Goal: Task Accomplishment & Management: Manage account settings

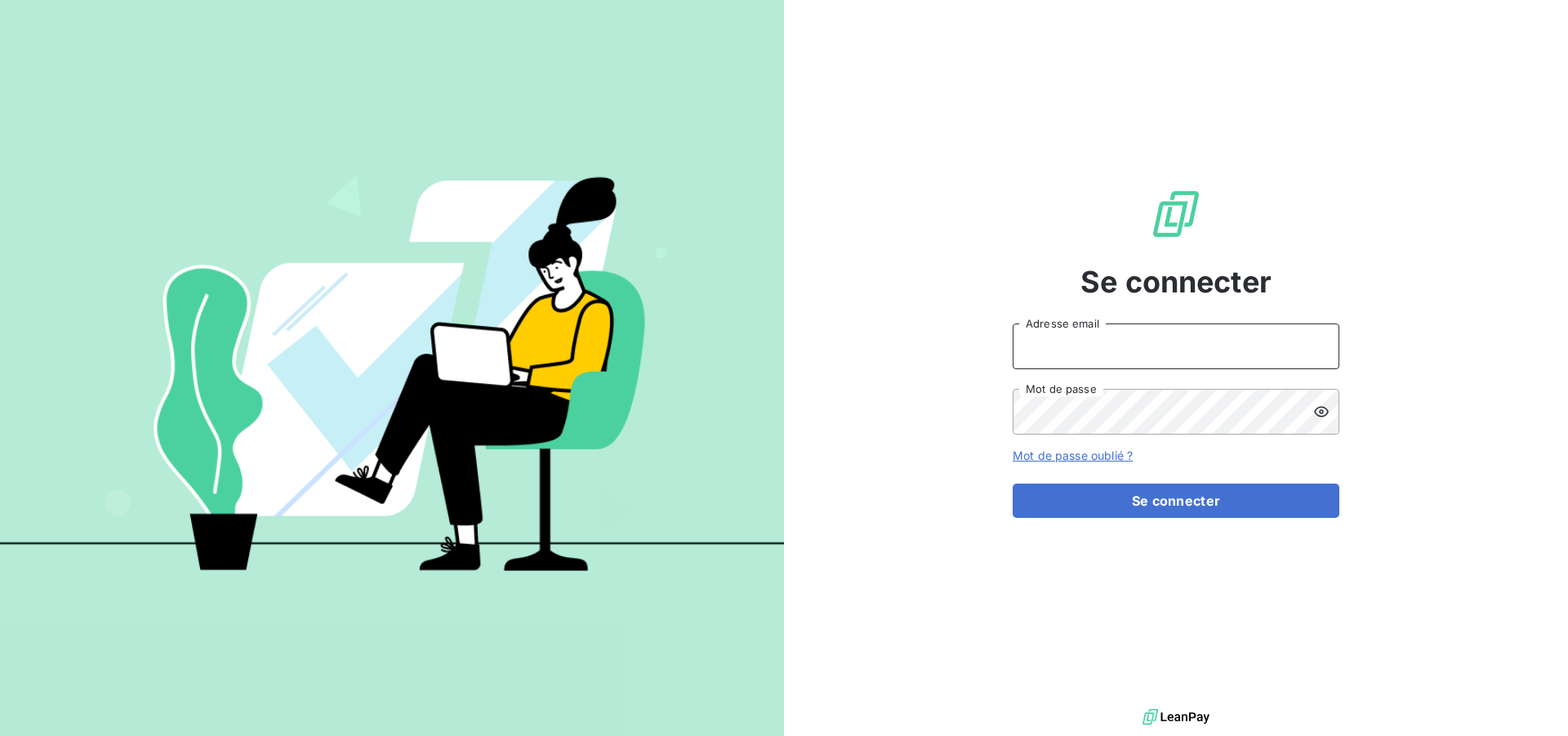
click at [1113, 346] on input "Adresse email" at bounding box center [1176, 346] width 327 height 46
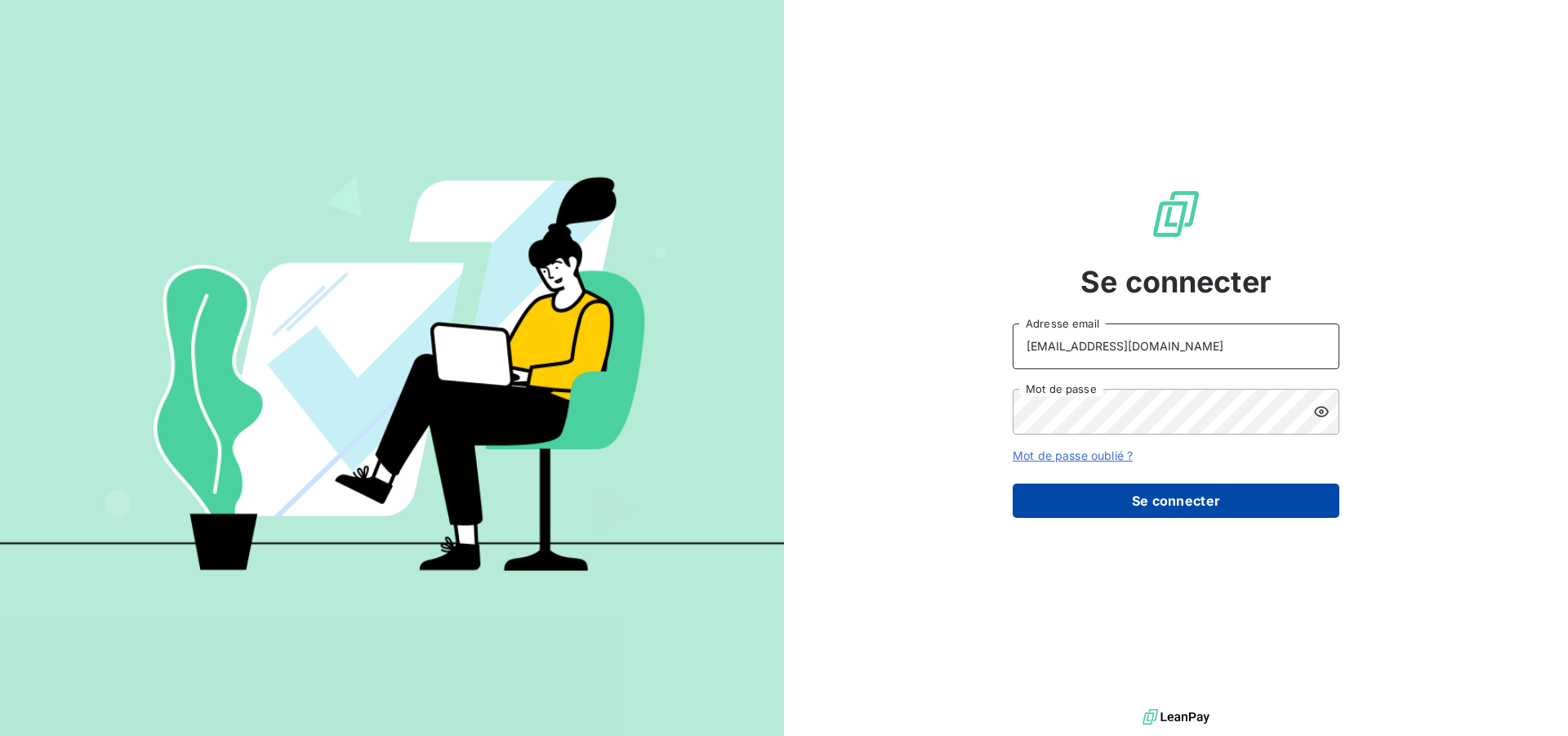
type input "compta-clients@repagroup.com"
click at [1104, 491] on button "Se connecter" at bounding box center [1176, 501] width 327 height 34
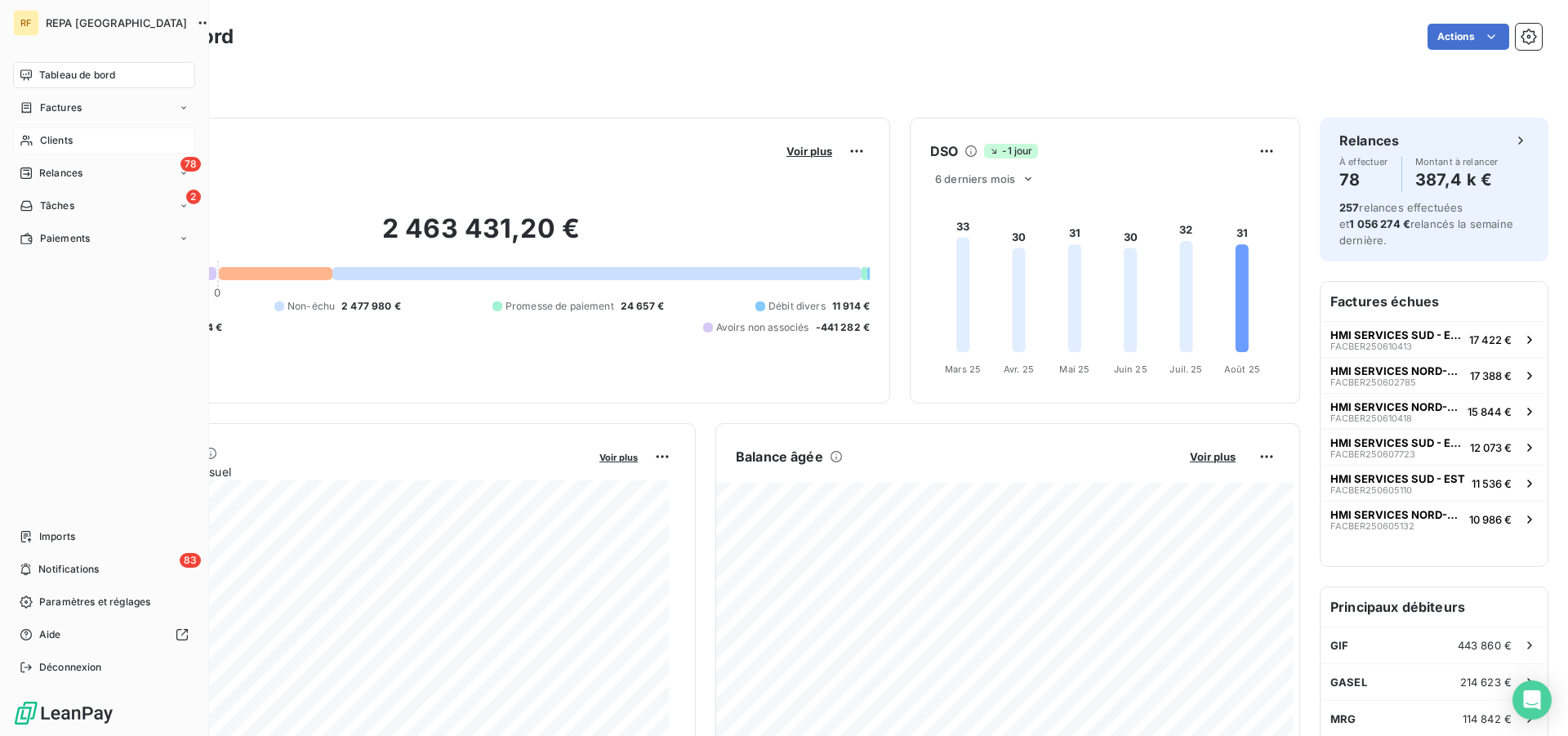
click at [48, 136] on span "Clients" at bounding box center [56, 140] width 32 height 14
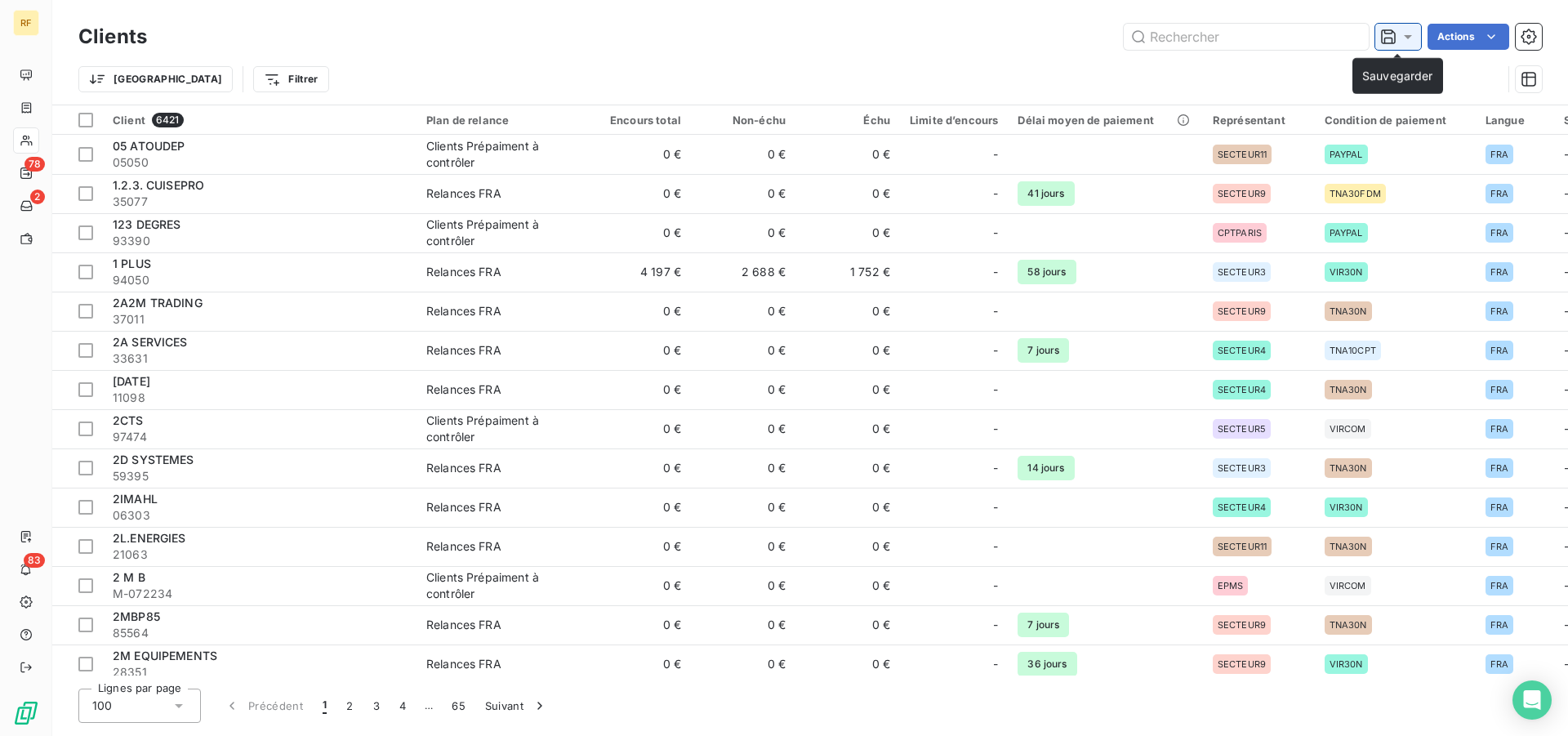
click at [1401, 42] on icon at bounding box center [1407, 36] width 16 height 16
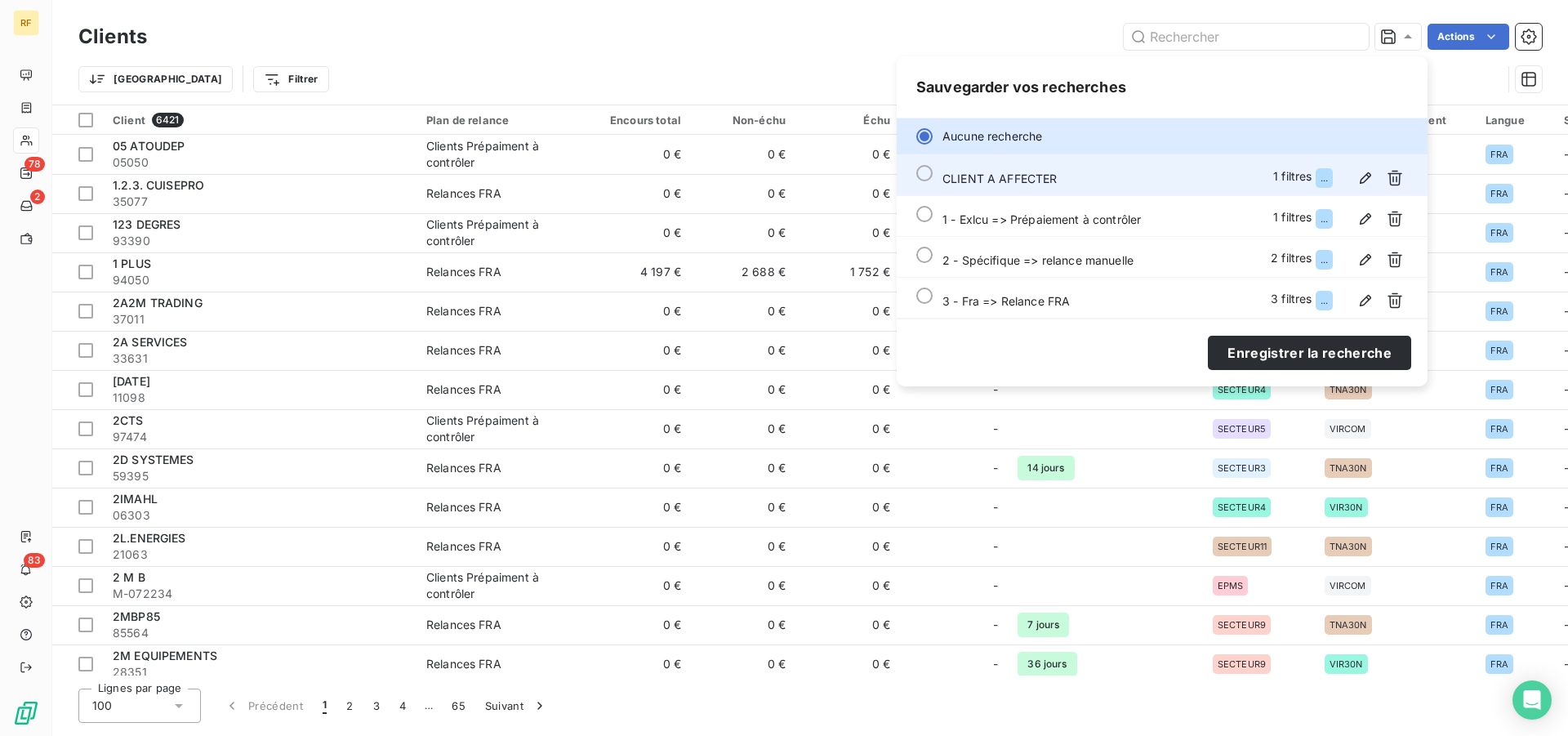
click at [924, 175] on div at bounding box center [924, 173] width 16 height 16
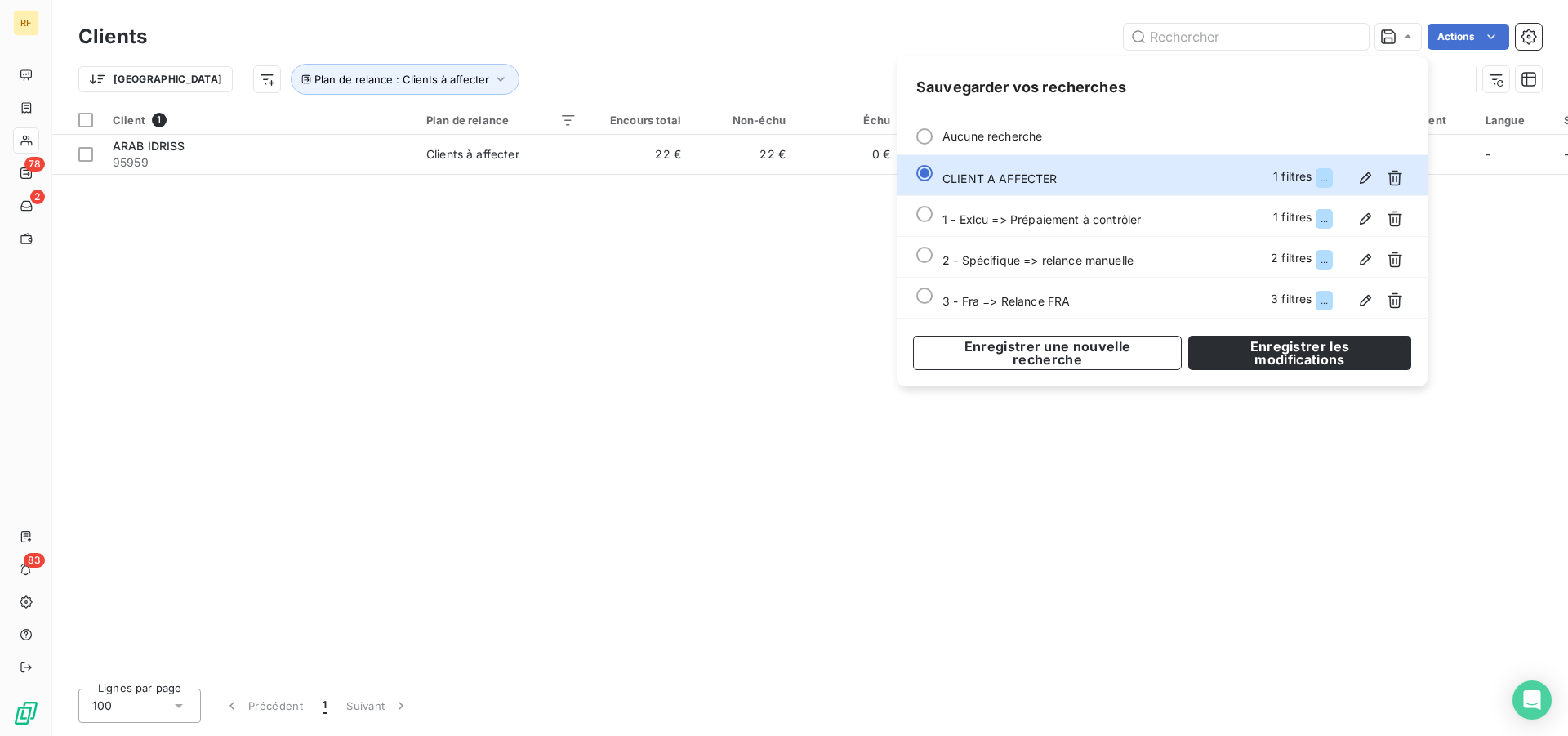
click at [641, 362] on div "Client 1 Plan de relance Encours total Non-échu Échu Limite d’encours Délai moy…" at bounding box center [810, 390] width 1515 height 571
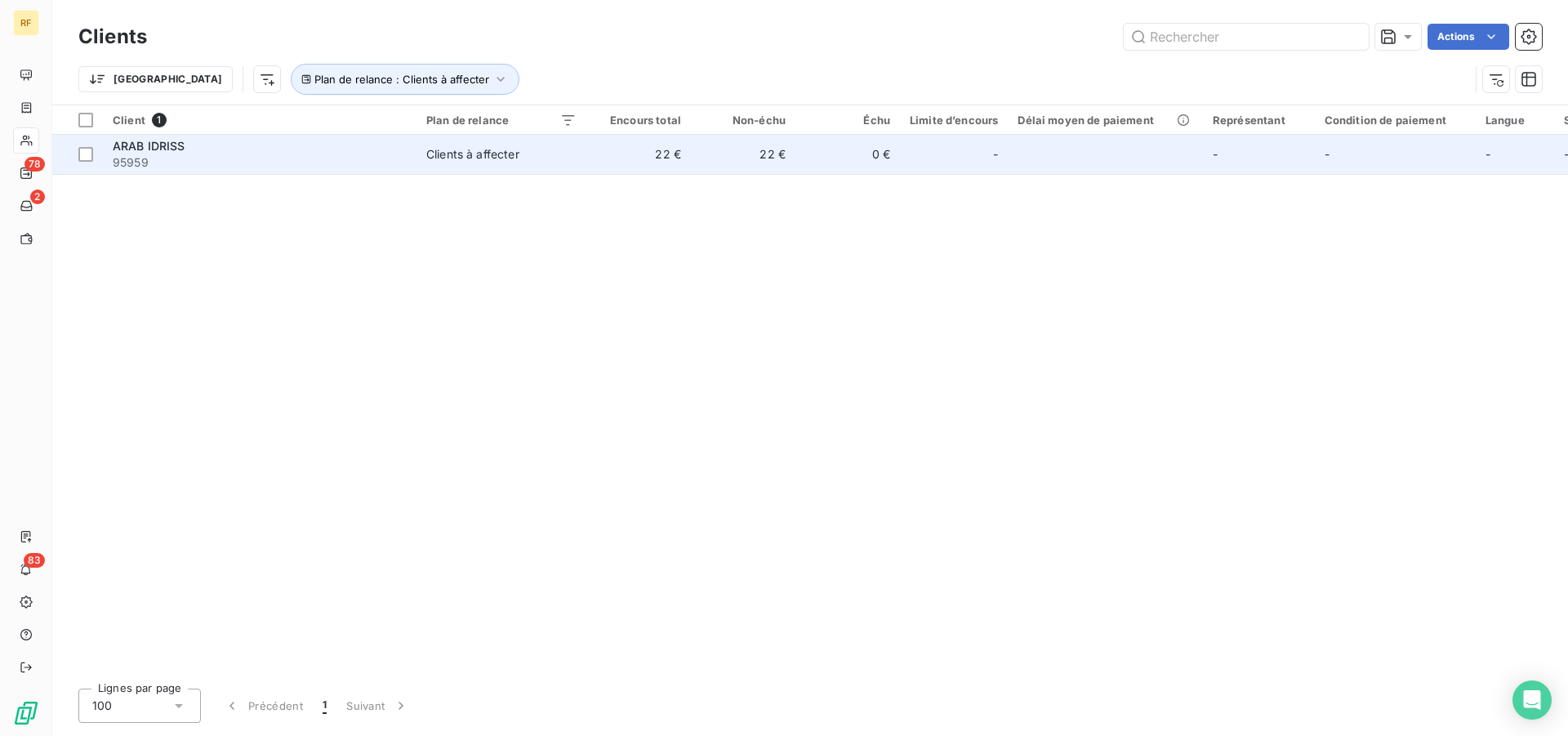
click at [482, 152] on div "Clients à affecter" at bounding box center [472, 154] width 93 height 16
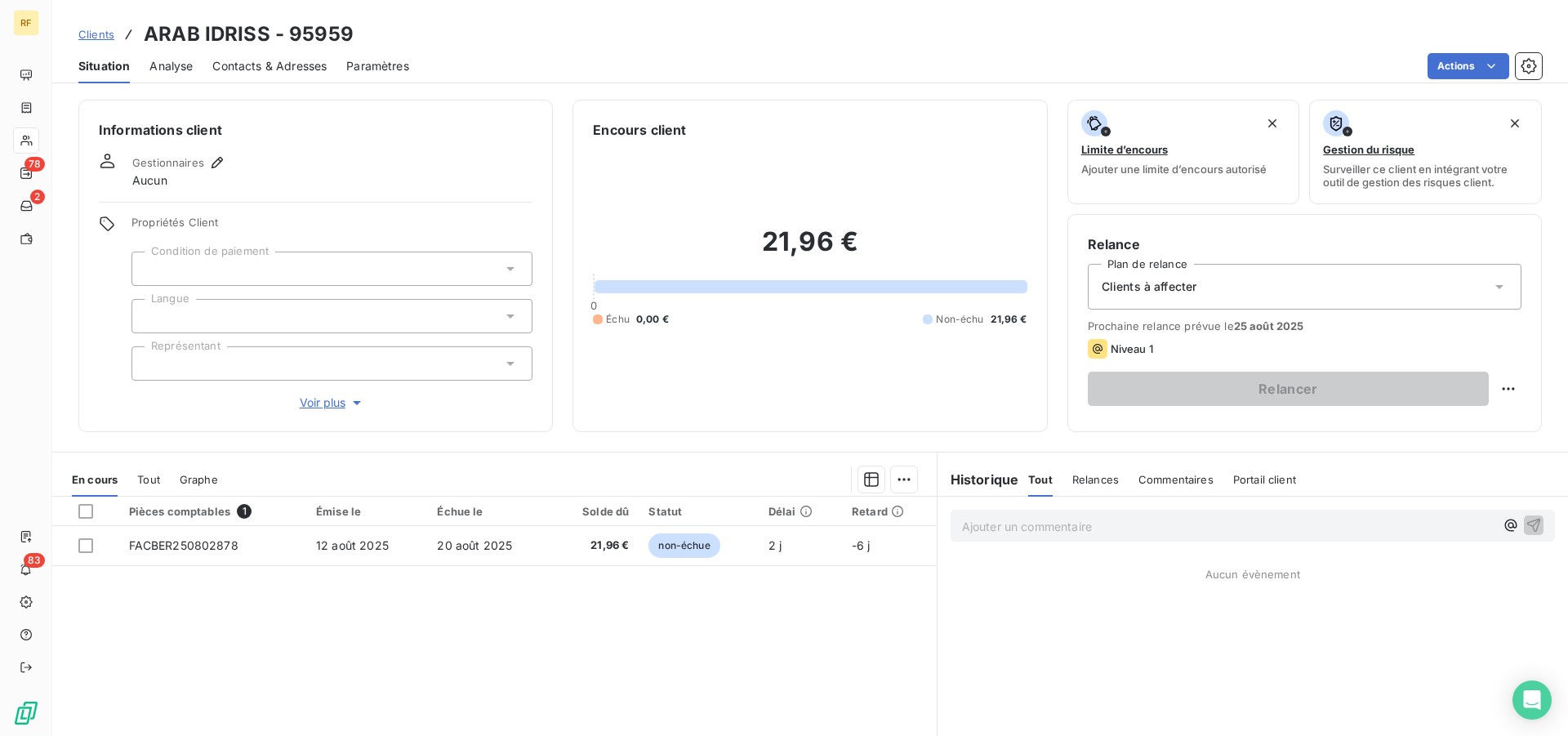
click at [1208, 294] on div "Clients à affecter" at bounding box center [1304, 287] width 434 height 46
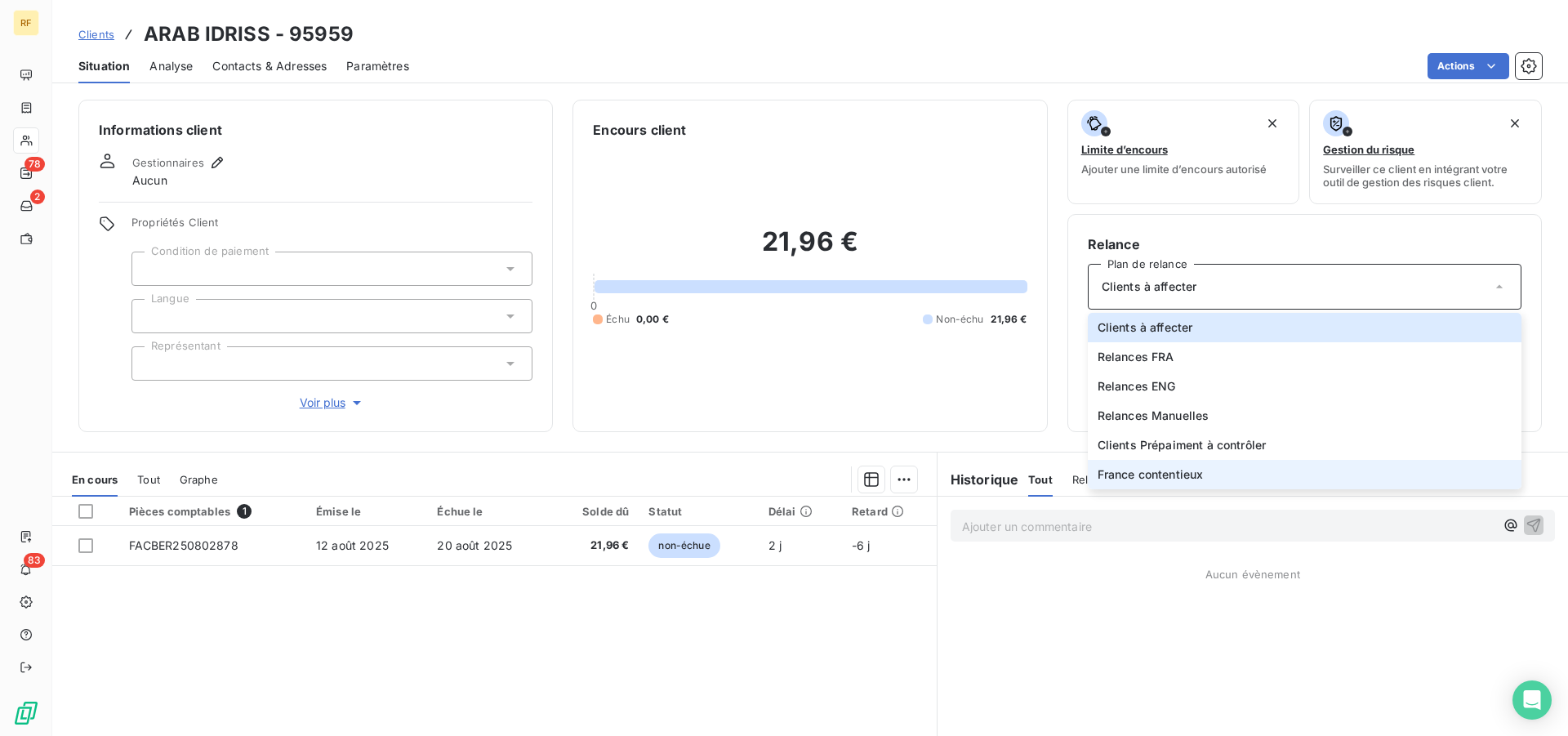
scroll to position [83, 0]
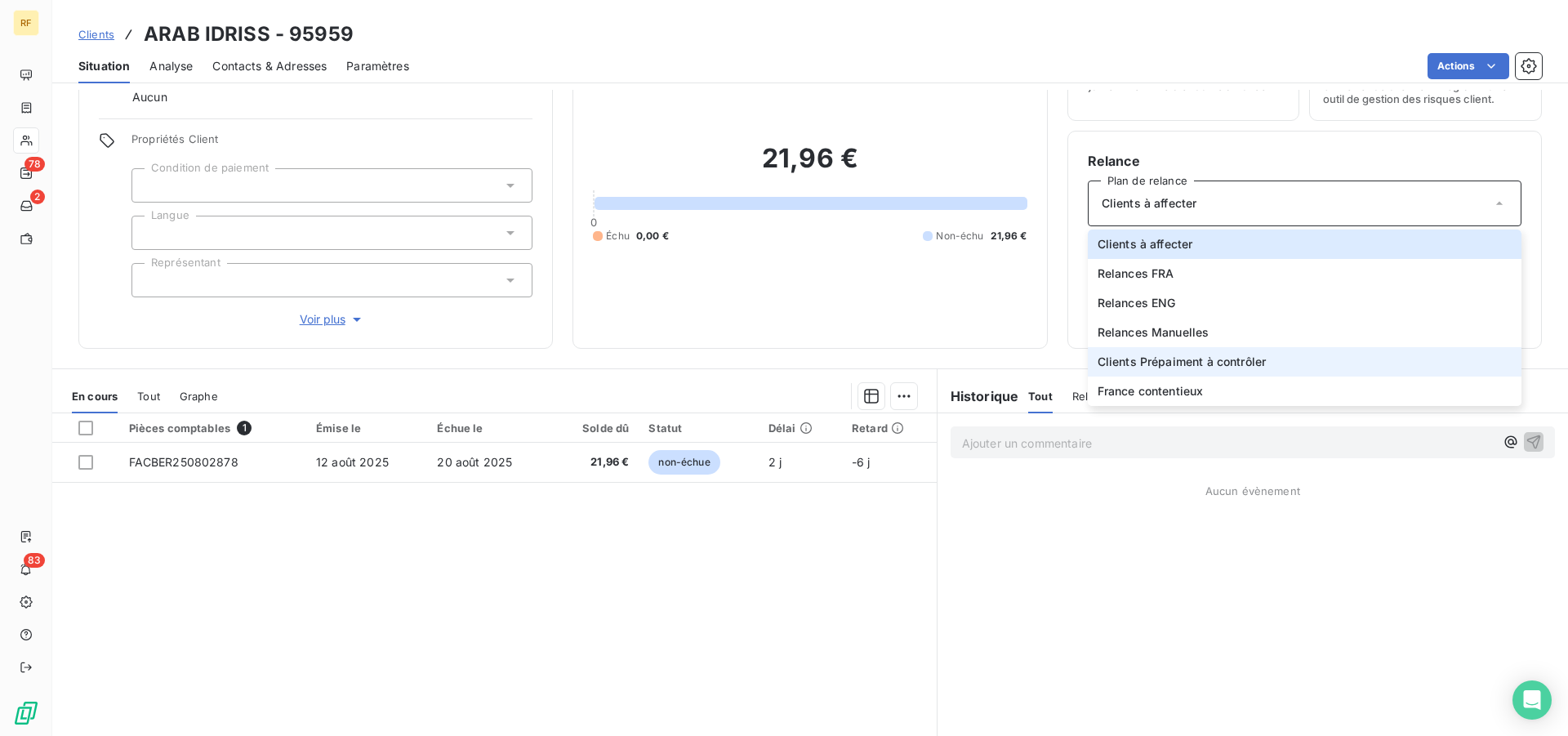
click at [1187, 364] on span "Clients Prépaiment à contrôler" at bounding box center [1182, 361] width 169 height 16
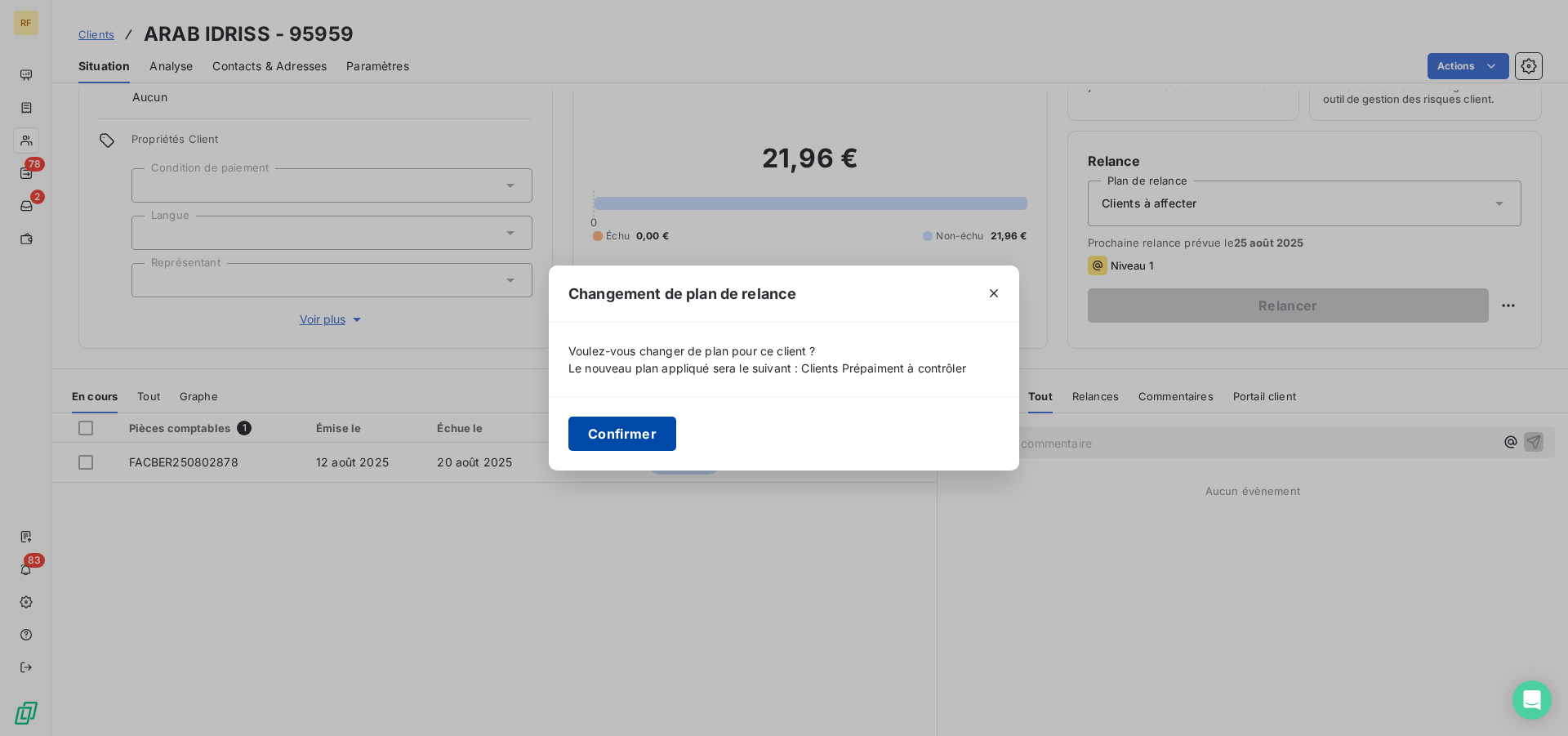
click at [646, 437] on button "Confirmer" at bounding box center [622, 434] width 108 height 34
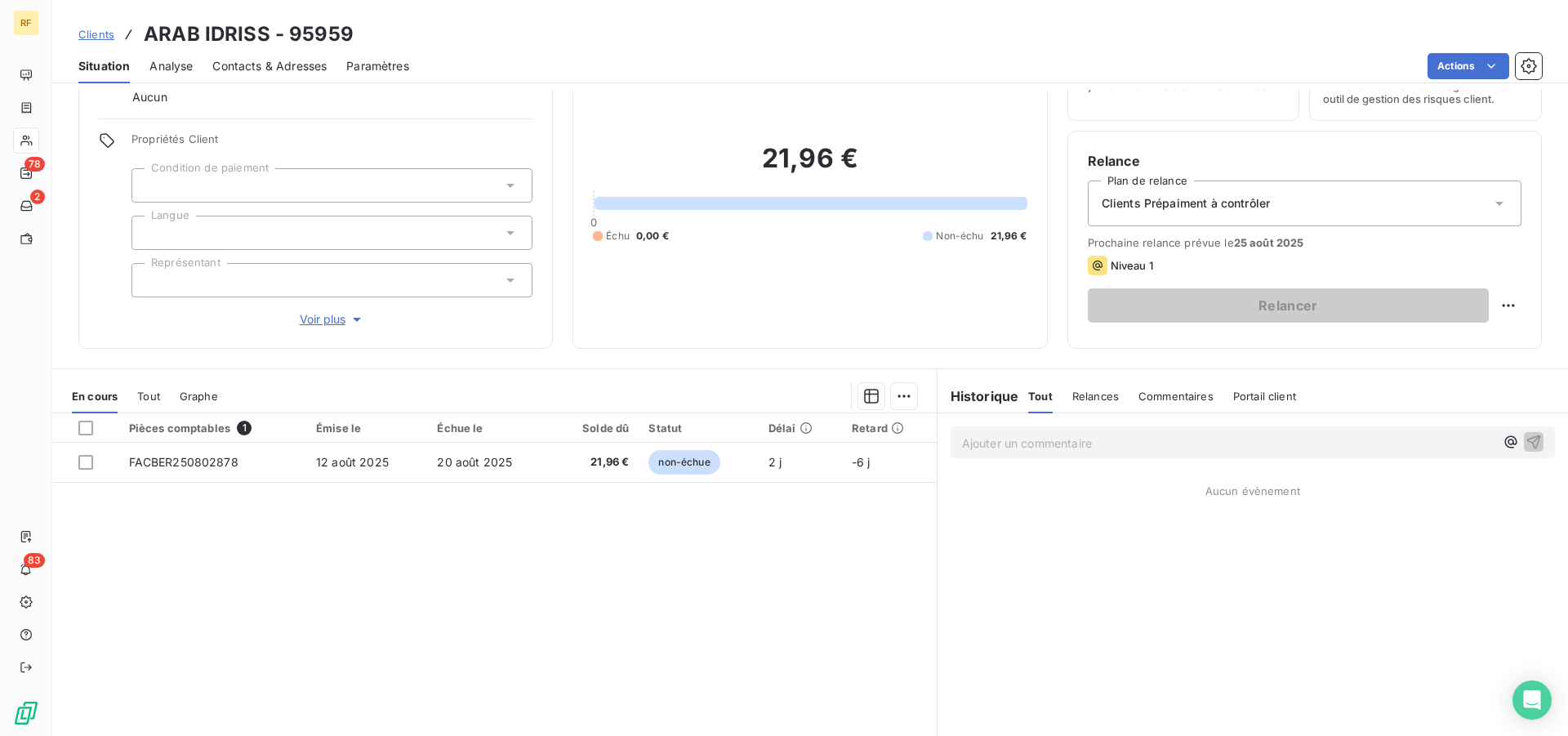
drag, startPoint x: 260, startPoint y: 62, endPoint x: 268, endPoint y: 70, distance: 11.3
click at [261, 62] on span "Contacts & Adresses" at bounding box center [269, 66] width 115 height 16
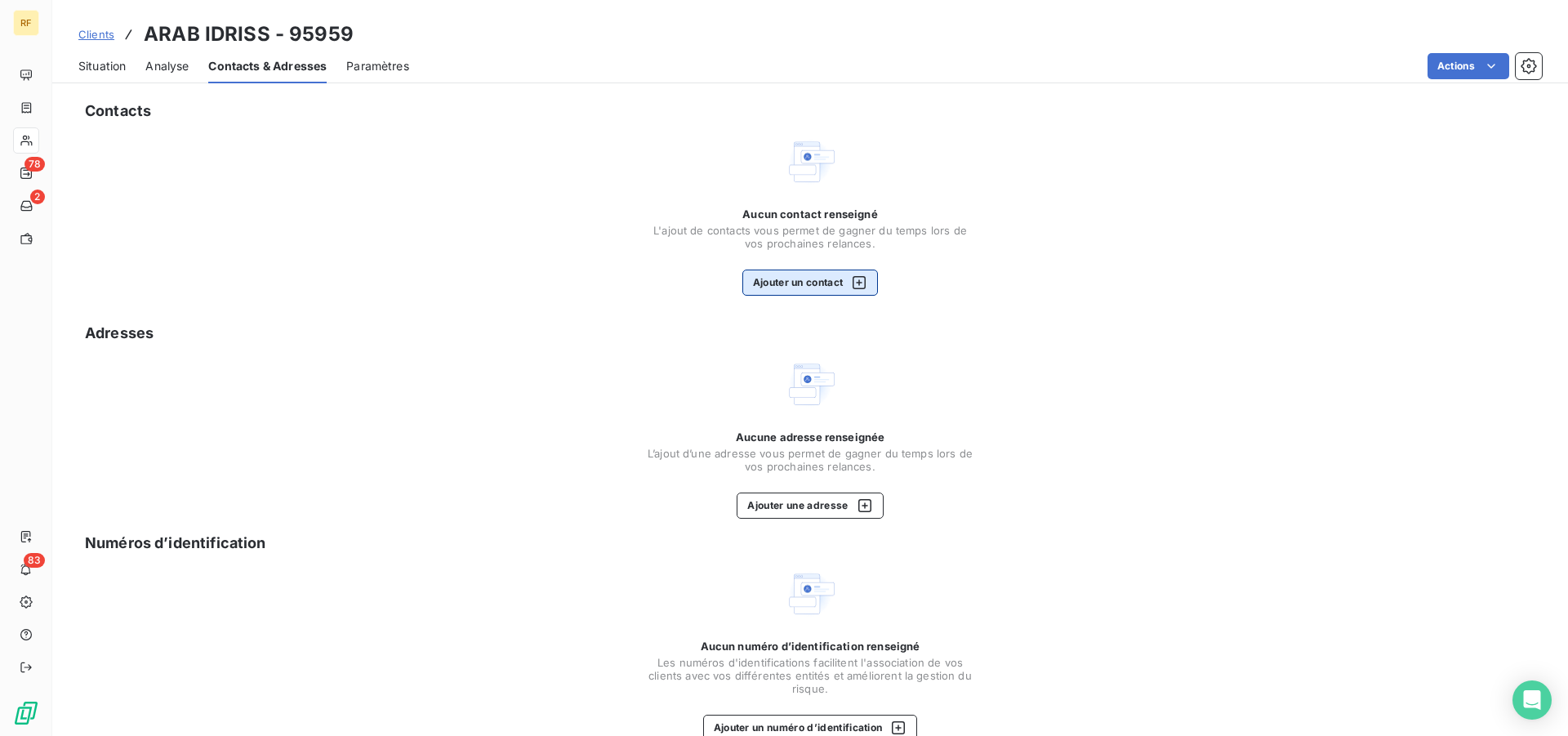
click at [795, 292] on button "Ajouter un contact" at bounding box center [810, 282] width 137 height 26
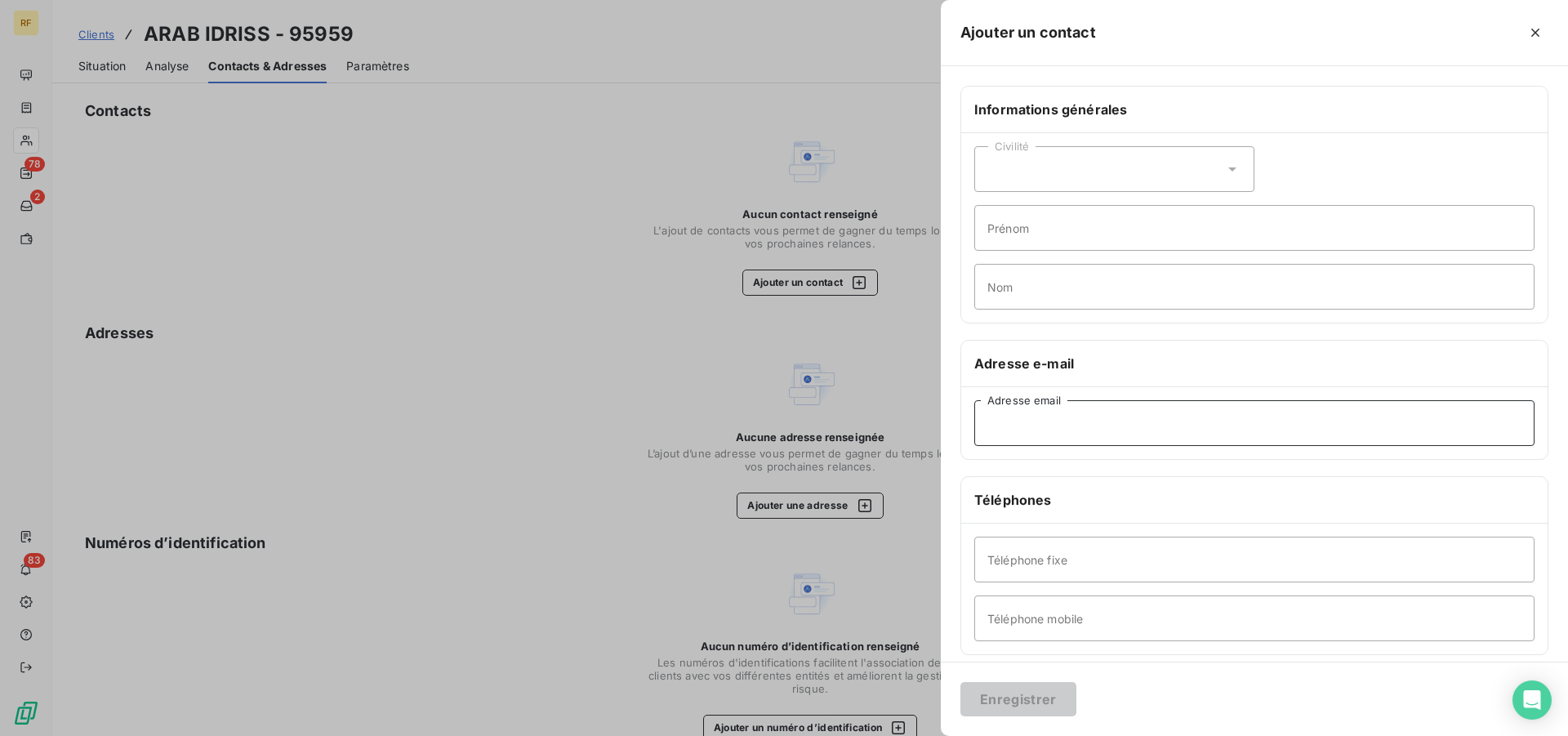
click at [1137, 413] on input "Adresse email" at bounding box center [1255, 423] width 560 height 46
paste input "arab_idriss@yahoo.fr"
type input "arab_idriss@yahoo.fr"
click at [1033, 699] on button "Enregistrer" at bounding box center [1018, 700] width 116 height 34
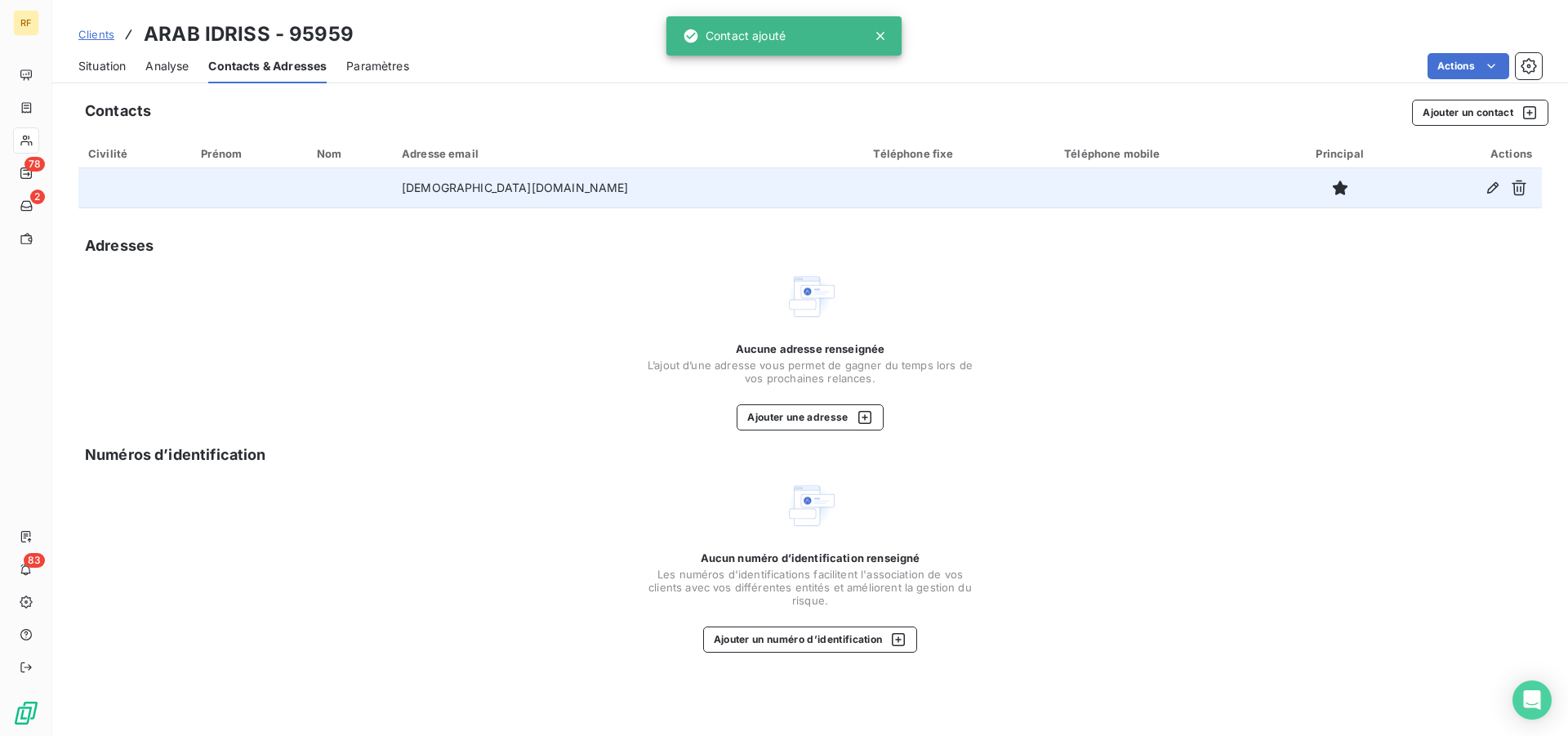
click at [505, 191] on td "arab_idriss@yahoo.fr" at bounding box center [627, 187] width 471 height 39
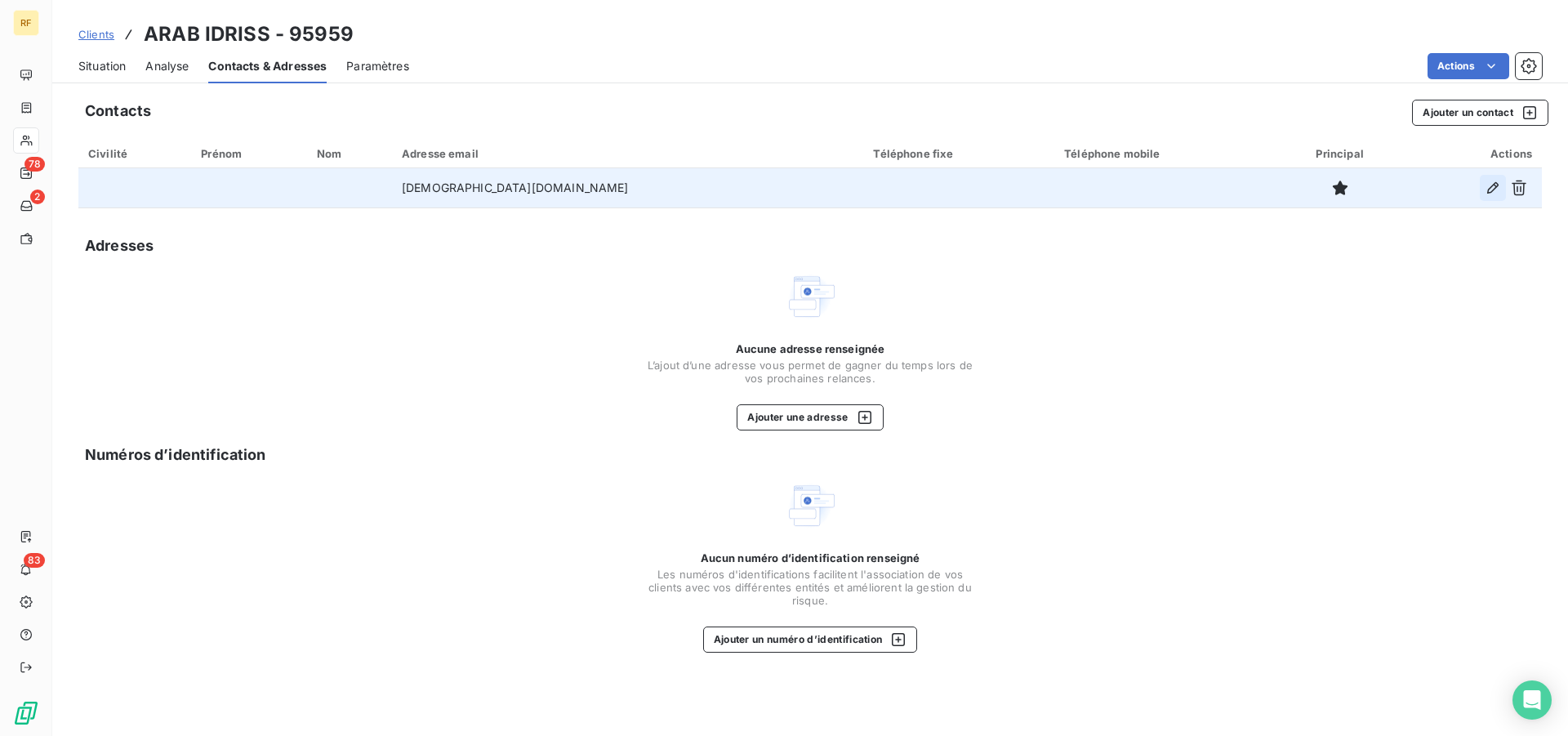
click at [1496, 192] on icon "button" at bounding box center [1493, 187] width 16 height 16
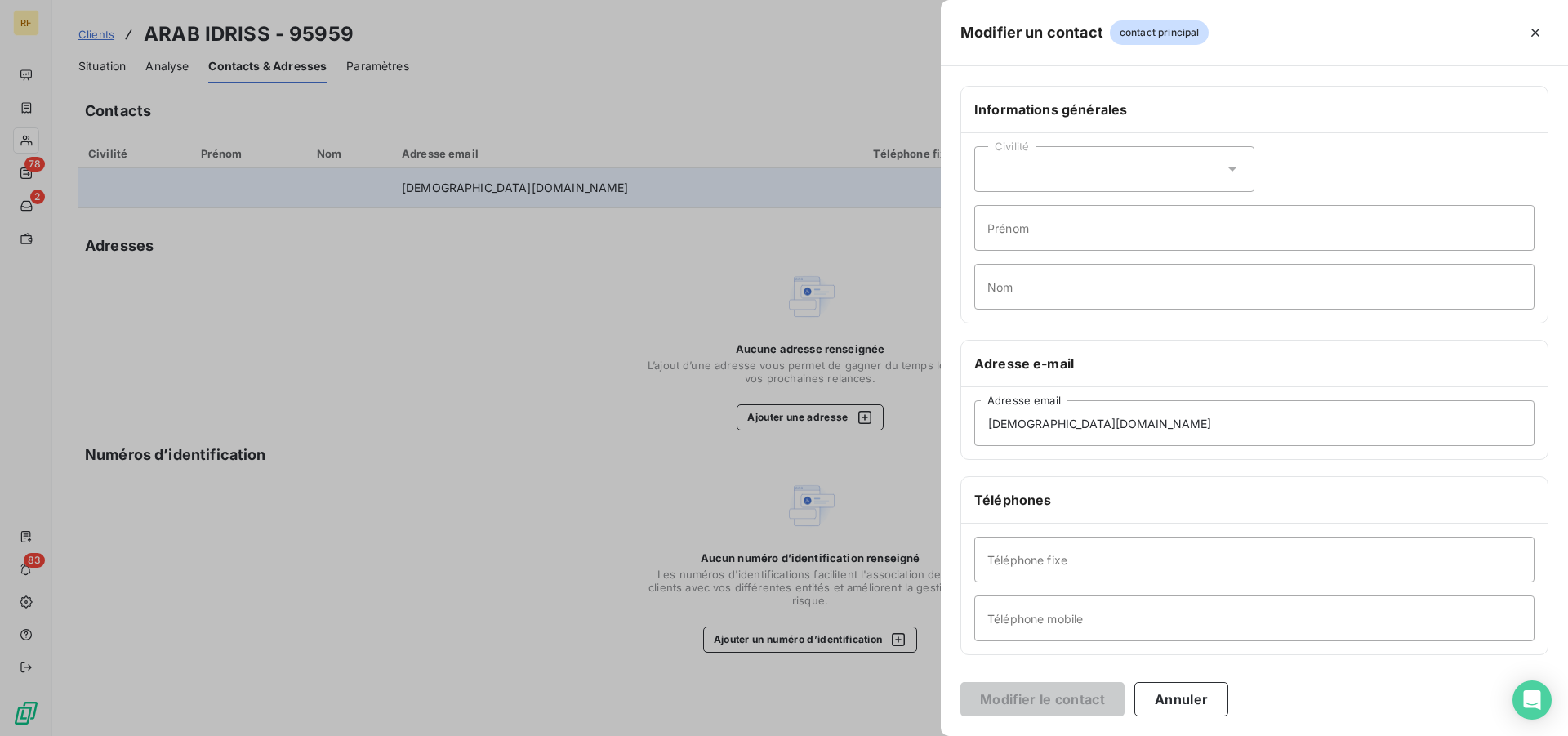
click at [559, 340] on div at bounding box center [784, 368] width 1568 height 736
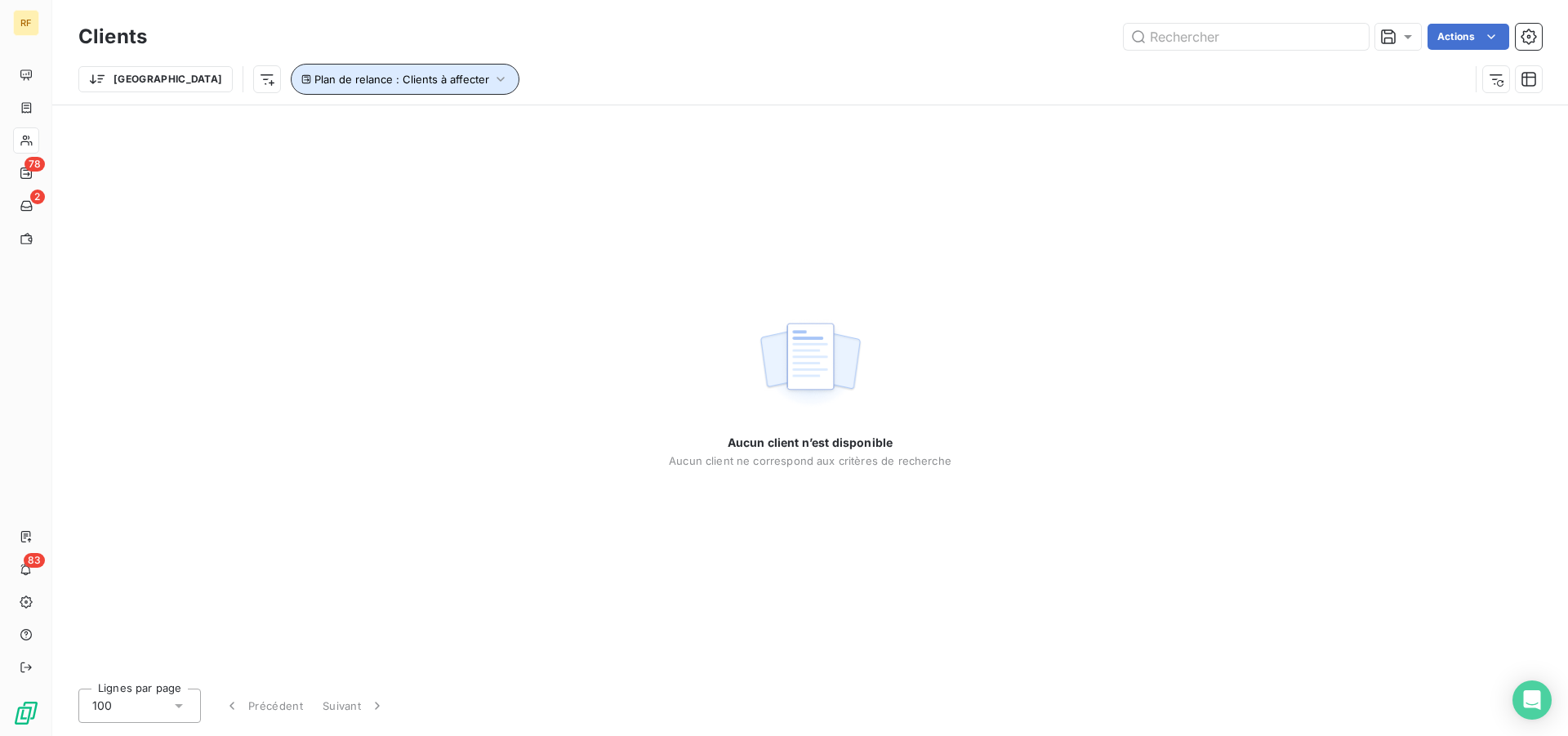
click at [492, 84] on icon "button" at bounding box center [500, 78] width 16 height 16
click at [314, 75] on span "Plan de relance : Clients à affecter" at bounding box center [401, 79] width 175 height 13
click at [1496, 80] on icon "button" at bounding box center [1496, 79] width 13 height 11
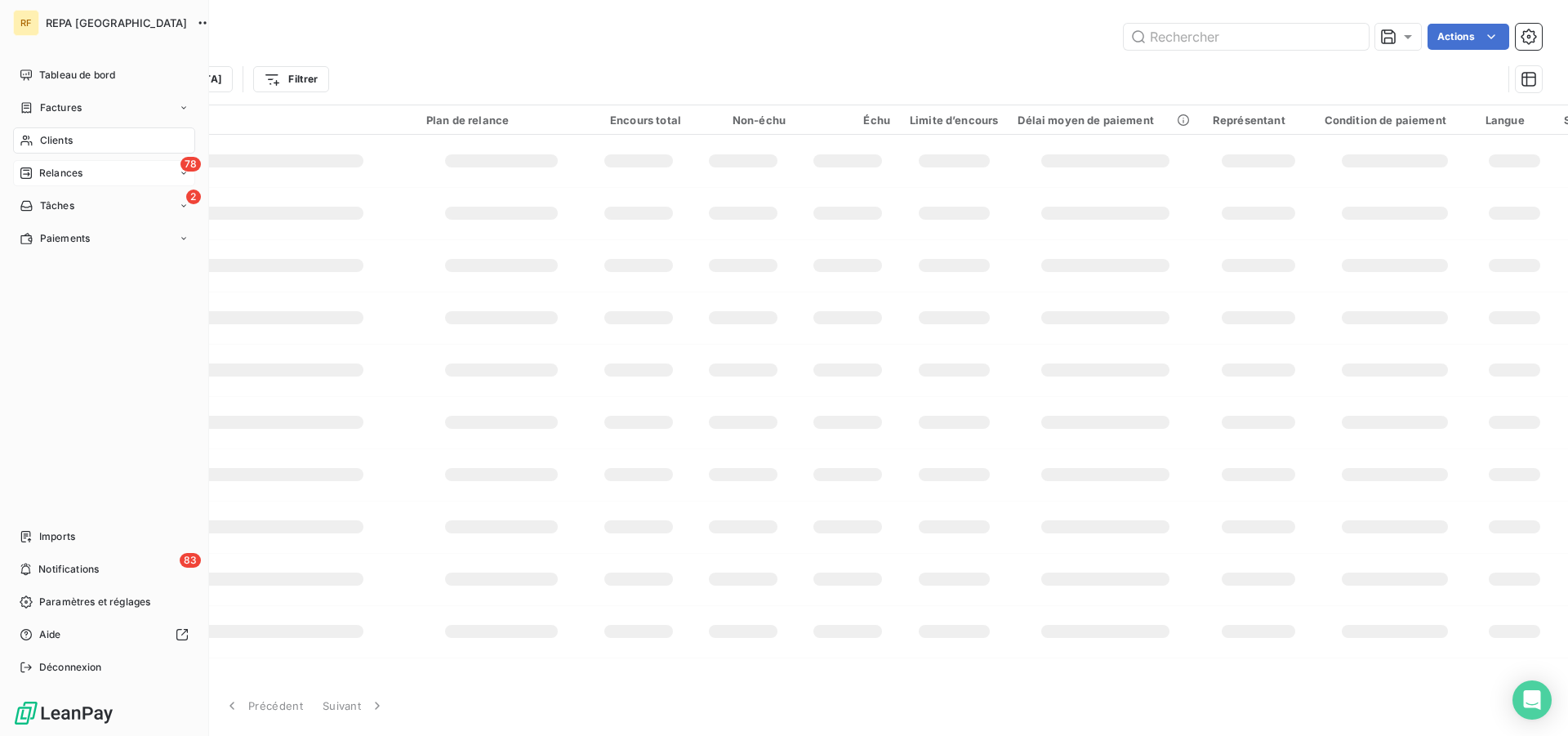
click at [36, 173] on div "Relances" at bounding box center [52, 172] width 63 height 14
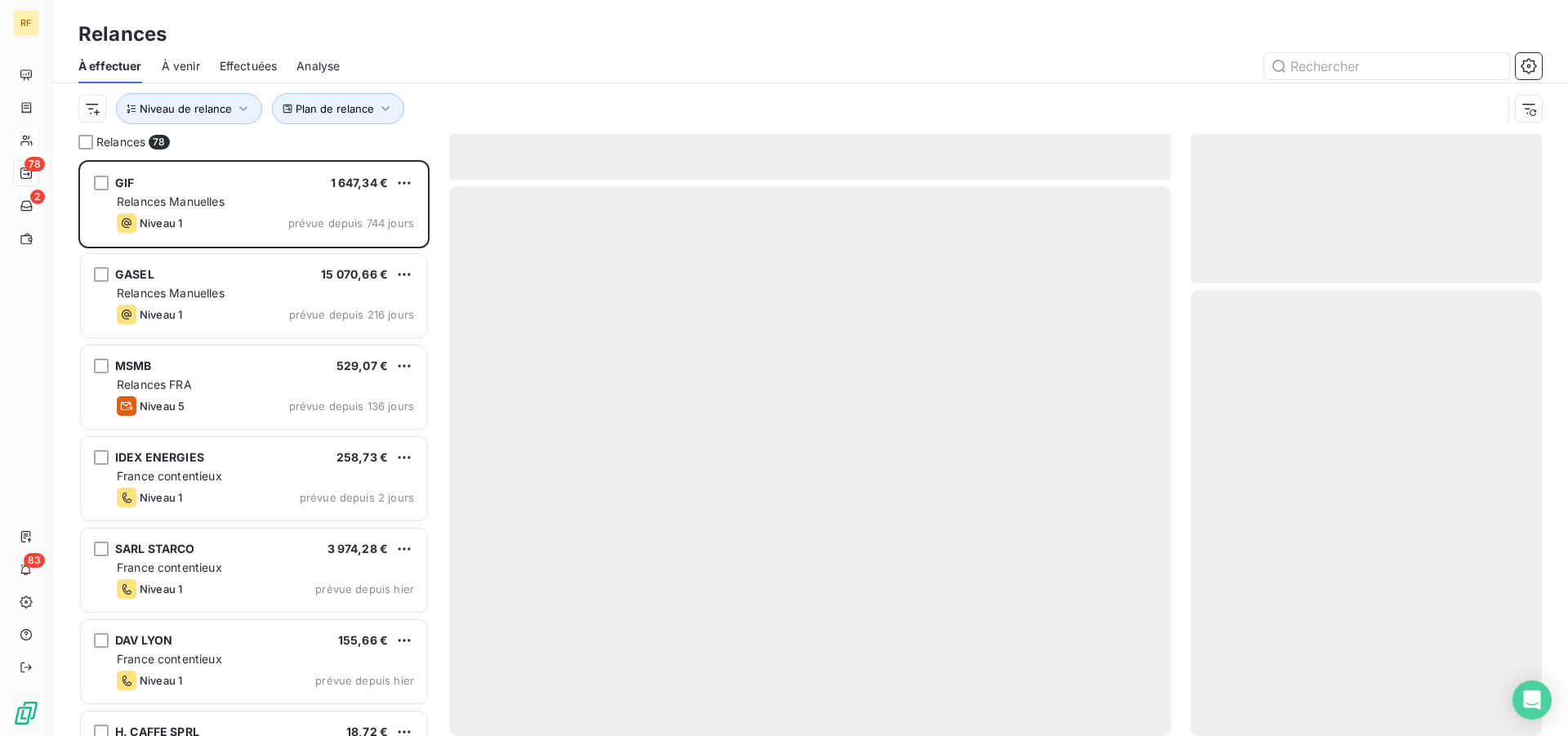
scroll to position [562, 337]
click at [343, 104] on span "Plan de relance" at bounding box center [334, 109] width 78 height 13
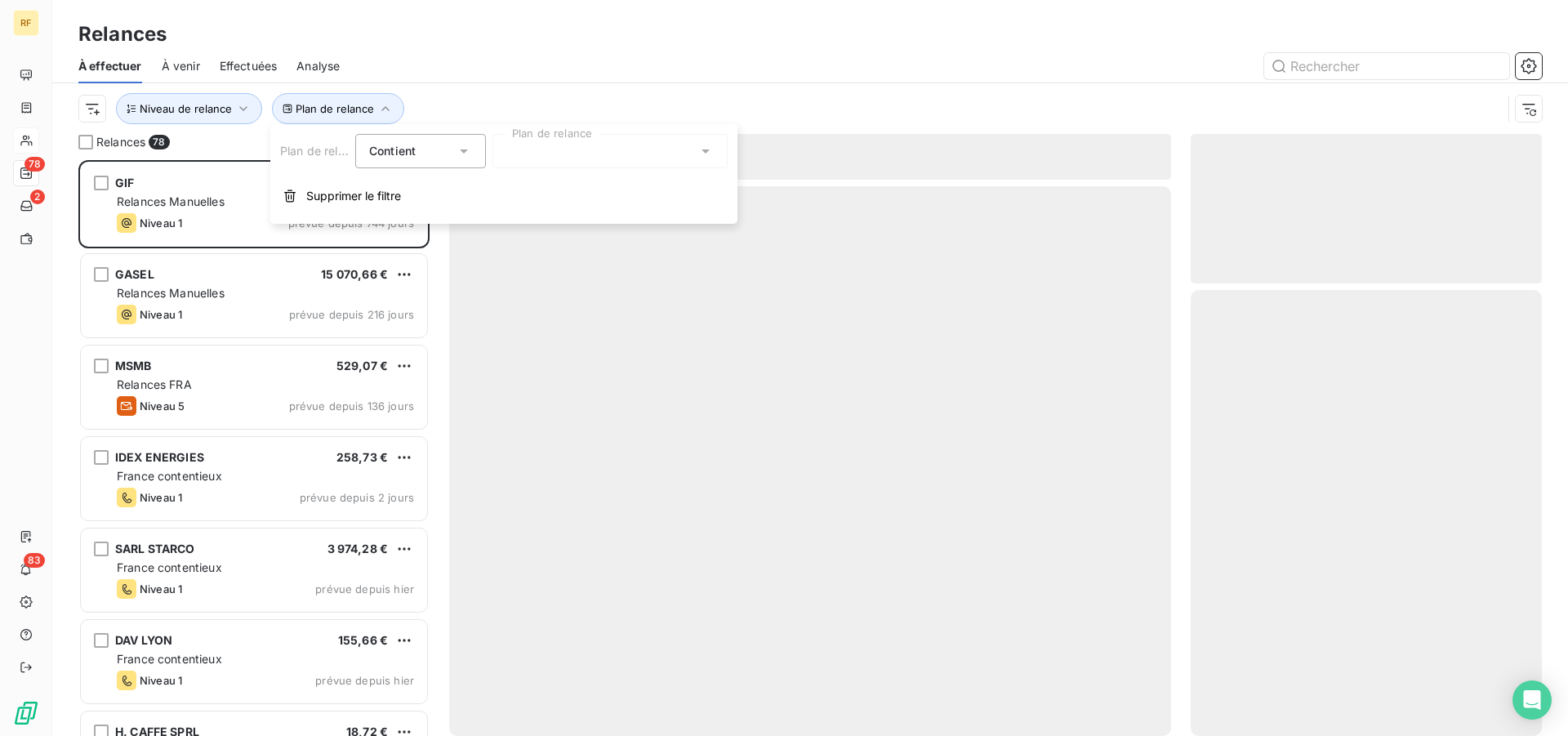
click at [545, 146] on div at bounding box center [610, 151] width 235 height 34
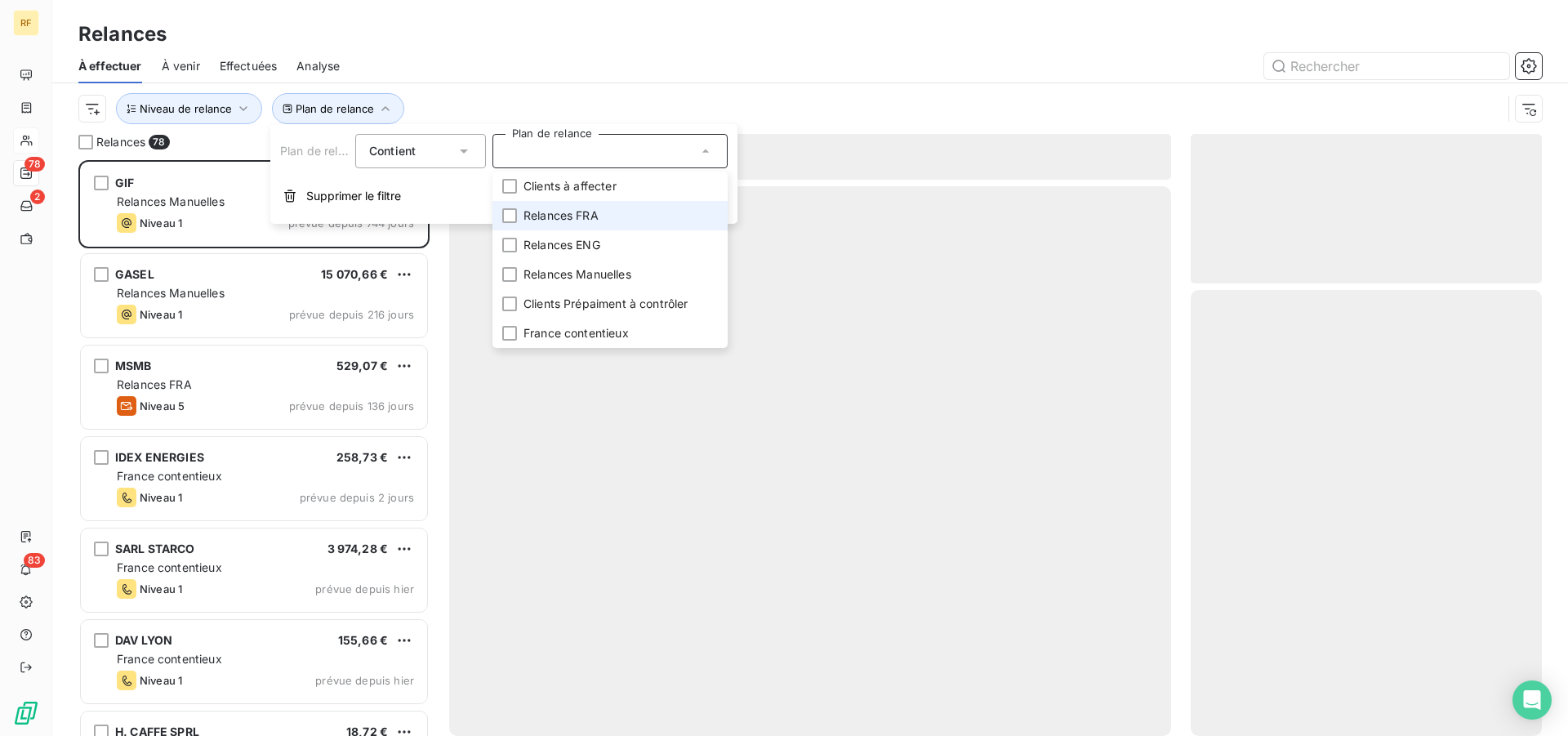
click at [594, 222] on span "Relances FRA" at bounding box center [561, 215] width 75 height 16
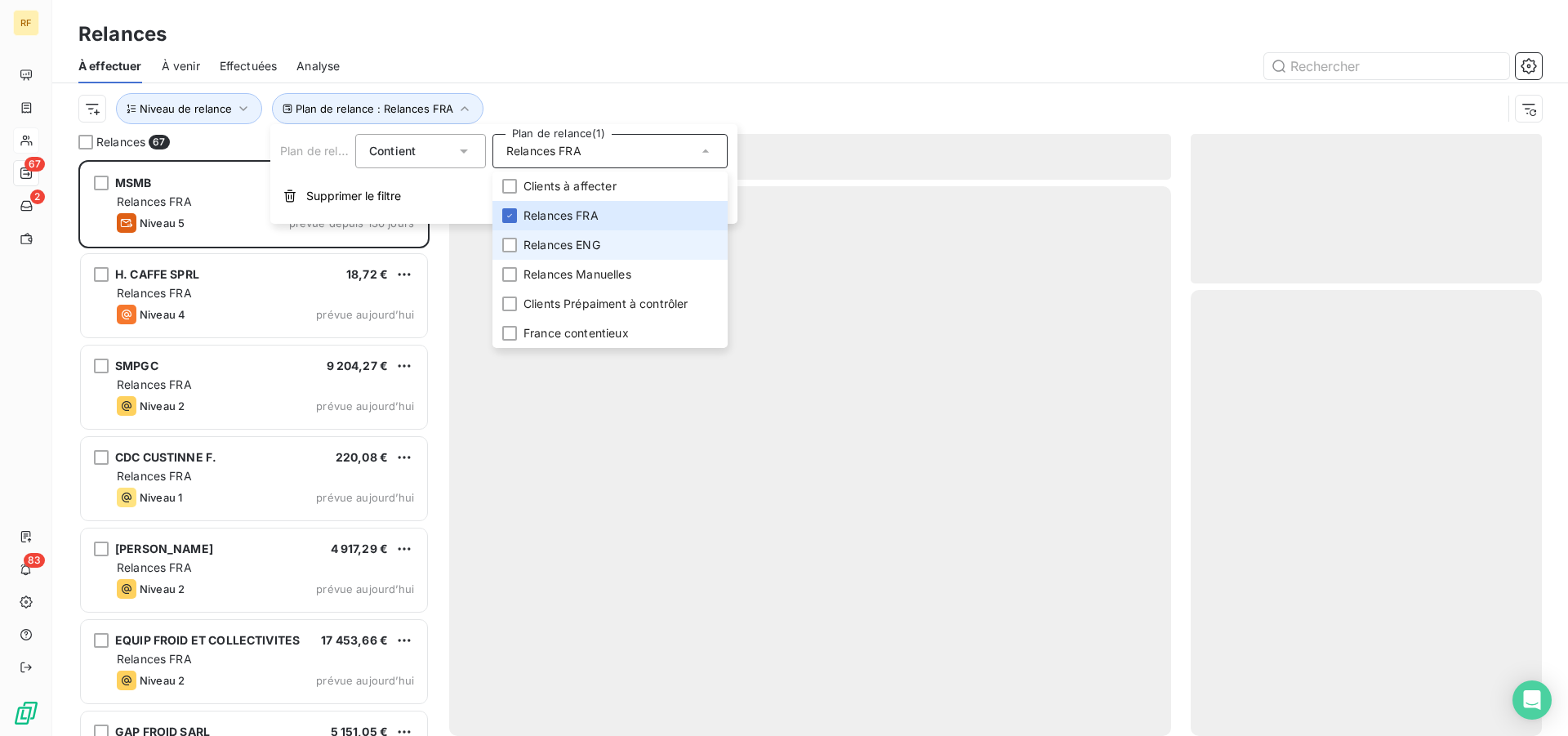
scroll to position [562, 337]
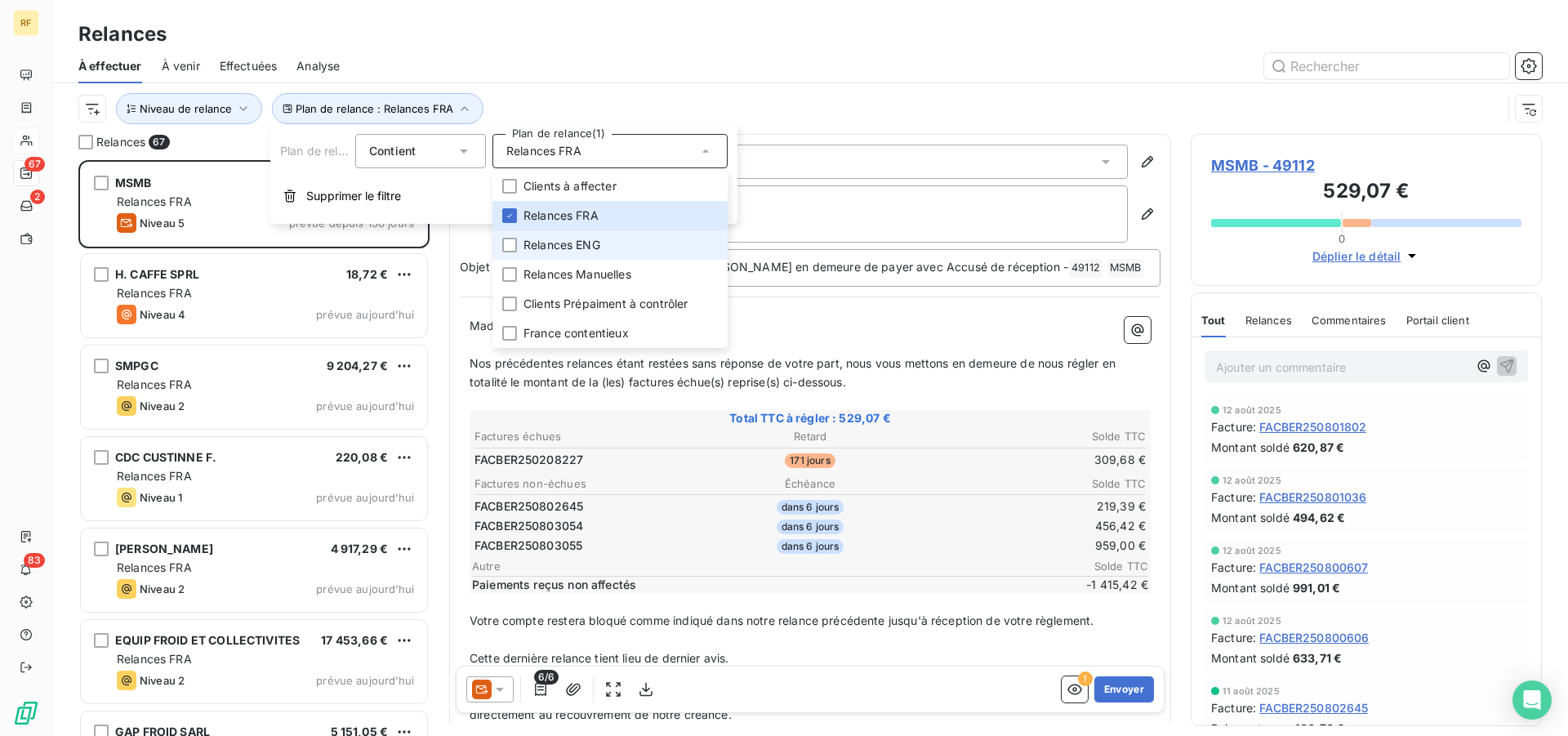
click at [595, 249] on span "Relances ENG" at bounding box center [562, 245] width 76 height 16
click at [639, 76] on div at bounding box center [950, 66] width 1182 height 26
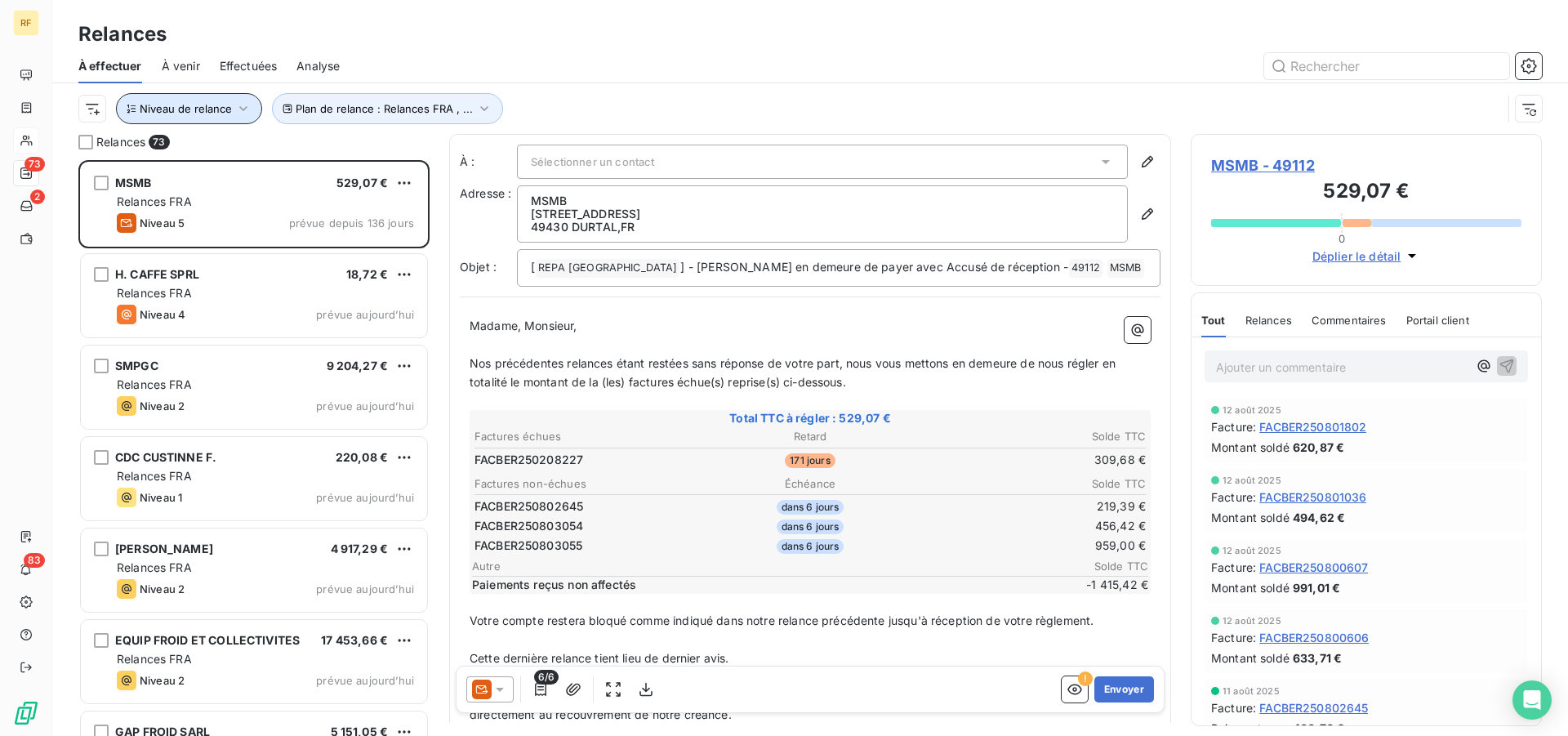
click at [177, 116] on button "Niveau de relance" at bounding box center [188, 108] width 146 height 31
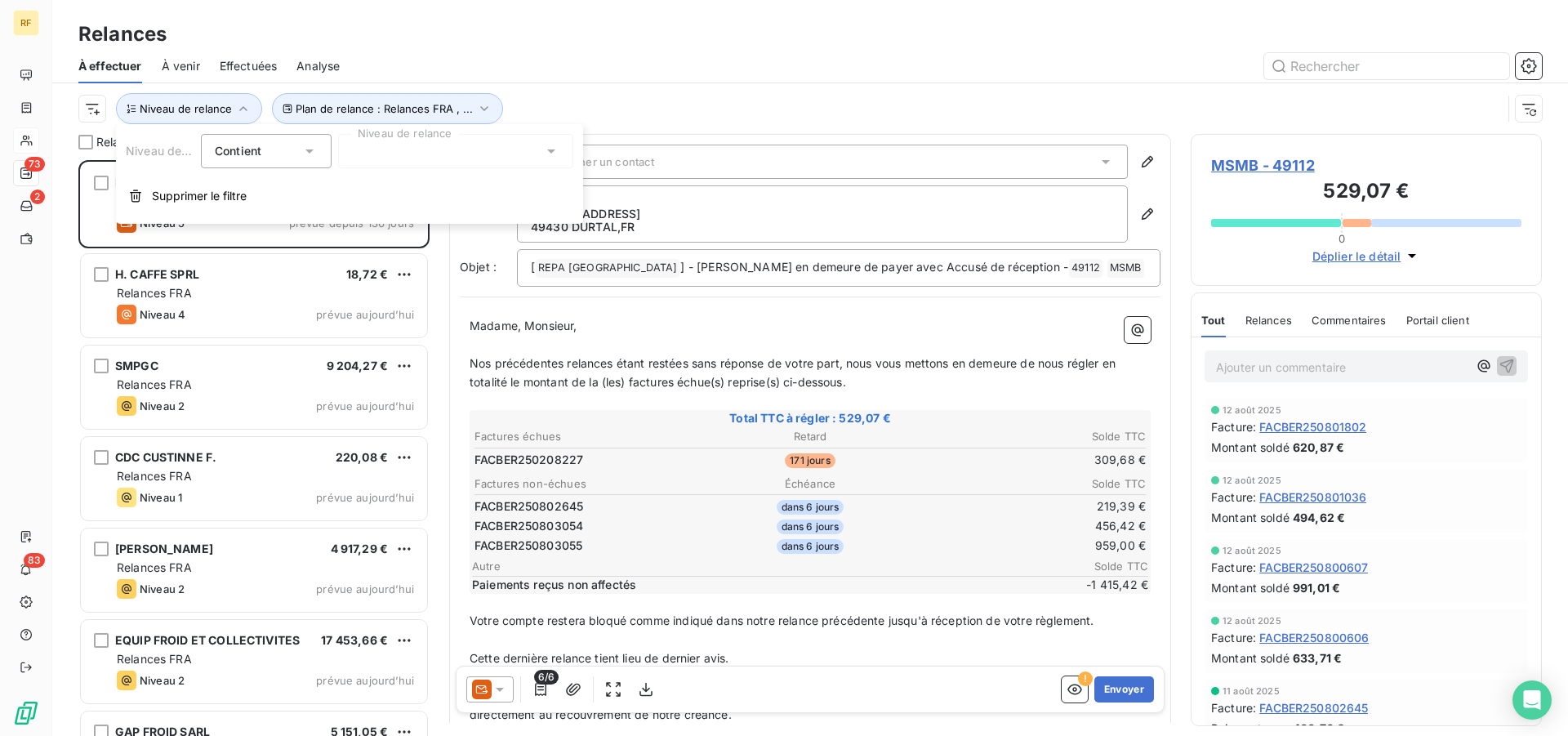
click at [409, 148] on div at bounding box center [456, 151] width 235 height 34
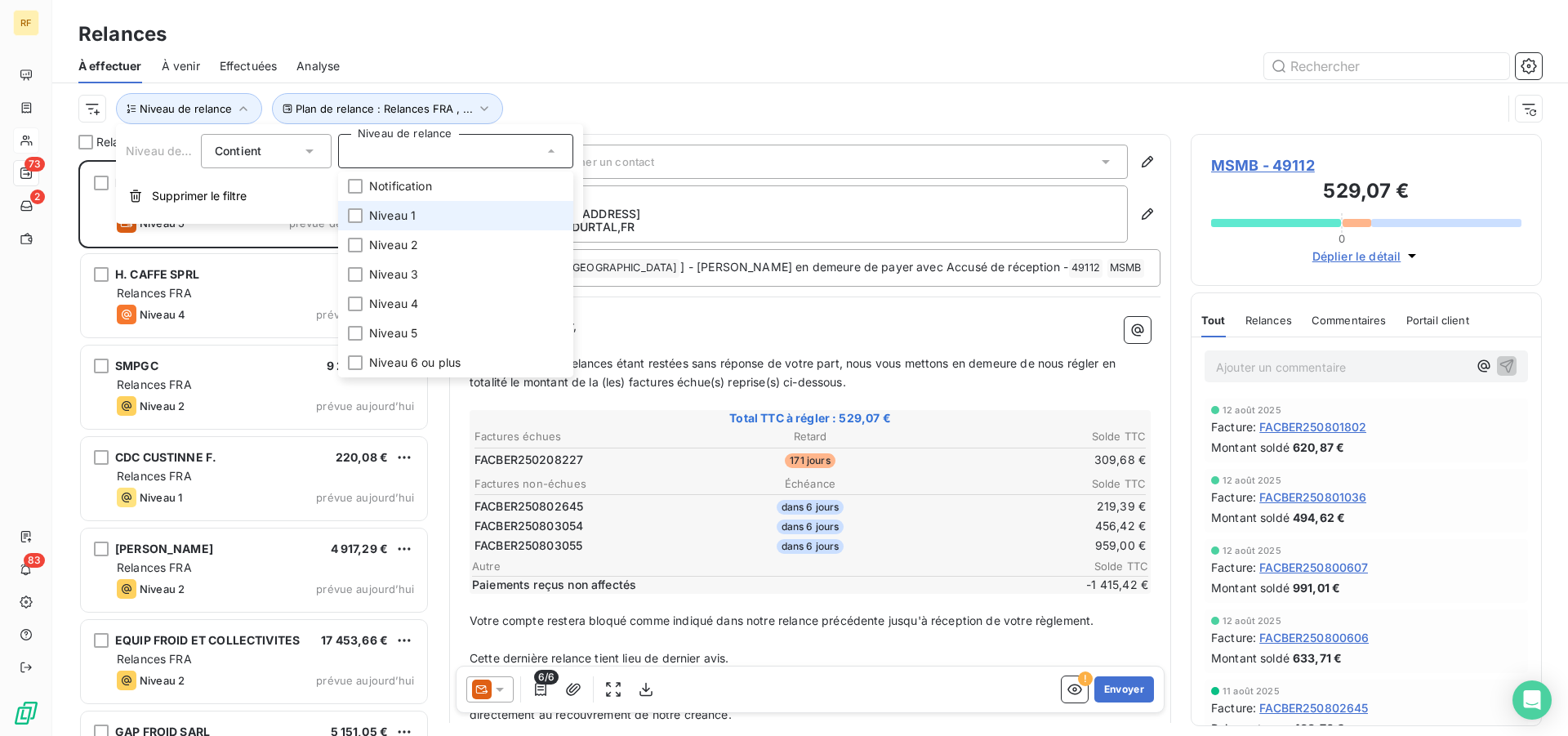
click at [368, 220] on li "Niveau 1" at bounding box center [456, 215] width 235 height 30
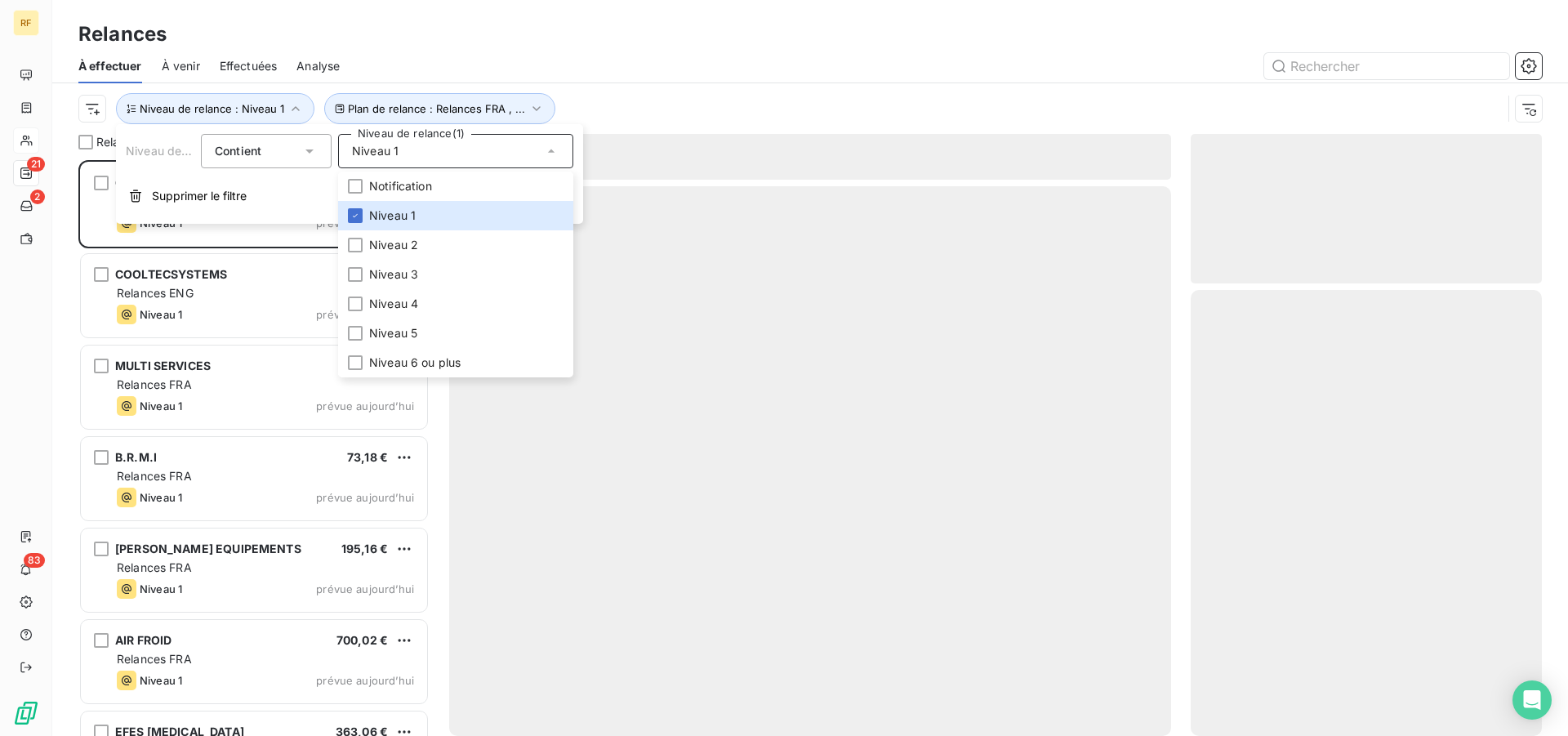
scroll to position [562, 337]
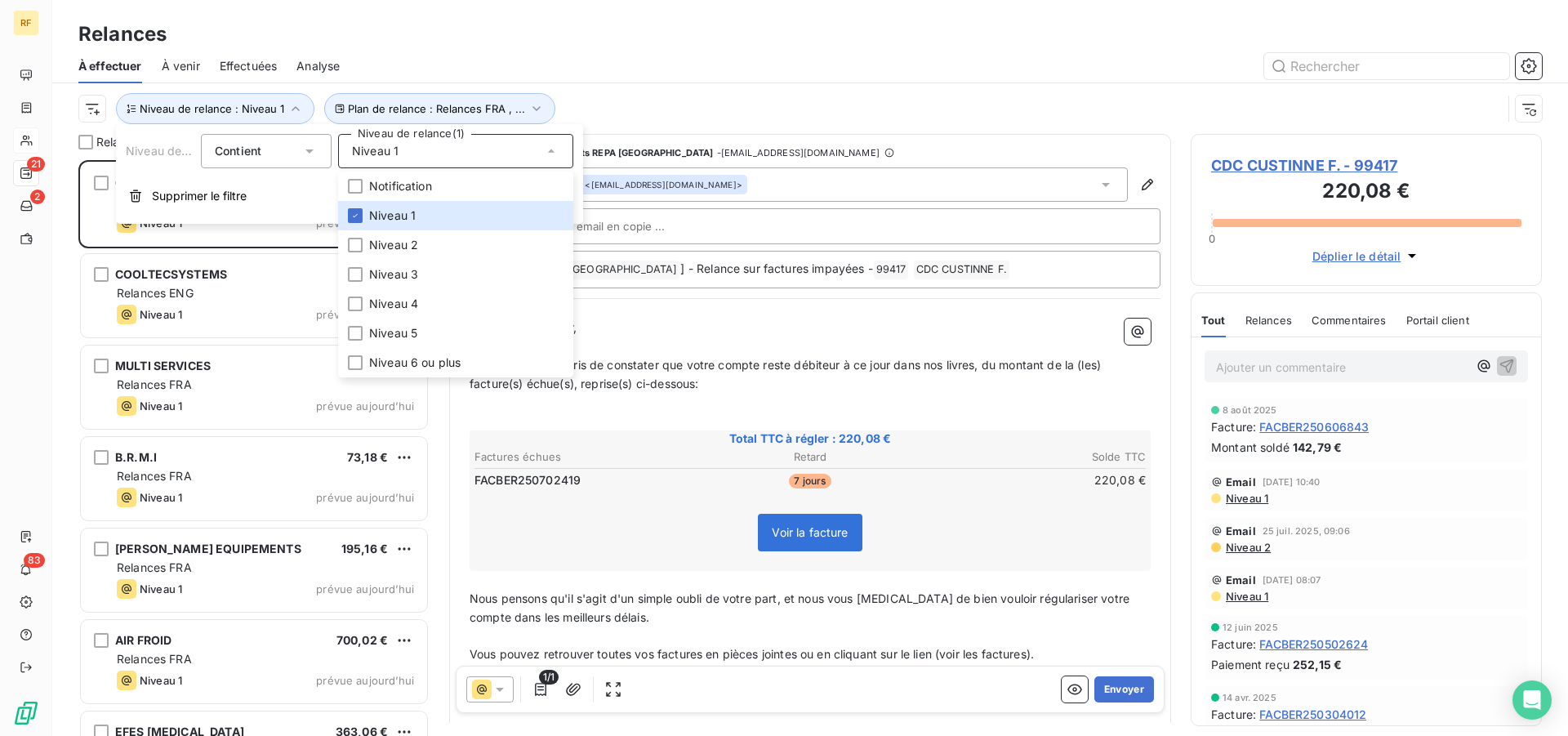
click at [587, 72] on div at bounding box center [950, 66] width 1182 height 26
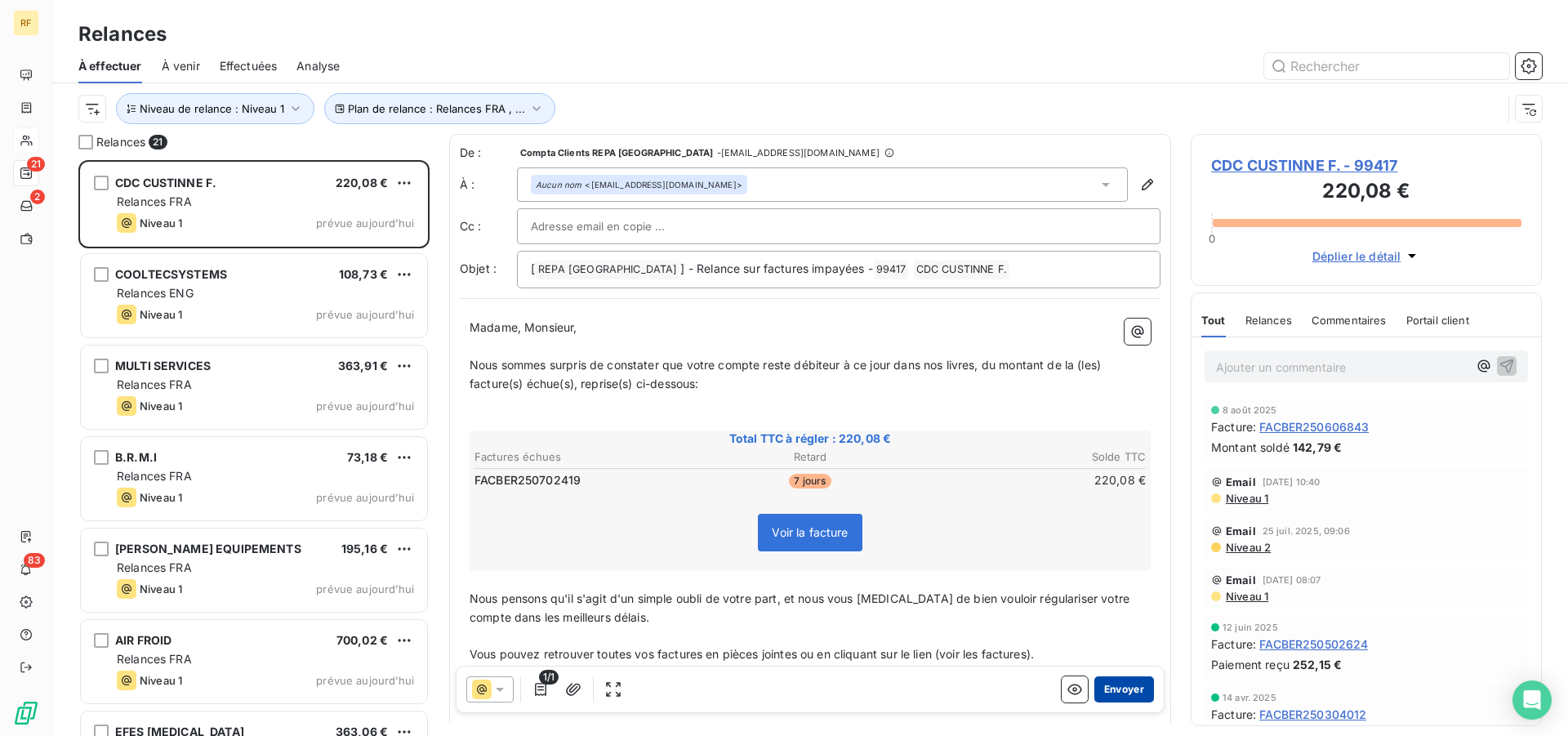
click at [1128, 689] on button "Envoyer" at bounding box center [1124, 689] width 59 height 26
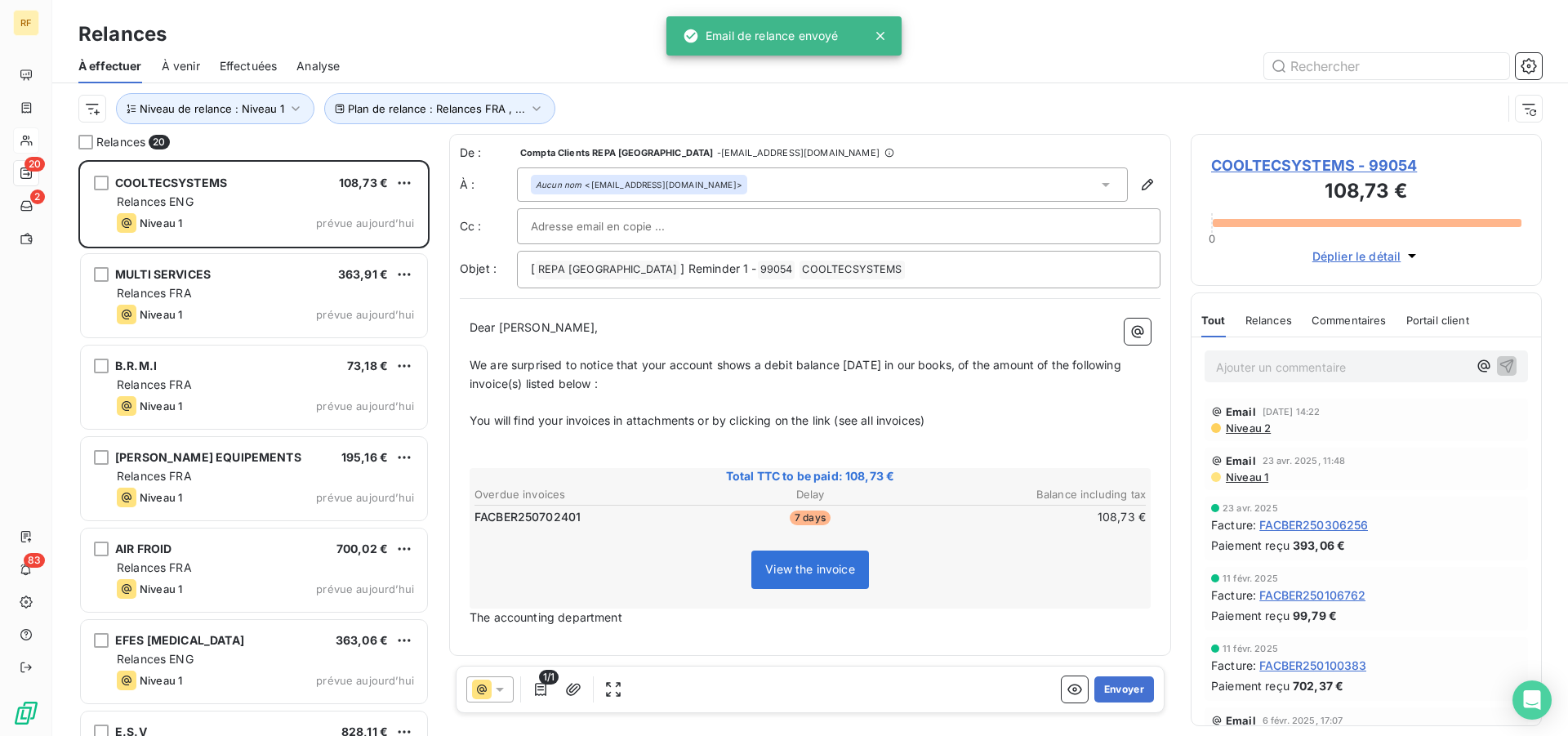
scroll to position [562, 337]
click at [1128, 689] on button "Envoyer" at bounding box center [1124, 689] width 59 height 26
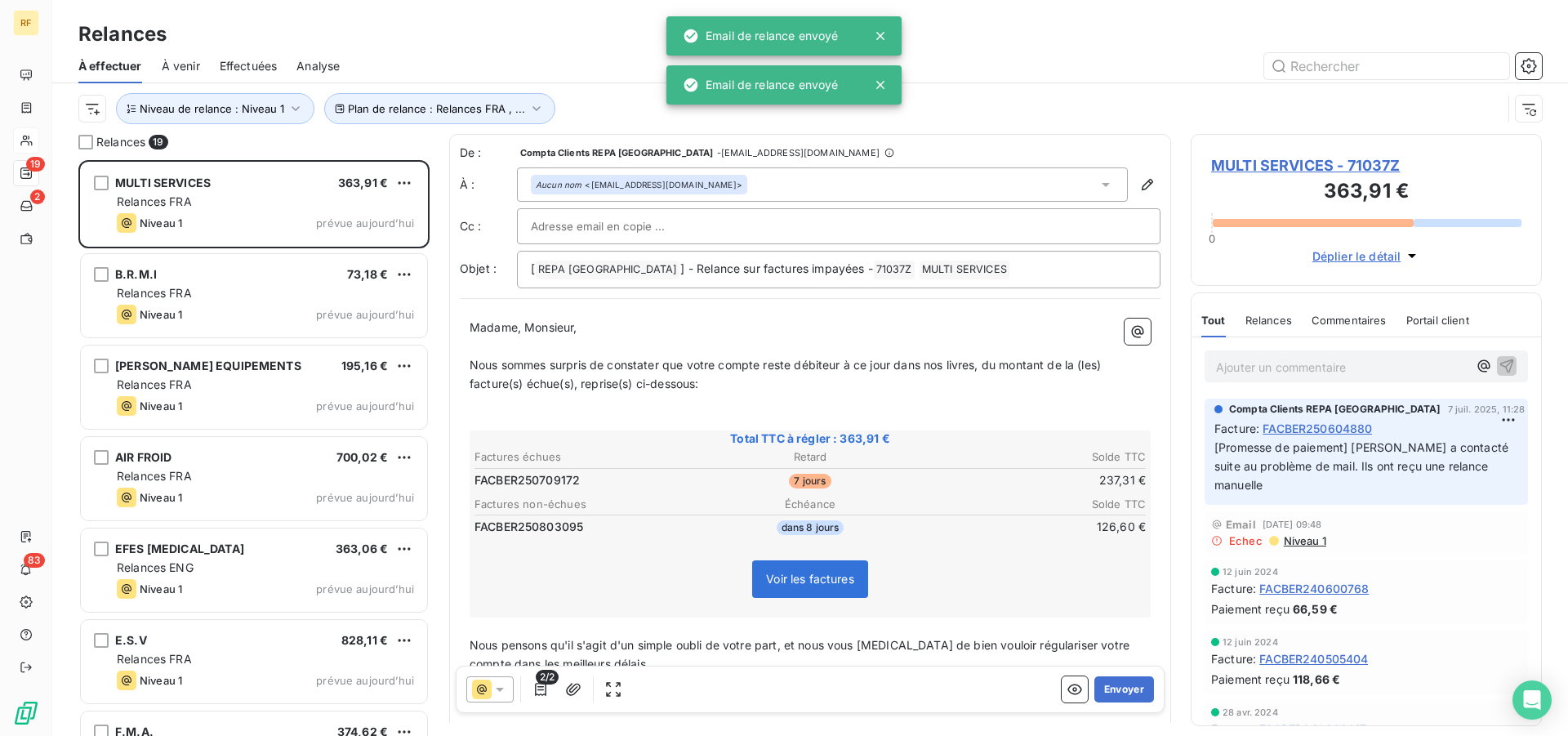
click at [1128, 689] on button "Envoyer" at bounding box center [1124, 689] width 59 height 26
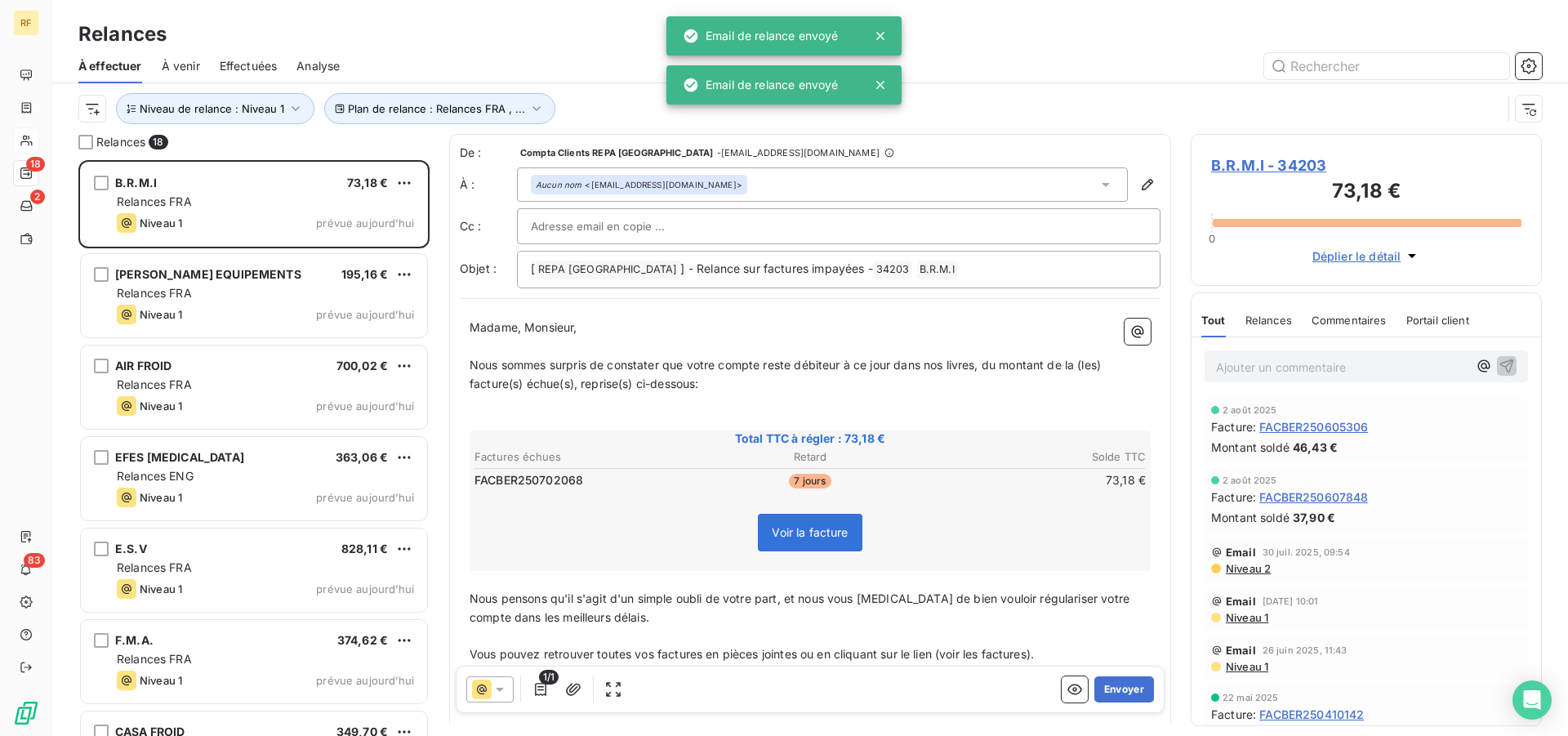
click at [1128, 689] on button "Envoyer" at bounding box center [1124, 689] width 59 height 26
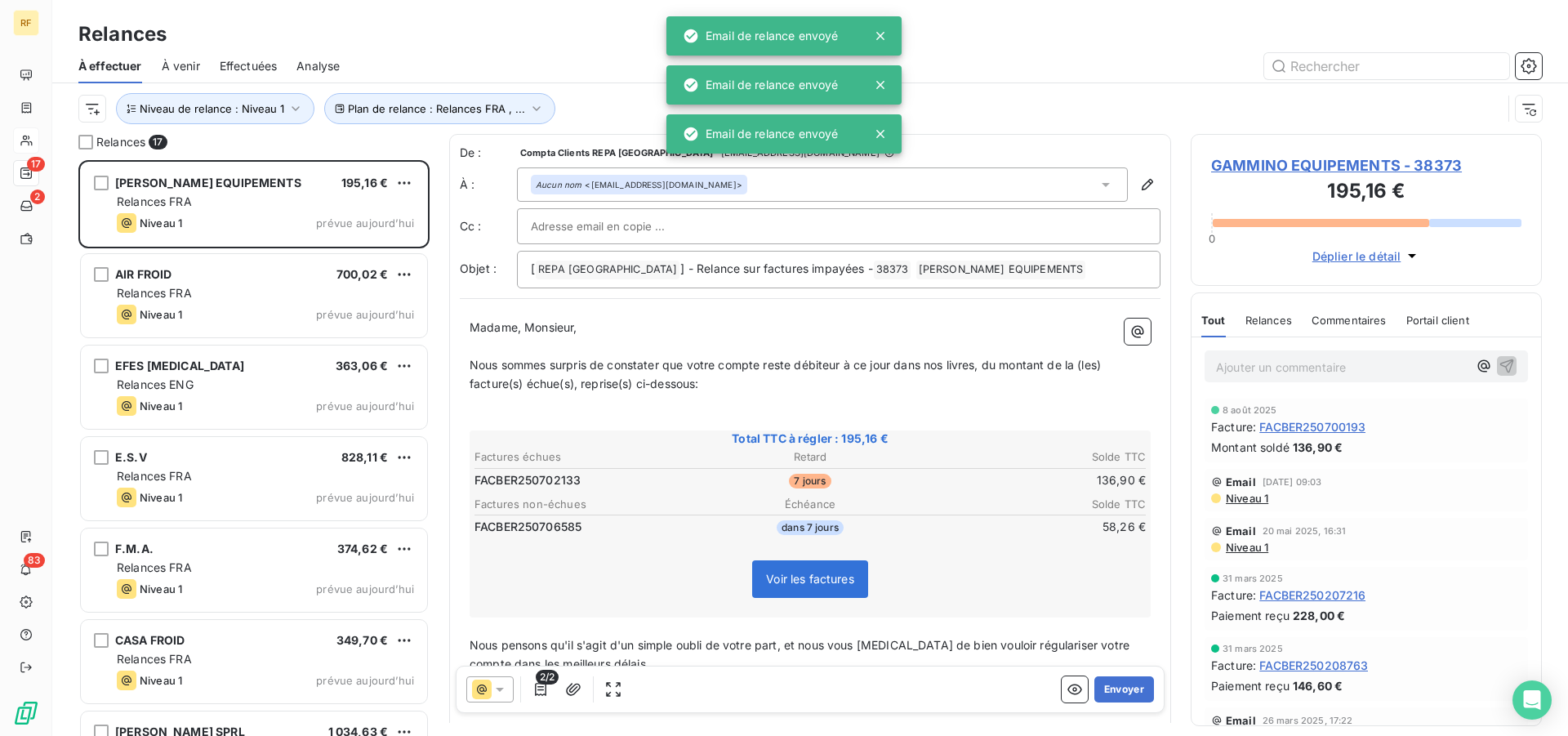
click at [1128, 689] on button "Envoyer" at bounding box center [1124, 689] width 59 height 26
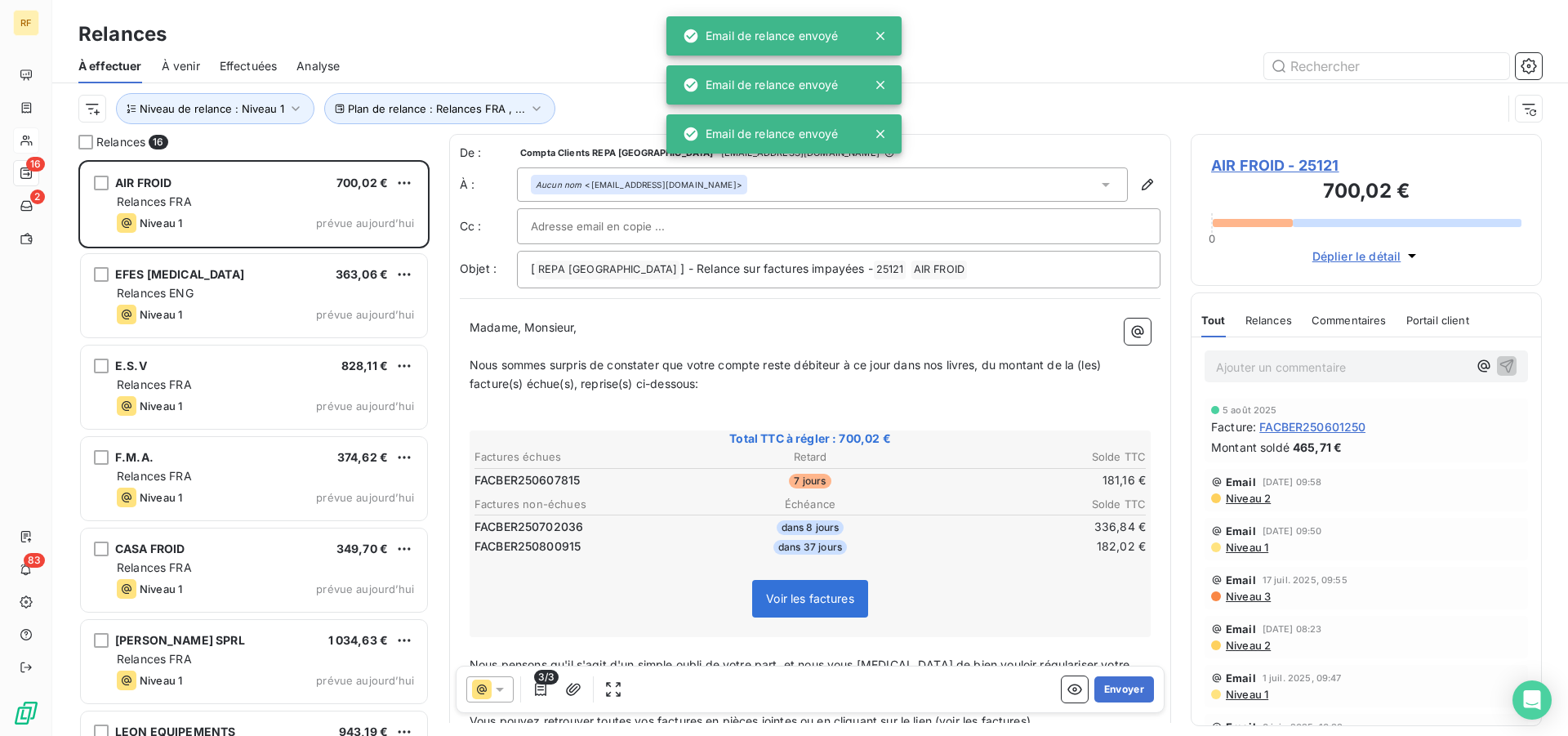
click at [1128, 689] on button "Envoyer" at bounding box center [1124, 689] width 59 height 26
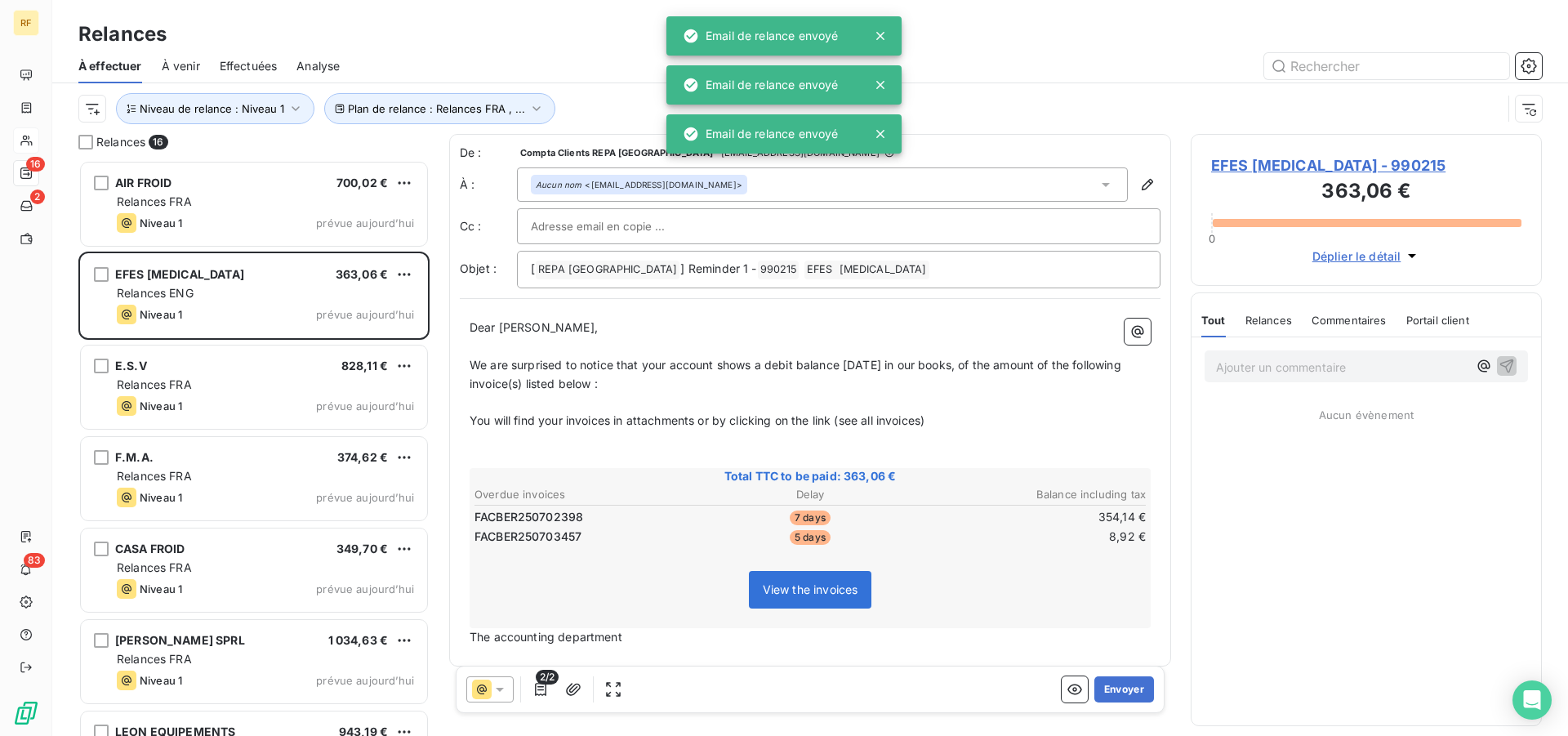
click at [1128, 689] on button "Envoyer" at bounding box center [1124, 689] width 59 height 26
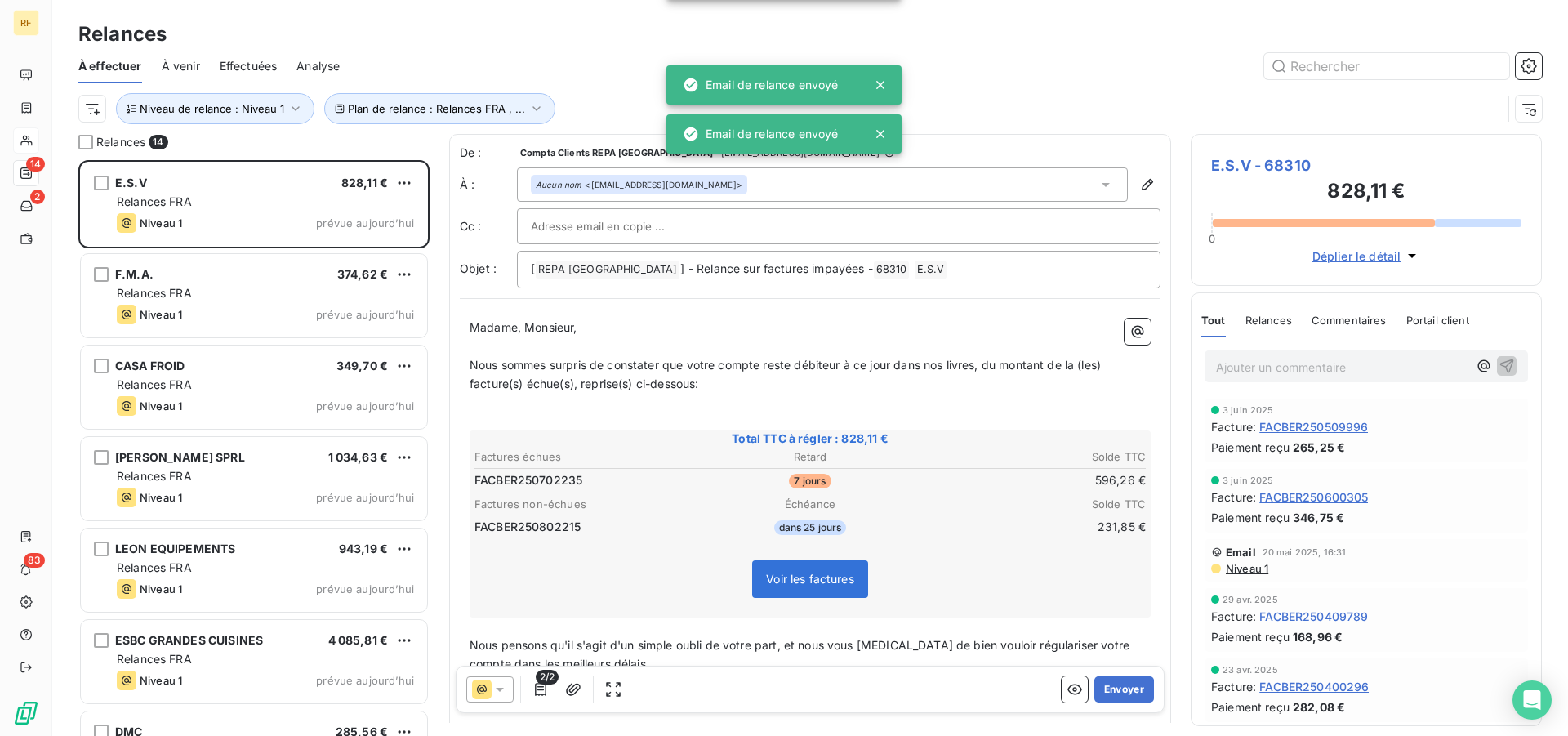
click at [1128, 689] on button "Envoyer" at bounding box center [1124, 689] width 59 height 26
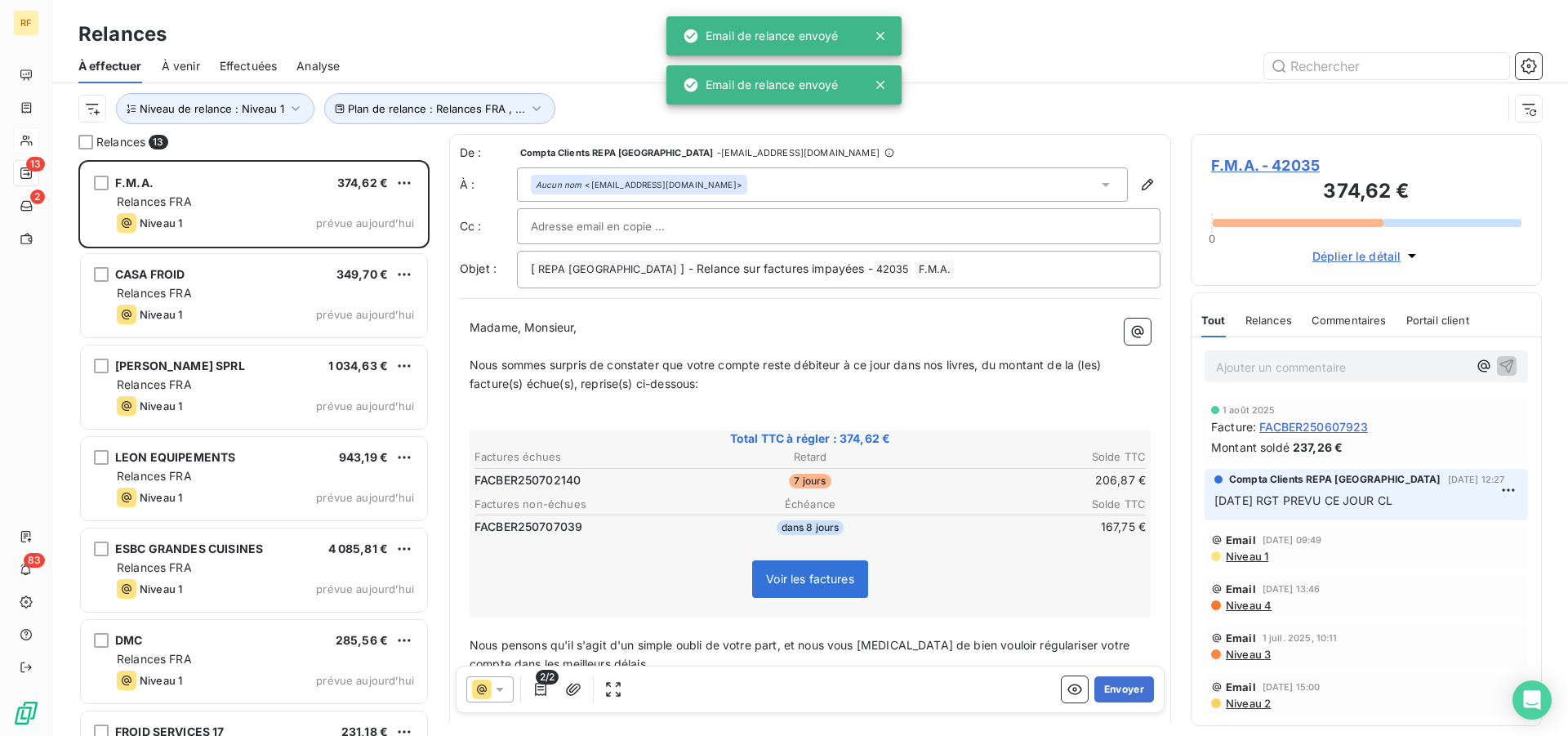
click at [1128, 689] on button "Envoyer" at bounding box center [1124, 689] width 59 height 26
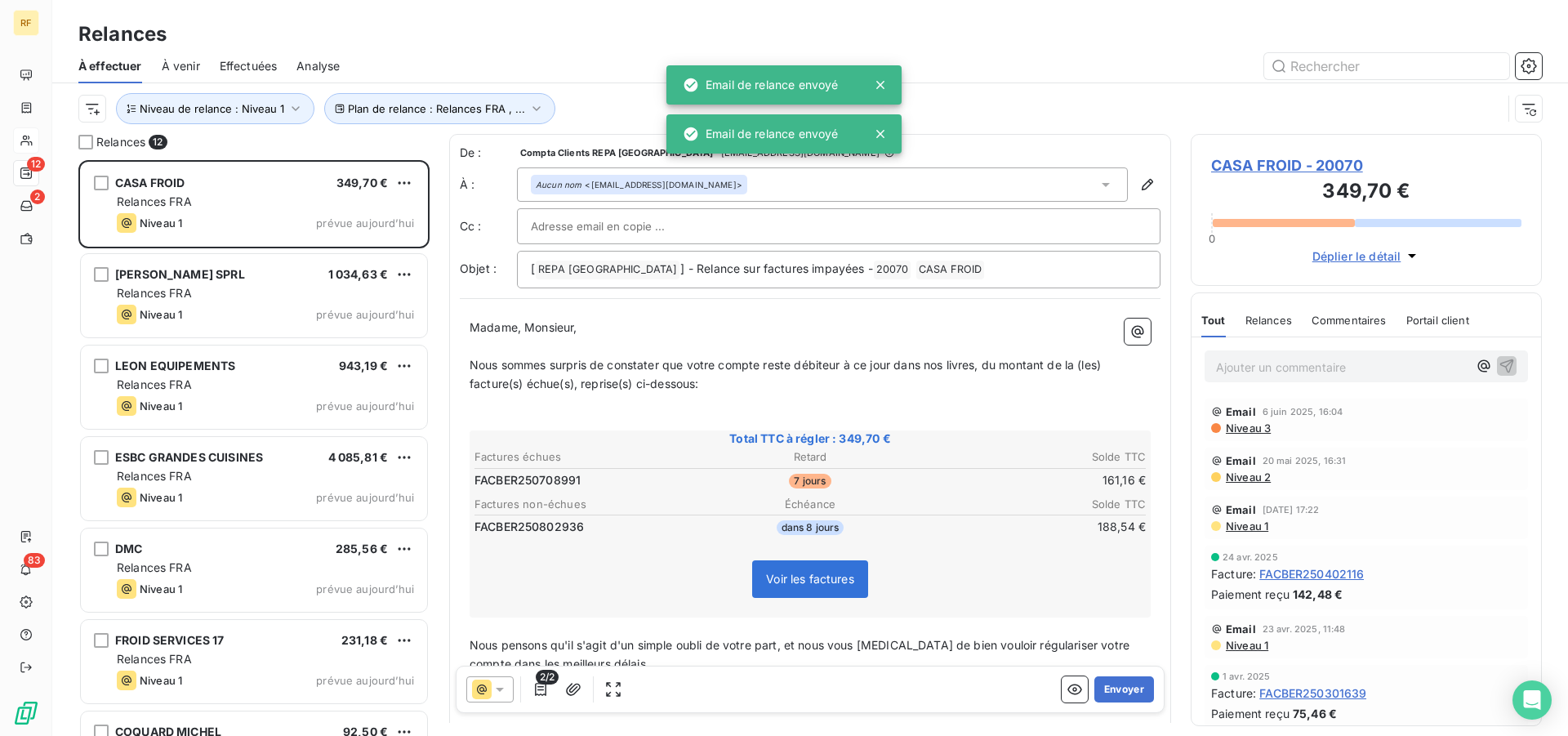
click at [1128, 689] on button "Envoyer" at bounding box center [1124, 689] width 59 height 26
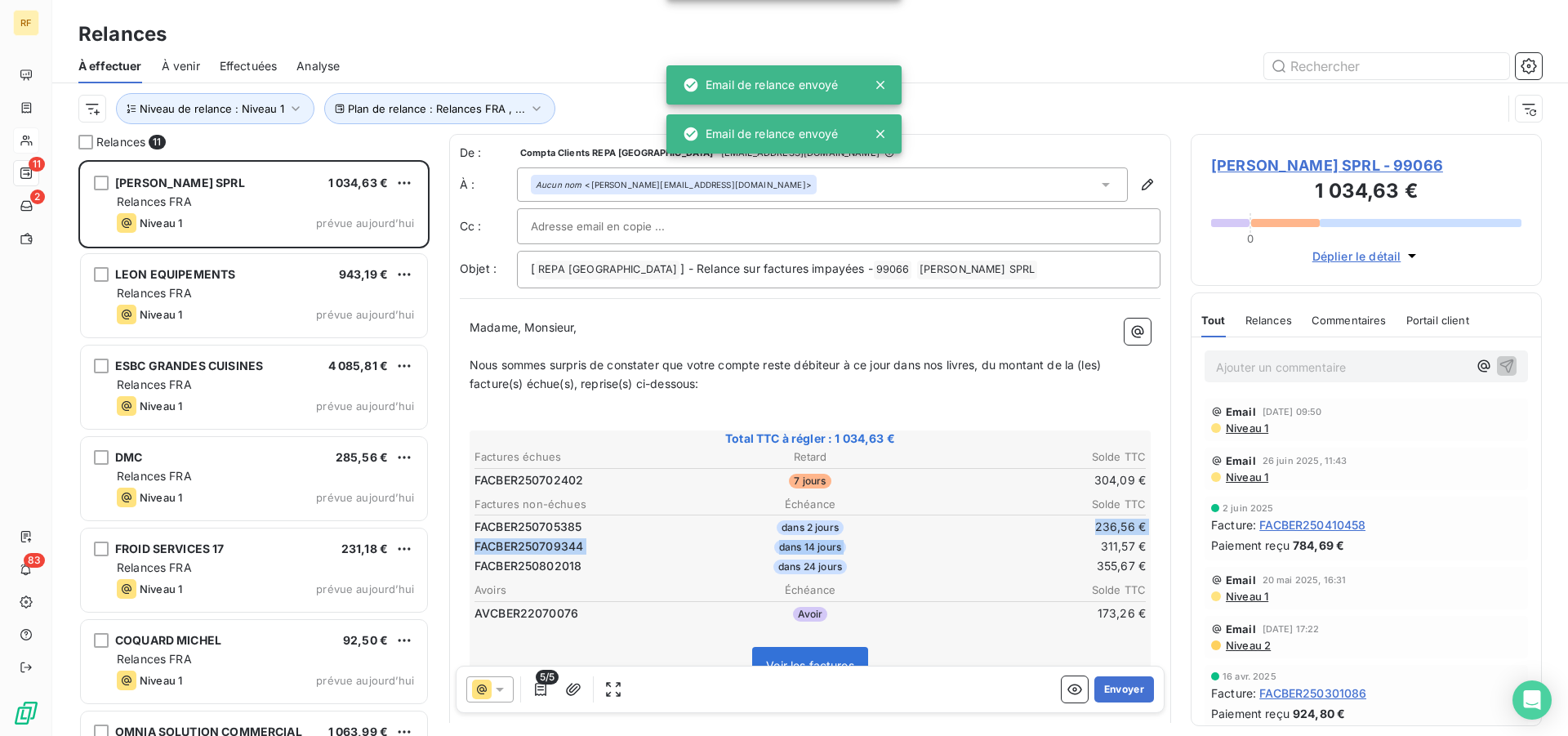
click at [957, 538] on table "Factures non-échues Échéance Solde TTC FACBER250705385 dans 2 jours 236,56 € FA…" at bounding box center [810, 535] width 677 height 83
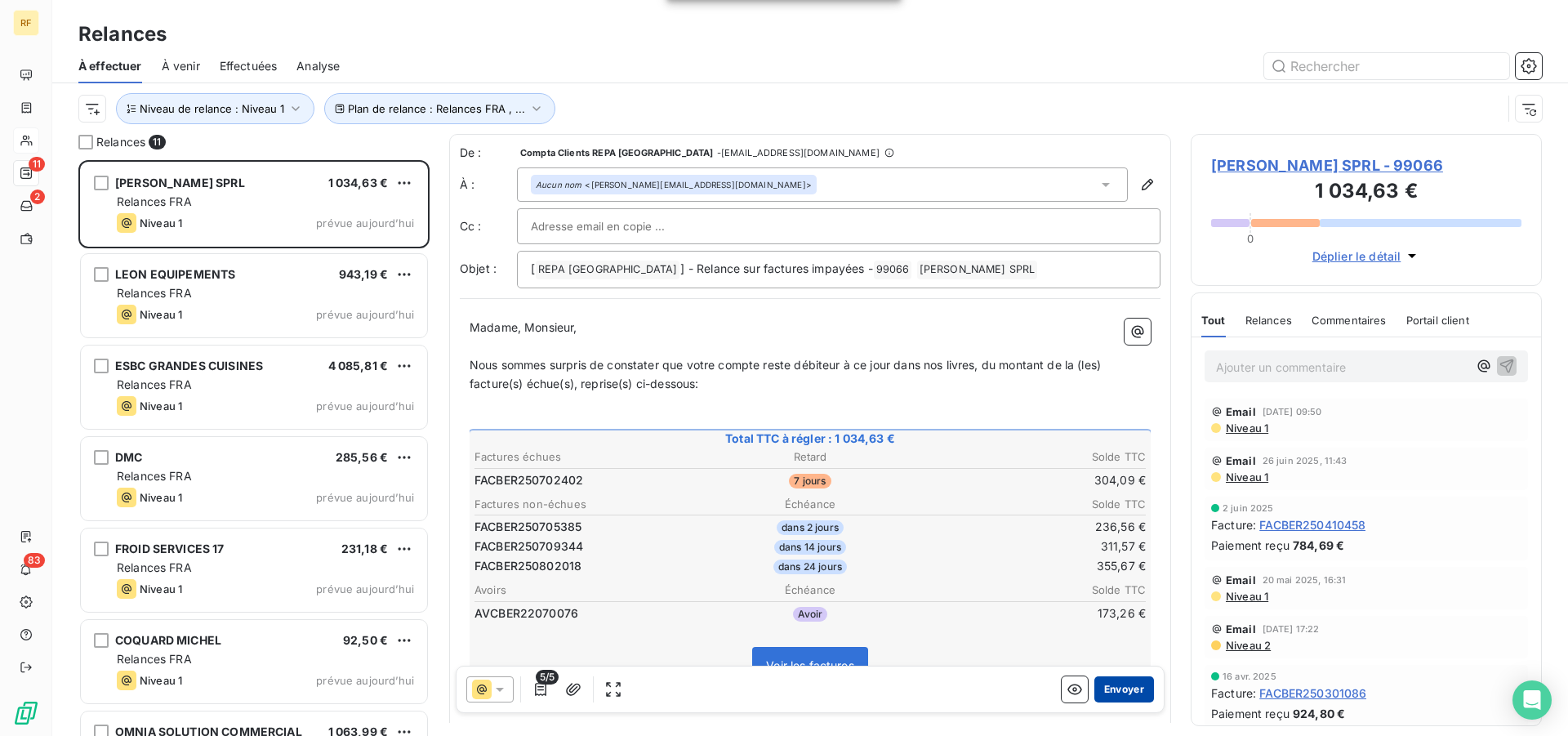
click at [1114, 682] on button "Envoyer" at bounding box center [1124, 689] width 59 height 26
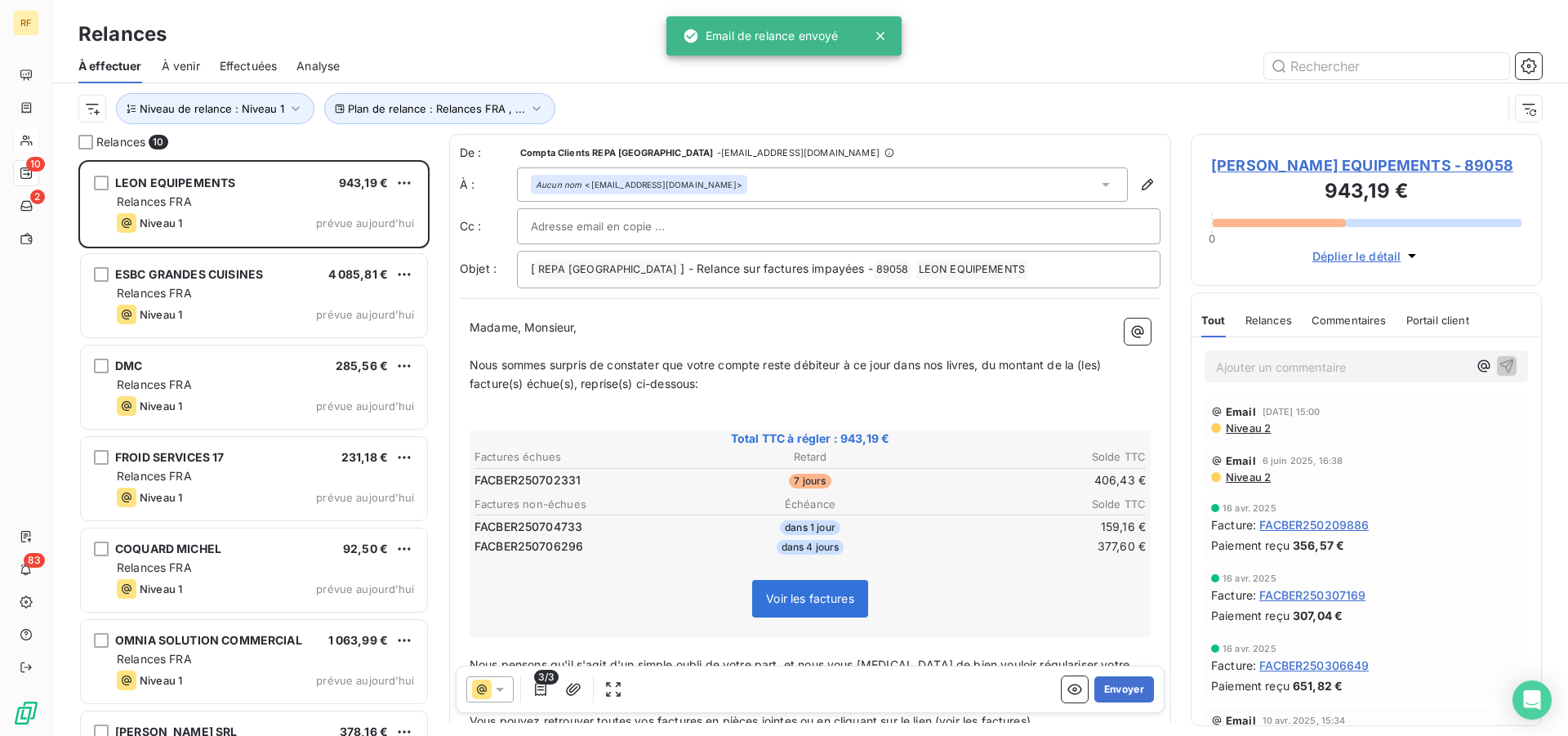
click at [1115, 672] on div "3/3 Envoyer" at bounding box center [810, 690] width 709 height 48
click at [1125, 688] on button "Envoyer" at bounding box center [1124, 689] width 59 height 26
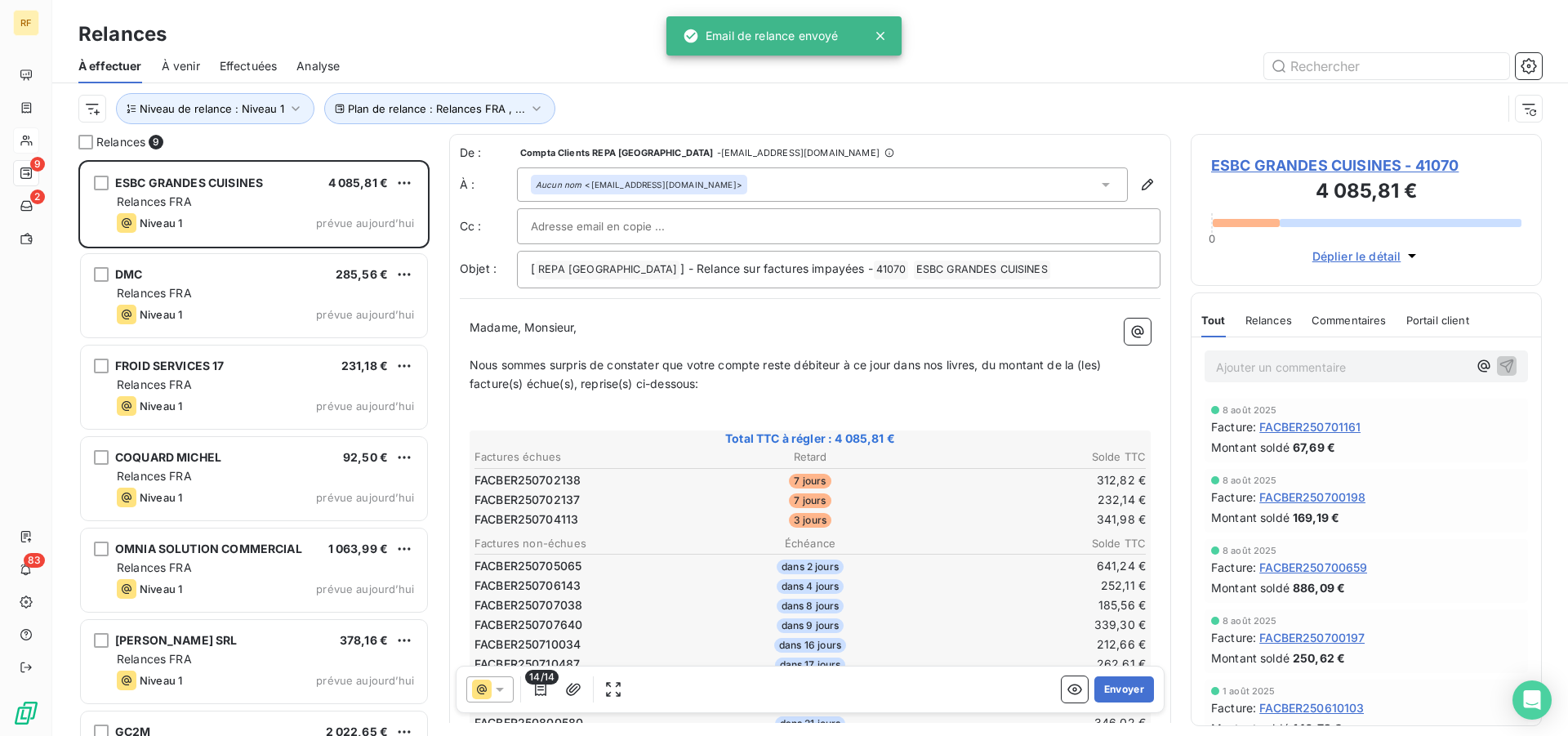
click at [931, 529] on table "Factures échues Retard Solde TTC FACBER250702138 7 jours 312,82 € FACBER2507021…" at bounding box center [810, 487] width 677 height 83
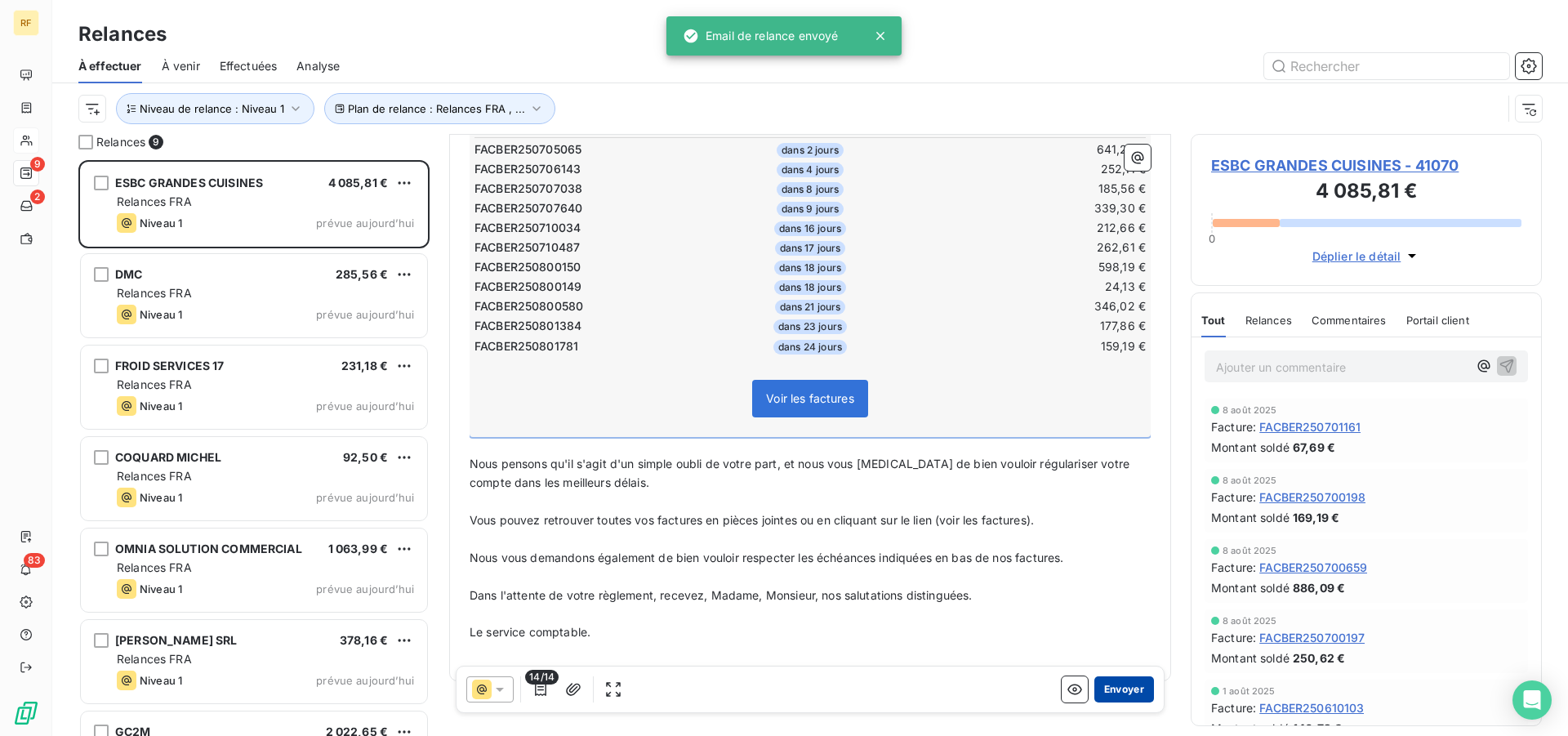
click at [1114, 697] on button "Envoyer" at bounding box center [1124, 689] width 59 height 26
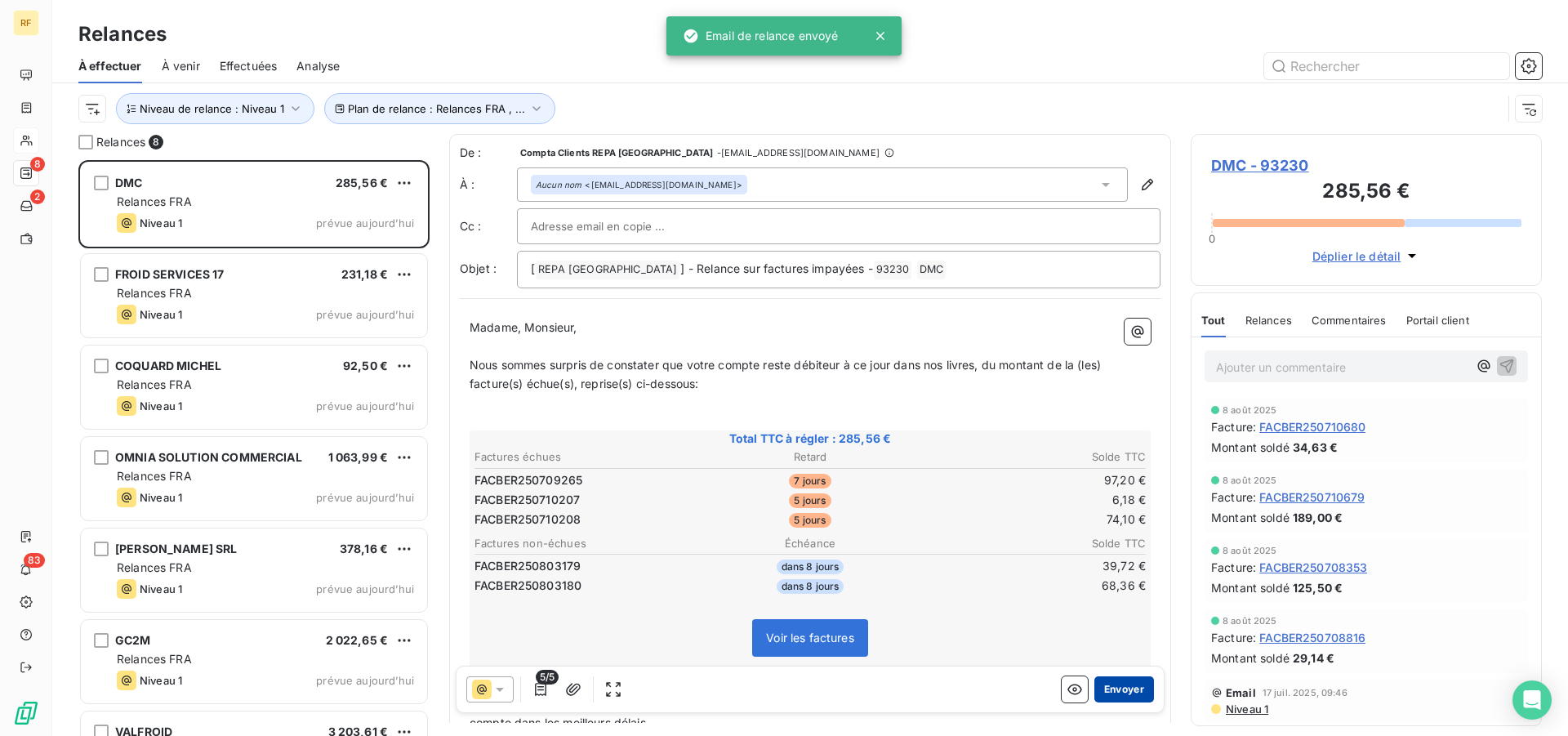
click at [1109, 683] on button "Envoyer" at bounding box center [1124, 689] width 59 height 26
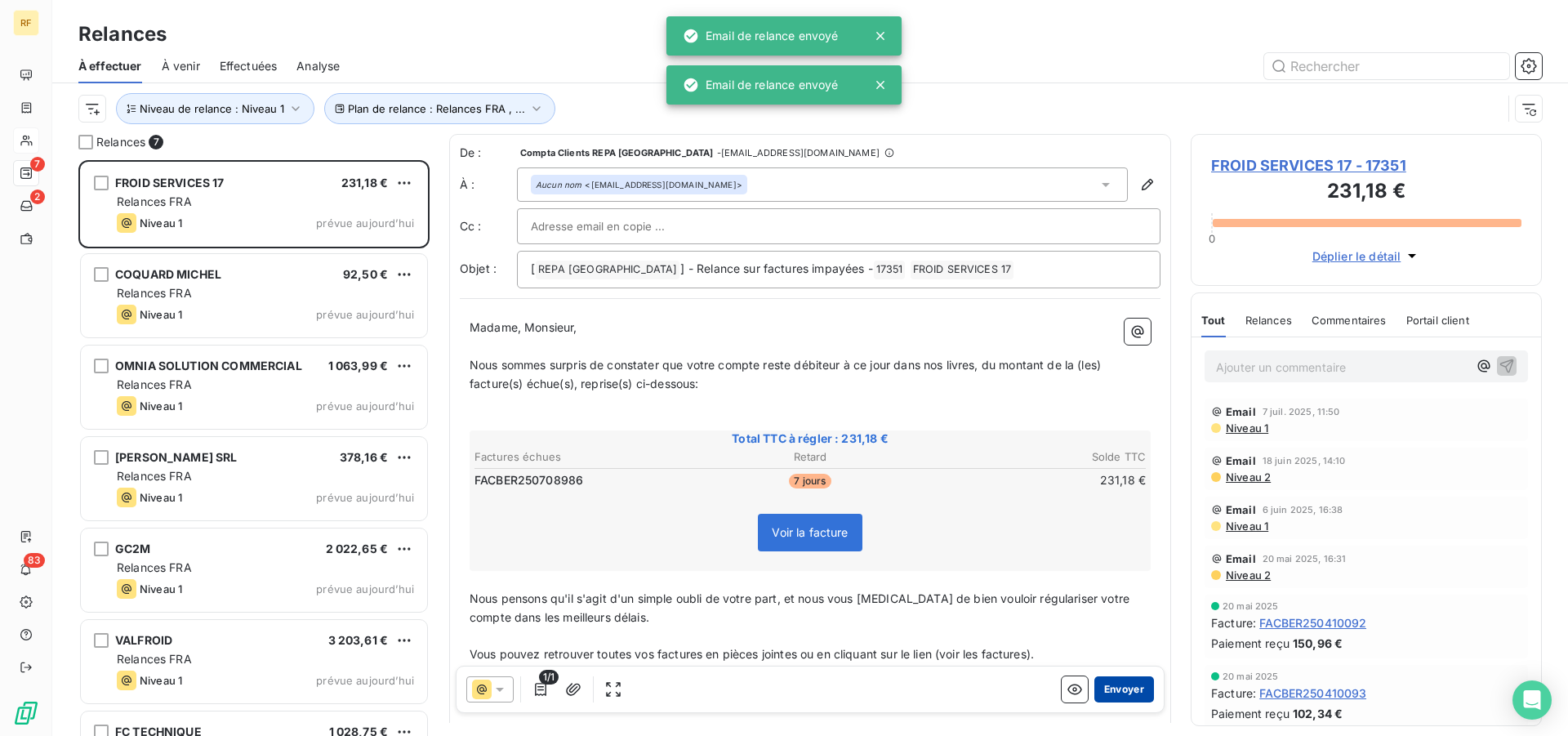
click at [1110, 678] on button "Envoyer" at bounding box center [1124, 689] width 59 height 26
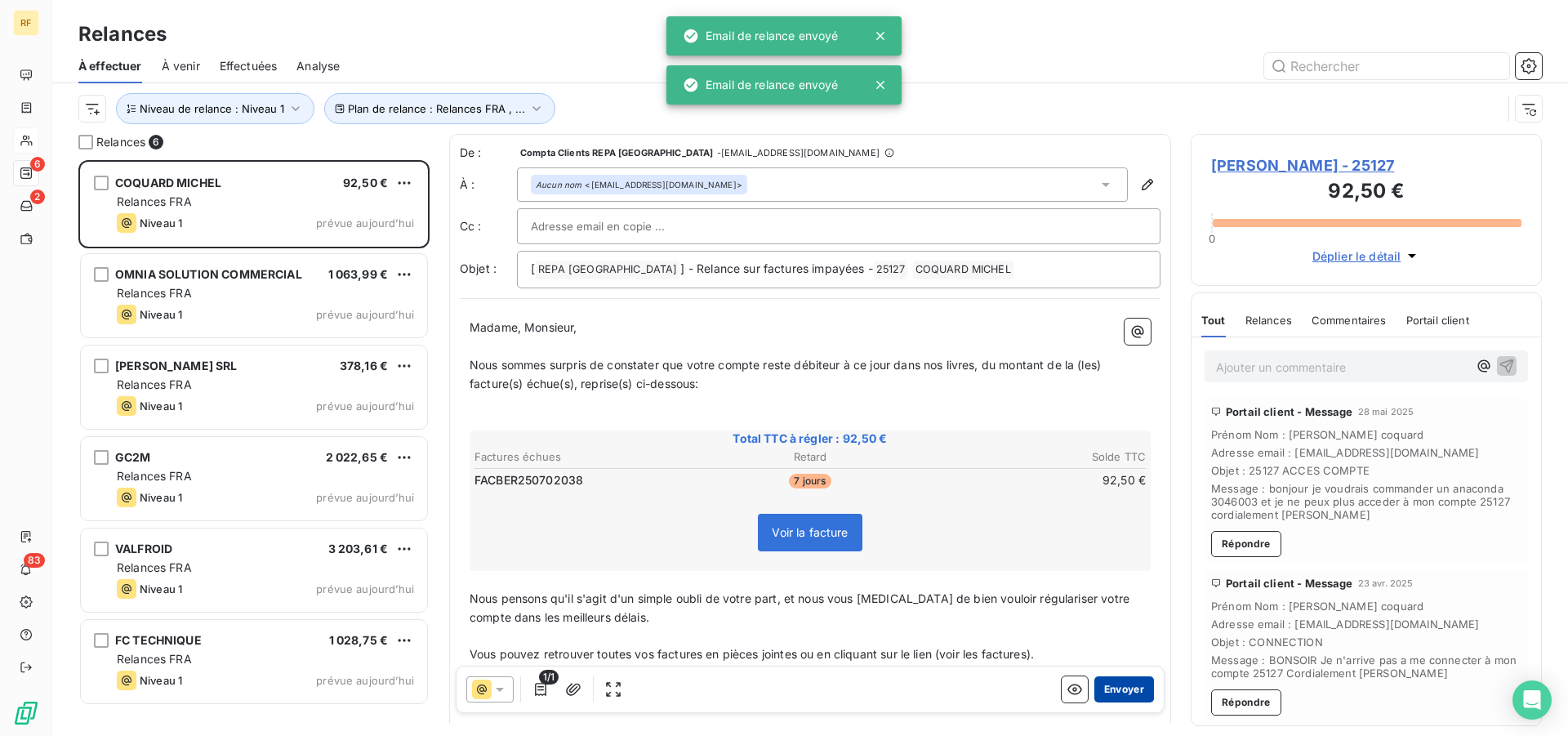
click at [1109, 682] on button "Envoyer" at bounding box center [1124, 689] width 59 height 26
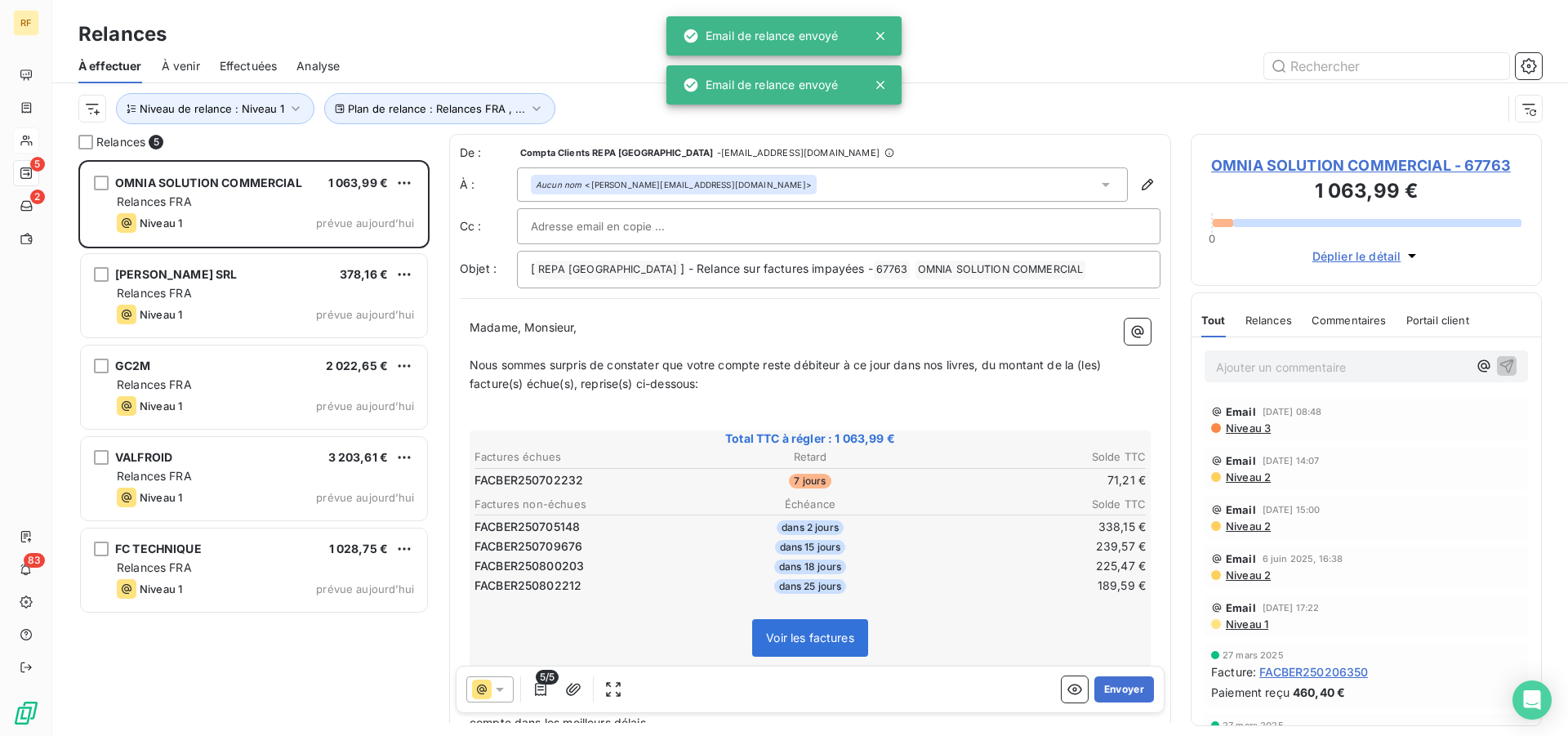
click at [1109, 682] on button "Envoyer" at bounding box center [1124, 689] width 59 height 26
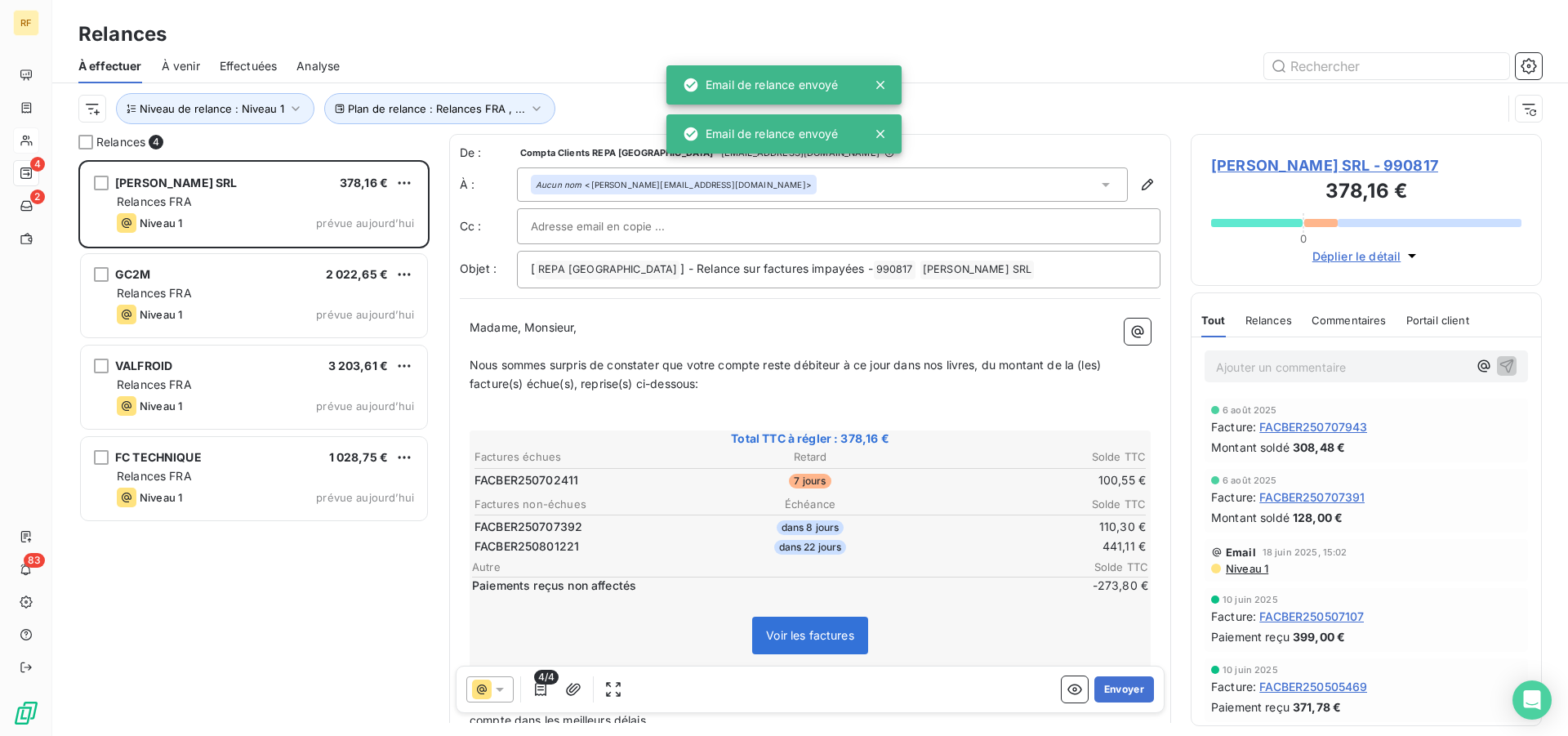
click at [1109, 682] on button "Envoyer" at bounding box center [1124, 689] width 59 height 26
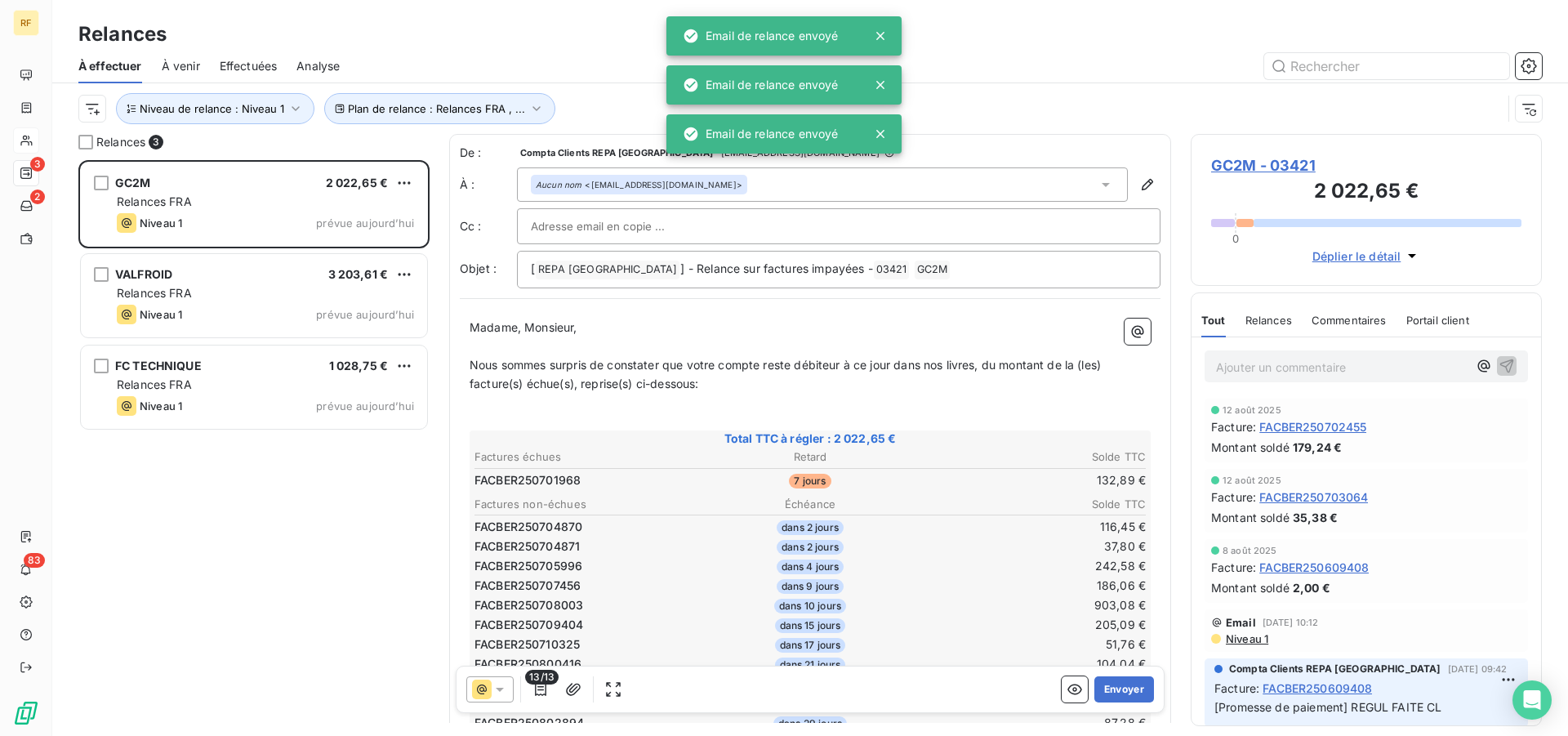
click at [1109, 682] on button "Envoyer" at bounding box center [1124, 689] width 59 height 26
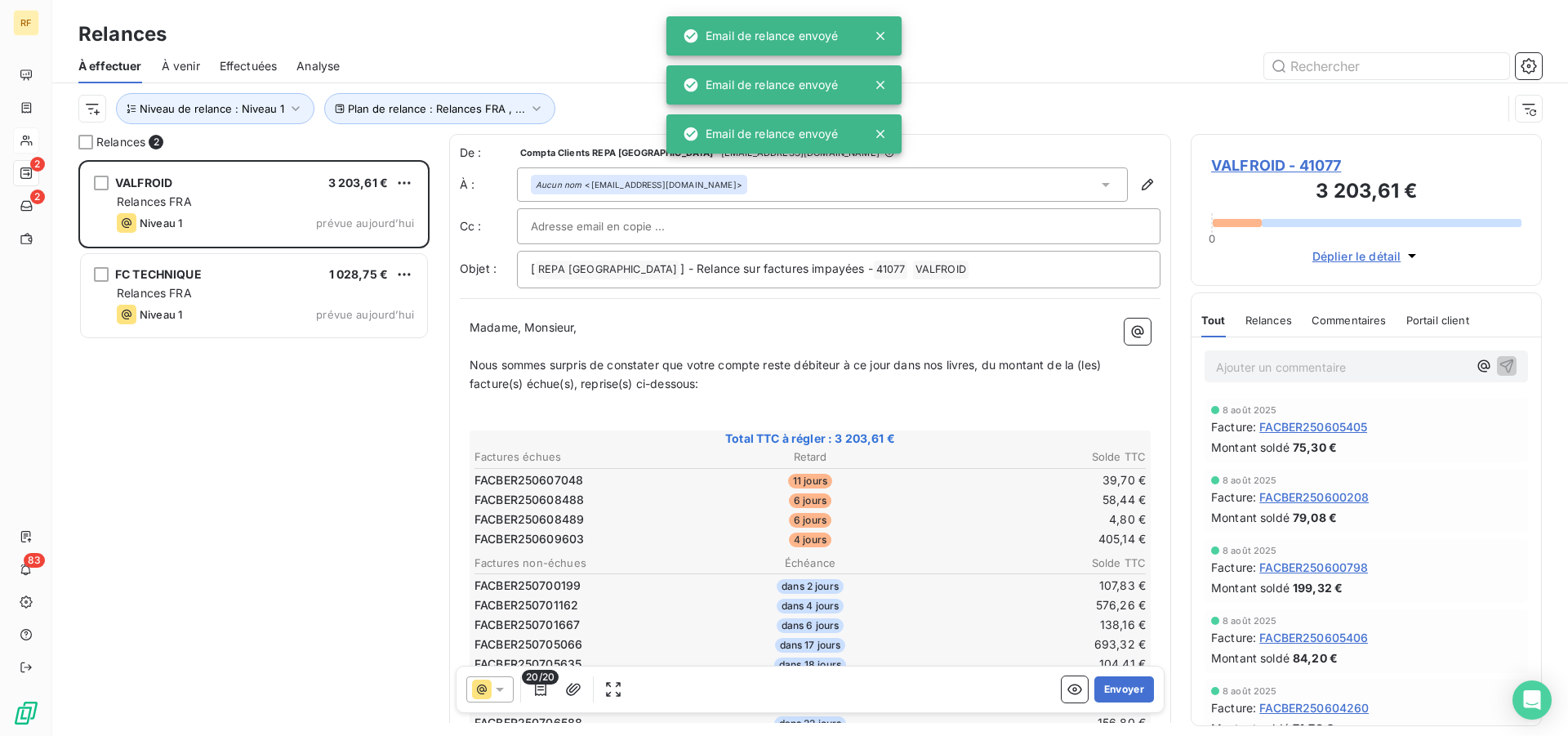
click at [1109, 682] on button "Envoyer" at bounding box center [1124, 689] width 59 height 26
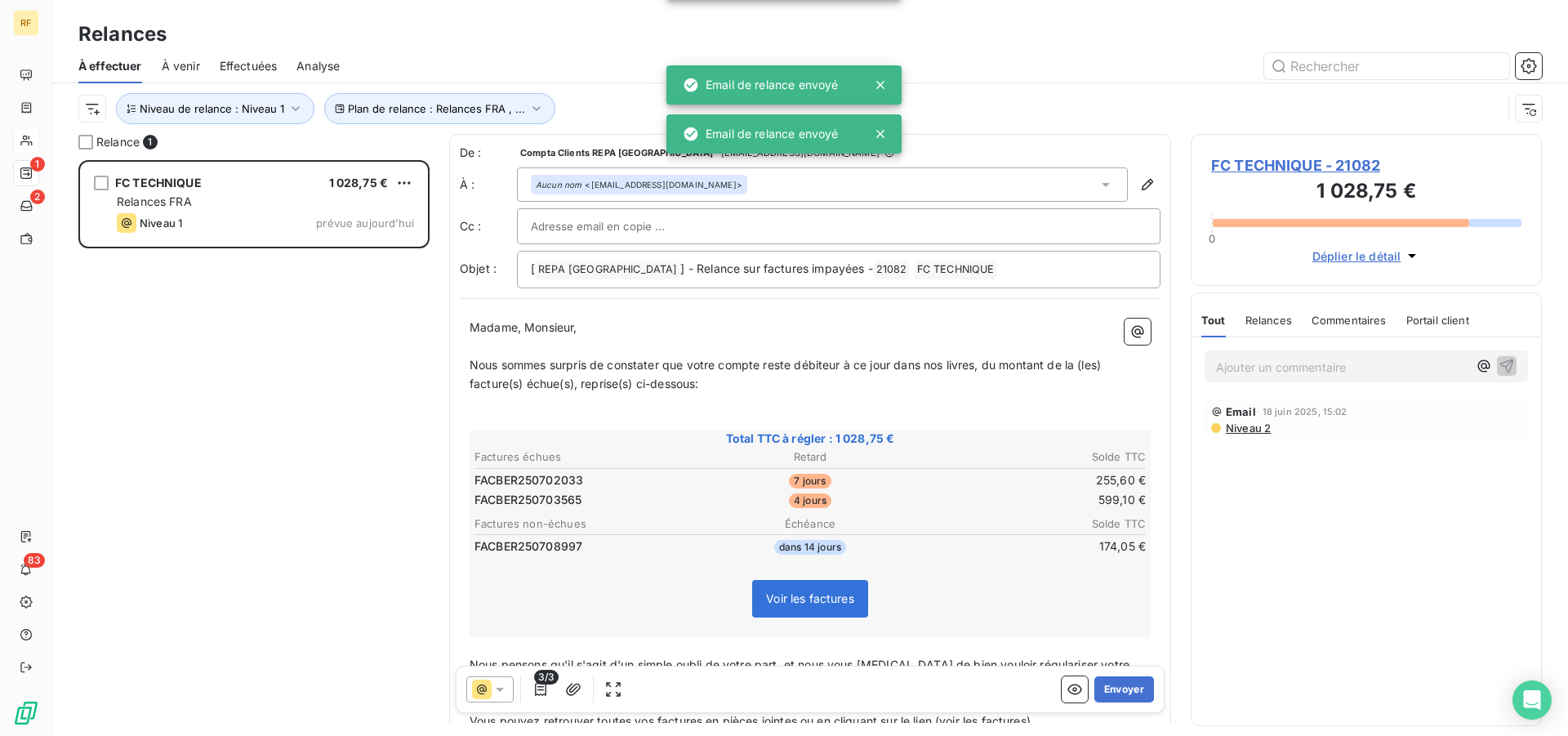
click at [1109, 682] on button "Envoyer" at bounding box center [1124, 689] width 59 height 26
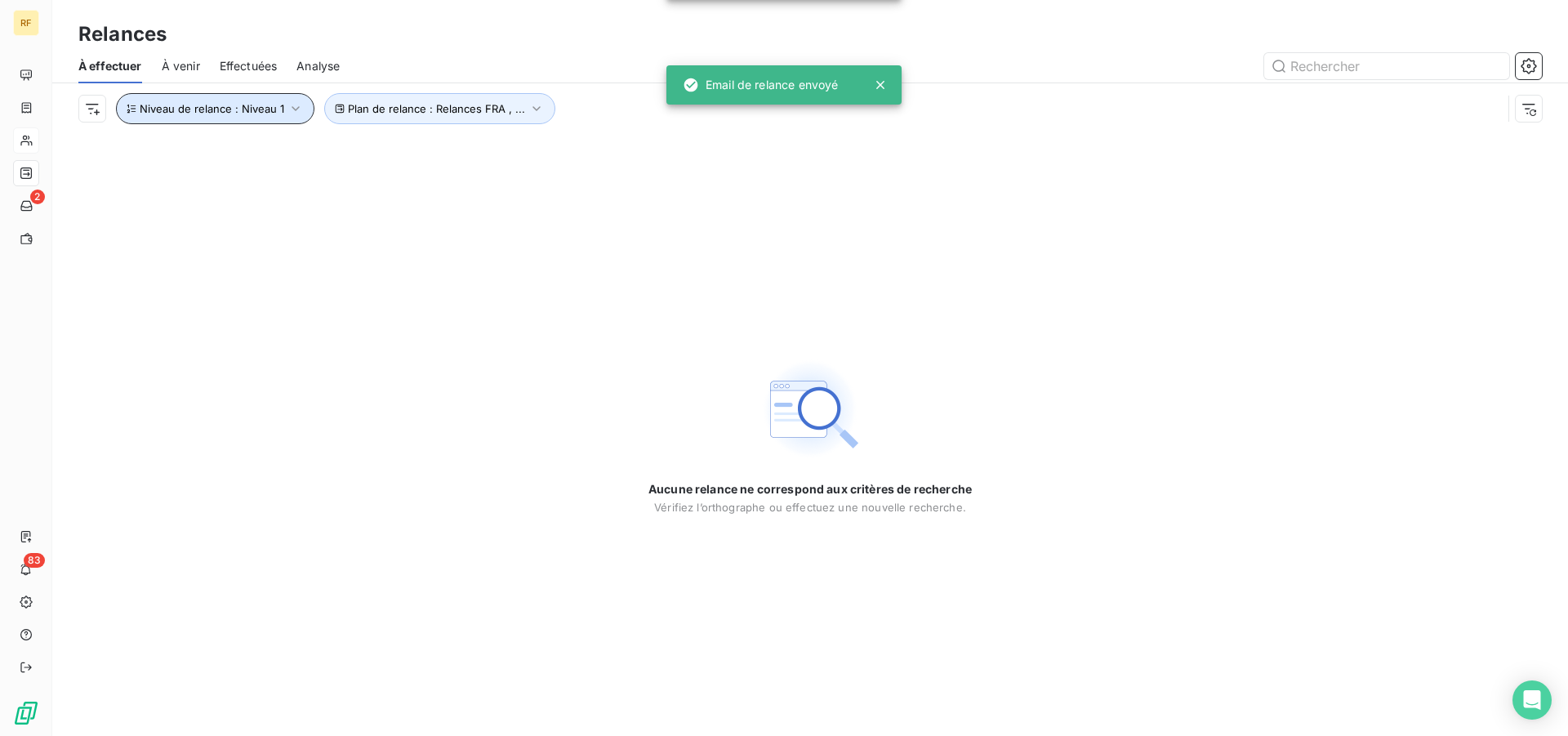
click at [249, 105] on span "Niveau de relance : Niveau 1" at bounding box center [211, 109] width 144 height 13
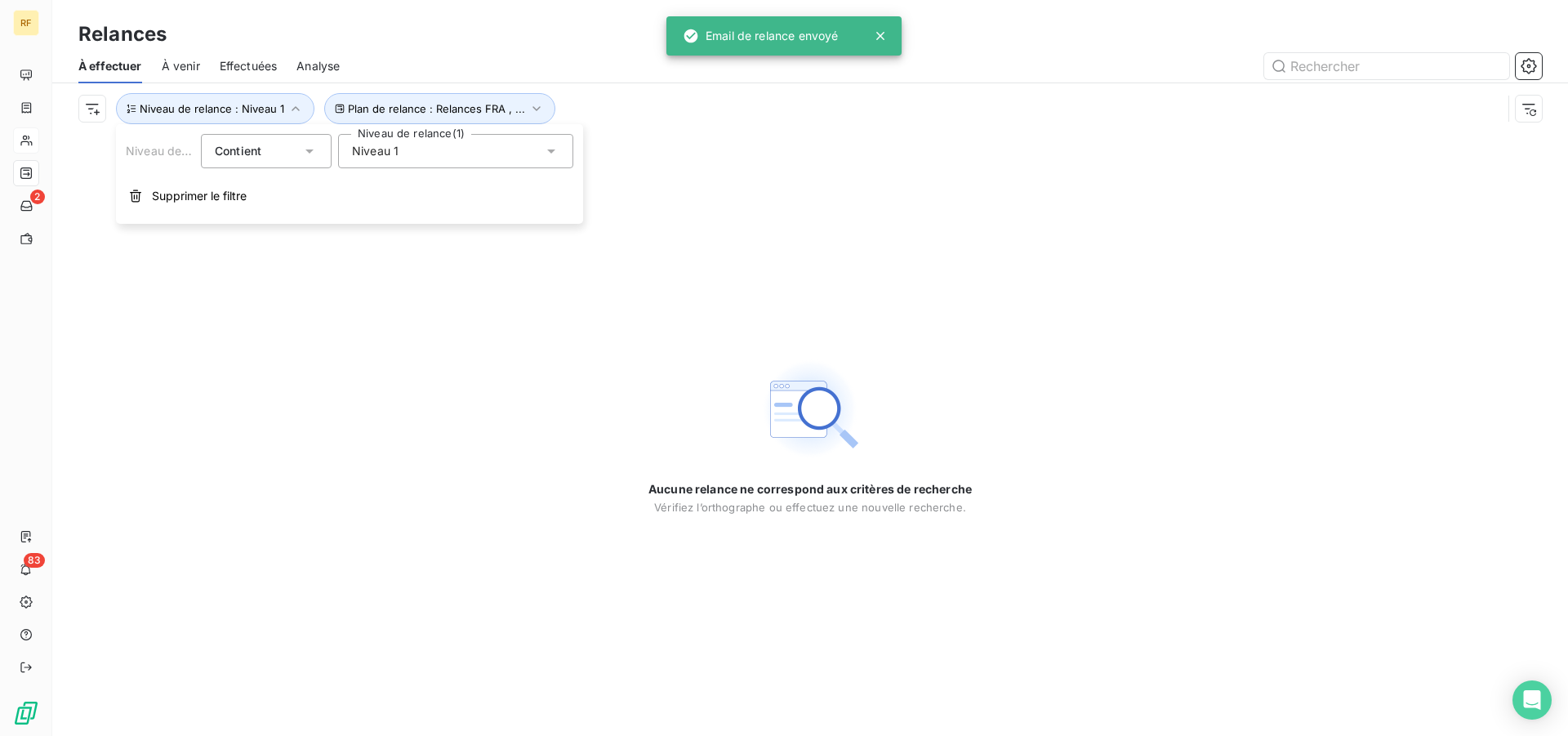
click at [454, 143] on div "Niveau 1" at bounding box center [456, 151] width 235 height 34
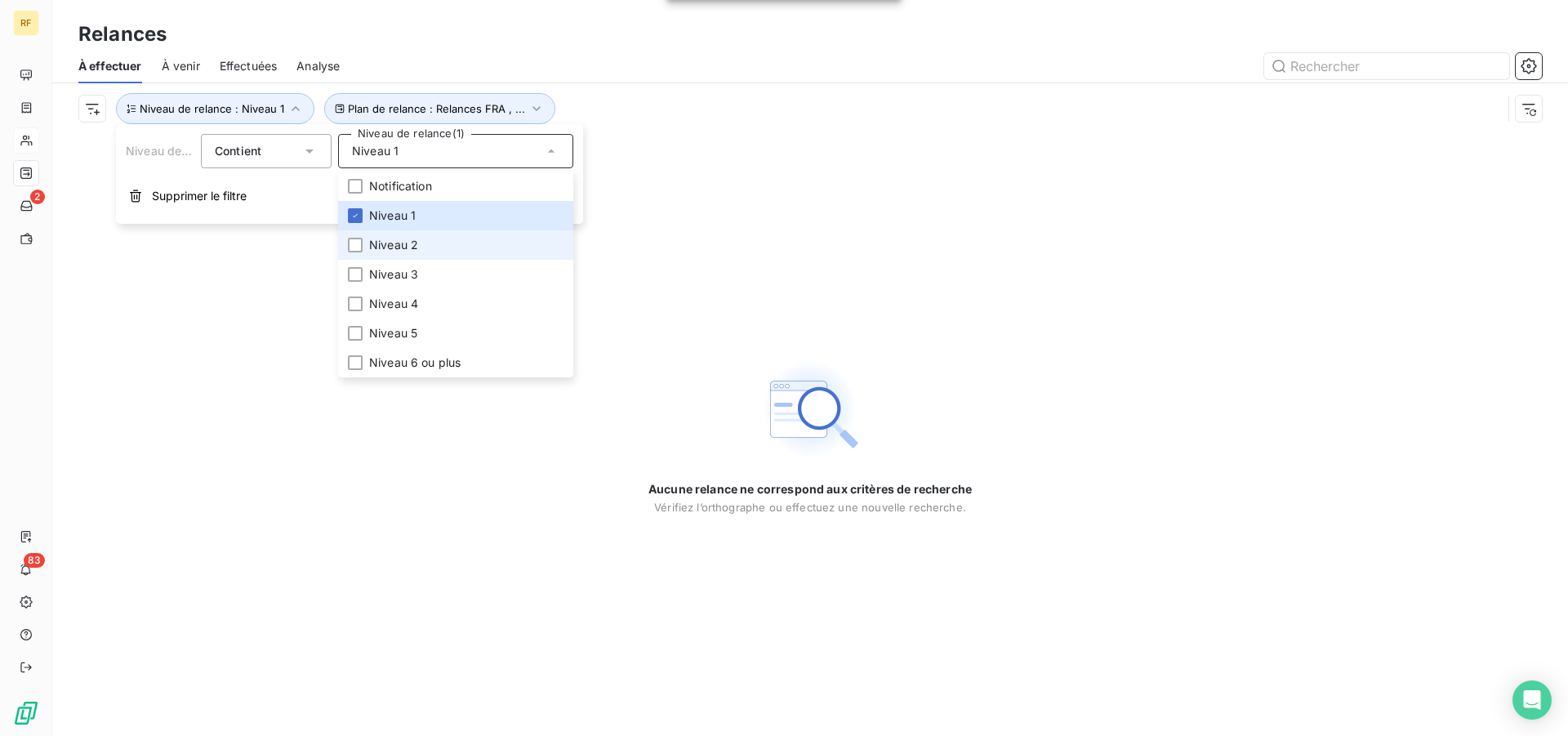
click at [428, 244] on li "Niveau 2" at bounding box center [456, 245] width 235 height 30
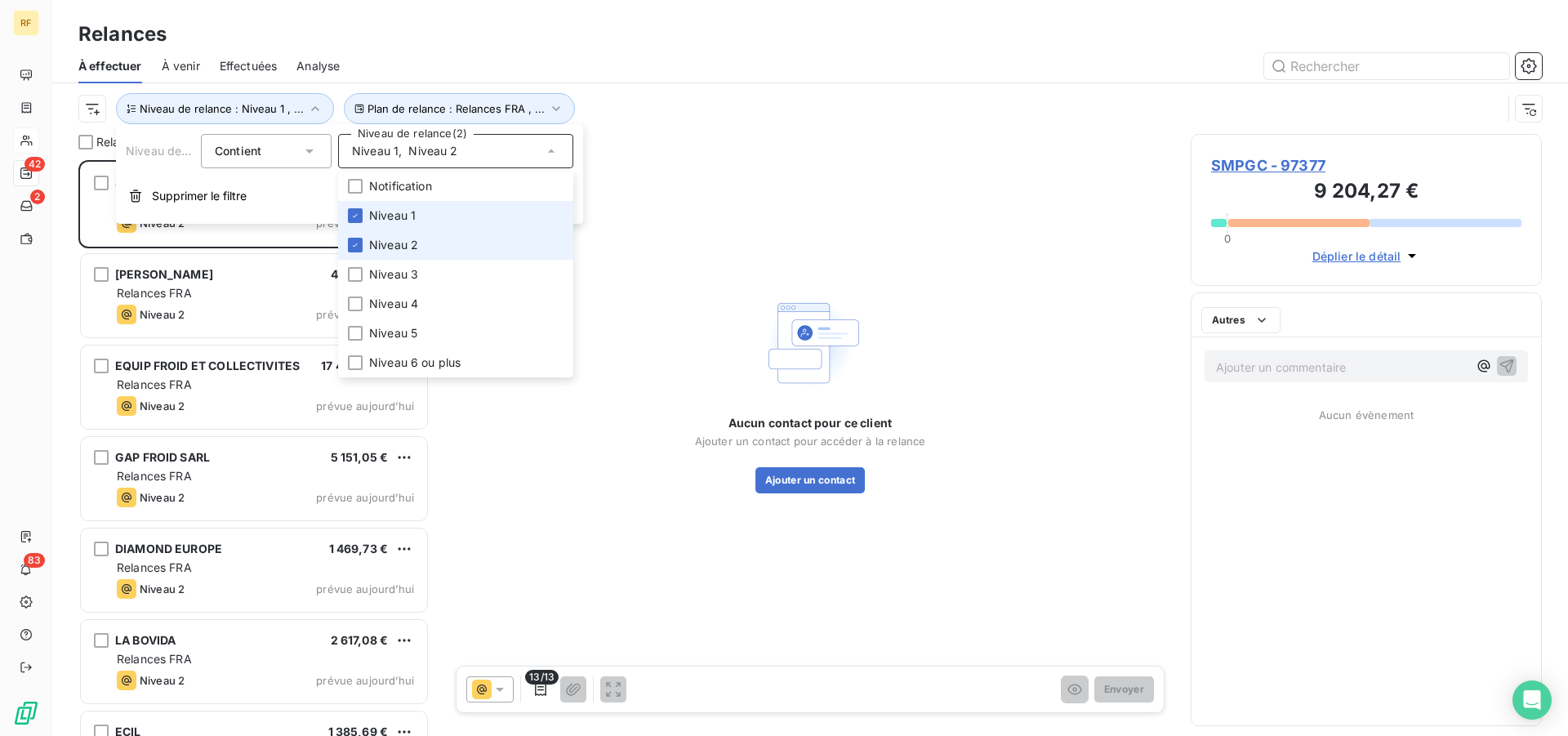
scroll to position [562, 337]
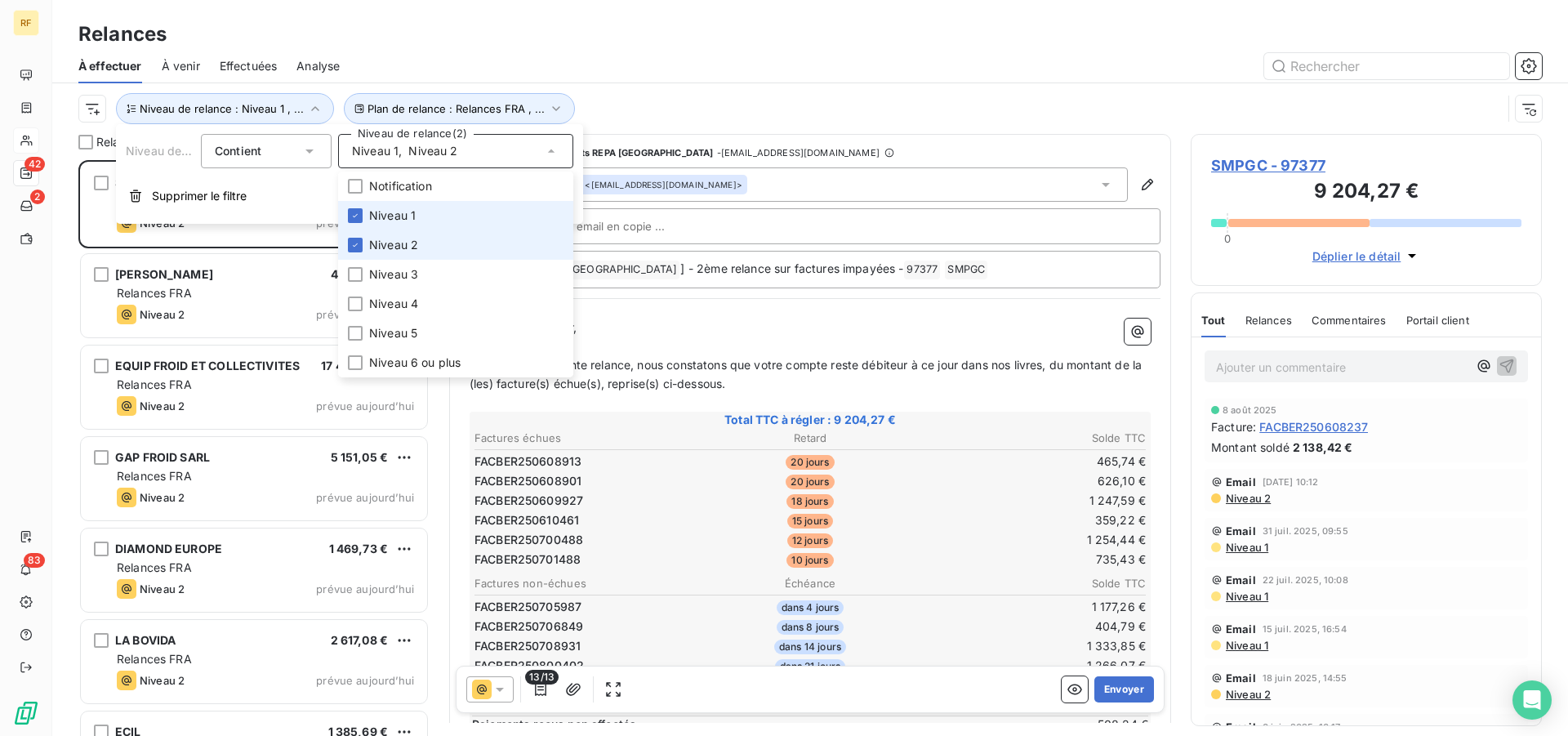
drag, startPoint x: 401, startPoint y: 217, endPoint x: 419, endPoint y: 233, distance: 24.1
click at [401, 216] on span "Niveau 1" at bounding box center [392, 215] width 47 height 16
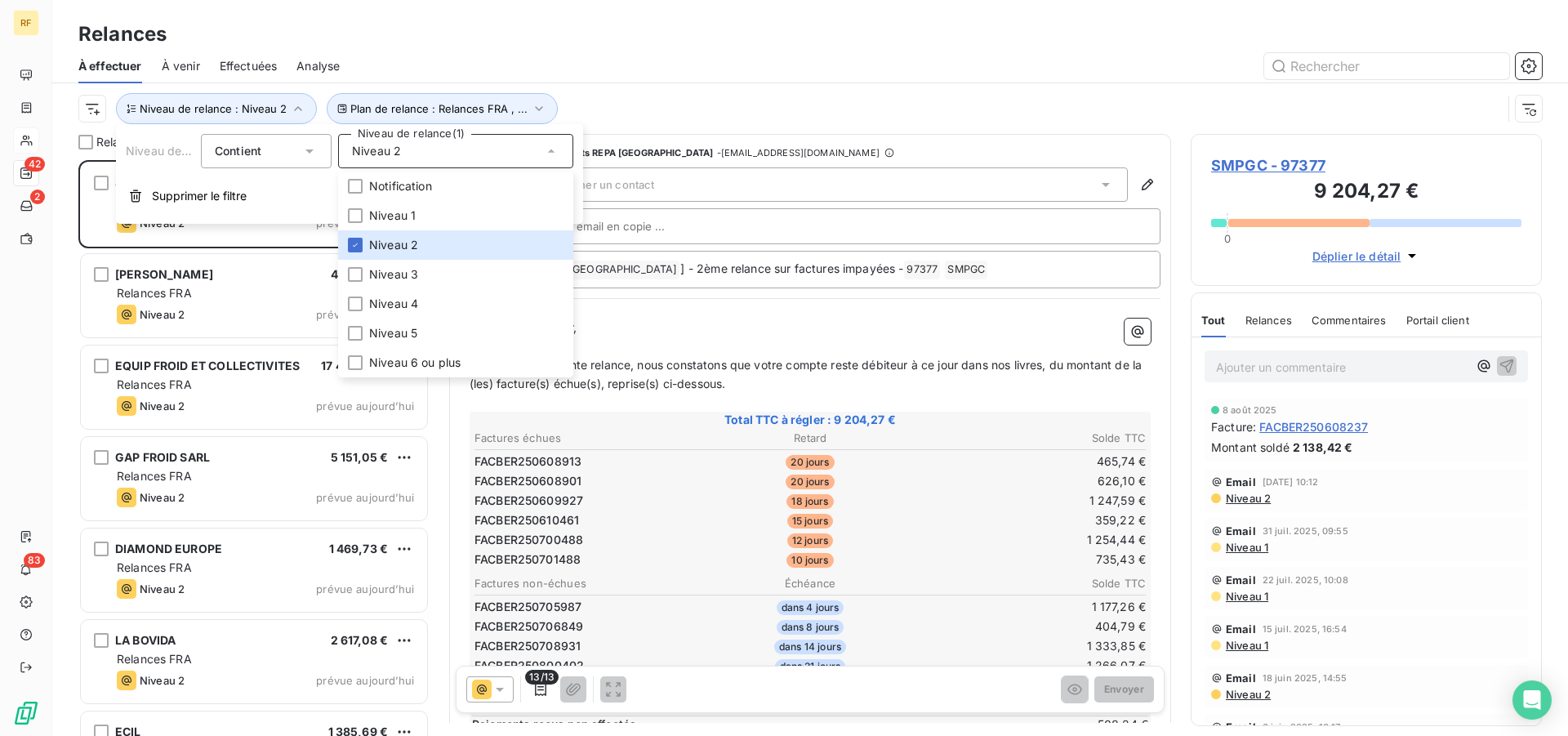
click at [759, 101] on div "Plan de relance : Relances FRA , ... Niveau de relance : Niveau 2" at bounding box center [790, 108] width 1424 height 31
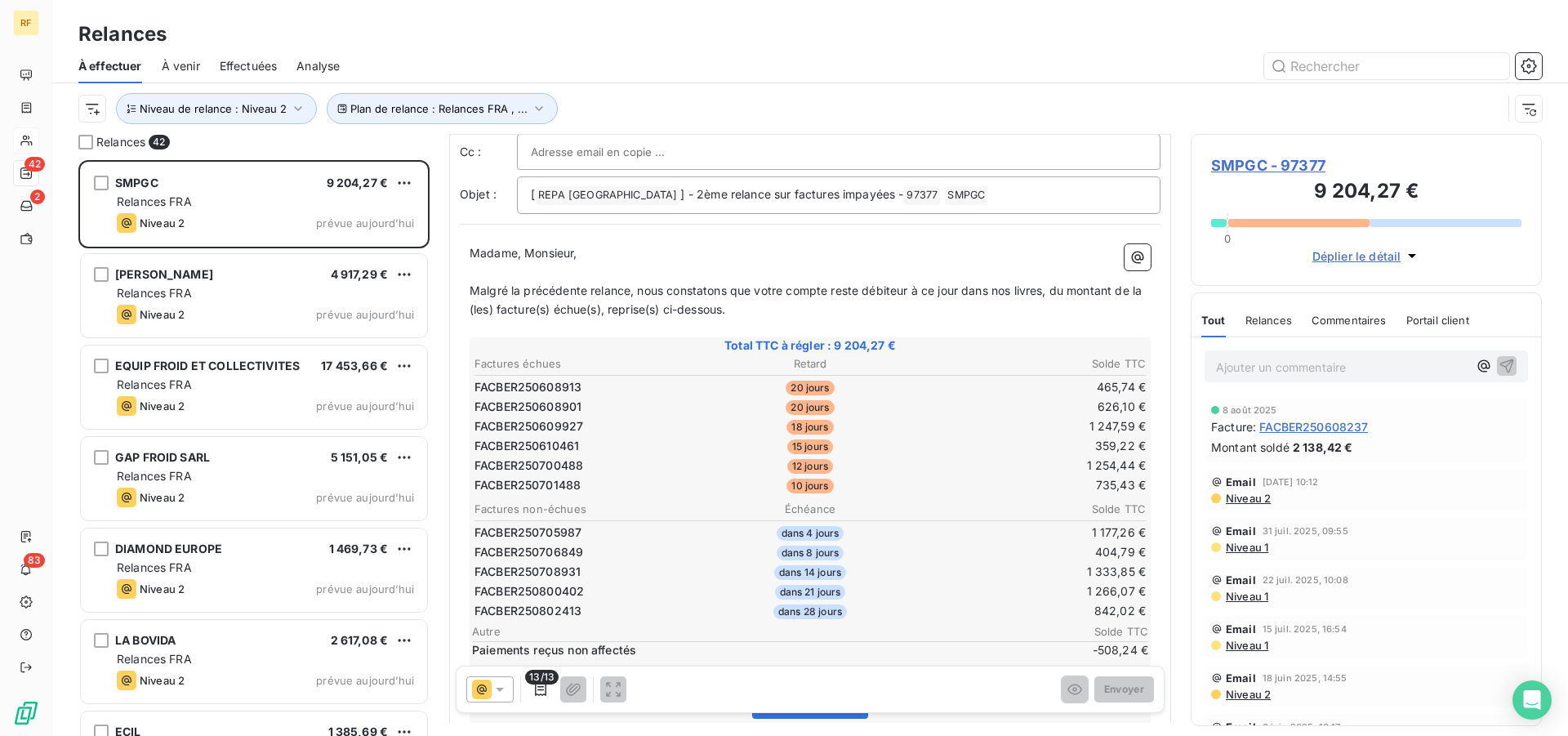
scroll to position [167, 0]
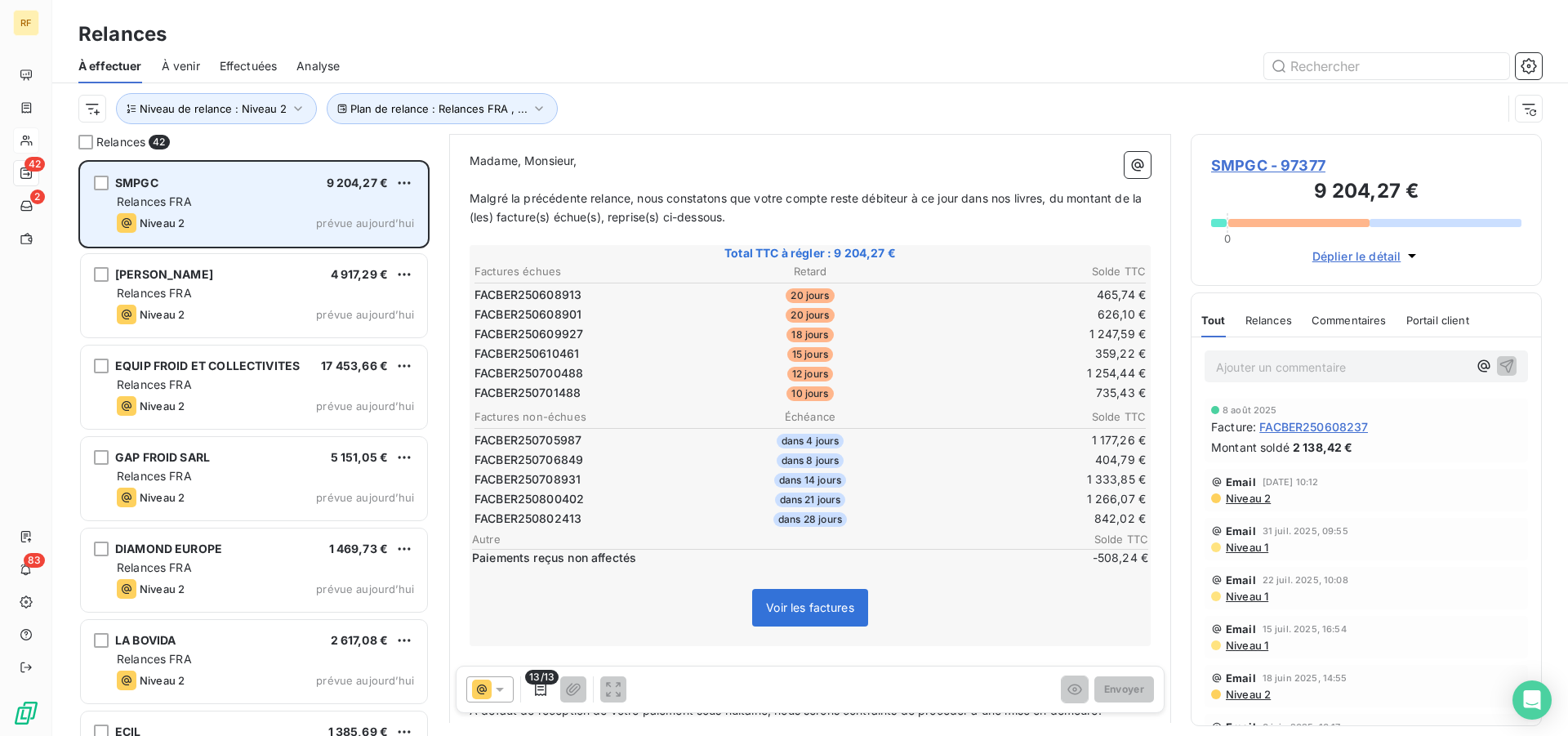
click at [171, 209] on div "Relances FRA" at bounding box center [265, 202] width 297 height 16
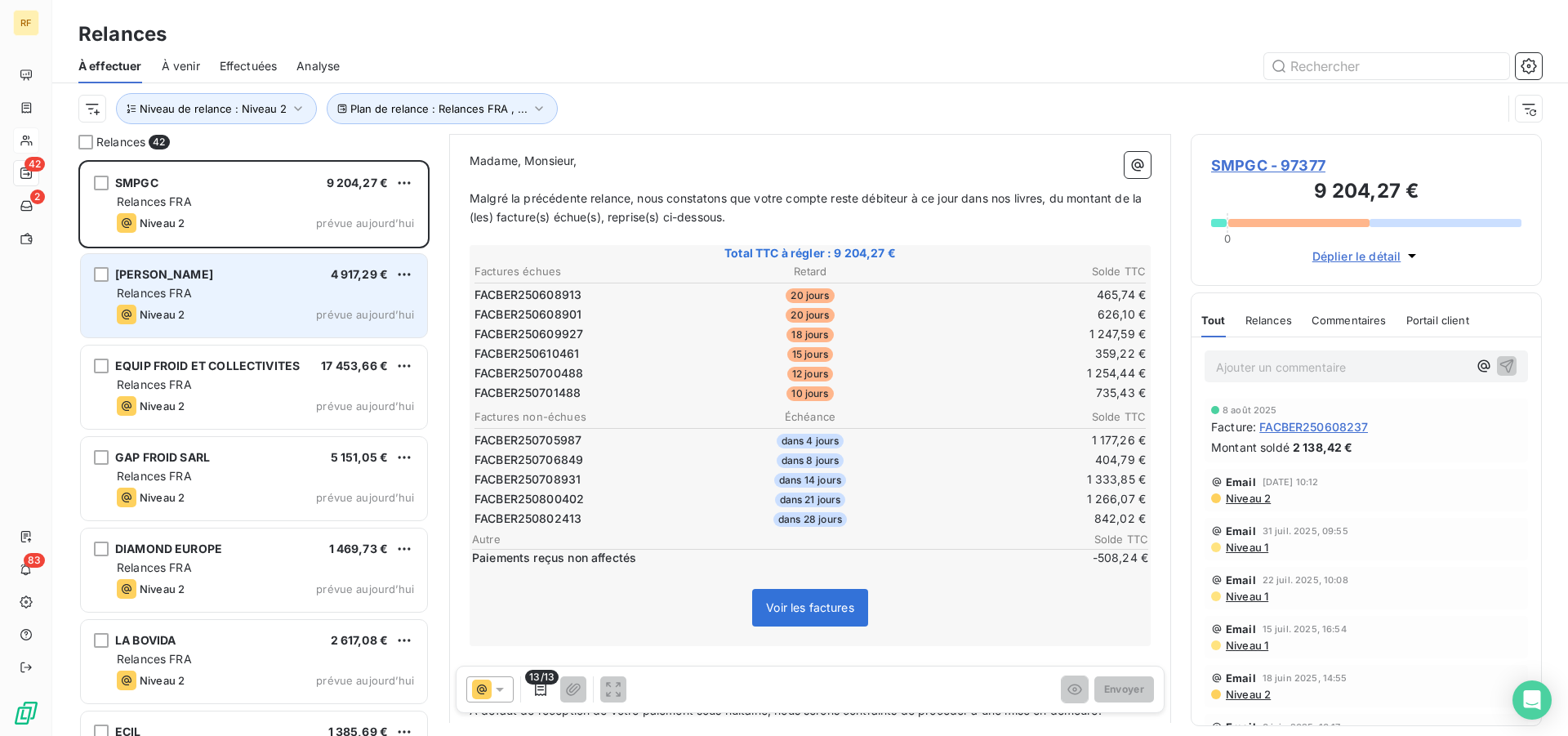
click at [270, 291] on div "Relances FRA" at bounding box center [265, 292] width 297 height 16
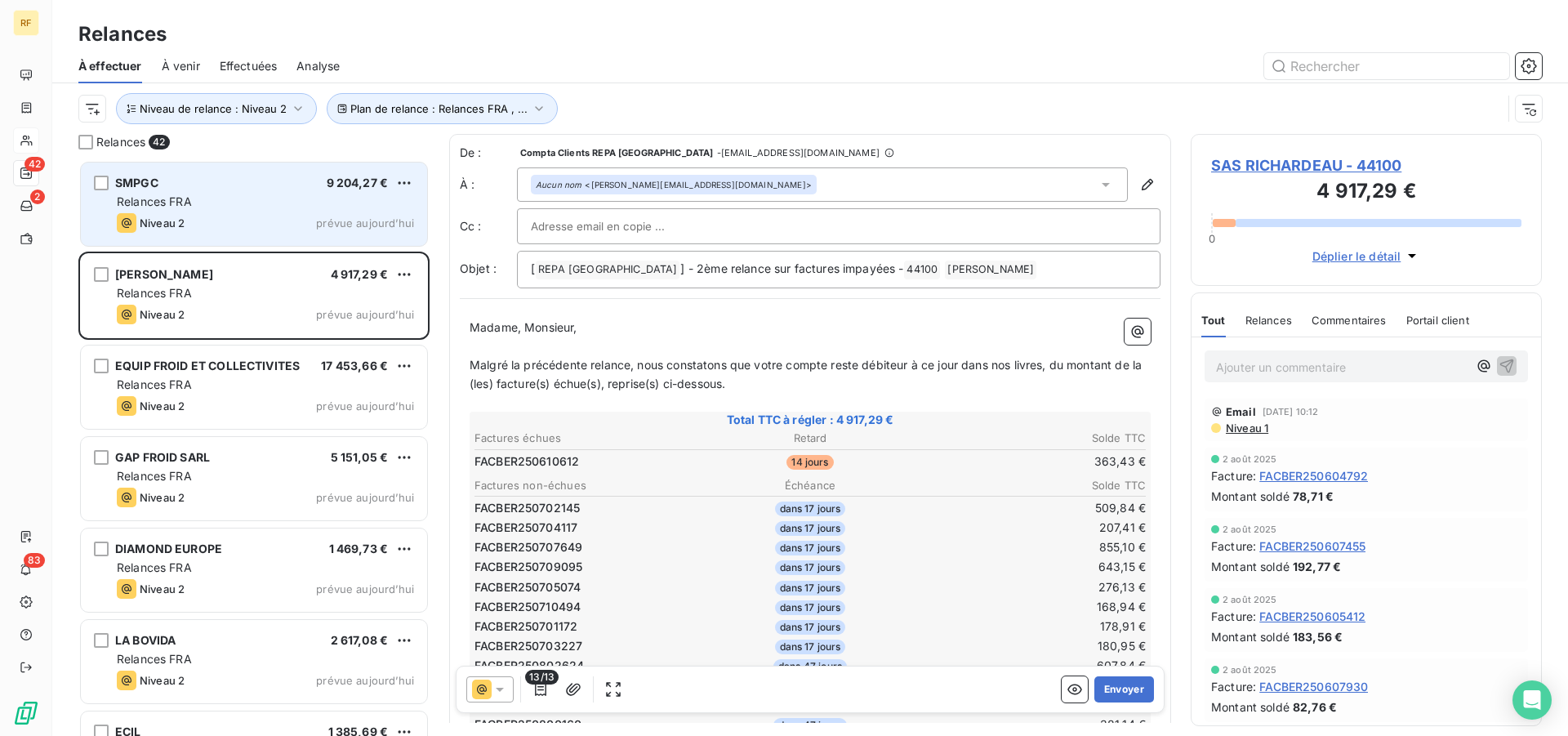
click at [255, 216] on div "Niveau 2 prévue aujourd’hui" at bounding box center [265, 223] width 297 height 20
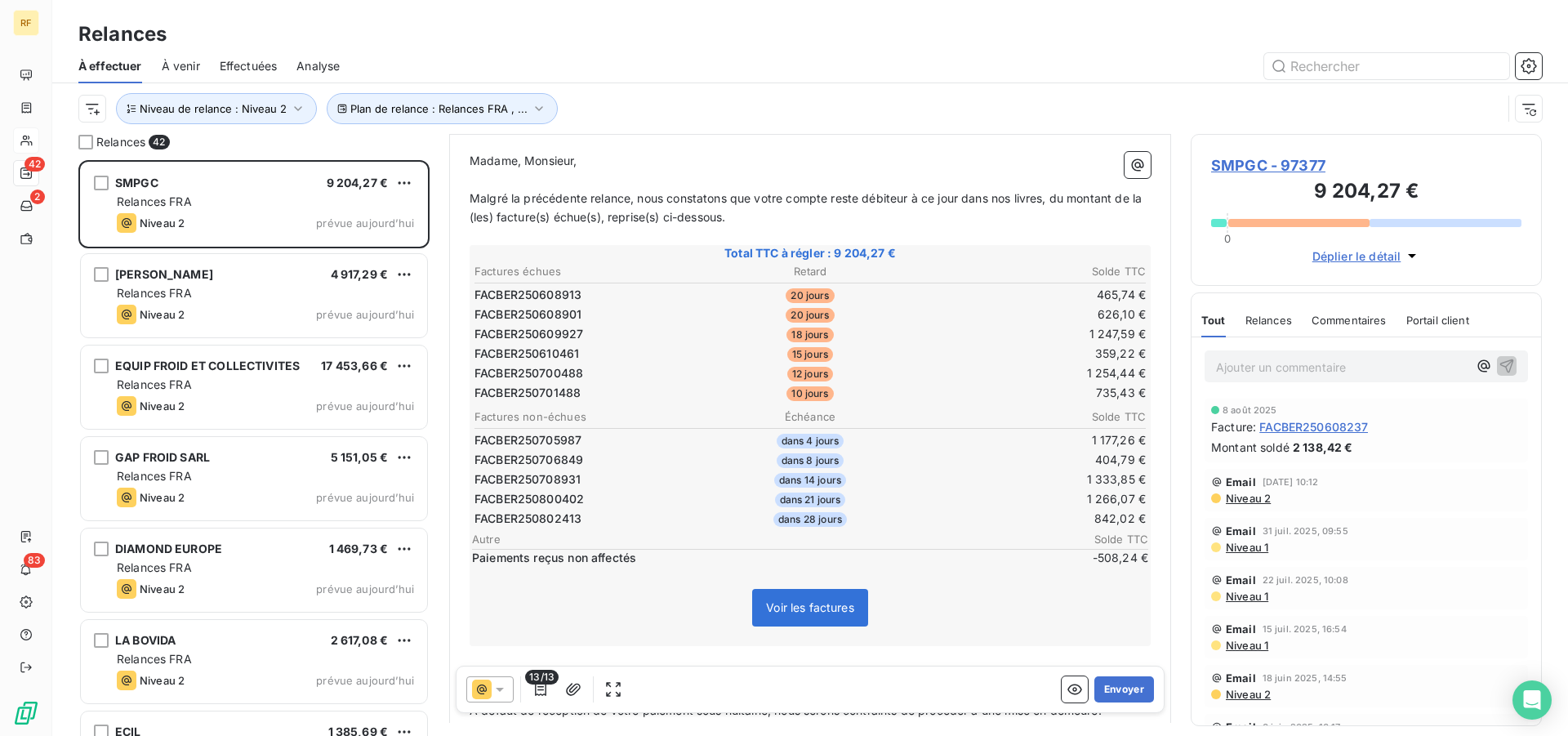
scroll to position [84, 0]
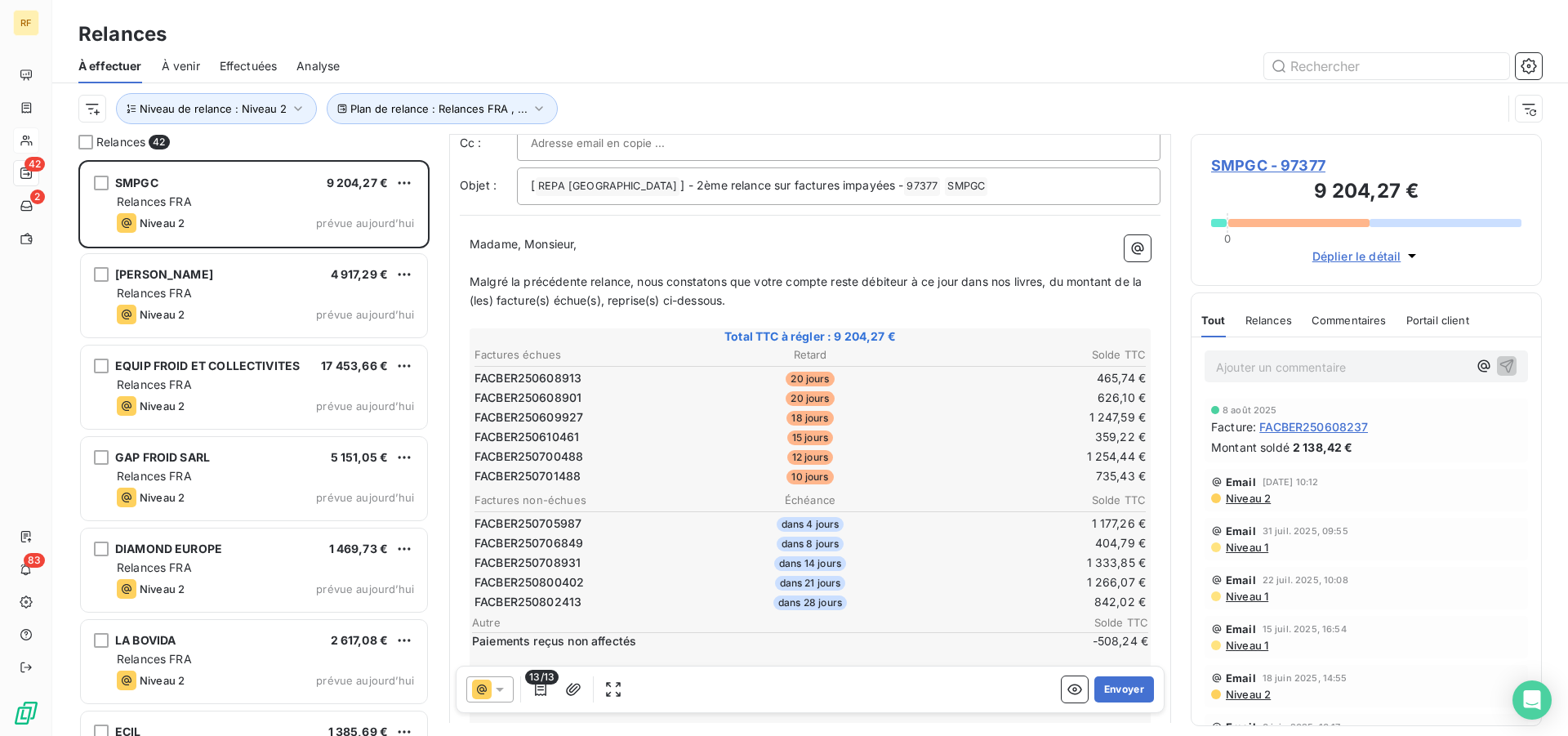
click at [935, 451] on td "1 254,44 €" at bounding box center [1035, 456] width 223 height 18
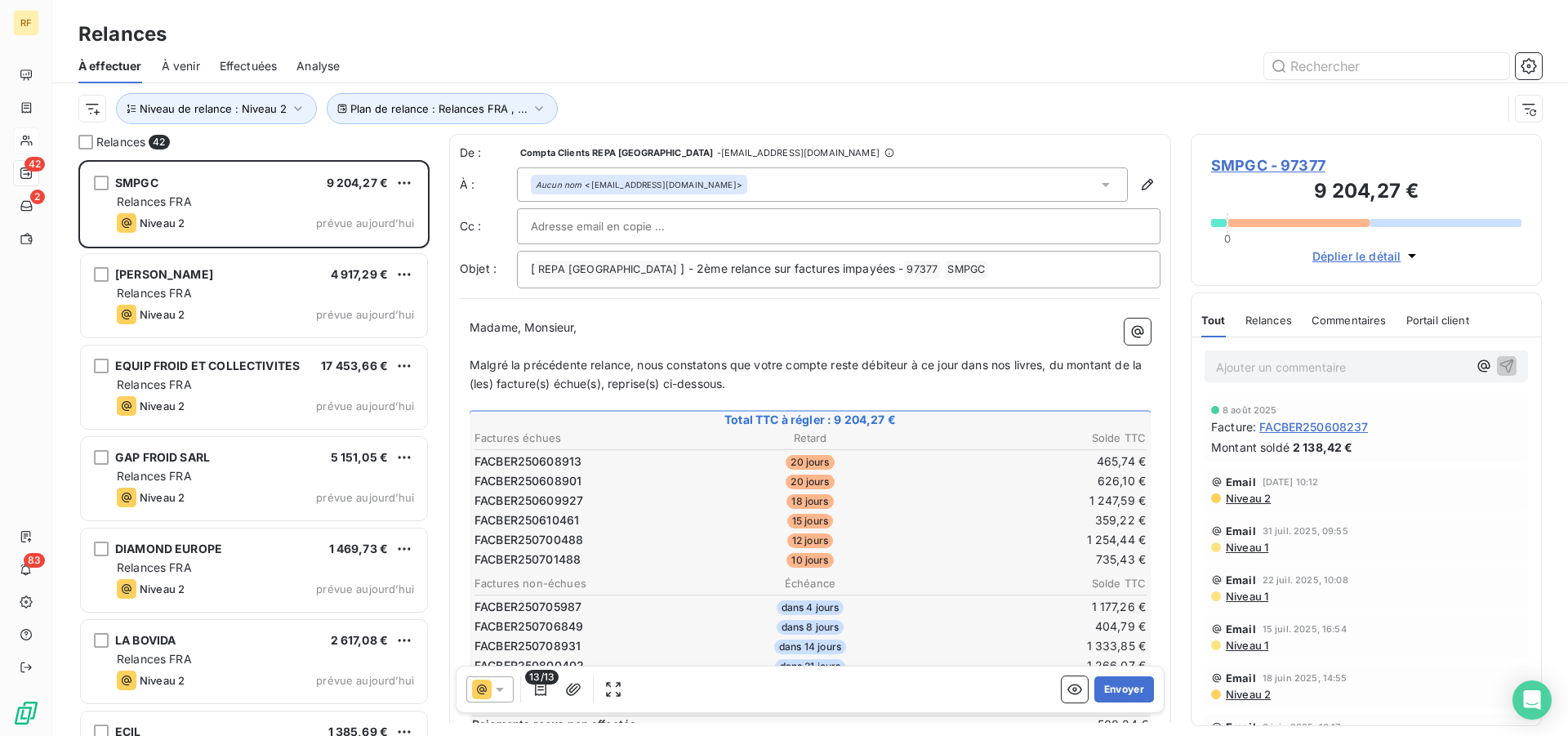
scroll to position [328, 0]
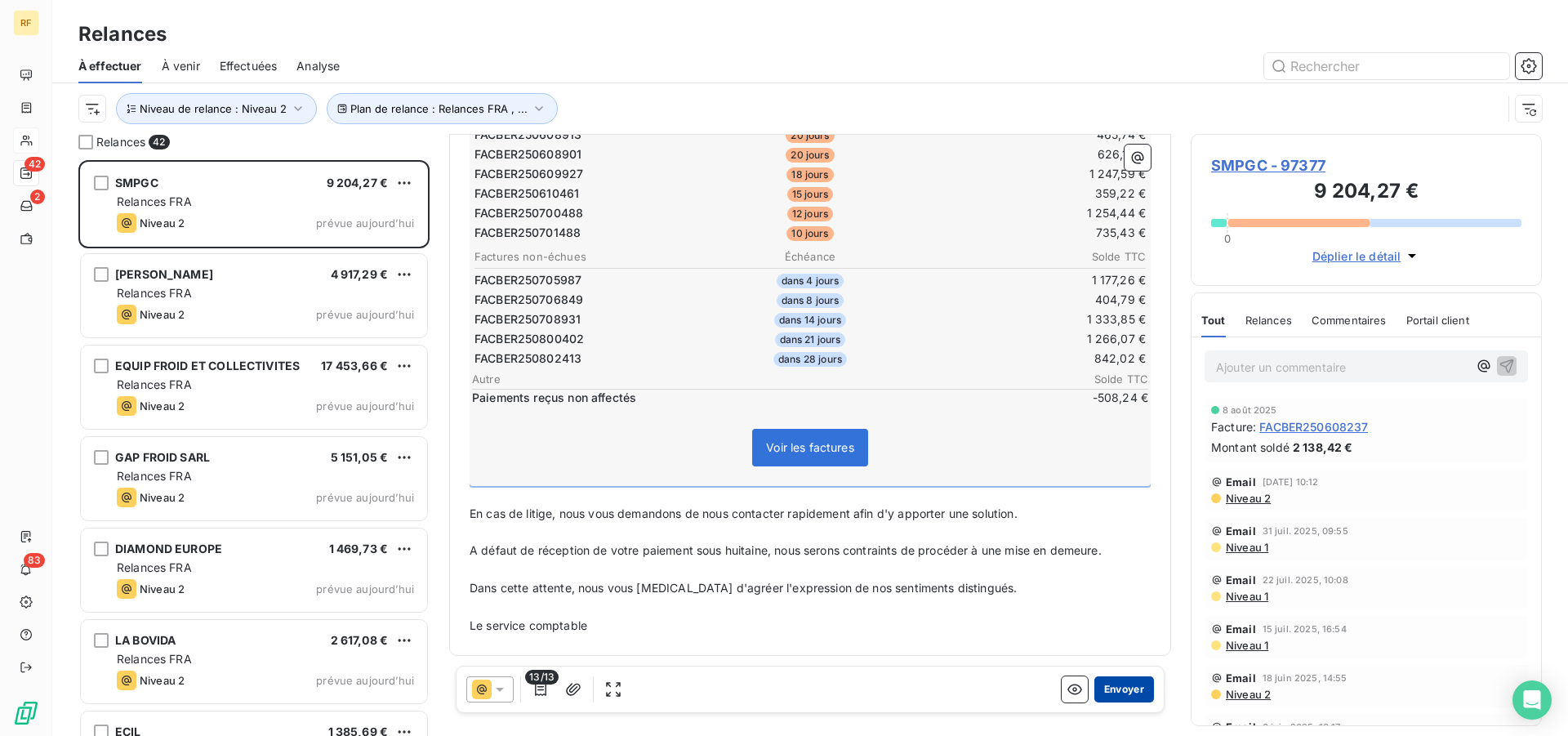
click at [1107, 692] on button "Envoyer" at bounding box center [1124, 689] width 59 height 26
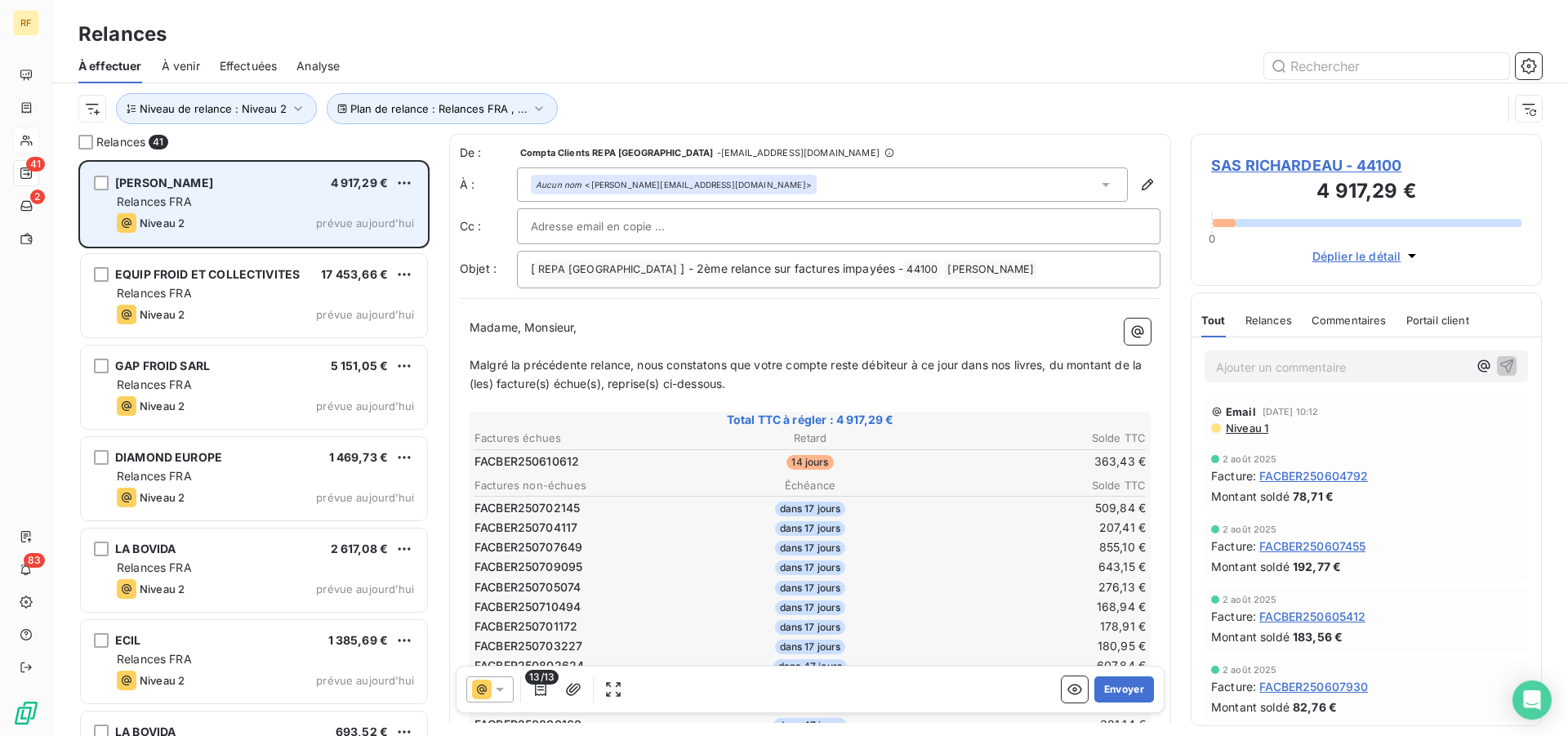
click at [290, 210] on div "SAS RICHARDEAU 4 917,29 € Relances FRA Niveau 2 prévue aujourd’hui" at bounding box center [254, 204] width 346 height 83
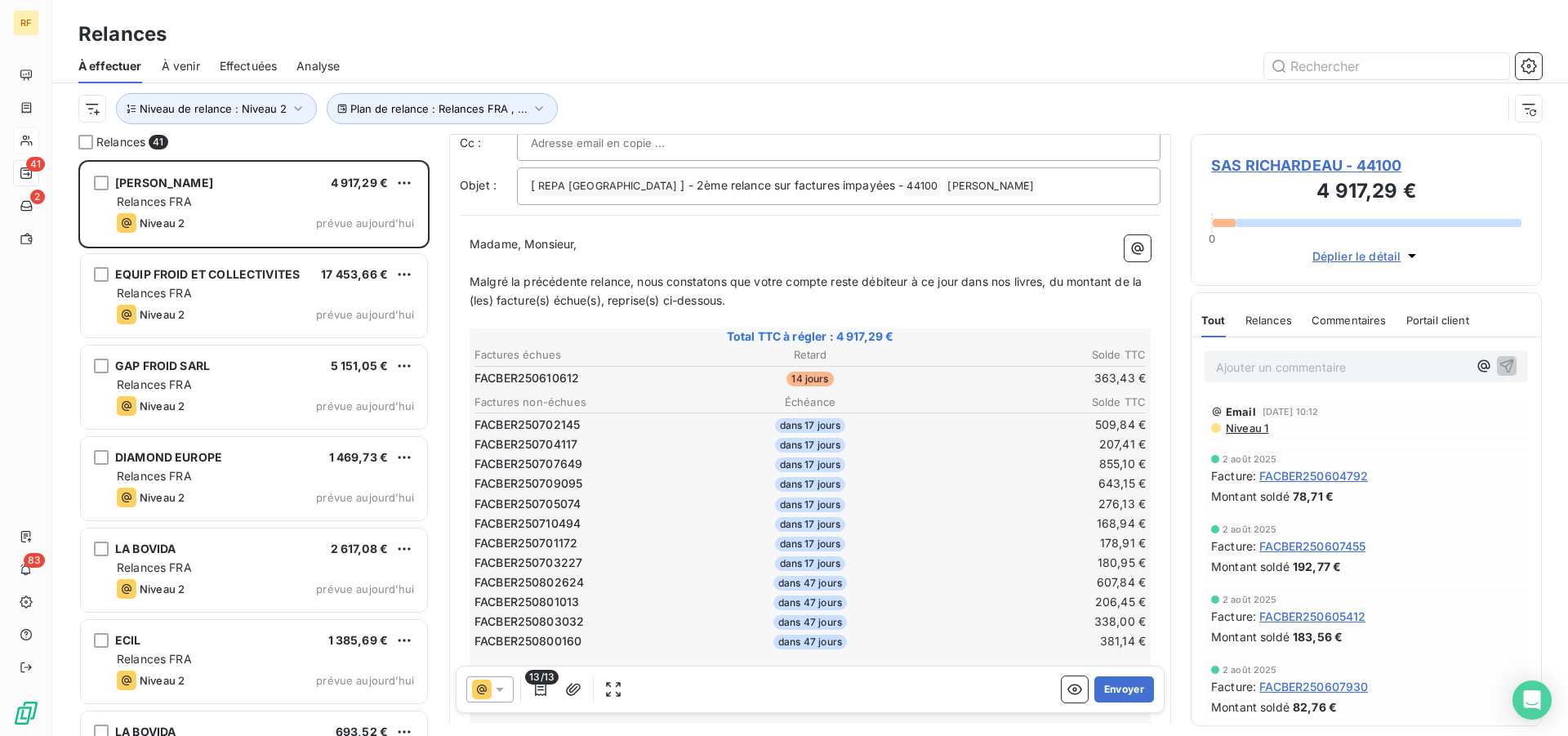
scroll to position [330, 0]
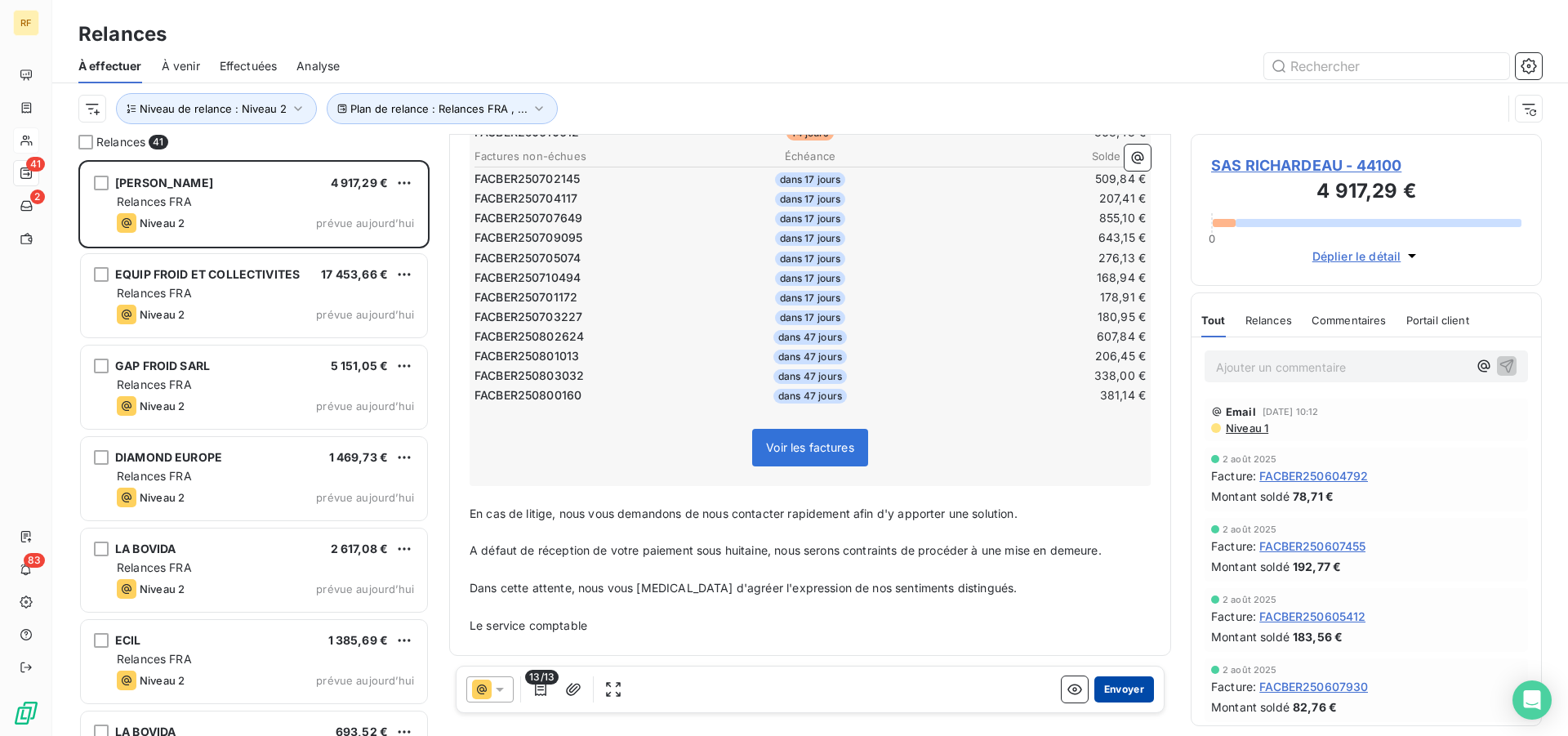
click at [1114, 690] on button "Envoyer" at bounding box center [1124, 689] width 59 height 26
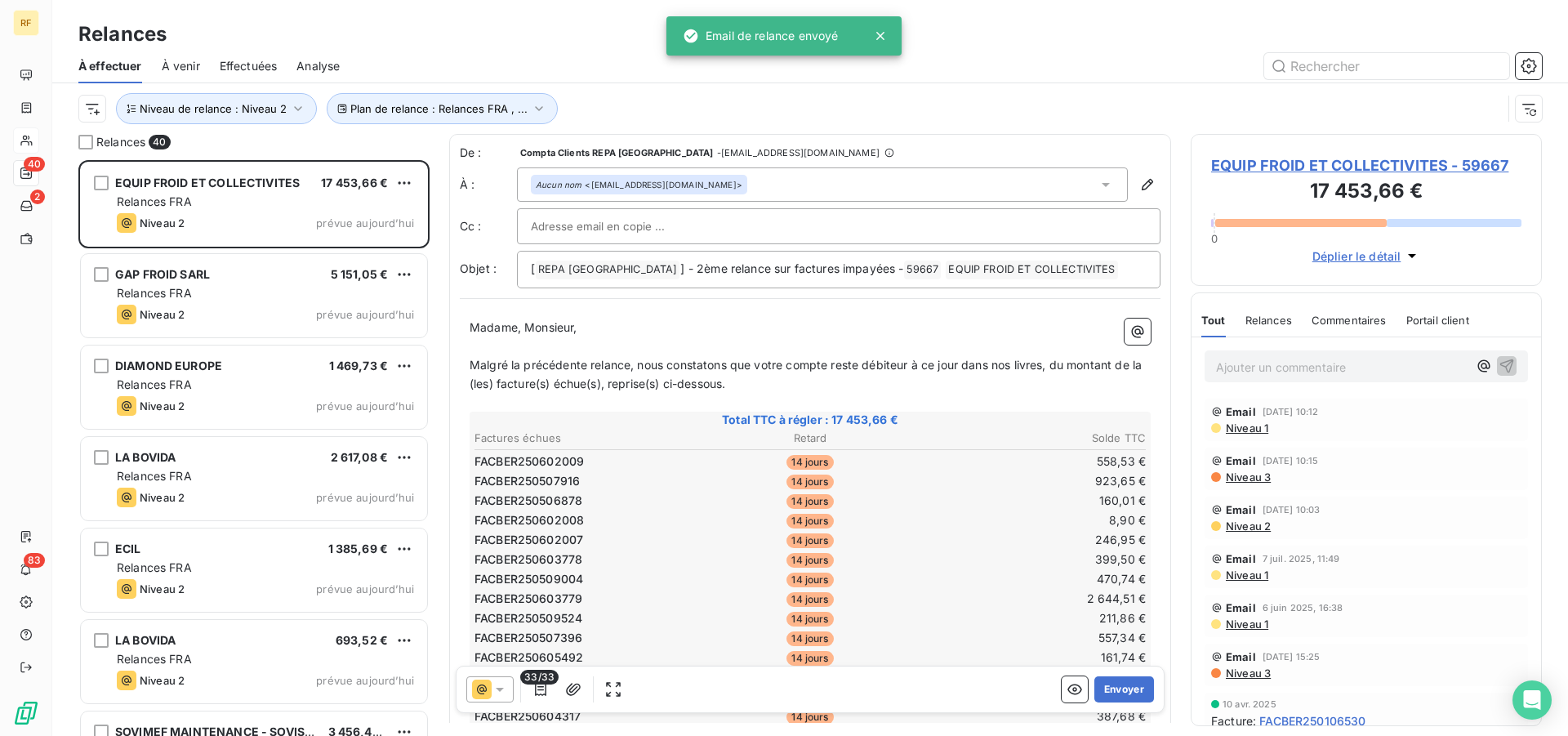
click at [994, 563] on td "399,50 €" at bounding box center [1035, 559] width 223 height 18
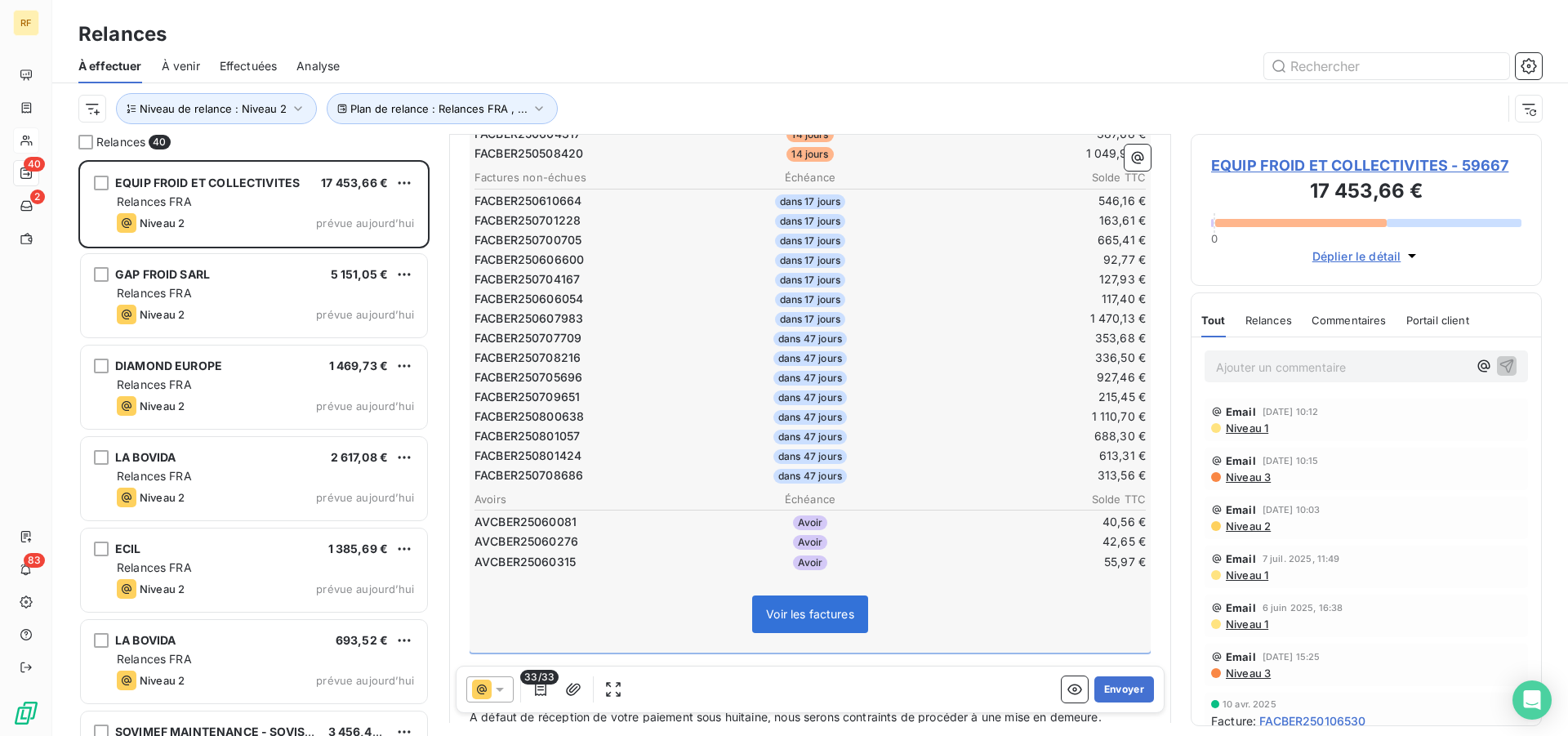
scroll to position [666, 0]
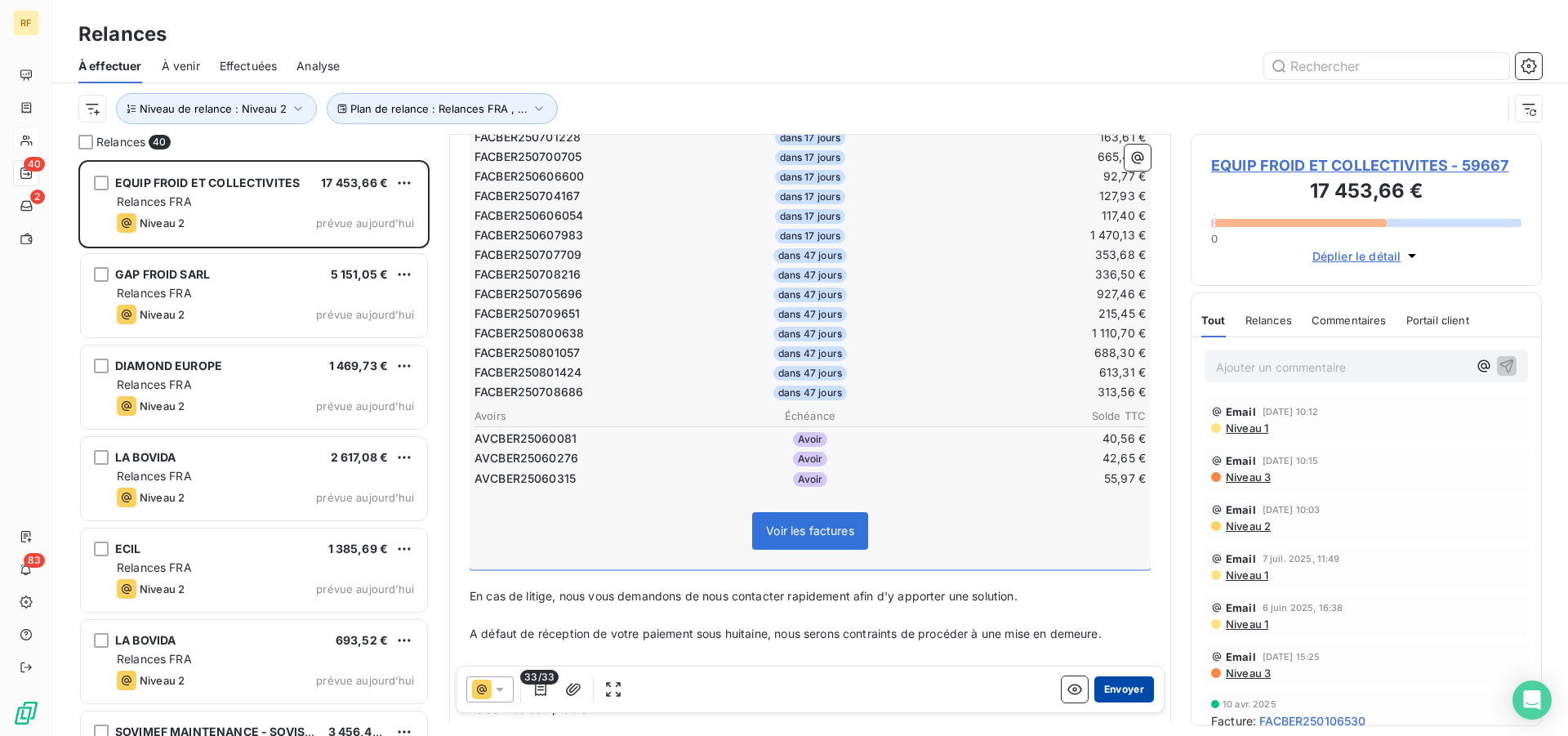
click at [1101, 688] on button "Envoyer" at bounding box center [1124, 689] width 59 height 26
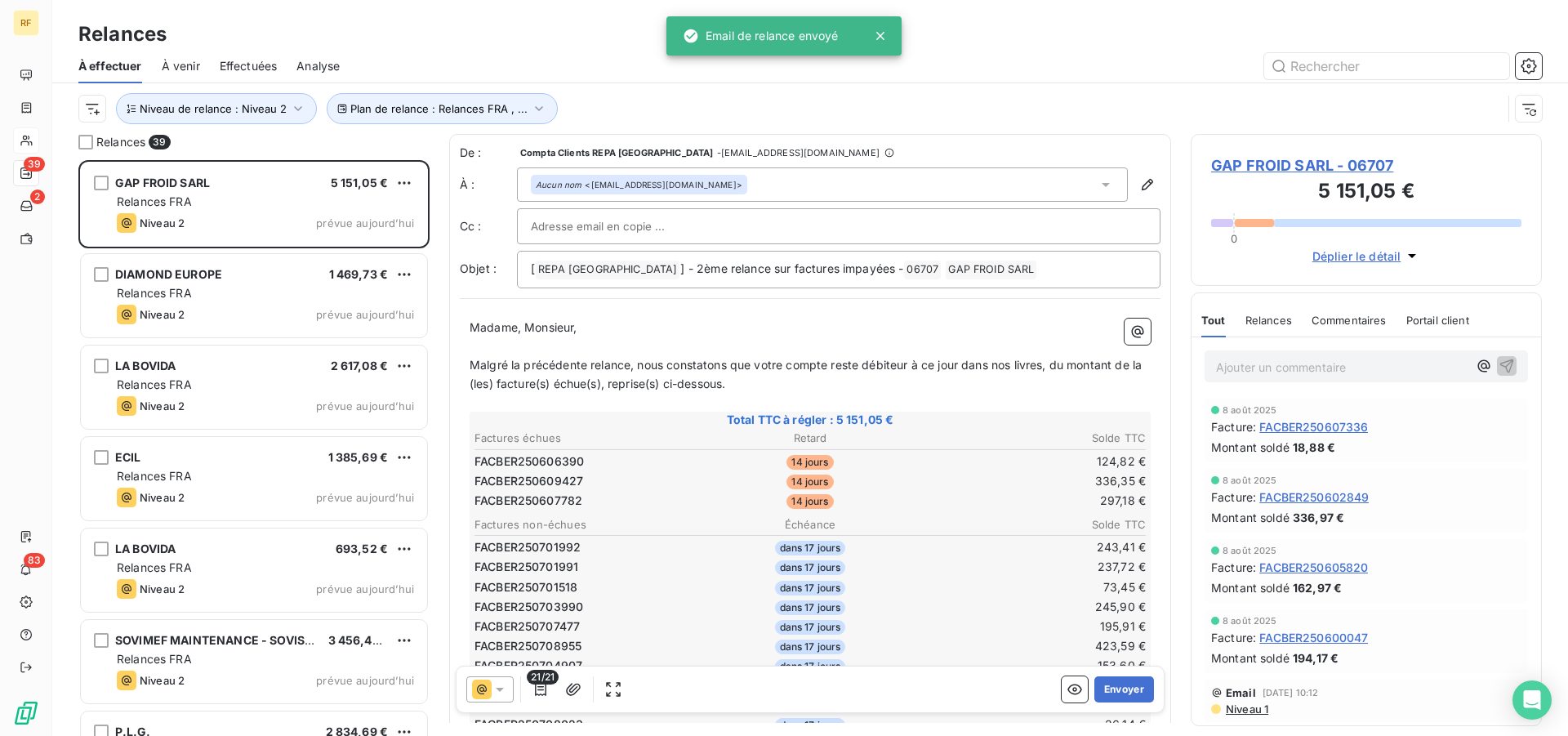
click at [934, 471] on table "Factures échues Retard Solde TTC FACBER250606390 14 jours 124,82 € FACBER250609…" at bounding box center [810, 469] width 677 height 83
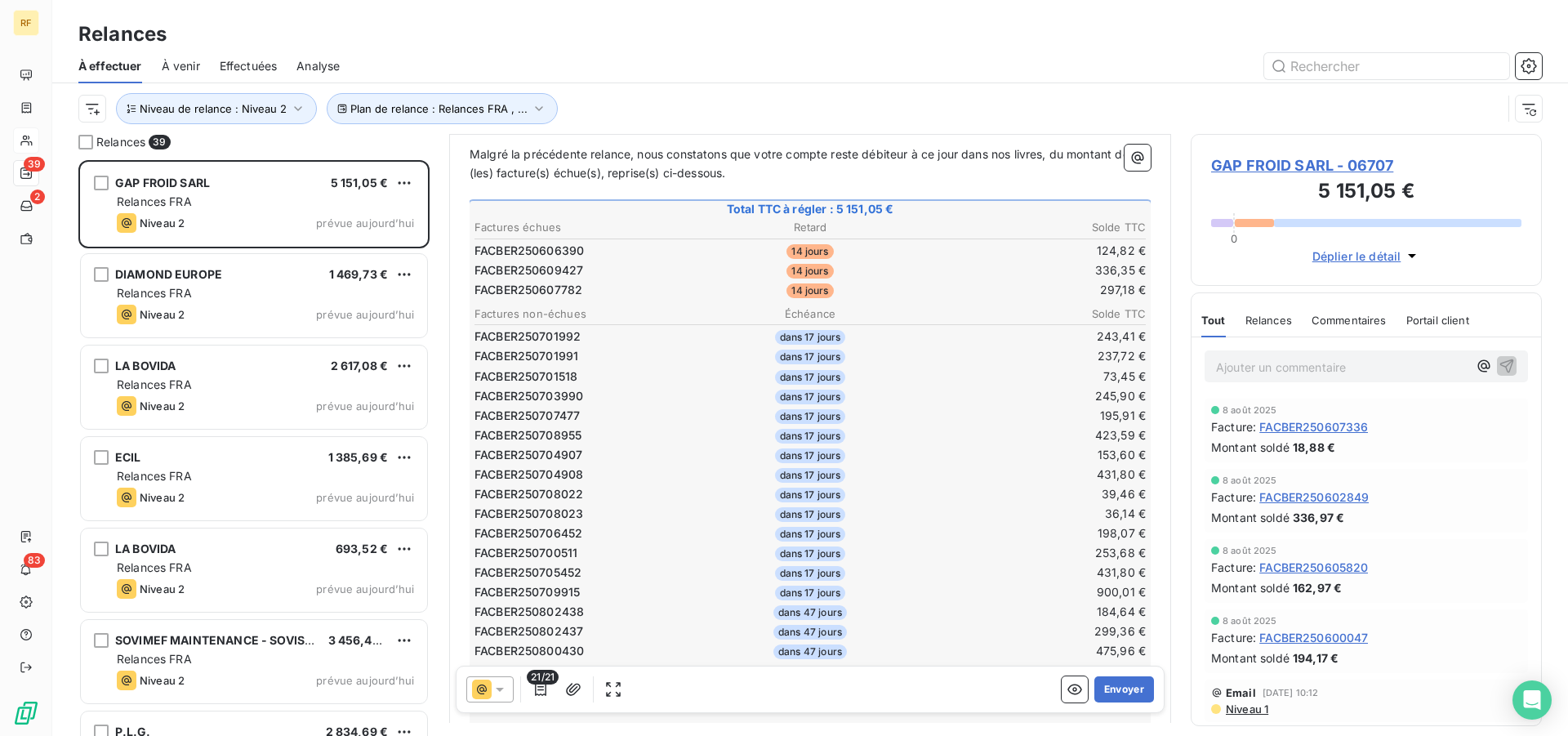
scroll to position [98, 0]
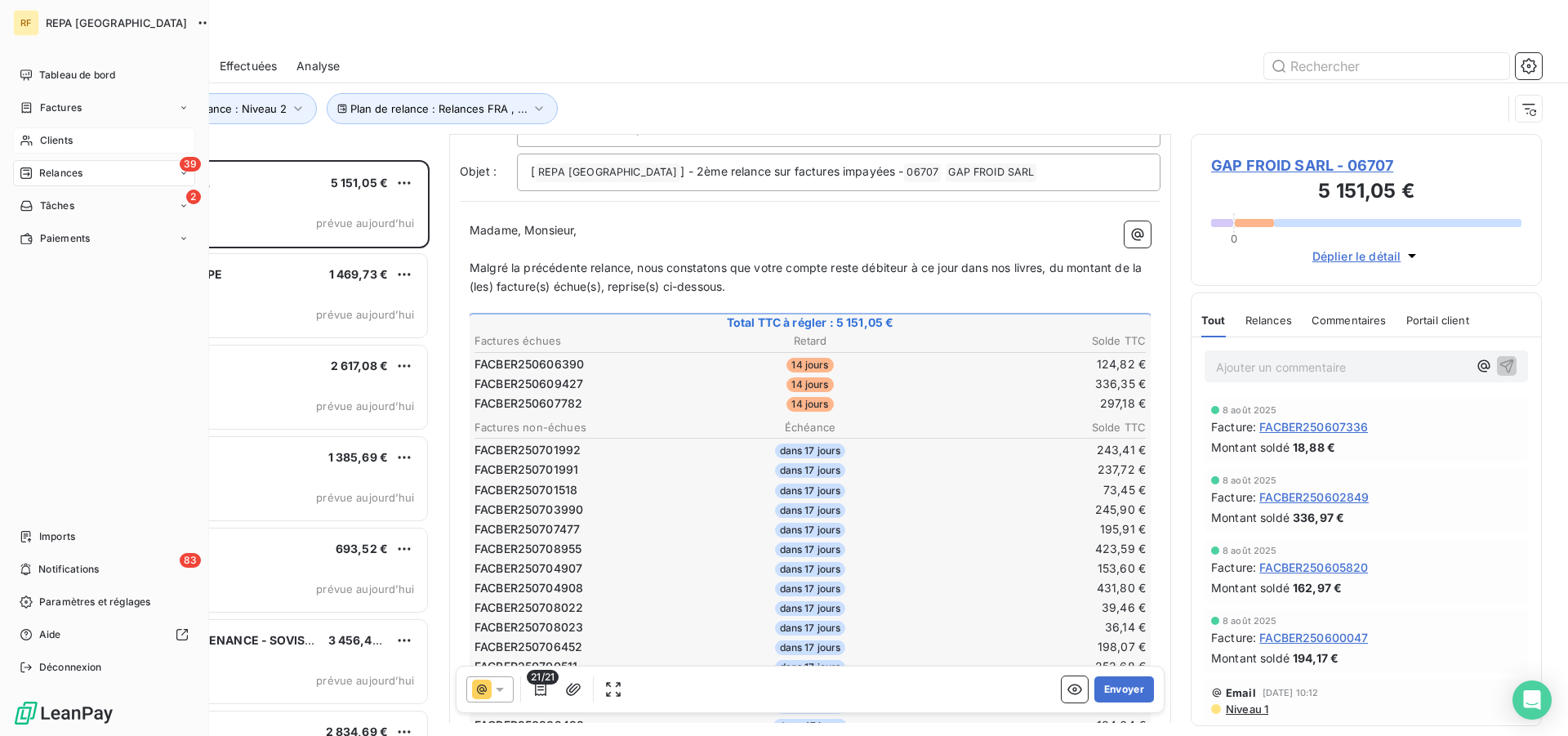
click at [63, 143] on span "Clients" at bounding box center [56, 140] width 32 height 14
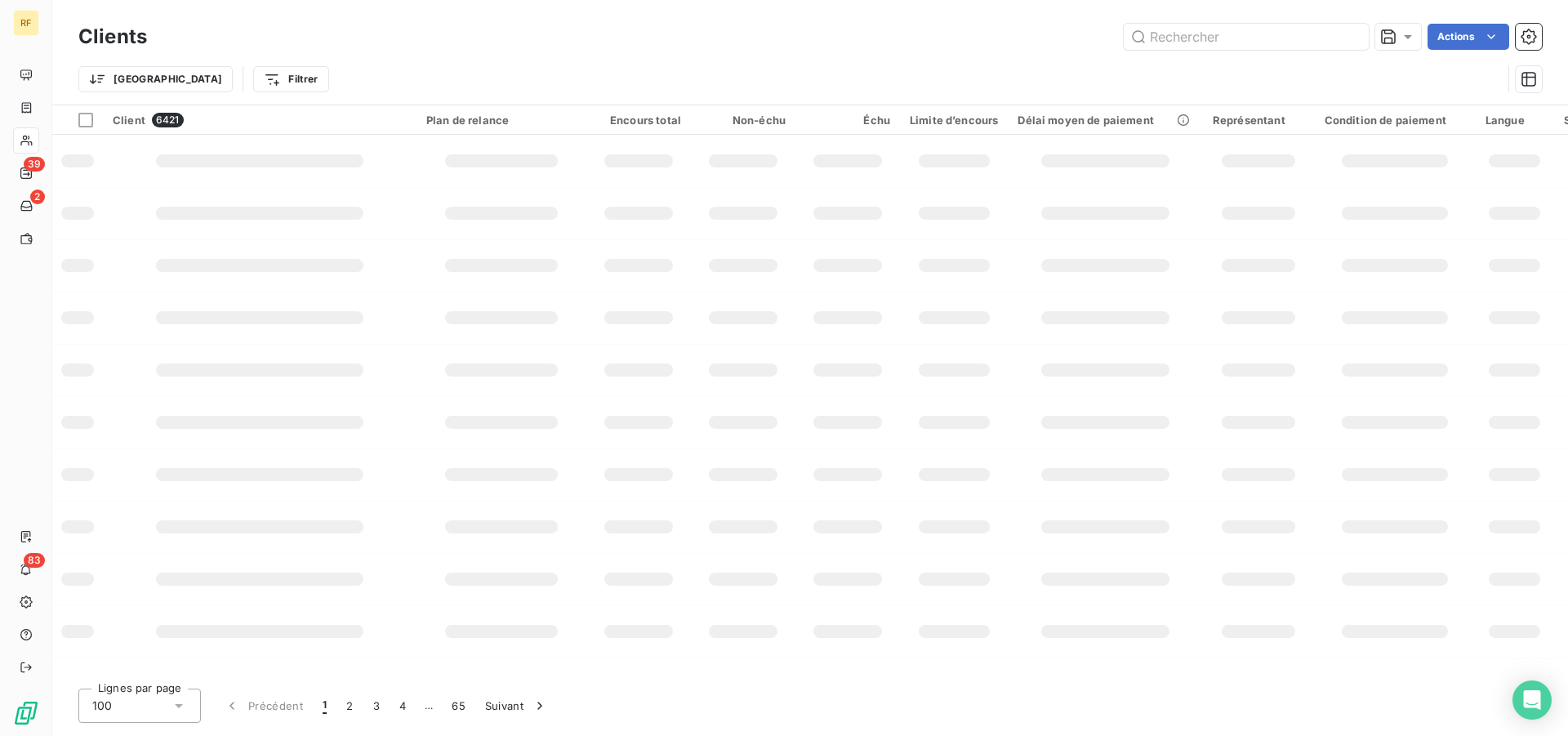
click at [571, 74] on div "Trier Filtrer" at bounding box center [790, 79] width 1424 height 31
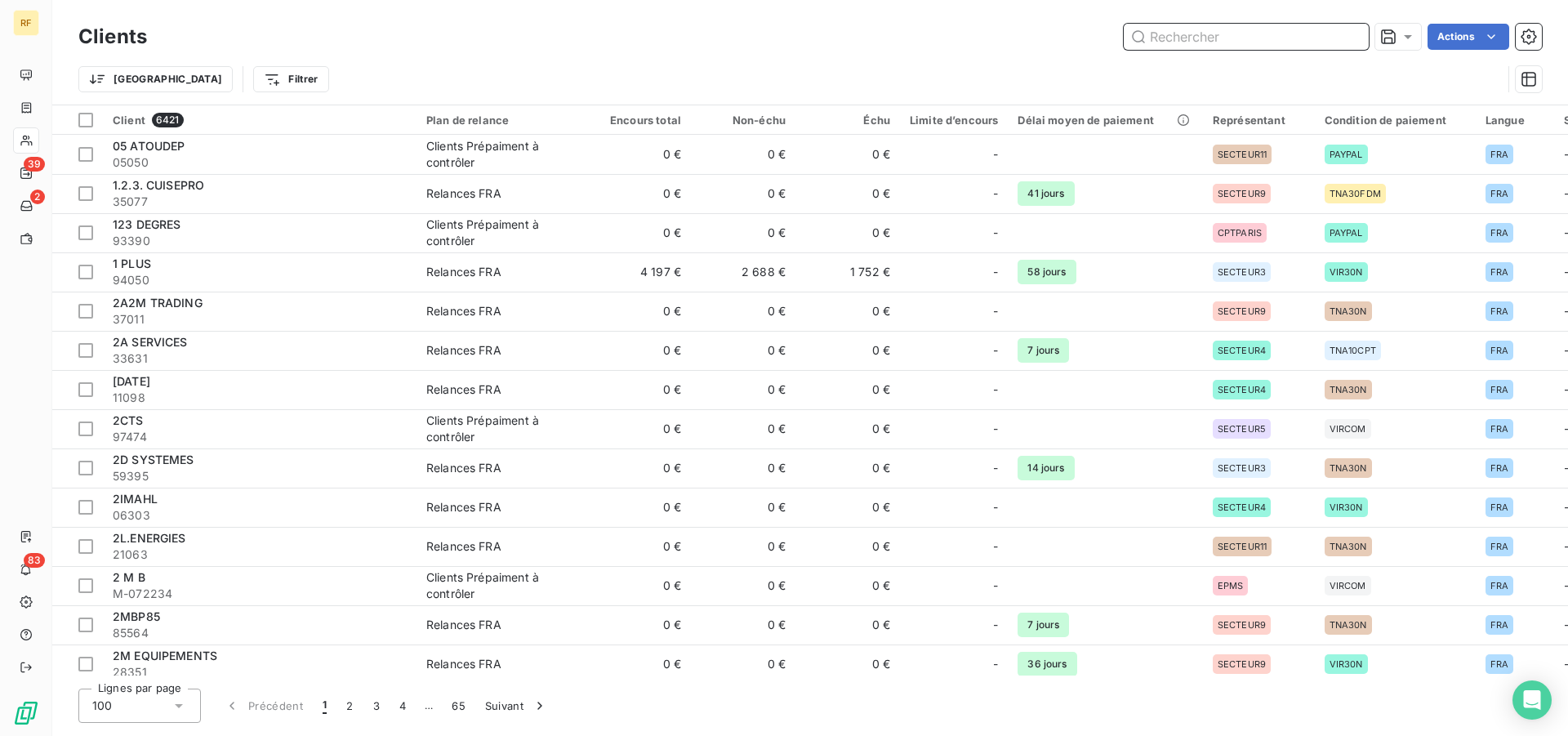
click at [1232, 39] on input "text" at bounding box center [1246, 36] width 245 height 26
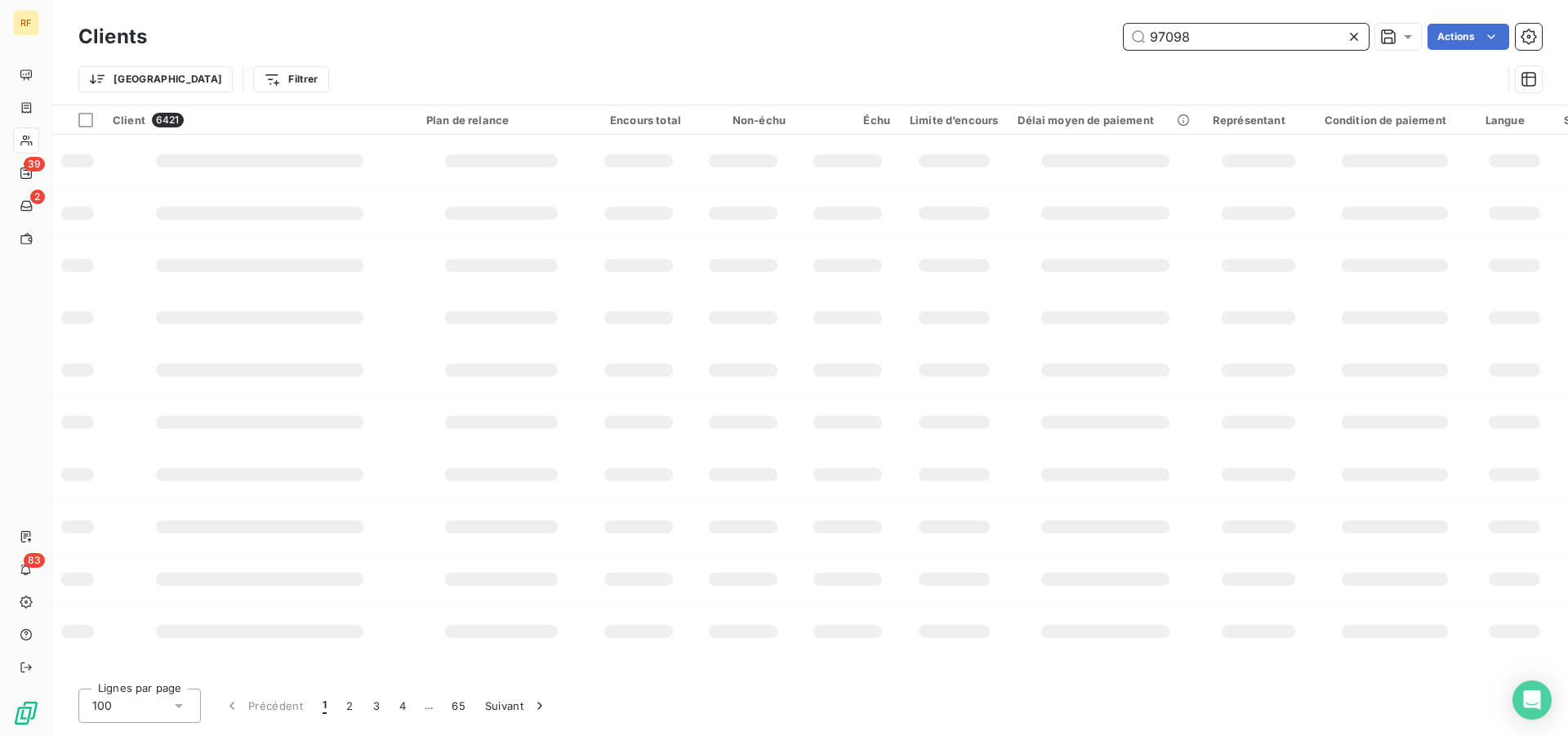
type input "97098"
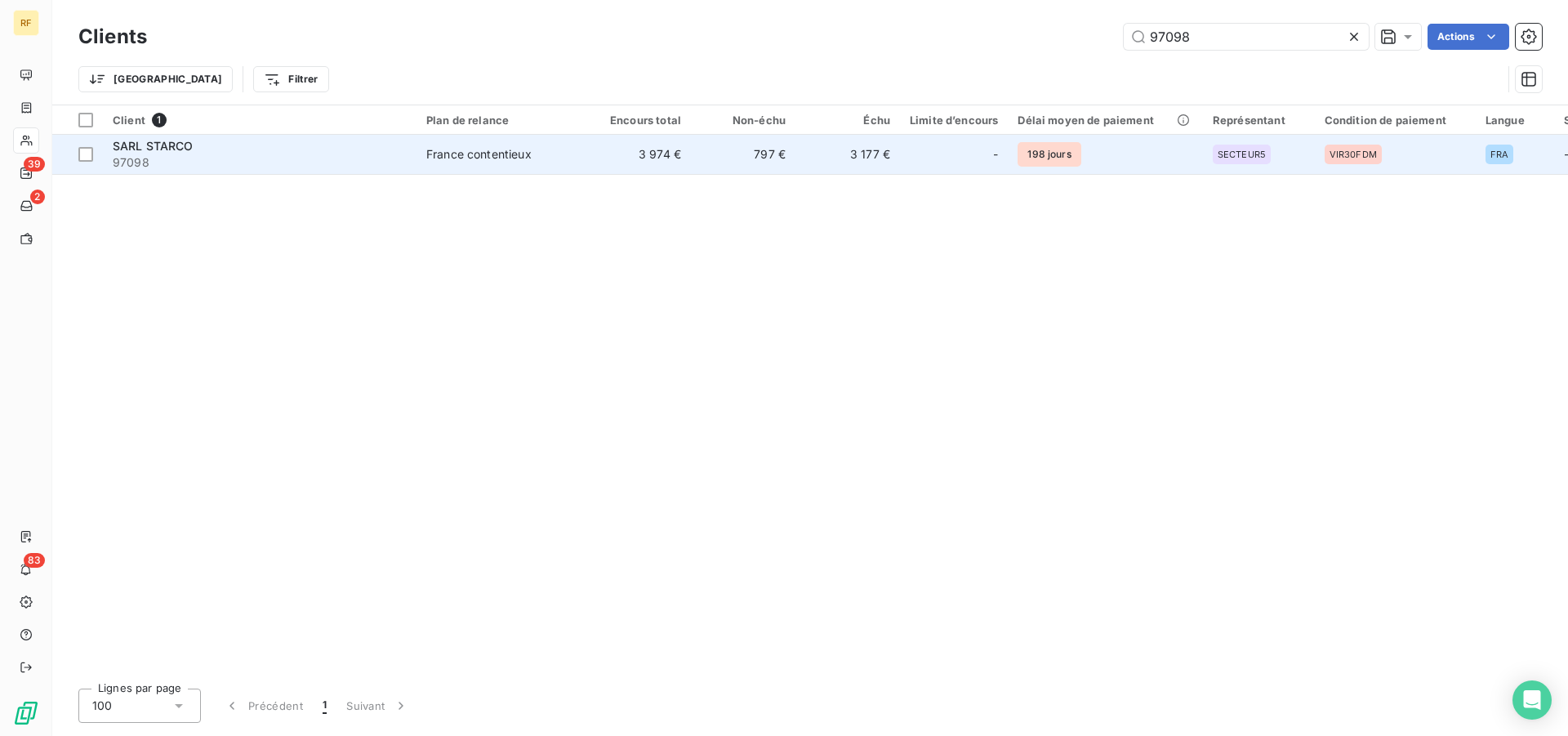
click at [470, 155] on div "France contentieux" at bounding box center [479, 154] width 105 height 16
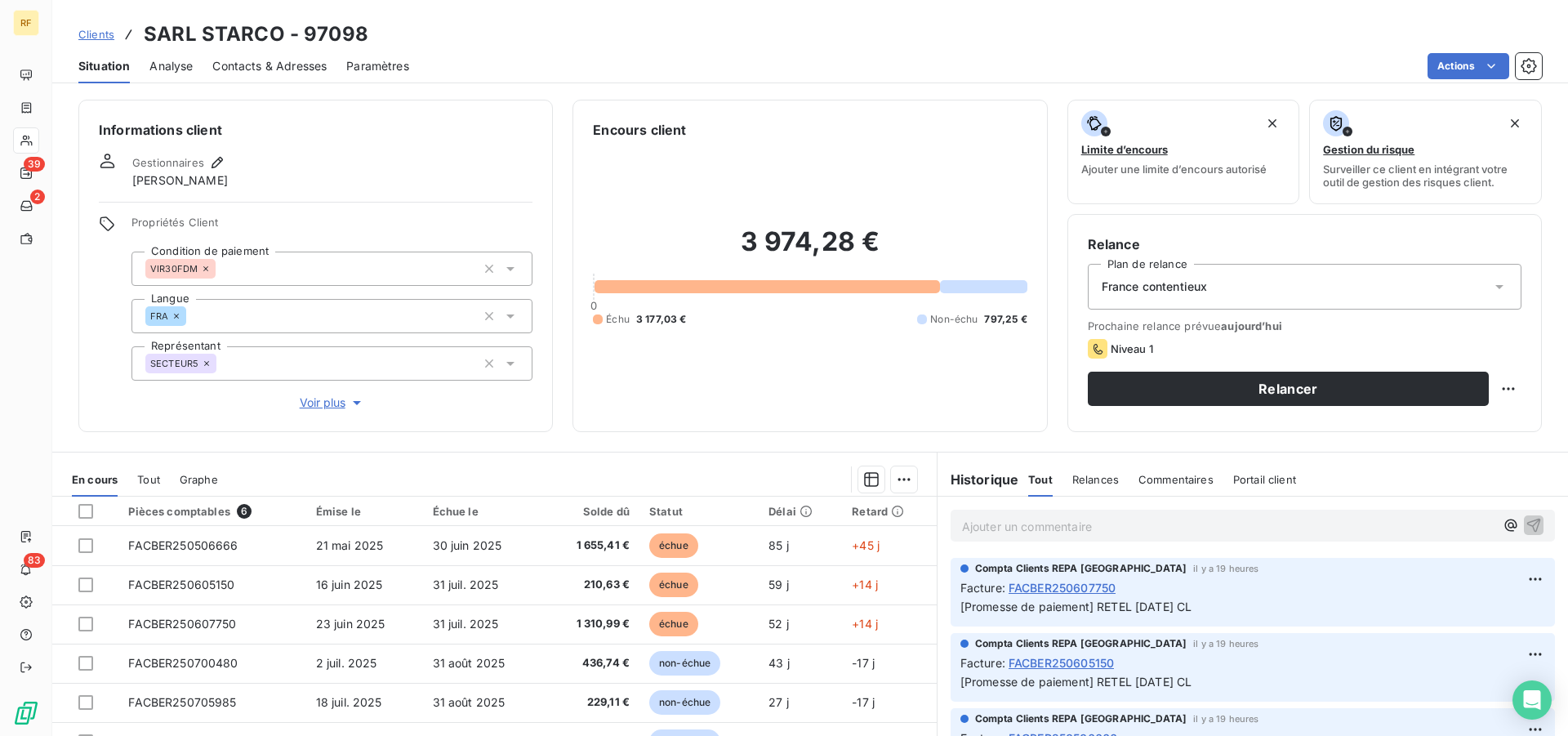
click at [288, 63] on span "Contacts & Adresses" at bounding box center [269, 66] width 115 height 16
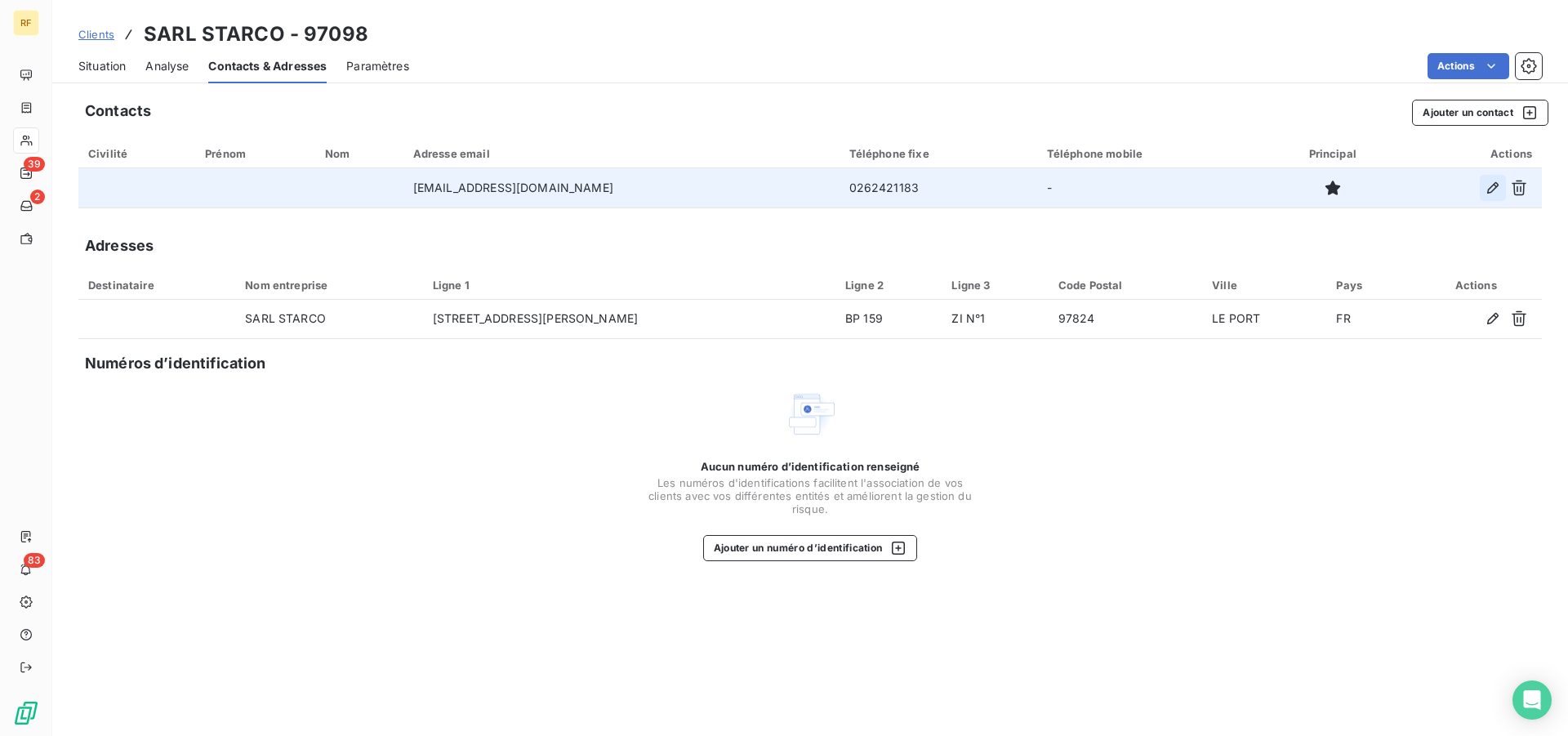
click at [1490, 186] on icon "button" at bounding box center [1493, 187] width 16 height 16
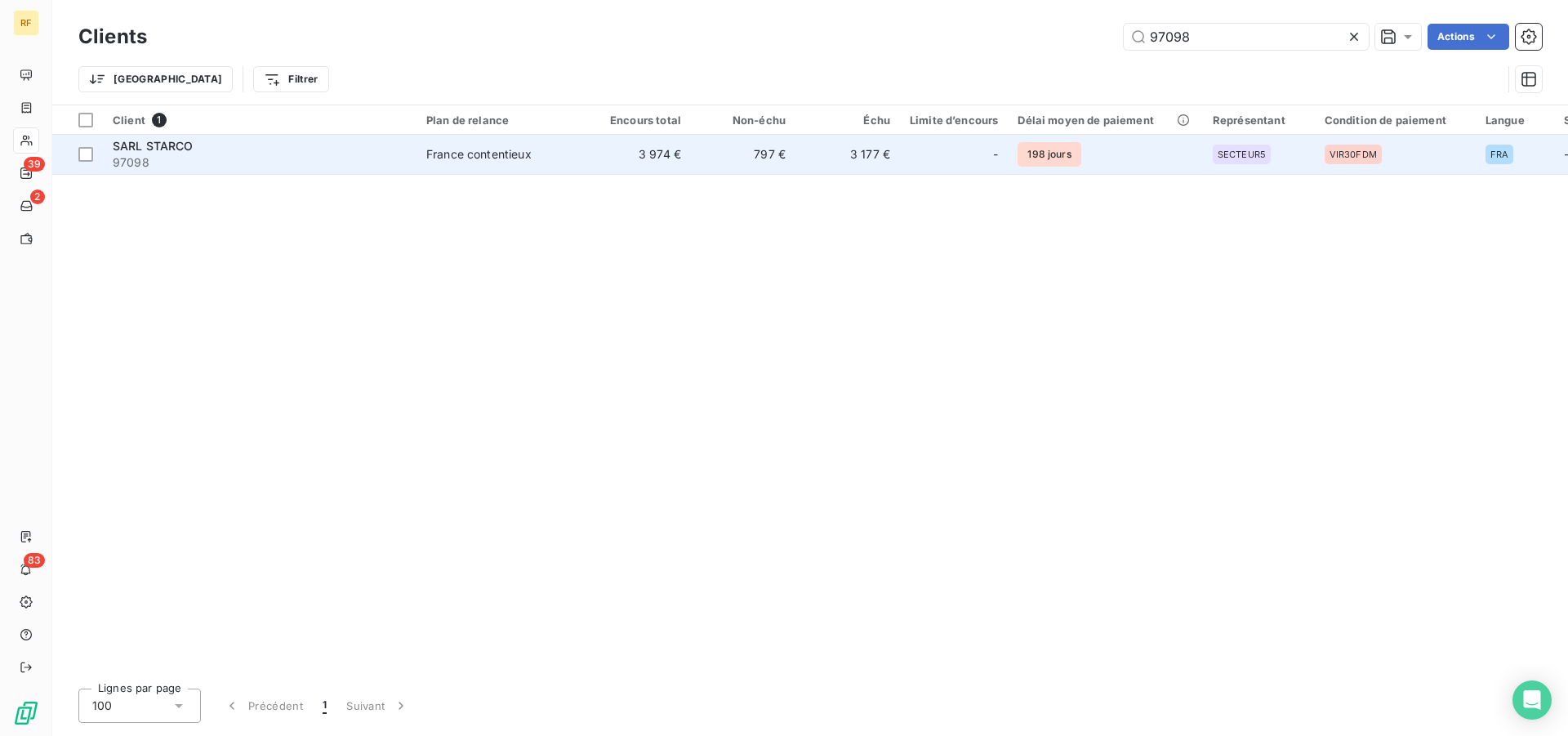
click at [488, 153] on div "France contentieux" at bounding box center [479, 154] width 105 height 16
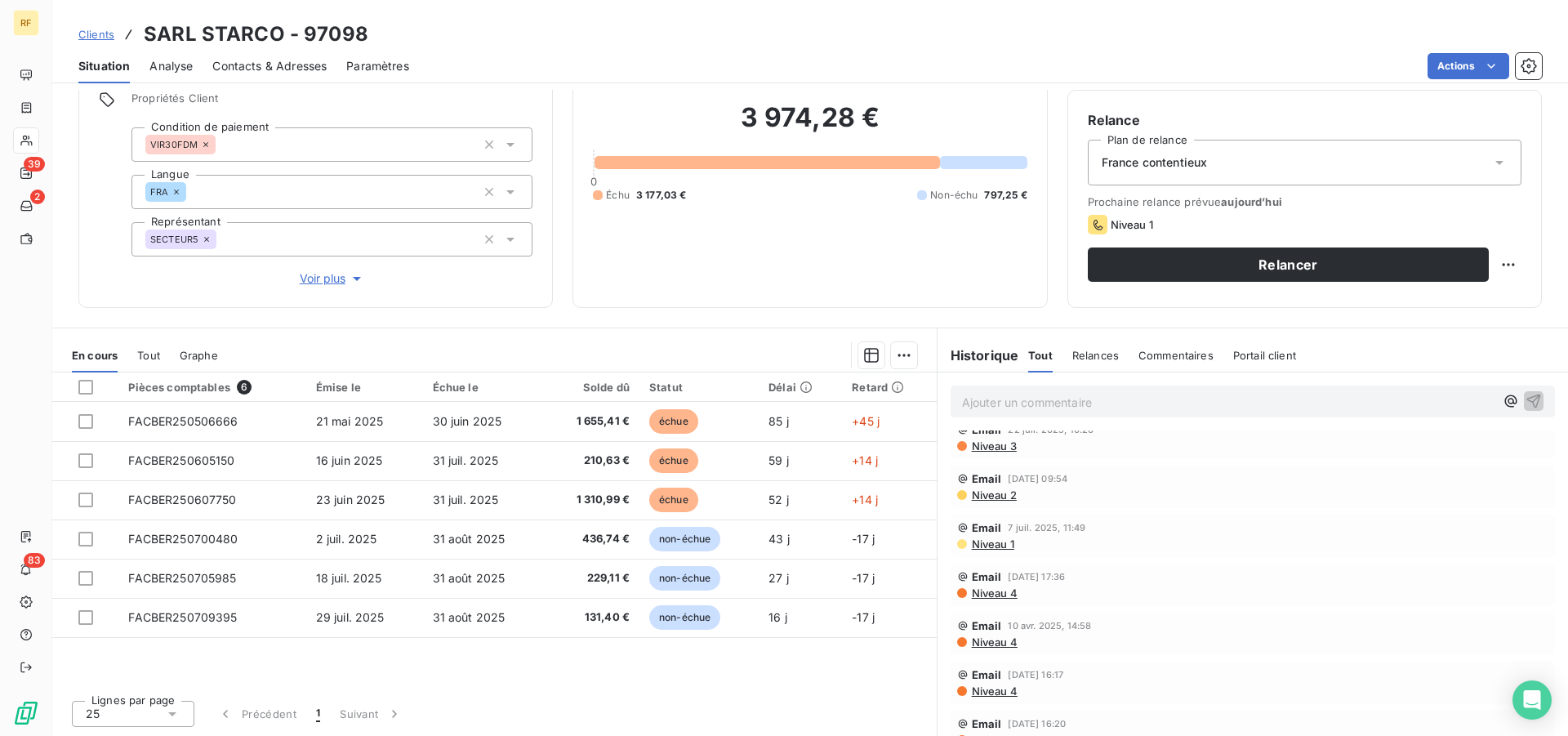
scroll to position [250, 0]
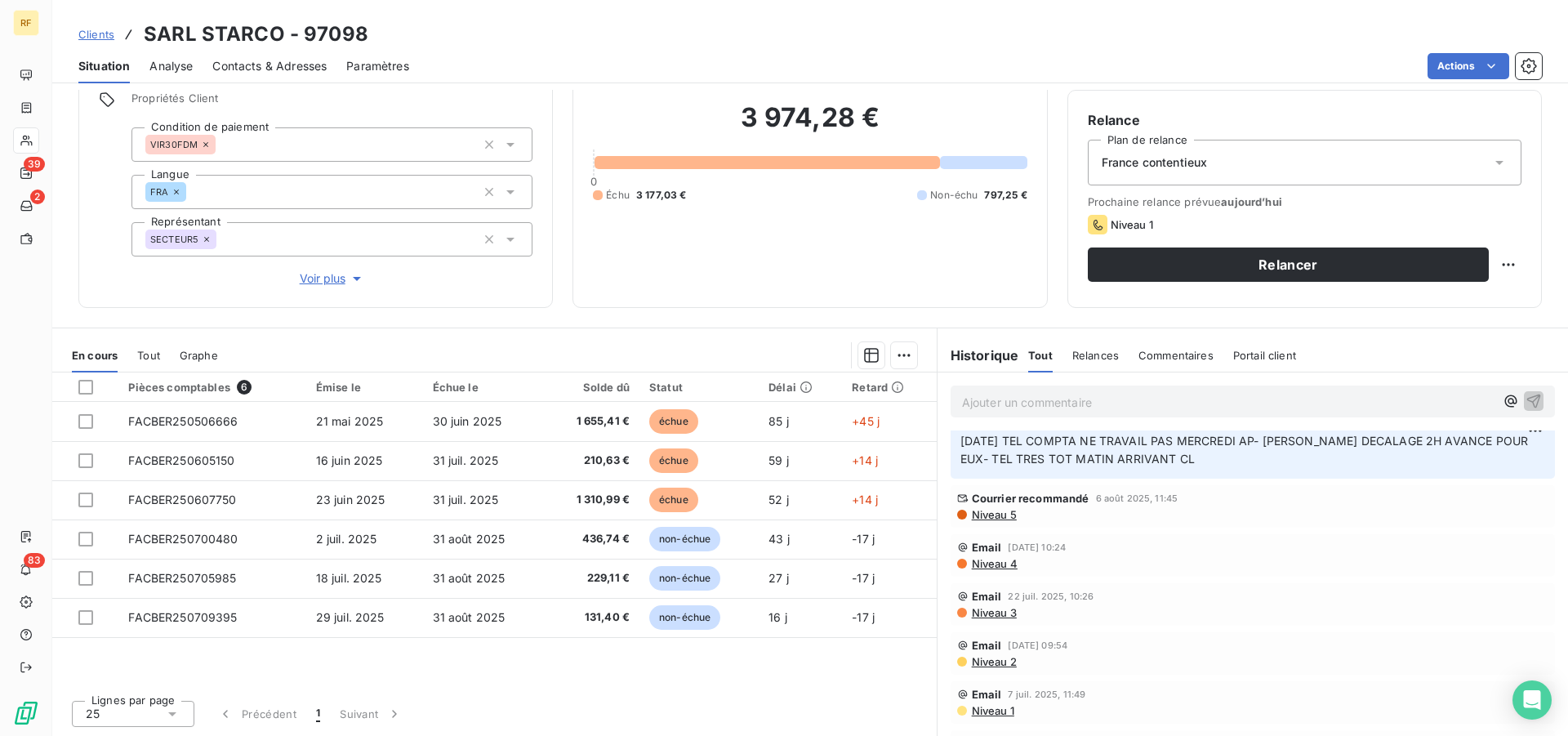
click at [1005, 512] on span "Niveau 5" at bounding box center [993, 515] width 47 height 13
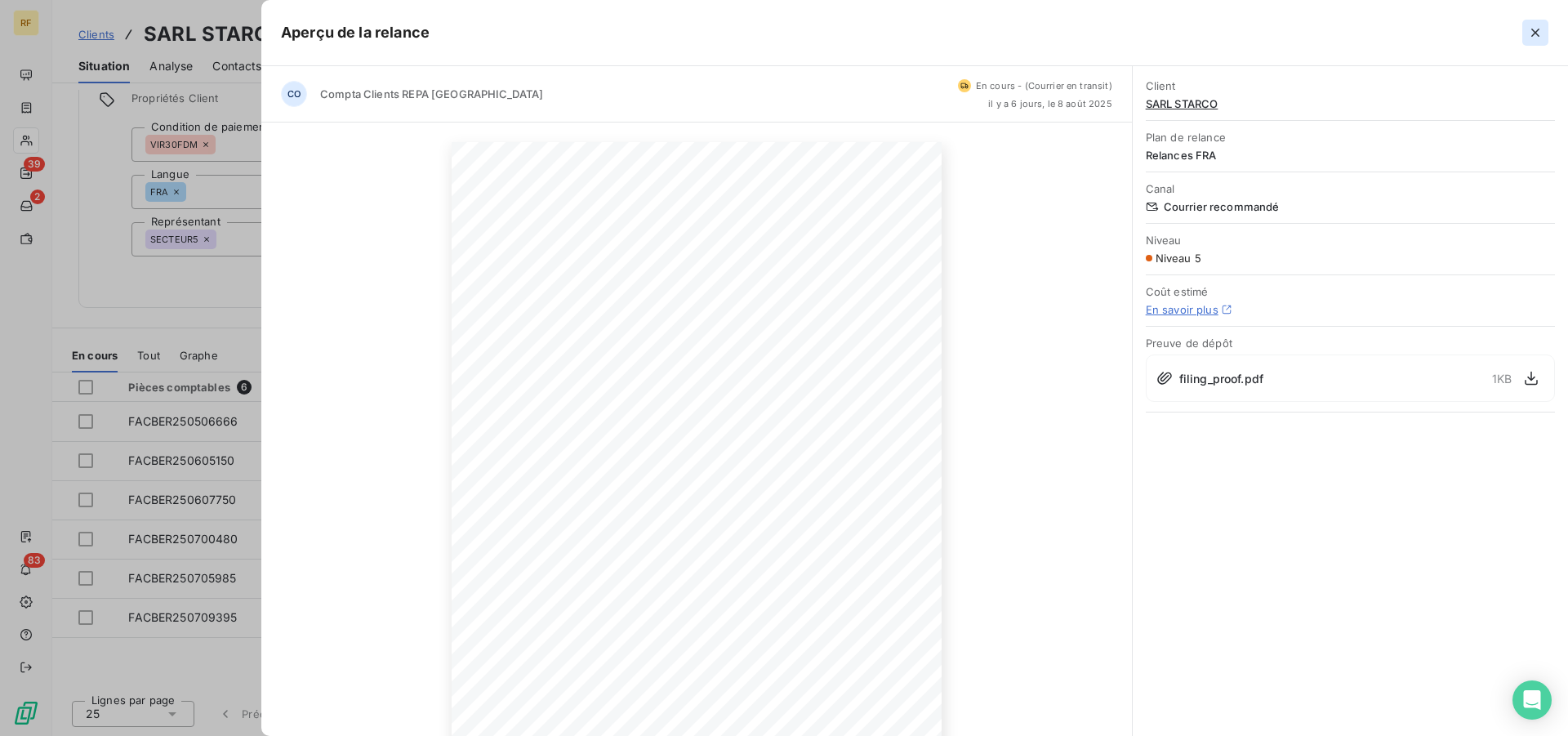
click at [1536, 36] on icon "button" at bounding box center [1535, 32] width 16 height 16
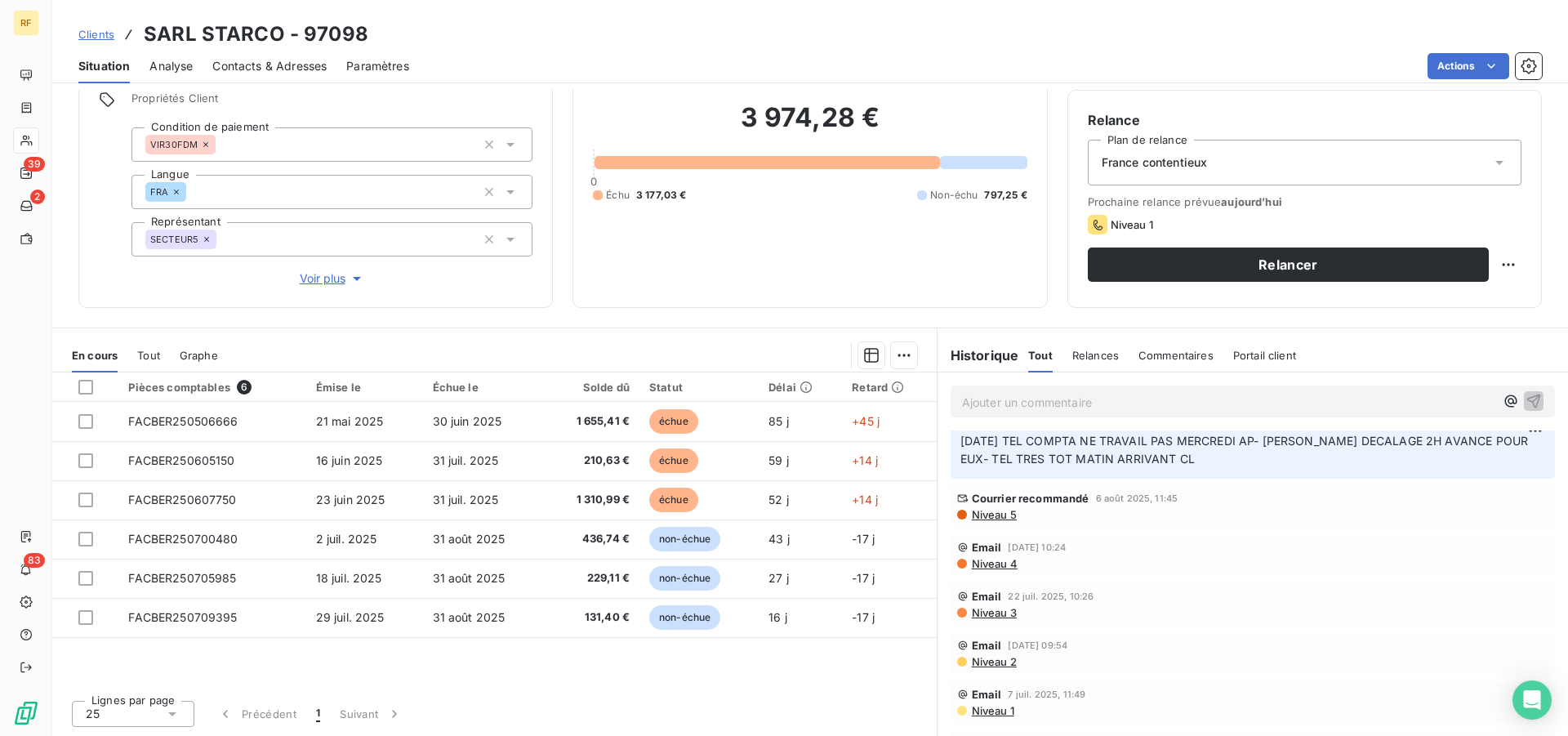
click at [999, 565] on span "Niveau 4" at bounding box center [994, 564] width 48 height 13
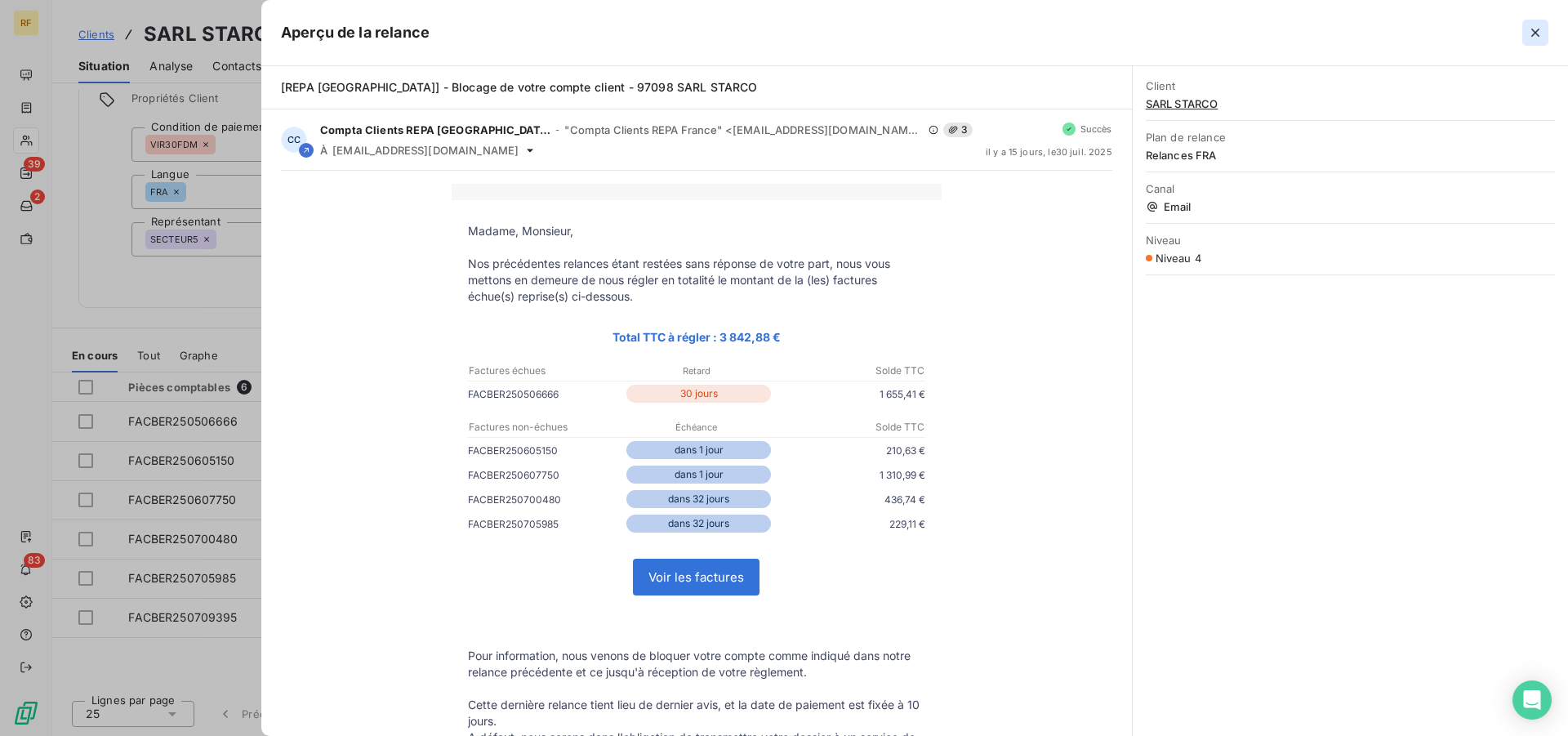
click at [1538, 32] on icon "button" at bounding box center [1535, 32] width 16 height 16
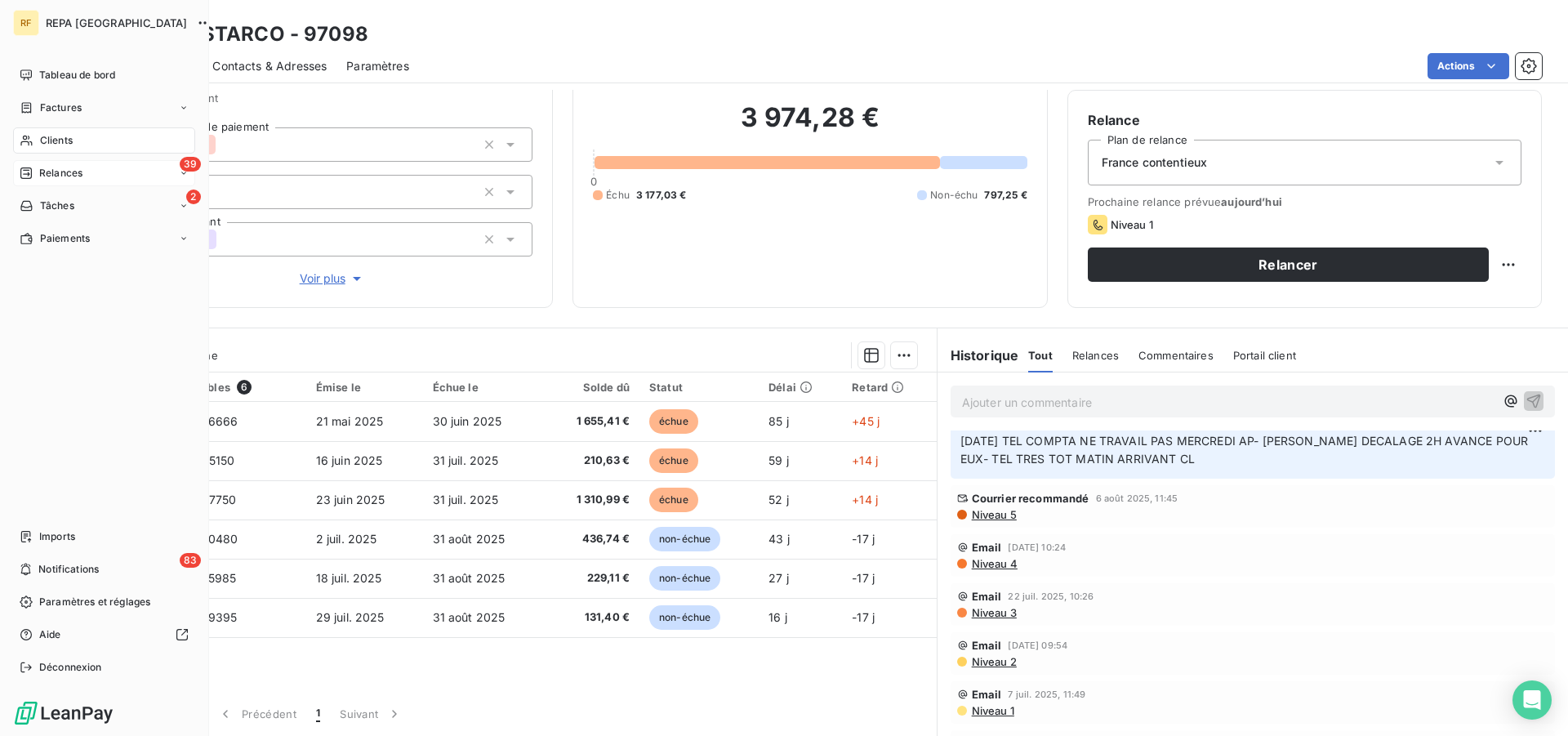
click at [65, 172] on span "Relances" at bounding box center [60, 172] width 43 height 14
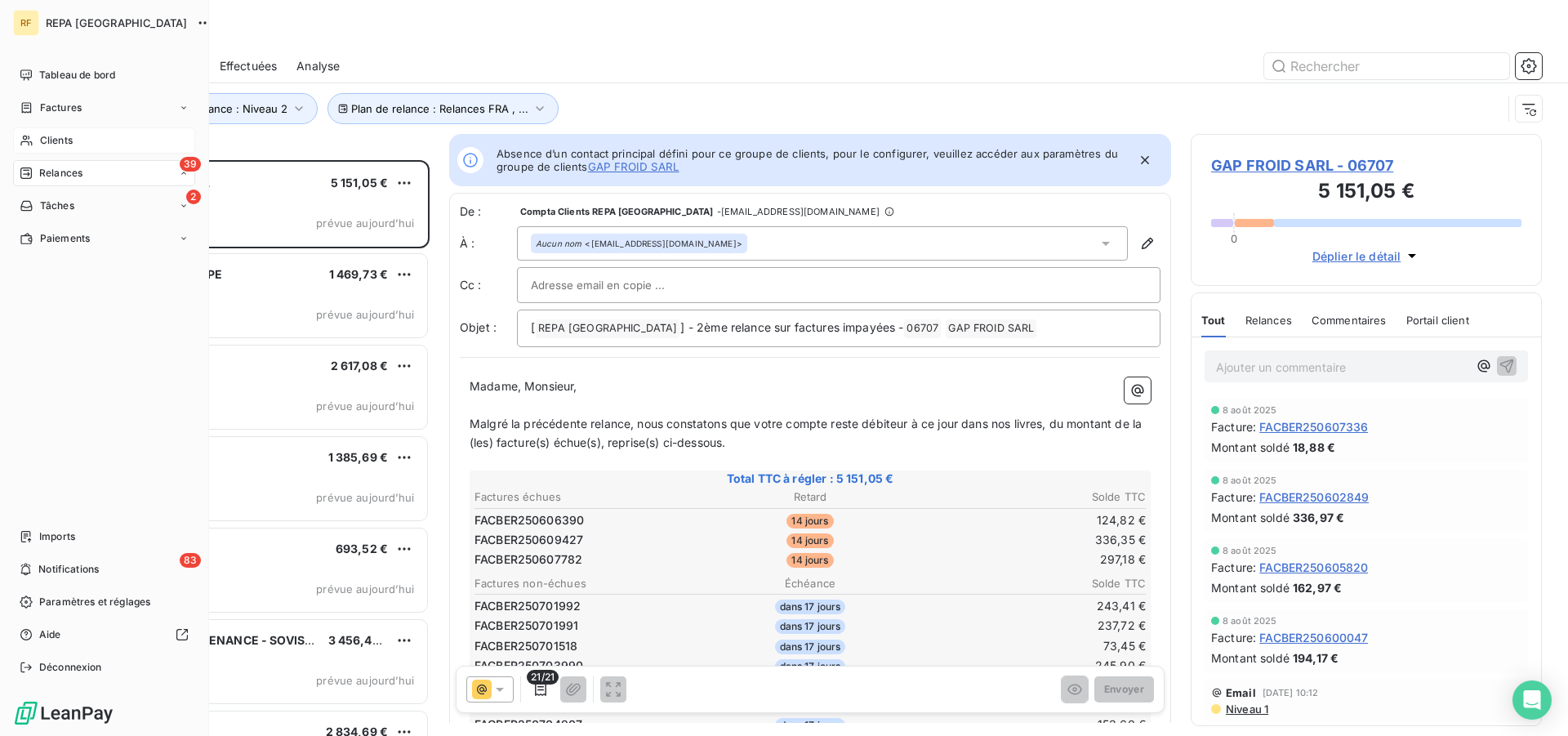
scroll to position [562, 337]
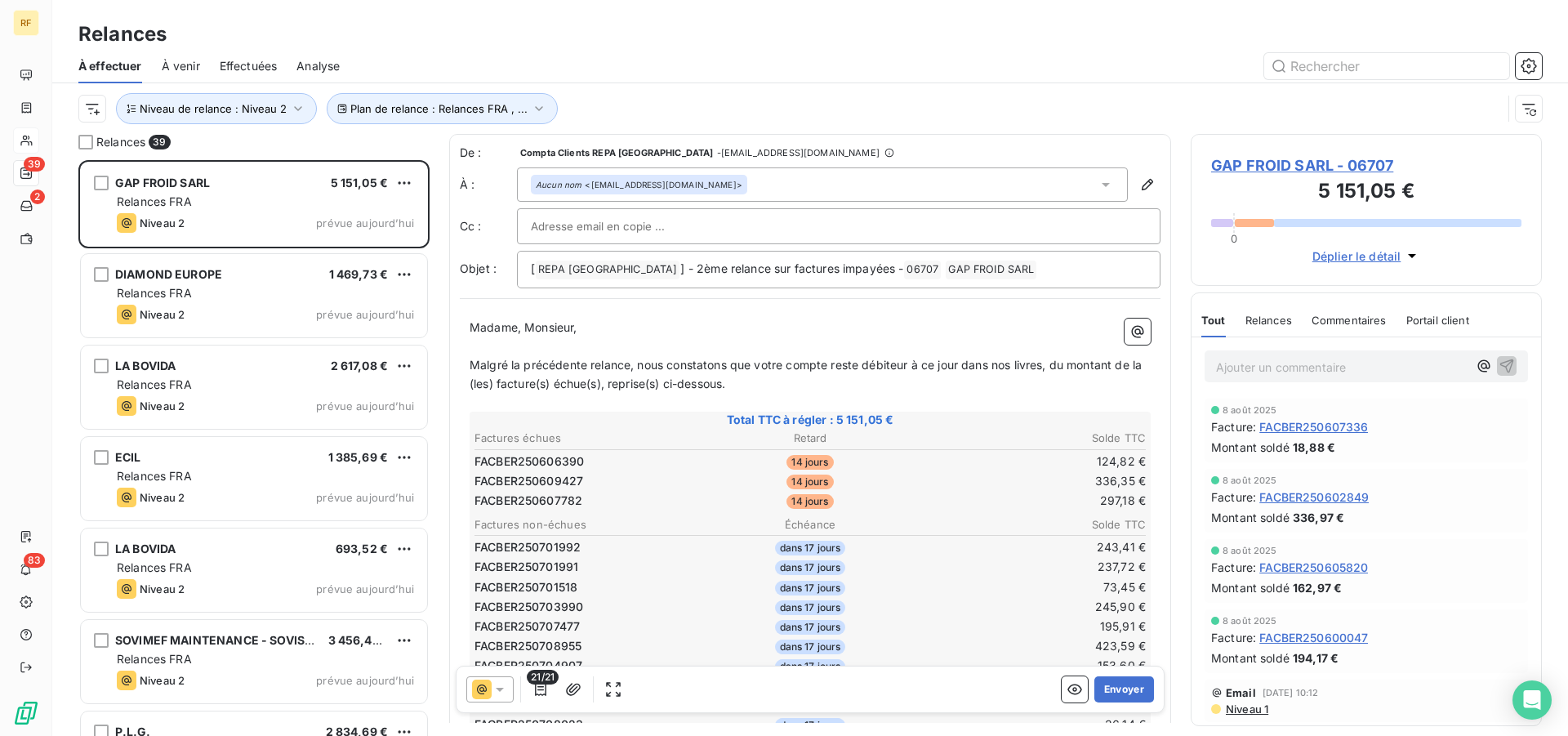
click at [932, 509] on table "Factures échues Retard Solde TTC FACBER250606390 14 jours 124,82 € FACBER250609…" at bounding box center [810, 469] width 677 height 83
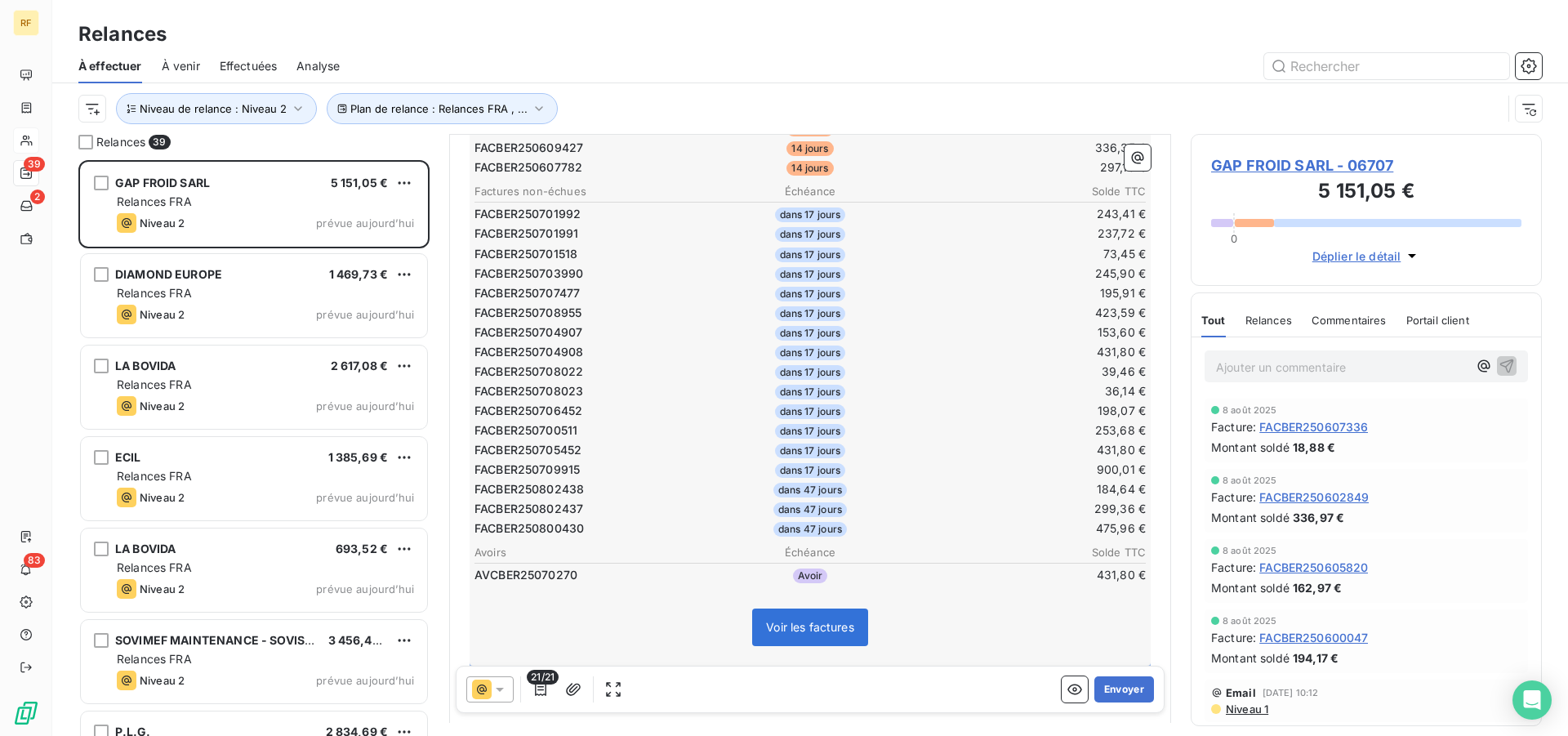
scroll to position [1, 0]
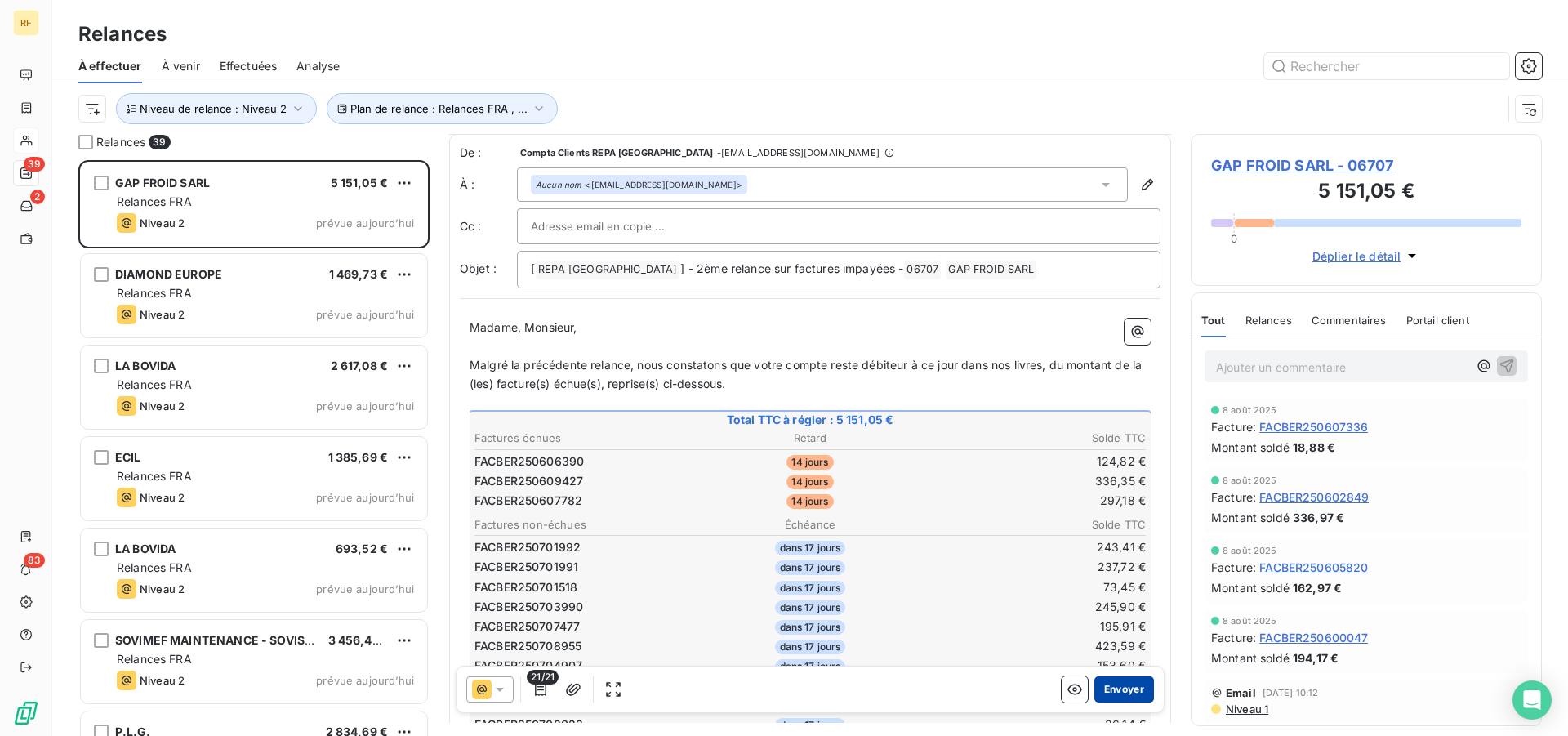
click at [1119, 690] on button "Envoyer" at bounding box center [1124, 689] width 59 height 26
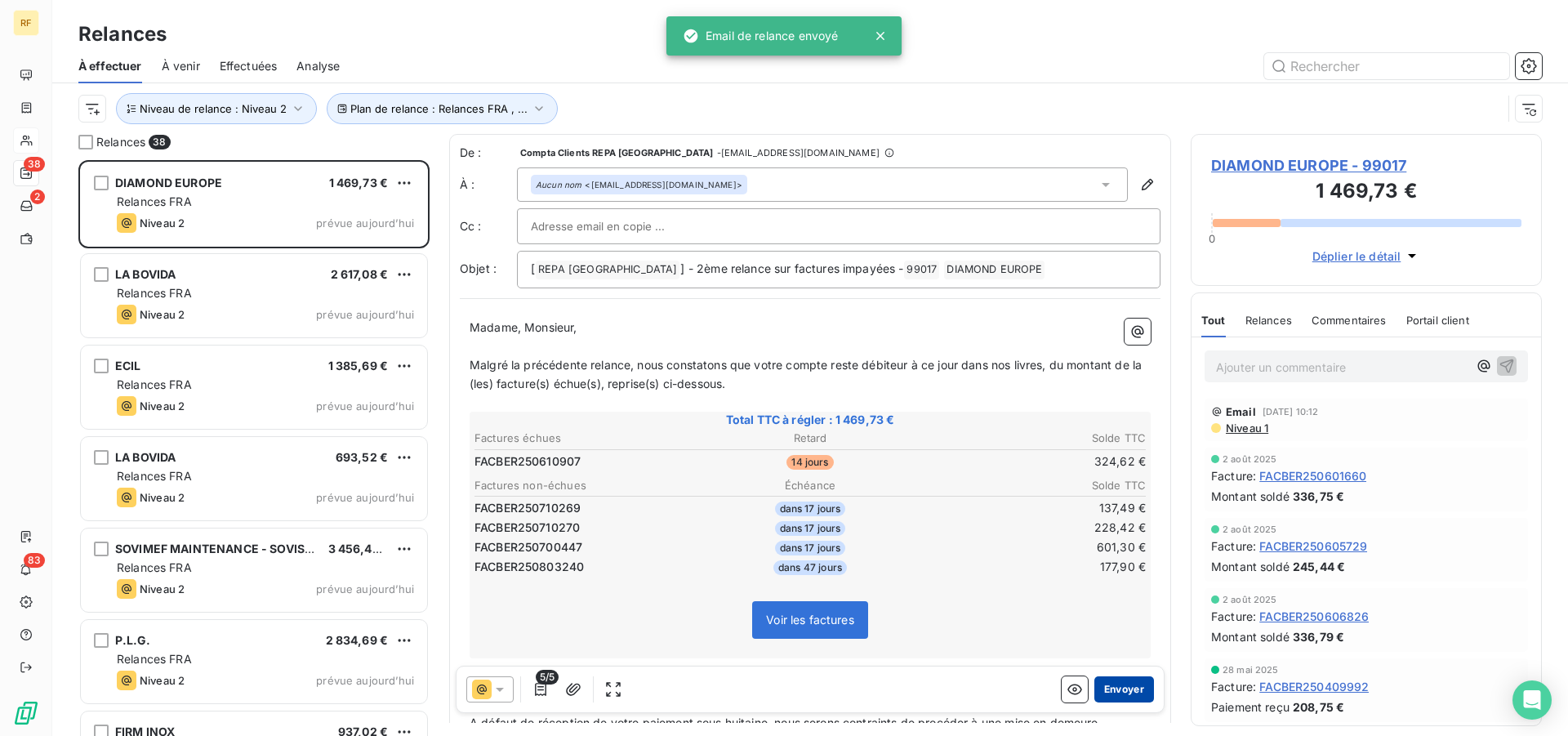
click at [1116, 701] on button "Envoyer" at bounding box center [1124, 689] width 59 height 26
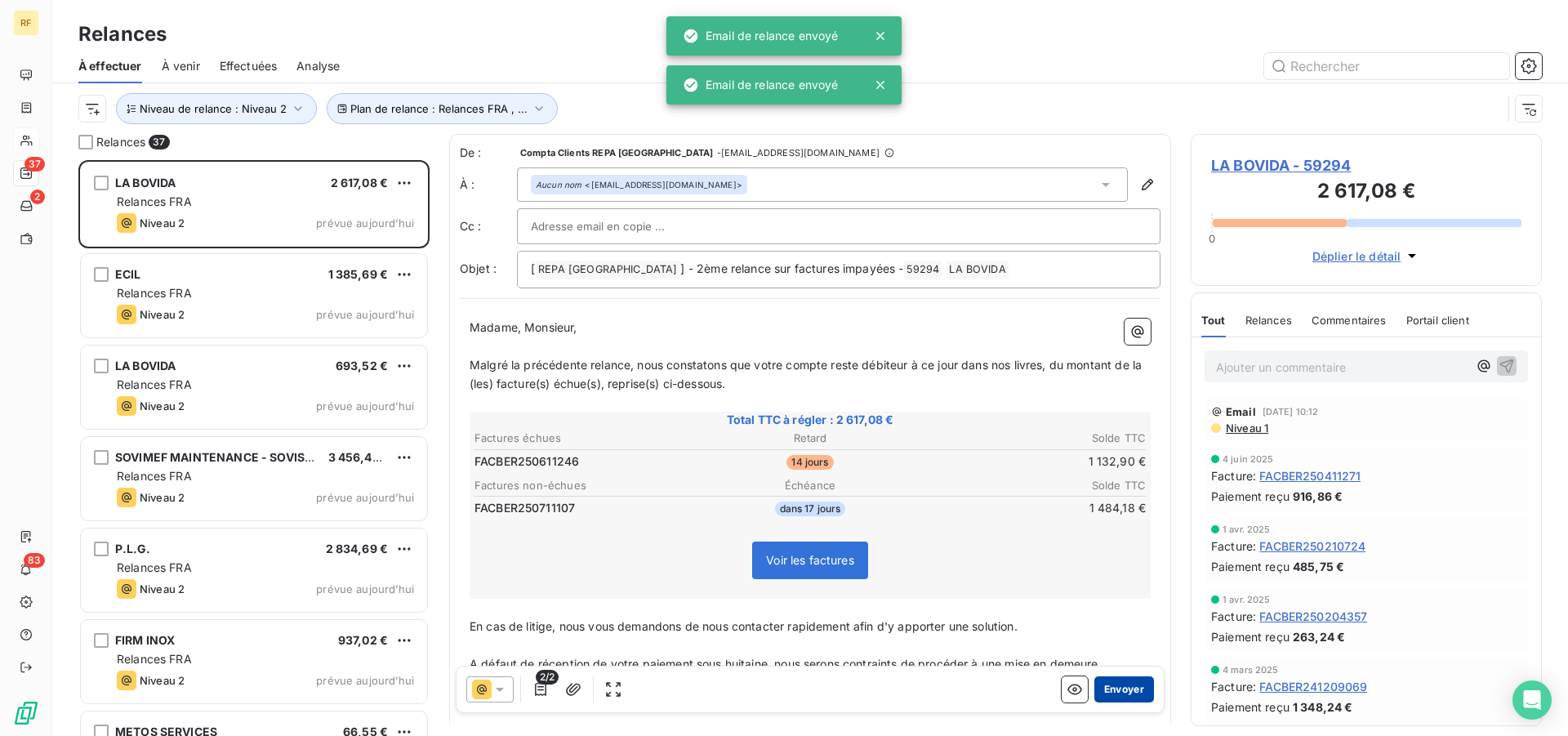
click at [1115, 686] on button "Envoyer" at bounding box center [1124, 689] width 59 height 26
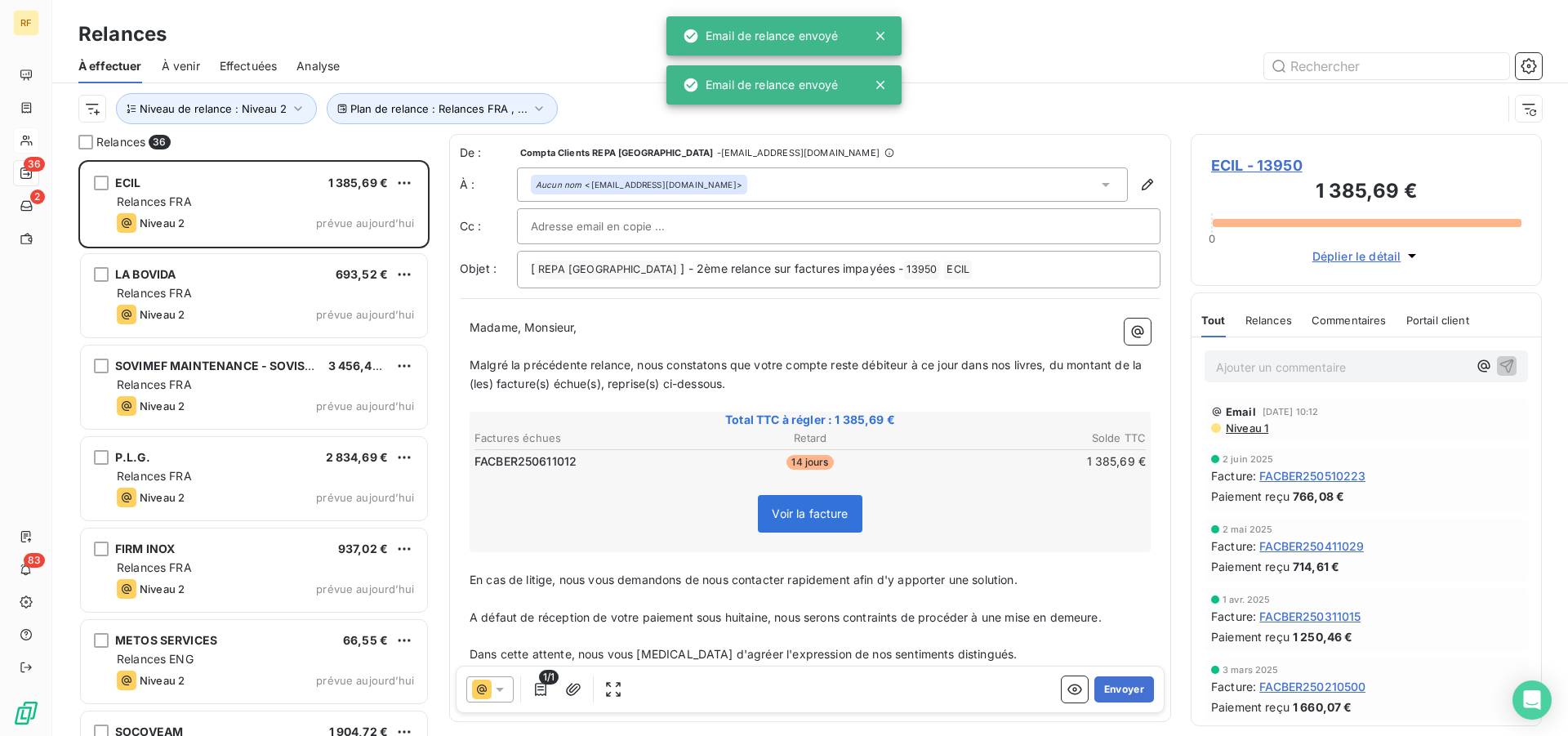
click at [1115, 686] on button "Envoyer" at bounding box center [1124, 689] width 59 height 26
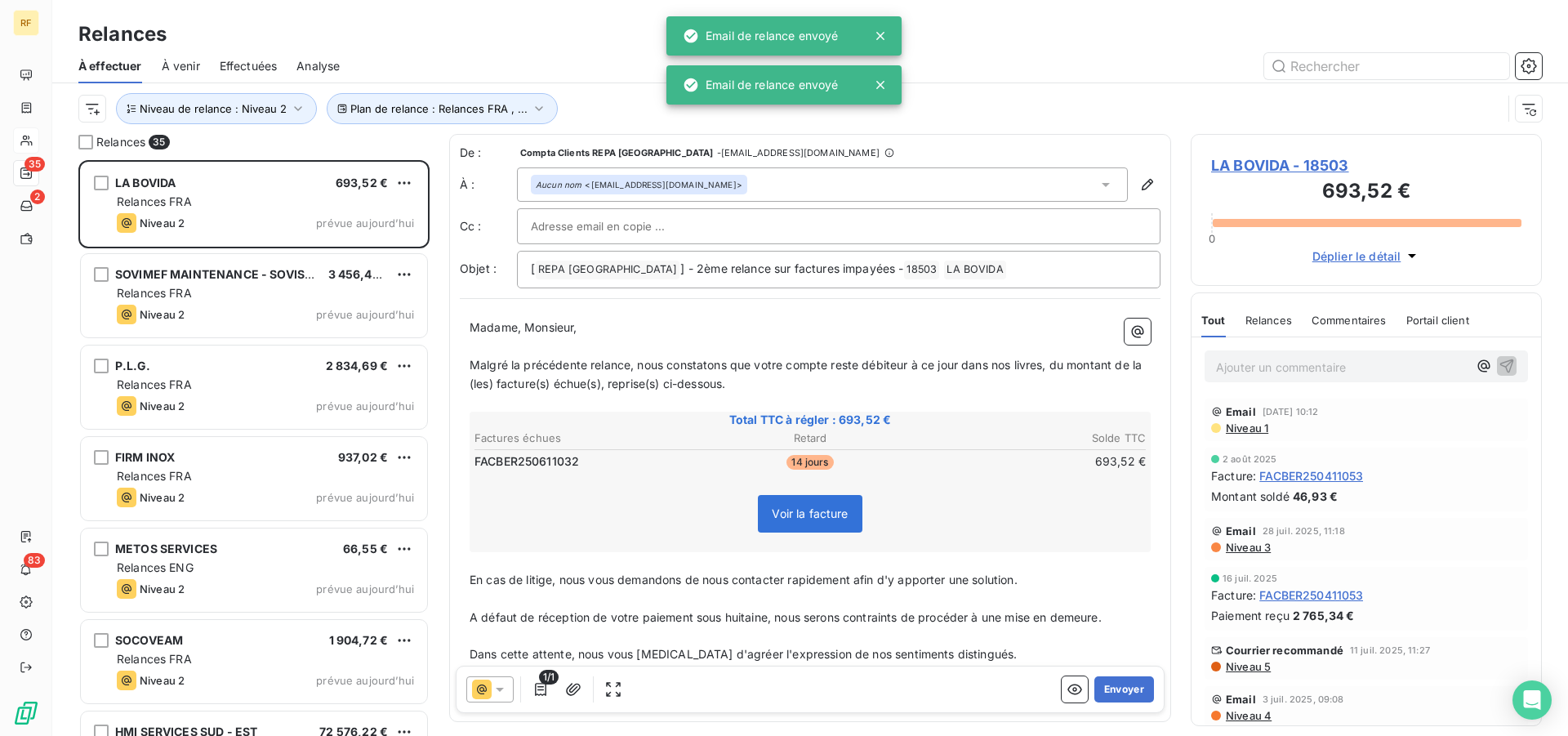
click at [1115, 686] on button "Envoyer" at bounding box center [1124, 689] width 59 height 26
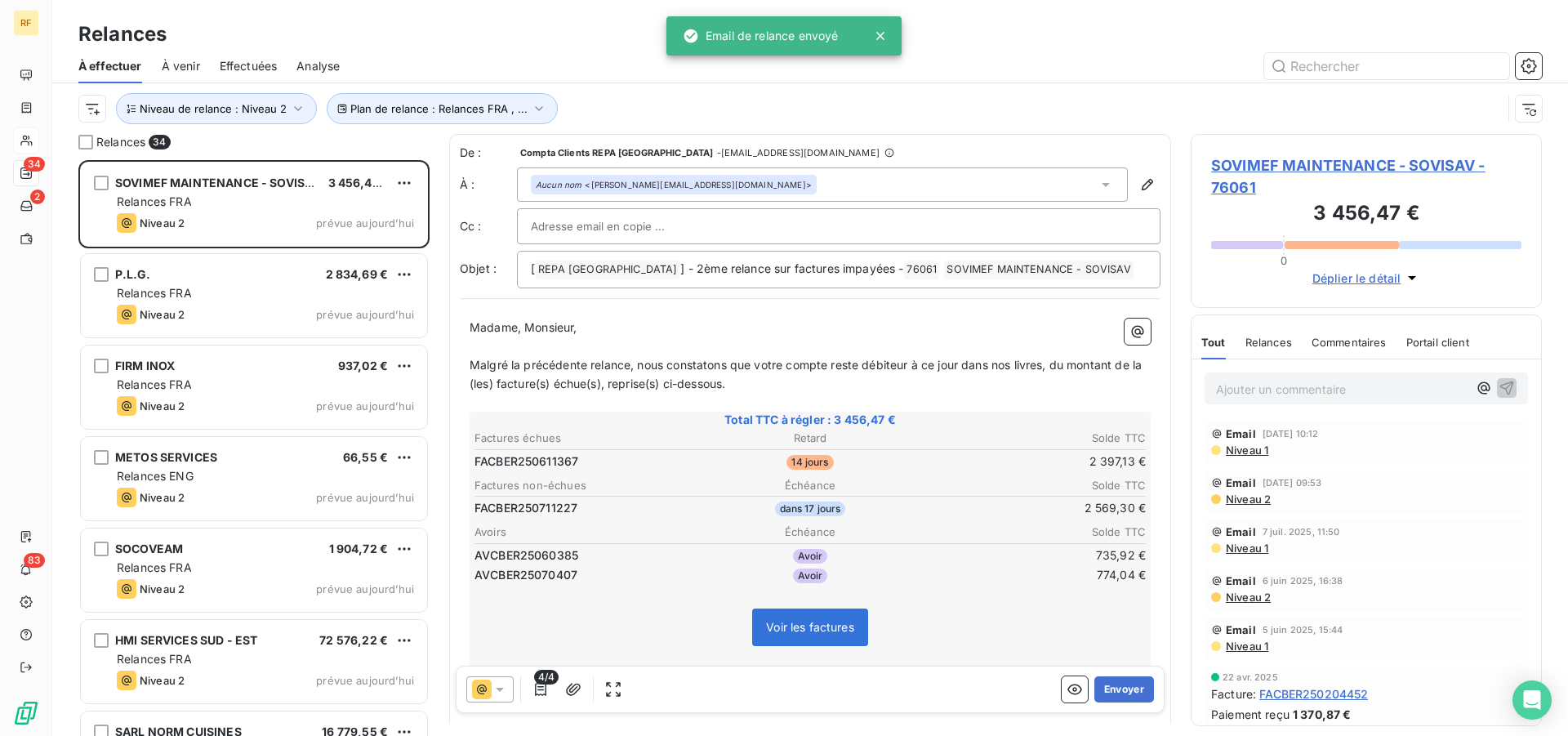
click at [1115, 686] on button "Envoyer" at bounding box center [1124, 689] width 59 height 26
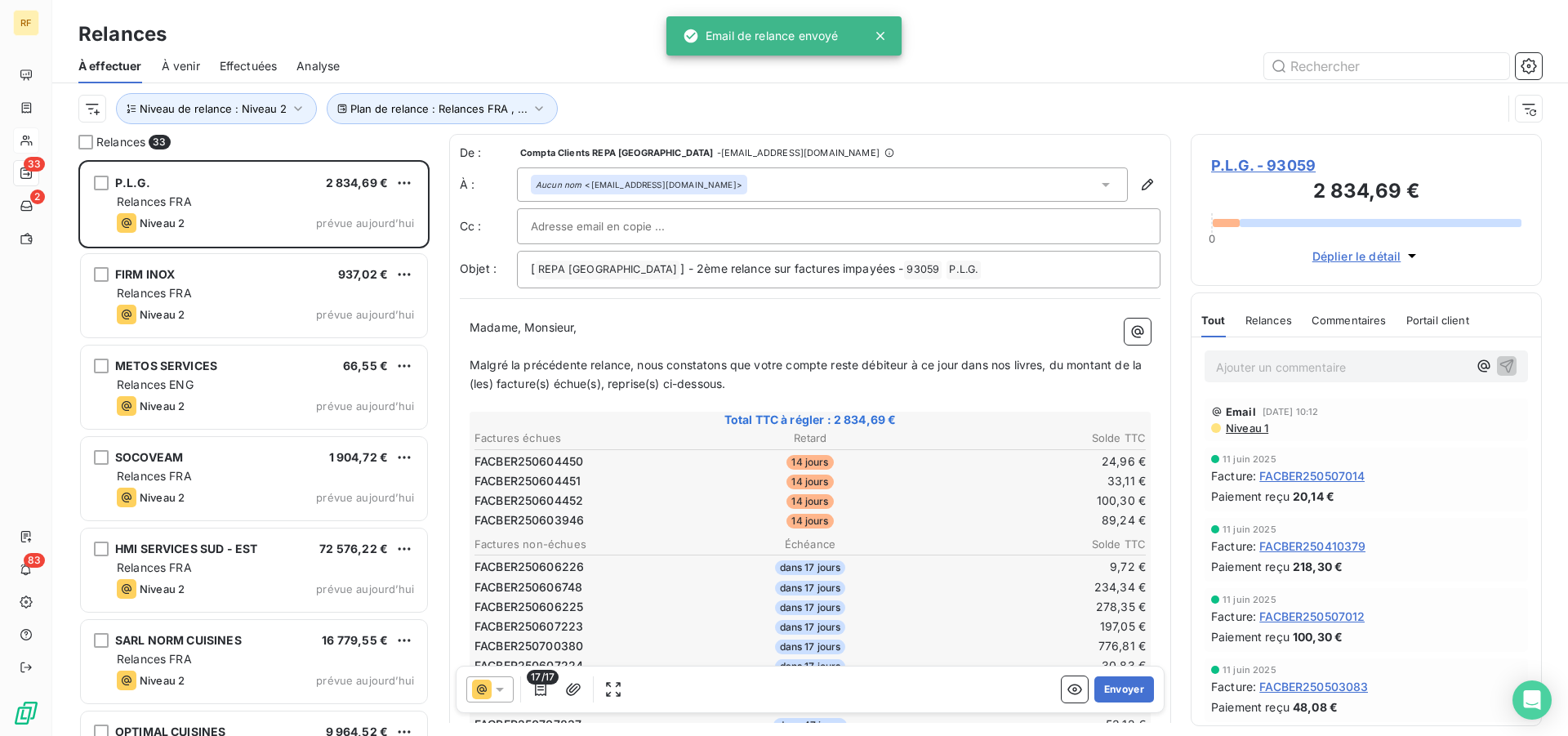
click at [966, 621] on td "197,05 €" at bounding box center [1035, 626] width 223 height 18
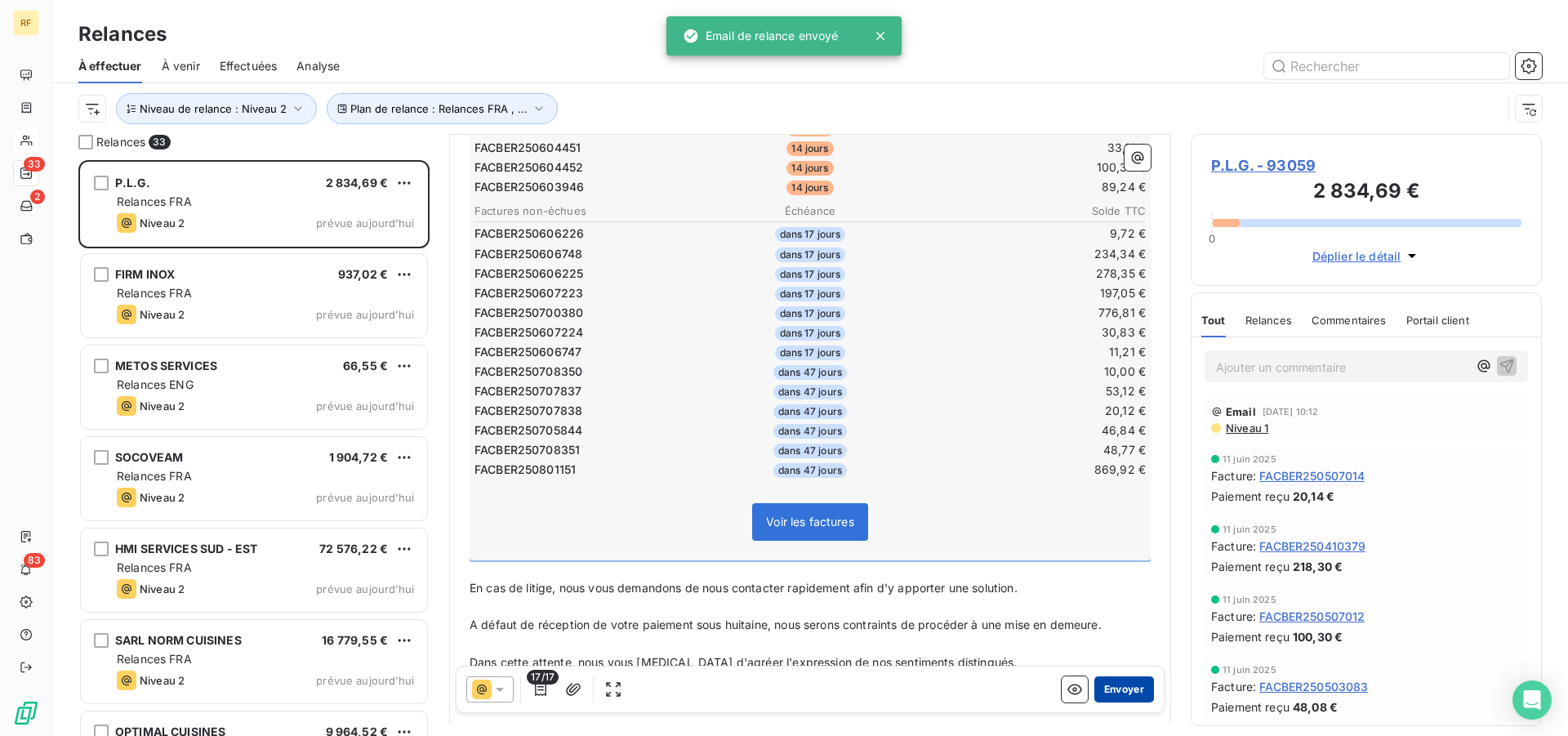
click at [1131, 684] on button "Envoyer" at bounding box center [1124, 689] width 59 height 26
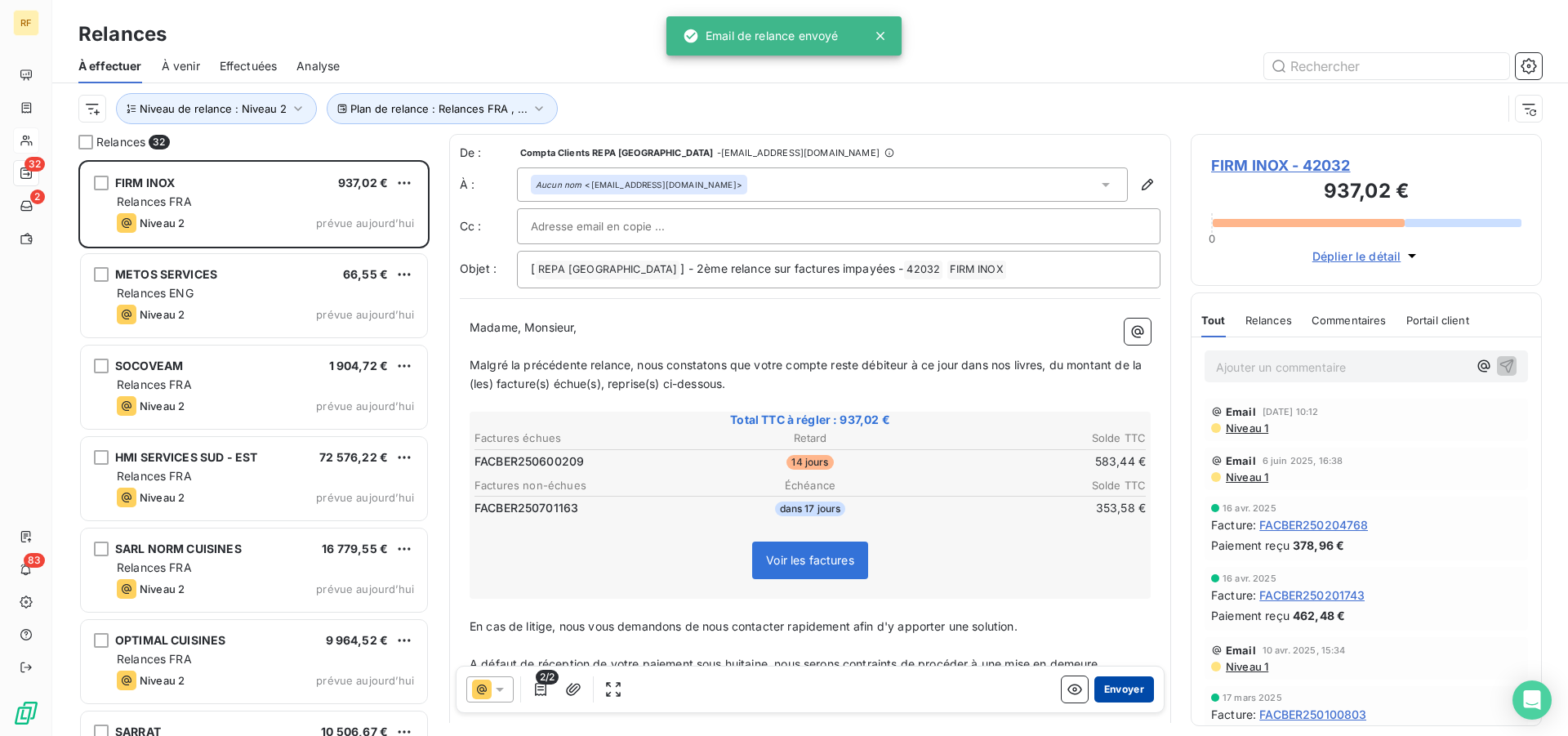
drag, startPoint x: 1113, startPoint y: 676, endPoint x: 1117, endPoint y: 686, distance: 10.8
click at [1117, 685] on div "2/2 Envoyer" at bounding box center [810, 690] width 709 height 48
click at [1117, 686] on button "Envoyer" at bounding box center [1124, 689] width 59 height 26
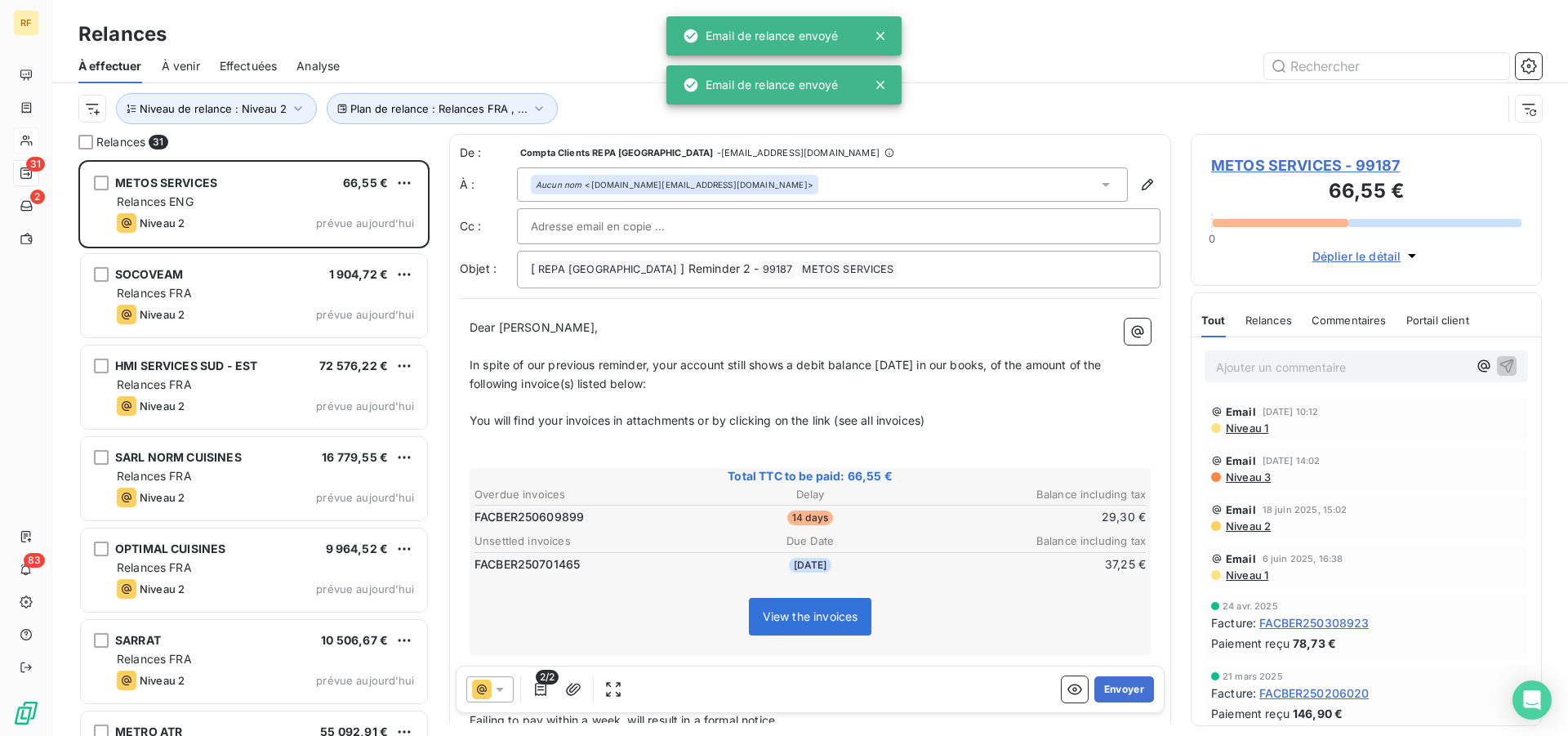
click at [1117, 686] on button "Envoyer" at bounding box center [1124, 689] width 59 height 26
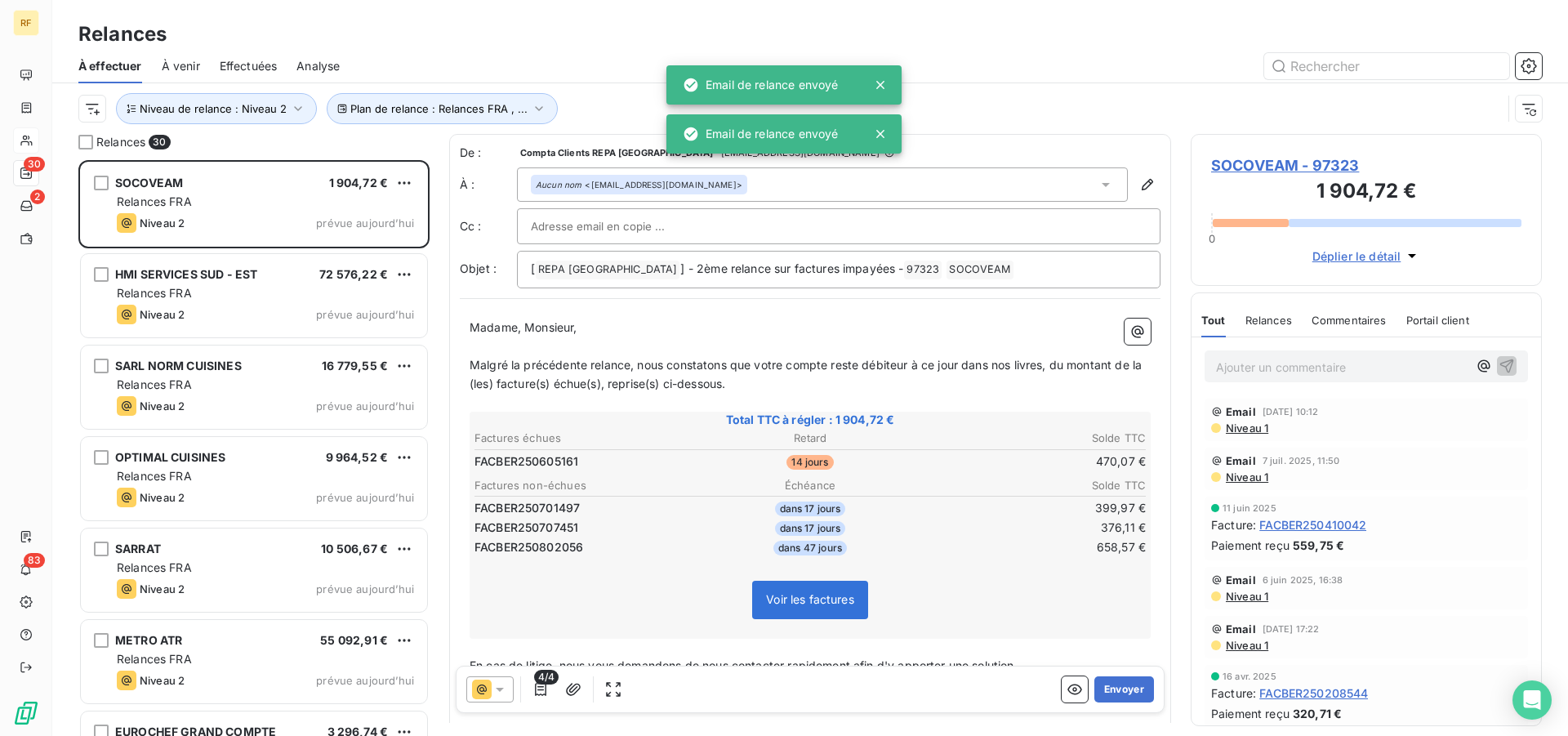
click at [1117, 686] on button "Envoyer" at bounding box center [1124, 689] width 59 height 26
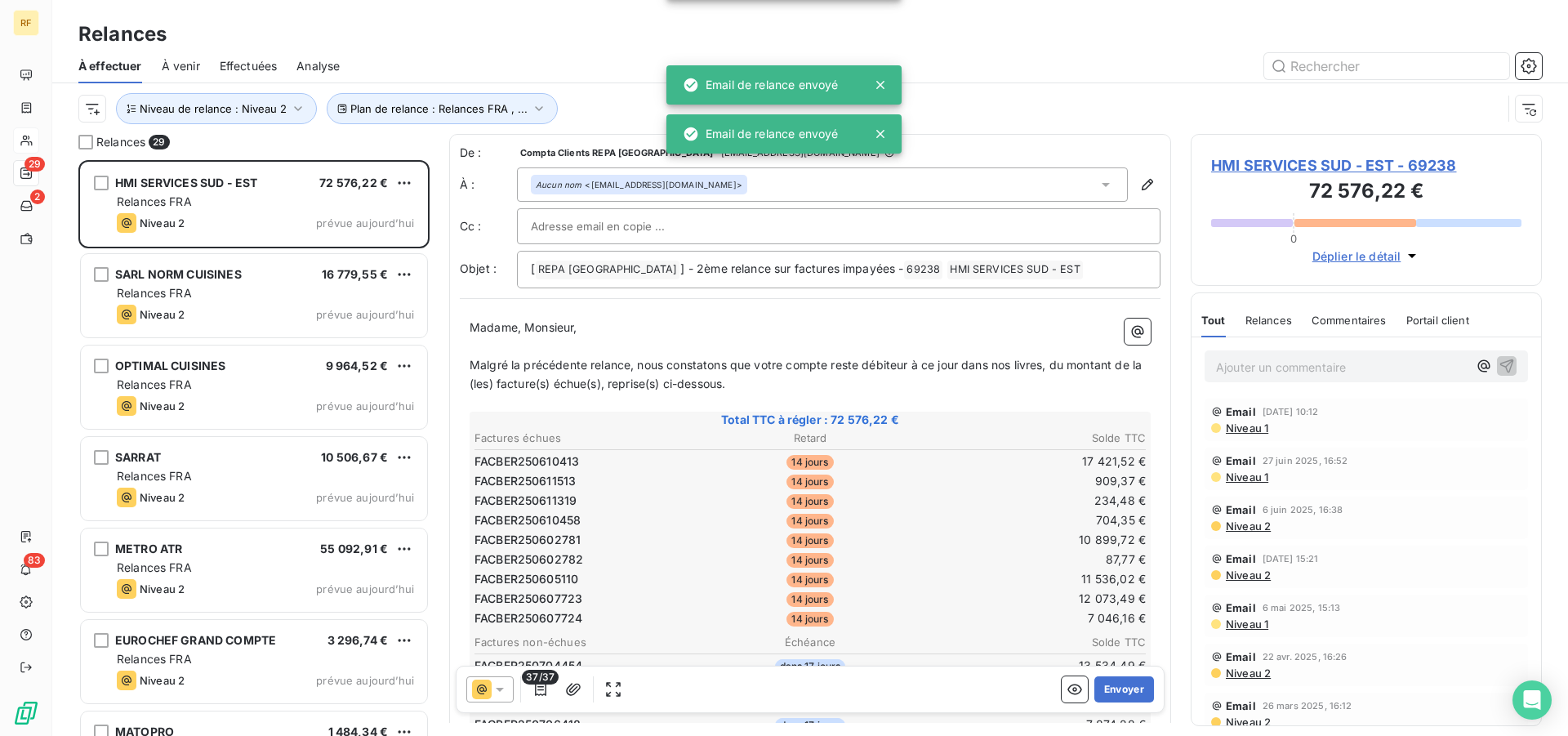
click at [982, 530] on table "Factures échues Retard Solde TTC FACBER250610413 14 jours 17 421,52 € FACBER250…" at bounding box center [810, 529] width 677 height 201
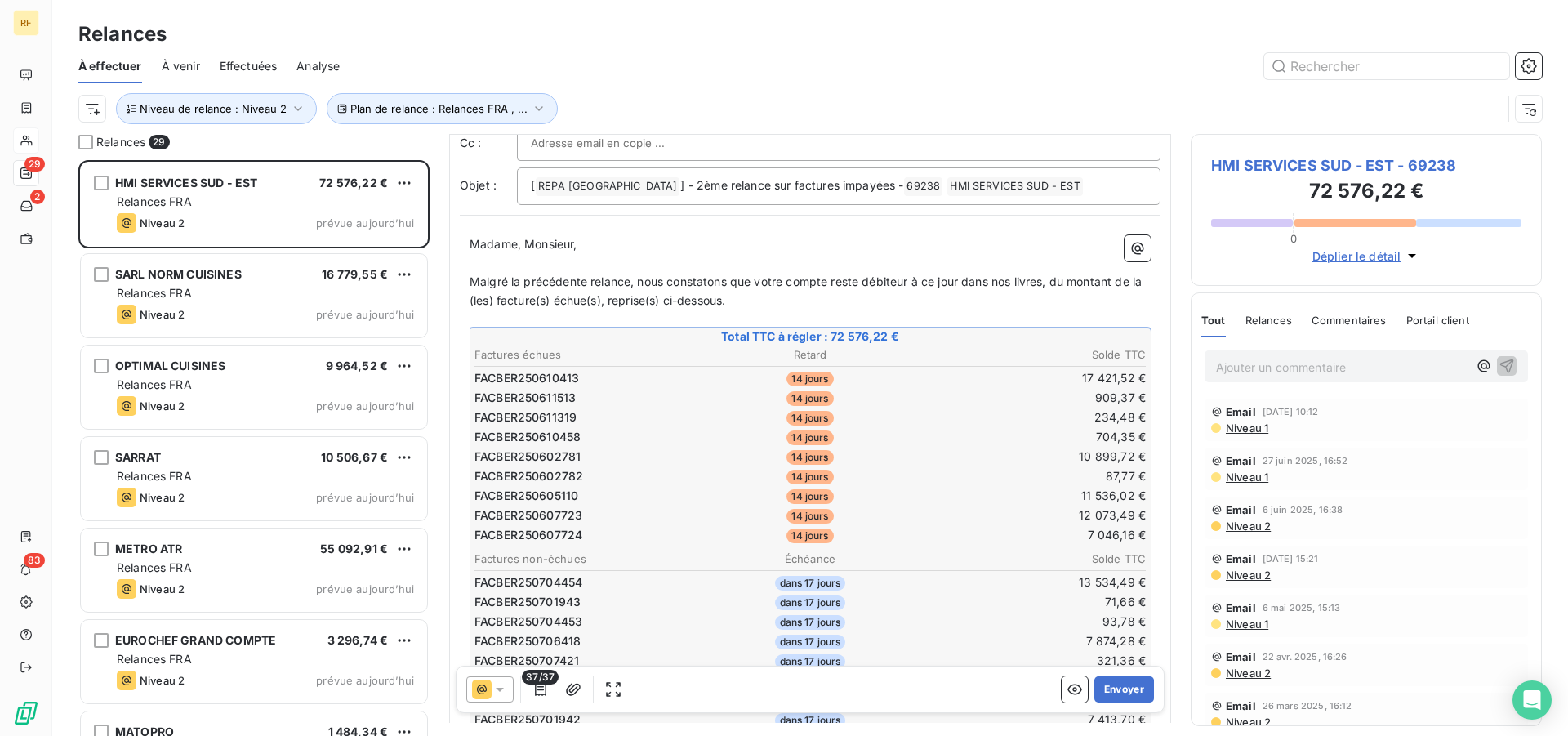
scroll to position [167, 0]
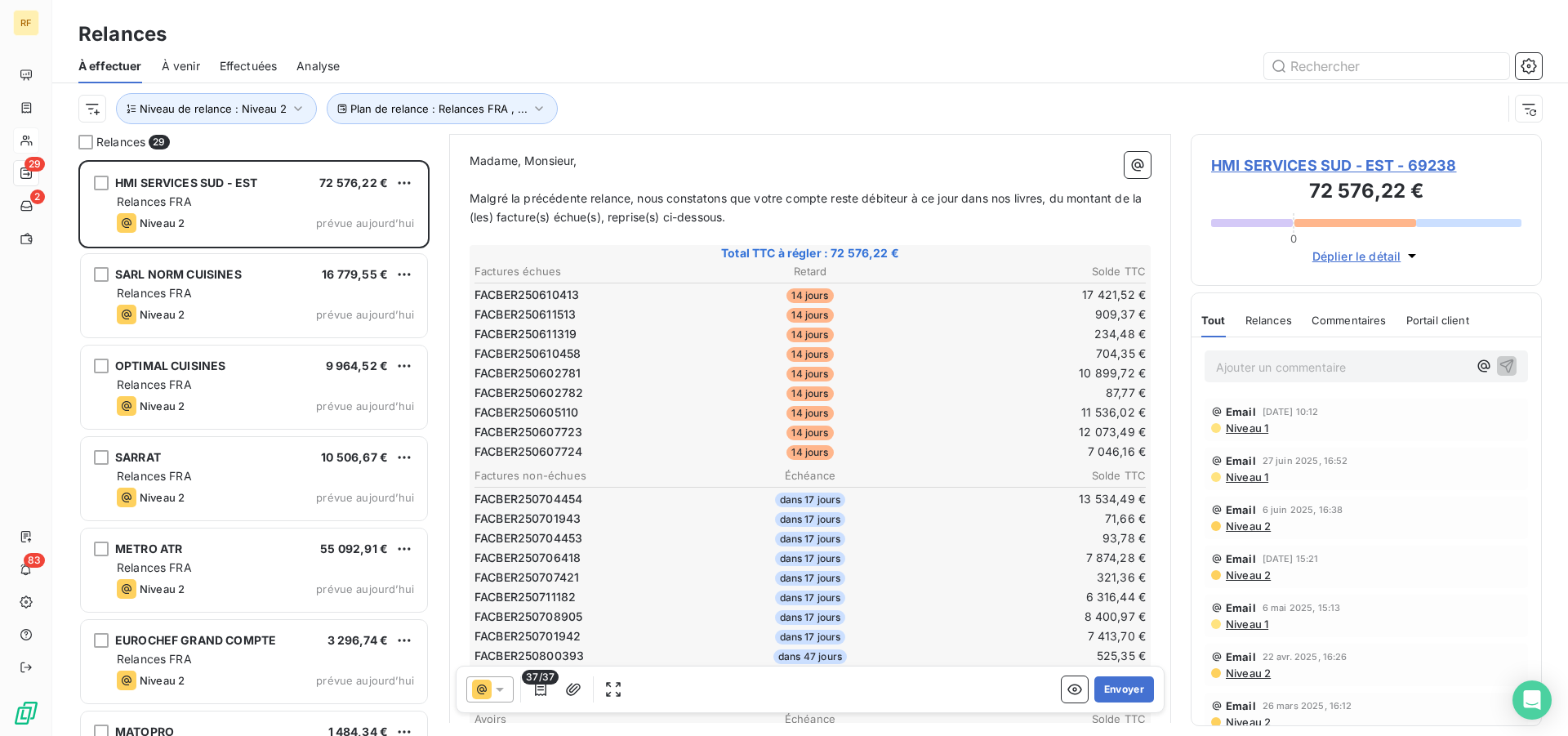
click at [947, 413] on td "11 536,02 €" at bounding box center [1035, 412] width 223 height 18
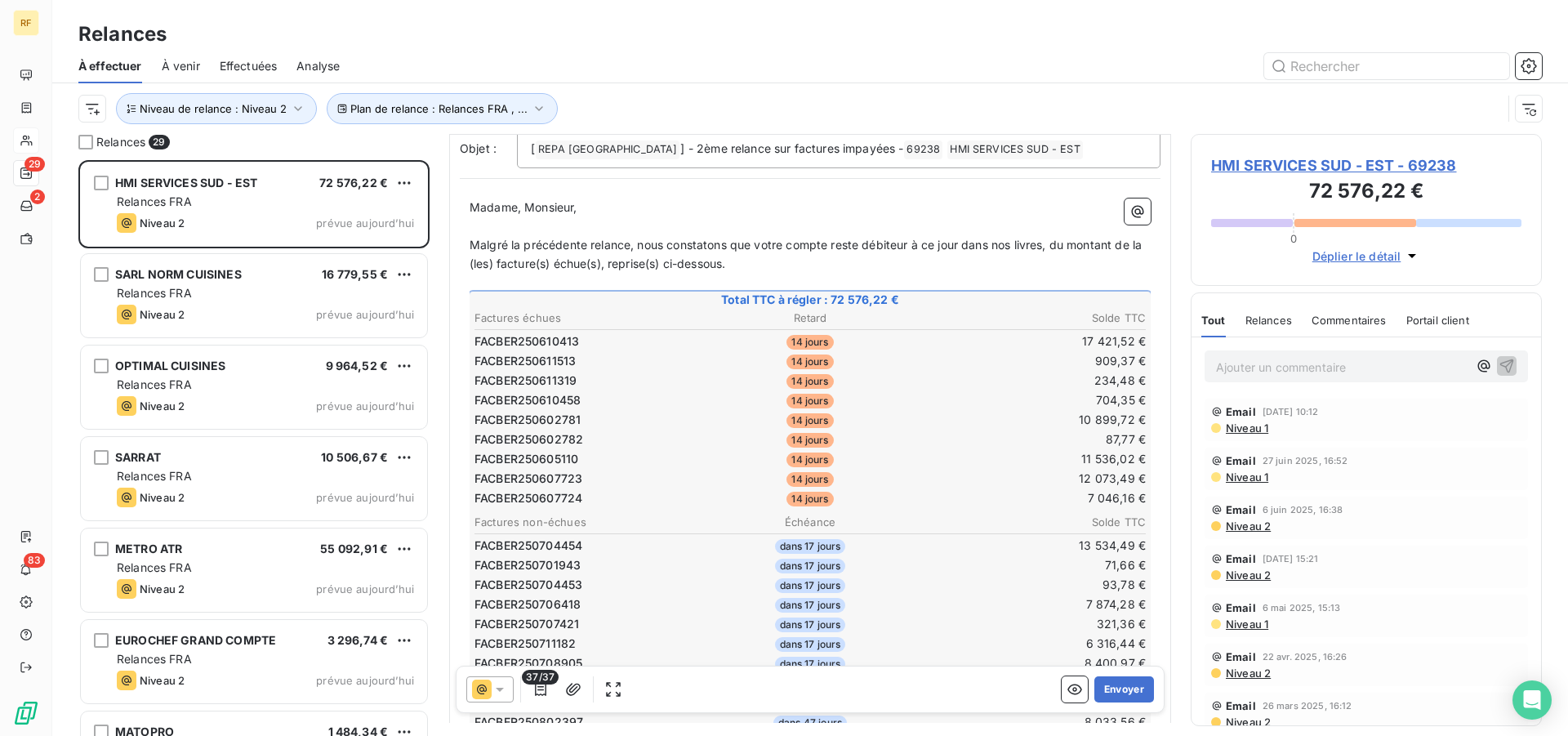
scroll to position [84, 0]
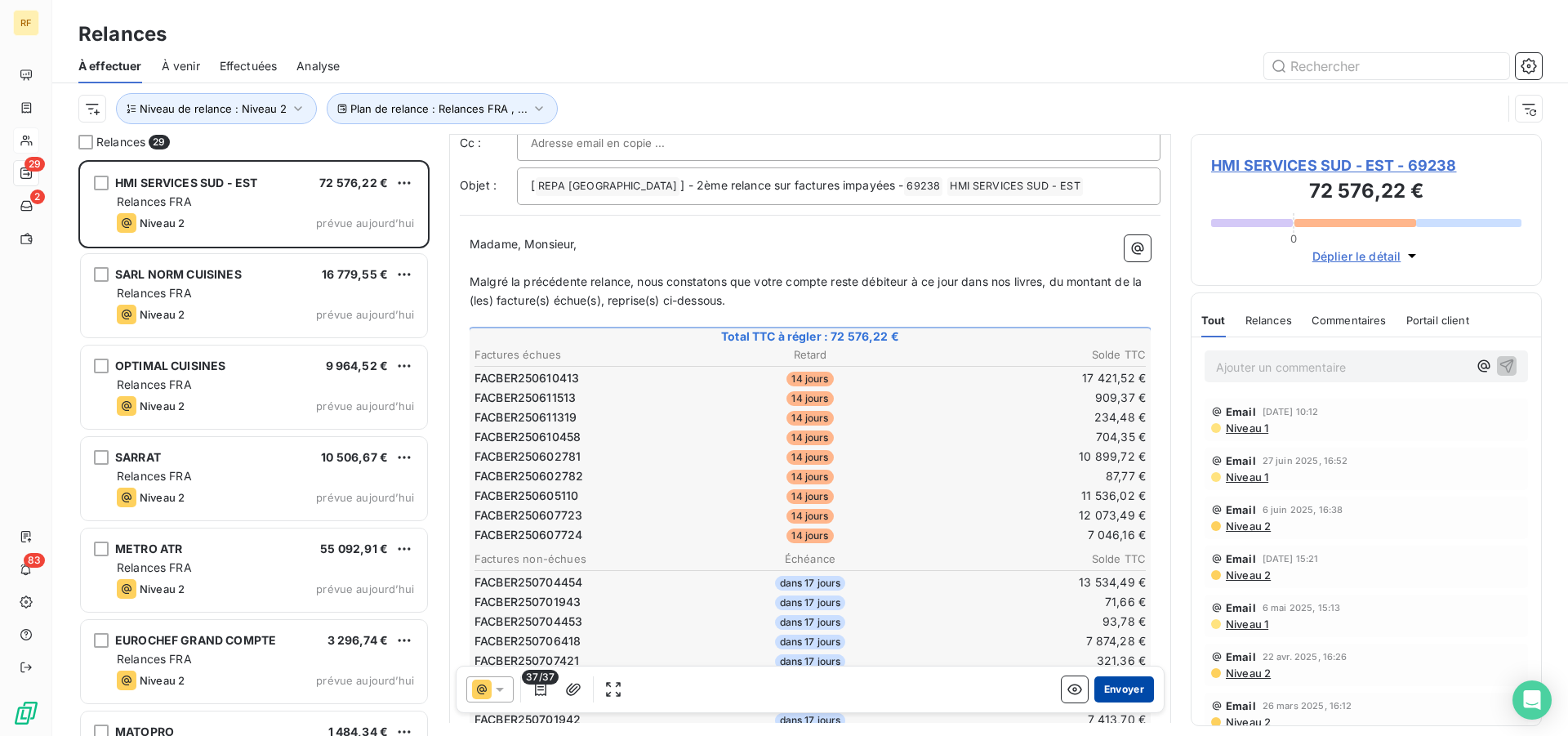
click at [1119, 692] on button "Envoyer" at bounding box center [1124, 689] width 59 height 26
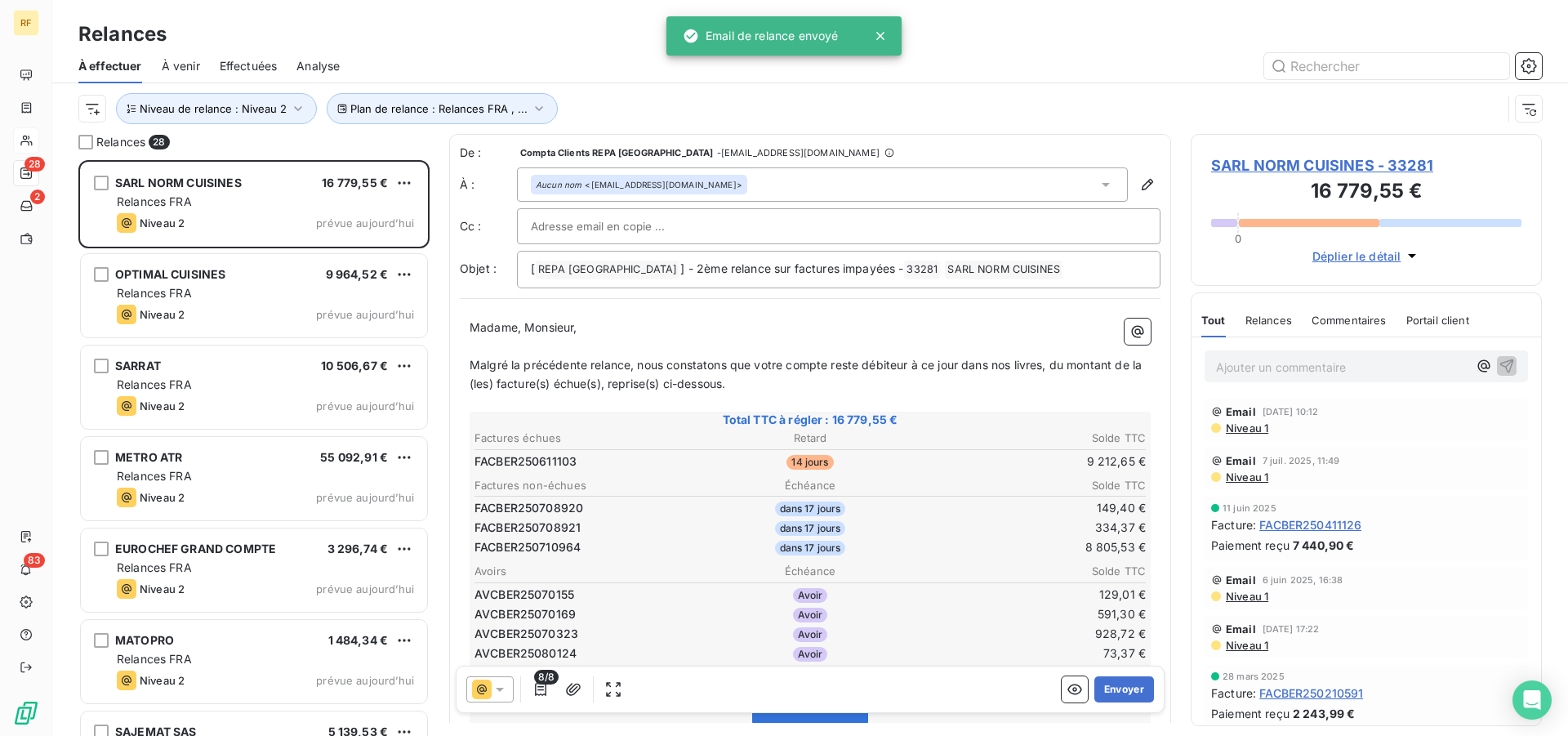
click at [989, 478] on th "Solde TTC" at bounding box center [1035, 486] width 223 height 17
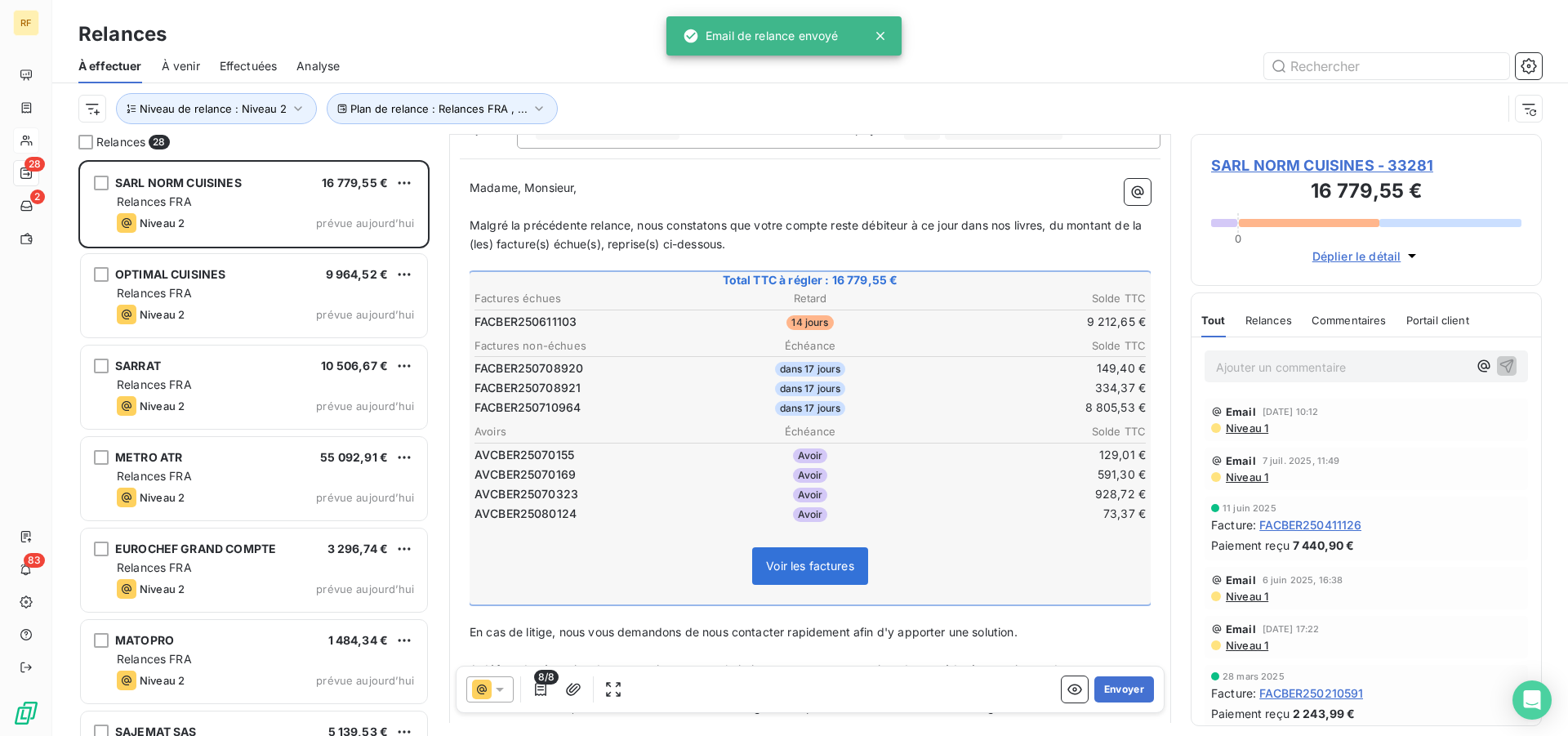
scroll to position [167, 0]
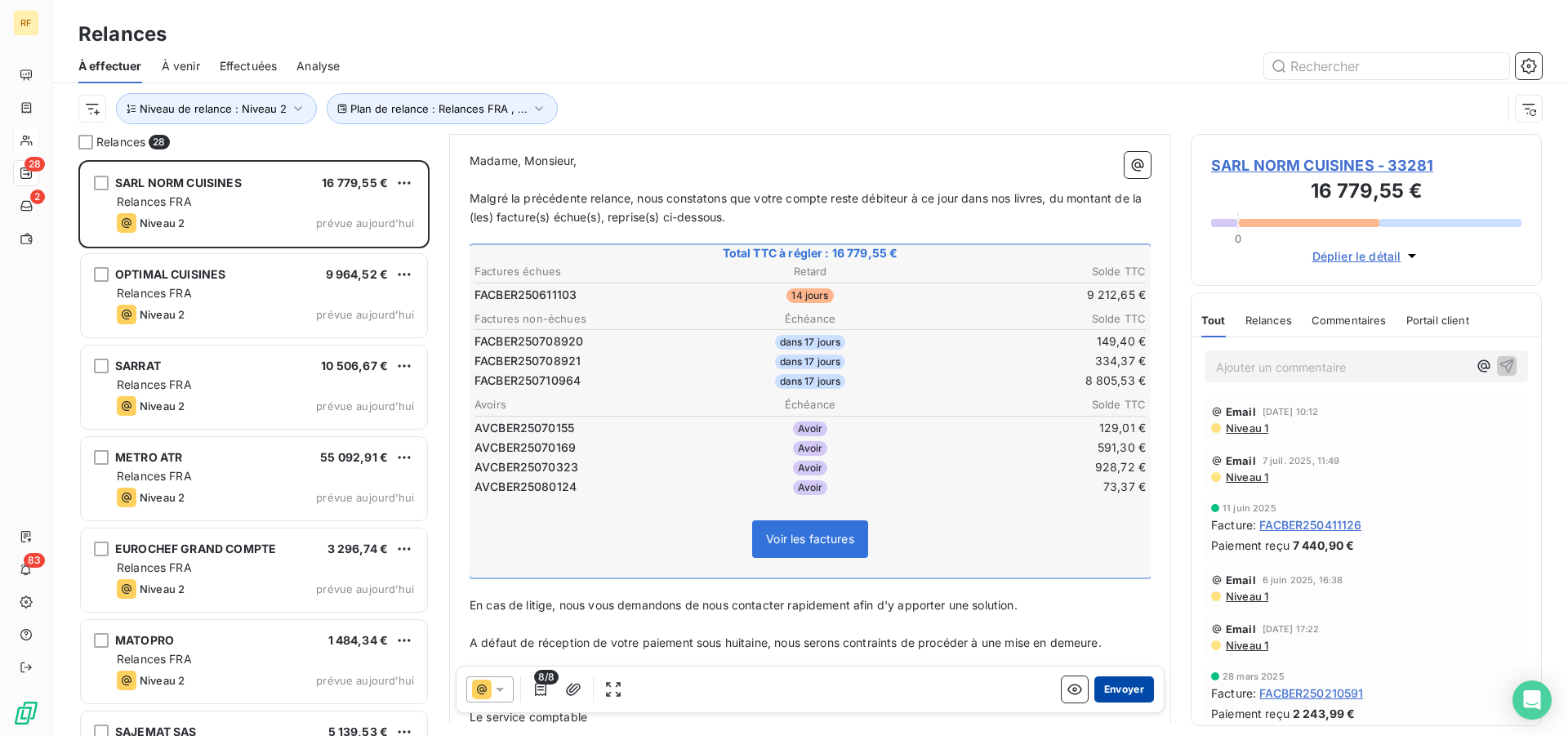
click at [1121, 687] on button "Envoyer" at bounding box center [1124, 689] width 59 height 26
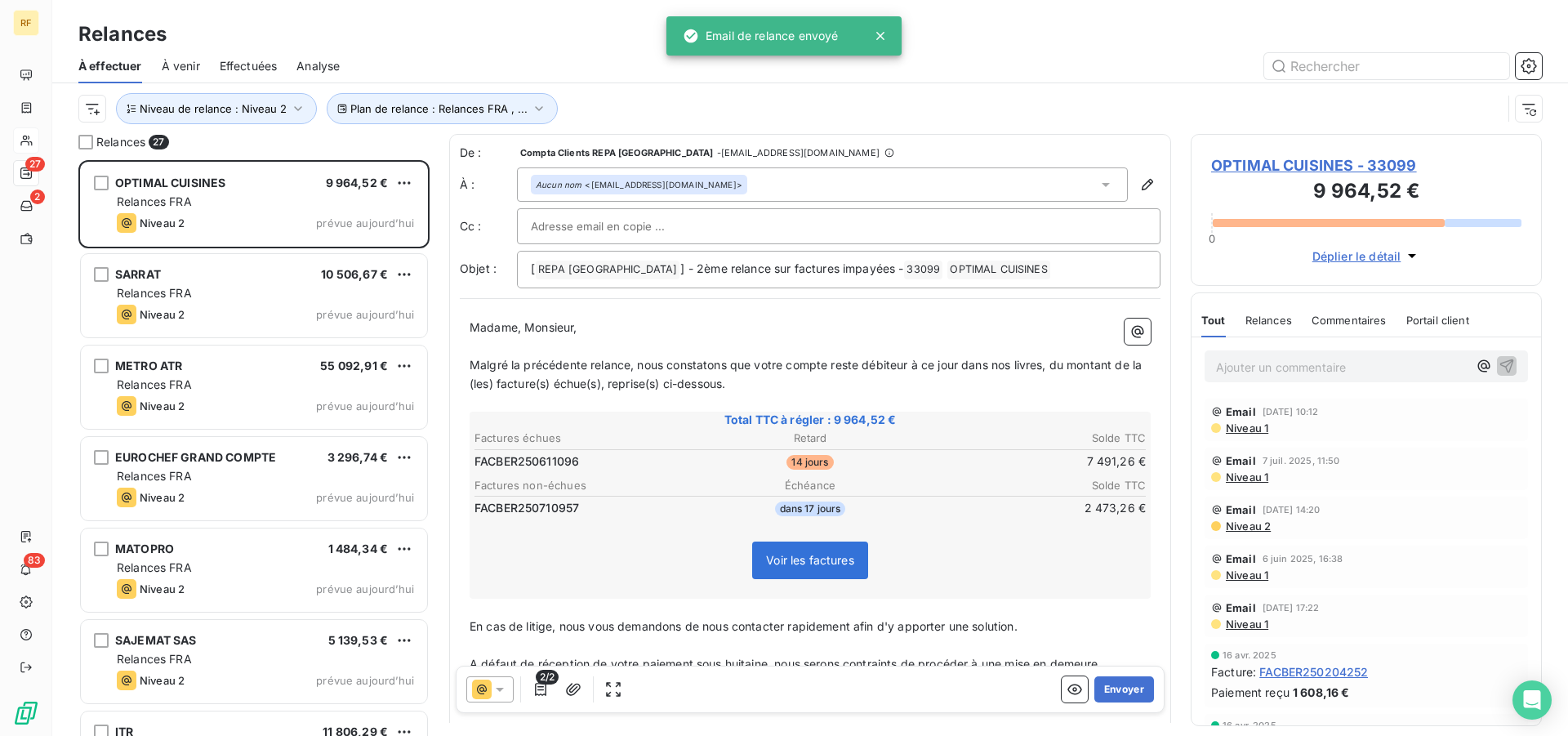
click at [1121, 687] on button "Envoyer" at bounding box center [1124, 689] width 59 height 26
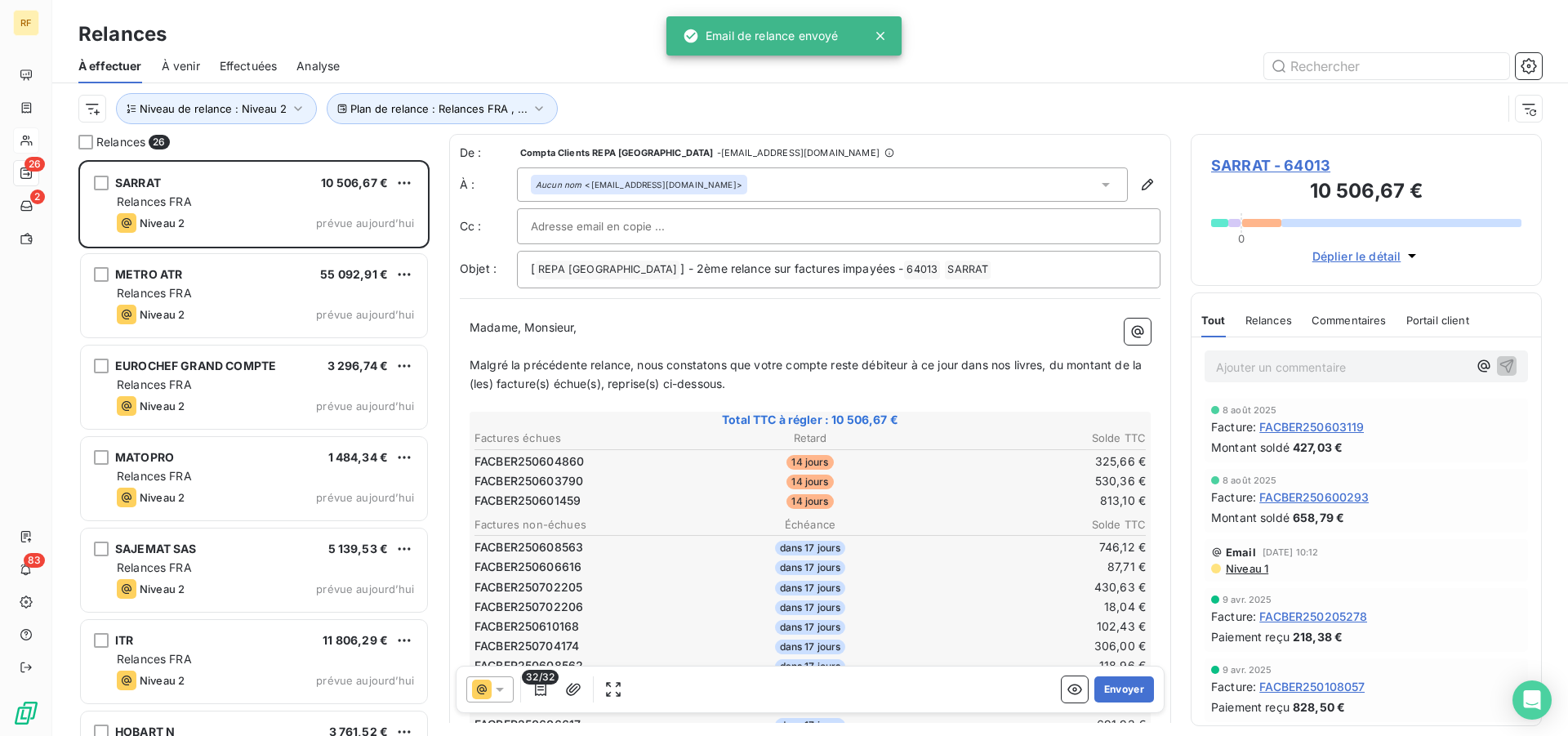
click at [980, 548] on td "746,12 €" at bounding box center [1035, 547] width 223 height 18
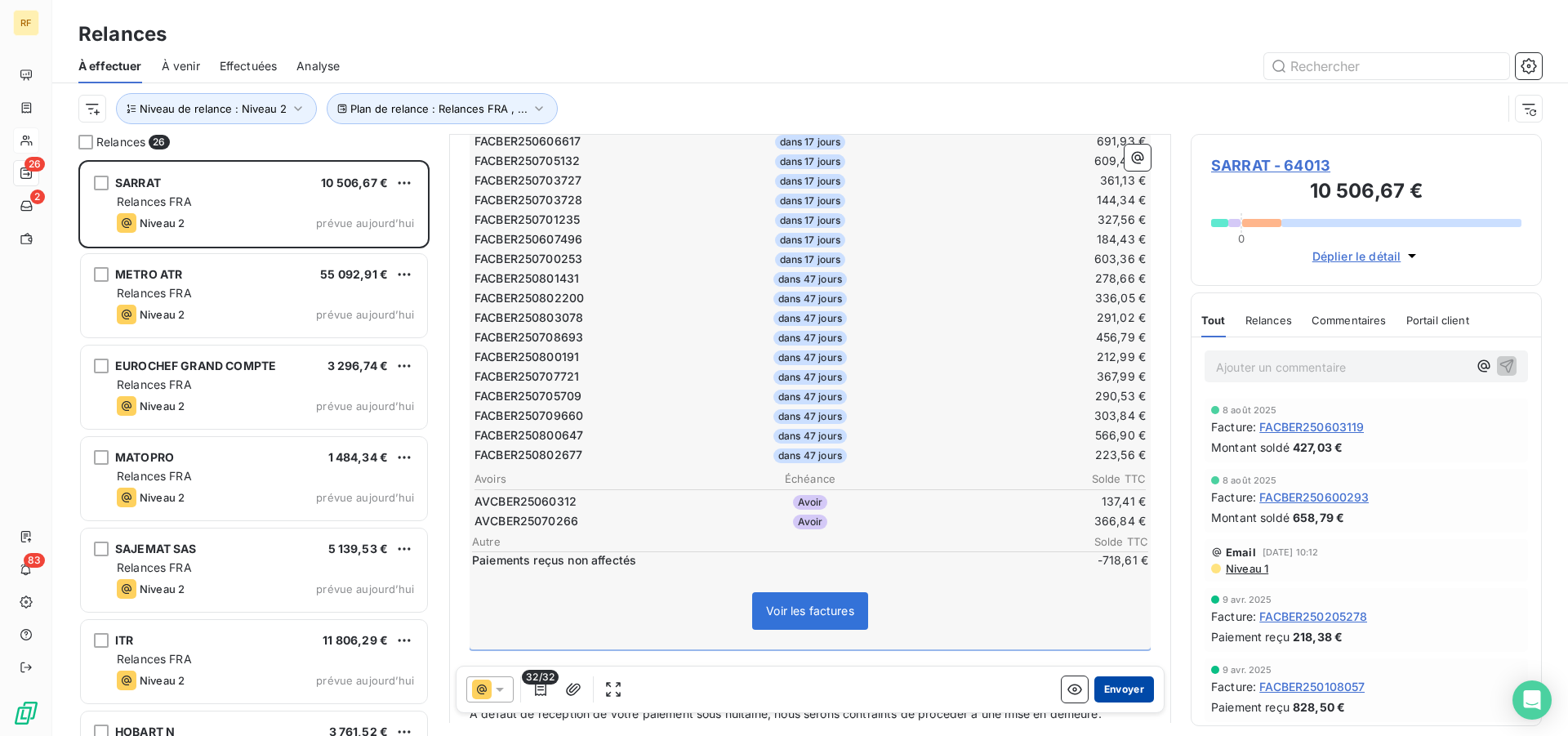
click at [1111, 686] on button "Envoyer" at bounding box center [1124, 689] width 59 height 26
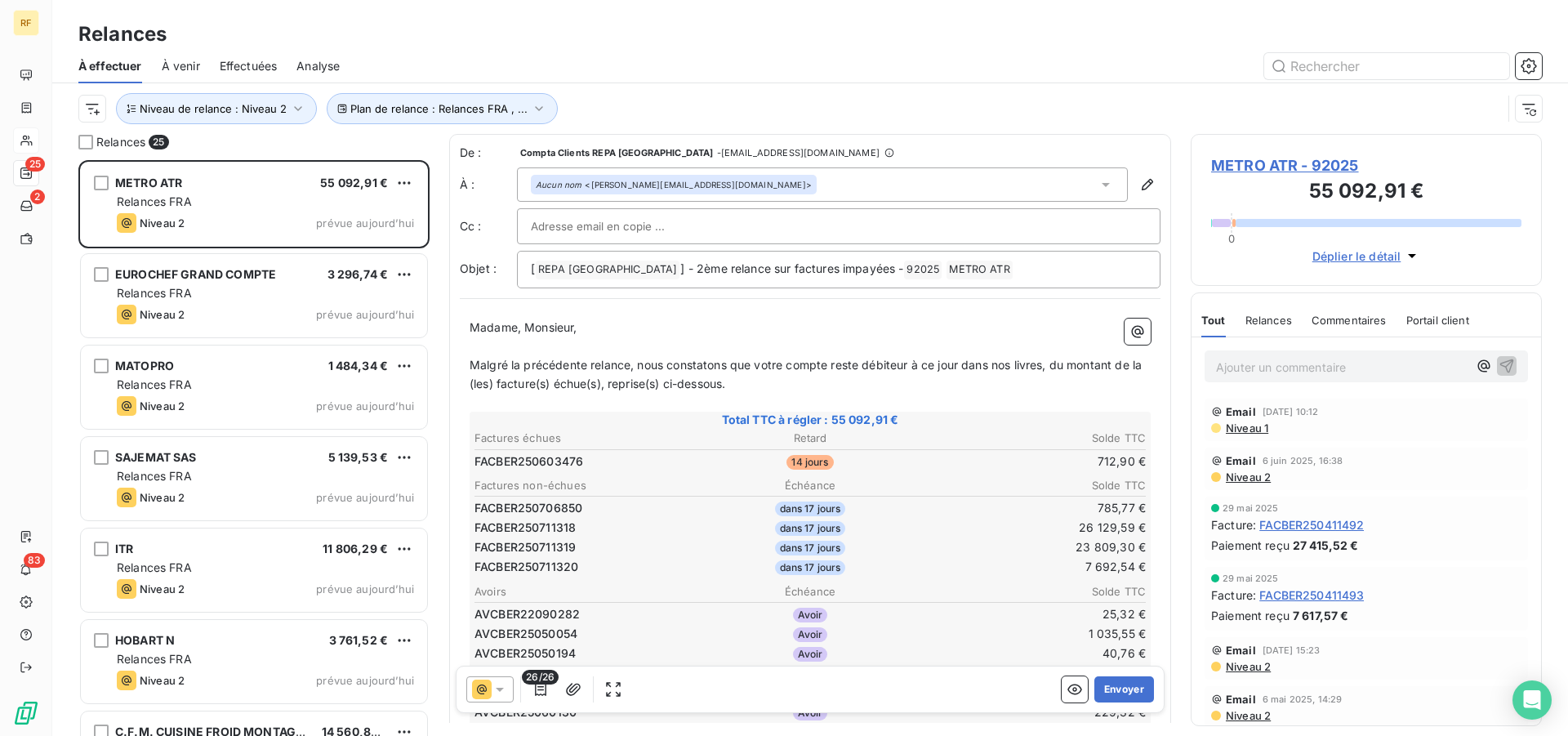
click at [1258, 167] on span "METRO ATR - 92025" at bounding box center [1365, 165] width 311 height 22
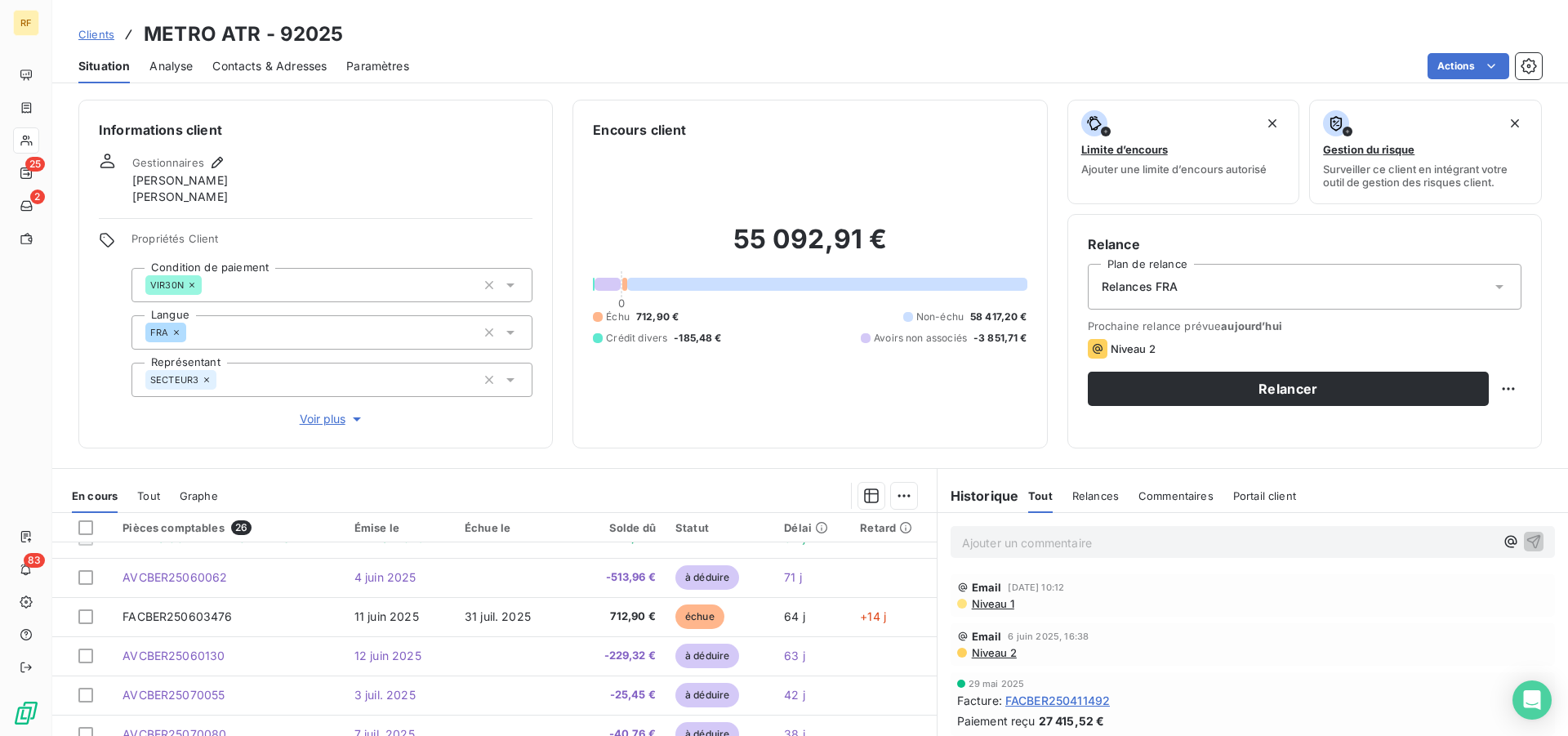
scroll to position [250, 0]
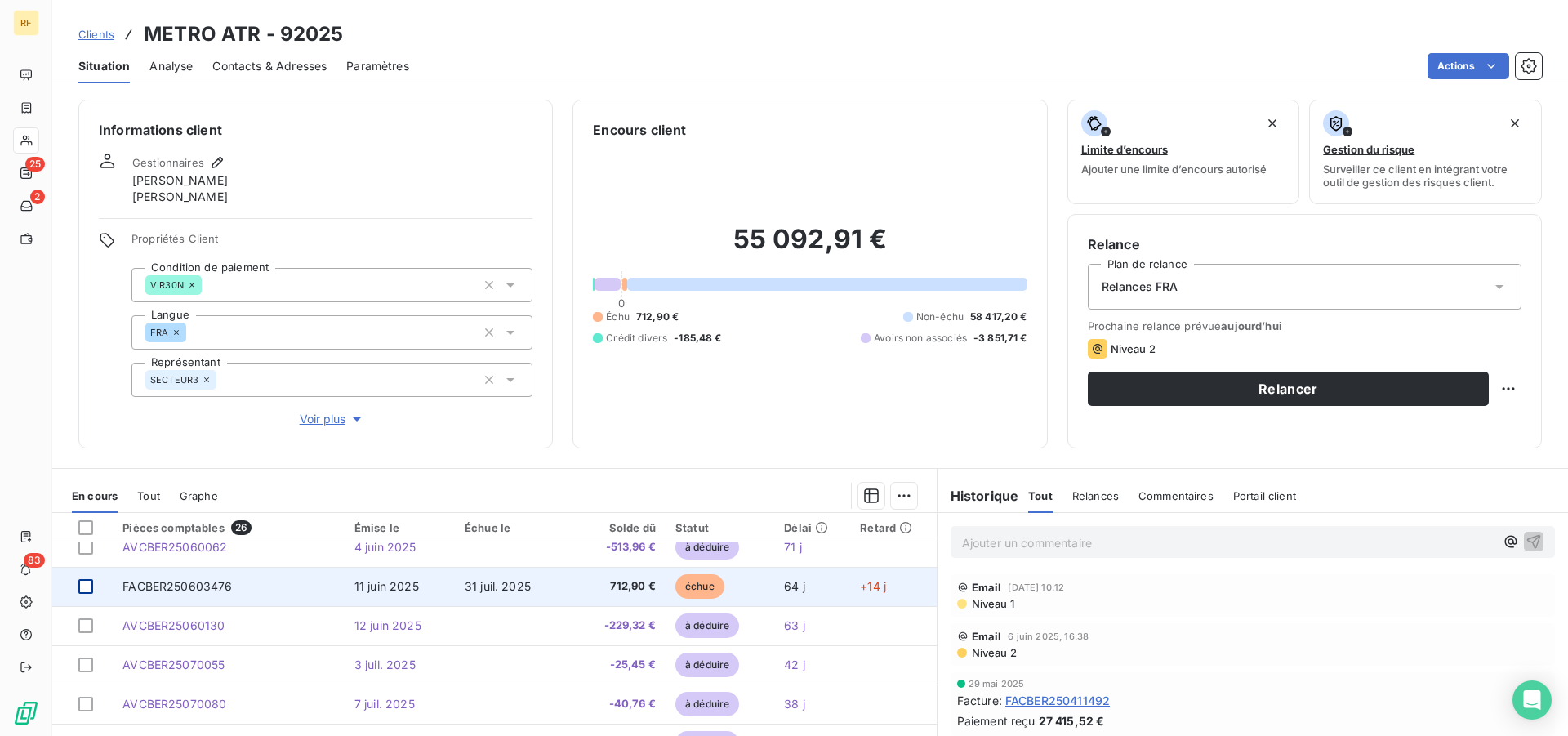
click at [81, 590] on div at bounding box center [85, 586] width 14 height 14
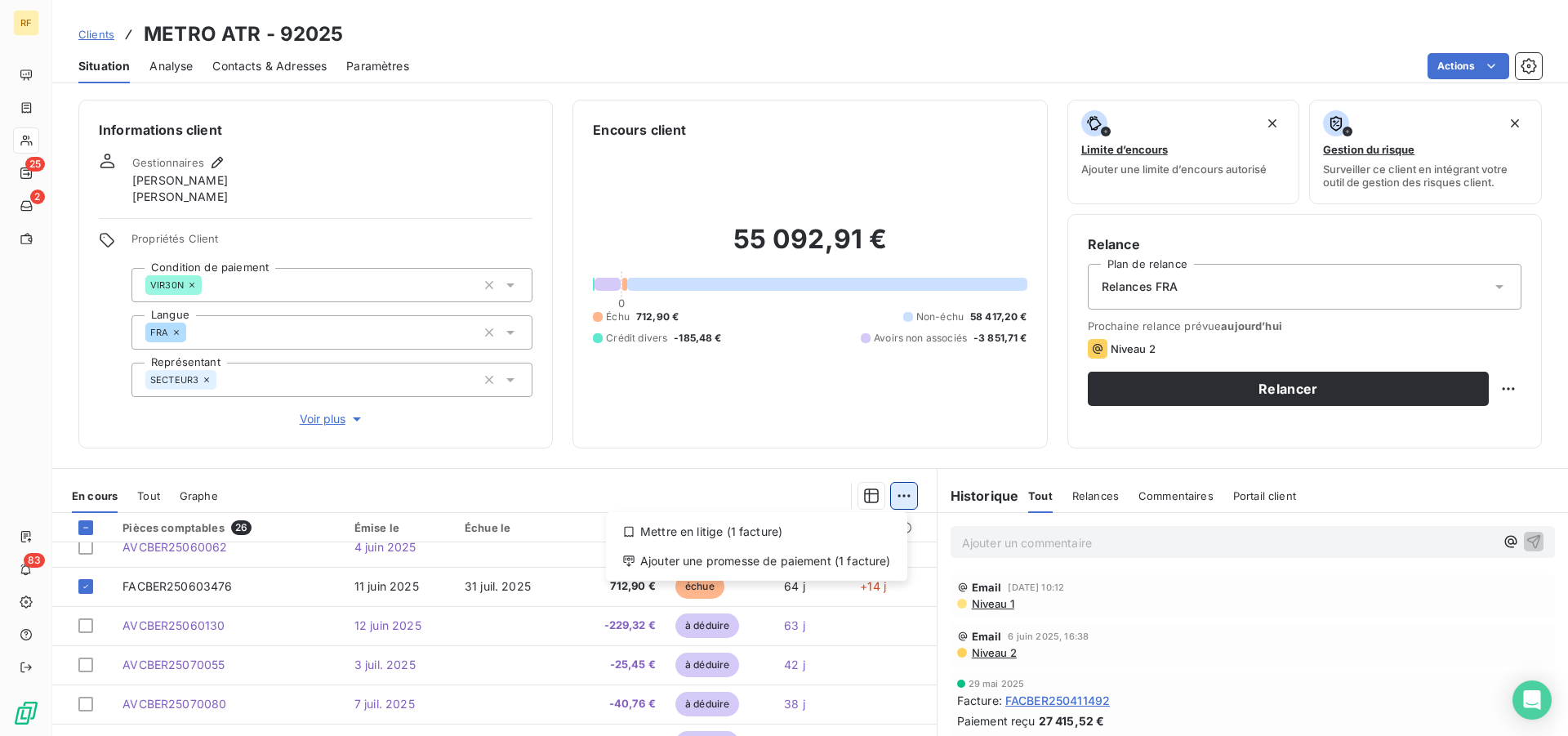
click at [892, 501] on html "RF 25 2 83 Clients METRO ATR - 92025 Situation Analyse Contacts & Adresses Para…" at bounding box center [784, 368] width 1568 height 736
click at [781, 567] on div "Ajouter une promesse de paiement (1 facture)" at bounding box center [757, 560] width 289 height 26
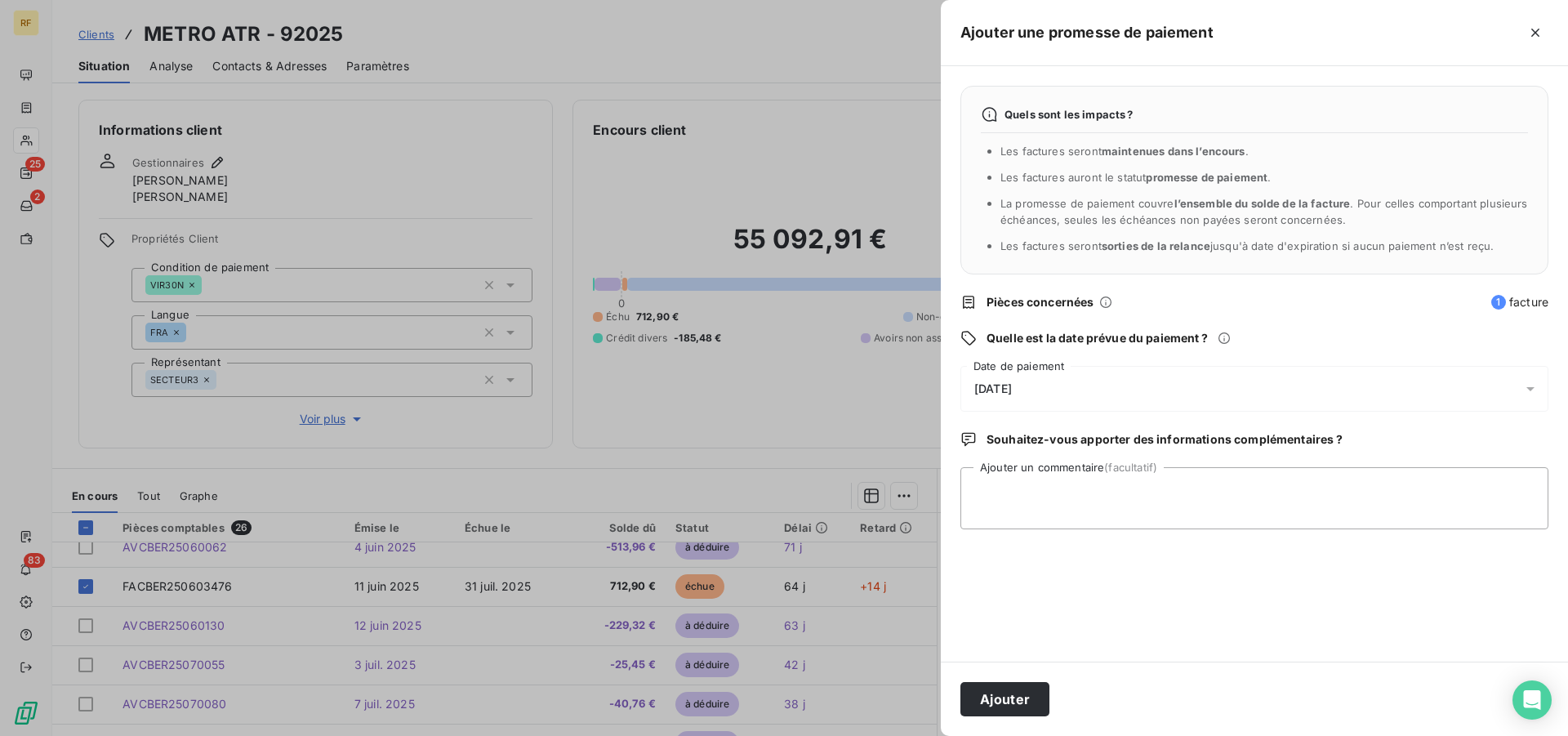
click at [1012, 393] on span "15/08/2025" at bounding box center [993, 389] width 37 height 13
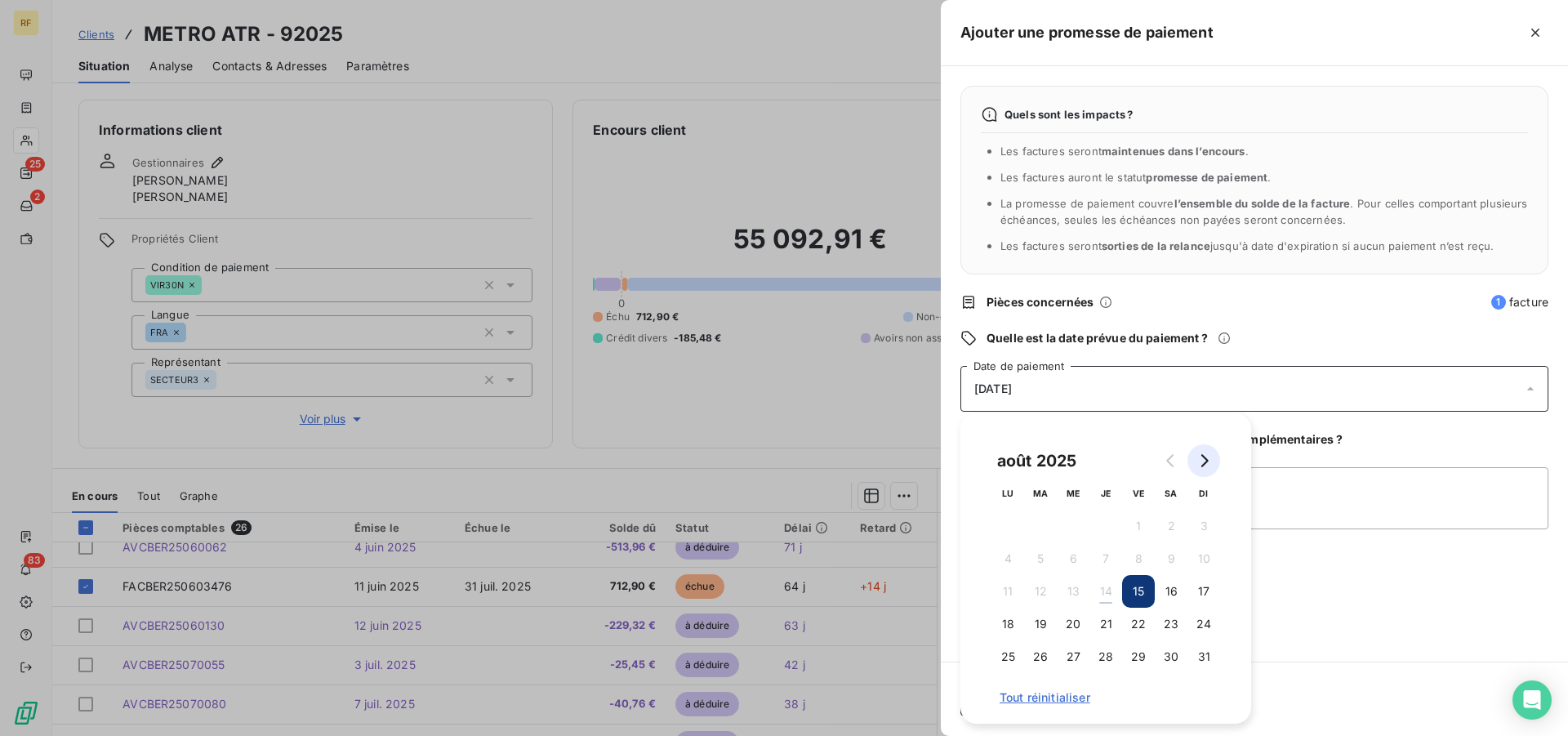
click at [1198, 454] on icon "Go to next month" at bounding box center [1204, 461] width 13 height 13
click at [1045, 525] on button "2" at bounding box center [1041, 526] width 32 height 32
click at [1326, 503] on textarea "Ajouter un commentaire (facultatif)" at bounding box center [1254, 498] width 588 height 62
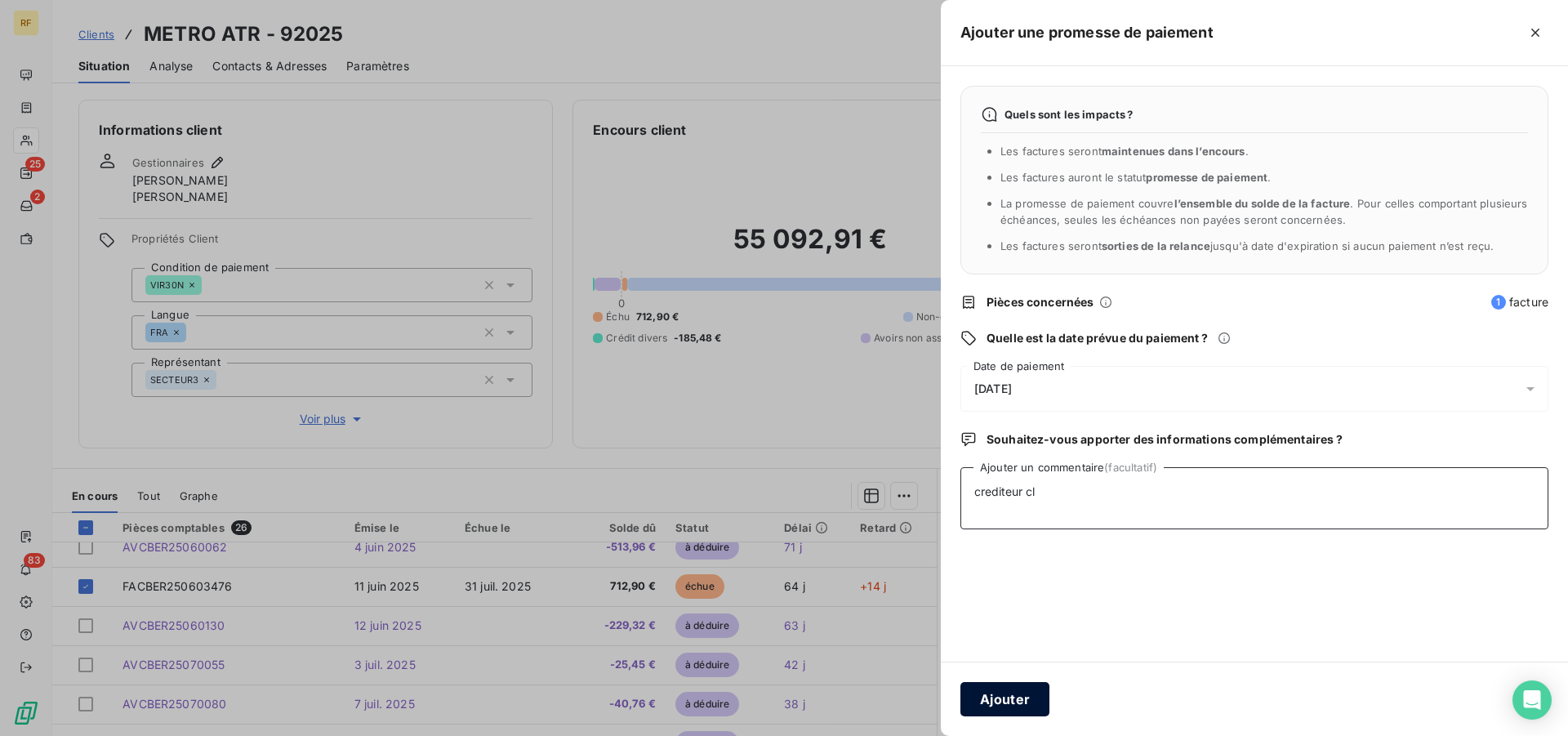
type textarea "crediteur cl"
click at [992, 705] on button "Ajouter" at bounding box center [1004, 700] width 89 height 34
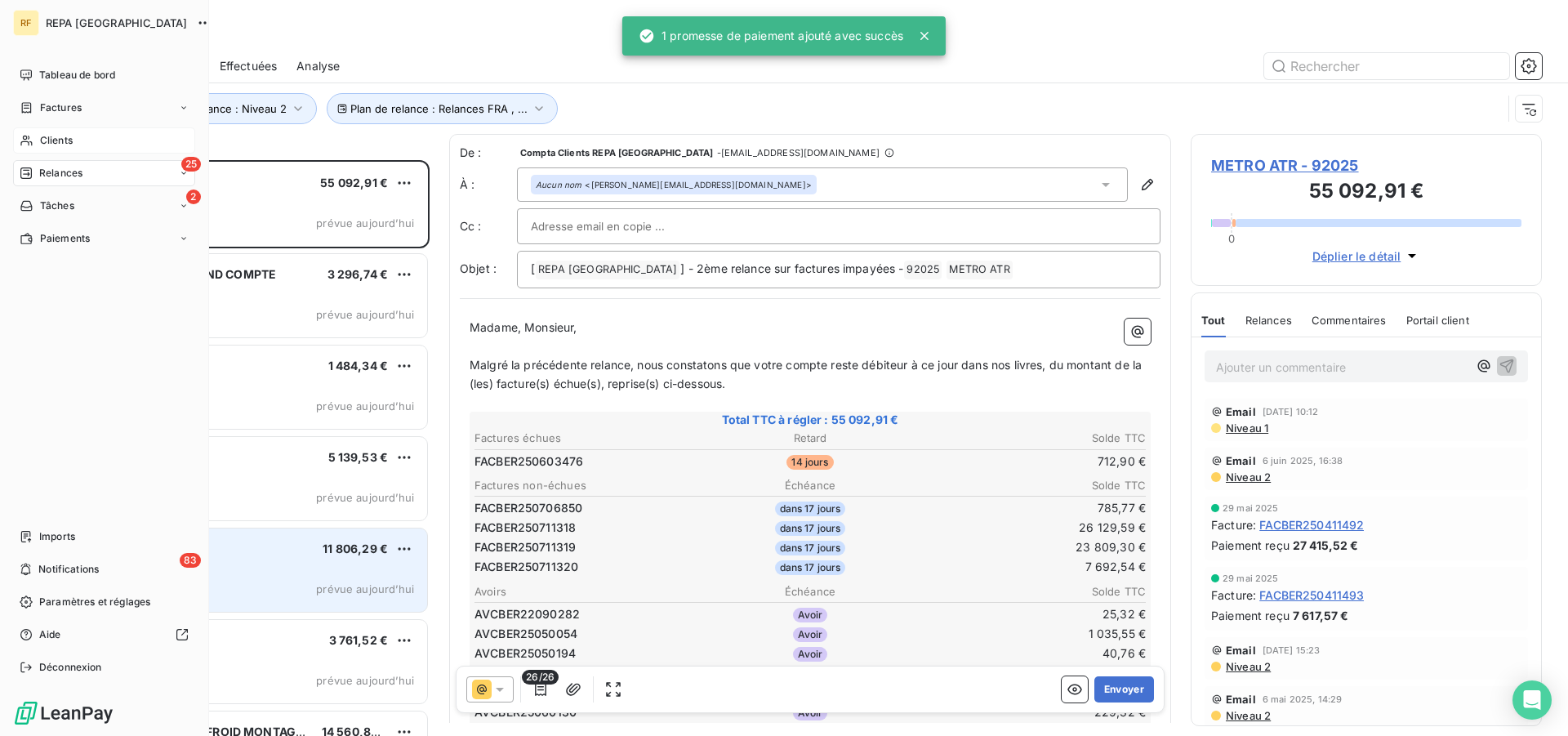
scroll to position [562, 337]
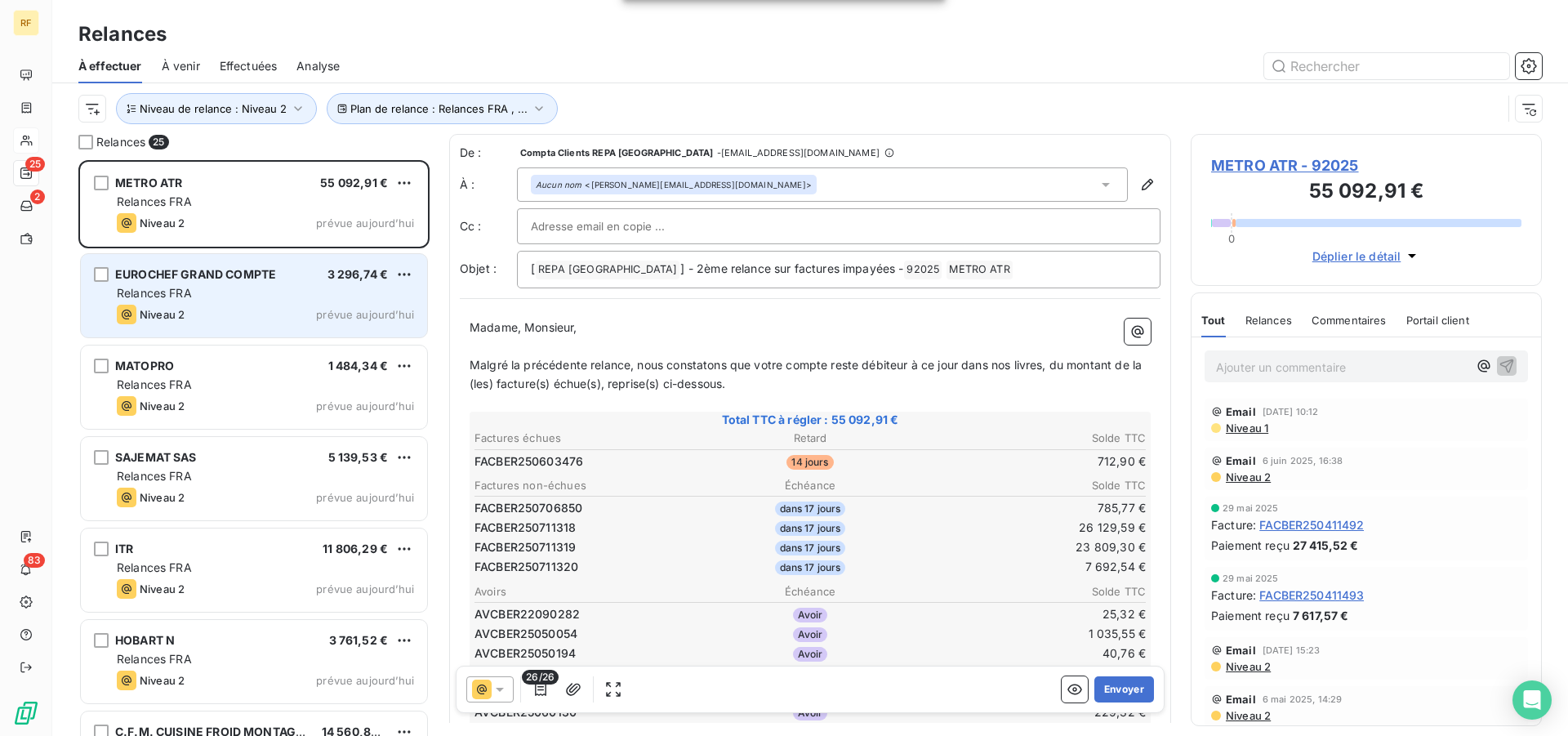
click at [276, 312] on div "Niveau 2 prévue aujourd’hui" at bounding box center [265, 314] width 297 height 20
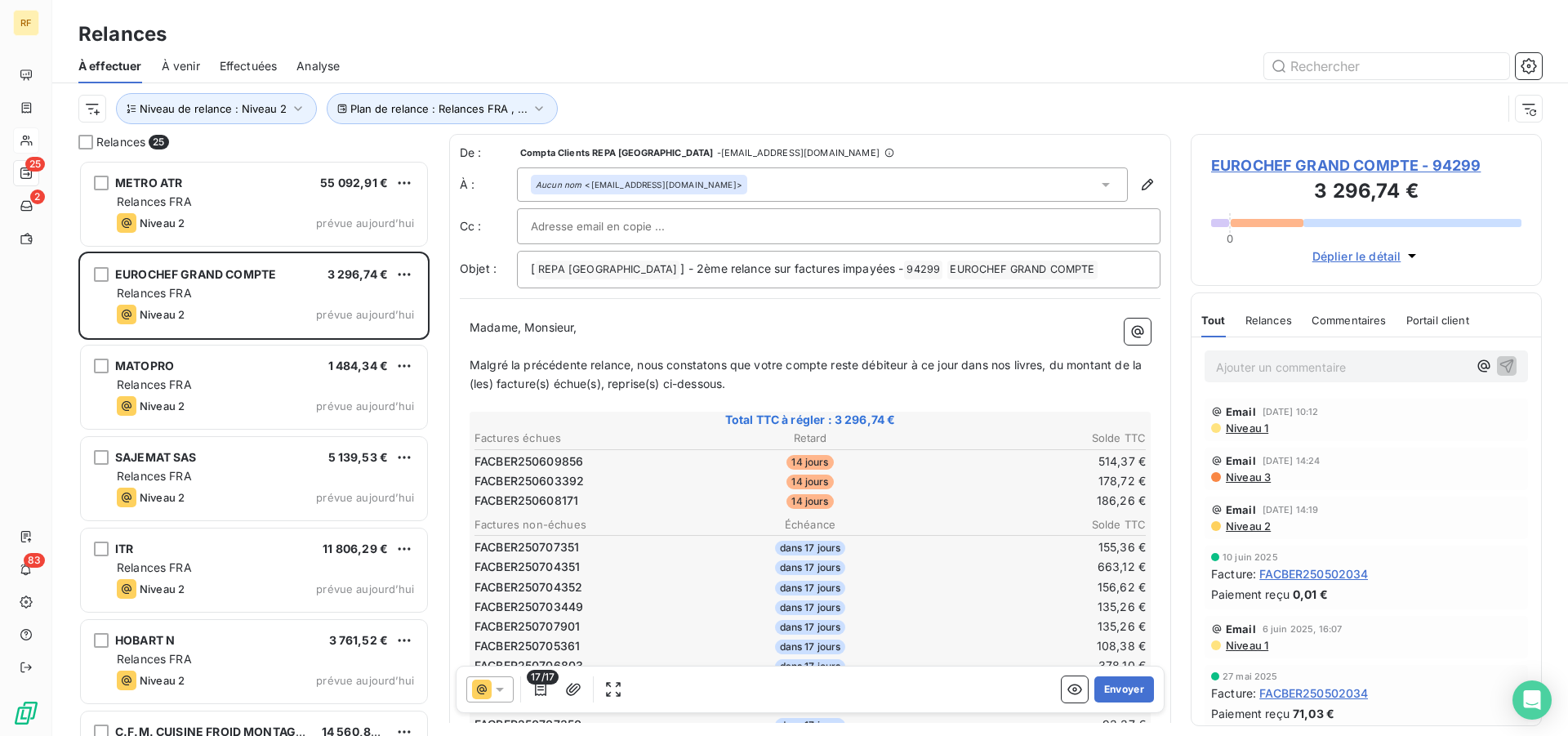
click at [924, 464] on td "514,37 €" at bounding box center [1035, 461] width 223 height 18
click at [1118, 682] on button "Envoyer" at bounding box center [1124, 689] width 59 height 26
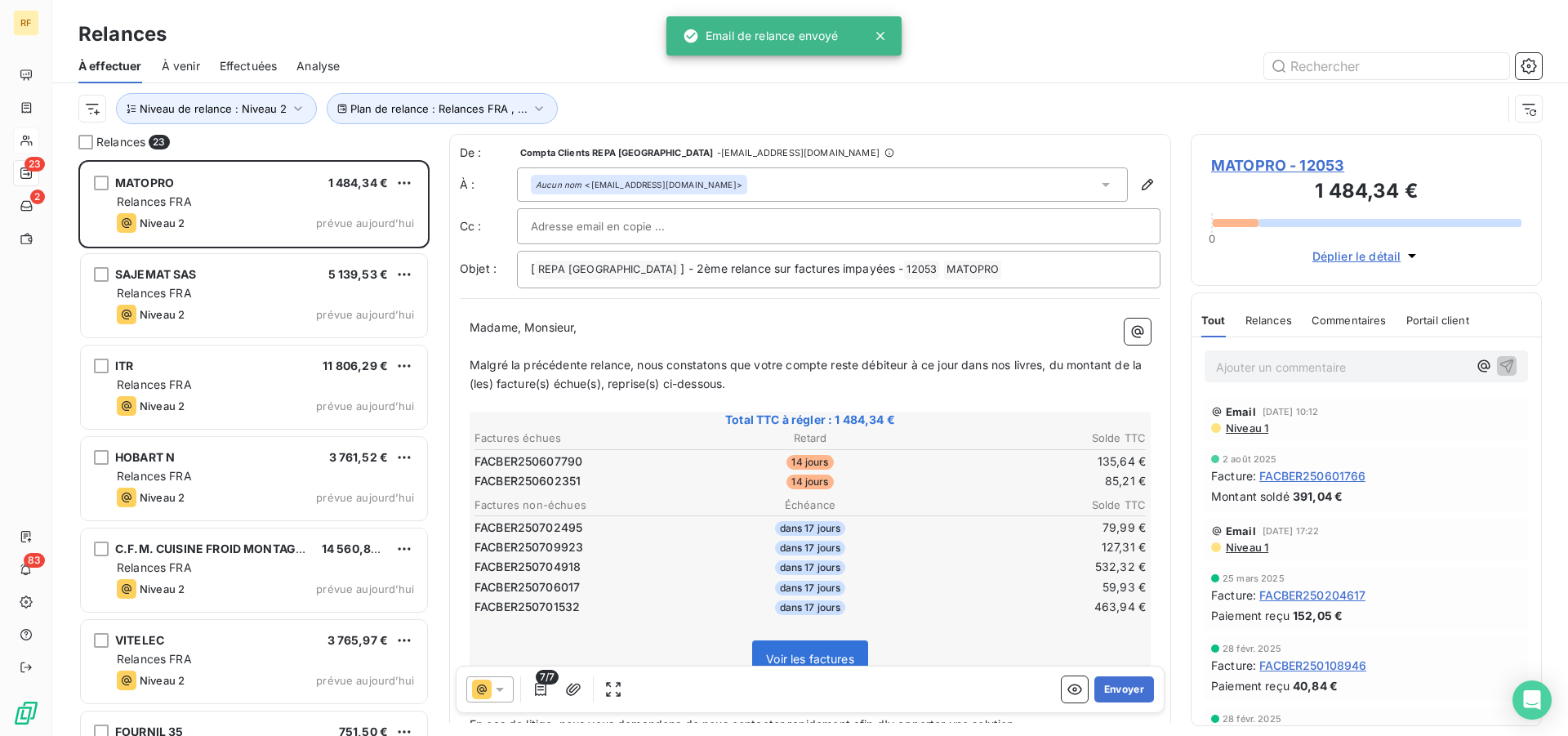
click at [988, 477] on td "85,21 €" at bounding box center [1035, 481] width 223 height 18
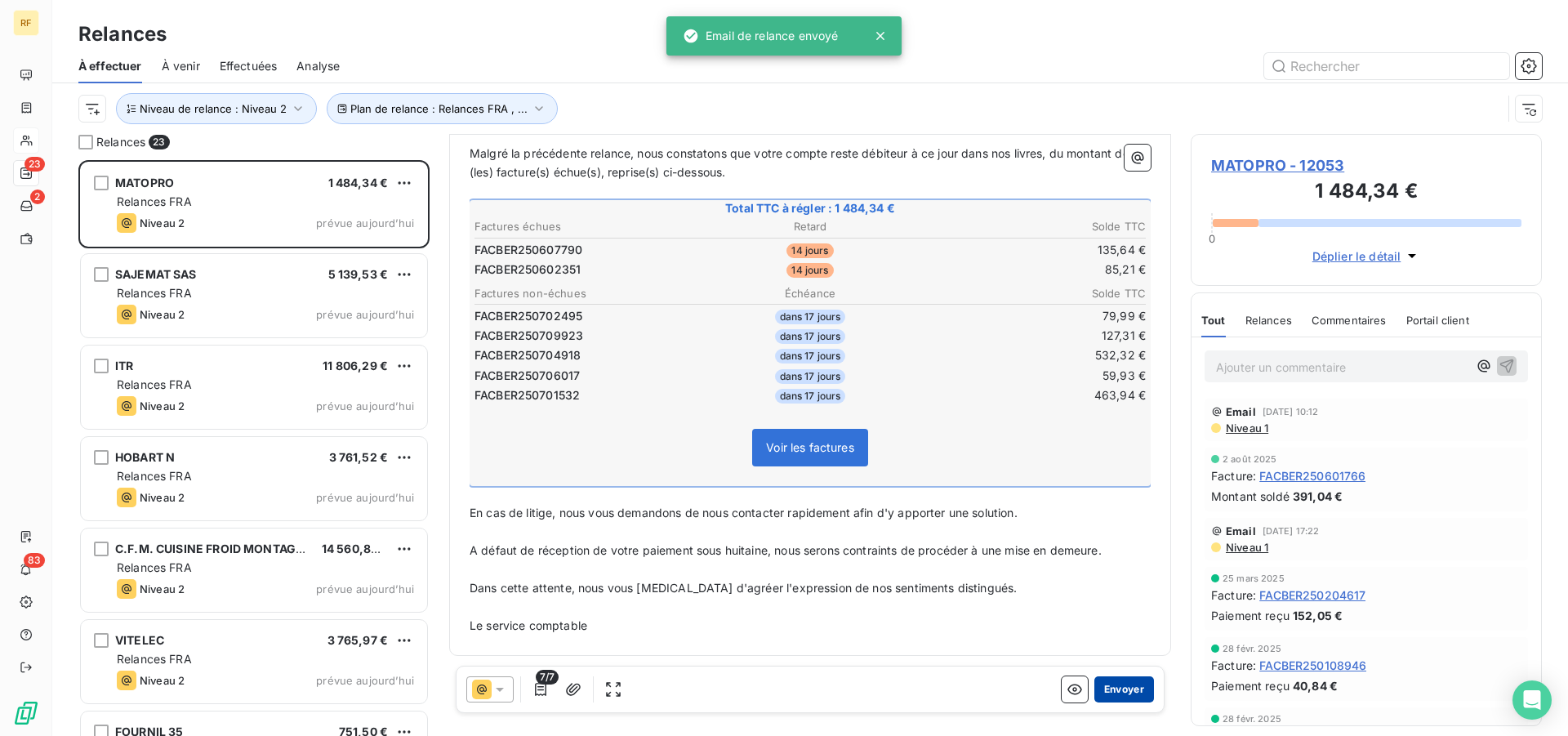
click at [1124, 691] on button "Envoyer" at bounding box center [1124, 689] width 59 height 26
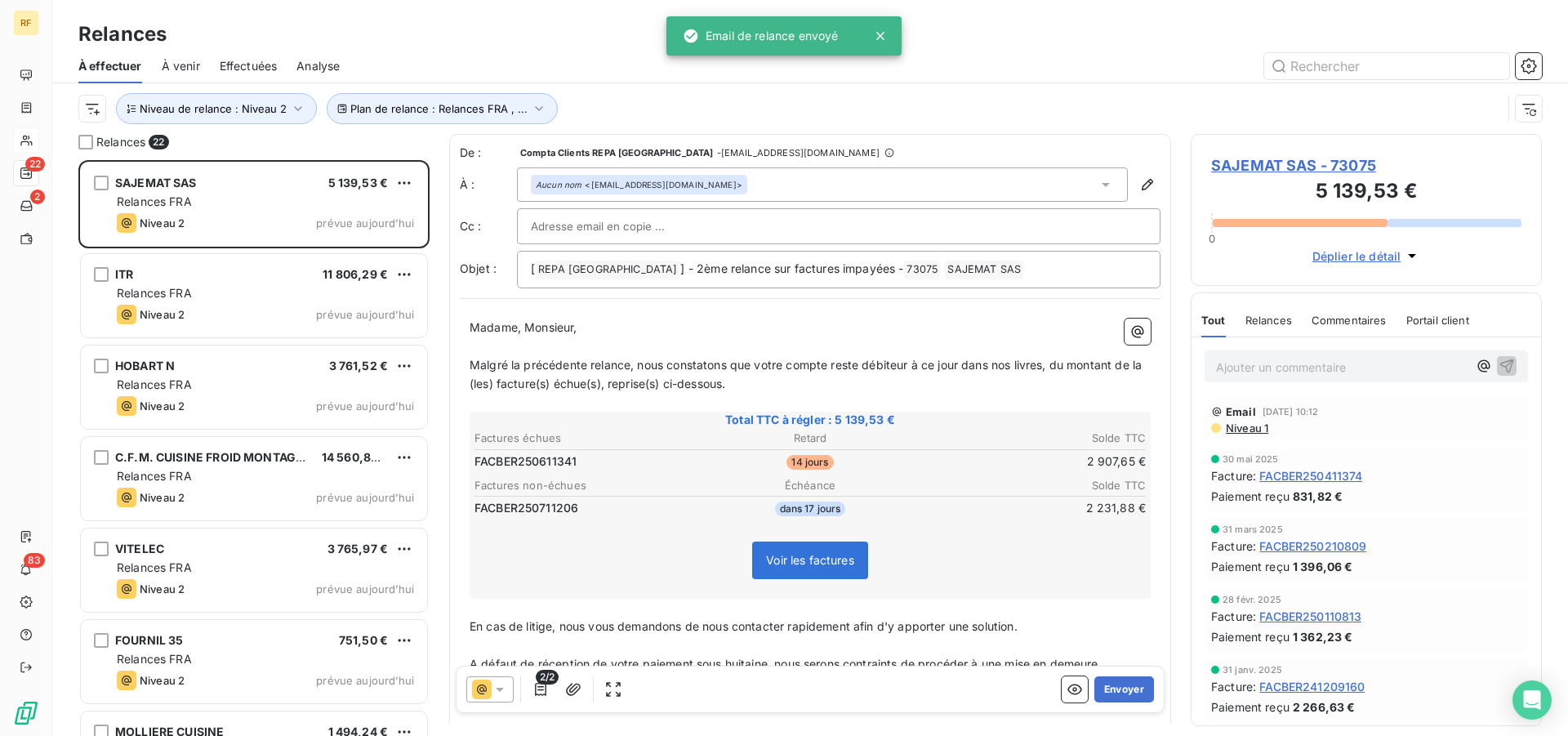
click at [1124, 691] on button "Envoyer" at bounding box center [1124, 689] width 59 height 26
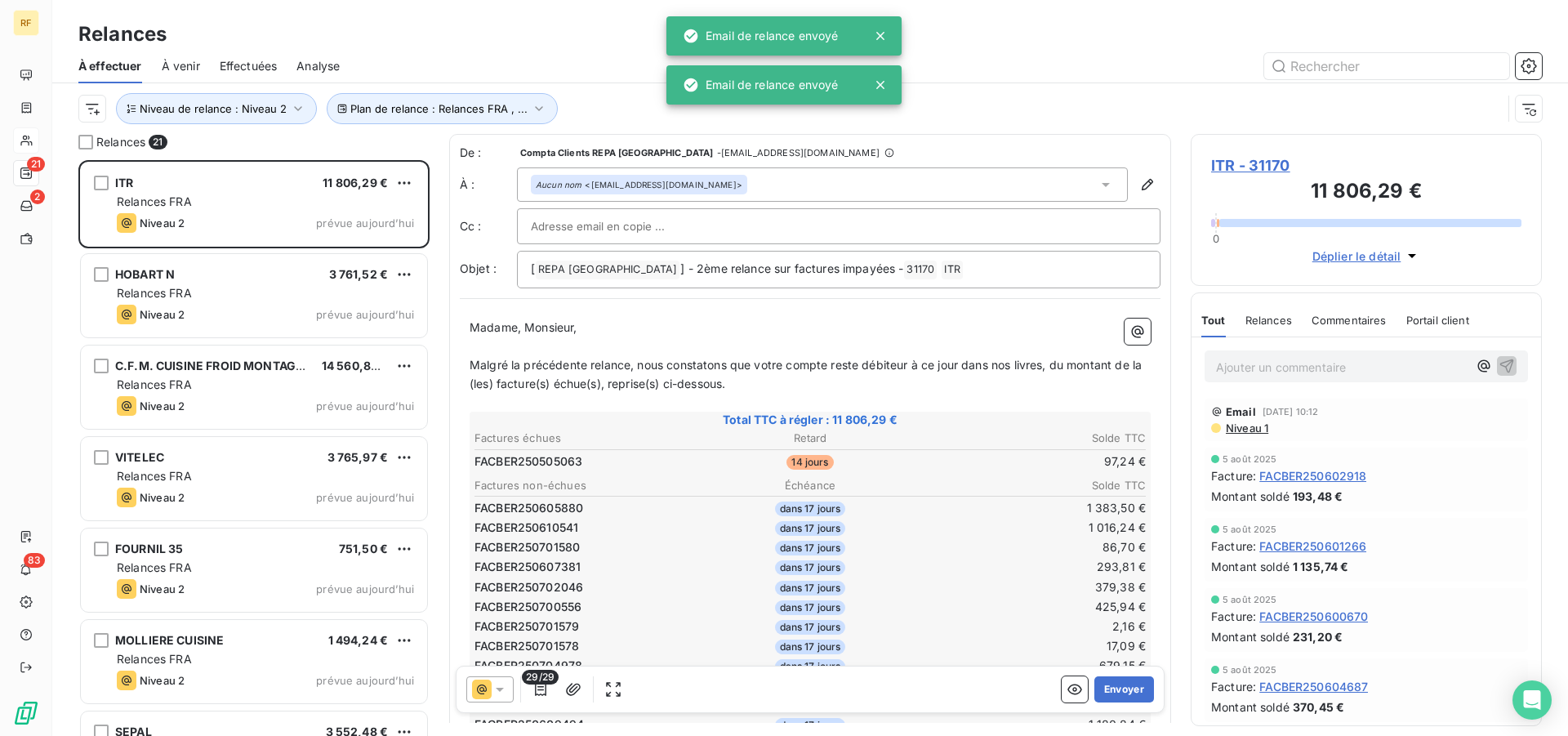
click at [982, 548] on td "86,70 €" at bounding box center [1035, 547] width 223 height 18
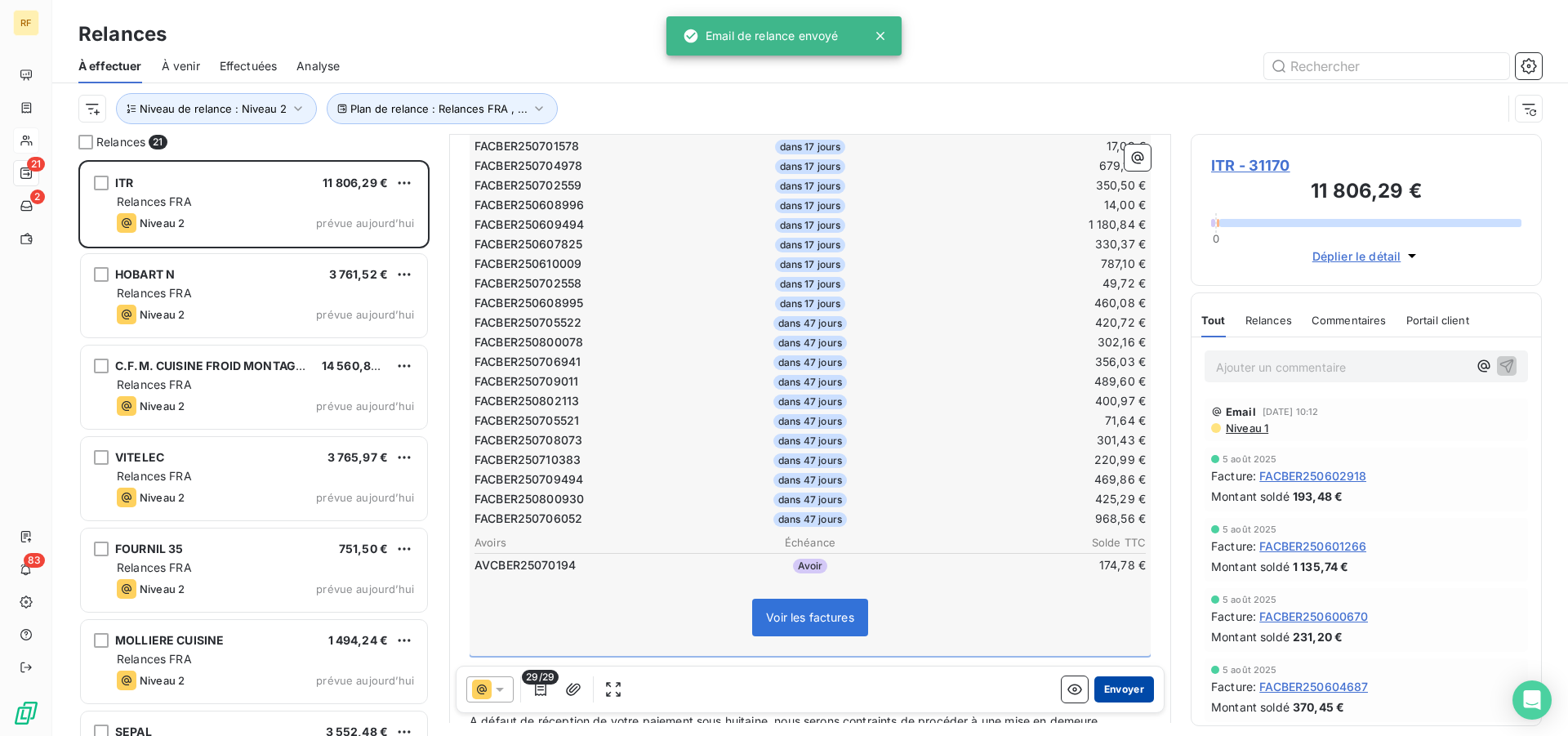
click at [1105, 677] on button "Envoyer" at bounding box center [1124, 689] width 59 height 26
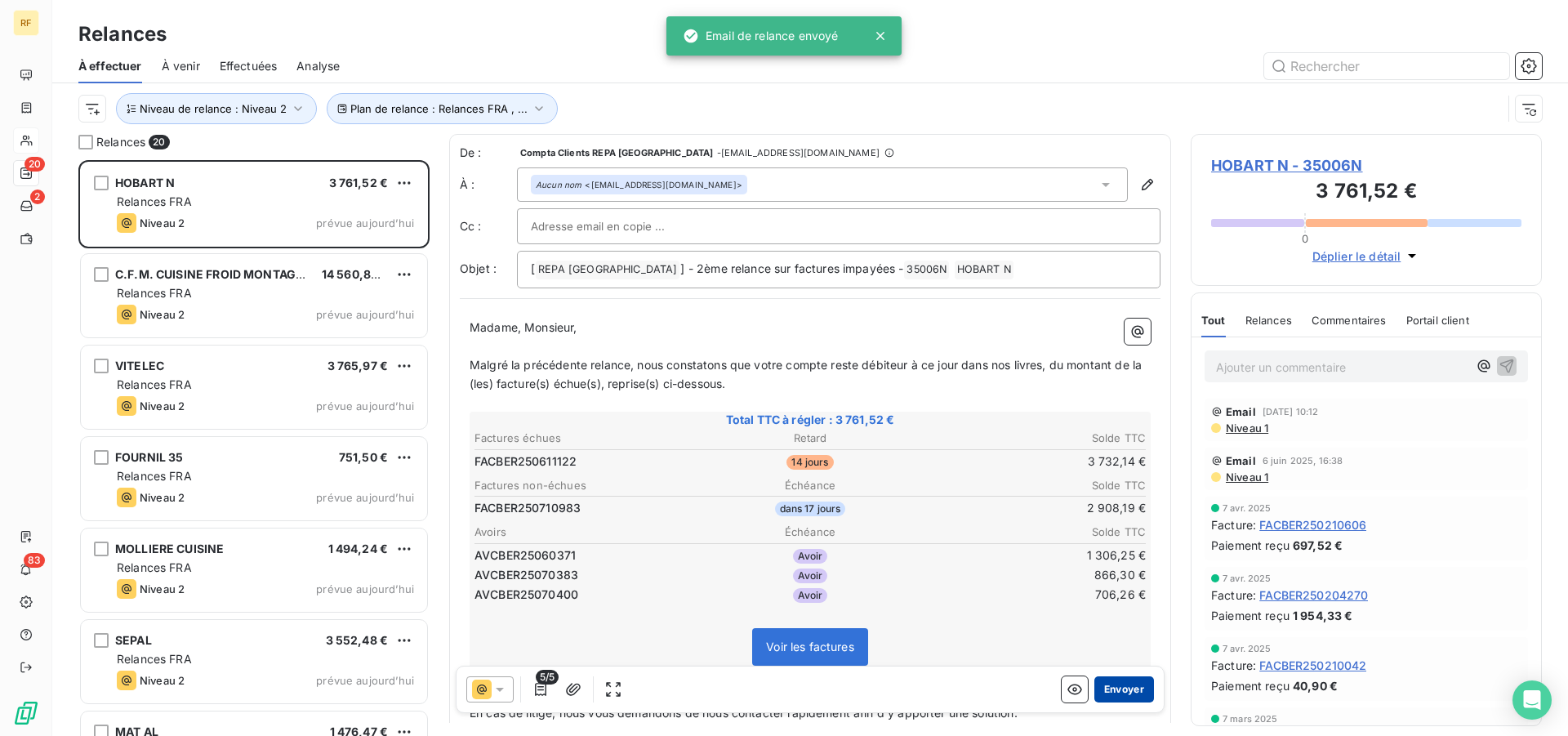
click at [1137, 682] on button "Envoyer" at bounding box center [1124, 689] width 59 height 26
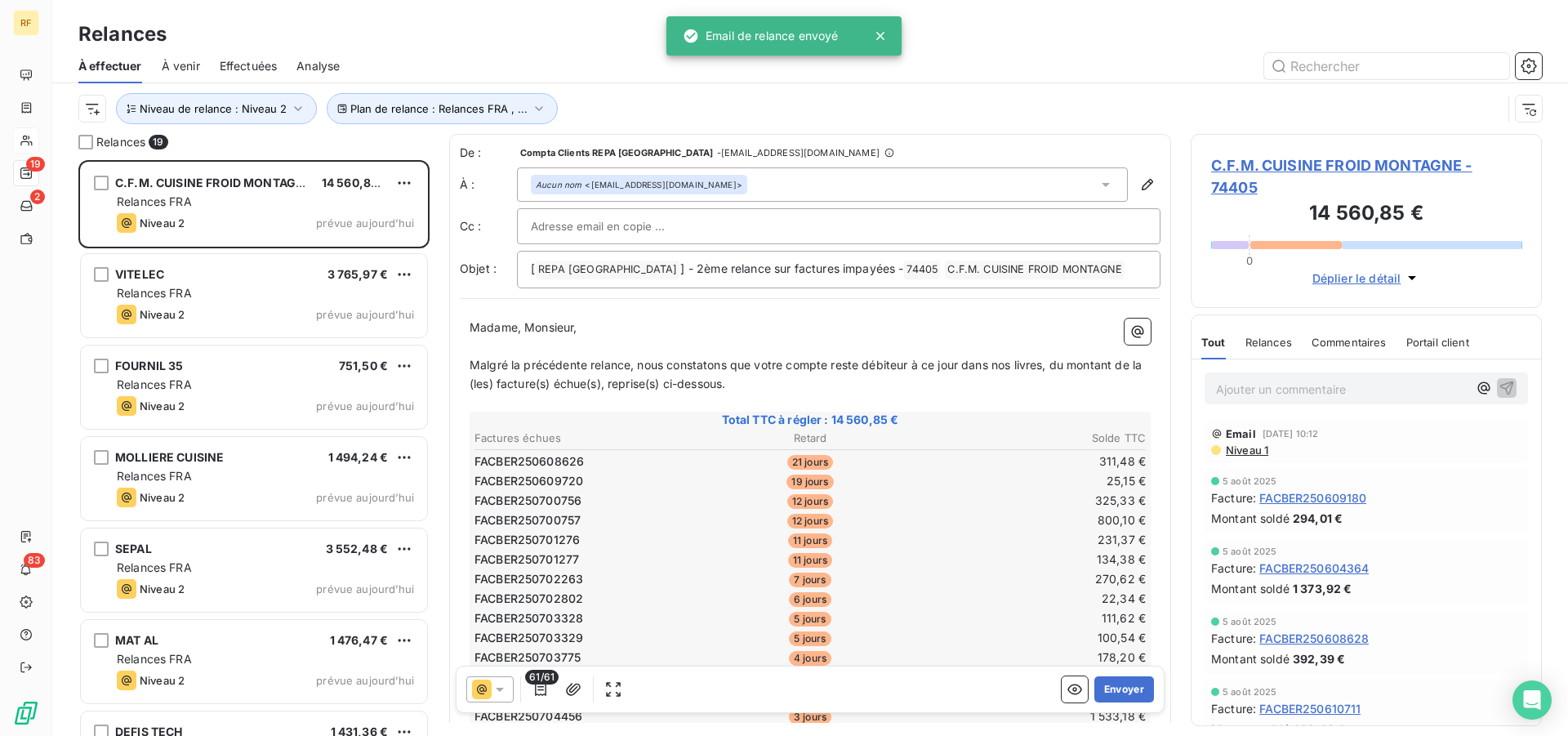
click at [907, 510] on table "Factures échues Retard Solde TTC FACBER250608626 21 jours 311,48 € FACBER250609…" at bounding box center [810, 577] width 677 height 299
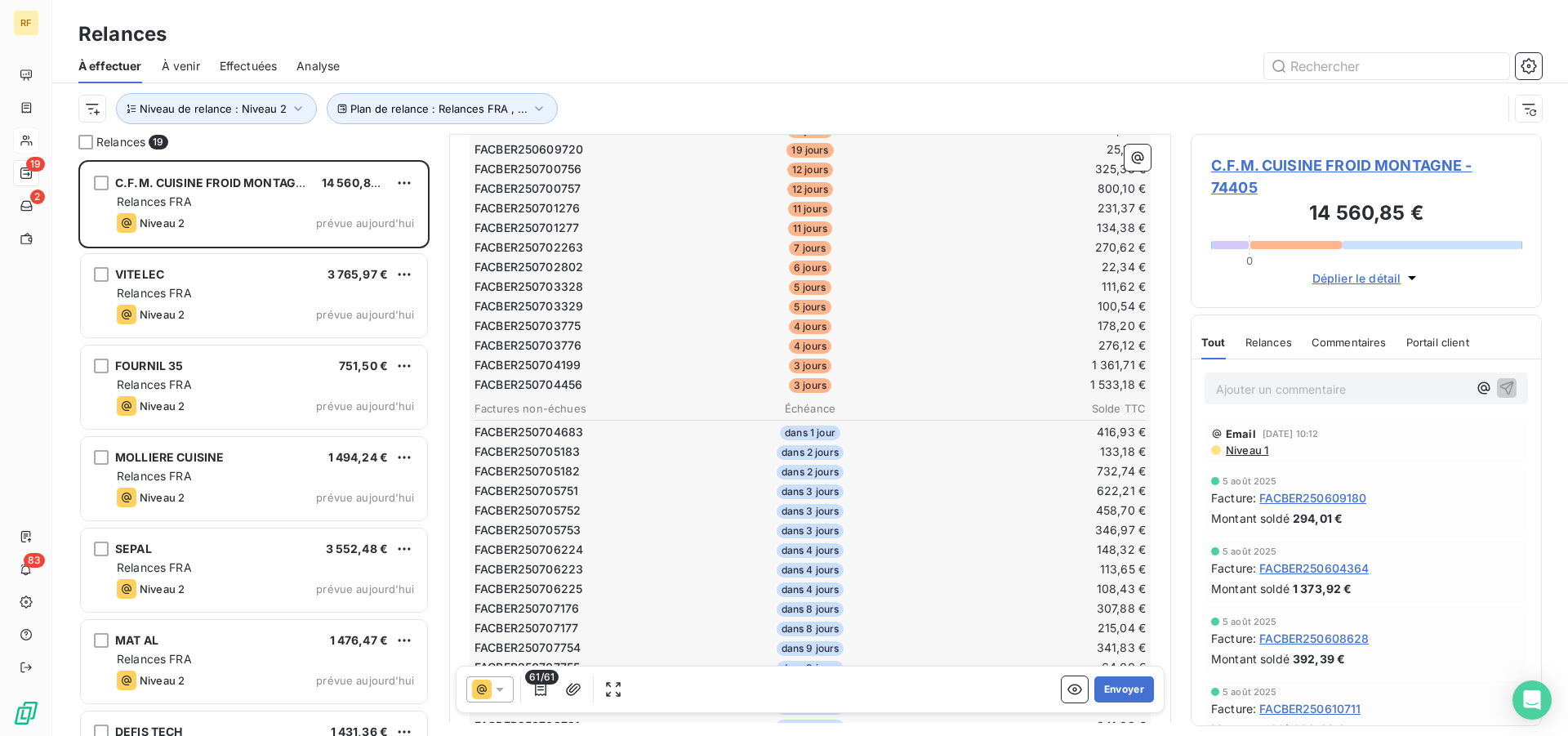
scroll to position [1, 0]
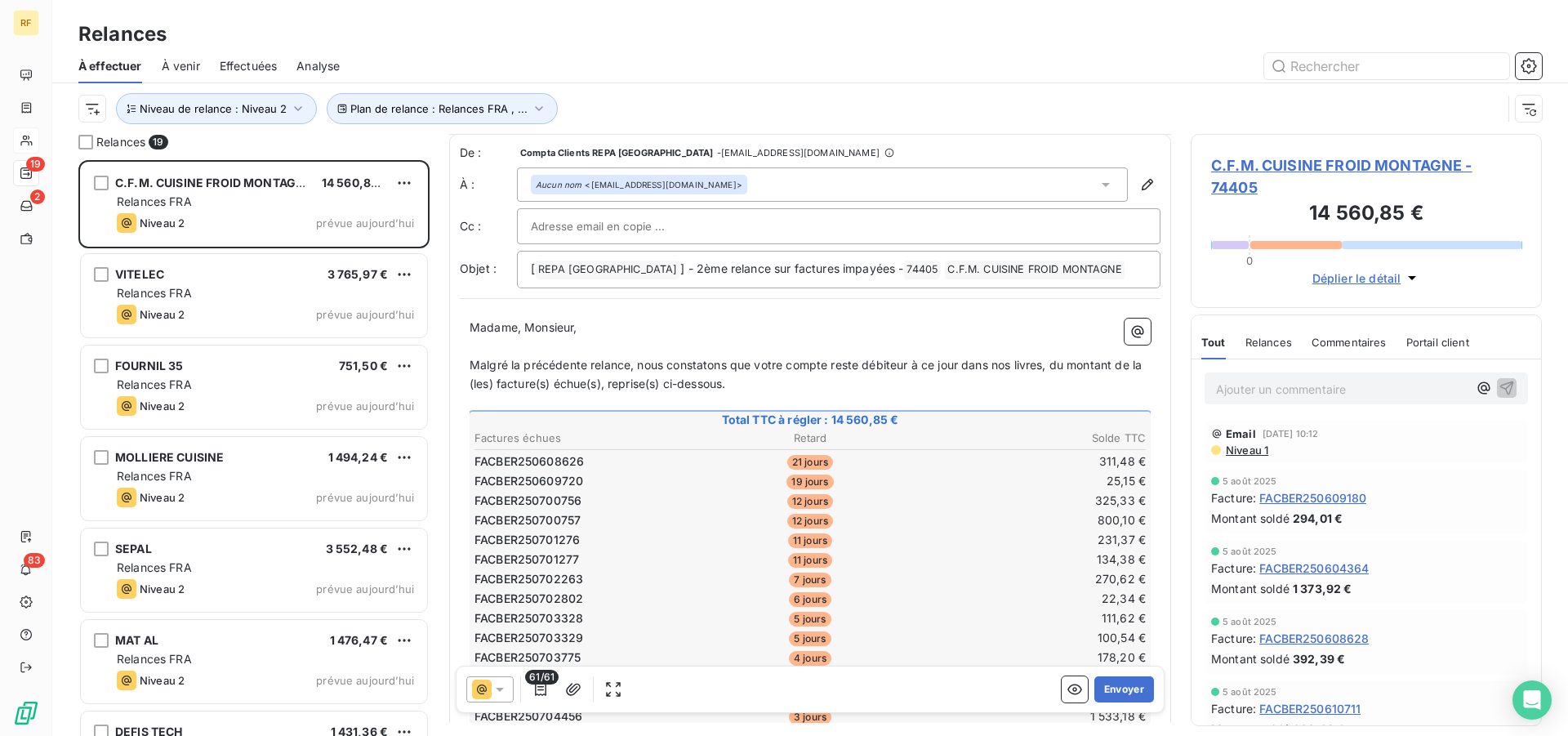
click at [969, 531] on td "231,37 €" at bounding box center [1035, 540] width 223 height 18
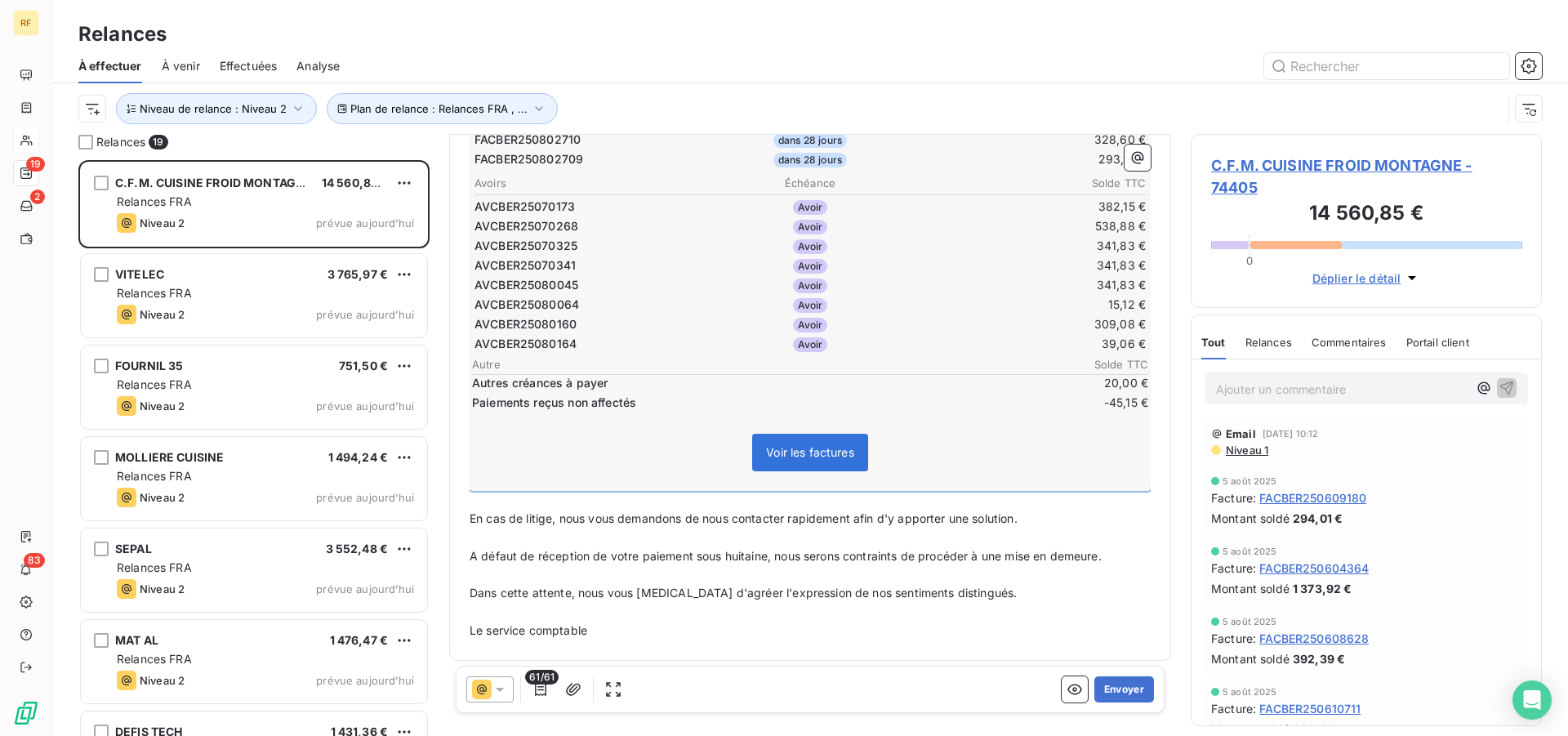
scroll to position [1316, 0]
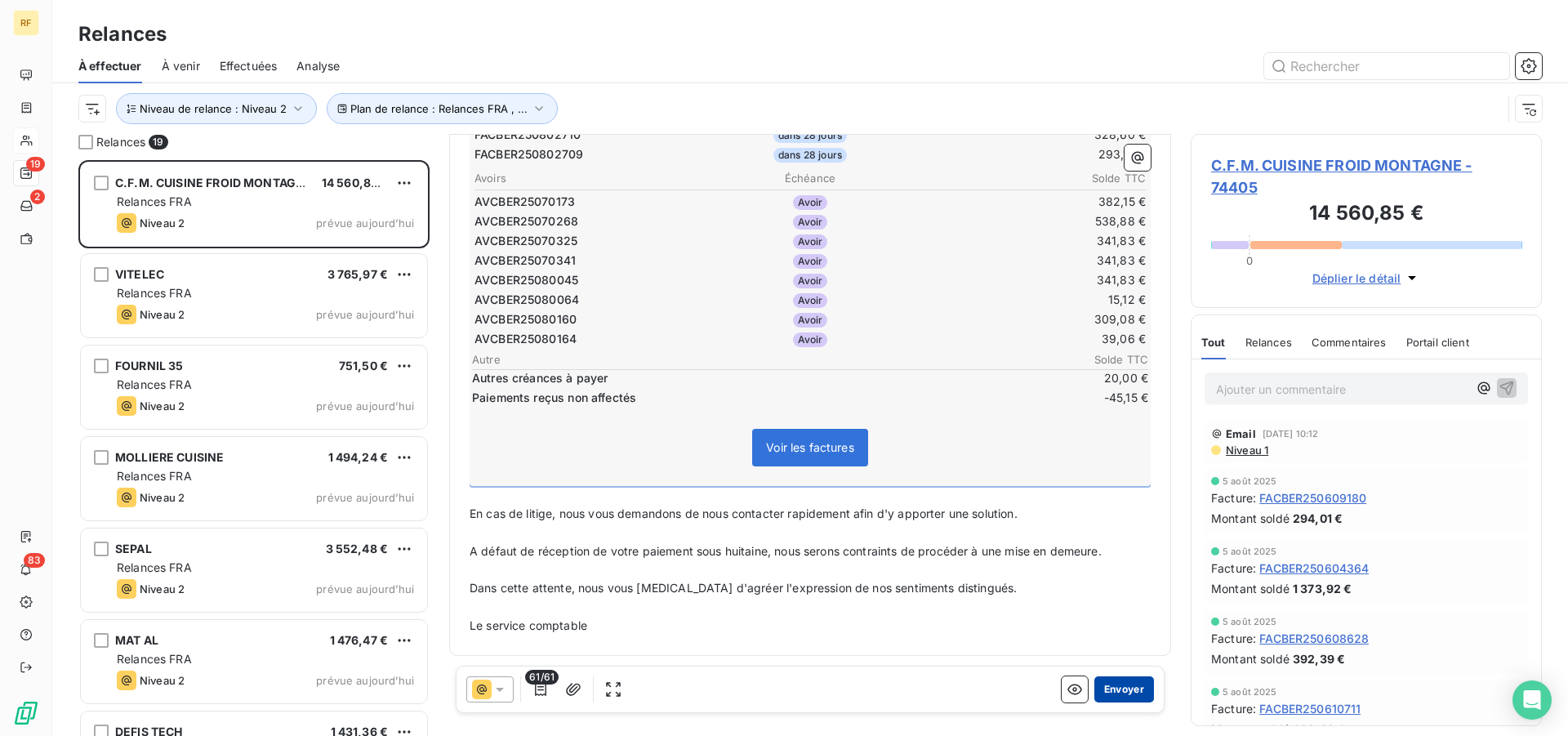
click at [1102, 687] on button "Envoyer" at bounding box center [1124, 689] width 59 height 26
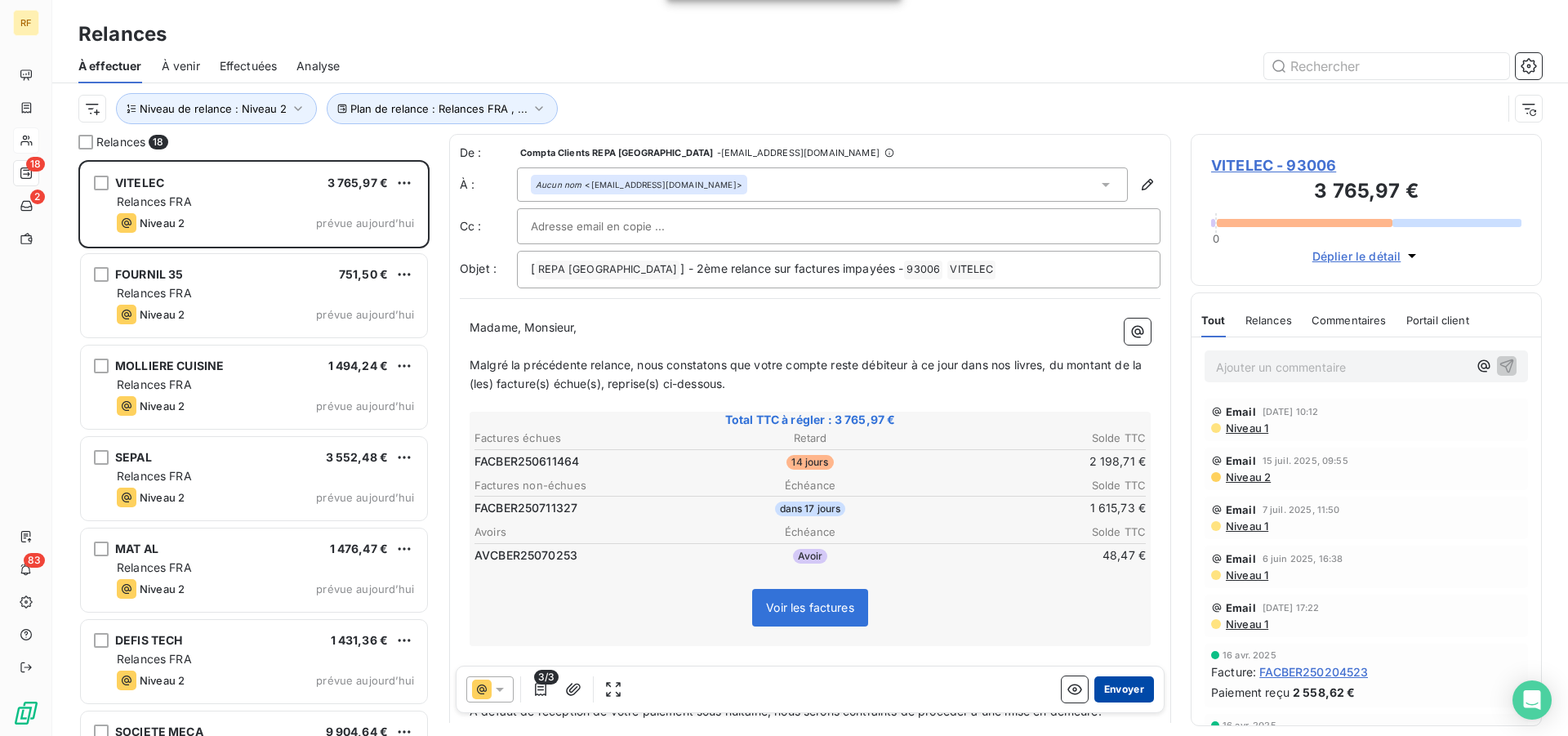
click at [1094, 701] on button "Envoyer" at bounding box center [1124, 689] width 59 height 26
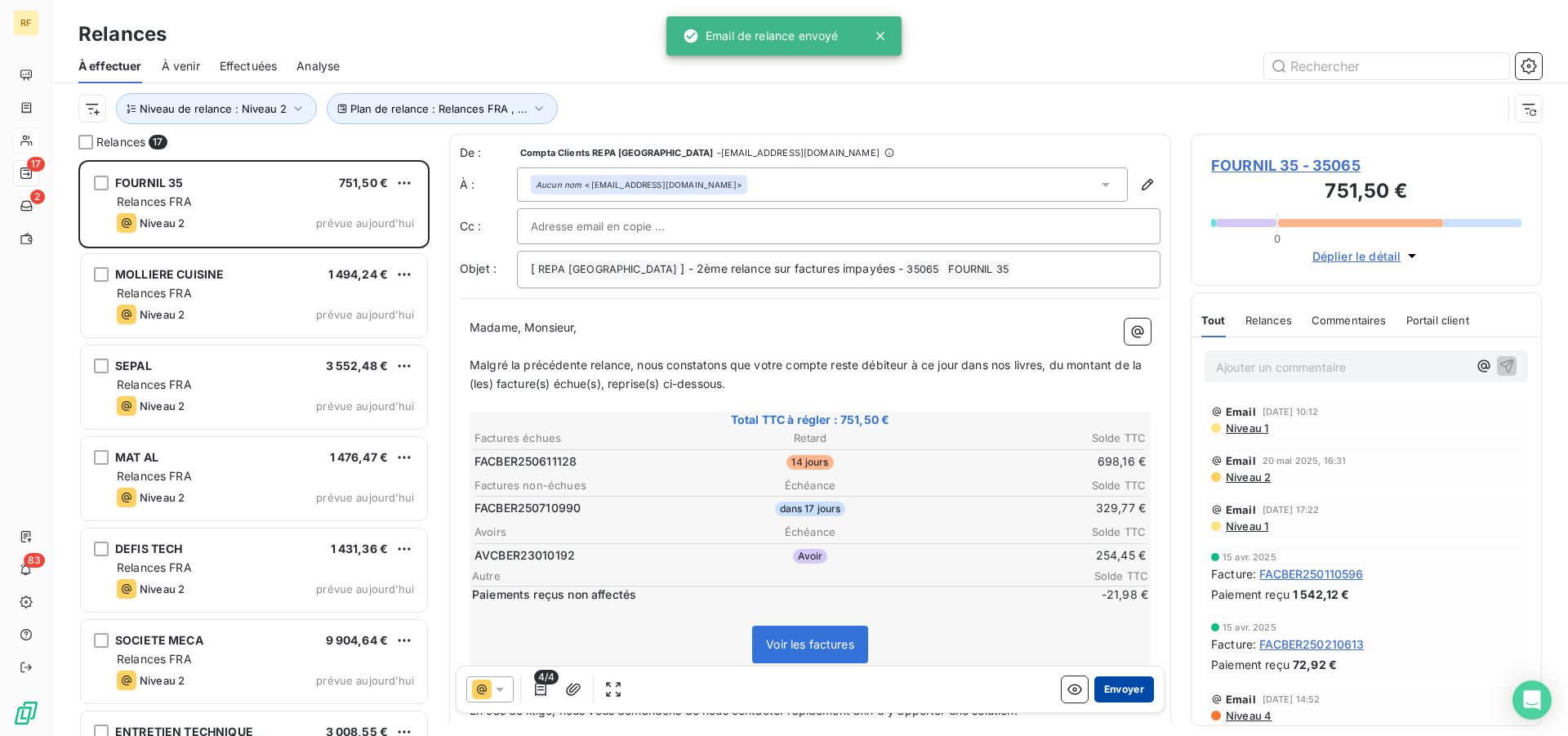
click at [1098, 694] on button "Envoyer" at bounding box center [1124, 689] width 59 height 26
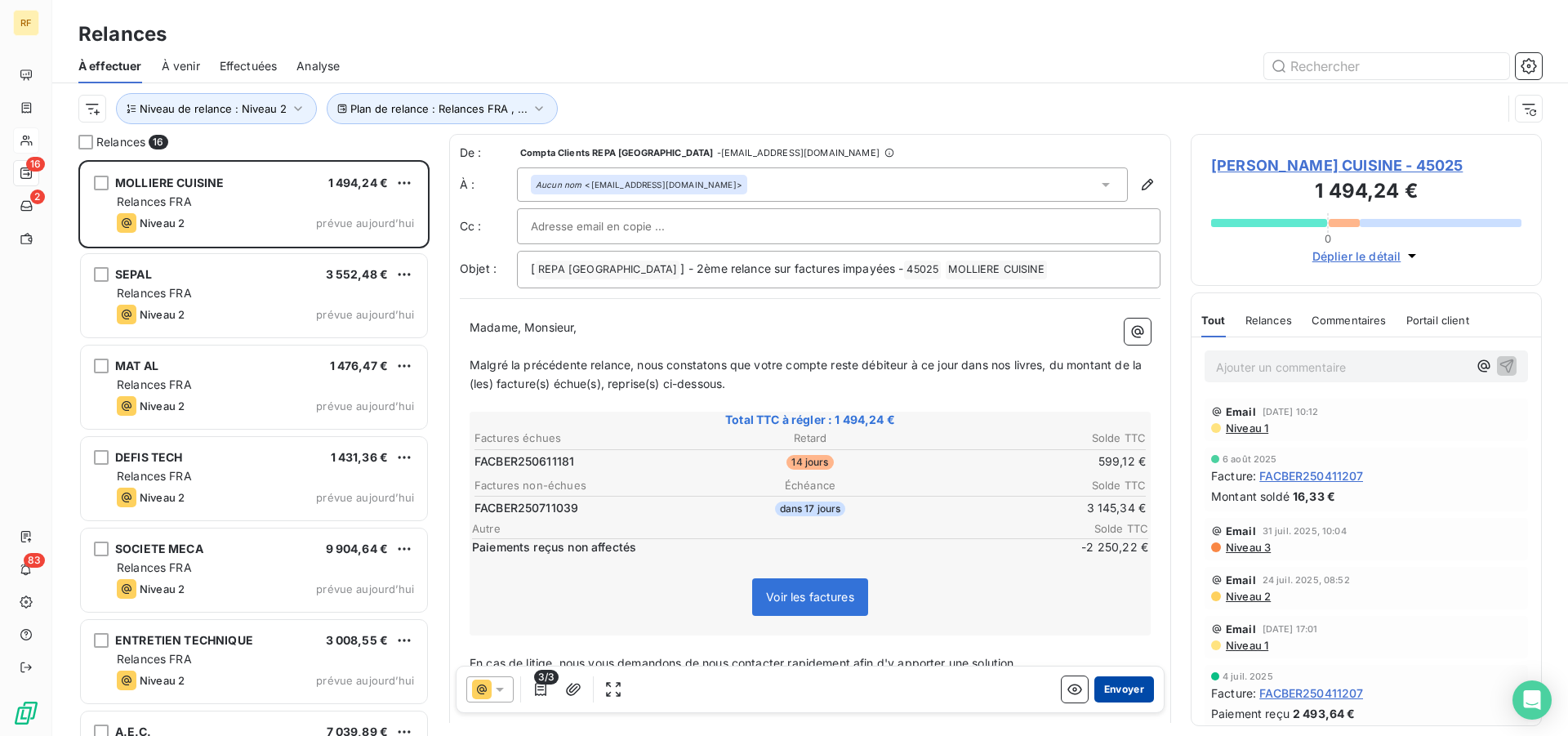
click at [1112, 698] on button "Envoyer" at bounding box center [1124, 689] width 59 height 26
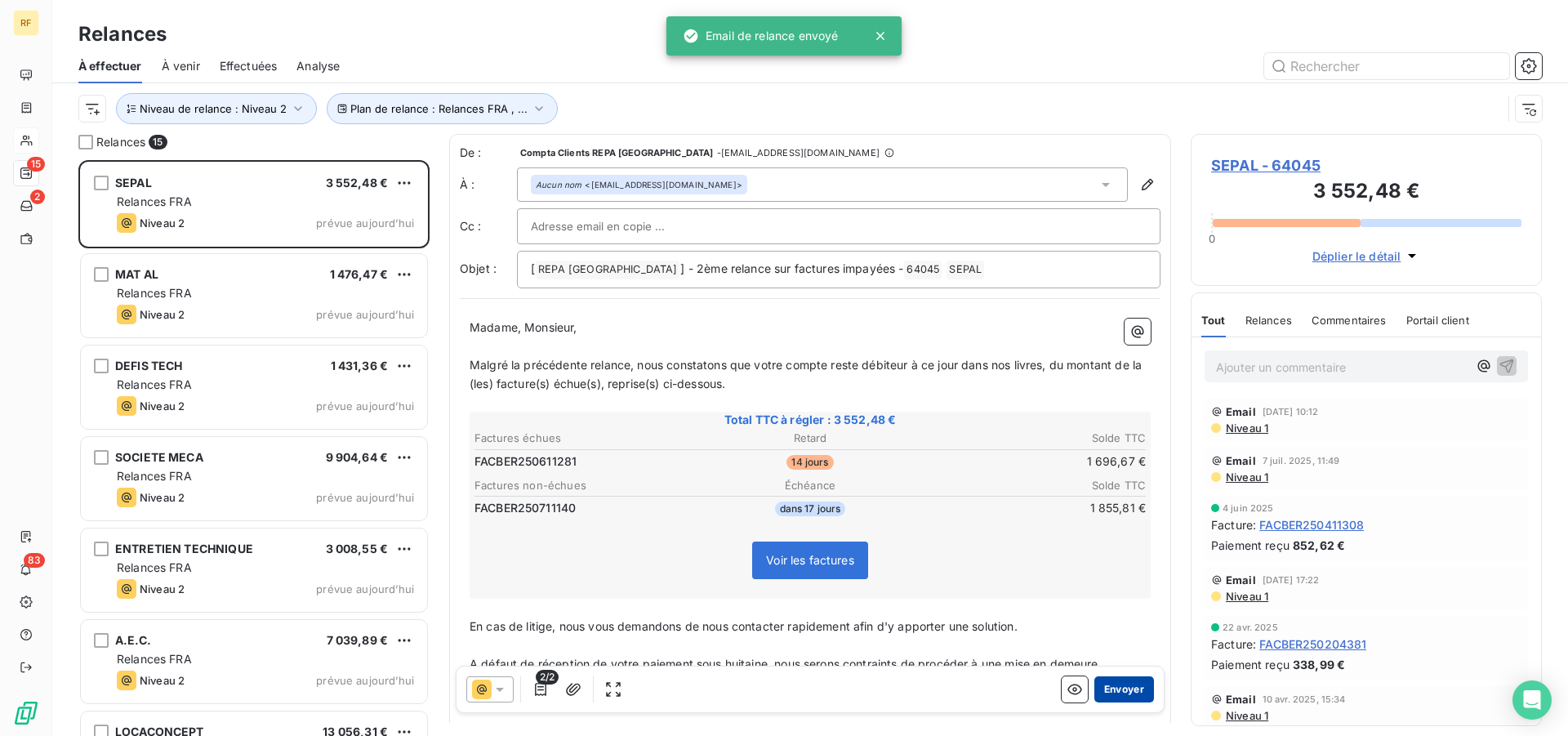
click at [1096, 685] on button "Envoyer" at bounding box center [1124, 689] width 59 height 26
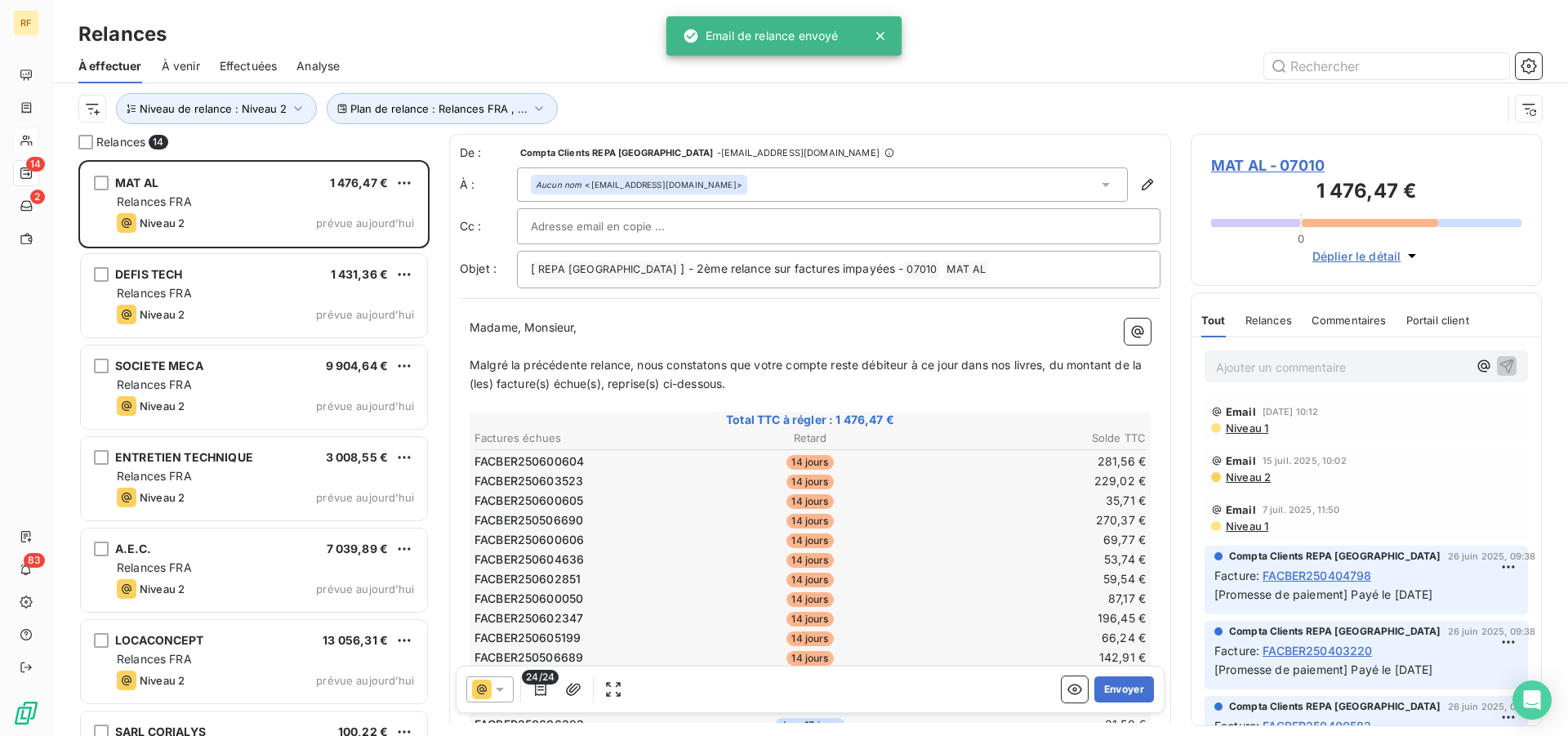
click at [926, 511] on td "270,37 €" at bounding box center [1035, 520] width 223 height 18
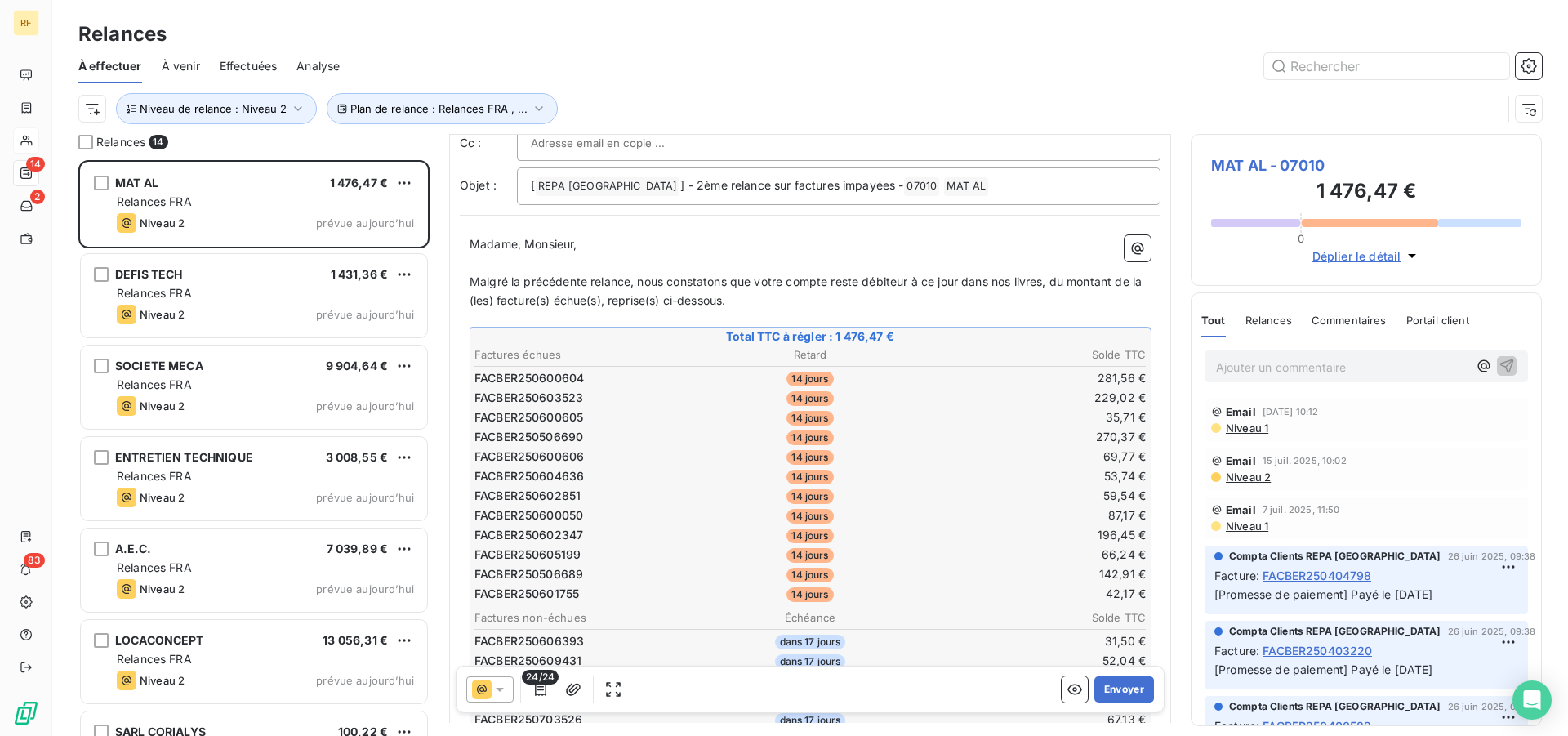
scroll to position [574, 0]
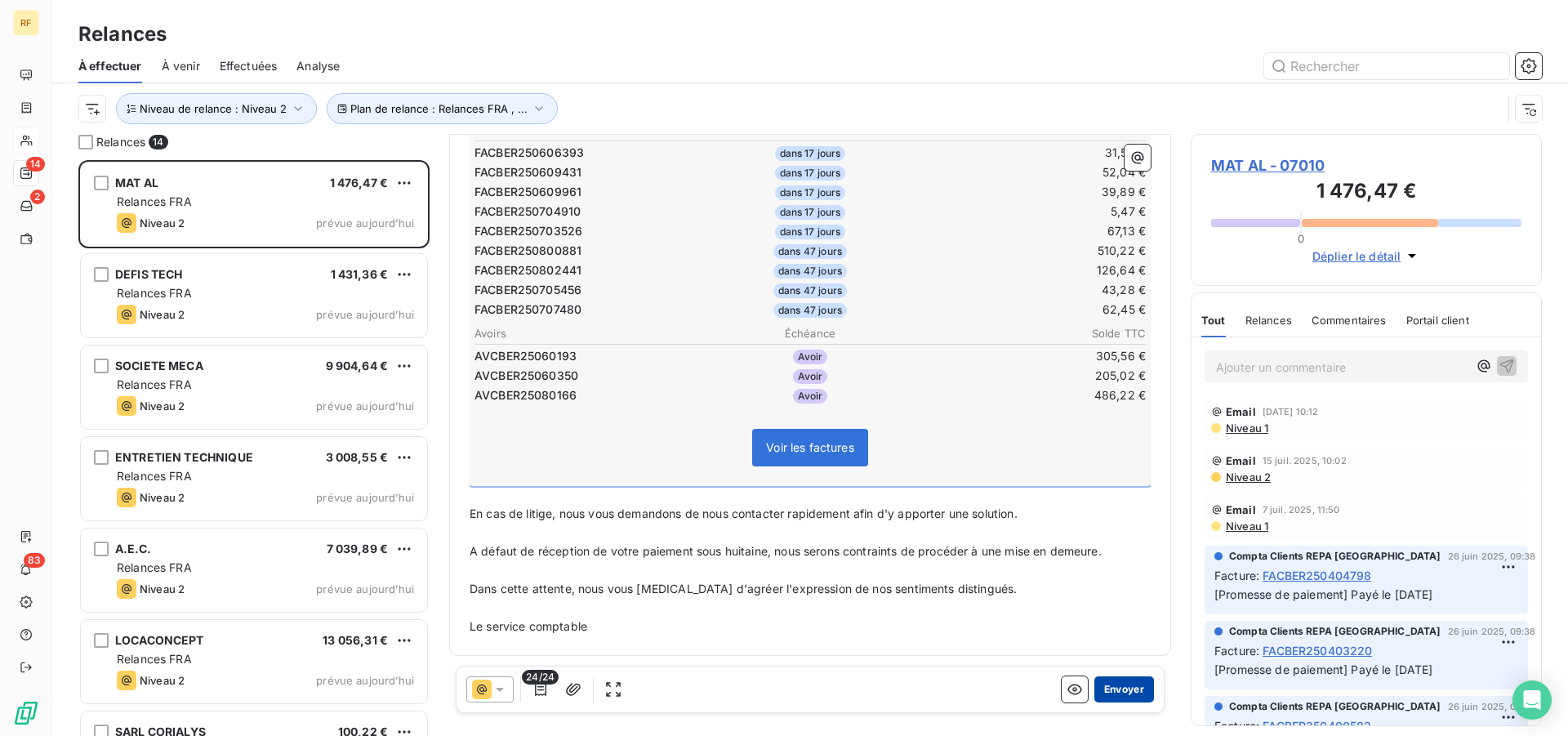
click at [1108, 691] on button "Envoyer" at bounding box center [1124, 689] width 59 height 26
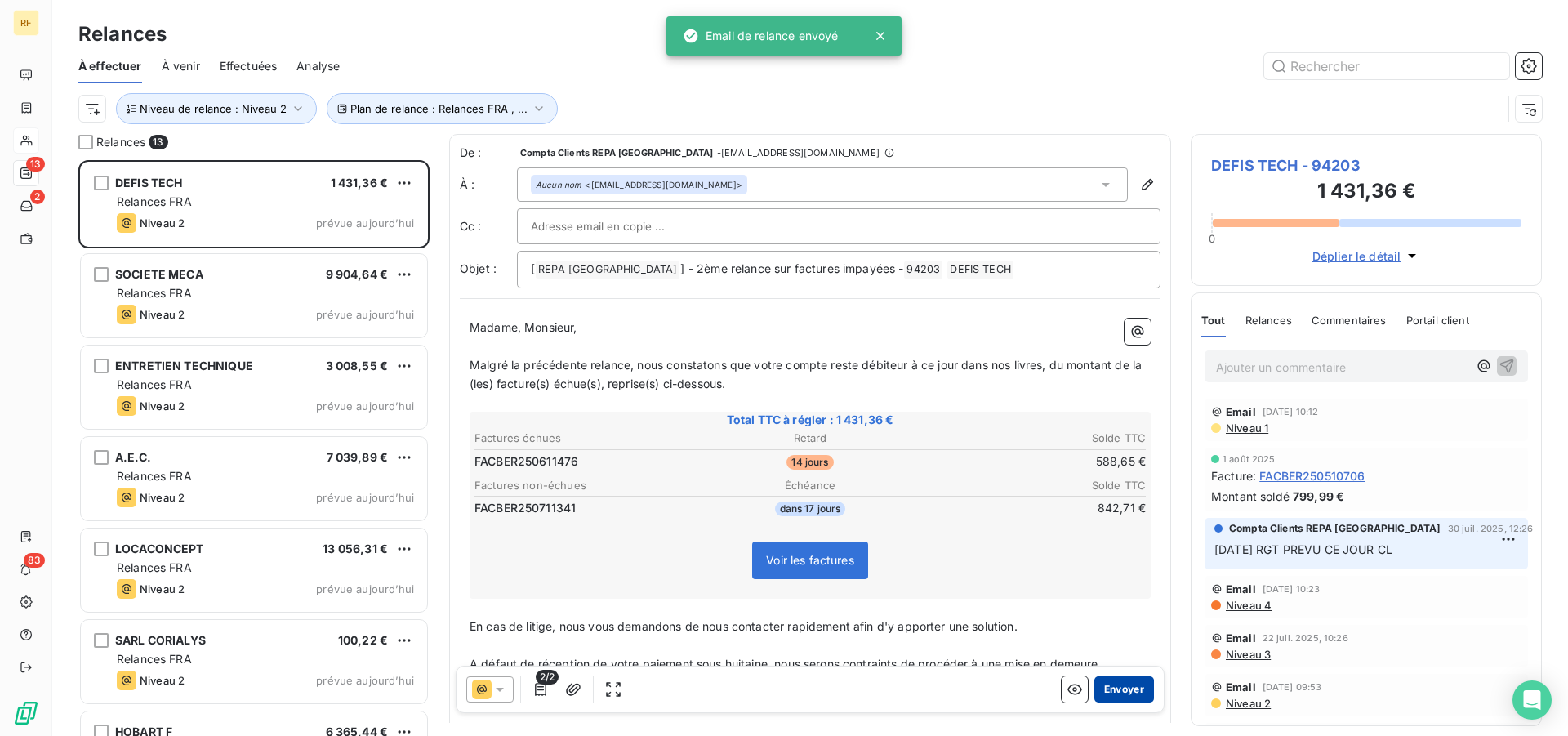
click at [1108, 688] on button "Envoyer" at bounding box center [1124, 689] width 59 height 26
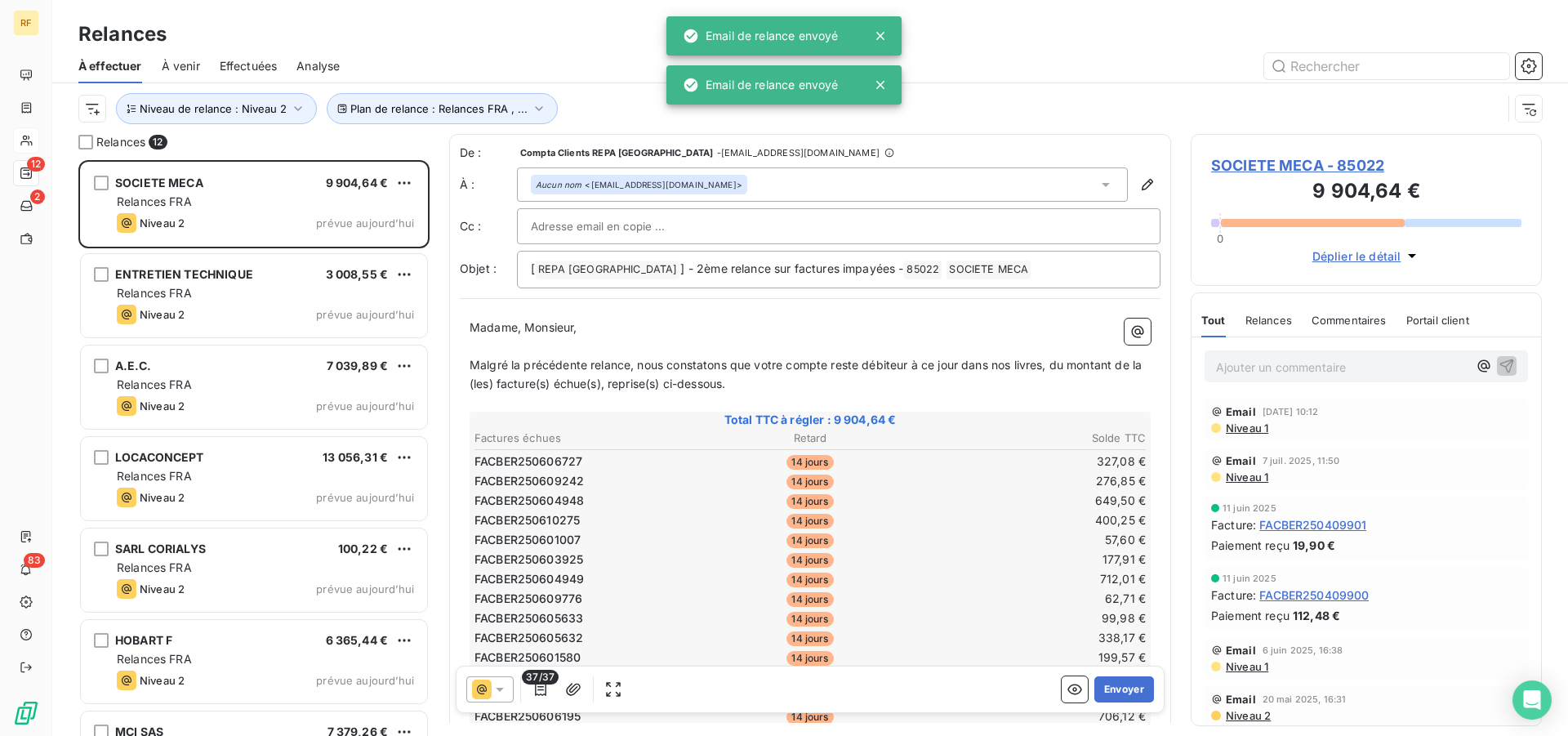
click at [941, 465] on td "327,08 €" at bounding box center [1035, 461] width 223 height 18
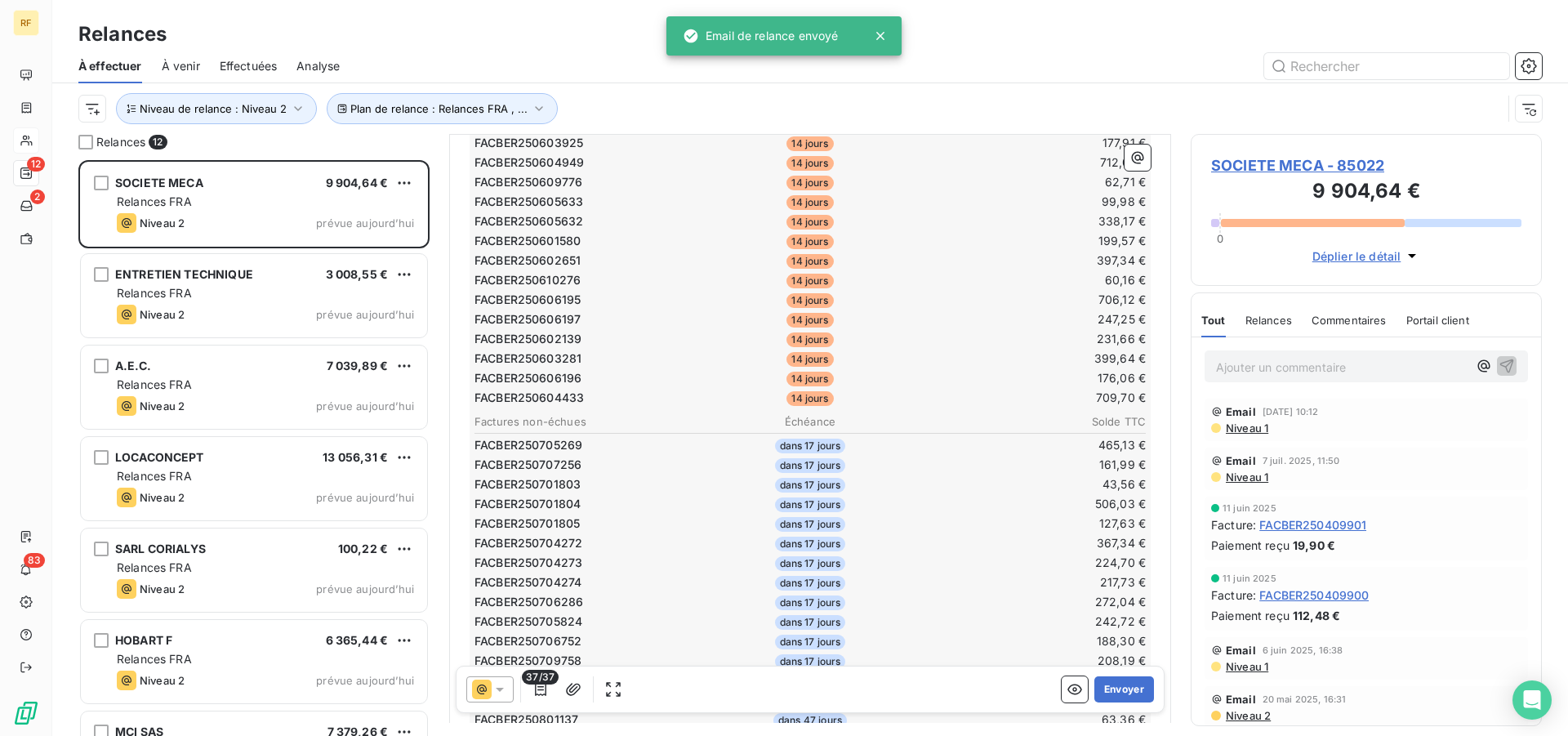
scroll to position [829, 0]
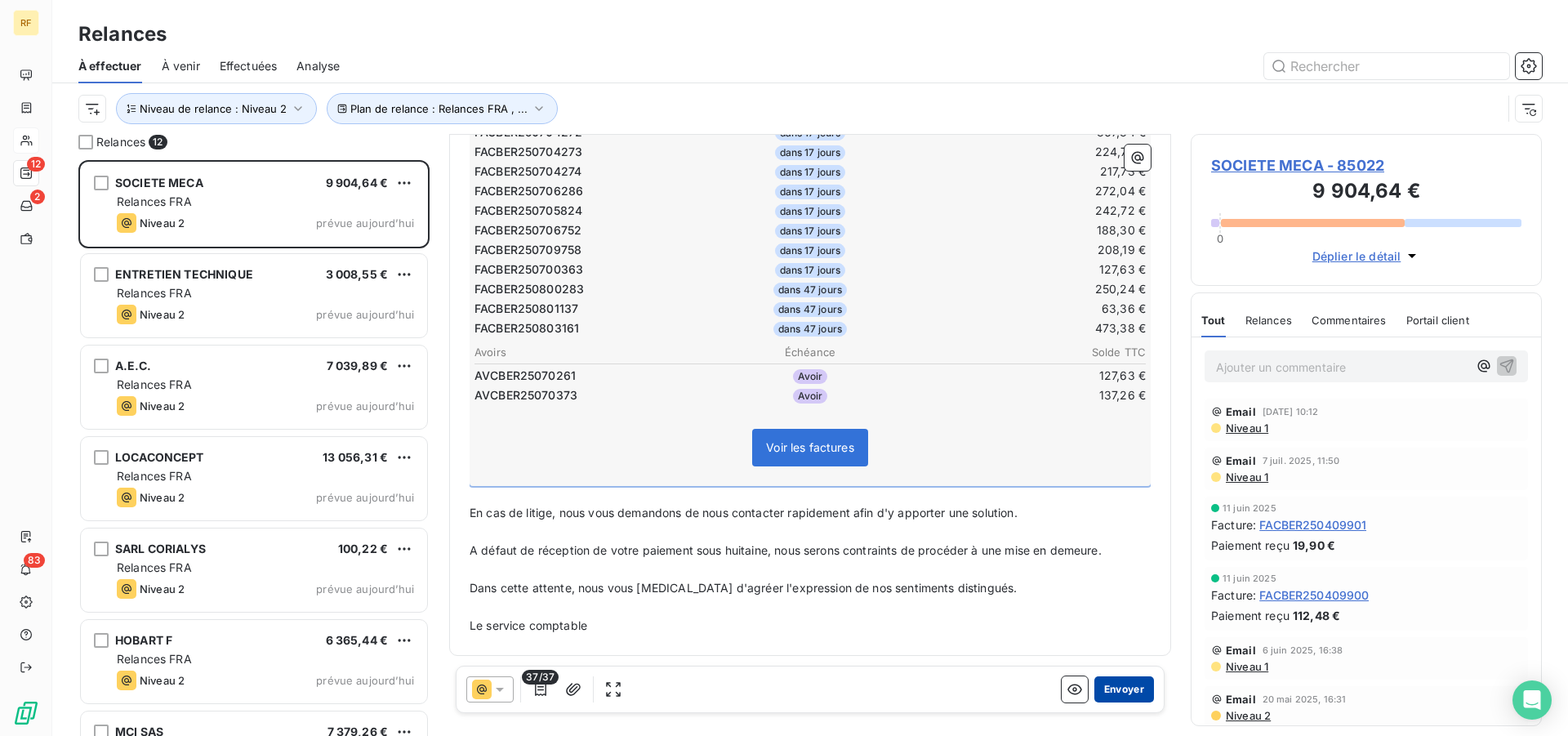
click at [1115, 679] on button "Envoyer" at bounding box center [1124, 689] width 59 height 26
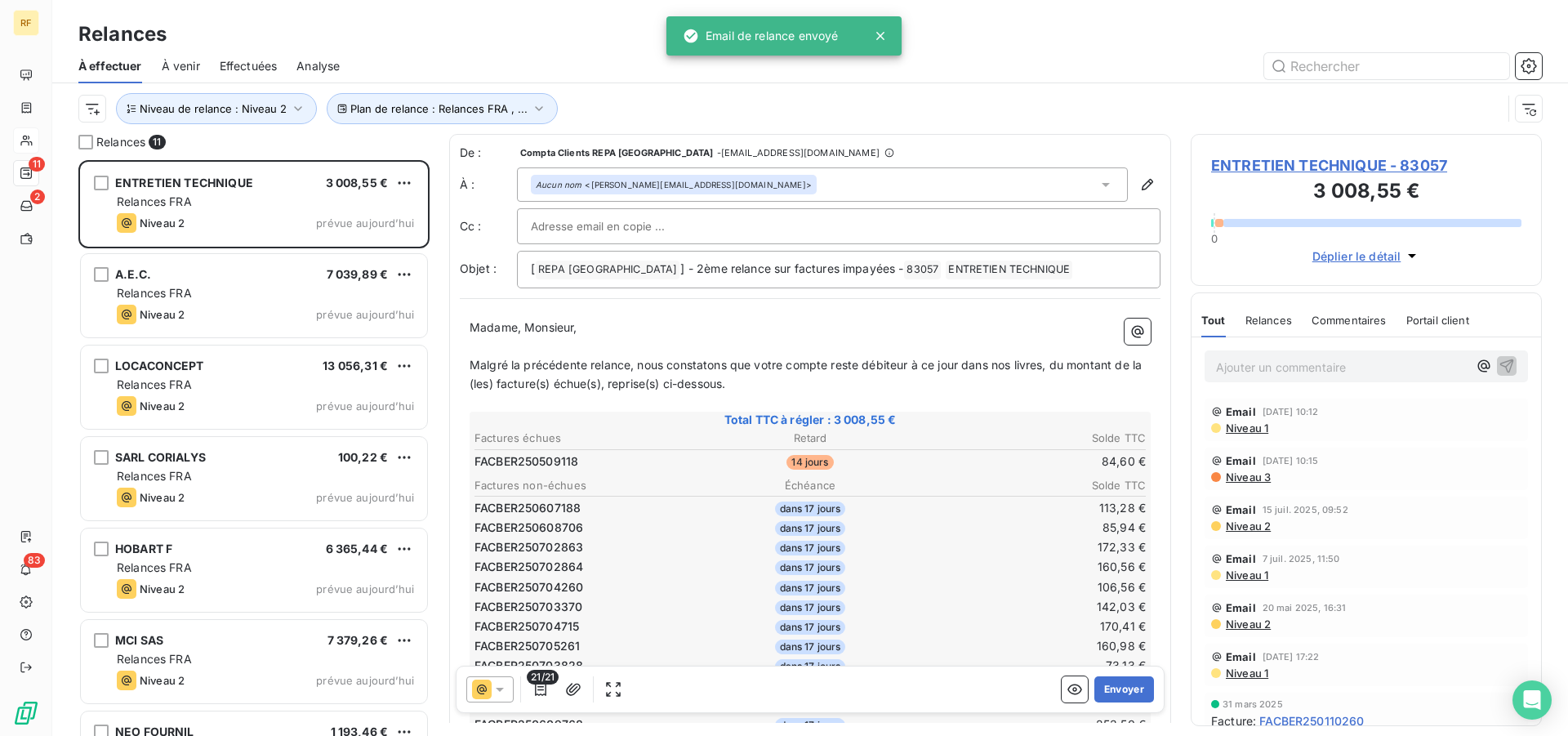
click at [997, 599] on td "142,03 €" at bounding box center [1035, 607] width 223 height 18
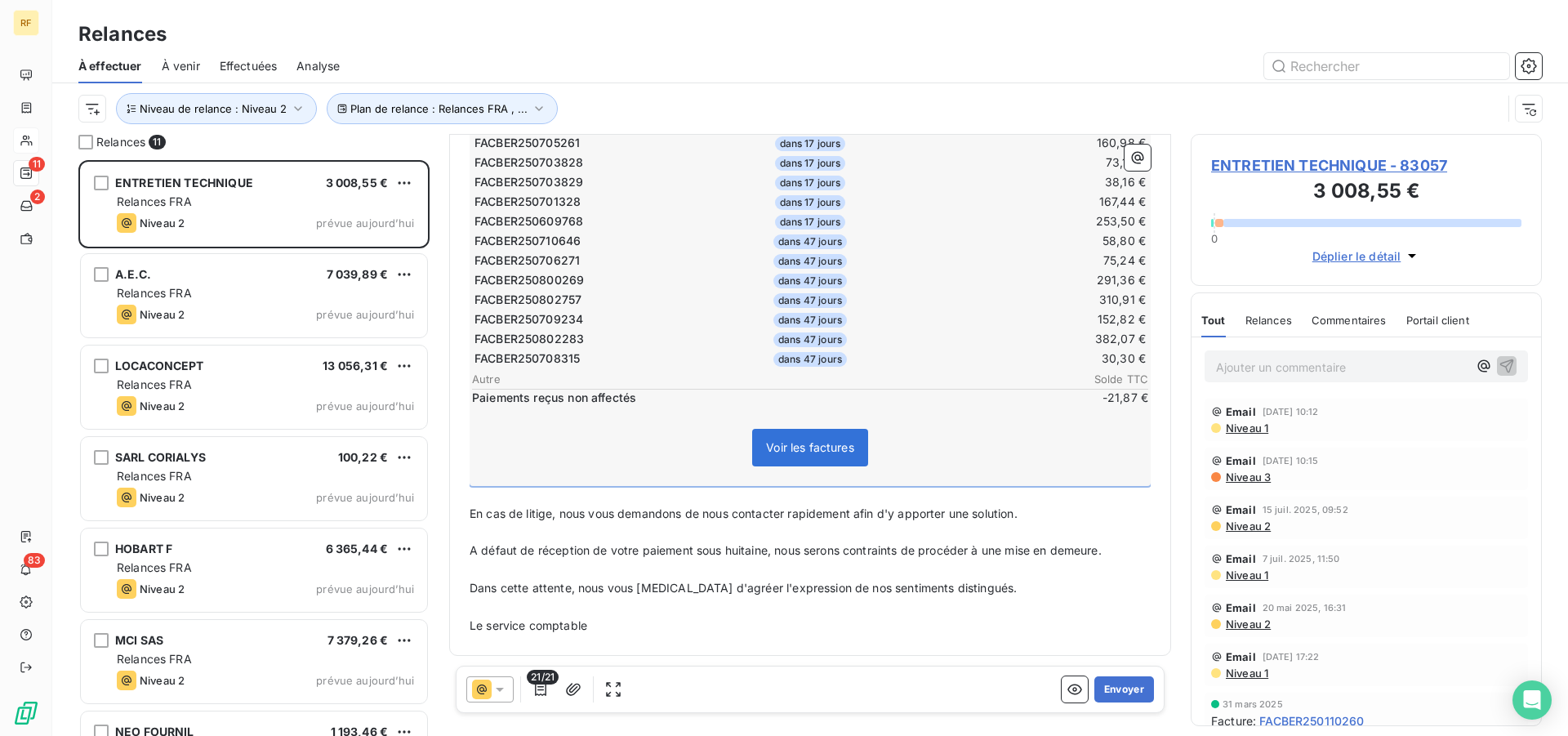
click at [908, 309] on table "Factures non-échues Échéance Solde TTC FACBER250607188 dans 17 jours 113,28 € F…" at bounding box center [810, 170] width 677 height 397
click at [1112, 700] on button "Envoyer" at bounding box center [1124, 689] width 59 height 26
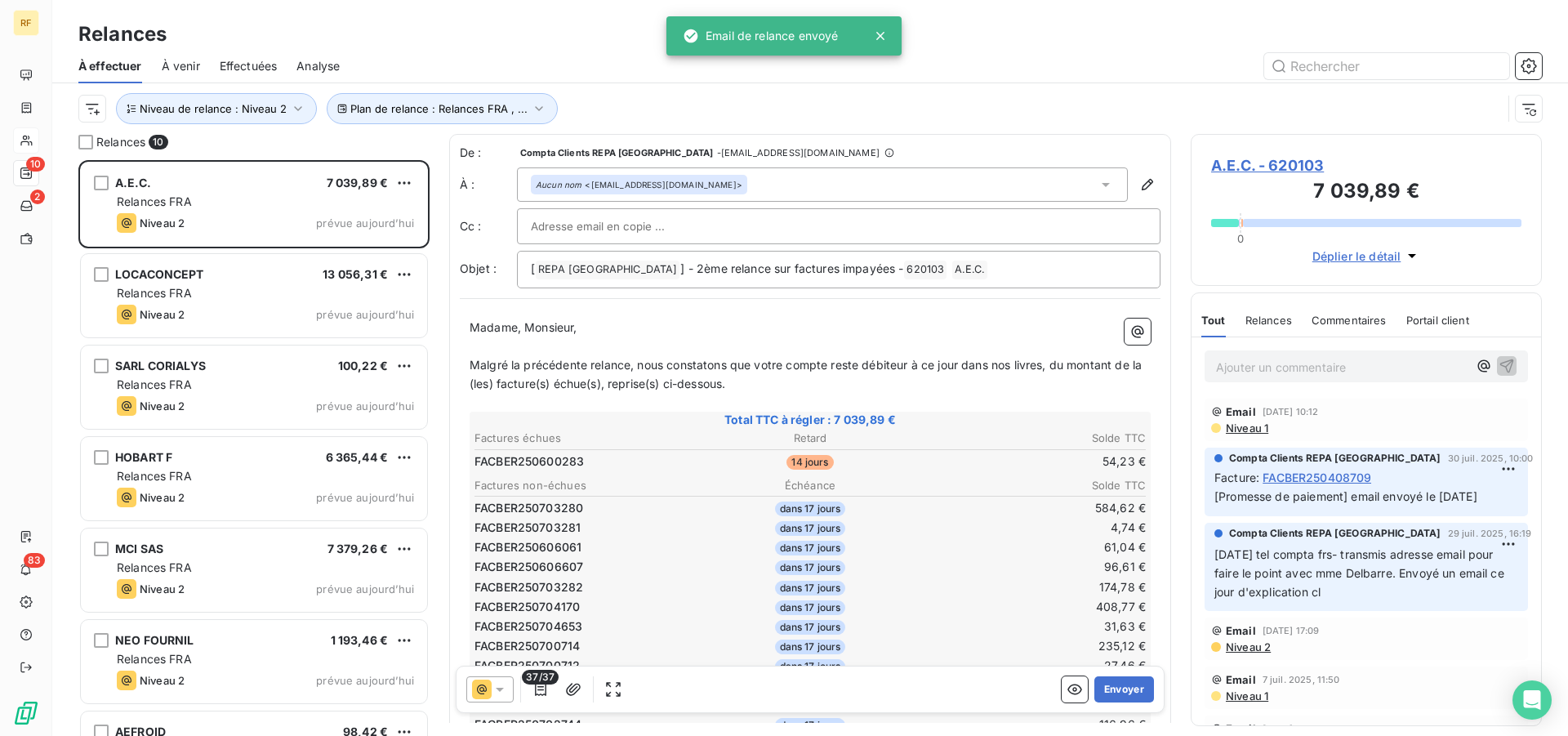
click at [1004, 497] on hr at bounding box center [810, 496] width 671 height 1
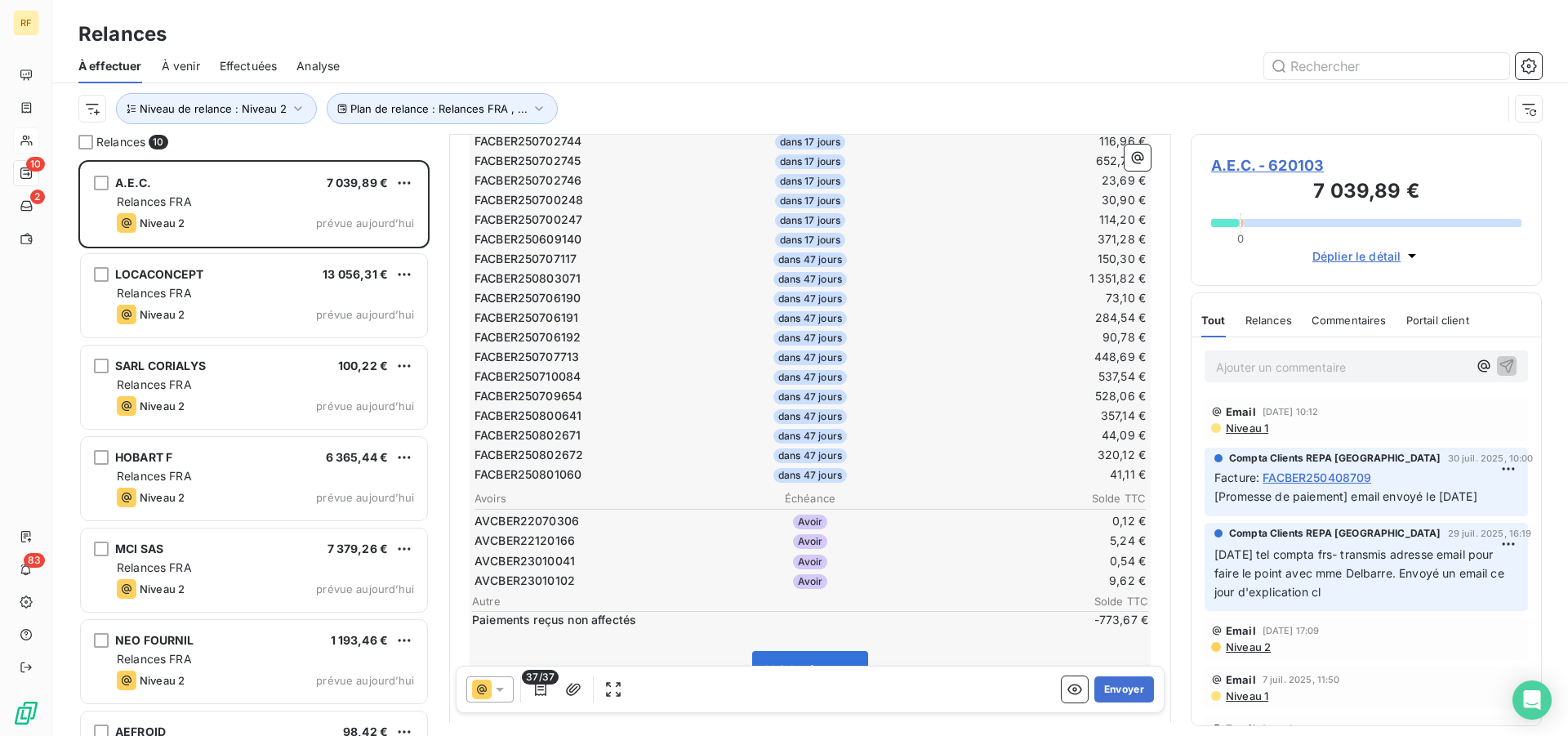
click at [977, 384] on td "537,54 €" at bounding box center [1035, 377] width 223 height 18
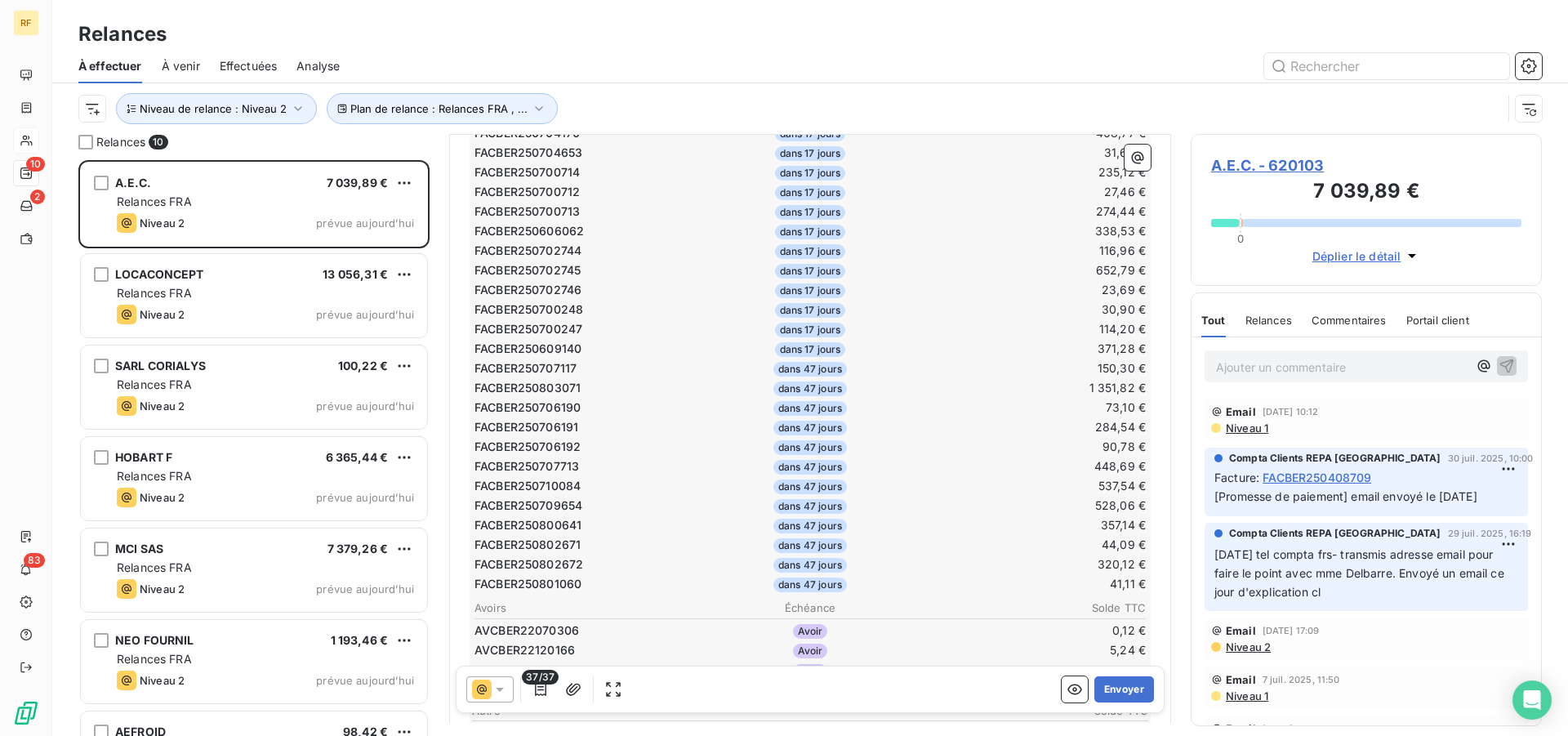
scroll to position [56, 0]
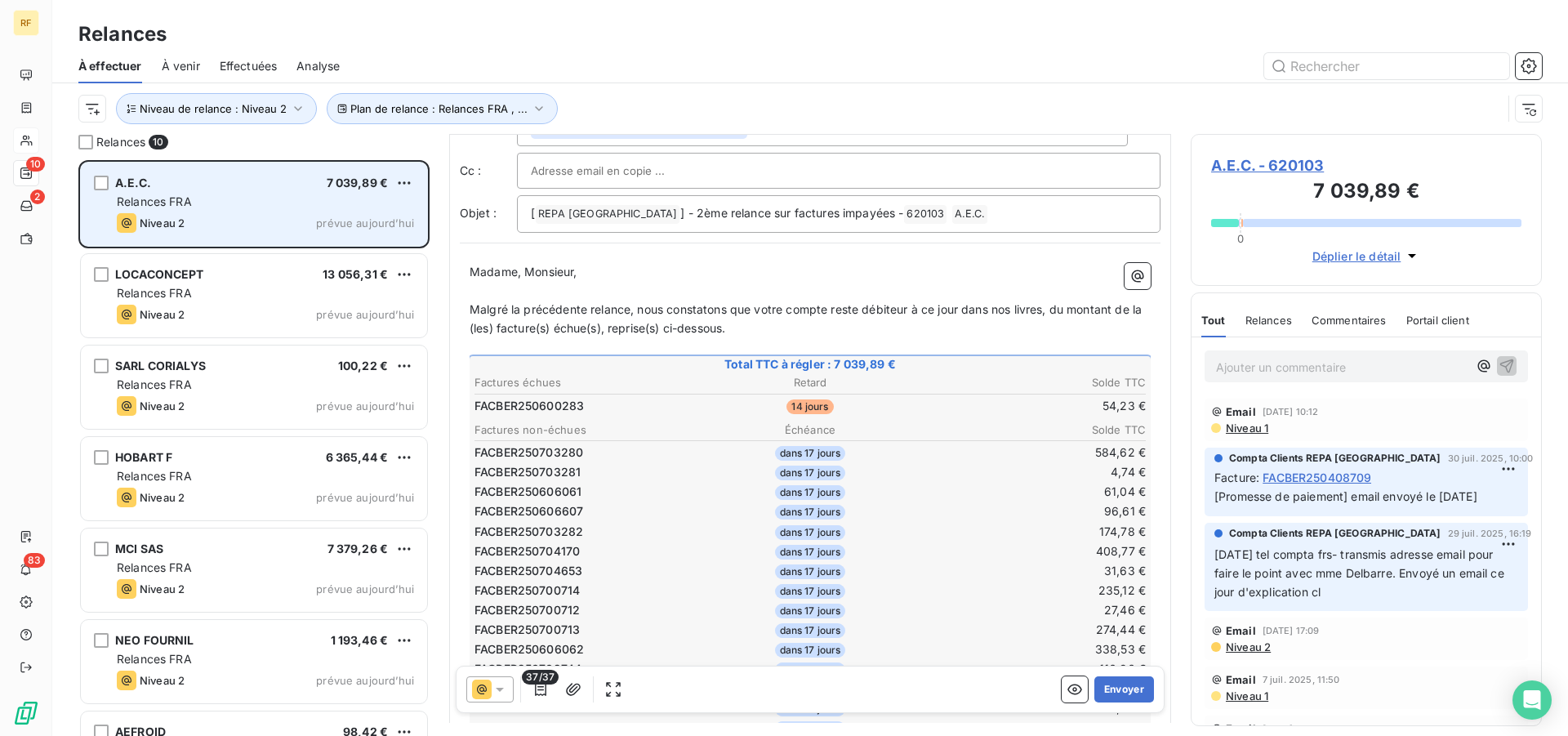
click at [188, 193] on div "A.E.C. 7 039,89 € Relances FRA Niveau 2 prévue aujourd’hui" at bounding box center [254, 204] width 346 height 83
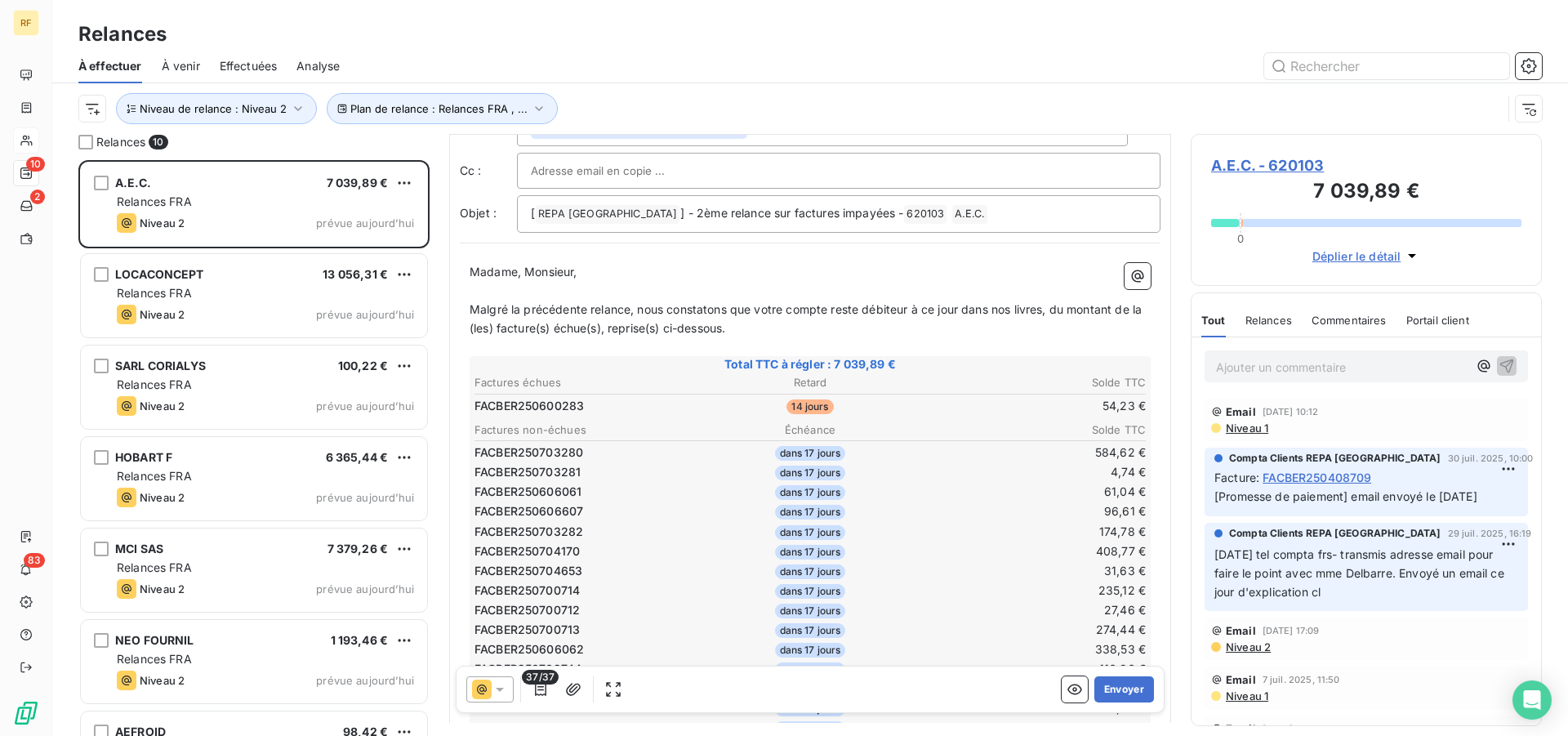
click at [922, 439] on table "Factures non-échues Échéance Solde TTC FACBER250703280 dans 17 jours 584,62 € F…" at bounding box center [810, 716] width 677 height 593
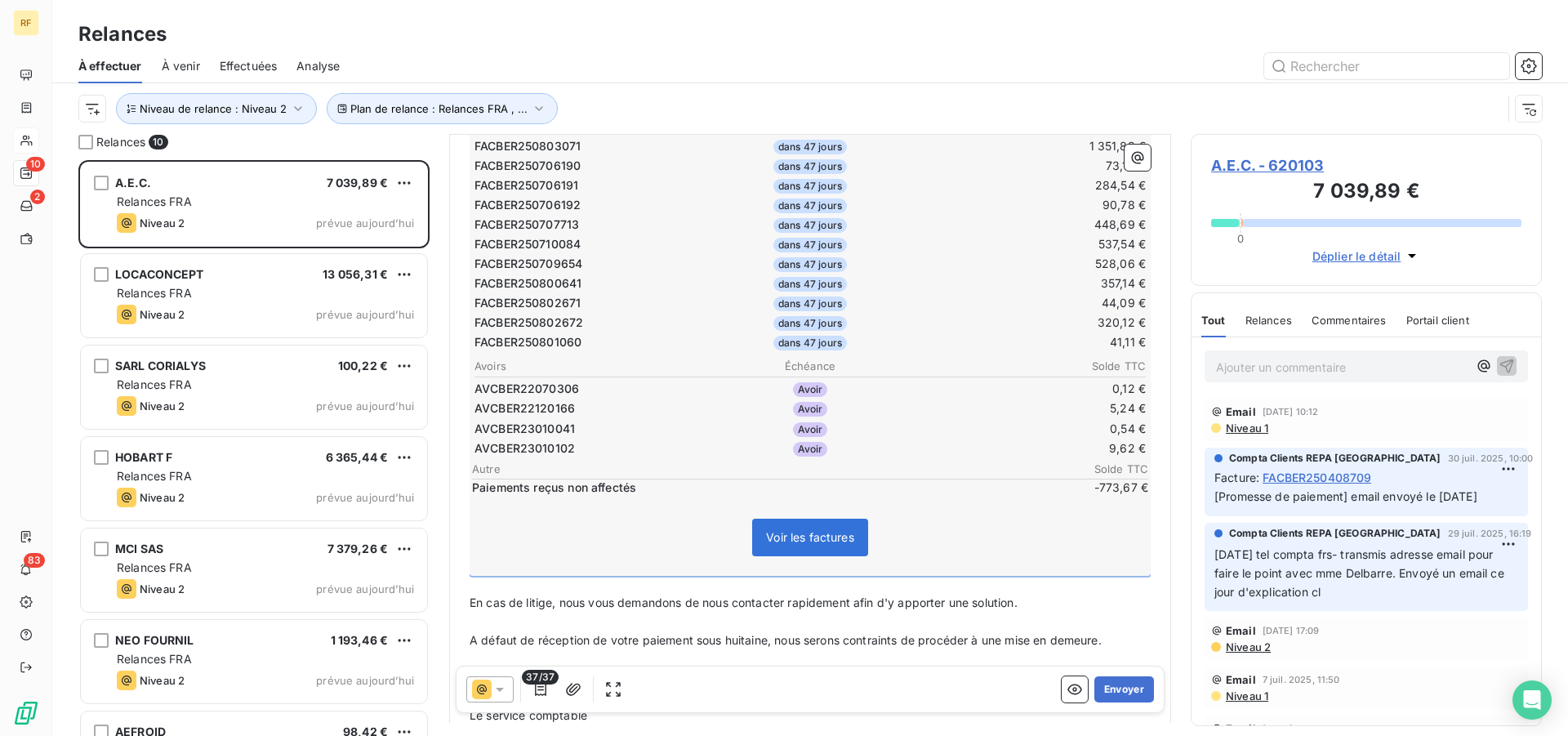
scroll to position [723, 0]
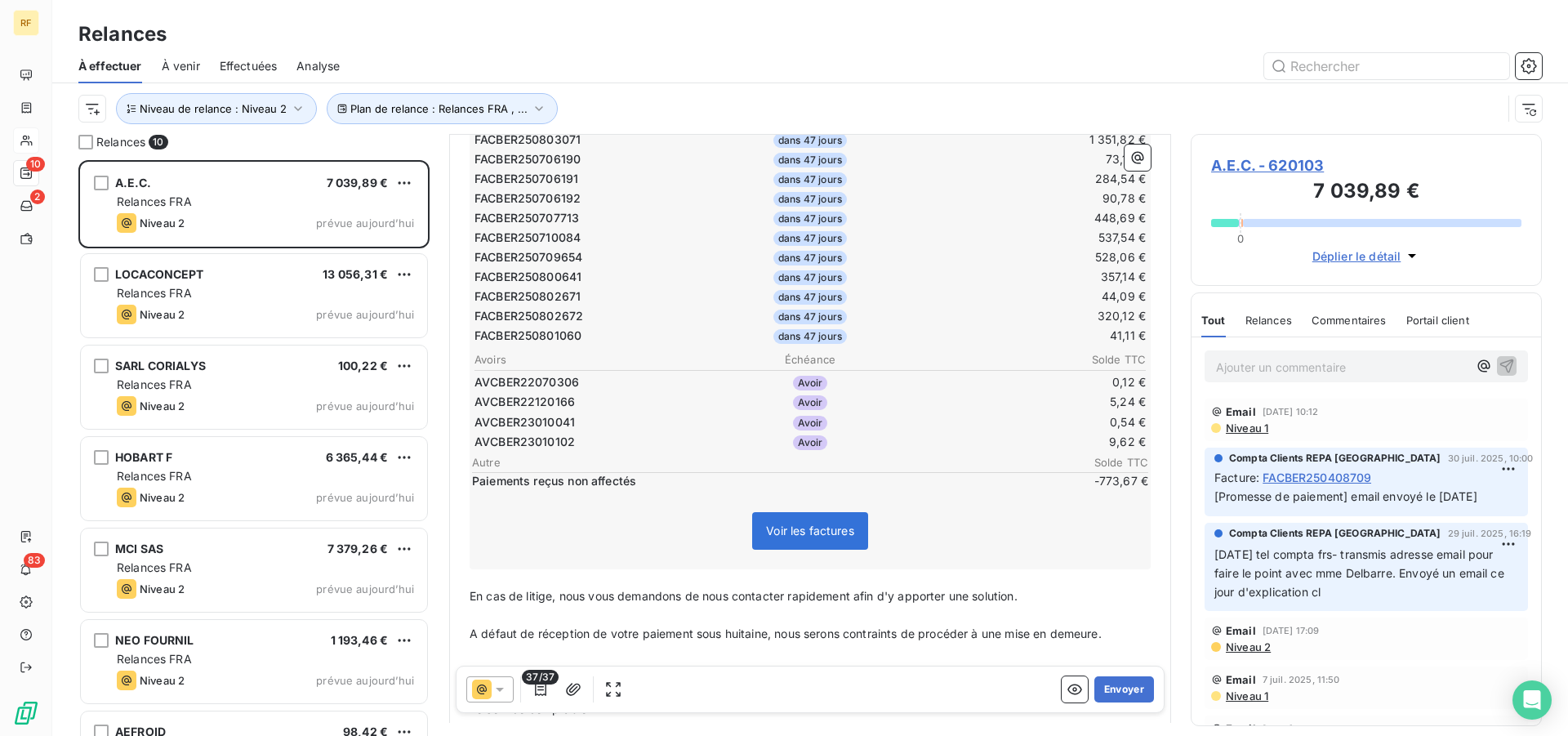
click at [1258, 166] on span "A.E.C. - 620103" at bounding box center [1365, 165] width 311 height 22
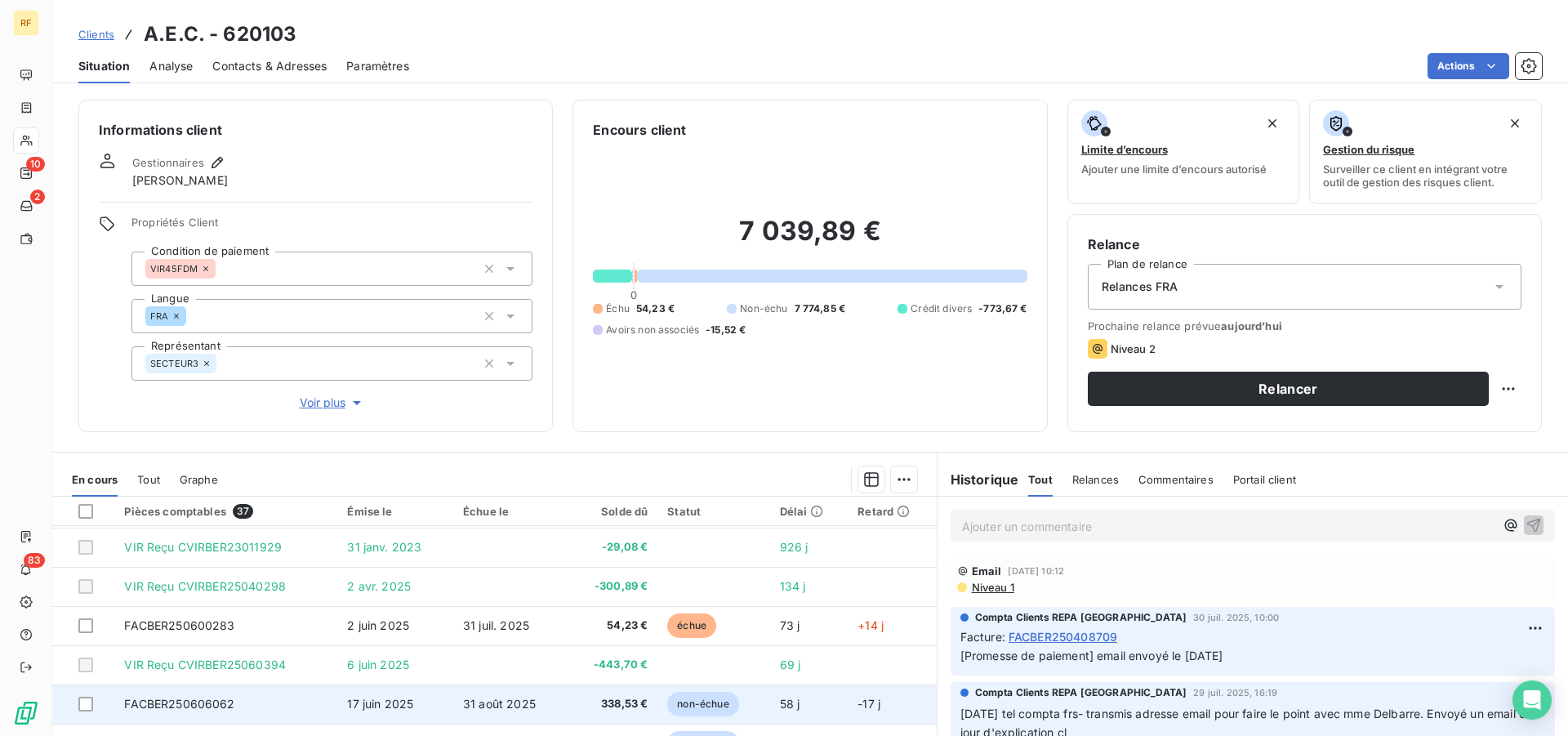
scroll to position [250, 0]
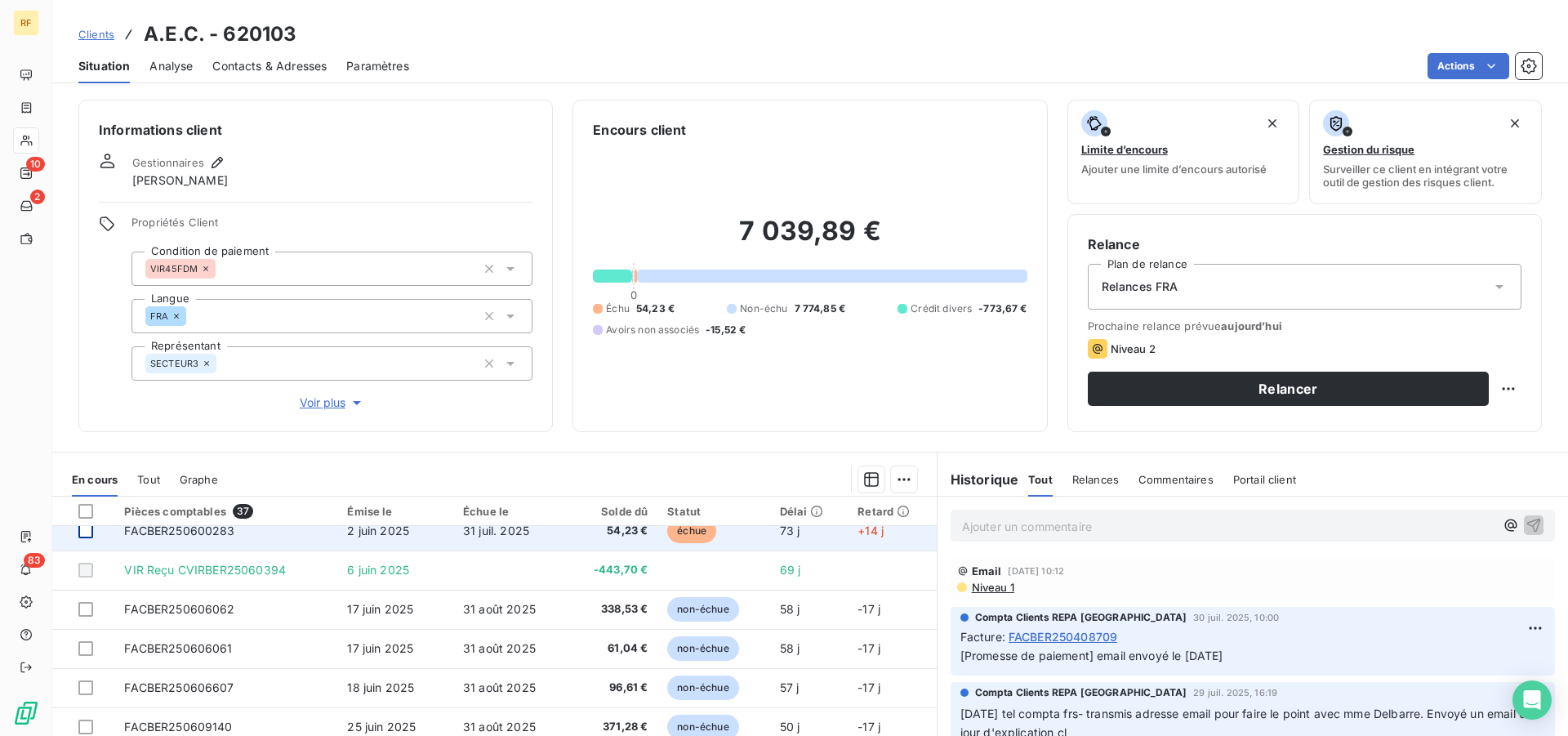
click at [87, 533] on div at bounding box center [85, 530] width 14 height 14
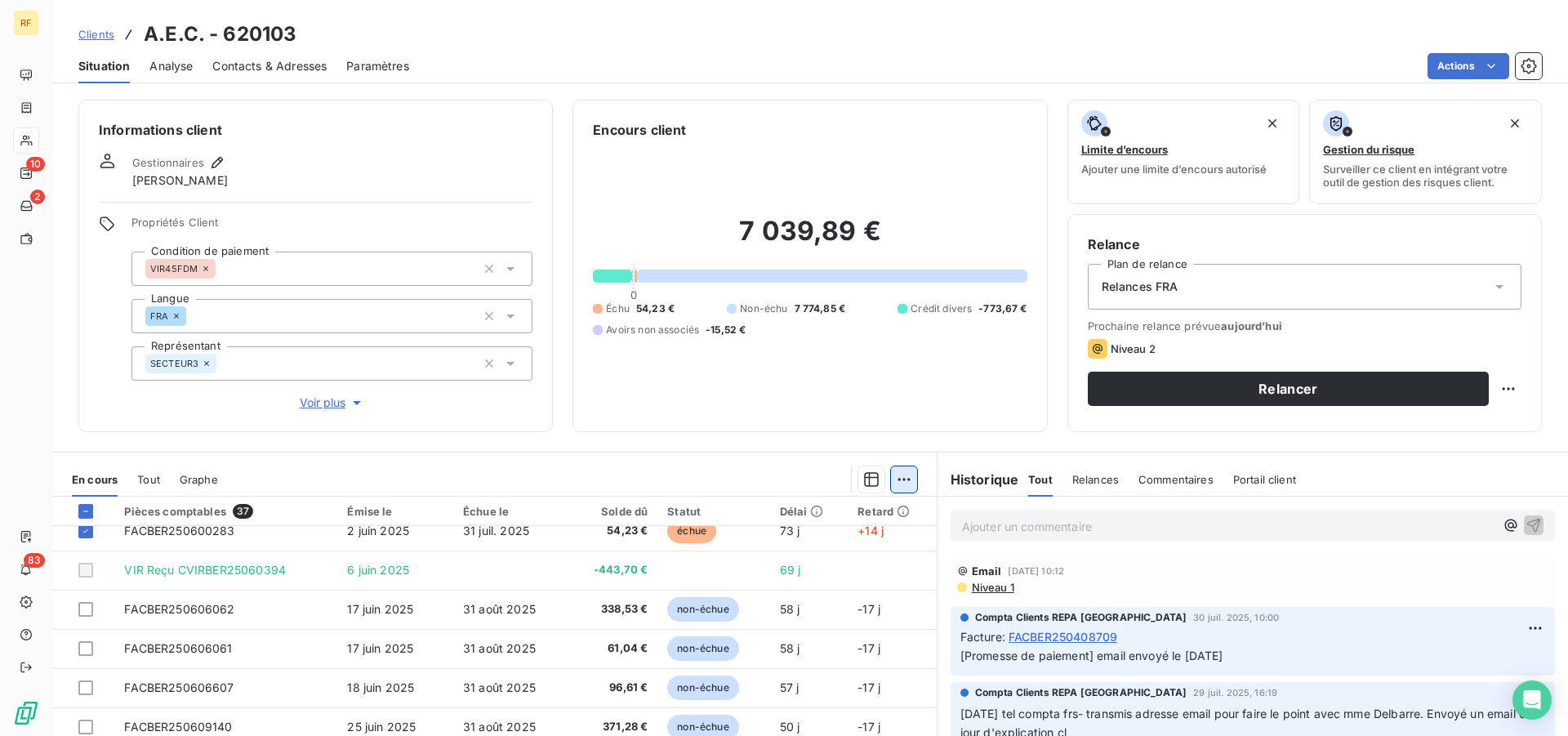
click at [897, 481] on html "RF 10 2 83 Clients A.E.C. - 620103 Situation Analyse Contacts & Adresses Paramè…" at bounding box center [784, 368] width 1568 height 736
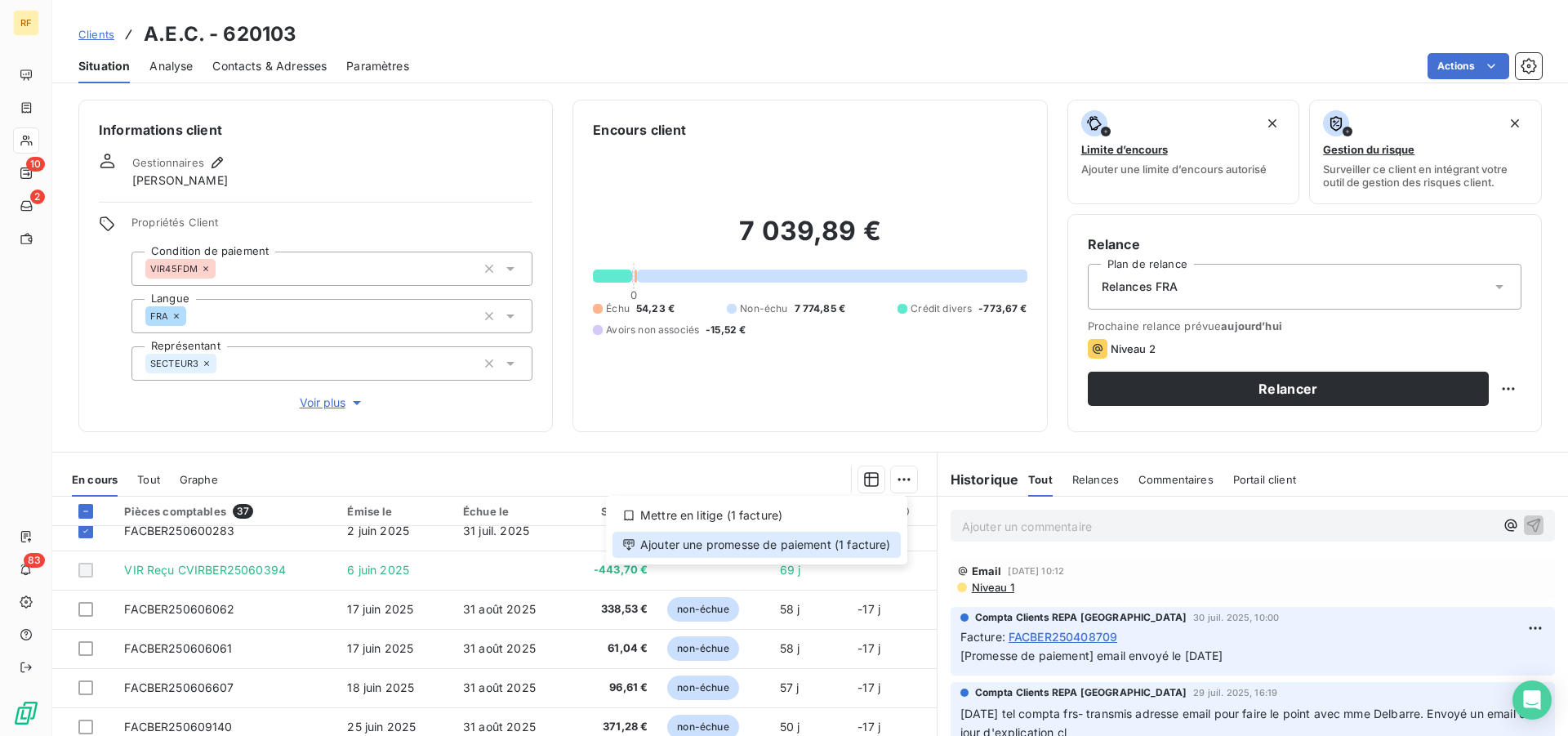
click at [862, 547] on div "Ajouter une promesse de paiement (1 facture)" at bounding box center [757, 544] width 289 height 26
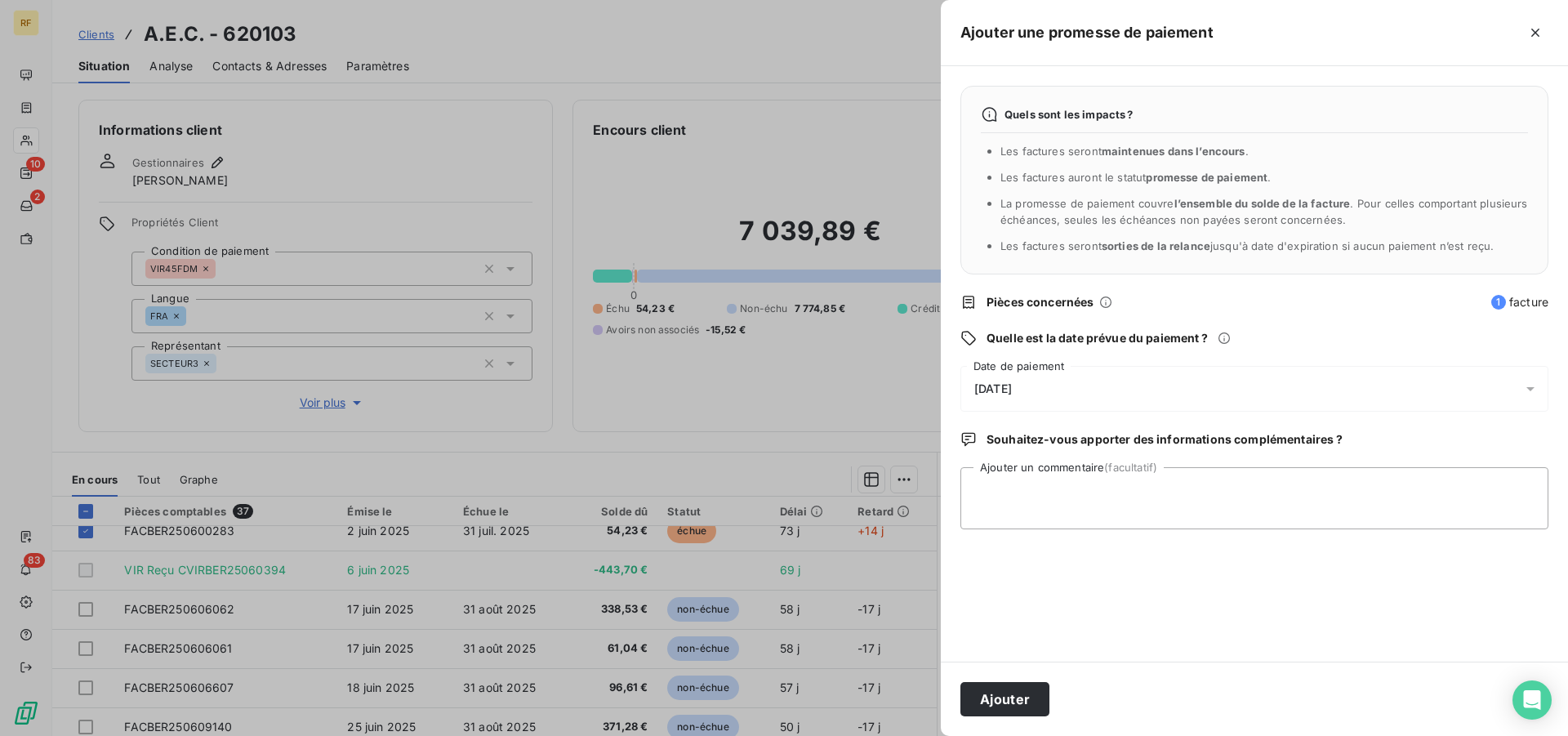
click at [1032, 377] on div "15/08/2025" at bounding box center [1254, 389] width 588 height 46
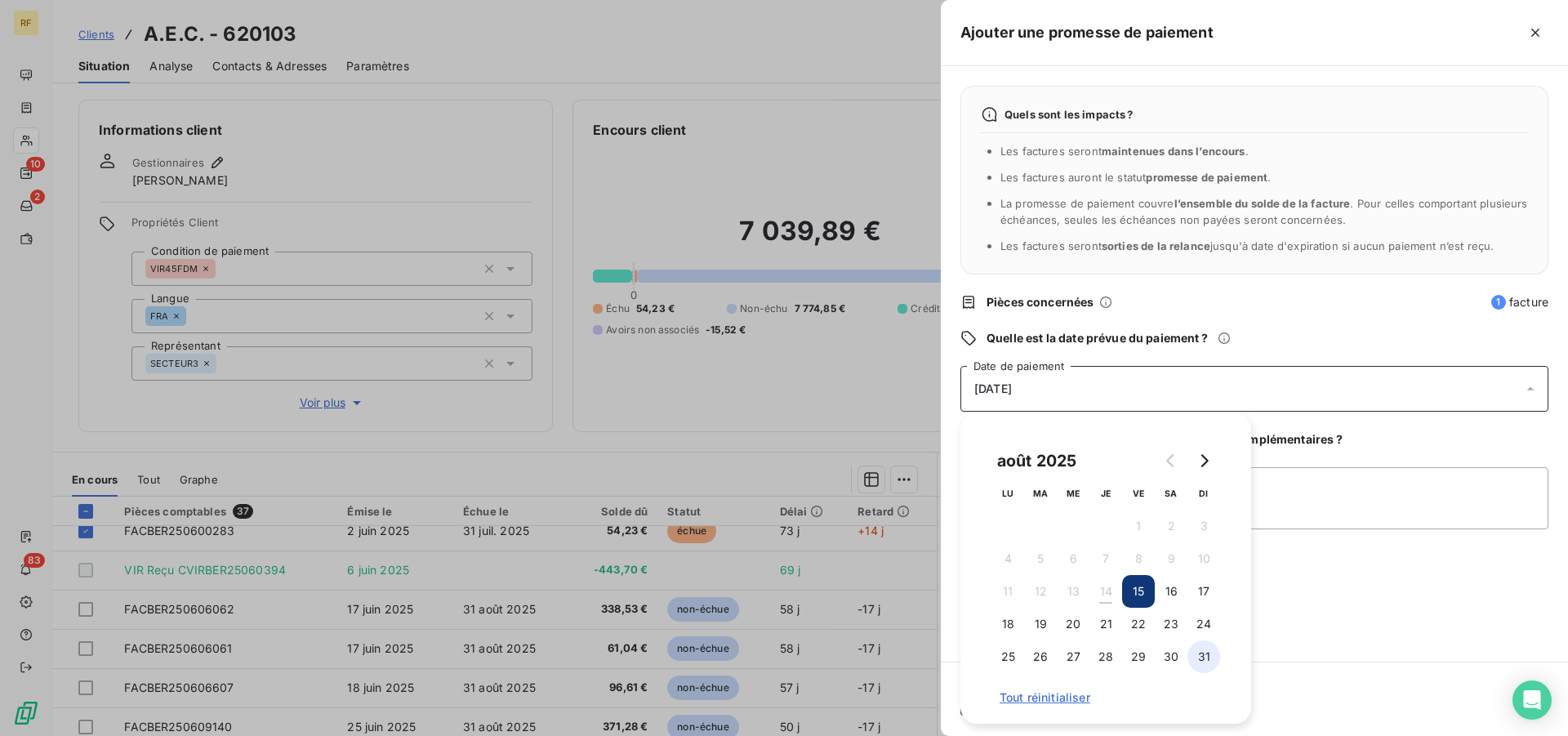
click at [1214, 659] on button "31" at bounding box center [1204, 657] width 32 height 32
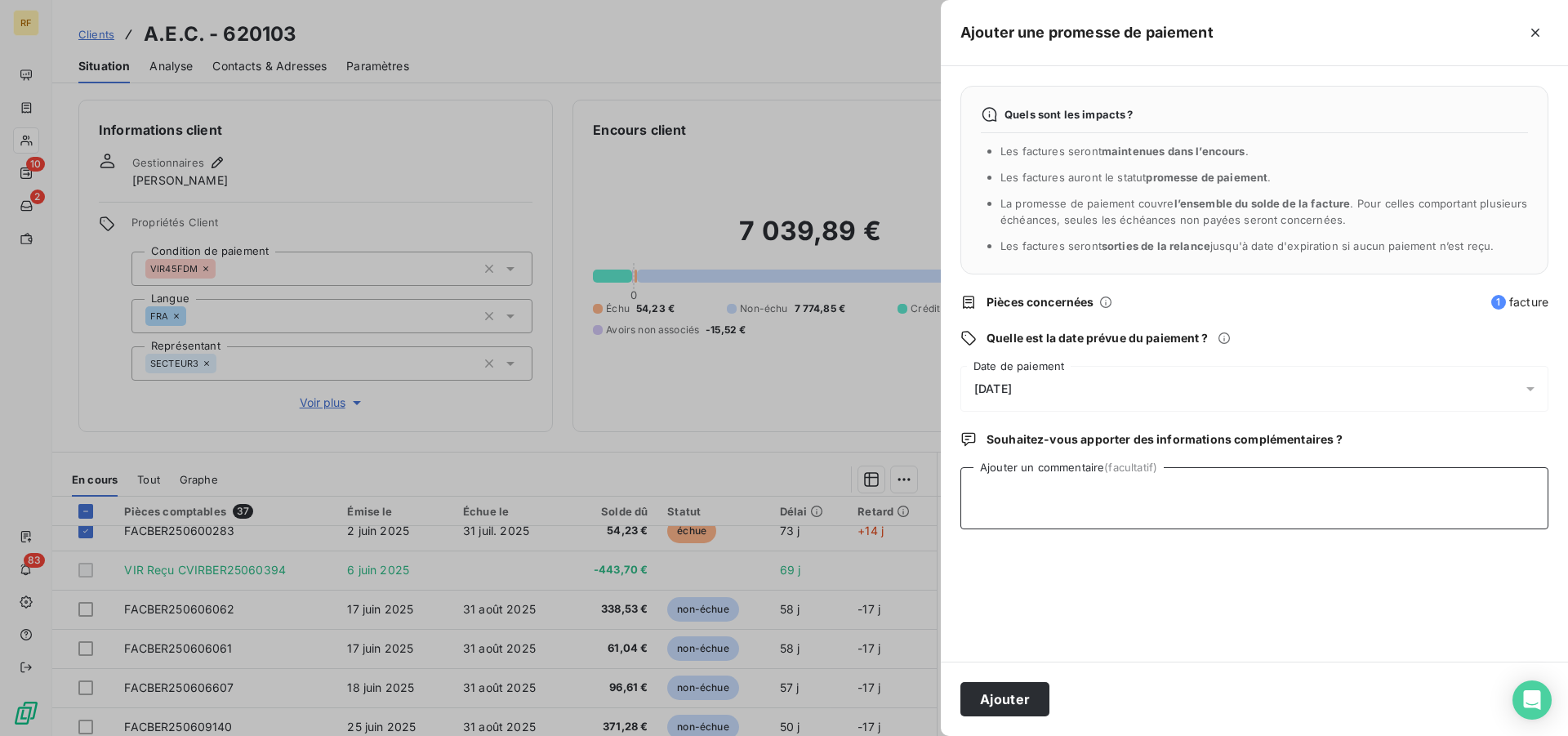
click at [1283, 502] on textarea "Ajouter un commentaire (facultatif)" at bounding box center [1254, 498] width 588 height 62
type textarea "crediteur cl"
click at [974, 685] on div "Ajouter" at bounding box center [1255, 699] width 627 height 75
click at [975, 687] on button "Ajouter" at bounding box center [1004, 700] width 89 height 34
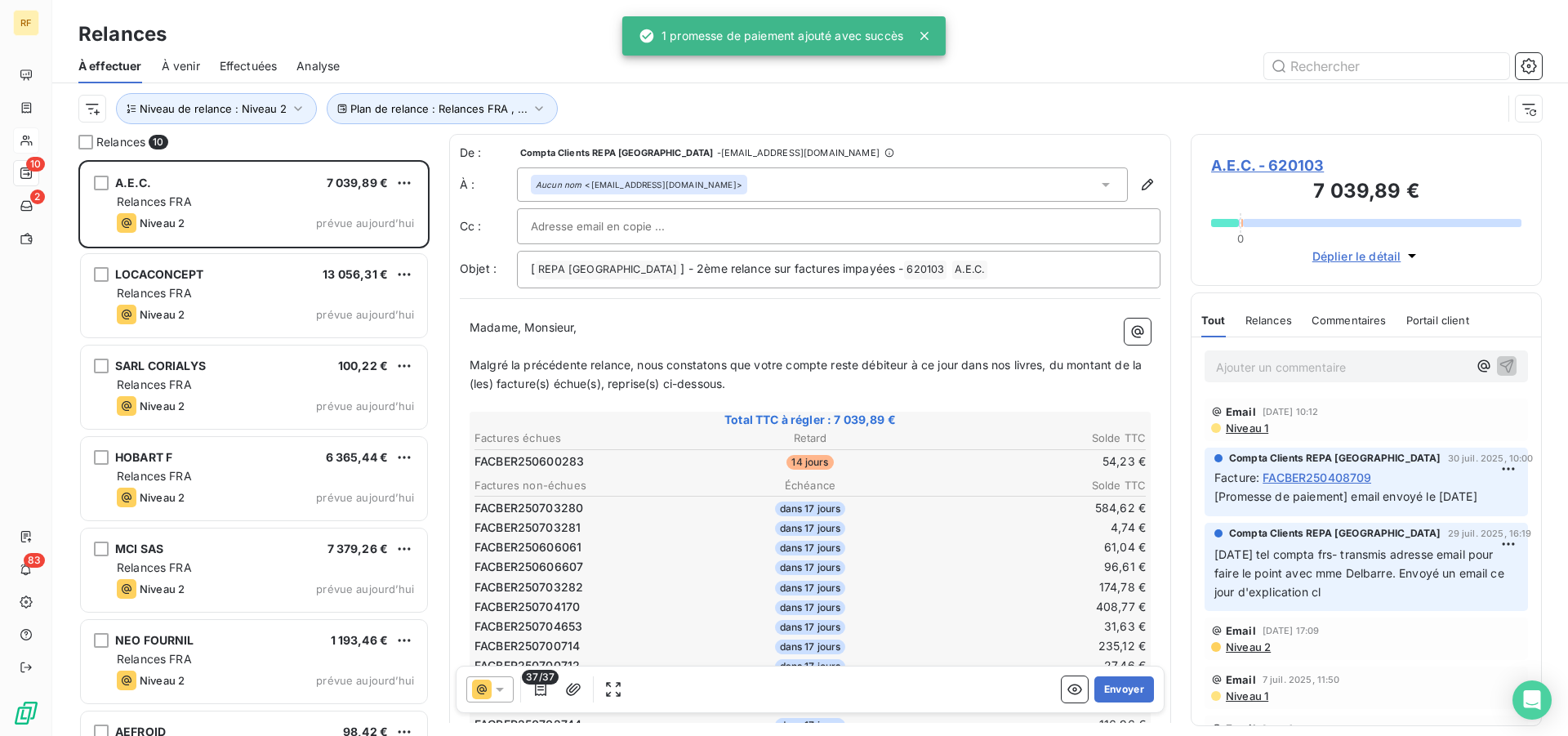
scroll to position [562, 337]
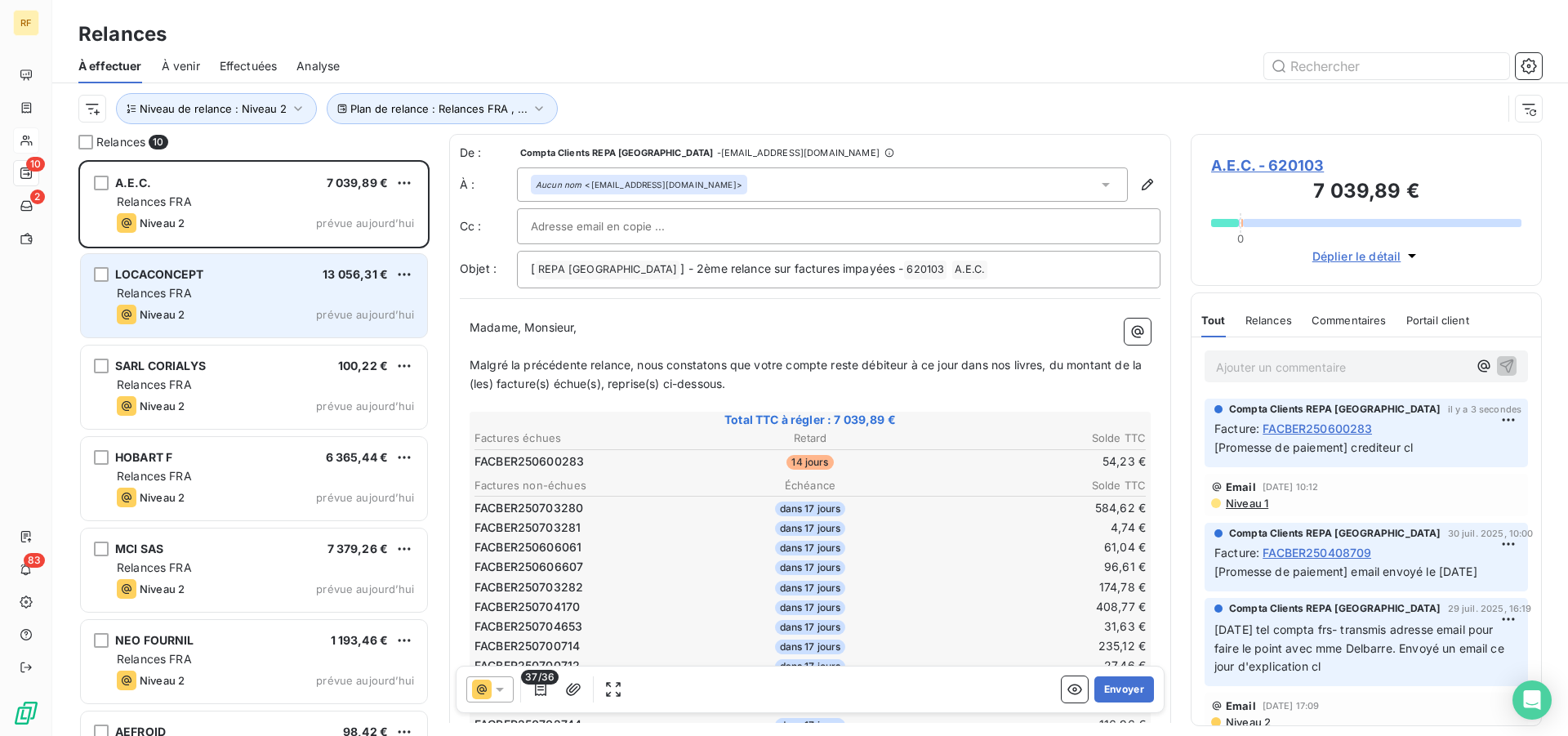
click at [126, 284] on div "LOCACONCEPT 13 056,31 € Relances FRA Niveau 2 prévue aujourd’hui" at bounding box center [254, 295] width 346 height 83
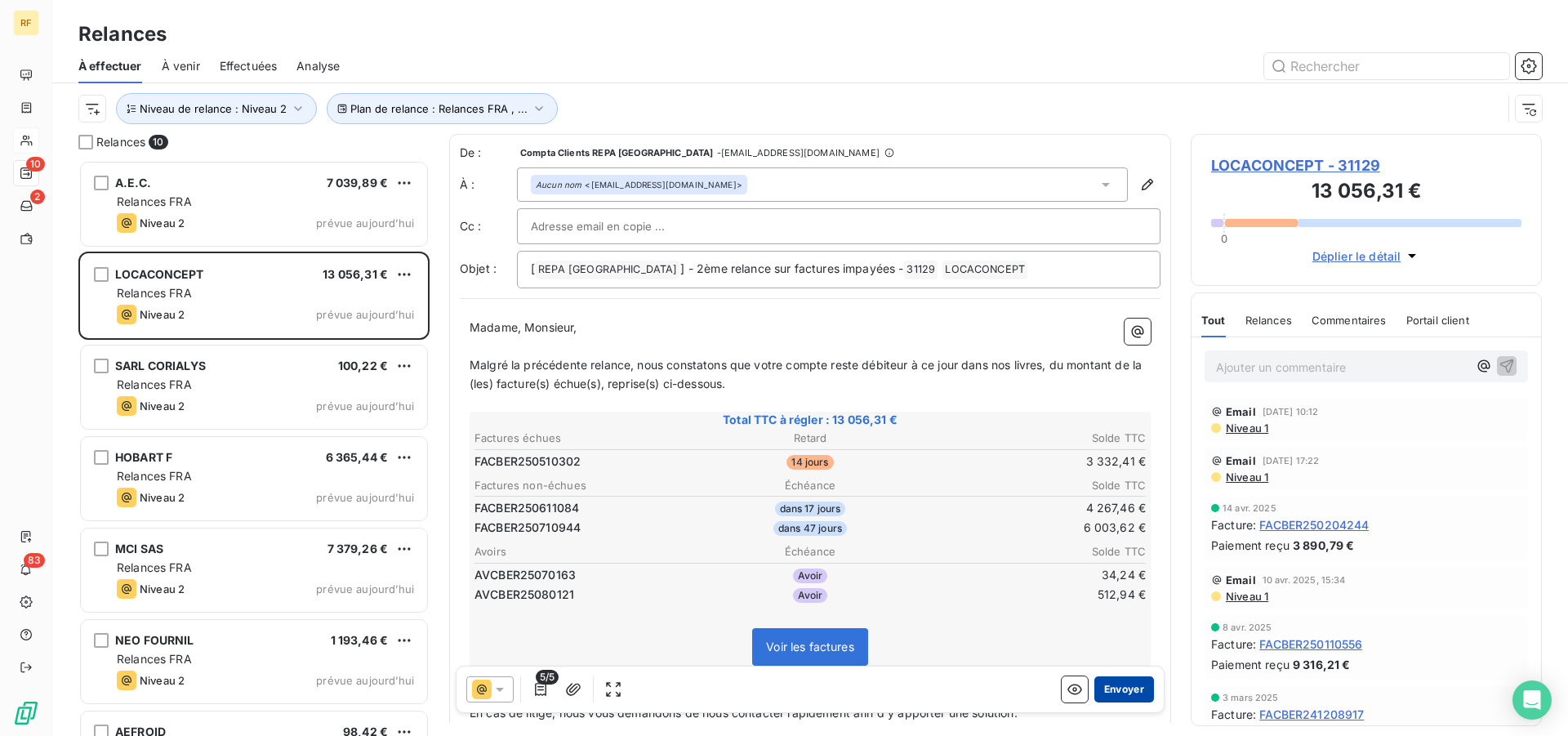
click at [1131, 692] on button "Envoyer" at bounding box center [1124, 689] width 59 height 26
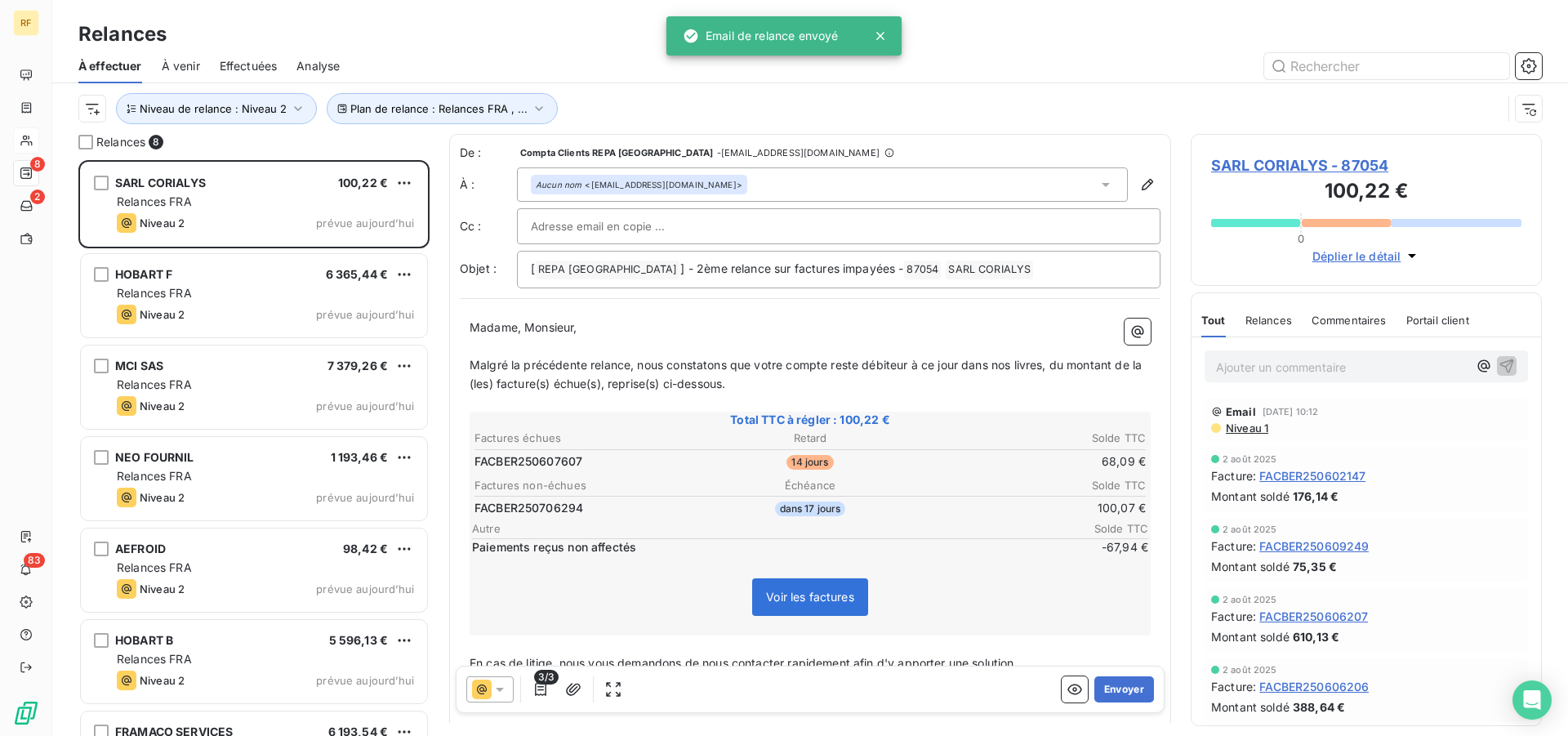
click at [1131, 692] on button "Envoyer" at bounding box center [1124, 689] width 59 height 26
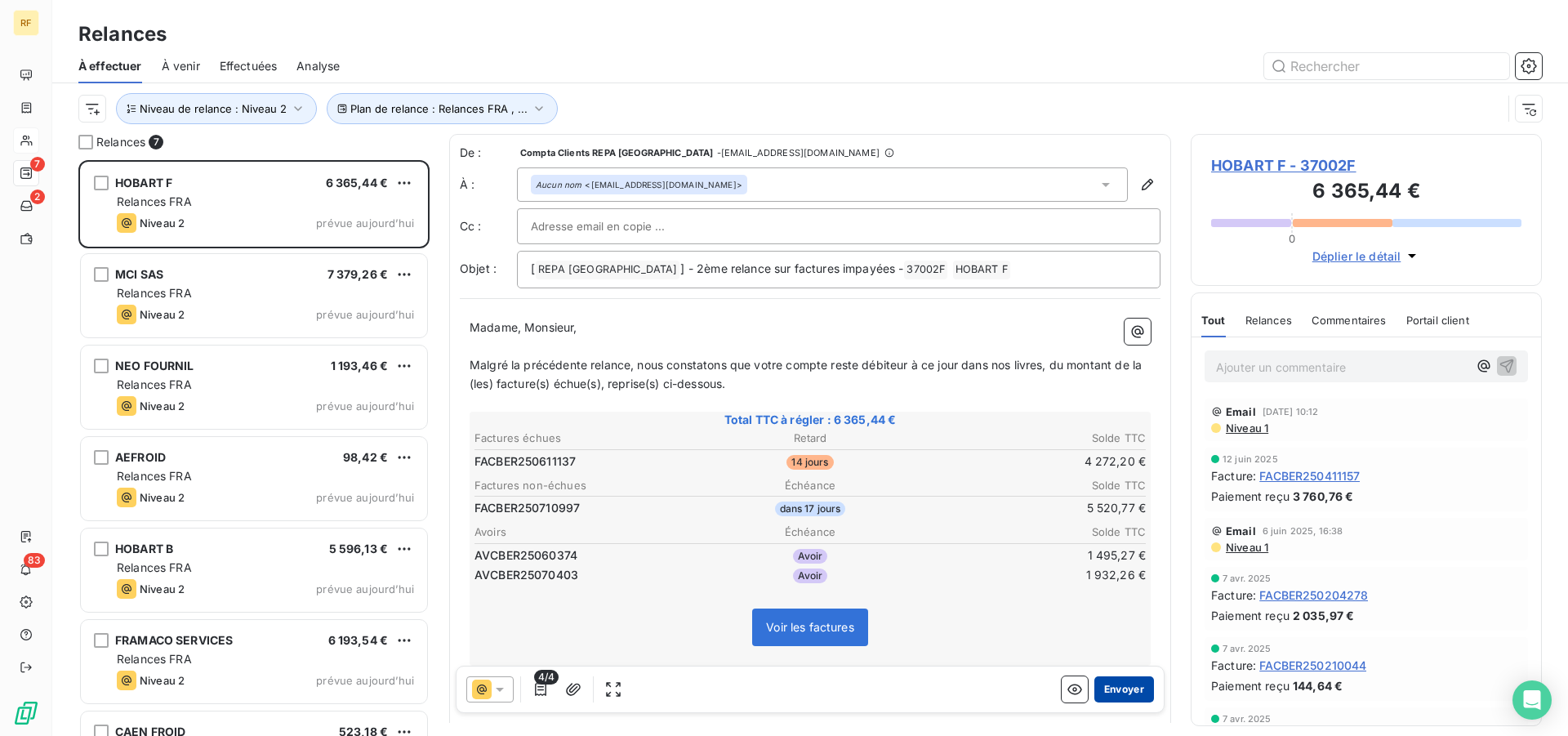
click at [1094, 688] on button "Envoyer" at bounding box center [1124, 689] width 59 height 26
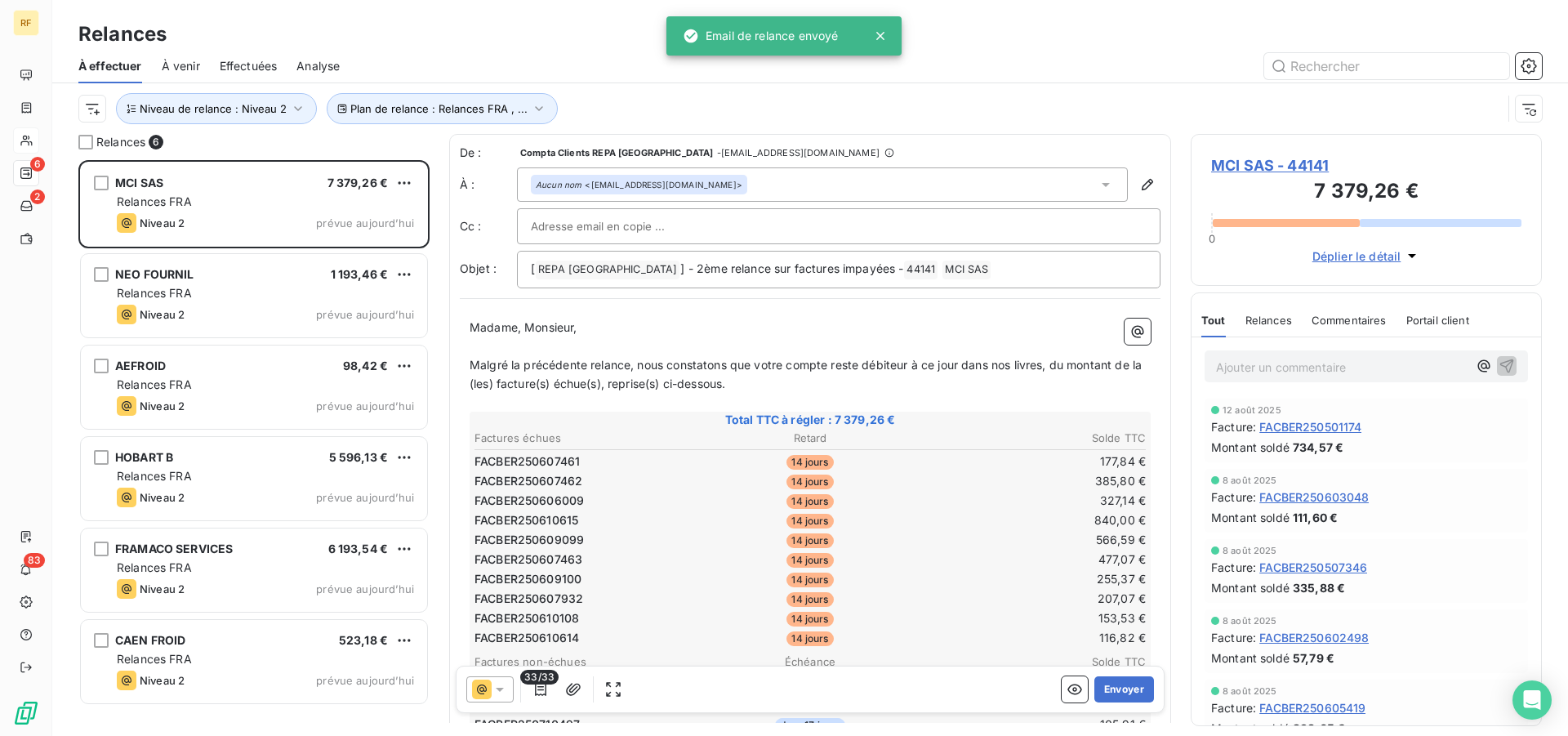
click at [913, 506] on table "Factures échues Retard Solde TTC FACBER250607461 14 jours 177,84 € FACBER250607…" at bounding box center [810, 538] width 677 height 221
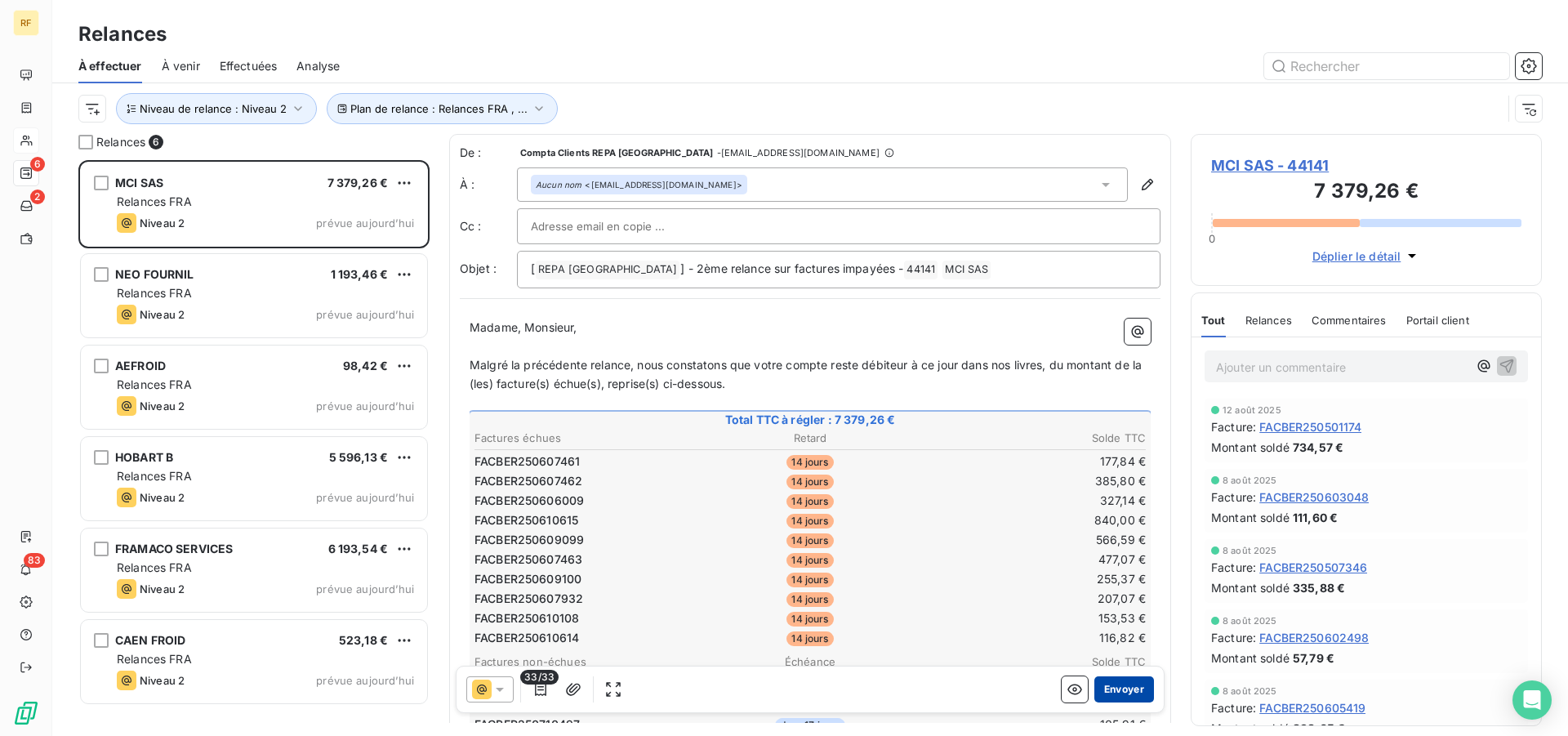
click at [1124, 687] on button "Envoyer" at bounding box center [1124, 689] width 59 height 26
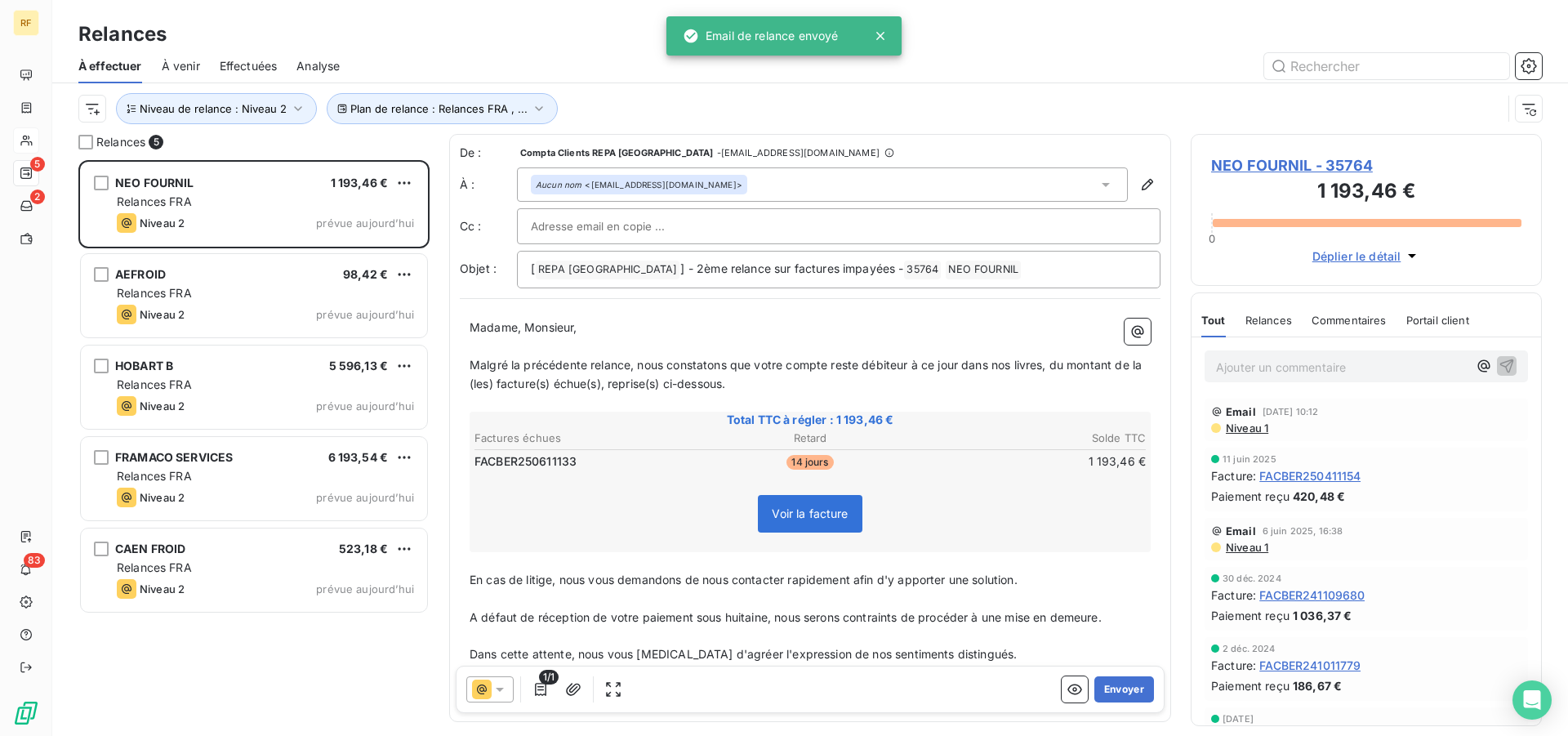
click at [1002, 491] on div "Voir la facture" at bounding box center [810, 516] width 677 height 70
click at [1125, 684] on button "Envoyer" at bounding box center [1124, 689] width 59 height 26
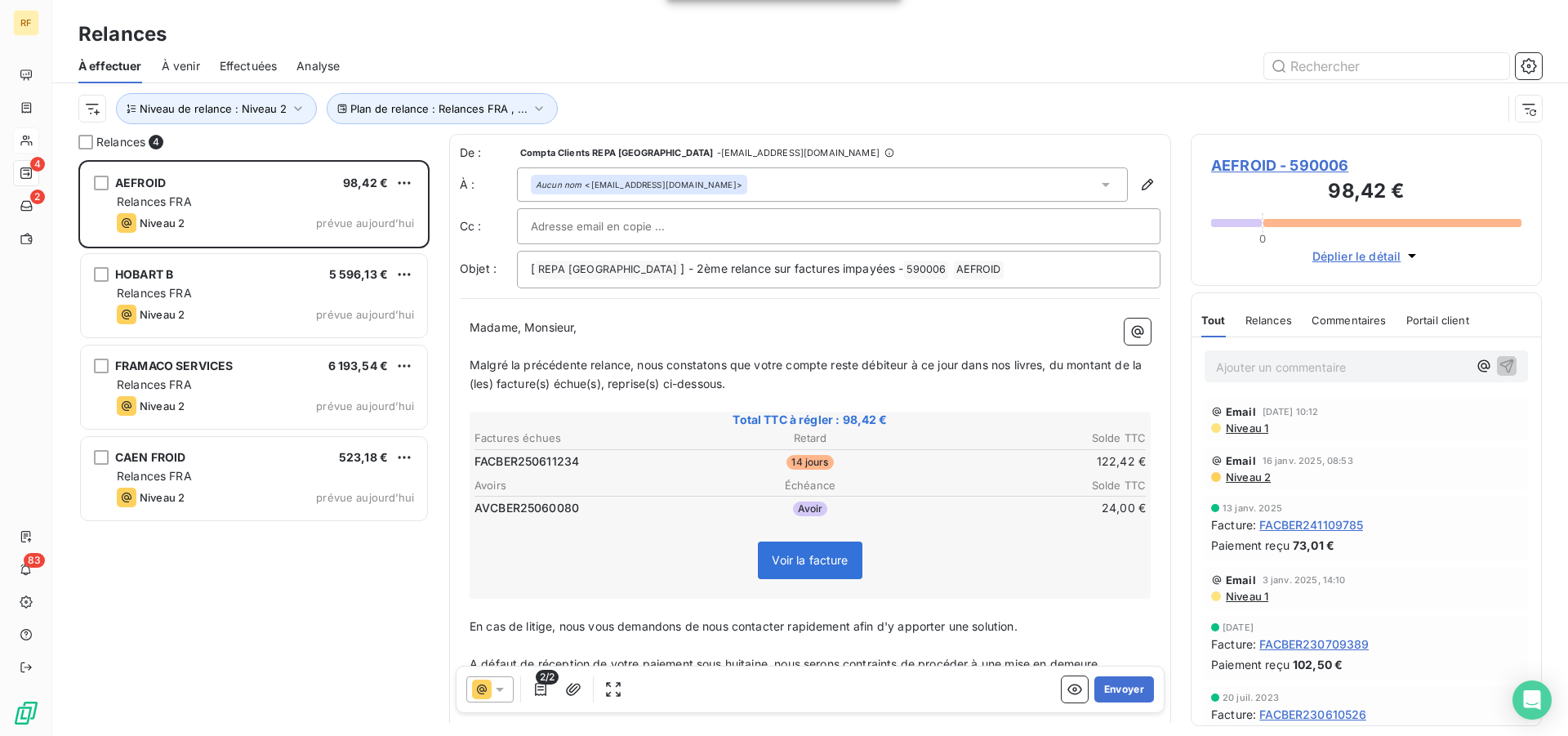
click at [1104, 670] on div "2/2 Envoyer" at bounding box center [810, 690] width 709 height 48
click at [1106, 694] on button "Envoyer" at bounding box center [1124, 689] width 59 height 26
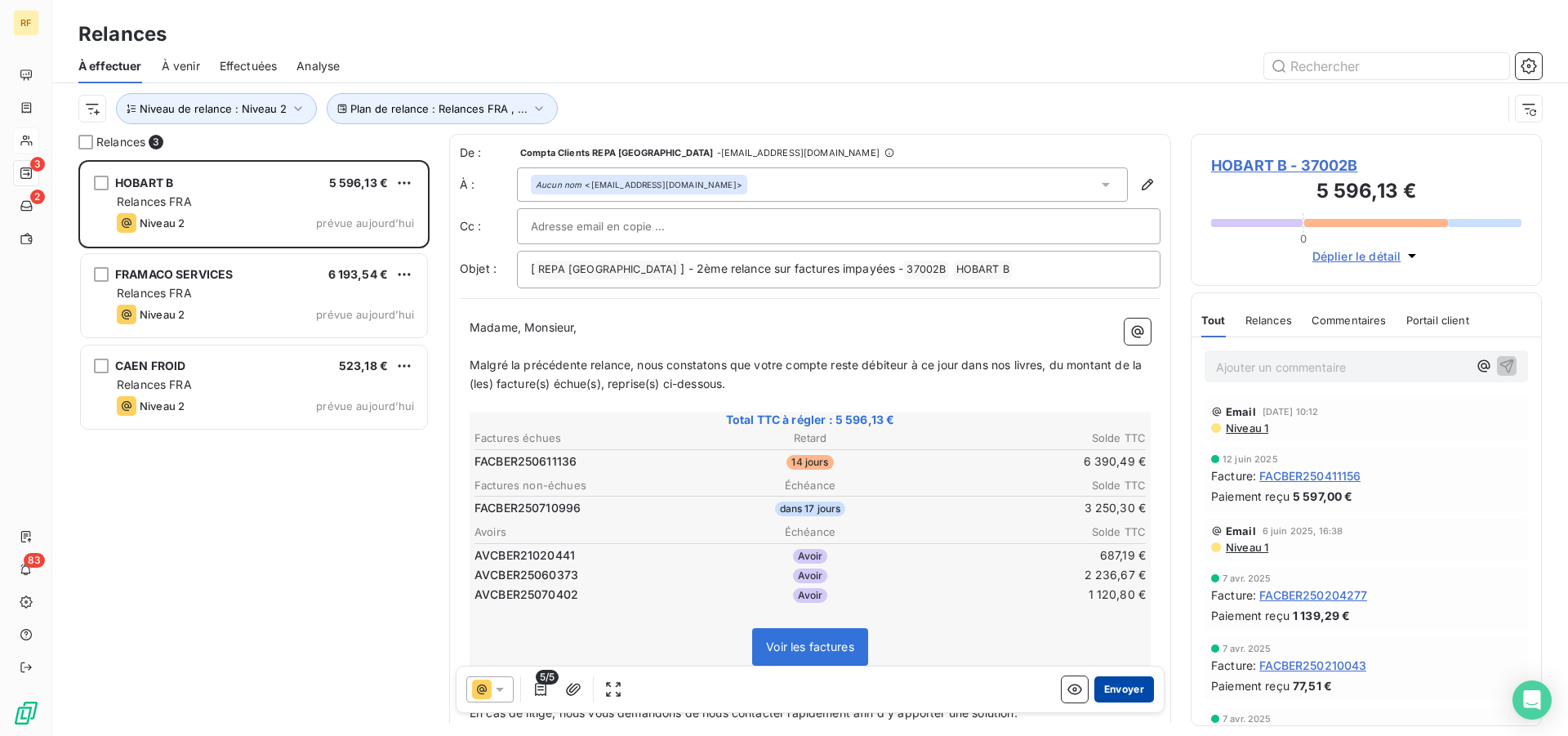
click at [1104, 690] on button "Envoyer" at bounding box center [1124, 689] width 59 height 26
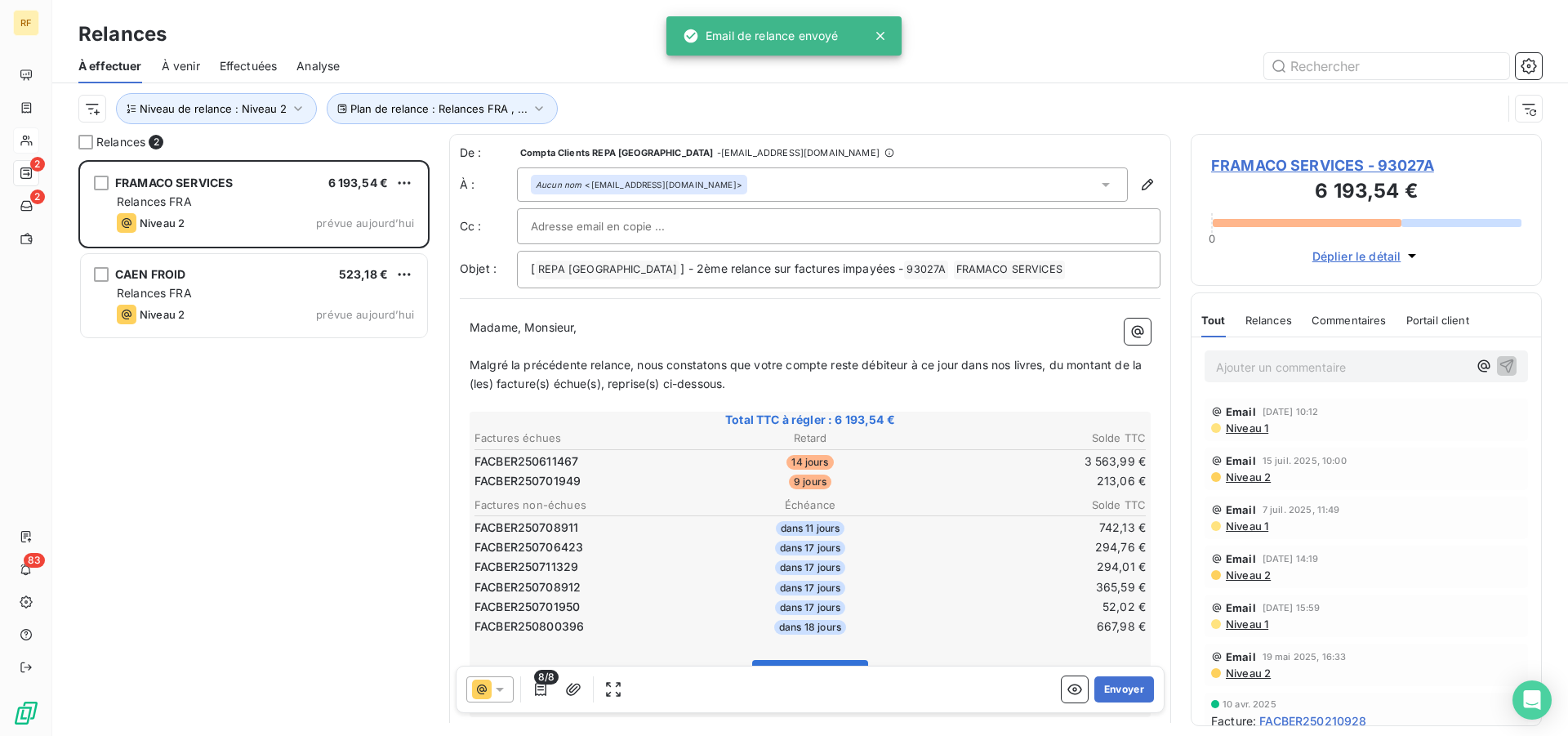
click at [970, 565] on td "294,01 €" at bounding box center [1035, 567] width 223 height 18
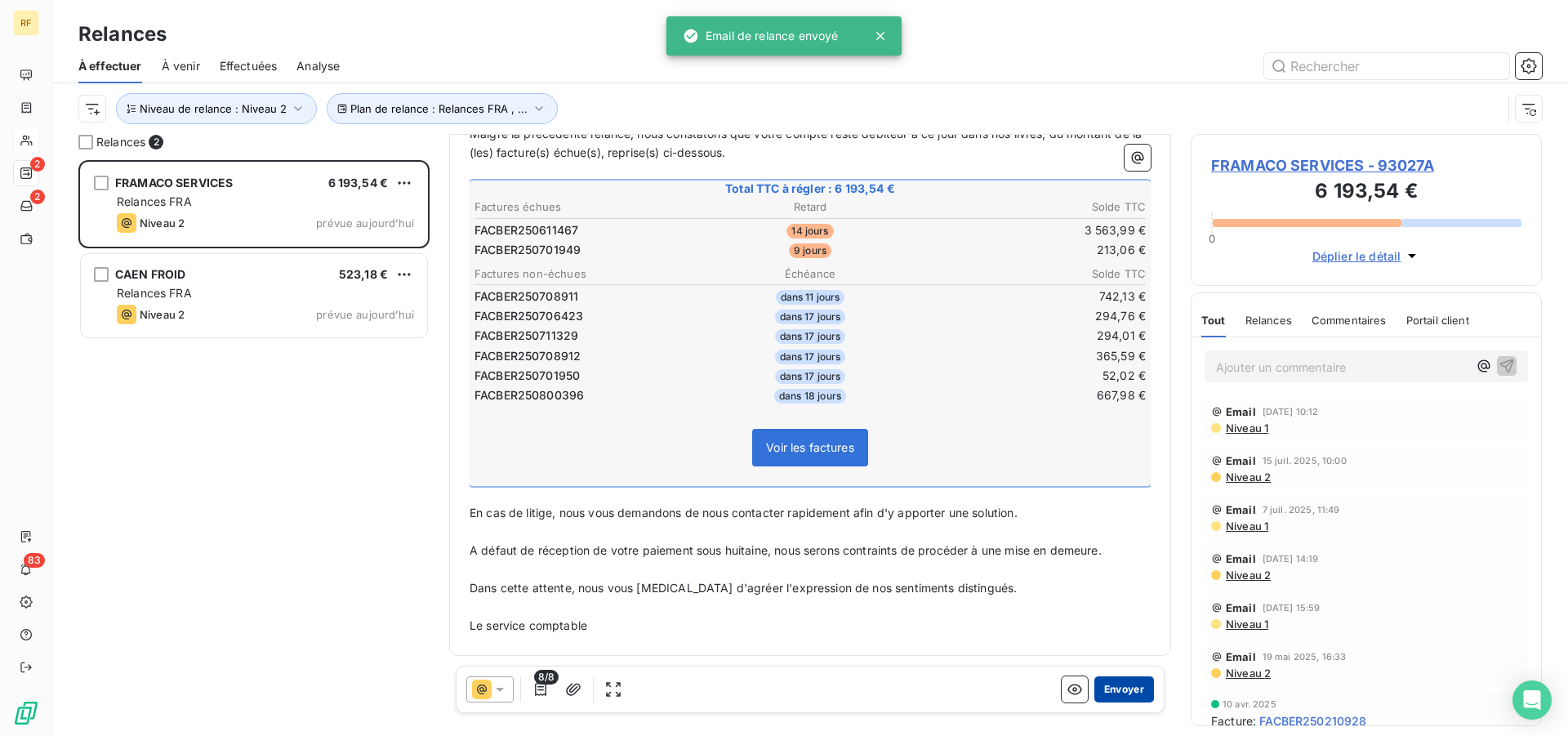
click at [1120, 681] on button "Envoyer" at bounding box center [1124, 689] width 59 height 26
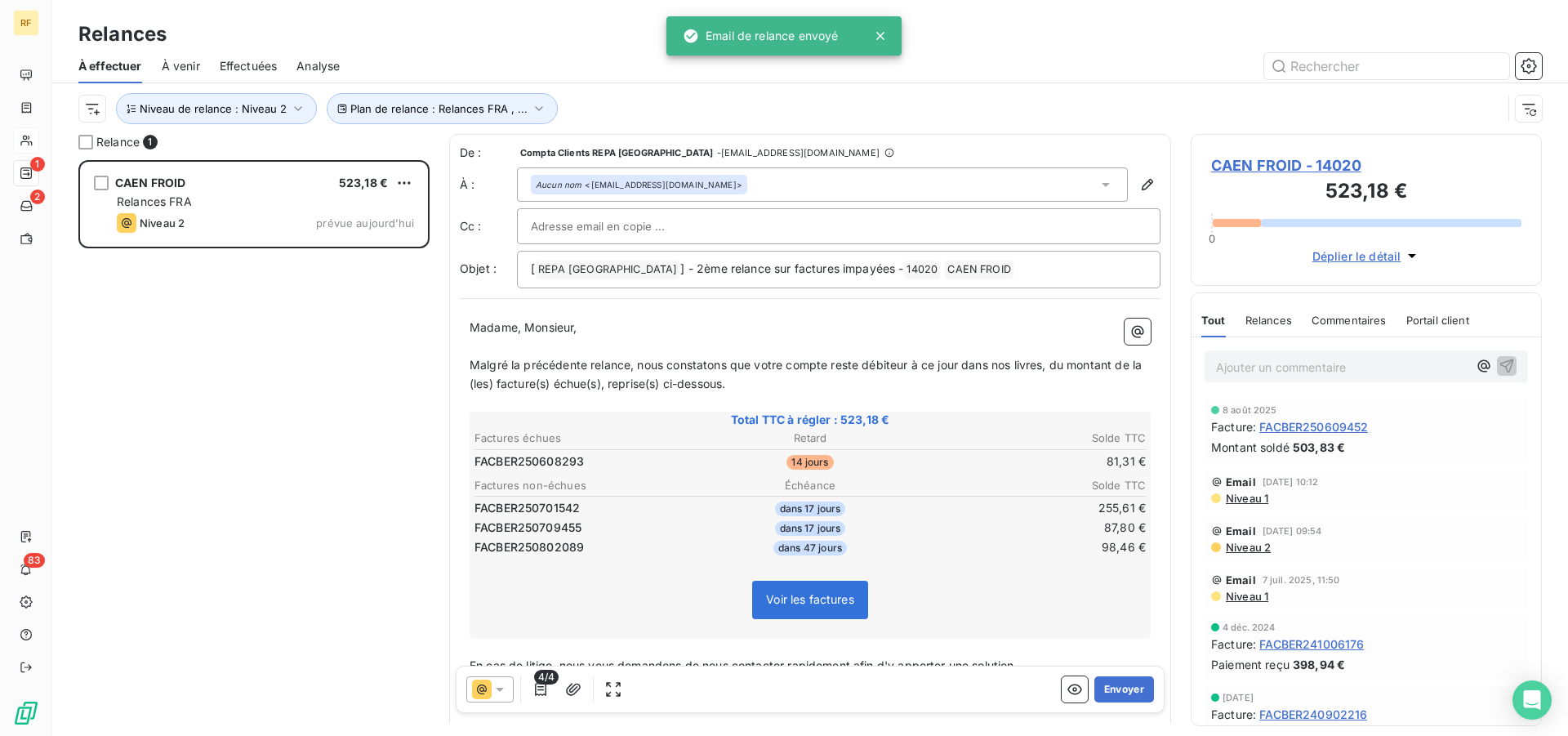
click at [958, 565] on div "Total TTC à régler : 523,18 € Factures échues Retard Solde TTC FACBER250608293 …" at bounding box center [809, 525] width 681 height 227
click at [1110, 682] on button "Envoyer" at bounding box center [1124, 689] width 59 height 26
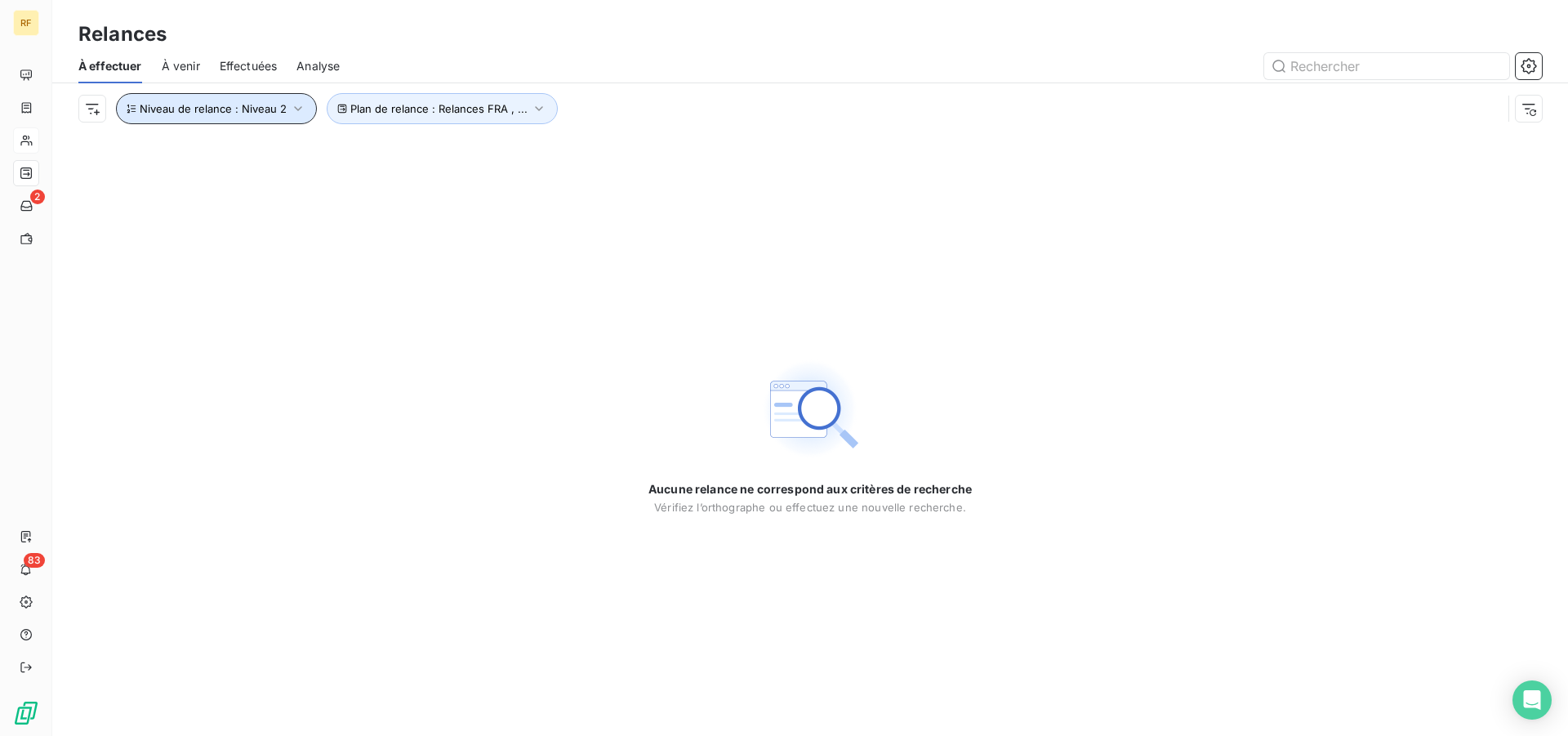
click at [273, 110] on span "Niveau de relance : Niveau 2" at bounding box center [213, 109] width 147 height 13
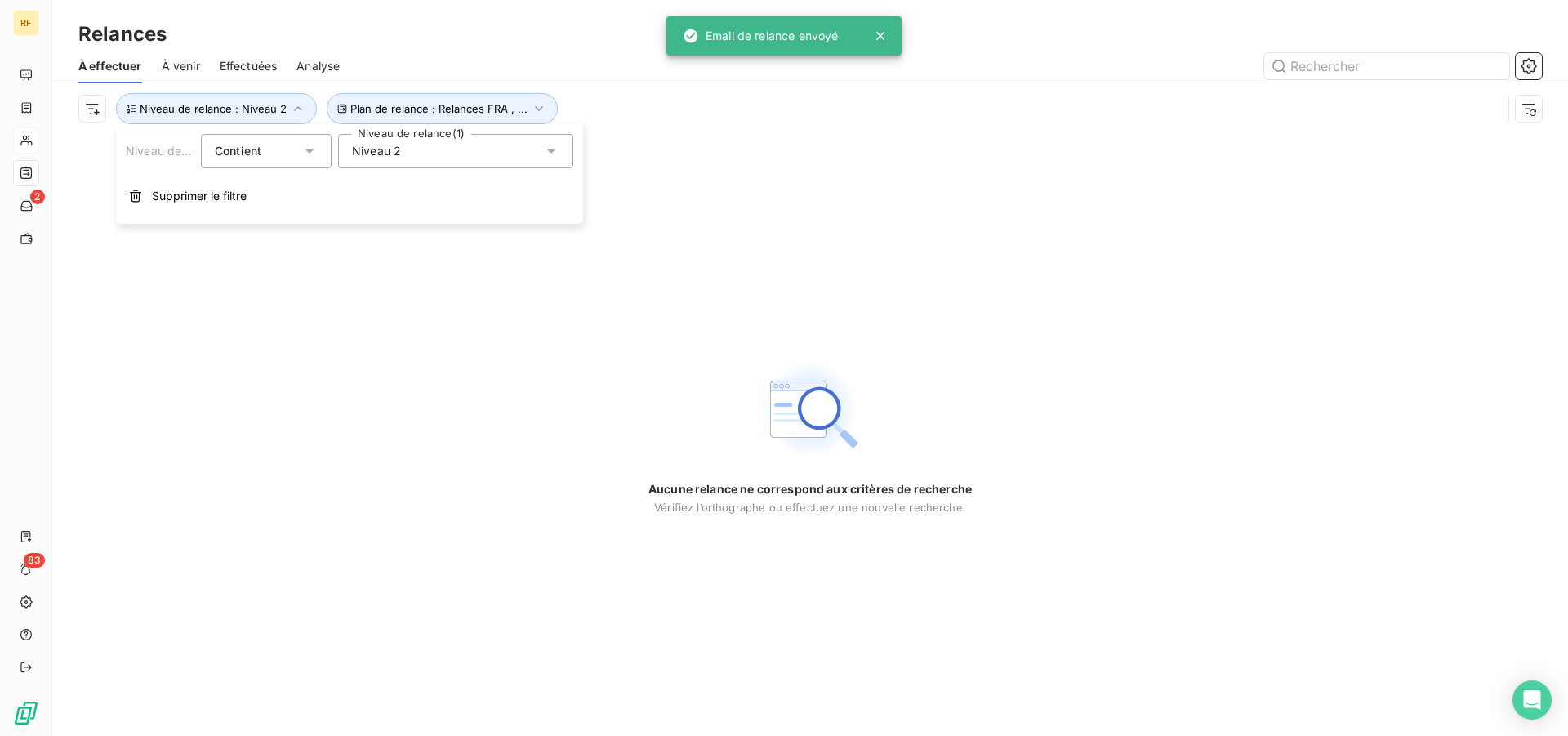
click at [439, 161] on div "Niveau 2" at bounding box center [456, 151] width 235 height 34
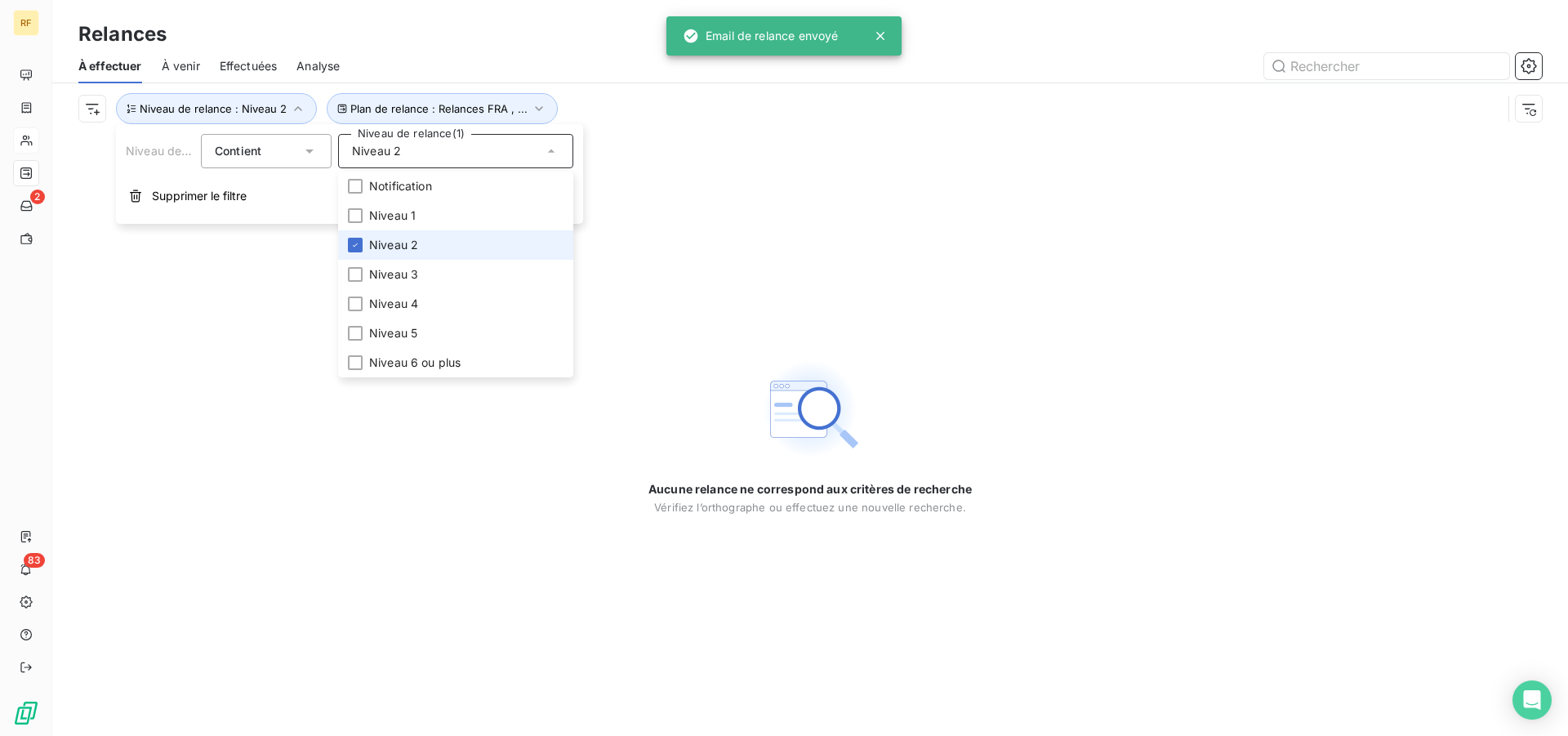
click at [394, 240] on span "Niveau 2" at bounding box center [393, 245] width 49 height 16
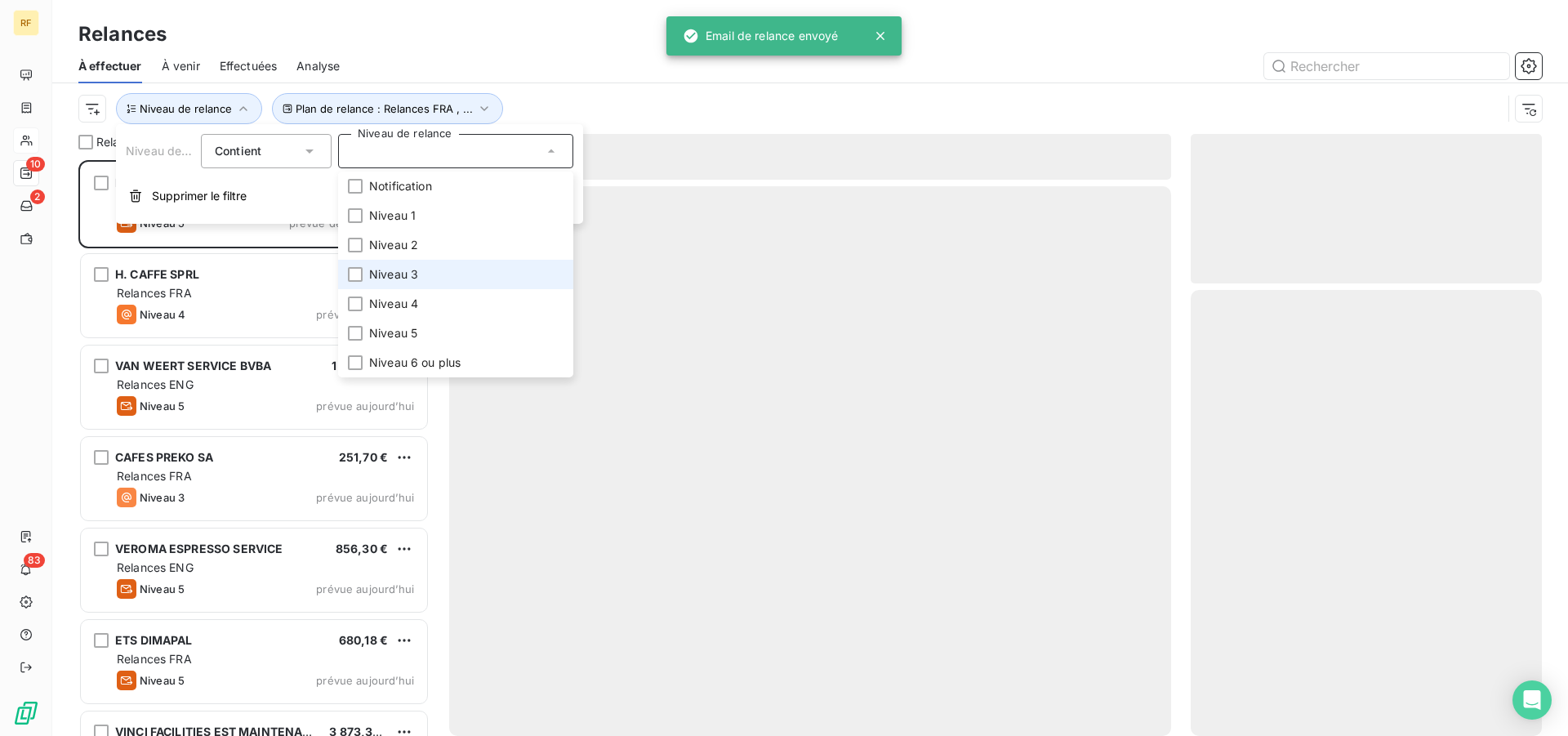
scroll to position [562, 337]
click at [401, 270] on span "Niveau 3" at bounding box center [393, 274] width 49 height 16
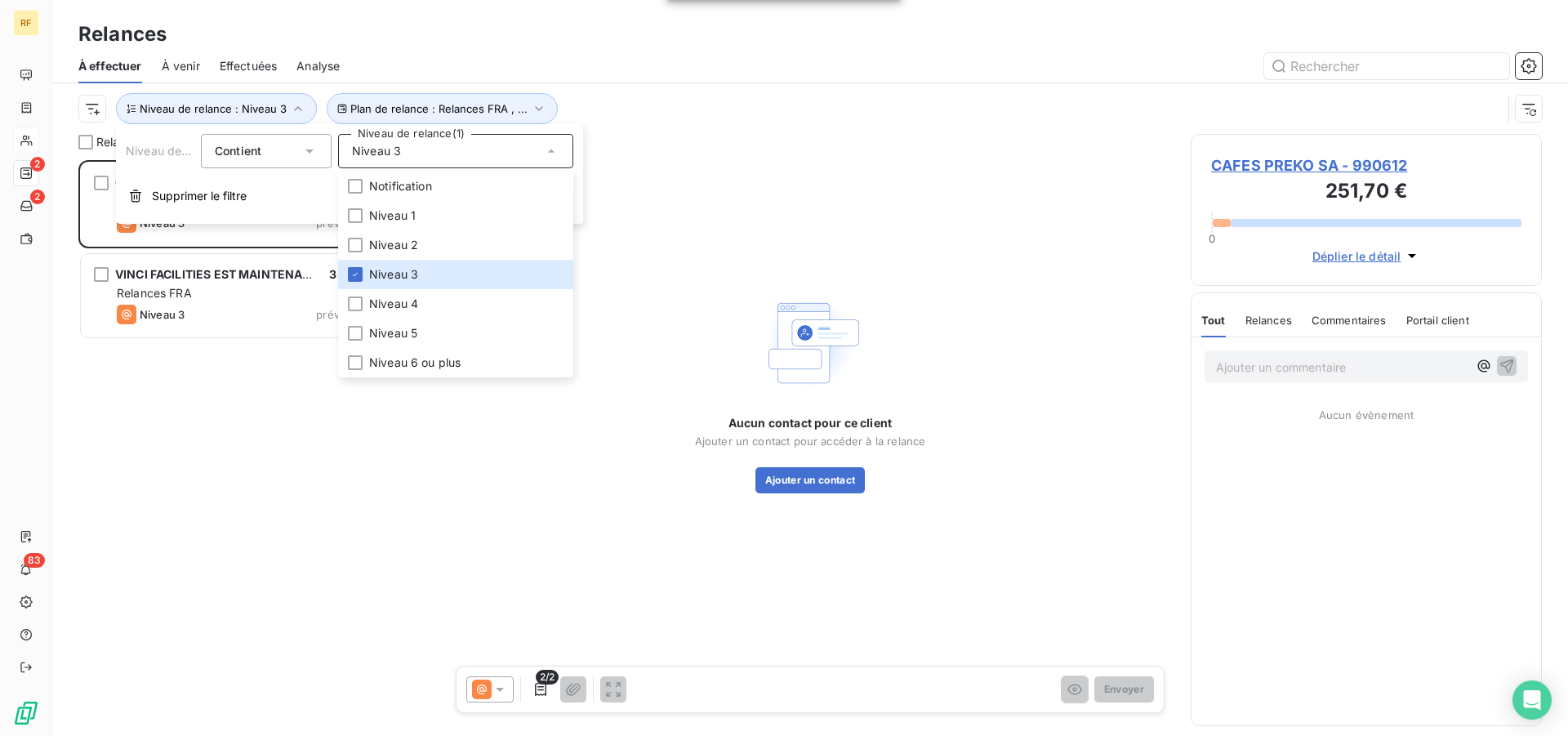
scroll to position [562, 337]
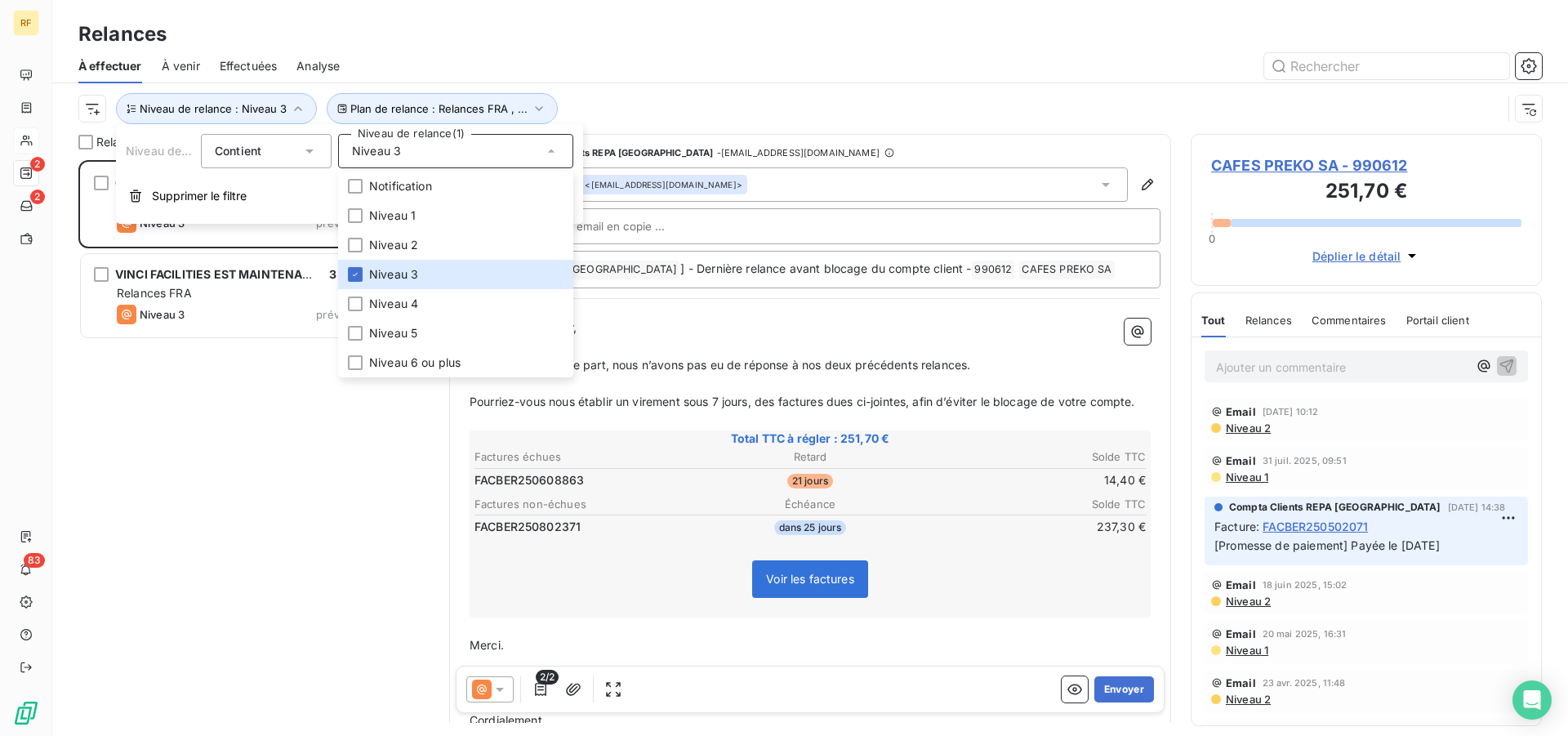
click at [499, 70] on div at bounding box center [950, 66] width 1182 height 26
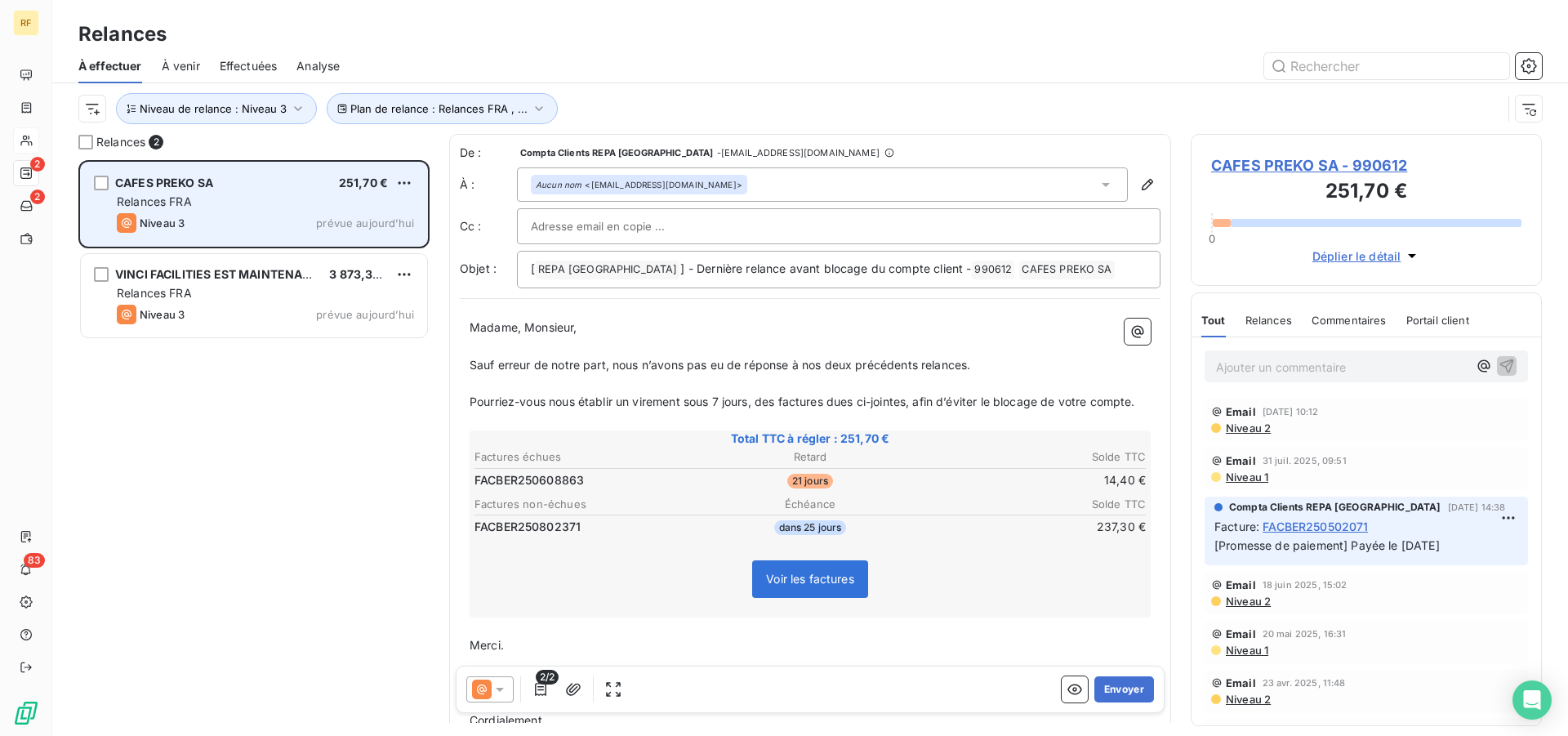
click at [284, 196] on div "Relances FRA" at bounding box center [265, 202] width 297 height 16
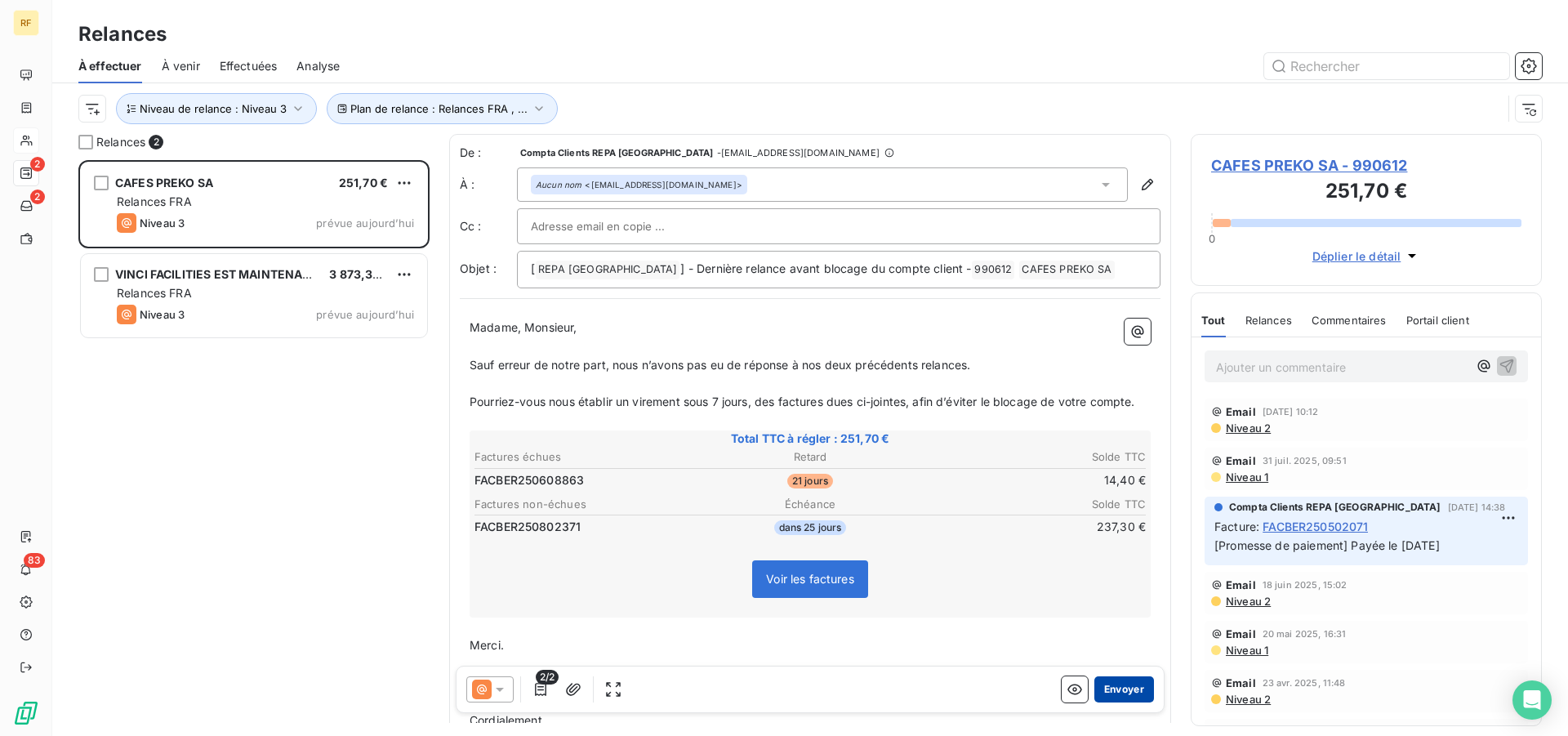
click at [1104, 679] on button "Envoyer" at bounding box center [1124, 689] width 59 height 26
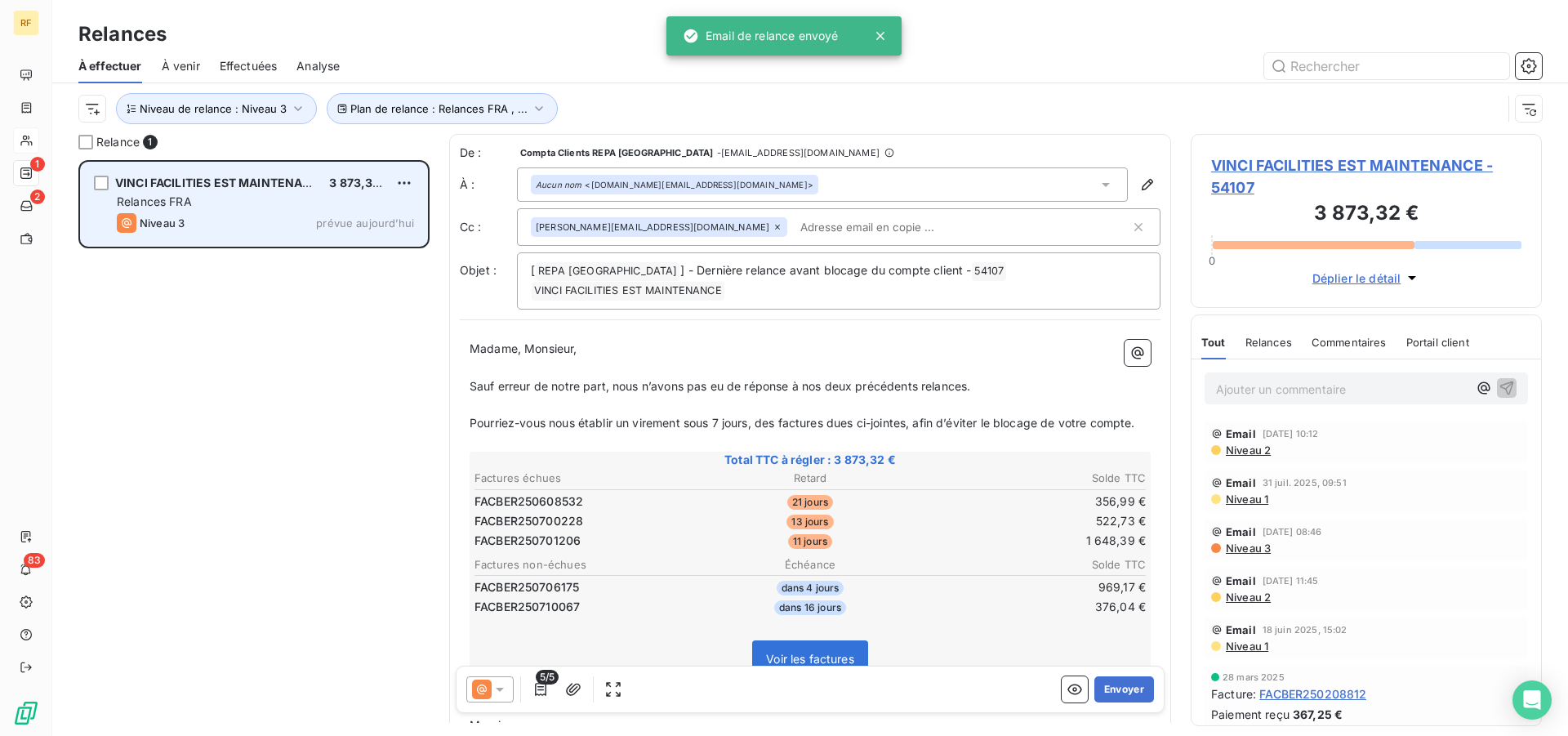
click at [277, 220] on div "Niveau 3 prévue aujourd’hui" at bounding box center [265, 223] width 297 height 20
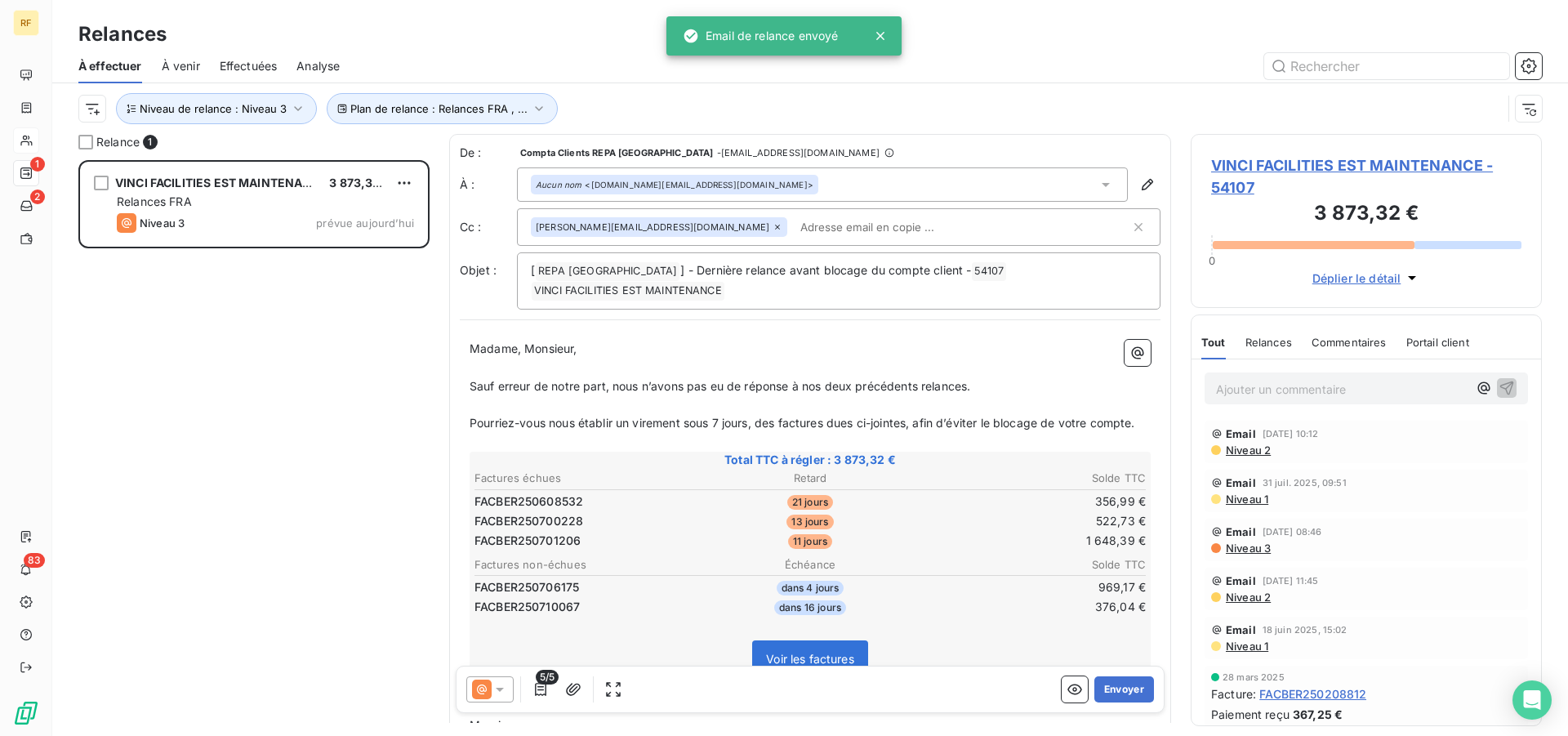
click at [964, 530] on table "Factures échues Retard Solde TTC FACBER250608532 21 jours 356,99 € FACBER250700…" at bounding box center [810, 509] width 677 height 83
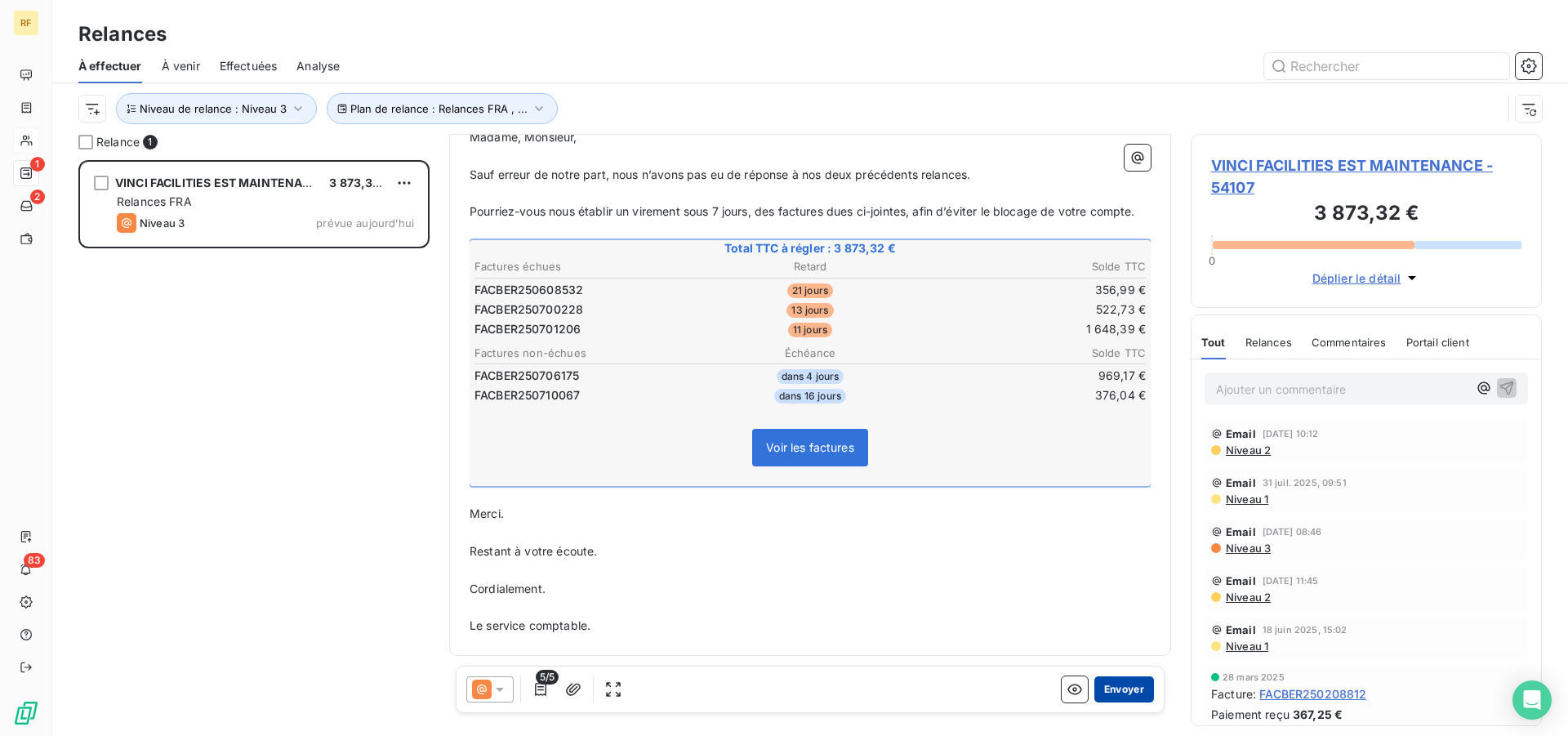
click at [1109, 689] on button "Envoyer" at bounding box center [1124, 689] width 59 height 26
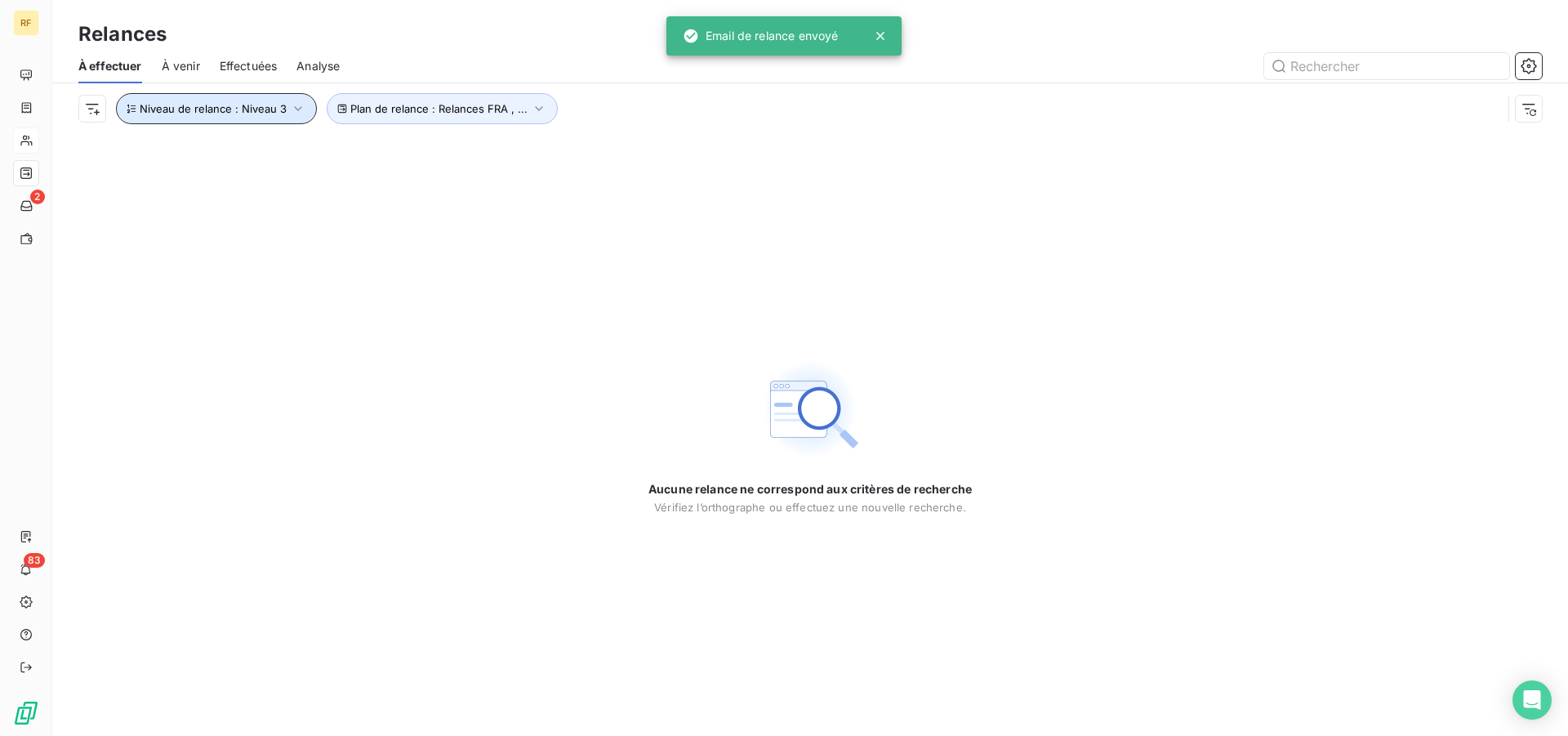
click at [233, 94] on button "Niveau de relance : Niveau 3" at bounding box center [216, 108] width 201 height 31
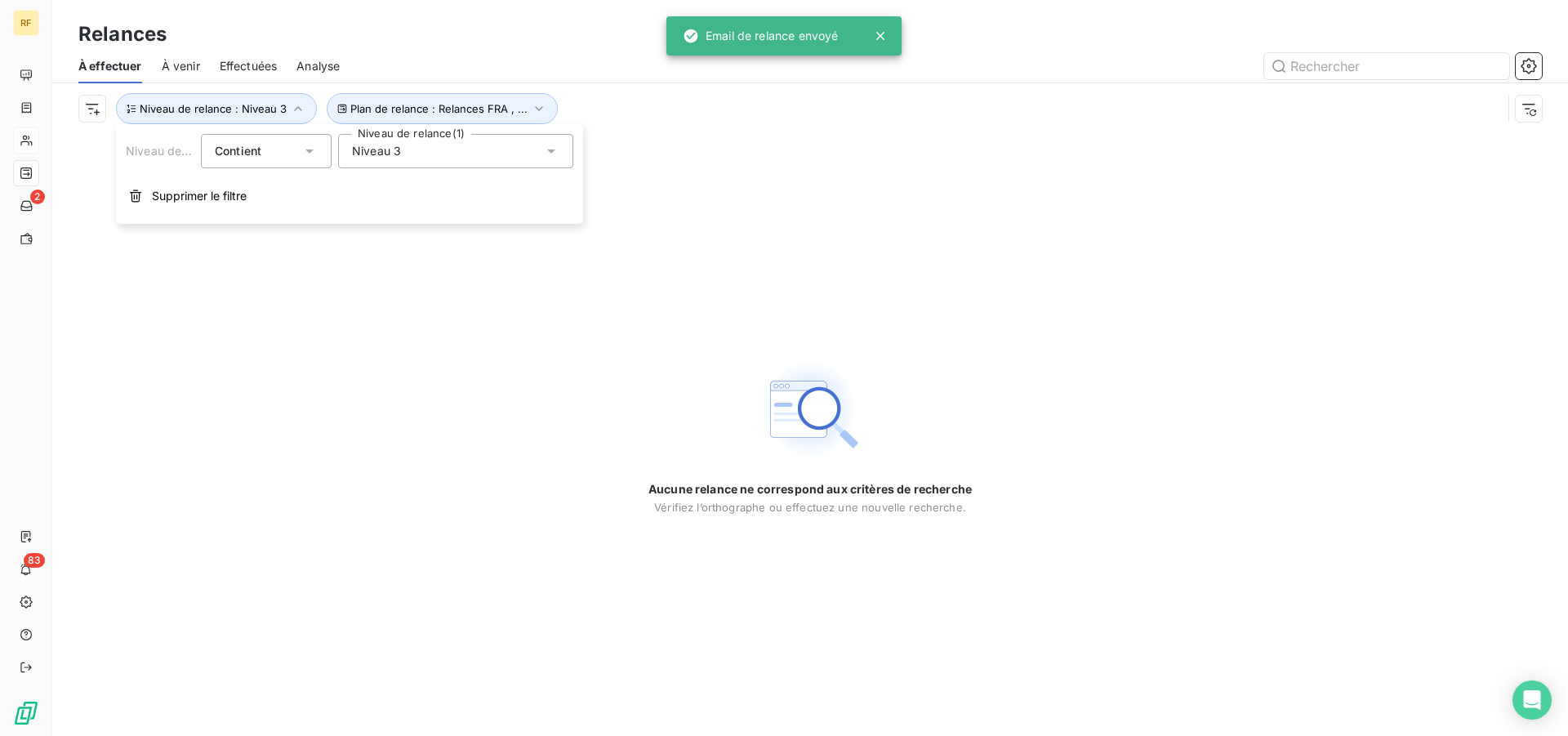
click at [413, 156] on div "Niveau 3" at bounding box center [456, 151] width 235 height 34
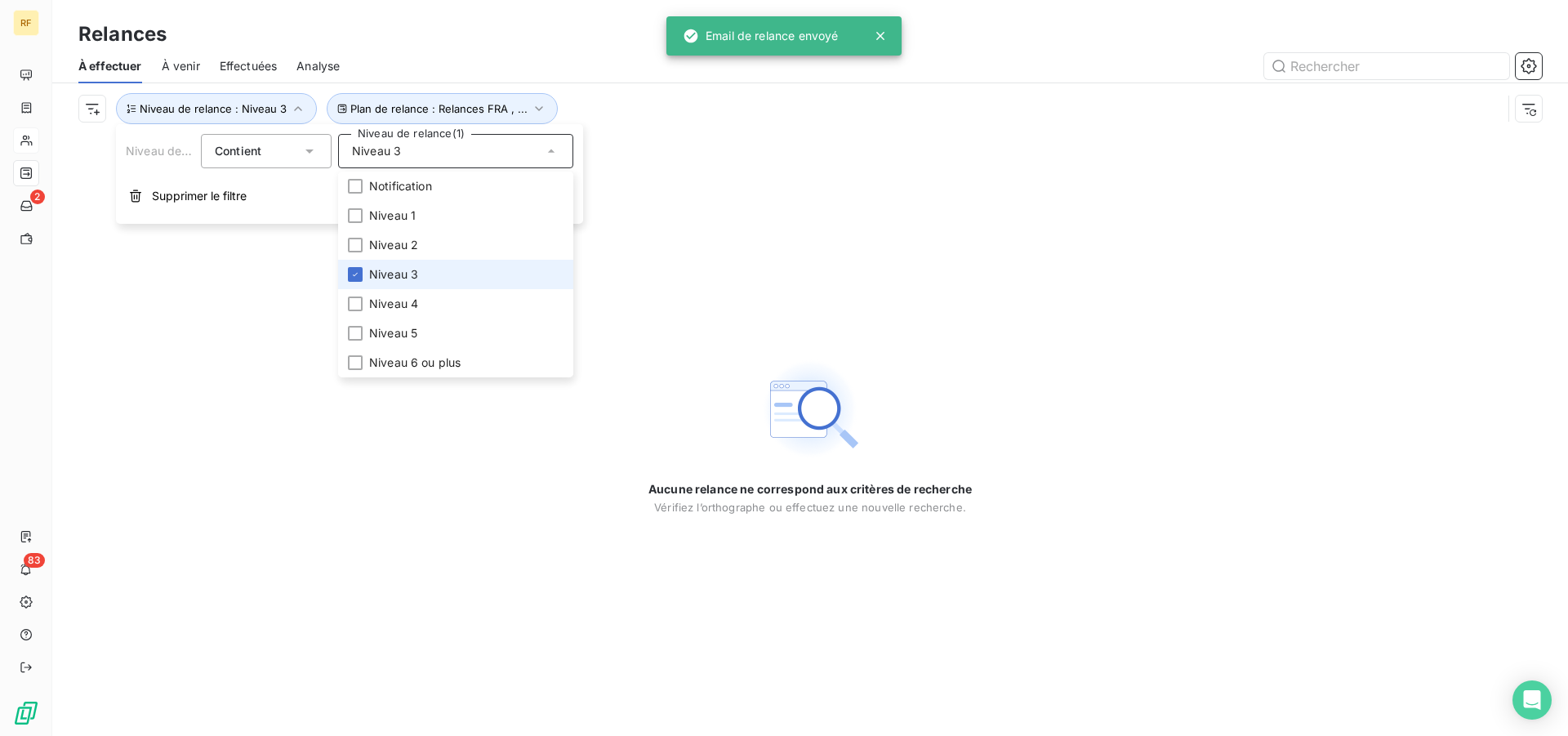
click at [411, 273] on span "Niveau 3" at bounding box center [393, 274] width 49 height 16
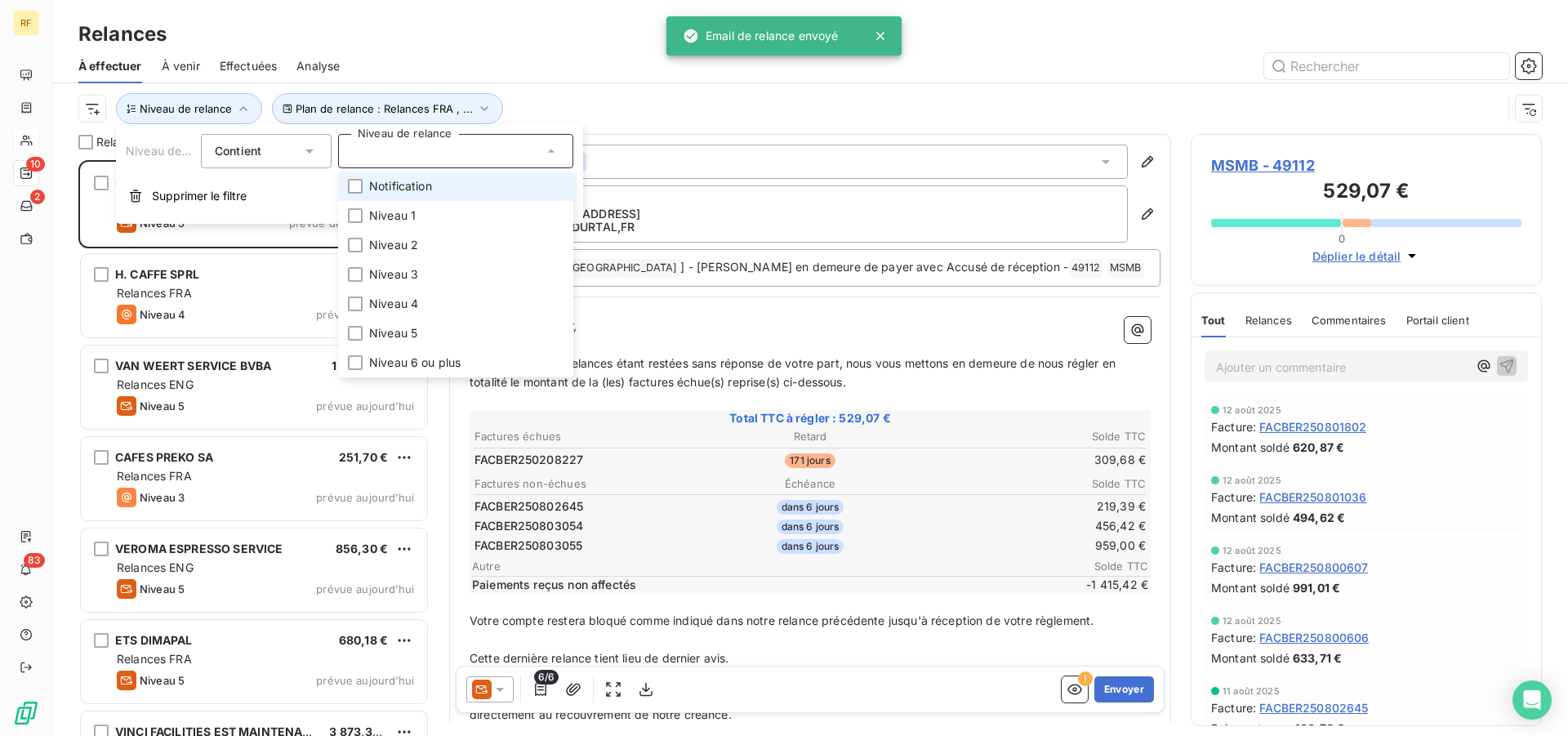
scroll to position [562, 337]
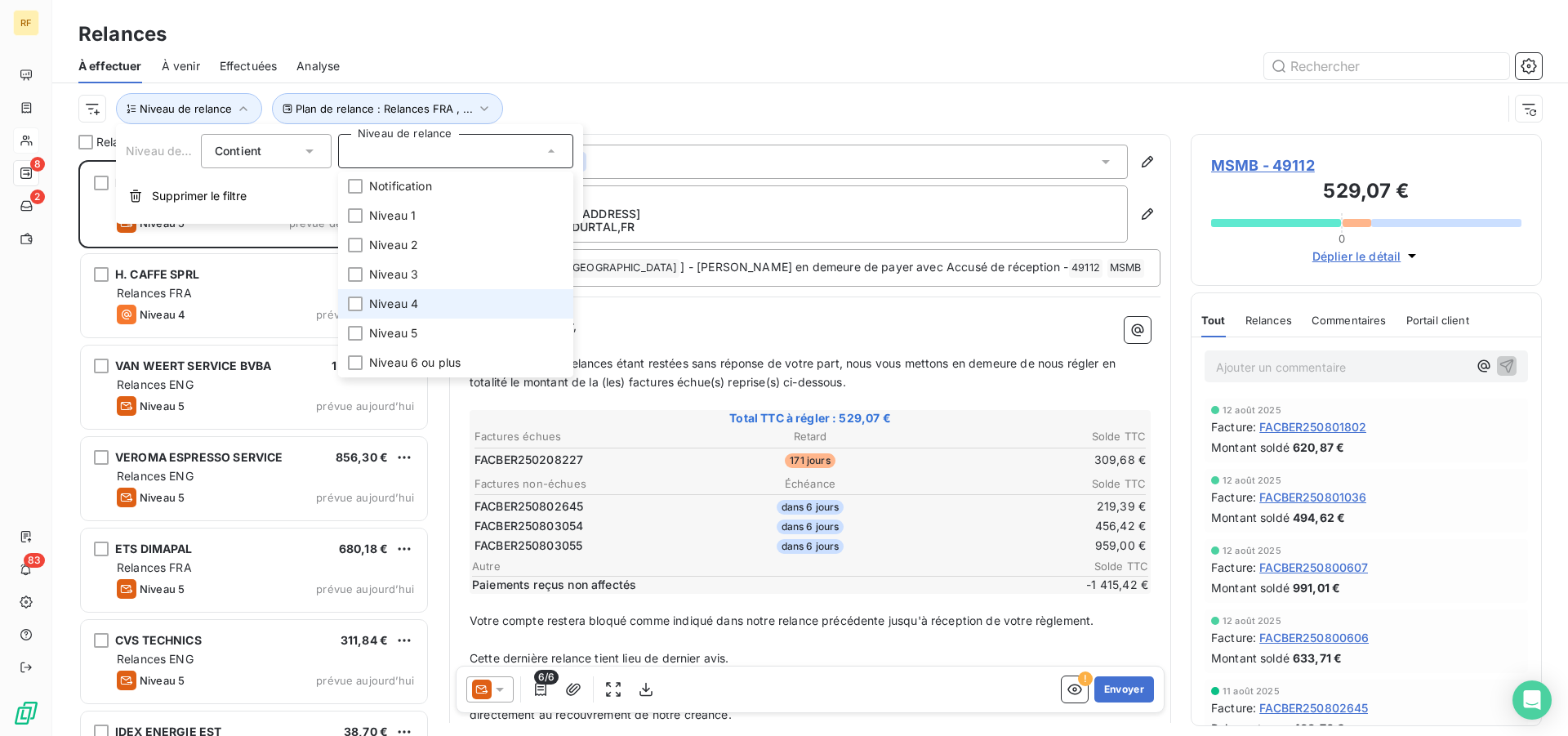
click at [419, 306] on span "Niveau 4" at bounding box center [393, 303] width 49 height 16
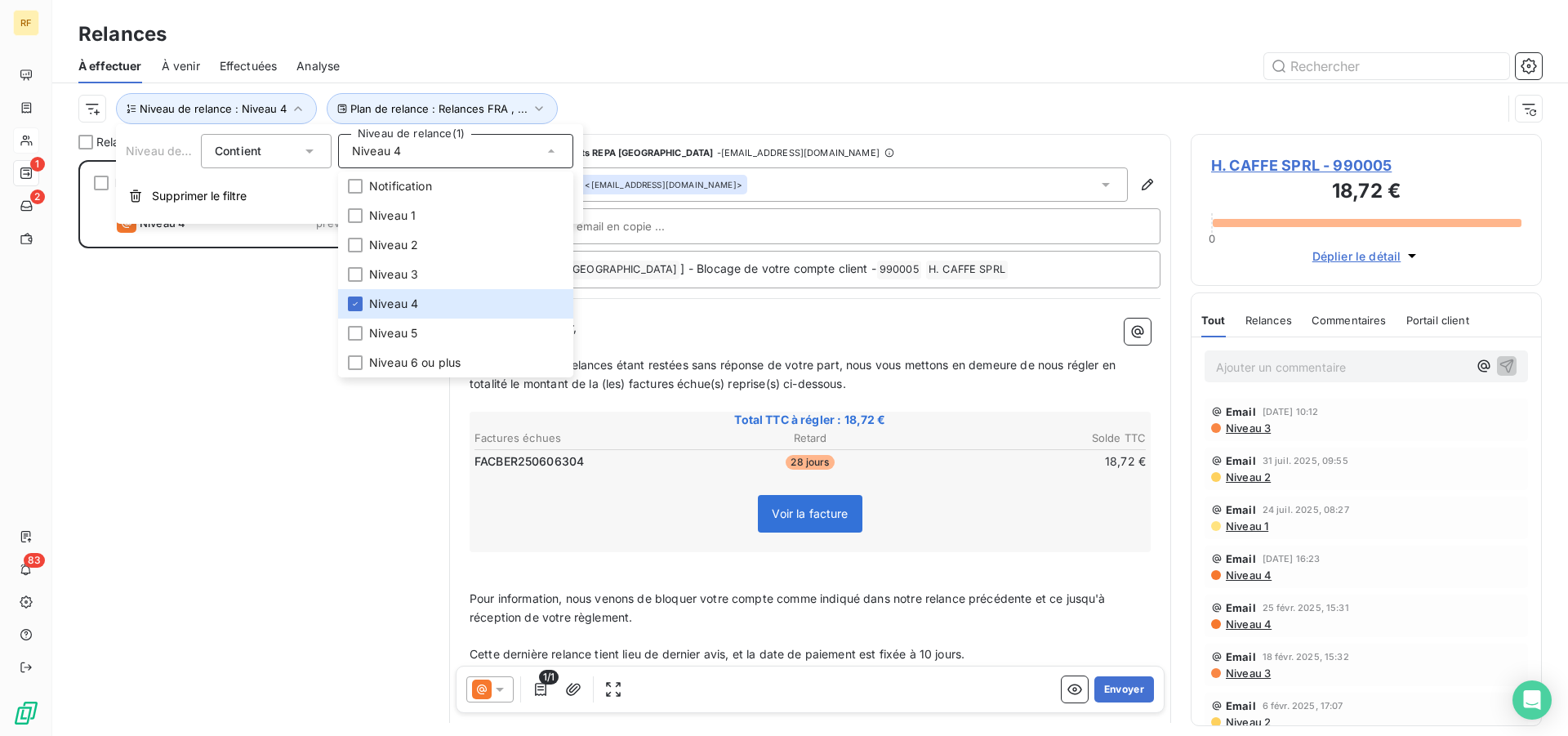
scroll to position [562, 337]
click at [598, 56] on div at bounding box center [950, 66] width 1182 height 26
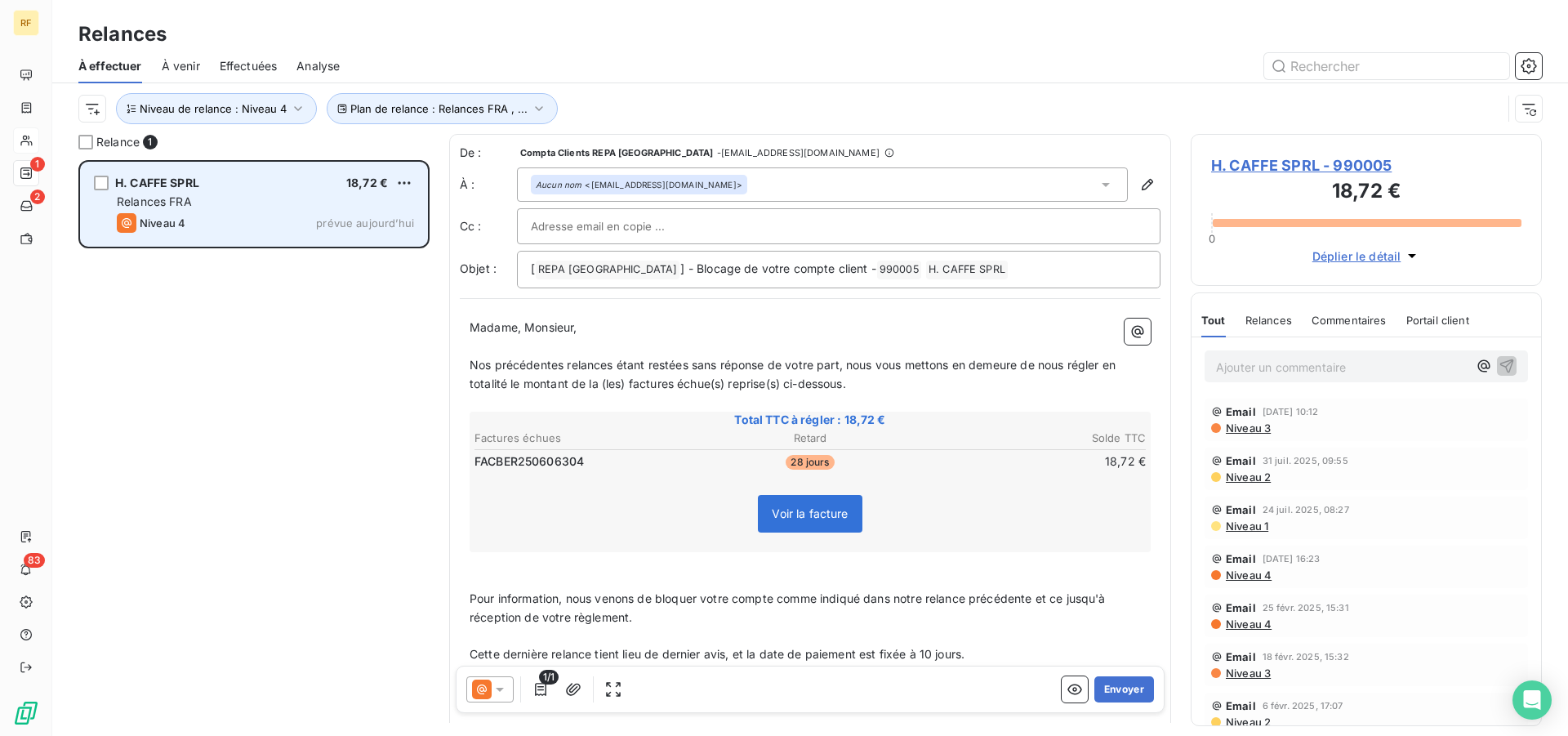
click at [218, 228] on div "Niveau 4 prévue aujourd’hui" at bounding box center [265, 223] width 297 height 20
click at [260, 233] on div "H. CAFFE SPRL 18,72 € Relances FRA Niveau 4 prévue aujourd’hui" at bounding box center [254, 204] width 346 height 83
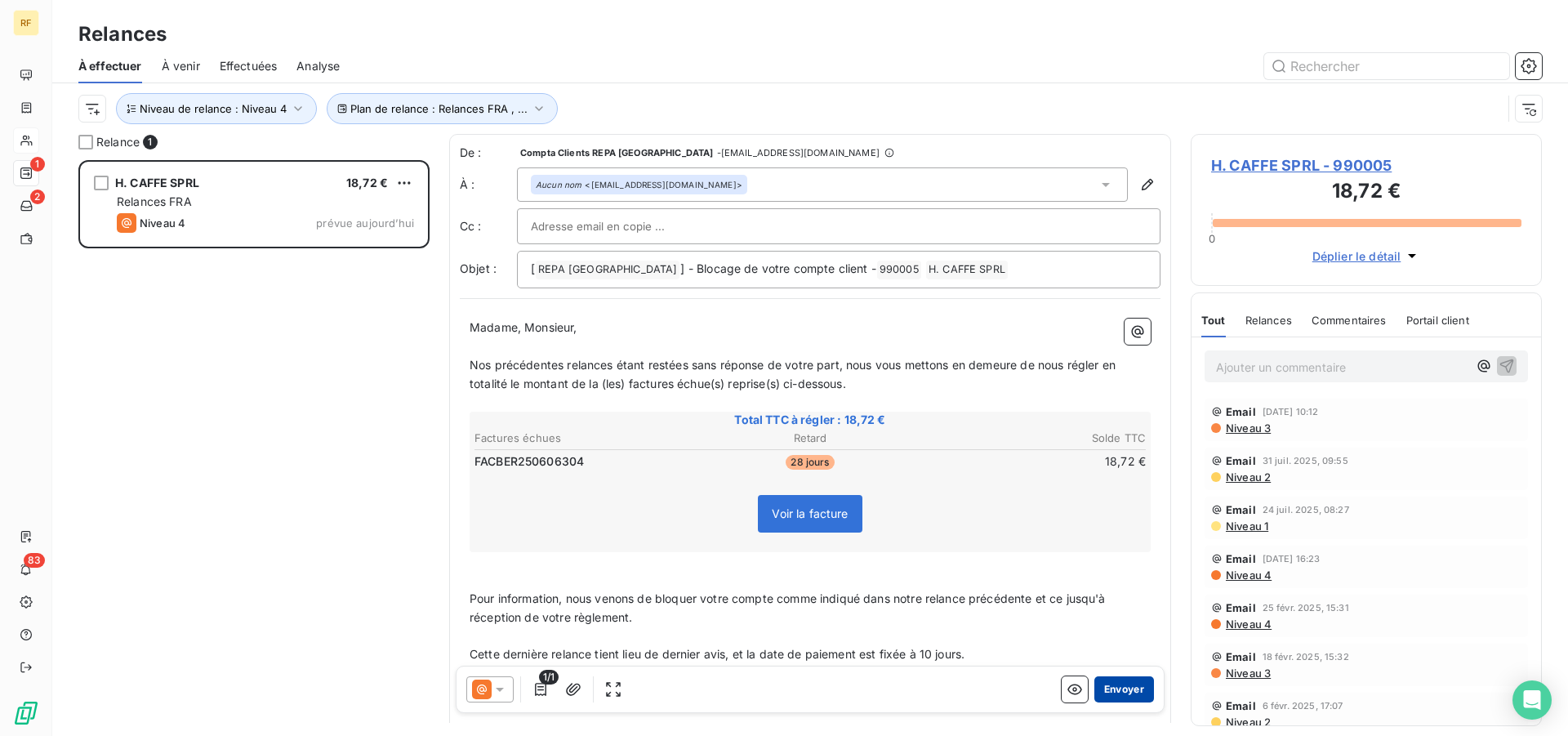
click at [1110, 689] on button "Envoyer" at bounding box center [1124, 689] width 59 height 26
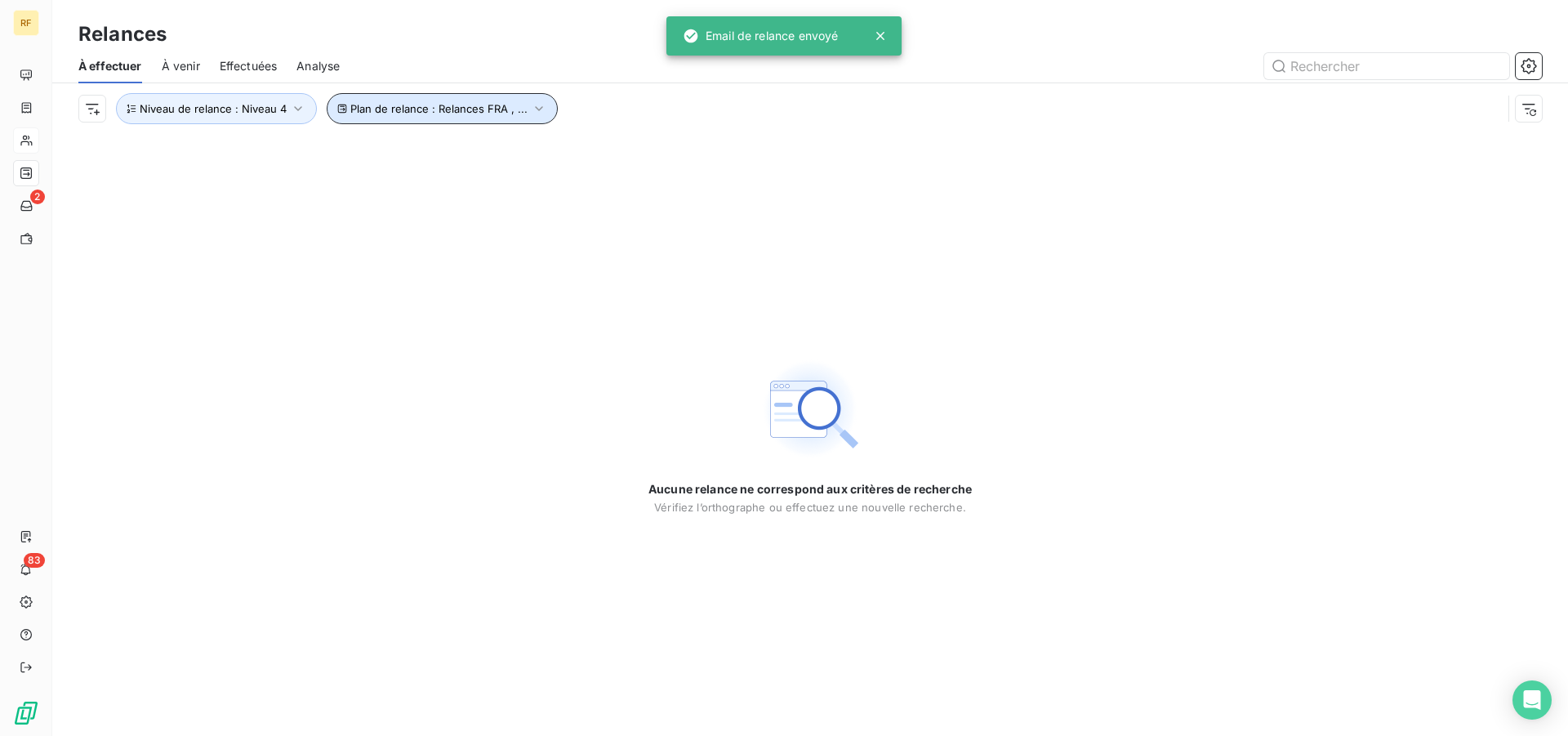
click at [396, 111] on span "Plan de relance : Relances FRA , ..." at bounding box center [439, 109] width 177 height 13
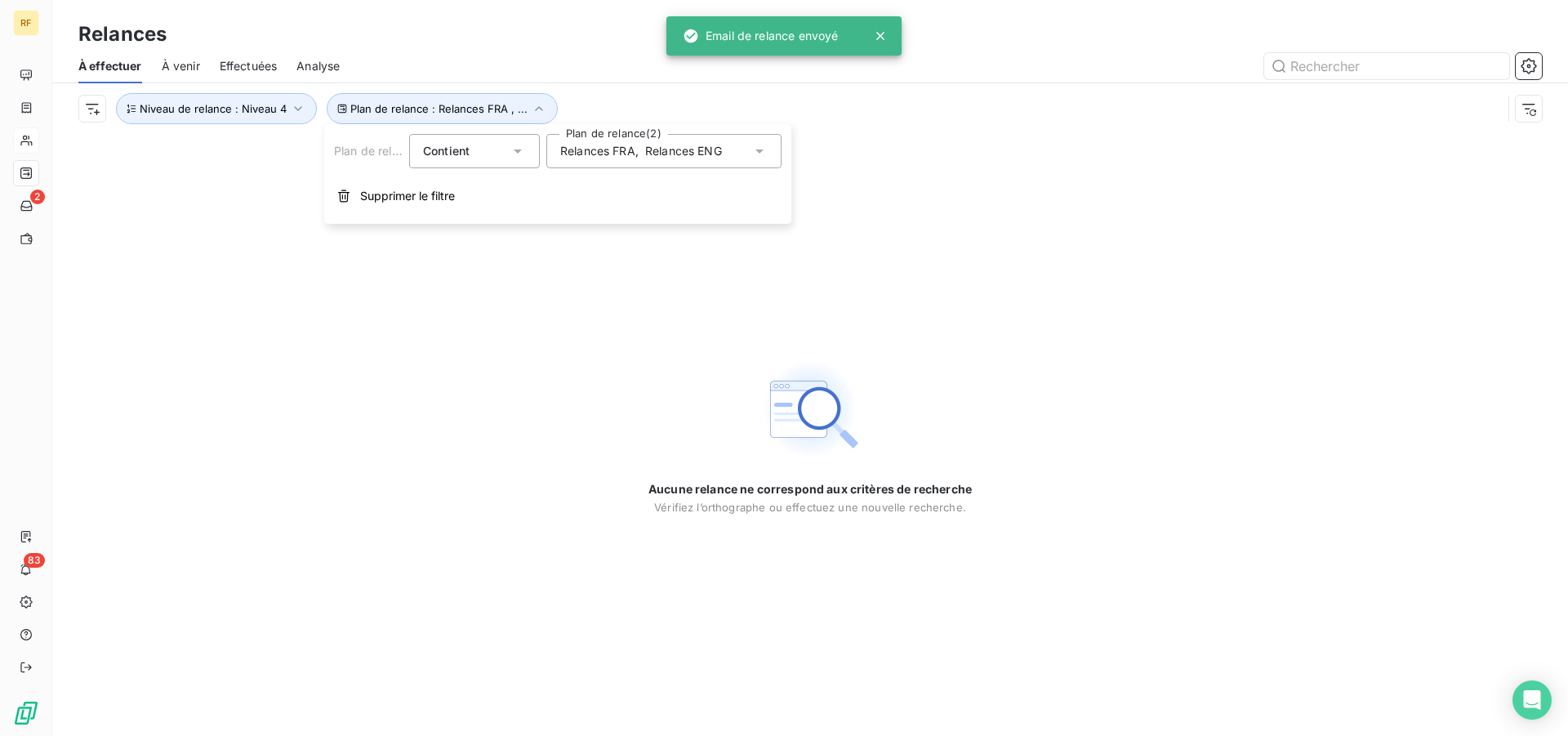
click at [637, 154] on span "," at bounding box center [636, 151] width 3 height 16
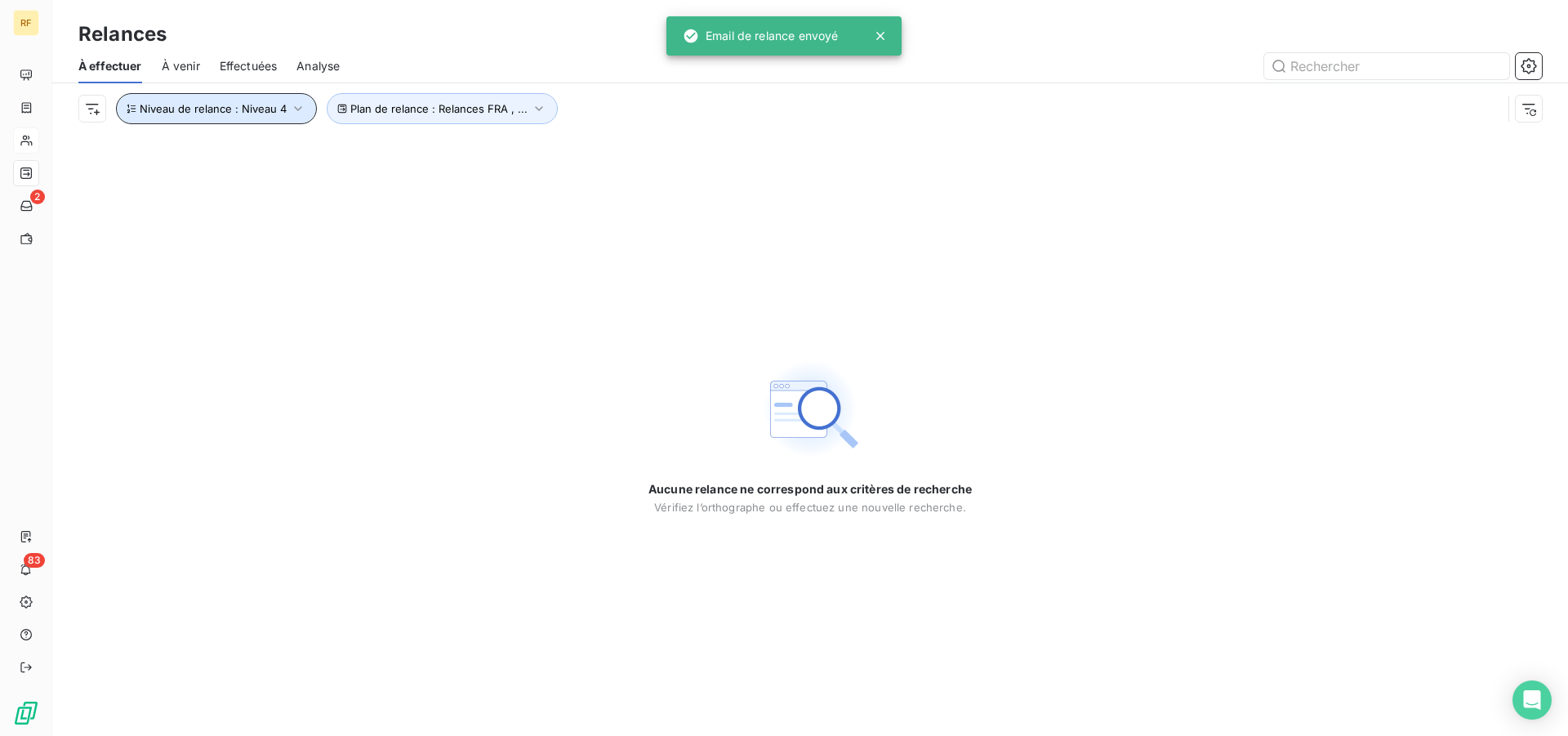
click at [240, 117] on button "Niveau de relance : Niveau 4" at bounding box center [216, 108] width 201 height 31
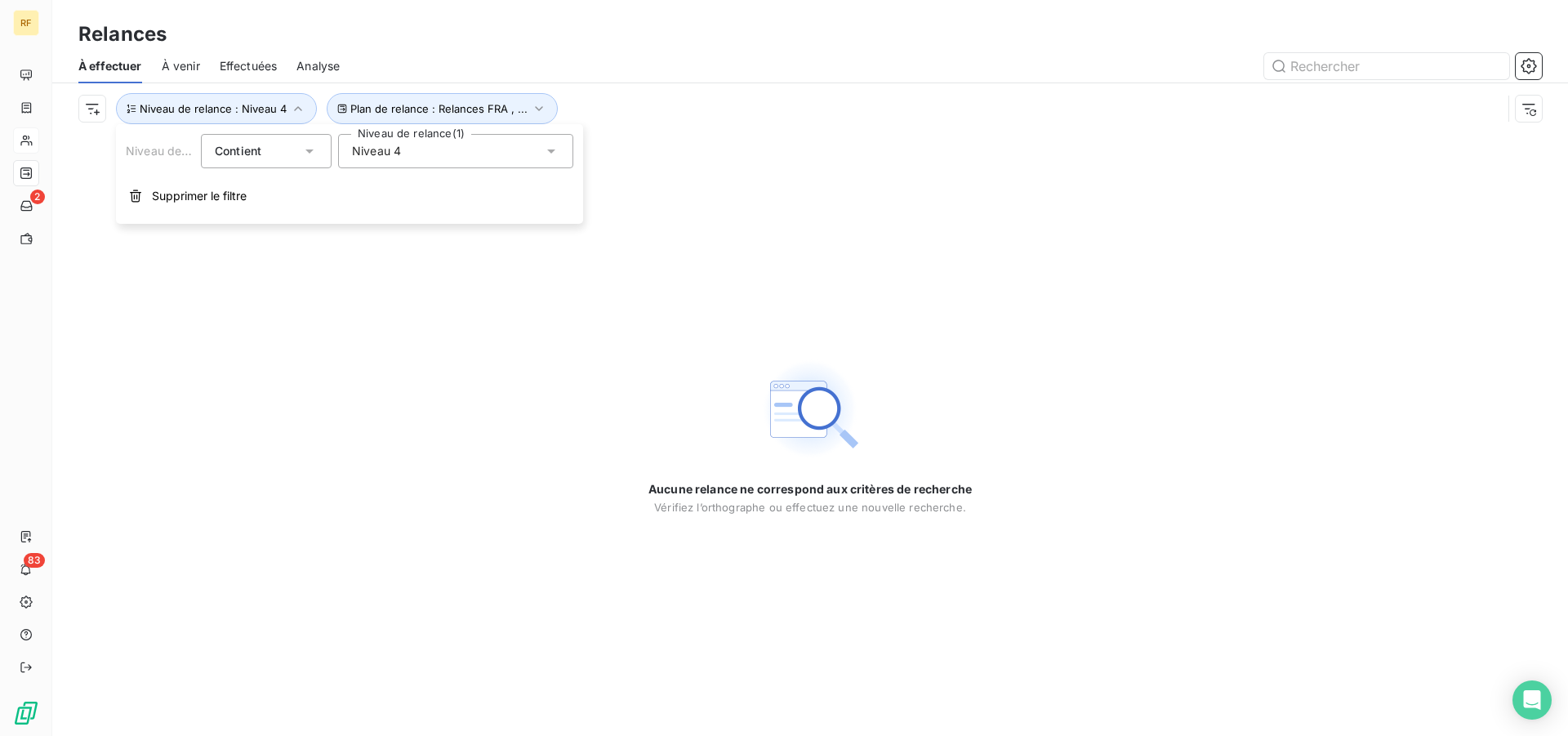
click at [419, 142] on div "Niveau 4" at bounding box center [456, 151] width 235 height 34
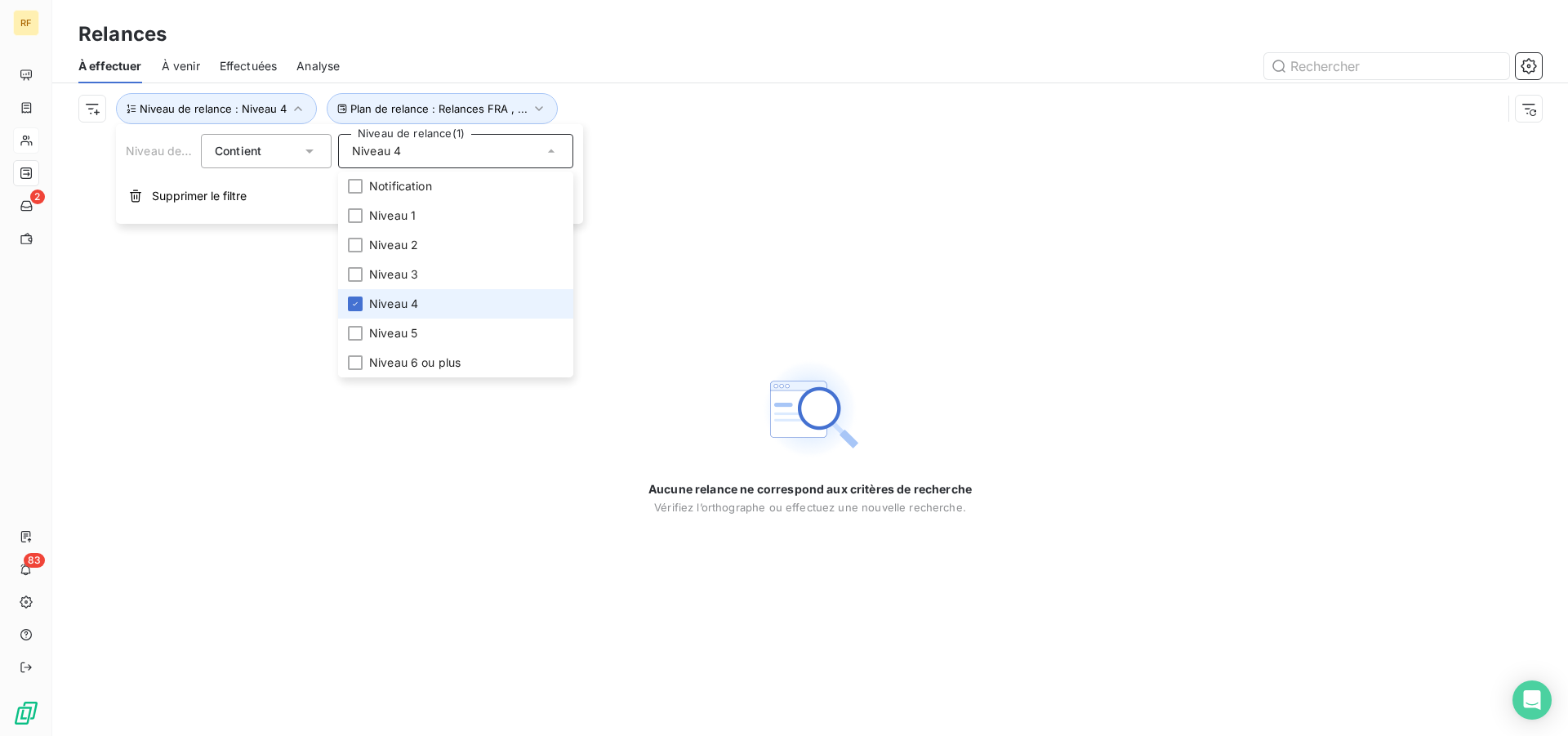
click at [408, 306] on span "Niveau 4" at bounding box center [393, 303] width 49 height 16
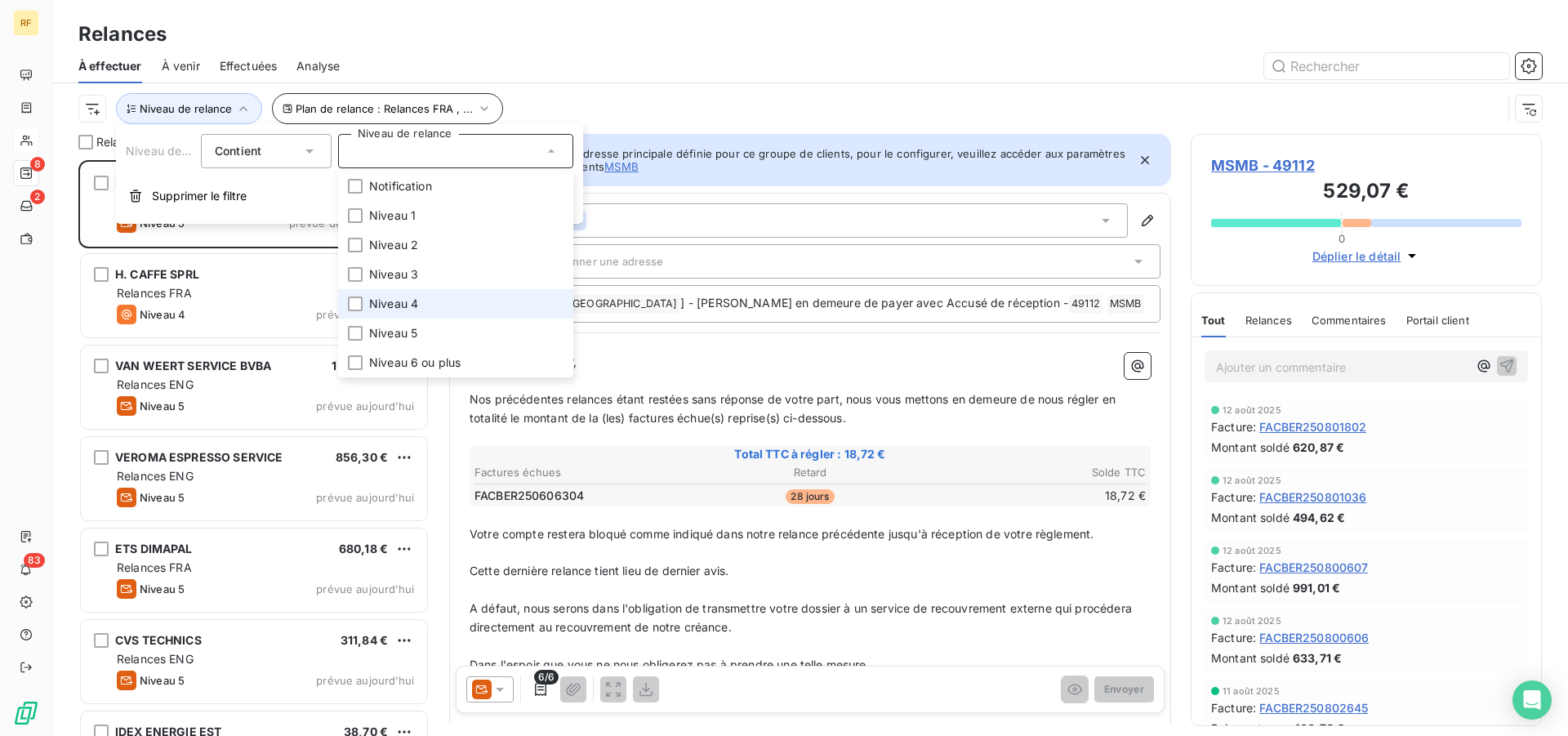
scroll to position [562, 337]
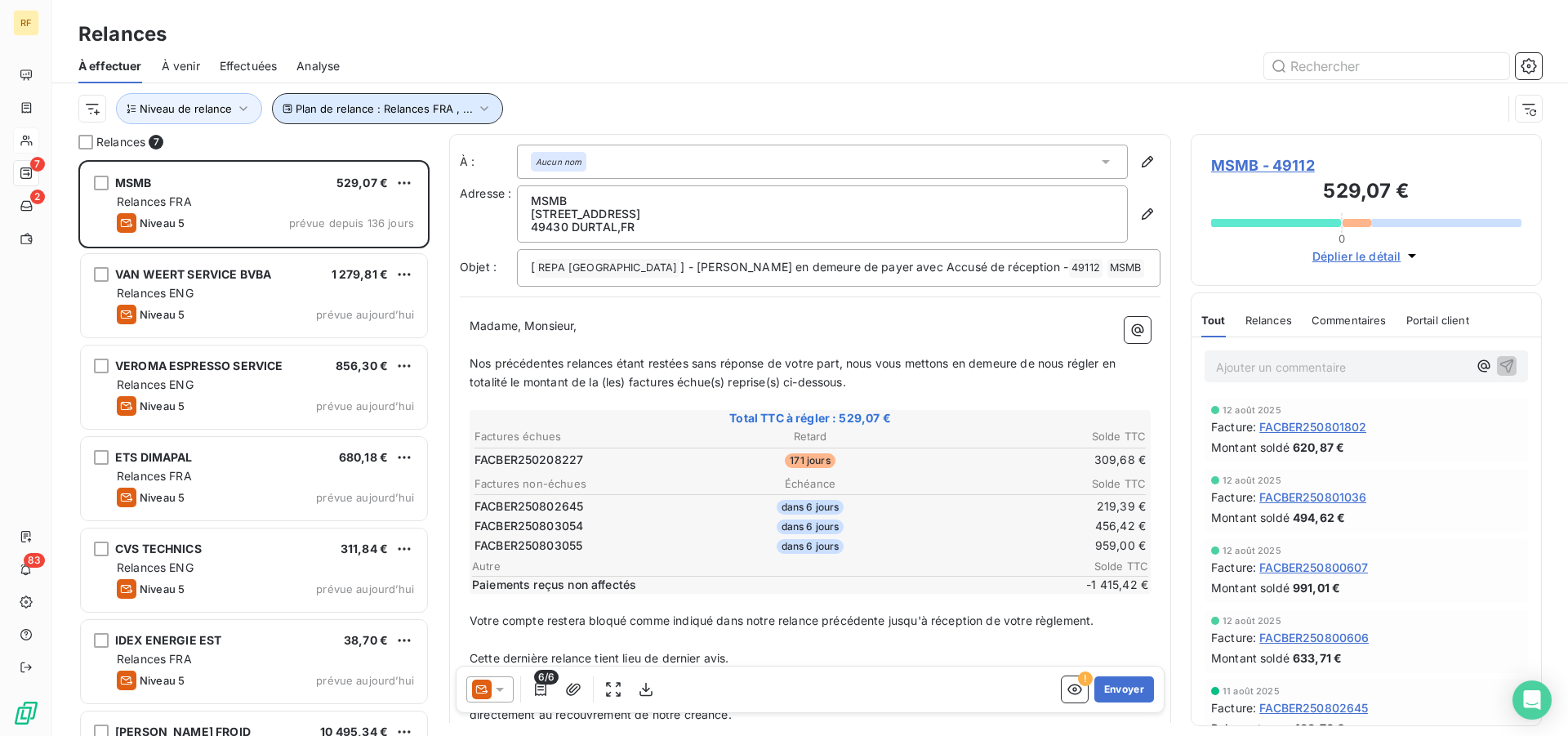
click at [436, 106] on span "Plan de relance : Relances FRA , ..." at bounding box center [383, 109] width 177 height 13
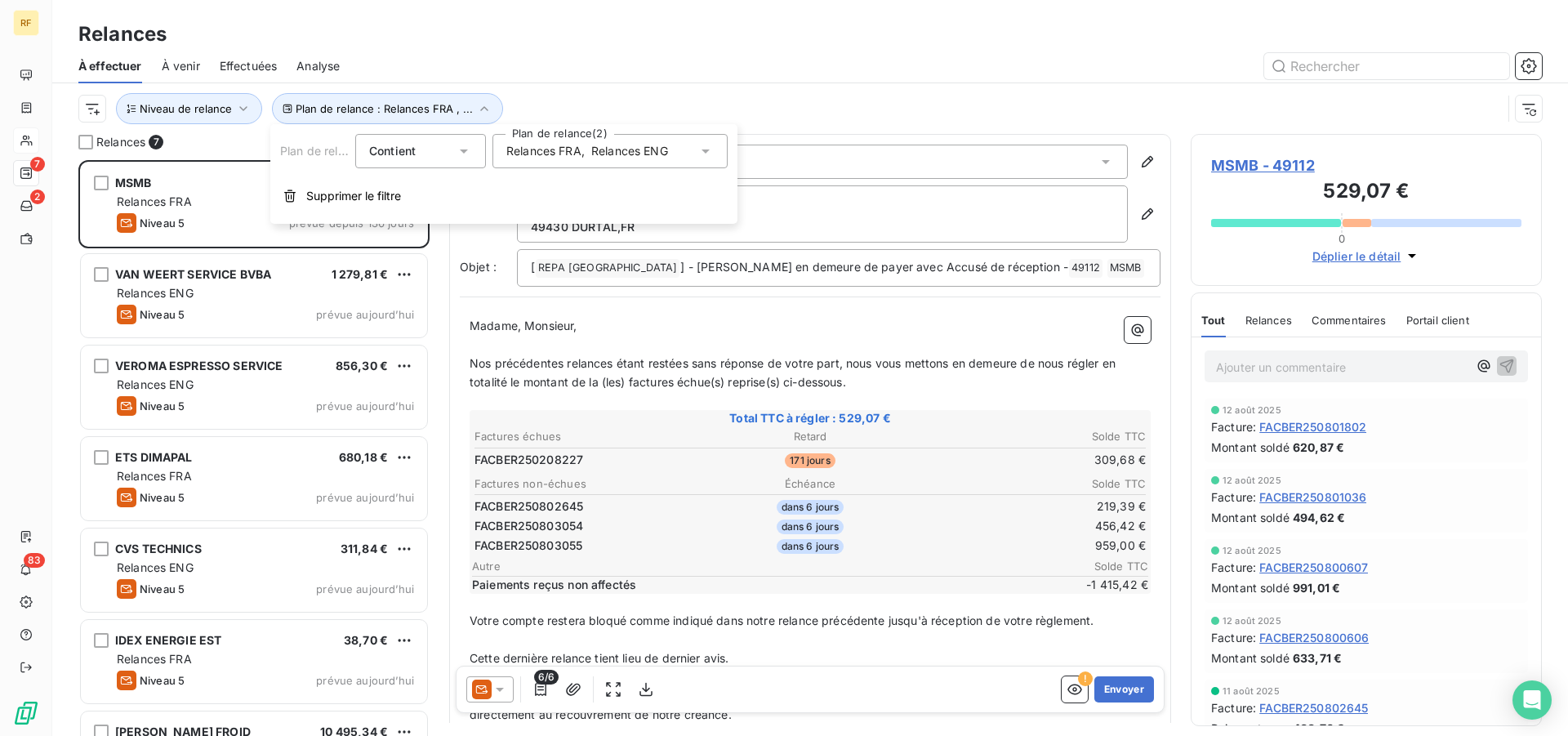
click at [615, 145] on span "Relances ENG" at bounding box center [630, 151] width 76 height 16
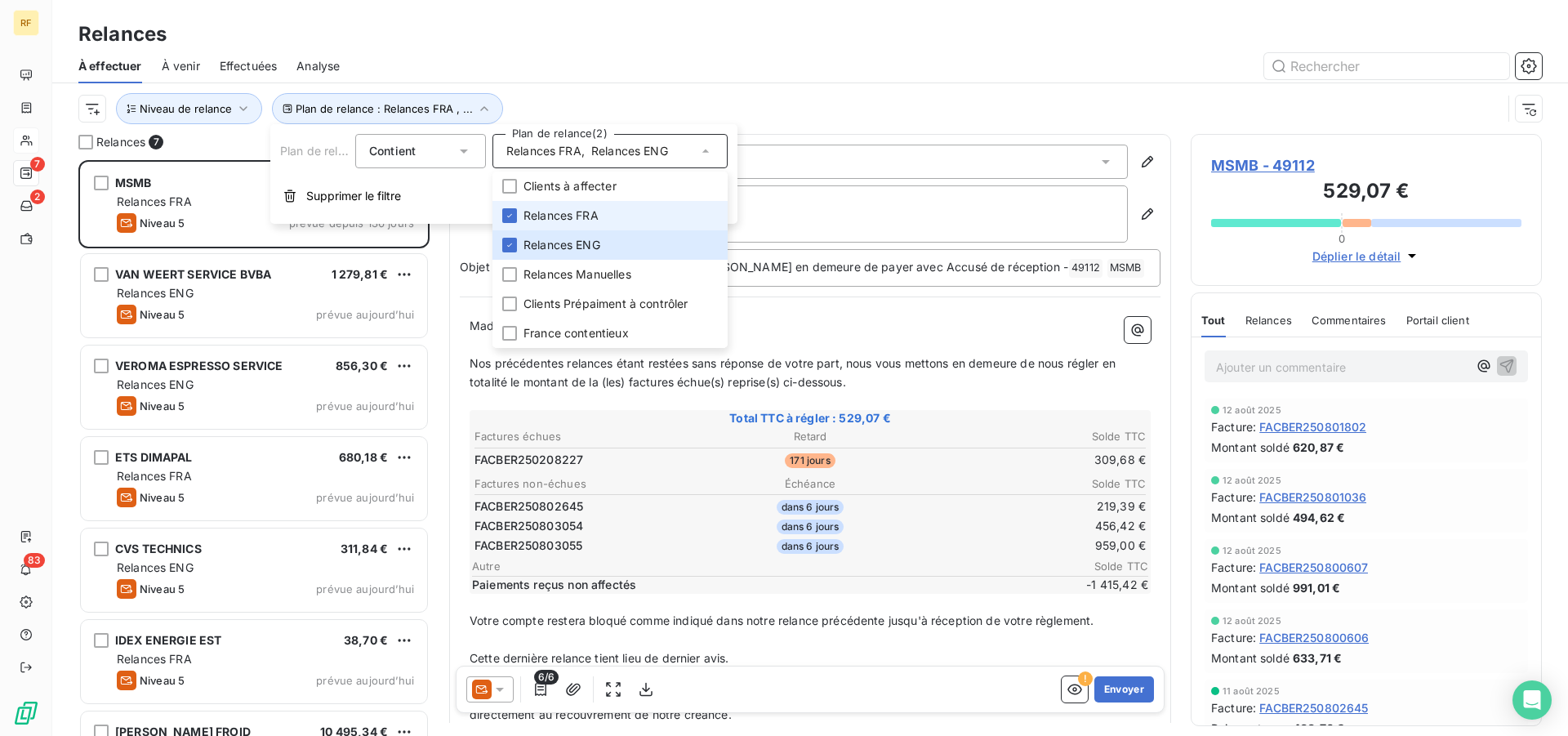
click at [561, 212] on span "Relances FRA" at bounding box center [561, 215] width 75 height 16
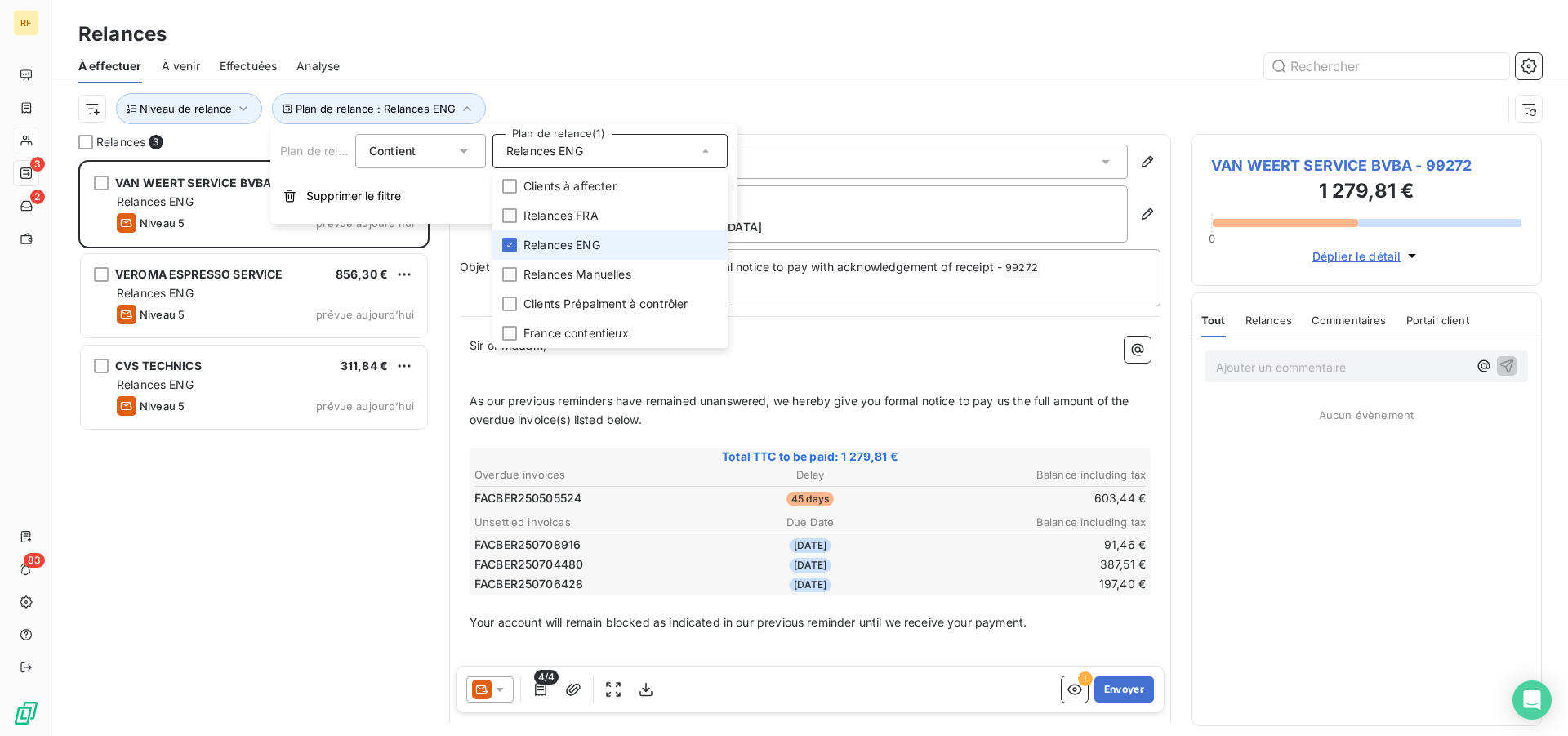
scroll to position [562, 337]
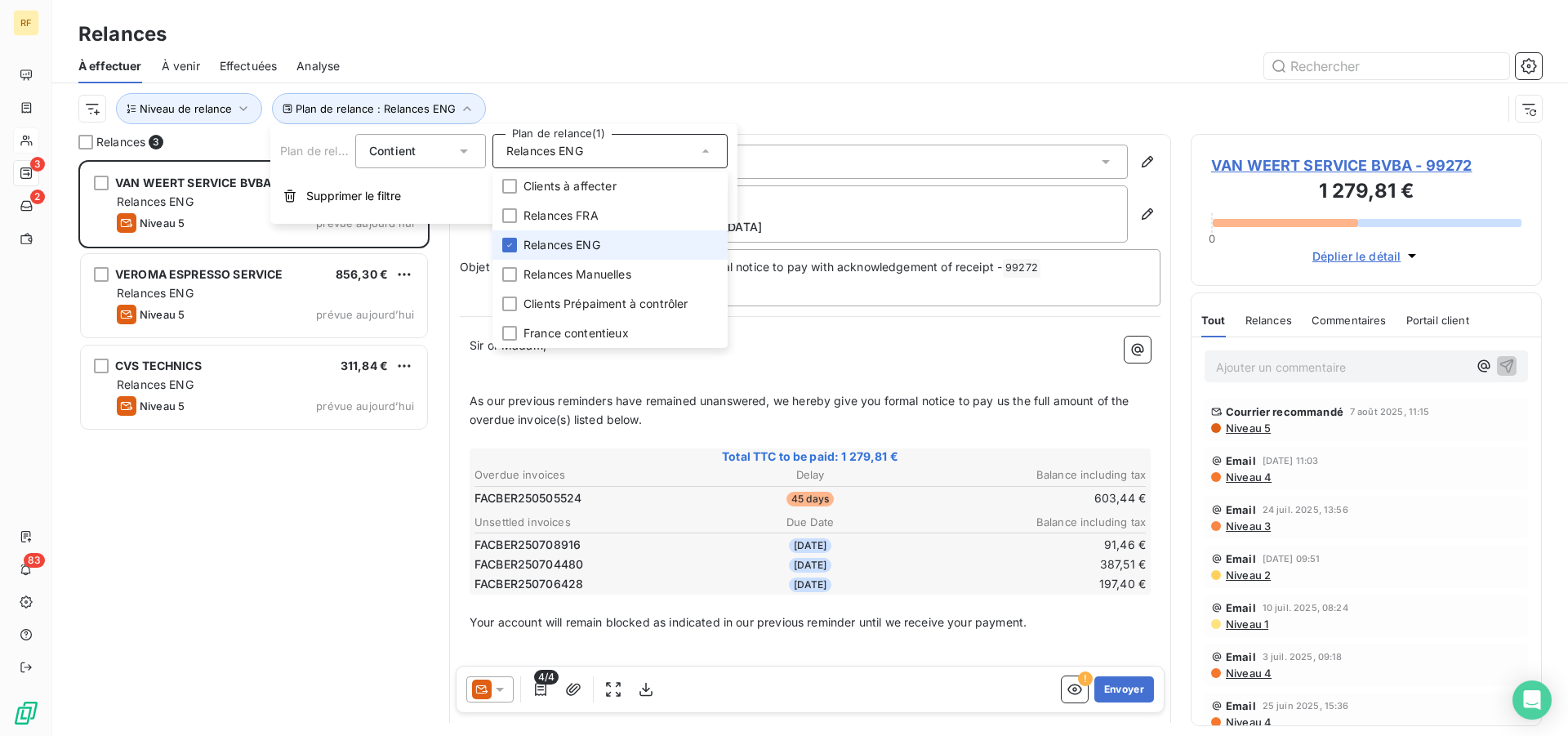
click at [554, 242] on span "Relances ENG" at bounding box center [562, 245] width 76 height 16
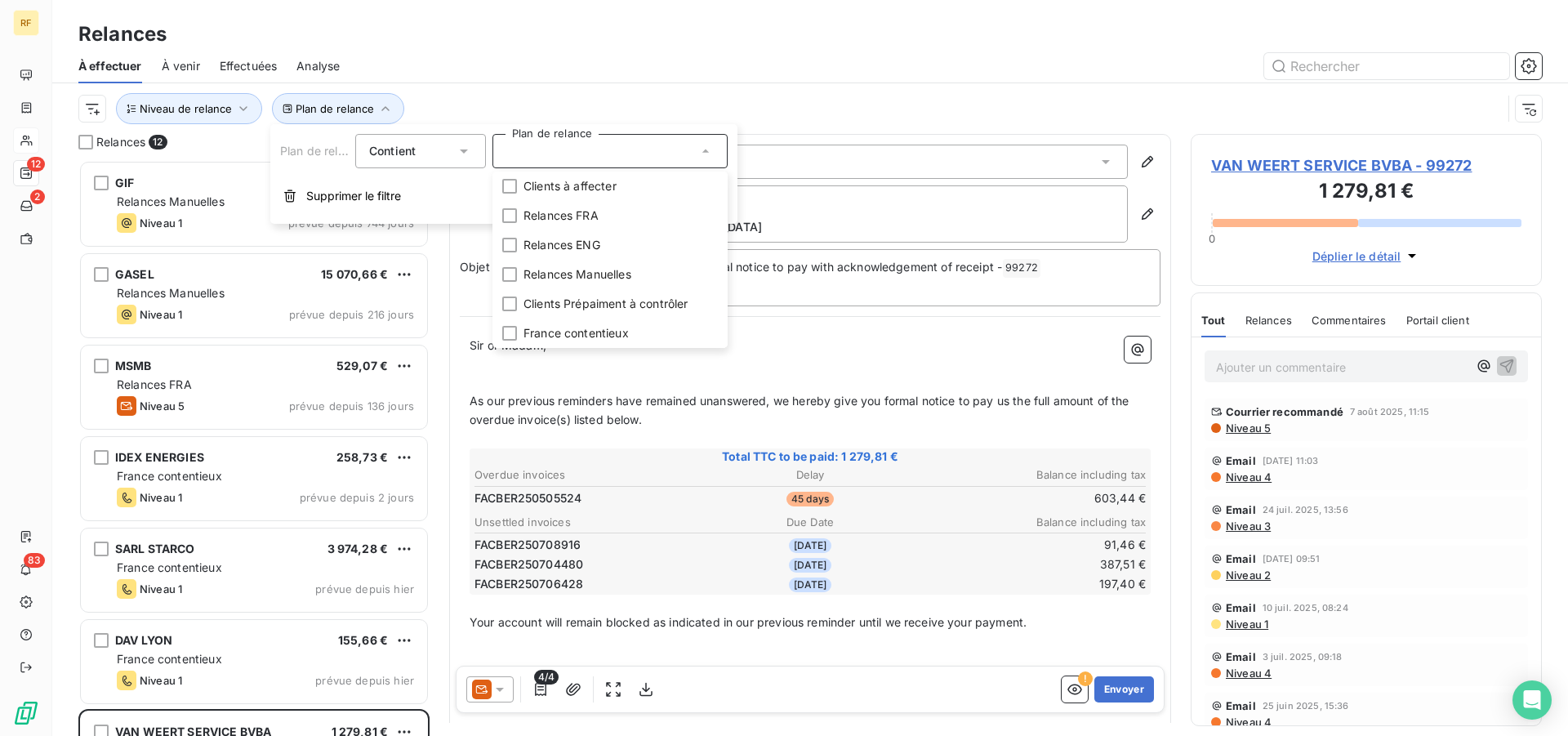
click at [636, 53] on div "À effectuer À venir Effectuées Analyse" at bounding box center [810, 66] width 1515 height 34
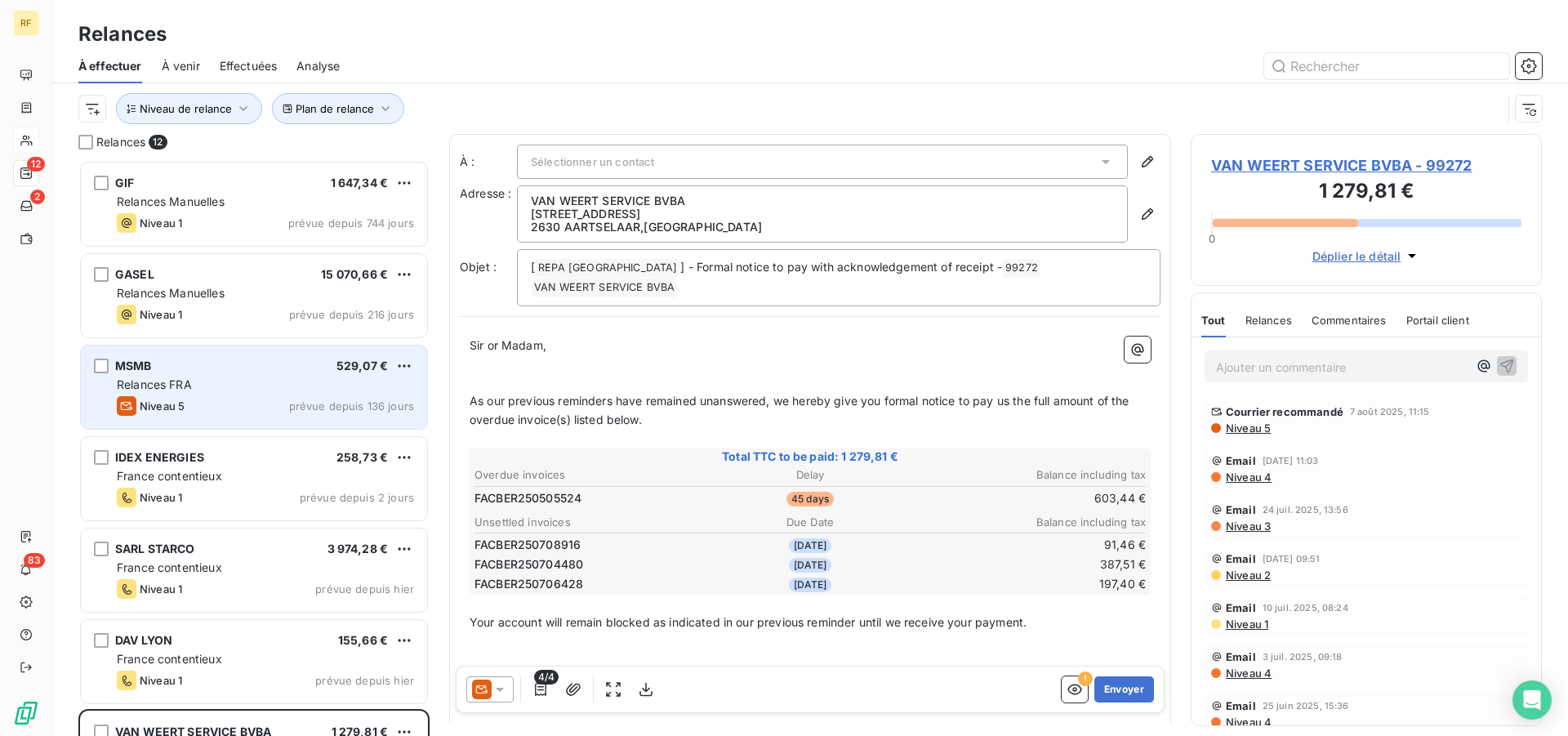
click at [222, 368] on div "MSMB 529,07 €" at bounding box center [265, 365] width 297 height 14
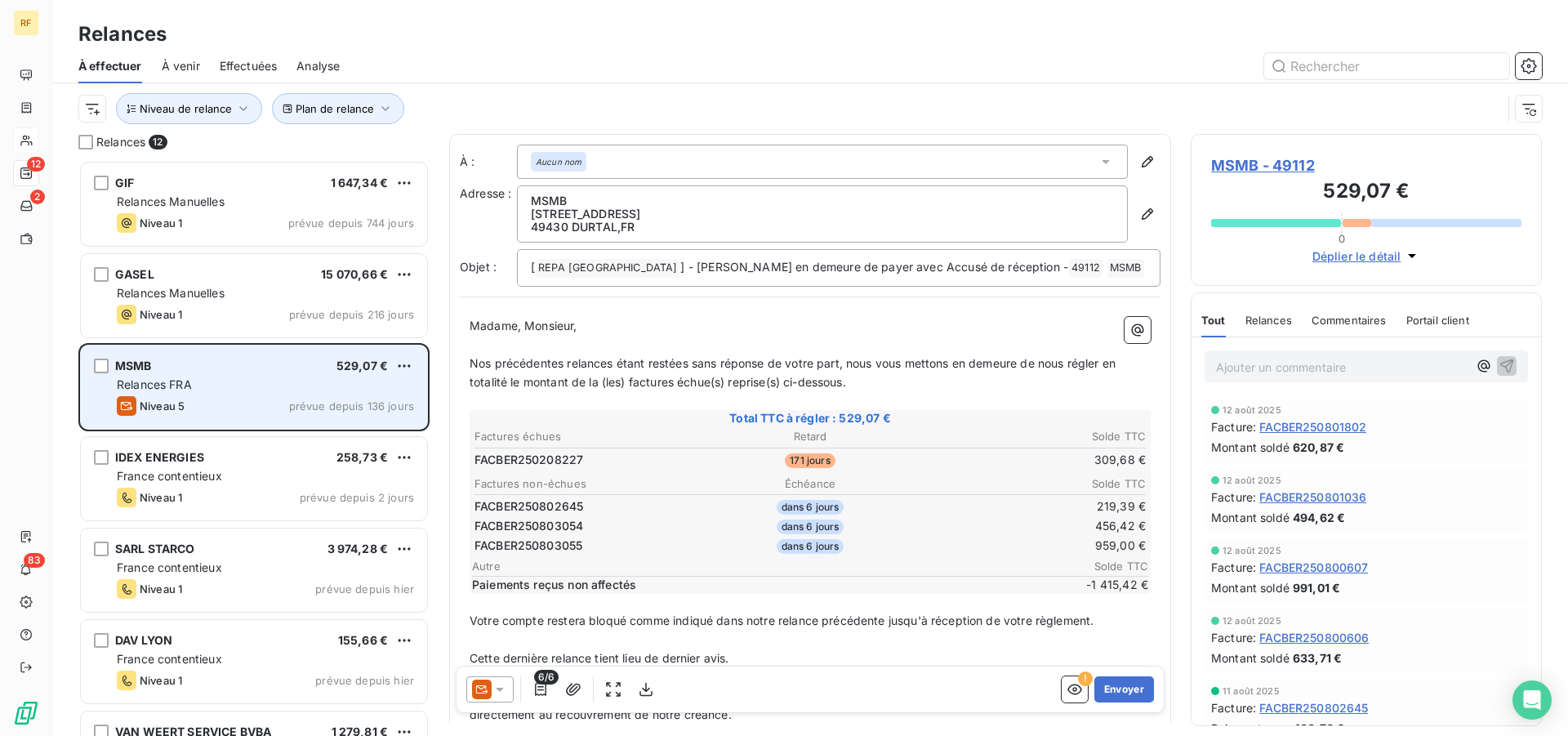
click at [222, 368] on div "MSMB 529,07 €" at bounding box center [265, 365] width 297 height 14
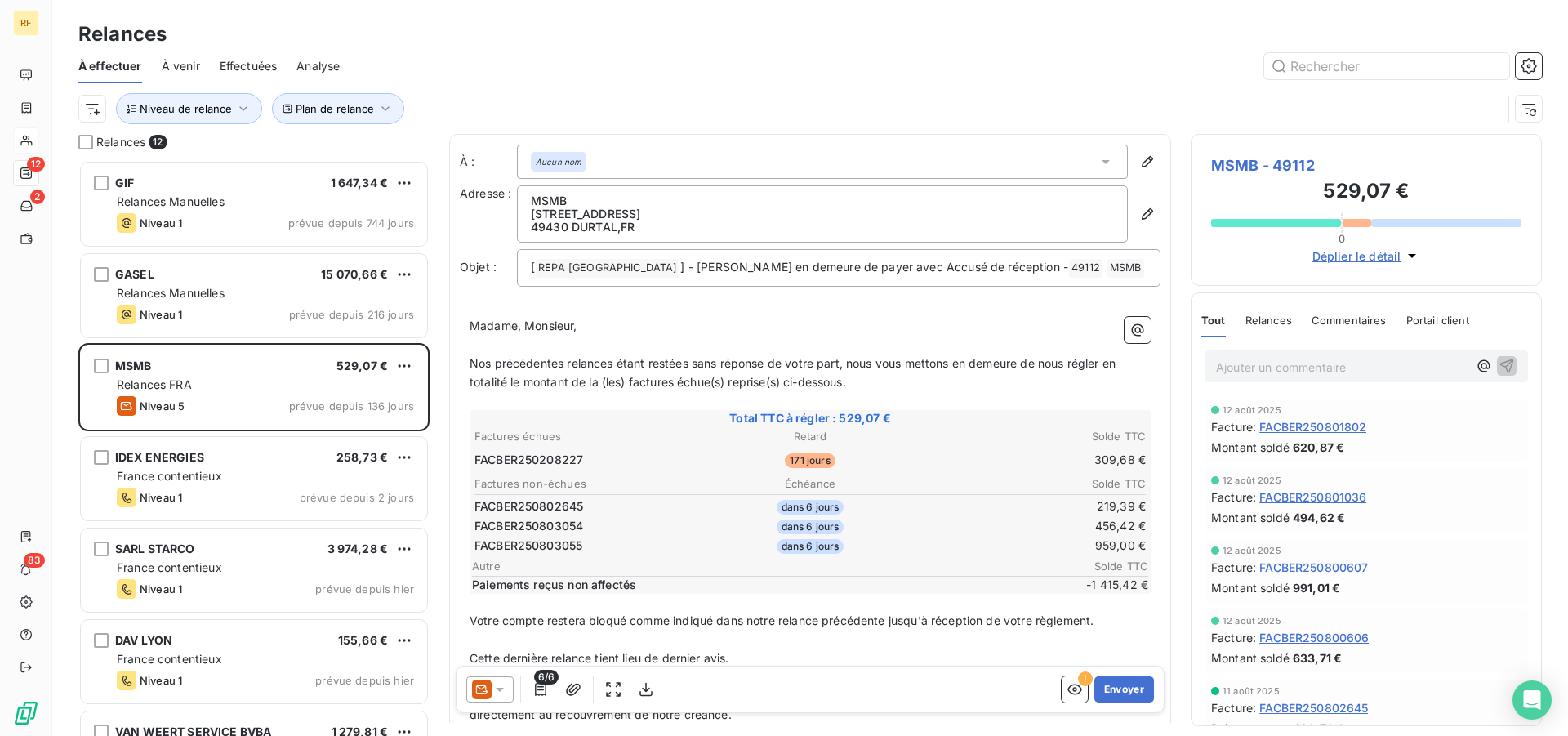
click at [972, 497] on table "Factures non-échues Échéance Solde TTC FACBER250802645 dans 6 jours 219,39 € FA…" at bounding box center [810, 515] width 677 height 83
click at [1258, 165] on span "MSMB - 49112" at bounding box center [1365, 165] width 311 height 22
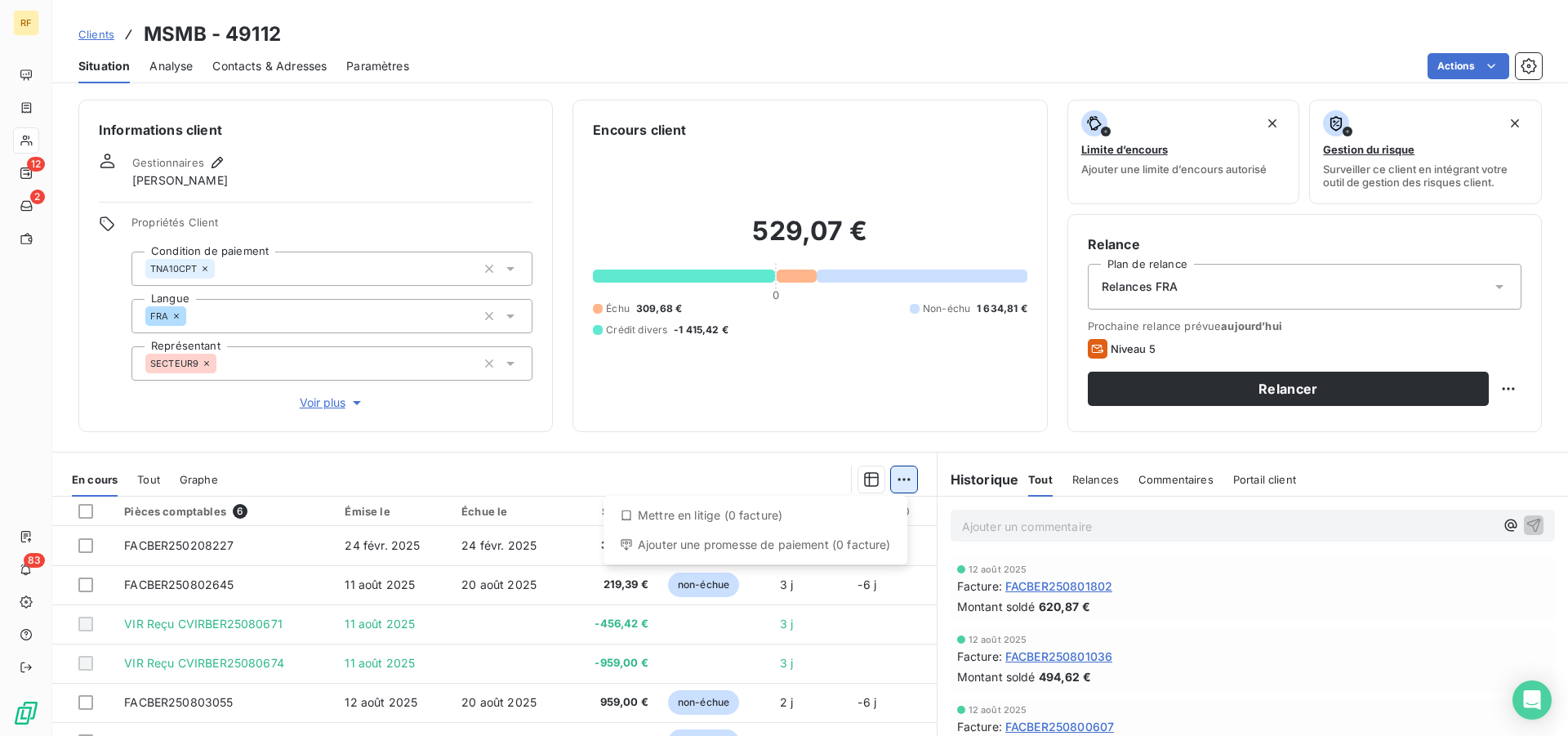
click at [891, 484] on html "RF 12 2 83 Clients MSMB - 49112 Situation Analyse Contacts & Adresses Paramètre…" at bounding box center [784, 368] width 1568 height 736
click at [682, 550] on div "Ajouter une promesse de paiement (0 facture)" at bounding box center [755, 544] width 290 height 26
click at [903, 470] on html "RF 12 2 83 Clients MSMB - 49112 Situation Analyse Contacts & Adresses Paramètre…" at bounding box center [784, 368] width 1568 height 736
click at [826, 552] on div "Ajouter une promesse de paiement (0 facture)" at bounding box center [755, 544] width 290 height 26
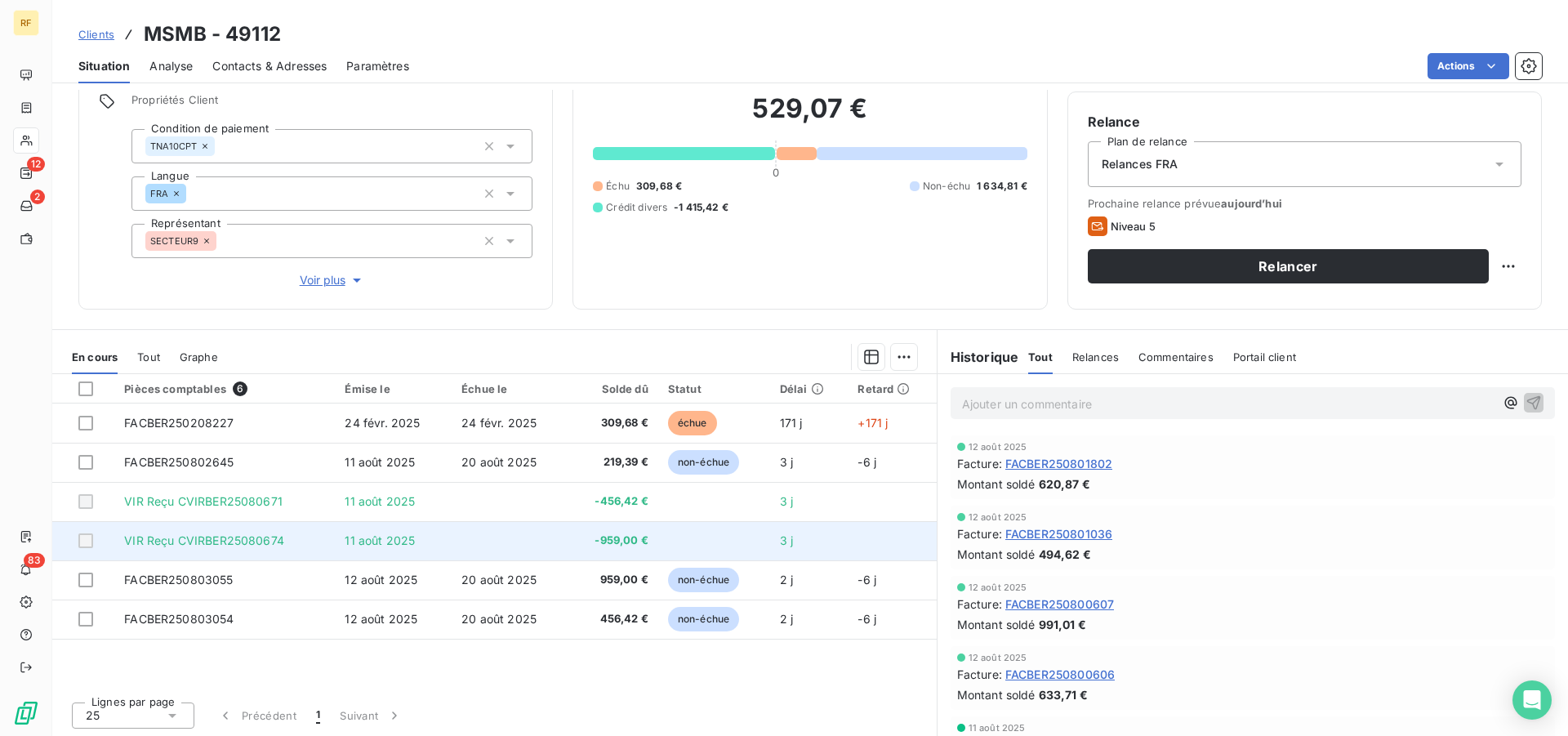
scroll to position [124, 0]
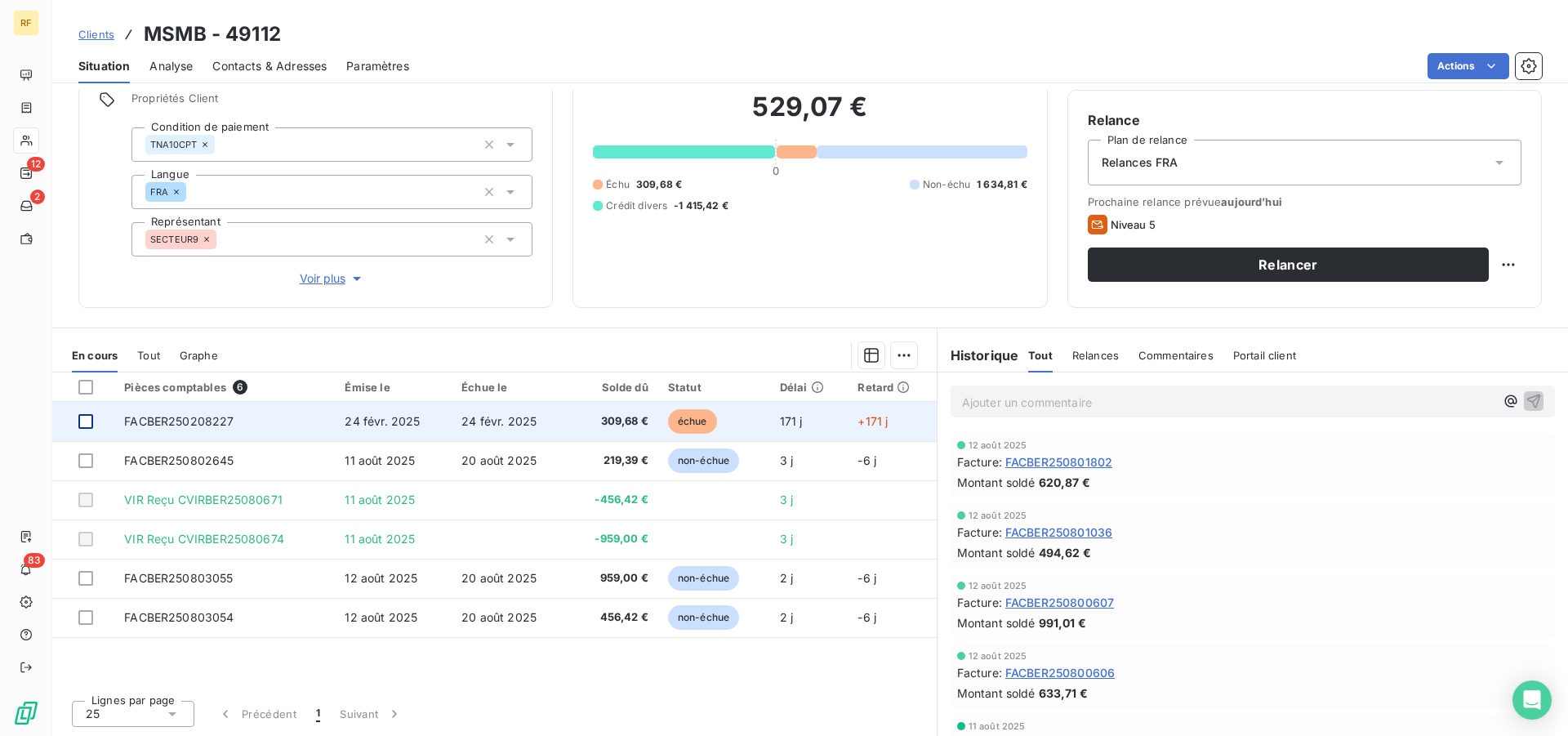
click at [86, 421] on div at bounding box center [85, 421] width 14 height 14
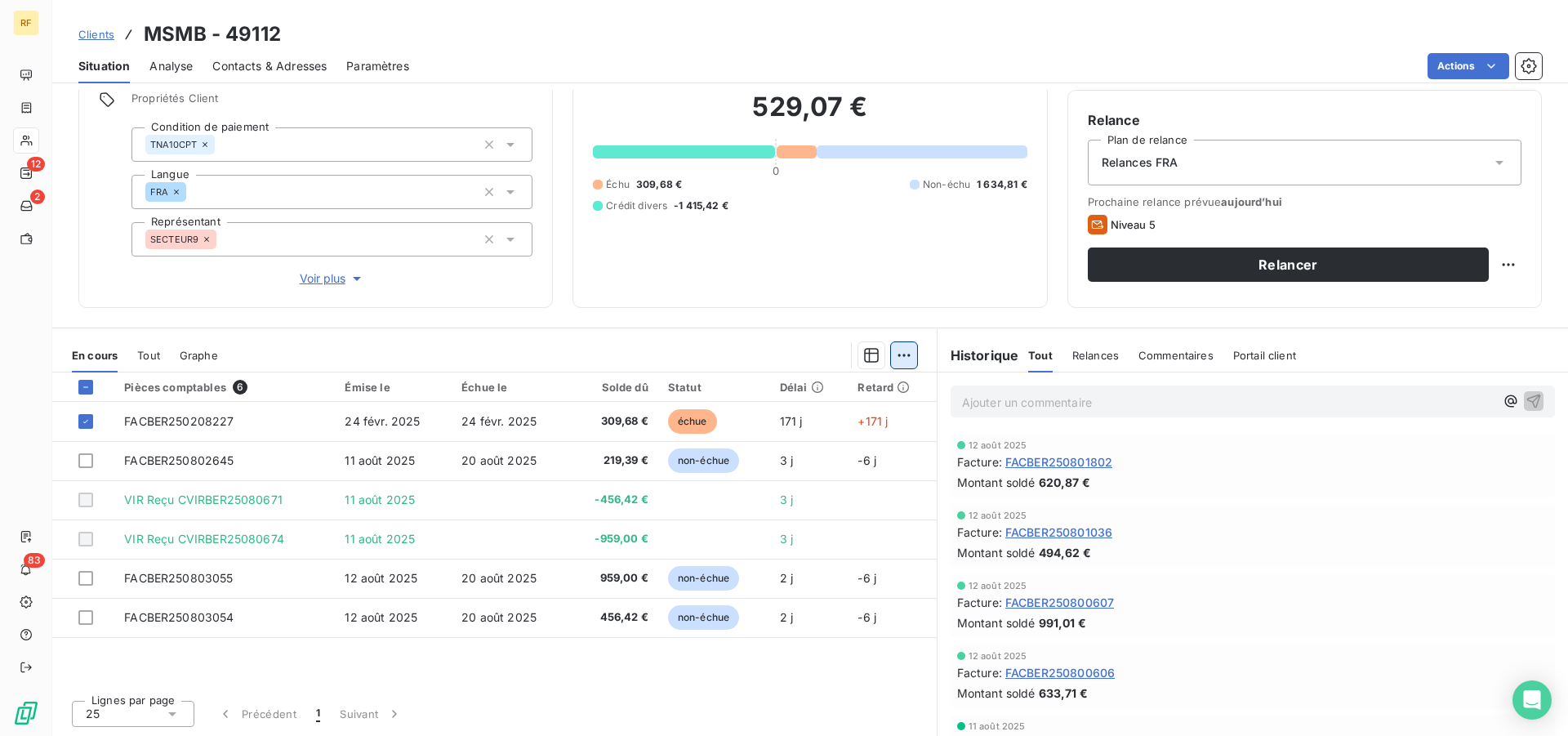
click at [896, 362] on html "RF 12 2 83 Clients MSMB - 49112 Situation Analyse Contacts & Adresses Paramètre…" at bounding box center [784, 368] width 1568 height 736
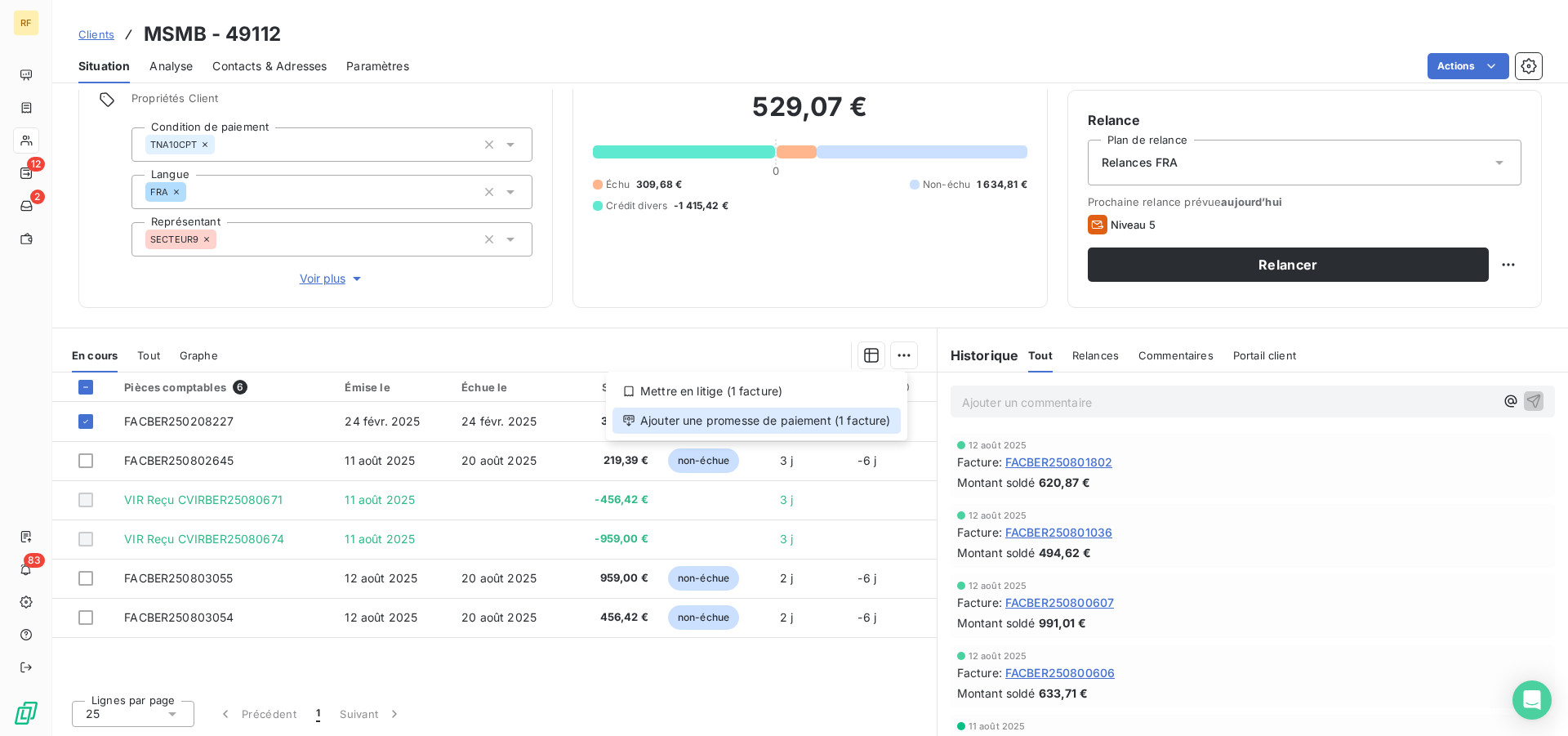
click at [827, 424] on div "Ajouter une promesse de paiement (1 facture)" at bounding box center [757, 420] width 289 height 26
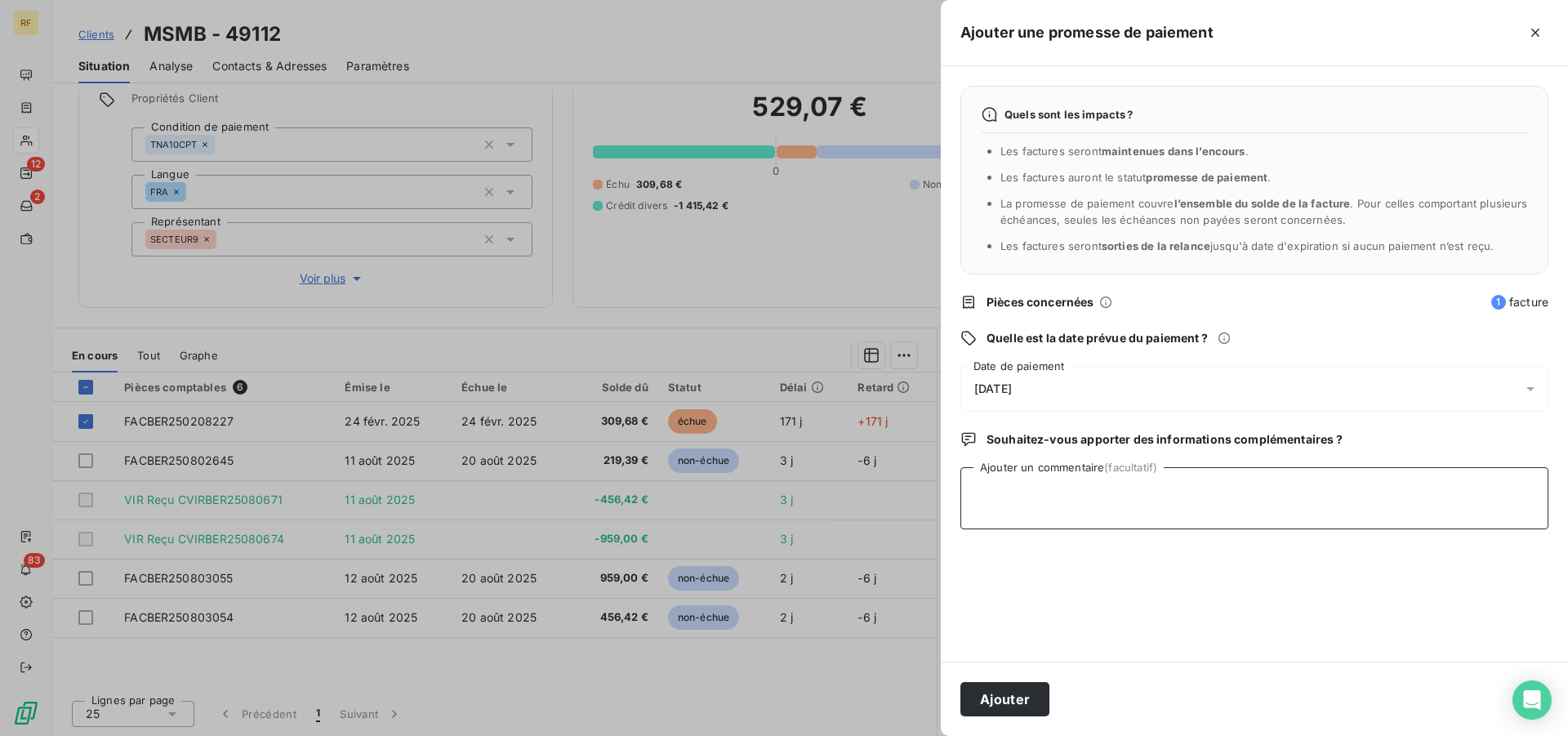
click at [1031, 498] on textarea "Ajouter un commentaire (facultatif)" at bounding box center [1254, 498] width 588 height 62
click at [1054, 491] on textarea "client tna va e^tre prelevé cl" at bounding box center [1254, 498] width 588 height 62
click at [1171, 497] on textarea "client tna va être prelevé cl" at bounding box center [1254, 498] width 588 height 62
type textarea "client tna va être prelevé cl"
click at [1012, 386] on span "15/08/2025" at bounding box center [993, 389] width 37 height 13
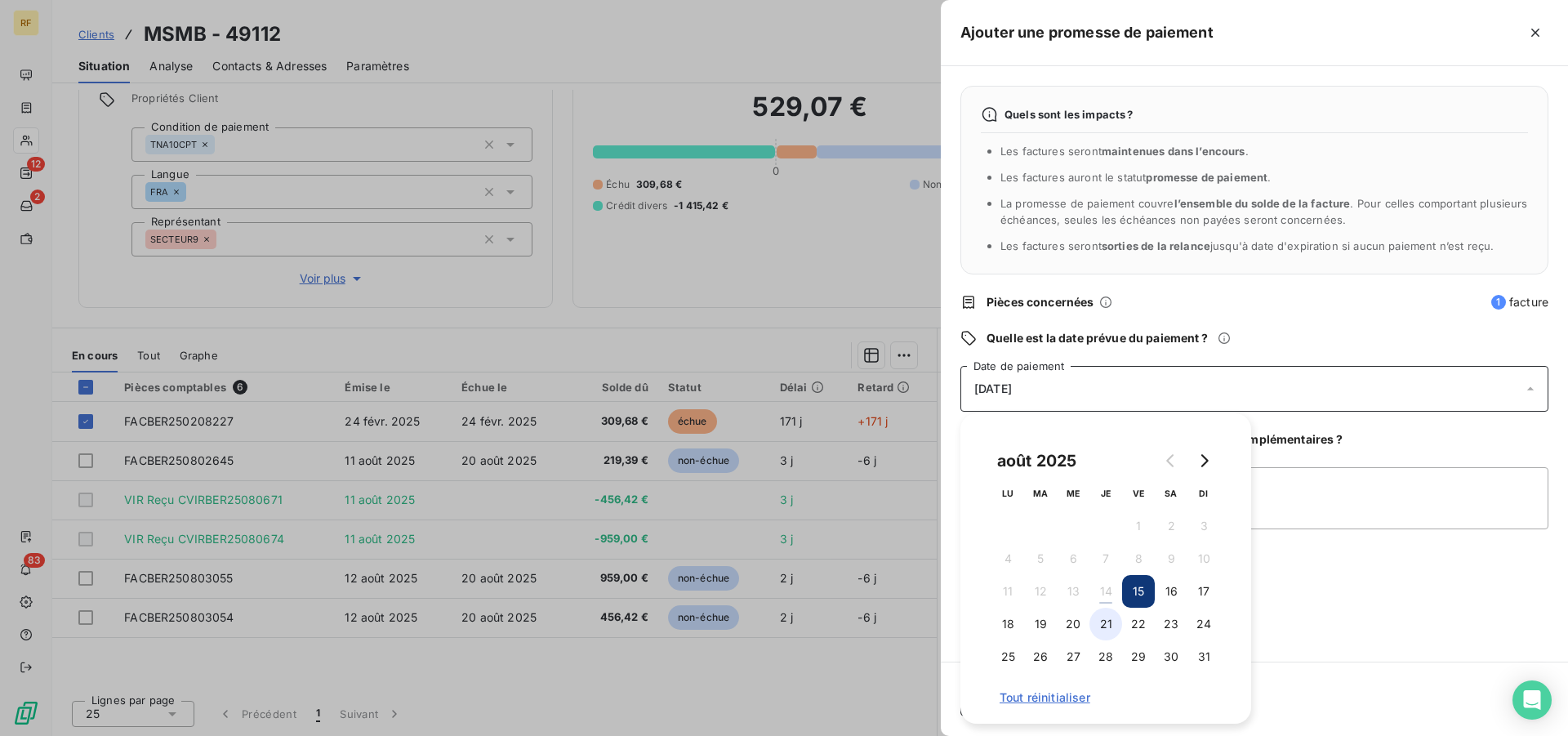
click at [1099, 620] on button "21" at bounding box center [1106, 624] width 32 height 32
click at [1357, 503] on textarea "client tna va être prelevé cl" at bounding box center [1254, 498] width 588 height 62
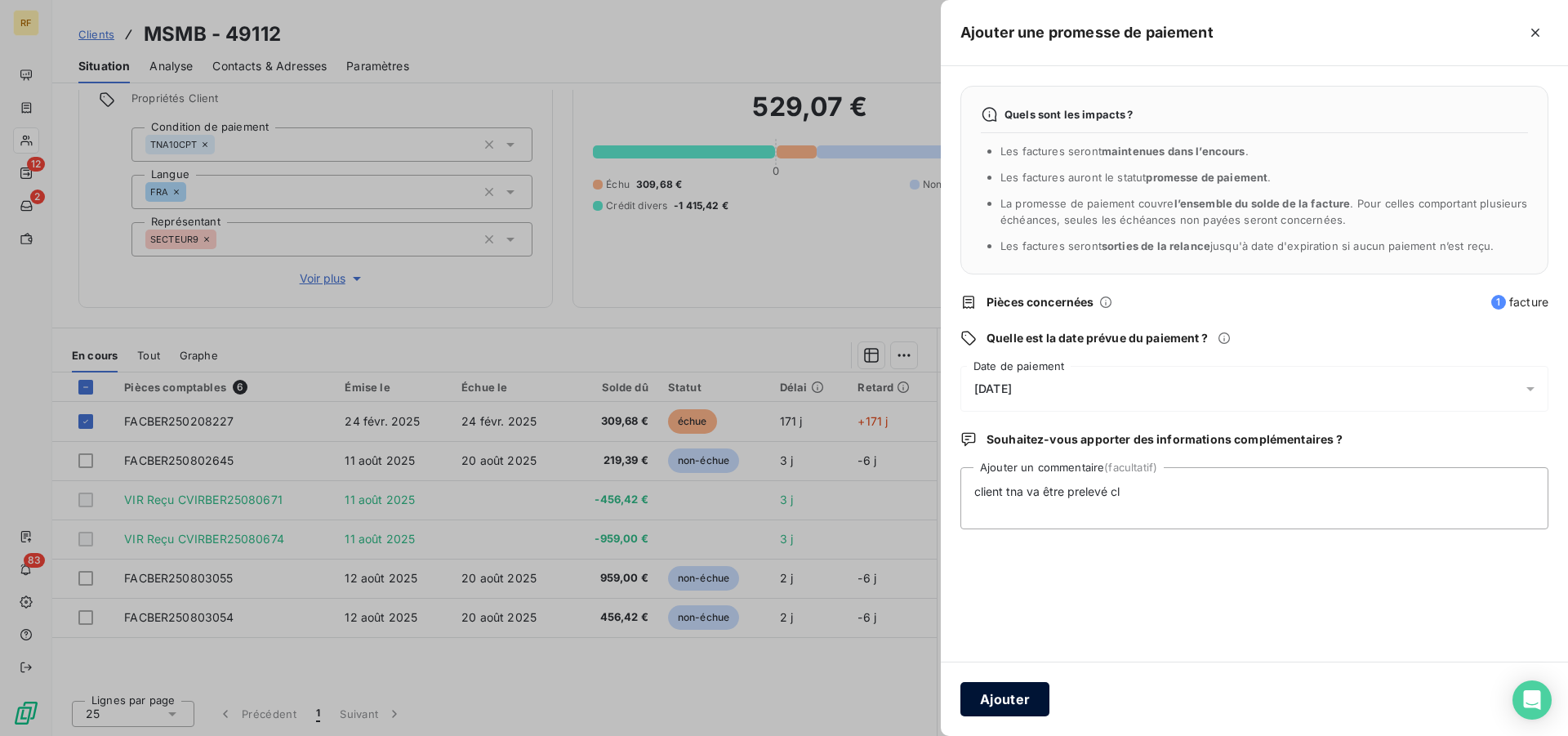
click at [1021, 697] on button "Ajouter" at bounding box center [1004, 700] width 89 height 34
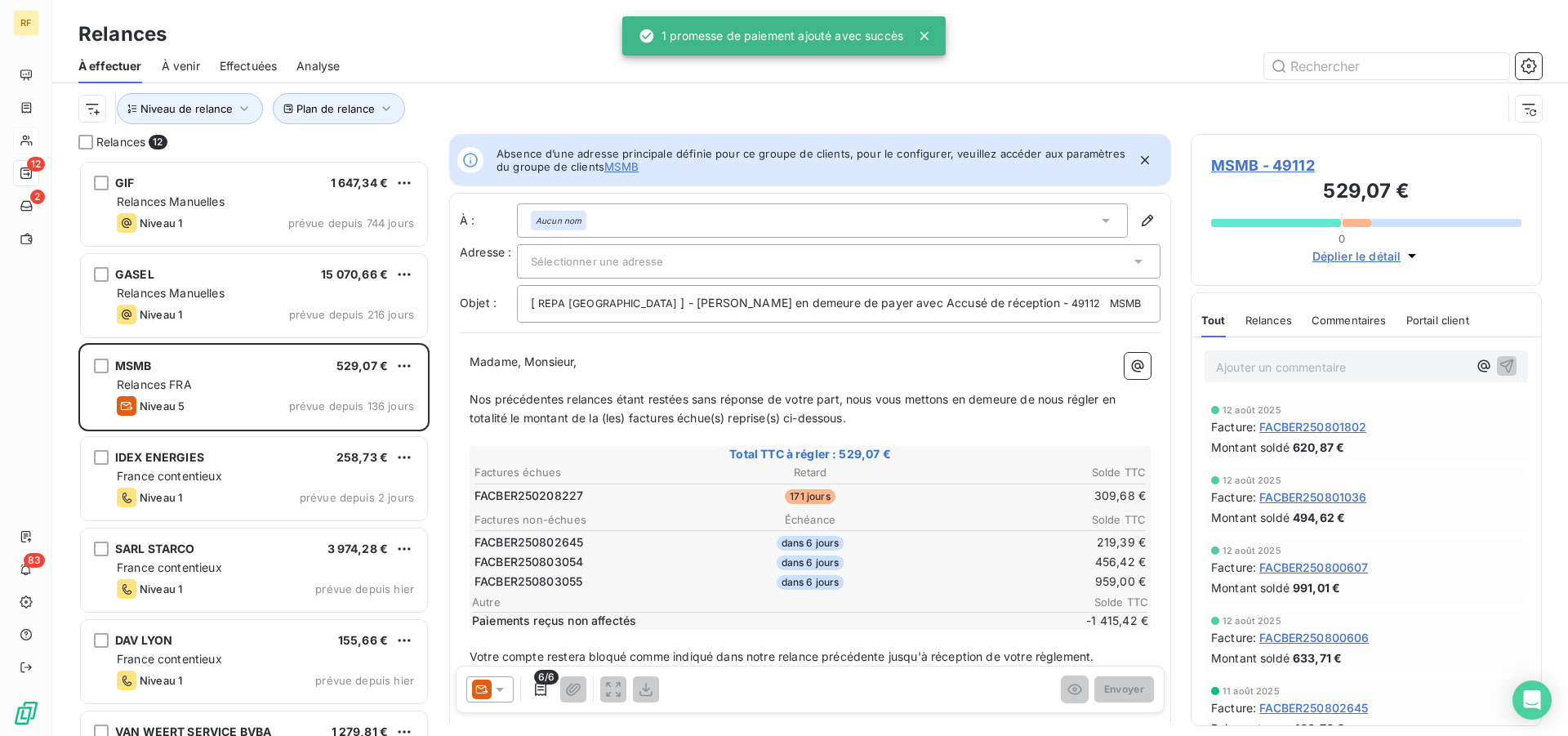
scroll to position [562, 337]
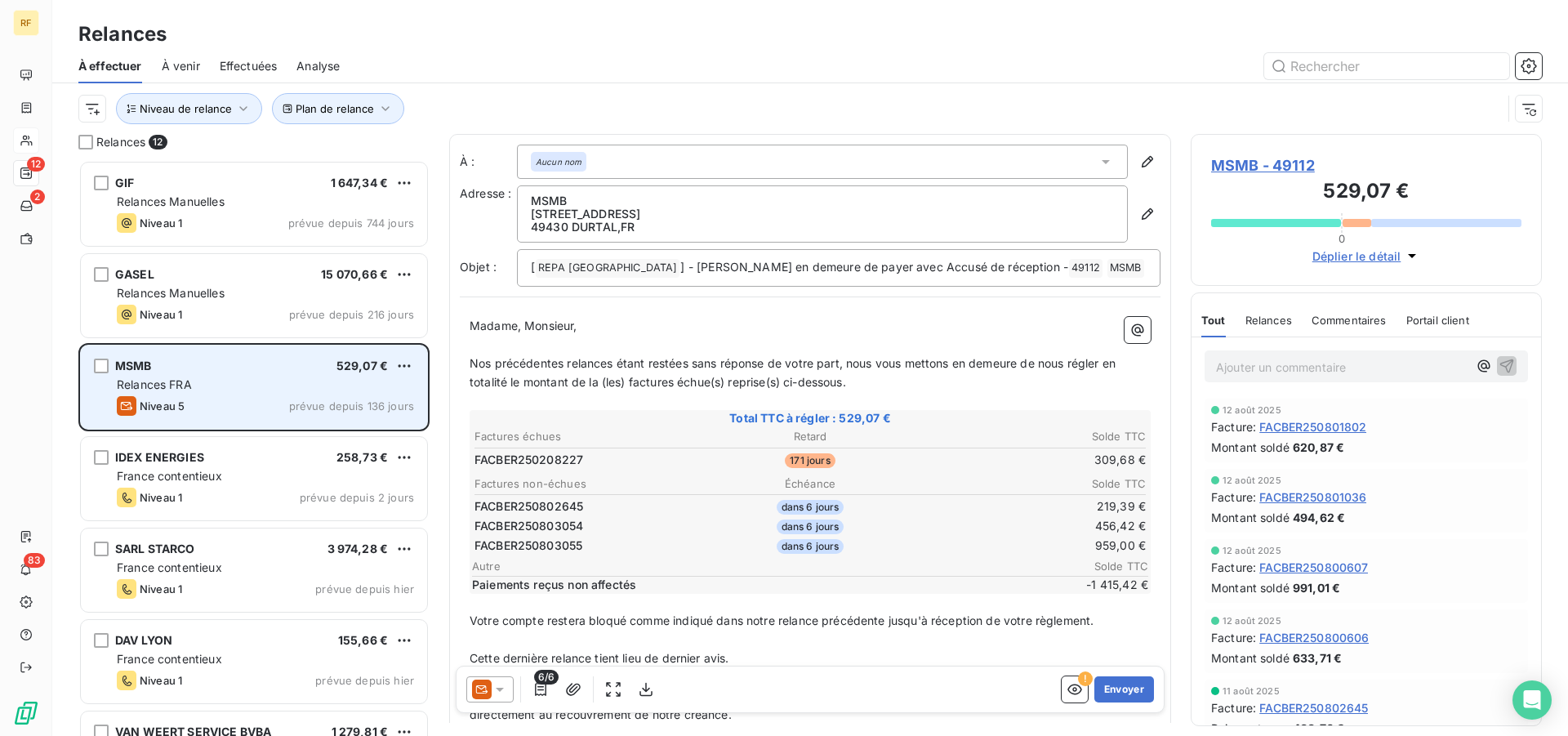
click at [285, 374] on div "MSMB 529,07 € Relances FRA Niveau 5 prévue depuis 136 jours" at bounding box center [254, 387] width 346 height 83
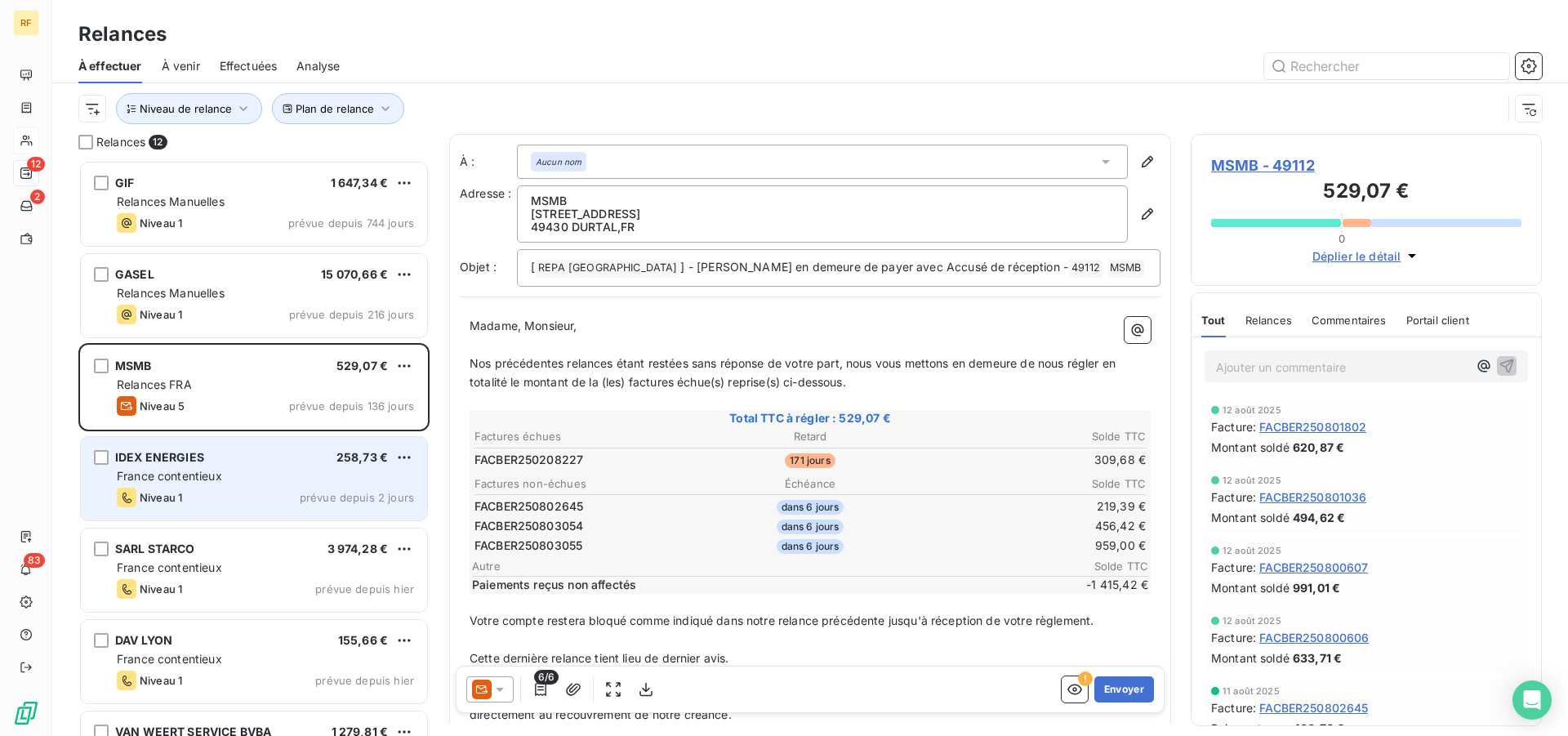
click at [264, 475] on div "France contentieux" at bounding box center [265, 476] width 297 height 16
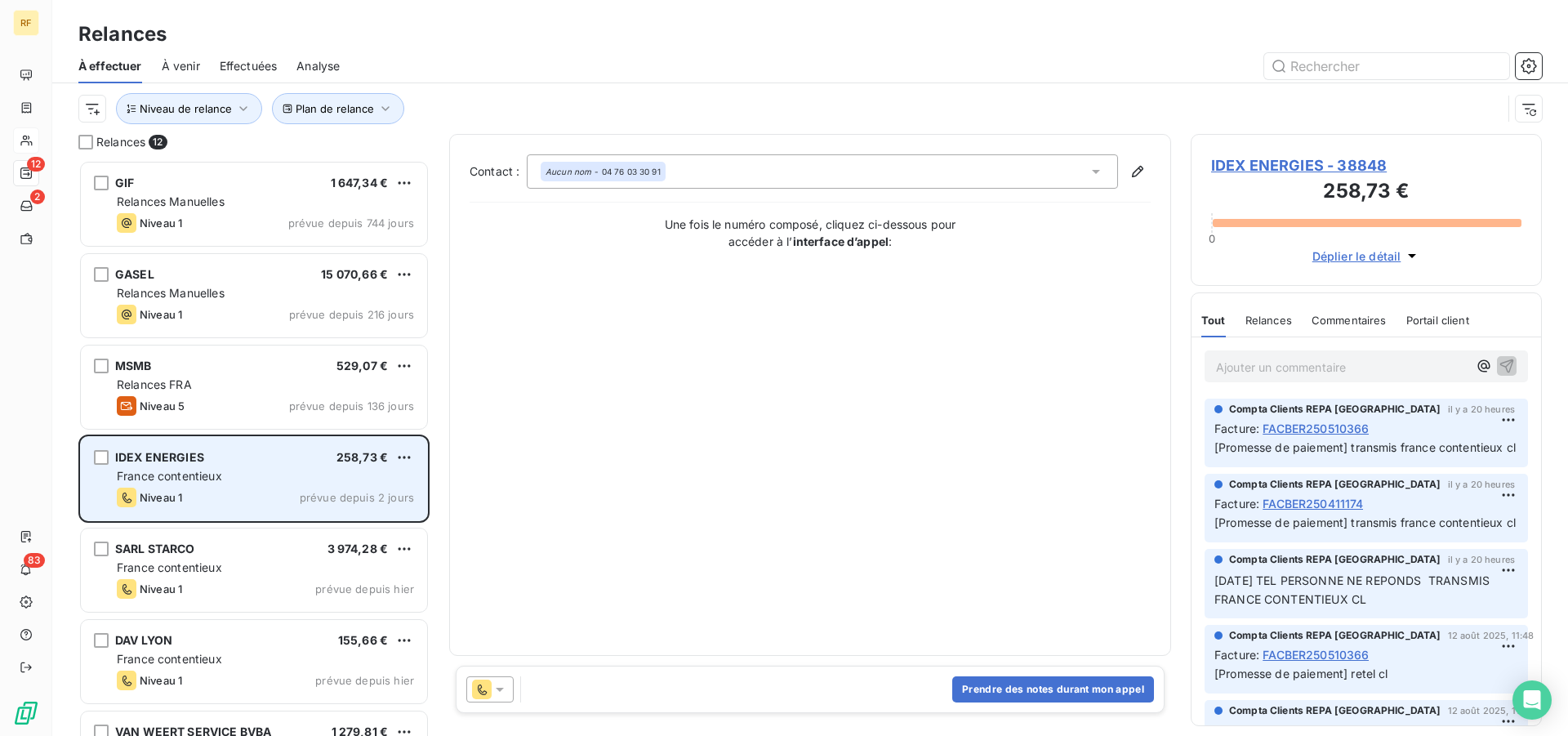
click at [265, 478] on div "France contentieux" at bounding box center [265, 476] width 297 height 16
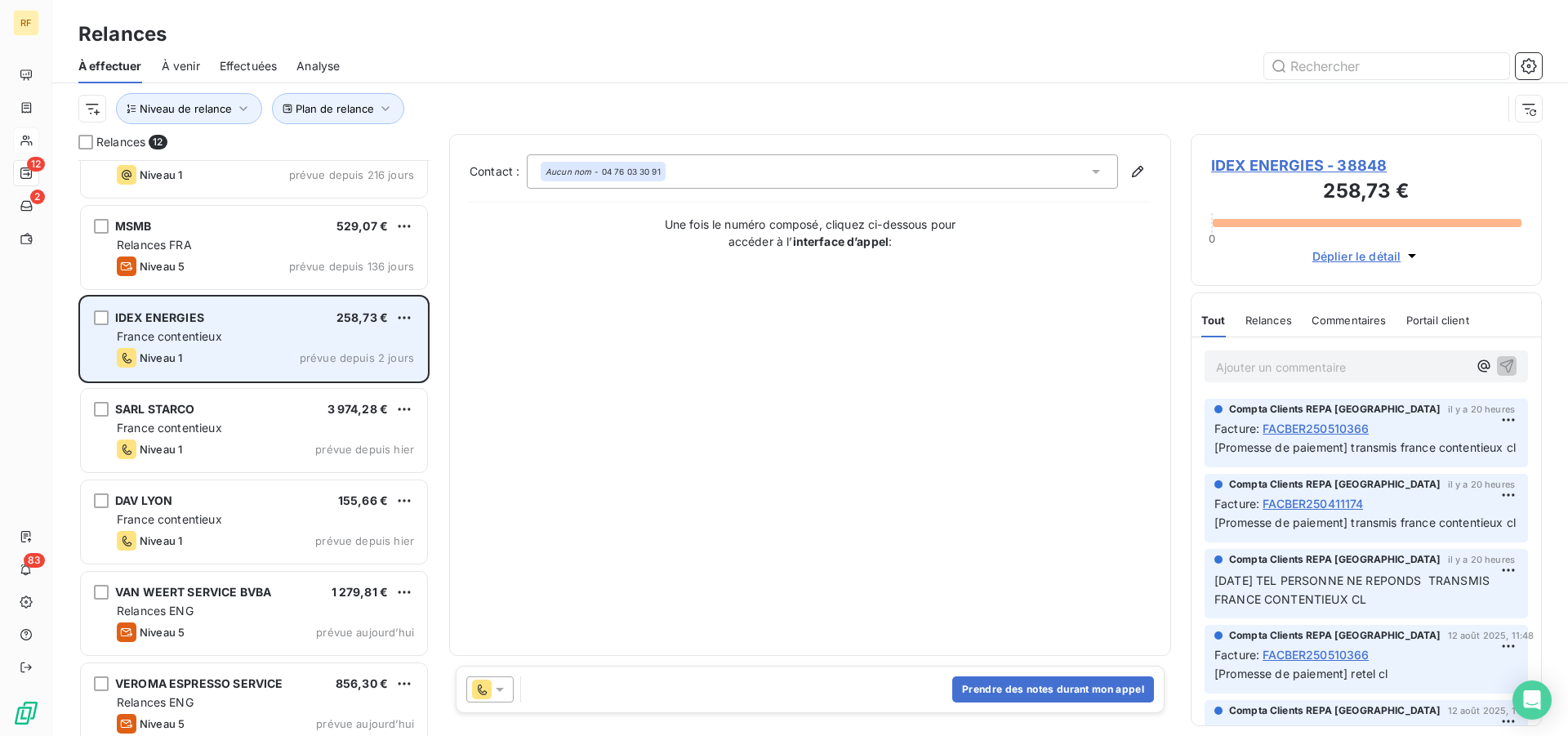
scroll to position [167, 0]
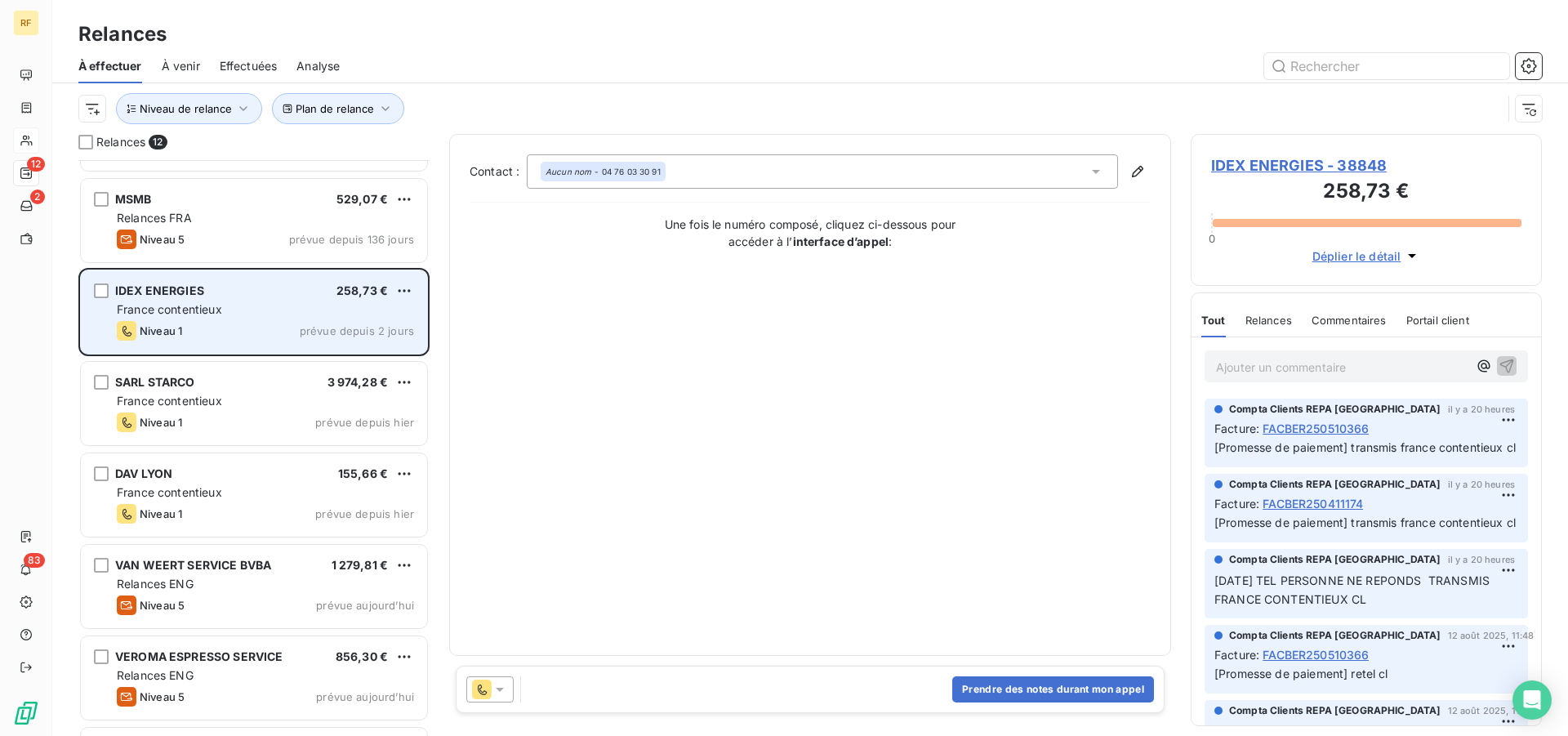
click at [233, 315] on div "France contentieux" at bounding box center [265, 309] width 297 height 16
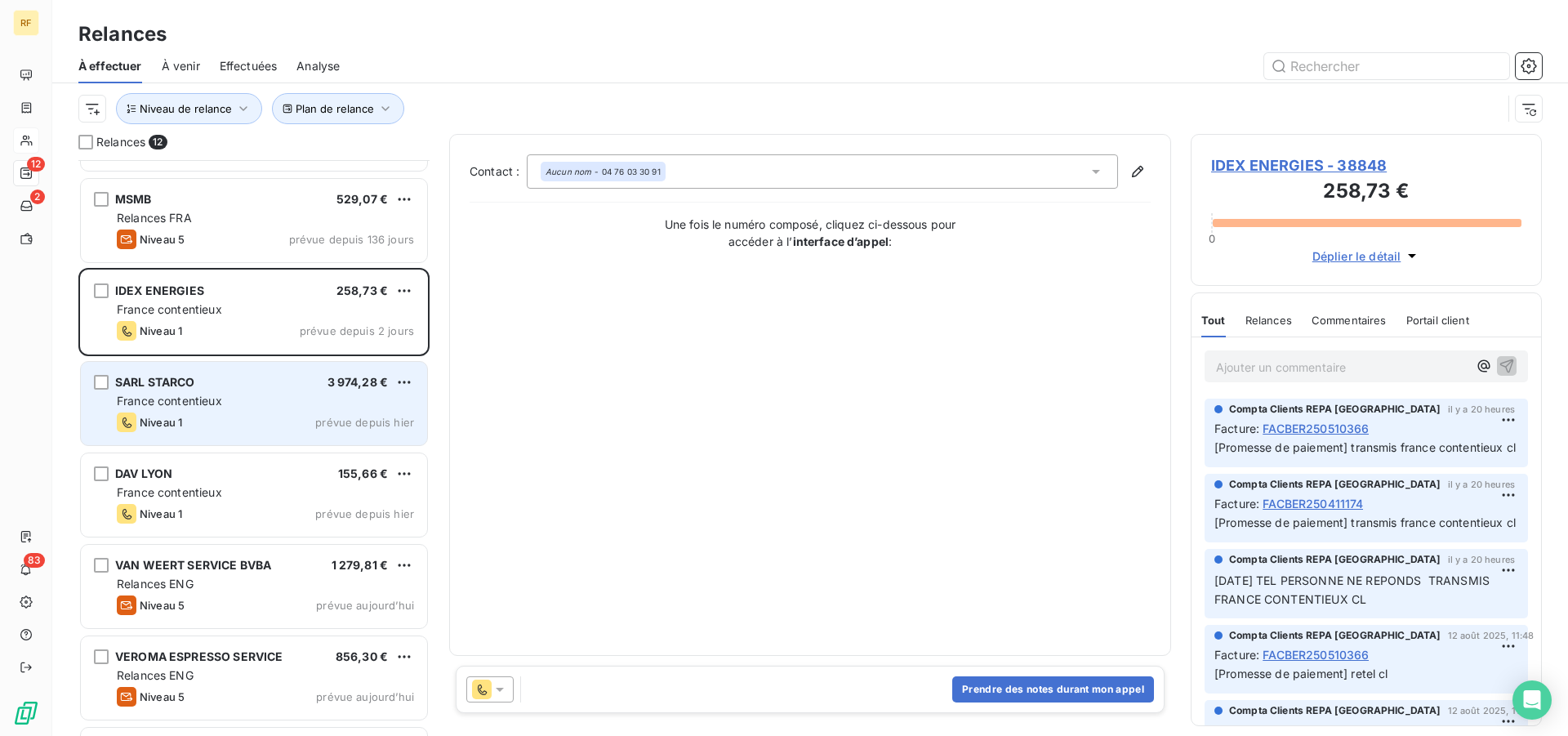
click at [251, 407] on div "France contentieux" at bounding box center [265, 400] width 297 height 16
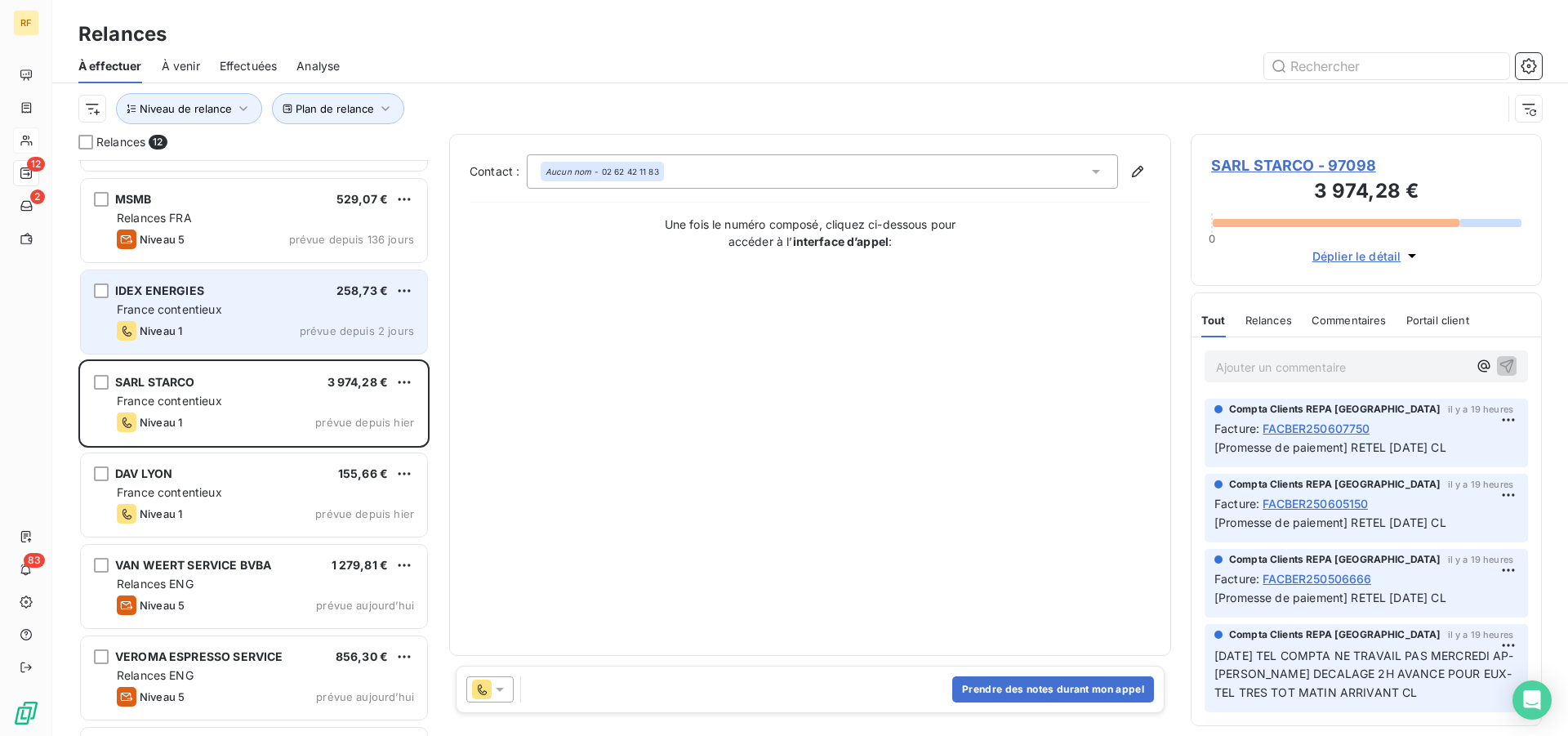
click at [238, 316] on div "France contentieux" at bounding box center [265, 309] width 297 height 16
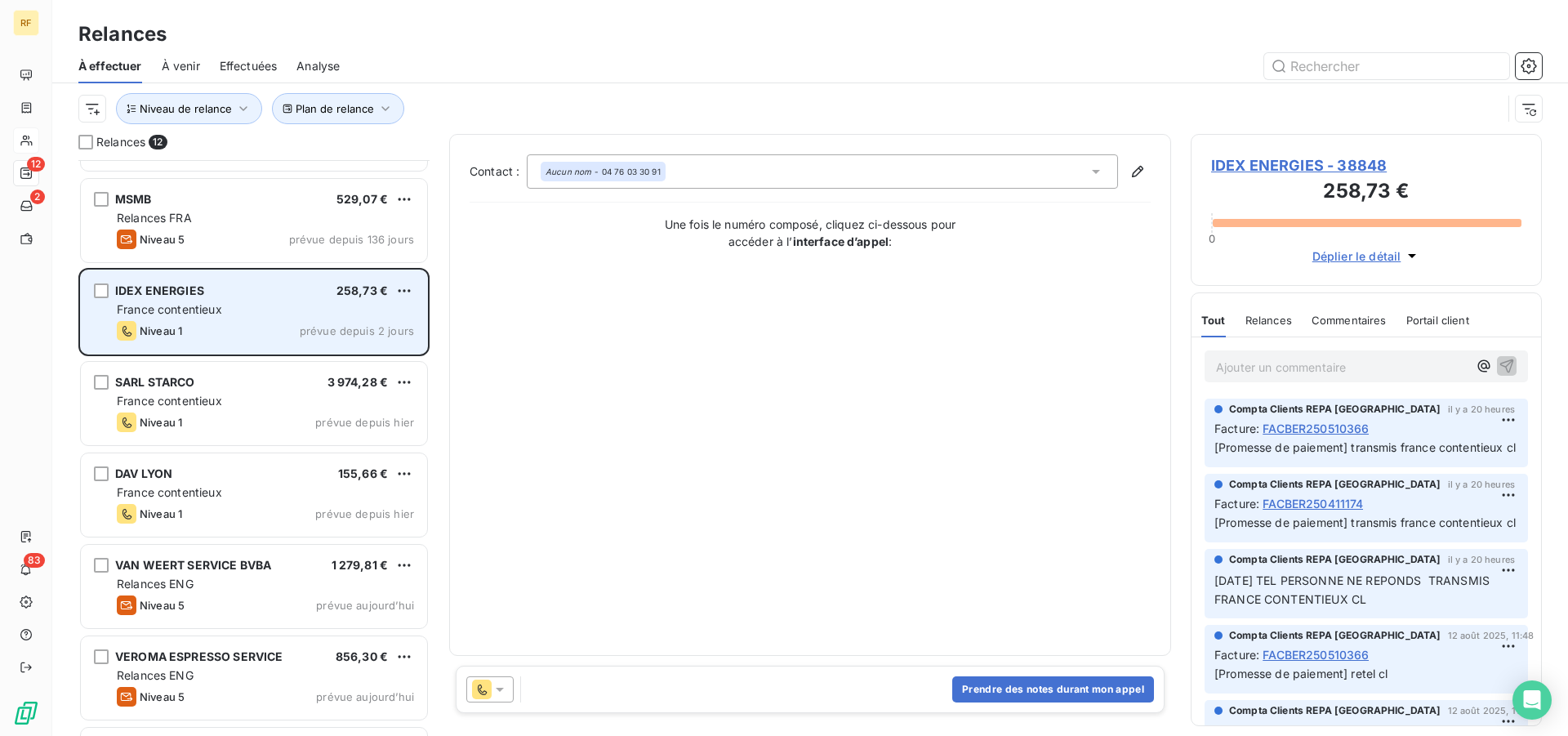
click at [235, 314] on div "France contentieux" at bounding box center [265, 309] width 297 height 16
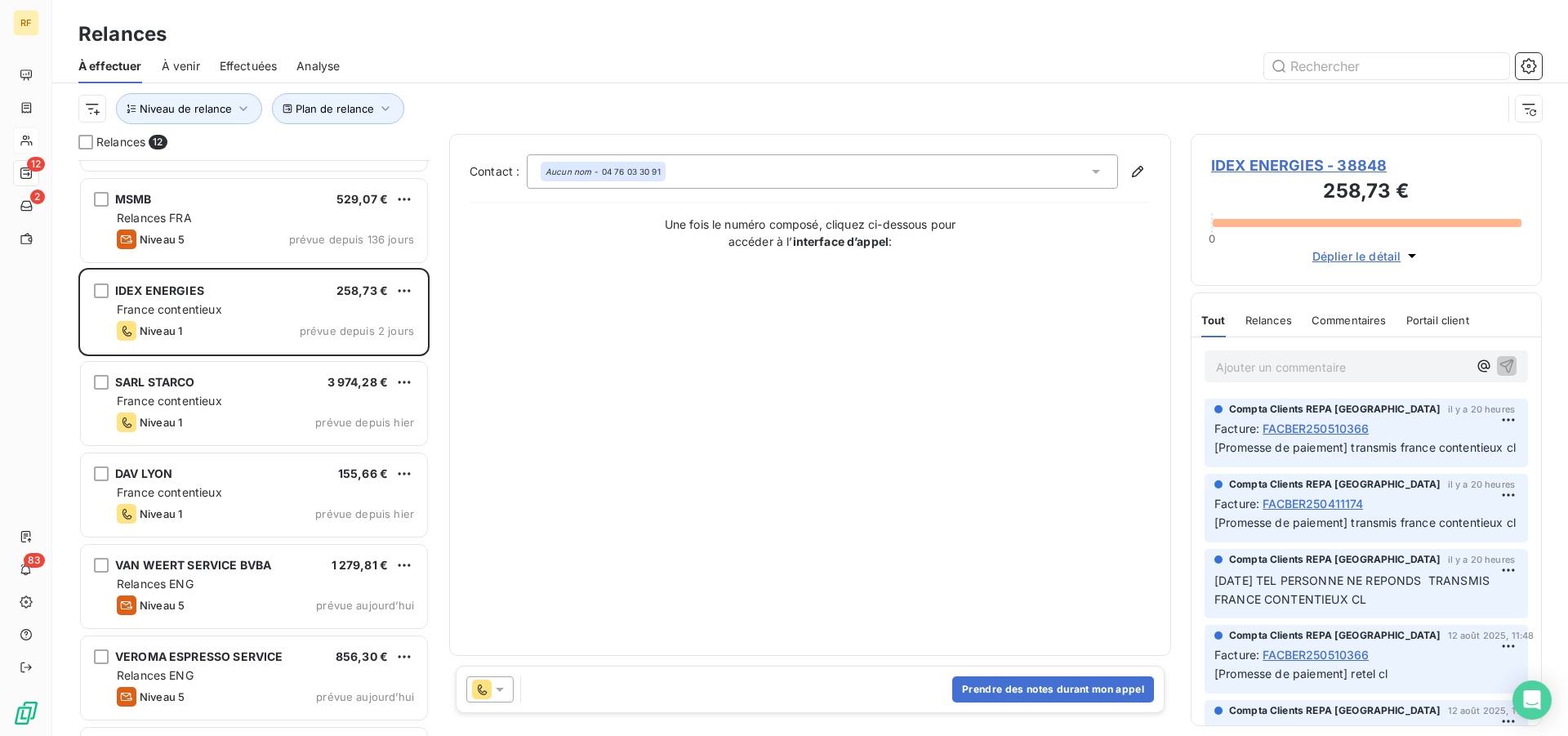
click at [1301, 171] on span "IDEX ENERGIES - 38848" at bounding box center [1365, 165] width 311 height 22
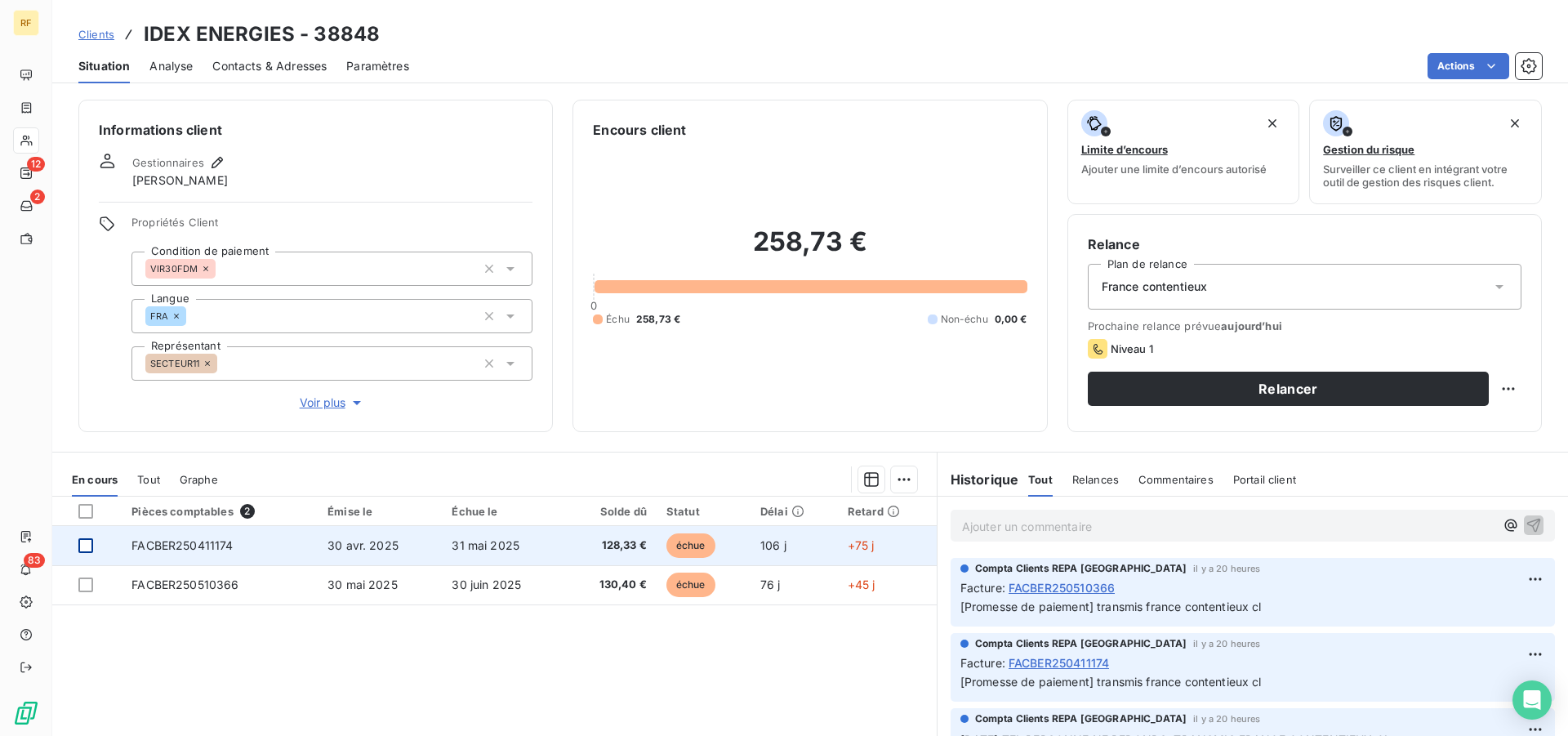
click at [89, 548] on div at bounding box center [85, 545] width 14 height 14
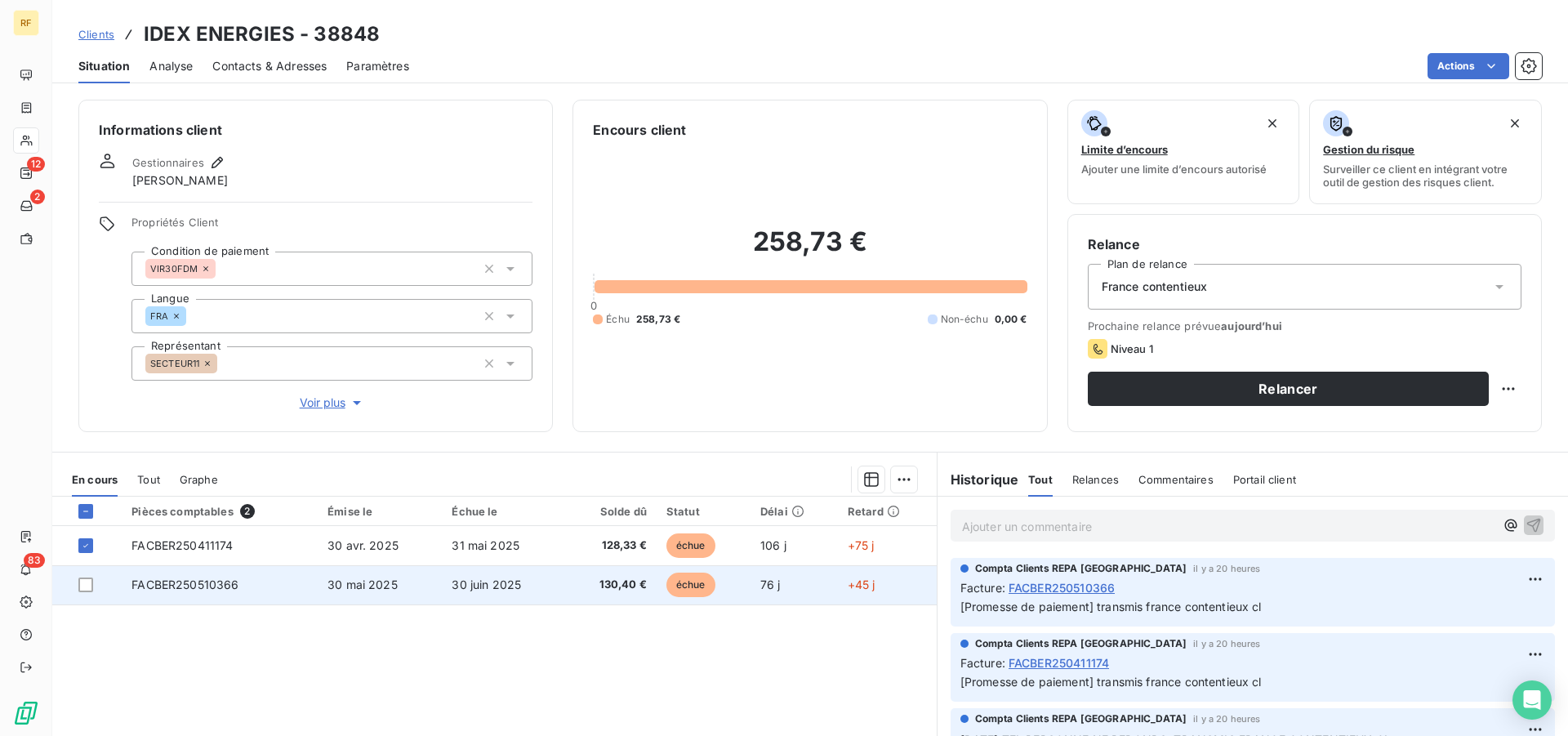
click at [78, 598] on td at bounding box center [87, 584] width 70 height 39
click at [81, 580] on div at bounding box center [85, 584] width 14 height 14
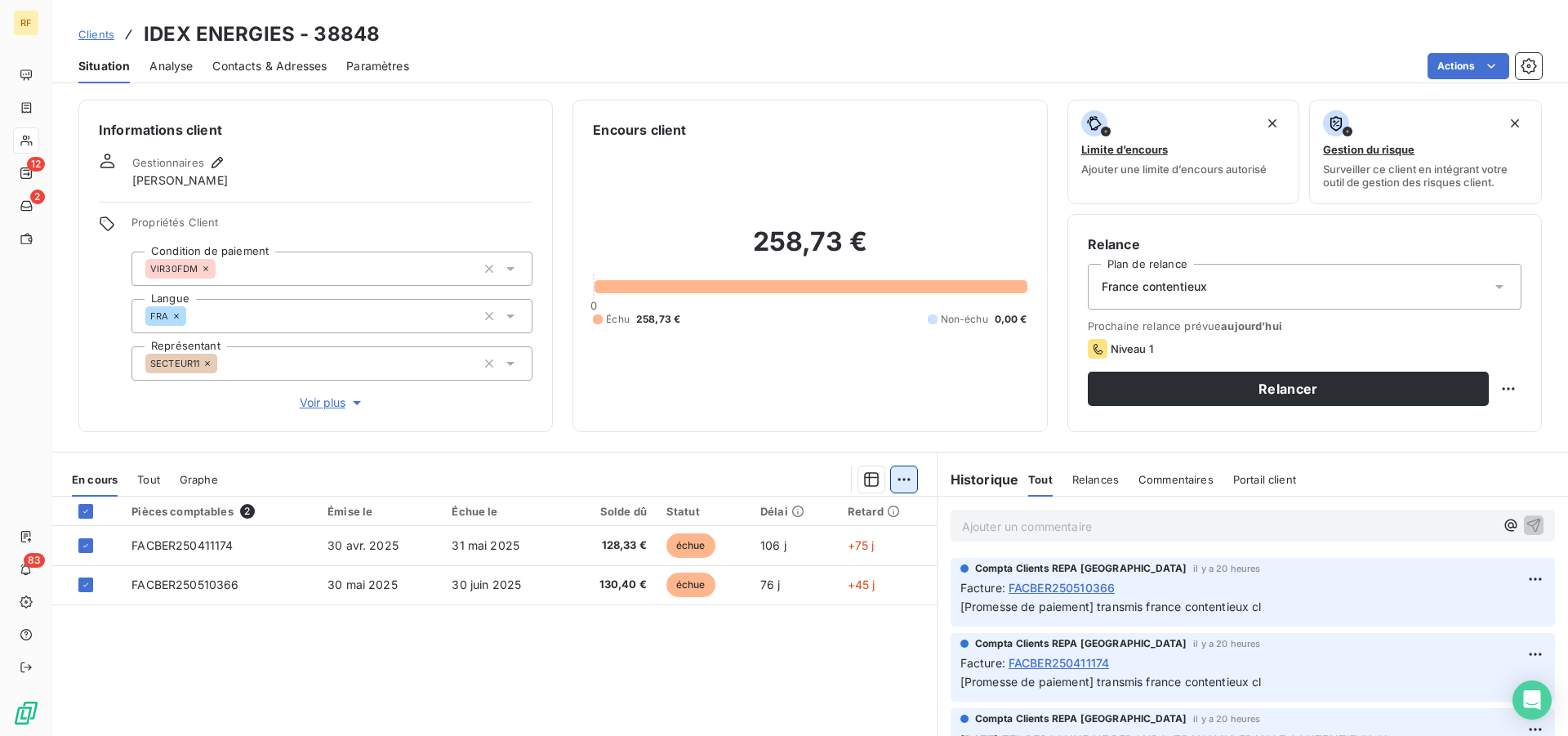
click at [896, 483] on html "RF 12 2 83 Clients IDEX ENERGIES - 38848 Situation Analyse Contacts & Adresses …" at bounding box center [784, 368] width 1568 height 736
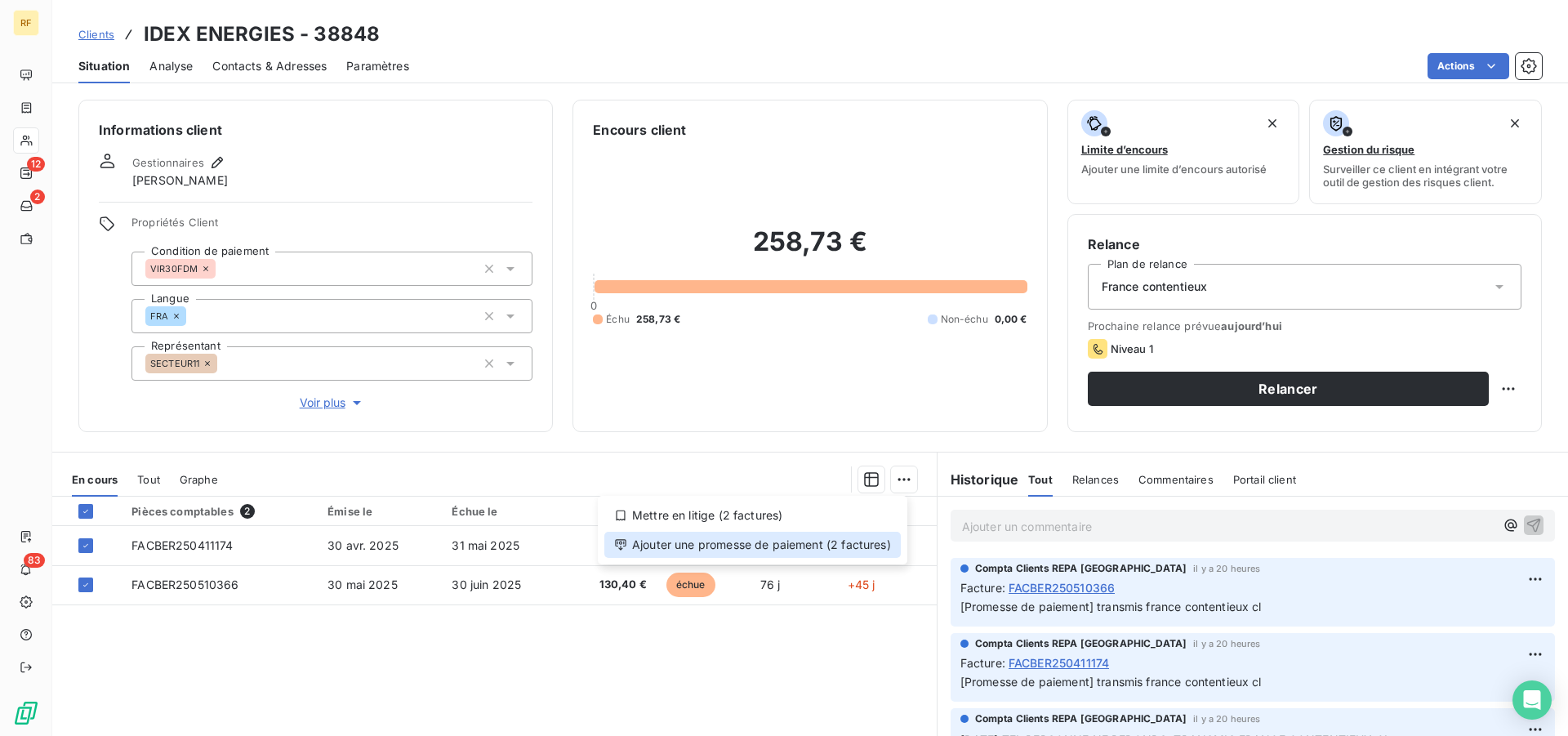
click at [823, 548] on div "Ajouter une promesse de paiement (2 factures)" at bounding box center [752, 544] width 296 height 26
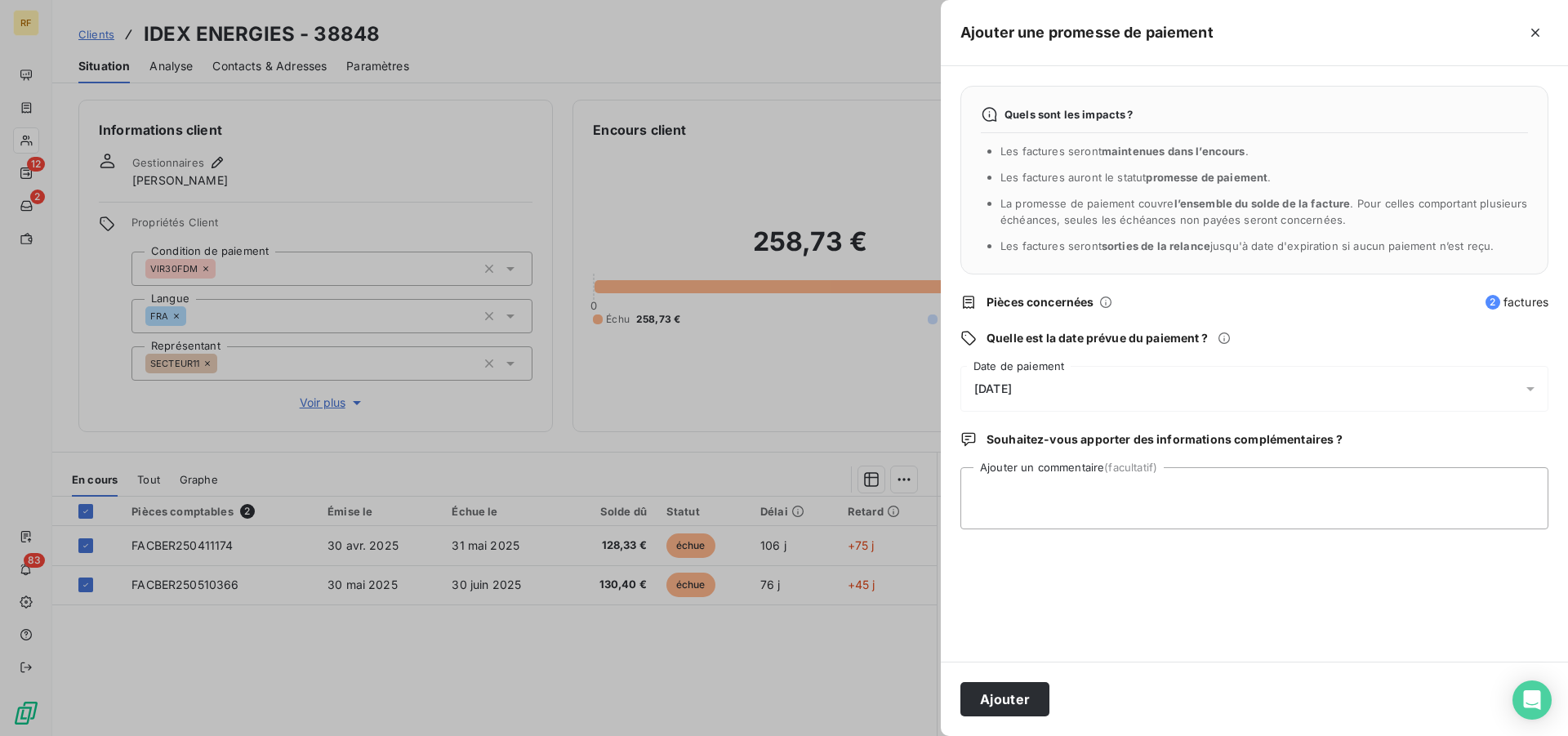
click at [1012, 391] on span "15/08/2025" at bounding box center [993, 389] width 37 height 13
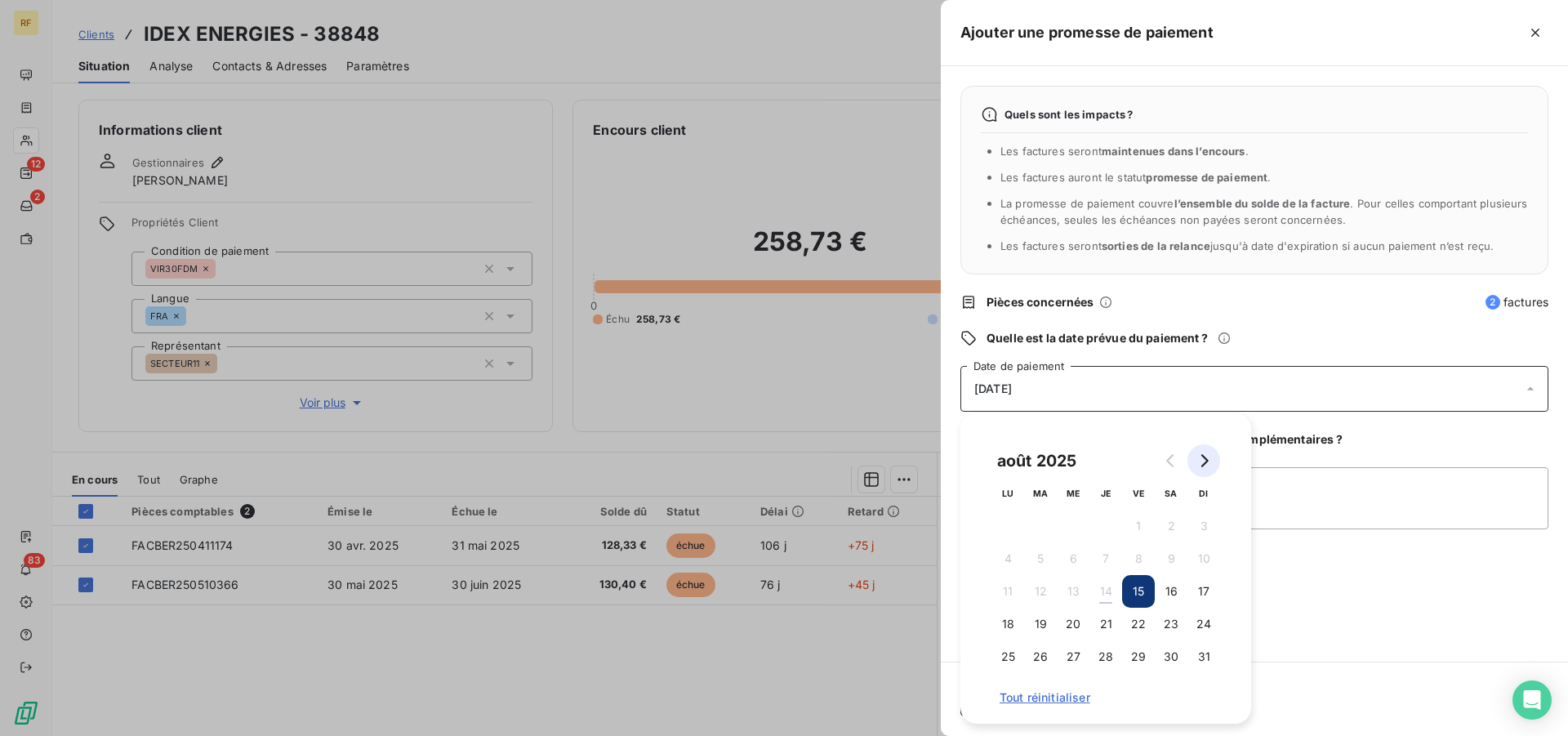
click at [1211, 463] on button "Go to next month" at bounding box center [1204, 461] width 32 height 32
click at [1205, 467] on button "Go to next month" at bounding box center [1204, 461] width 32 height 32
click at [1106, 522] on button "2" at bounding box center [1106, 526] width 32 height 32
click at [1349, 499] on textarea "Ajouter un commentaire (facultatif)" at bounding box center [1254, 498] width 588 height 62
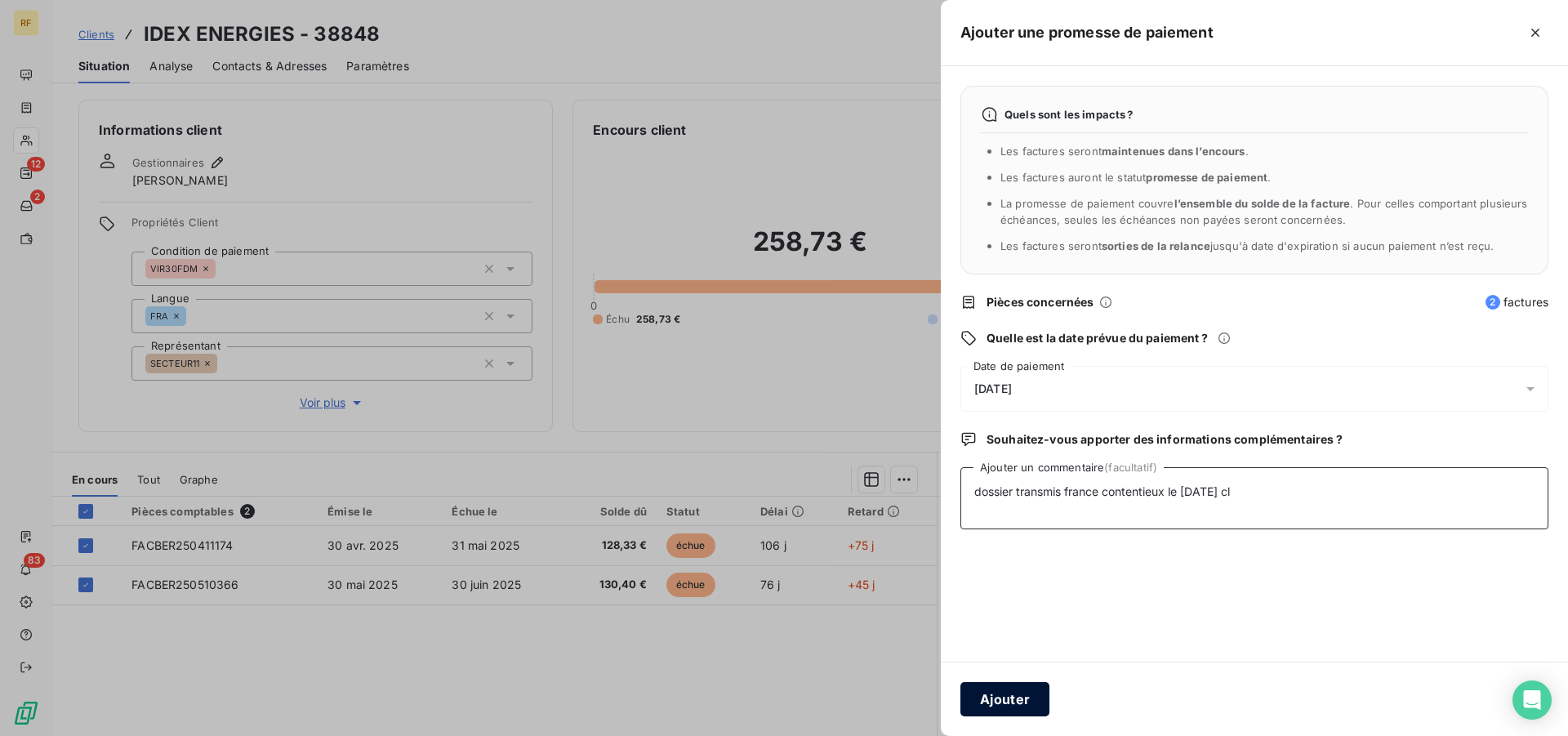
type textarea "dossier transmis france contentieux le 13/08/25 cl"
click at [1014, 690] on button "Ajouter" at bounding box center [1004, 700] width 89 height 34
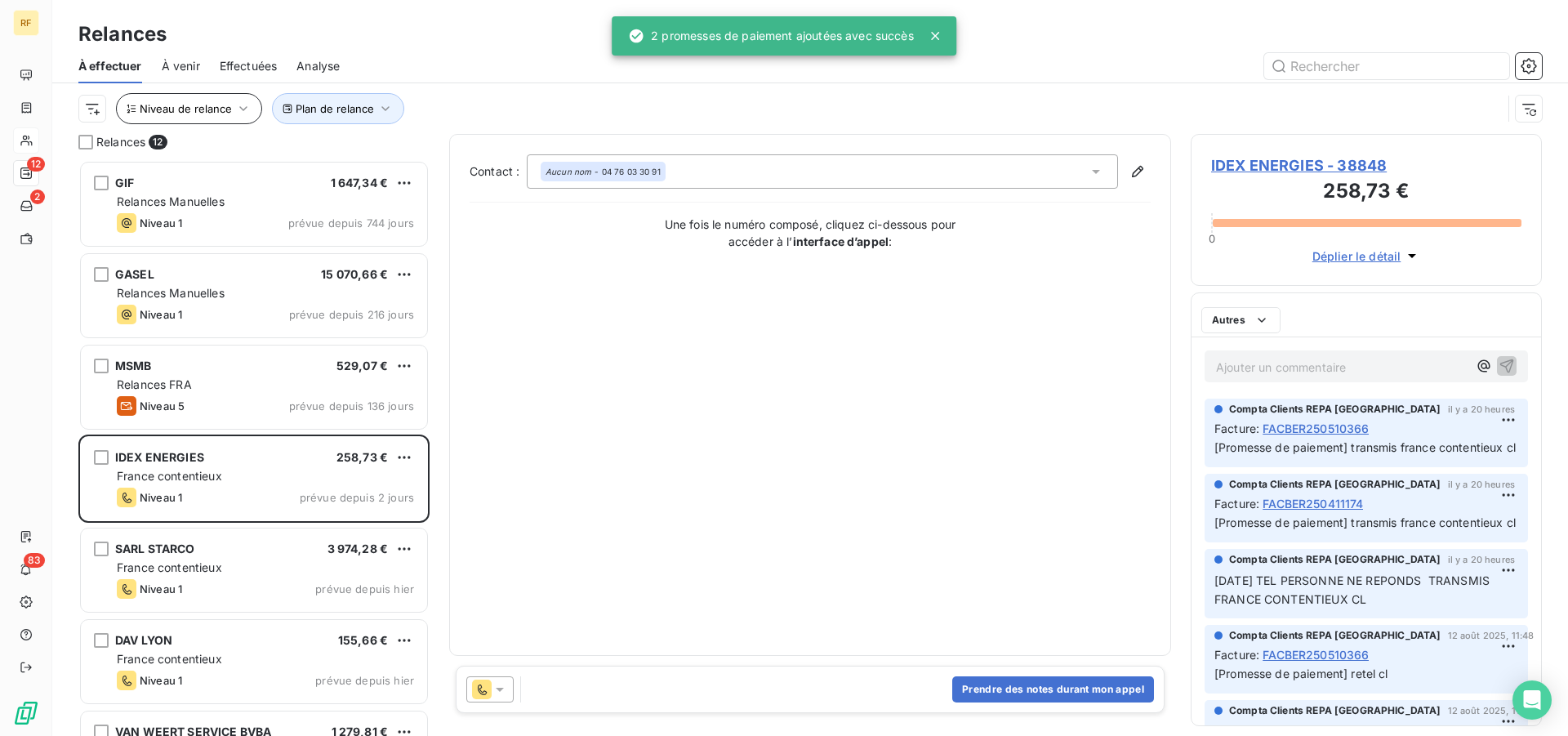
scroll to position [562, 337]
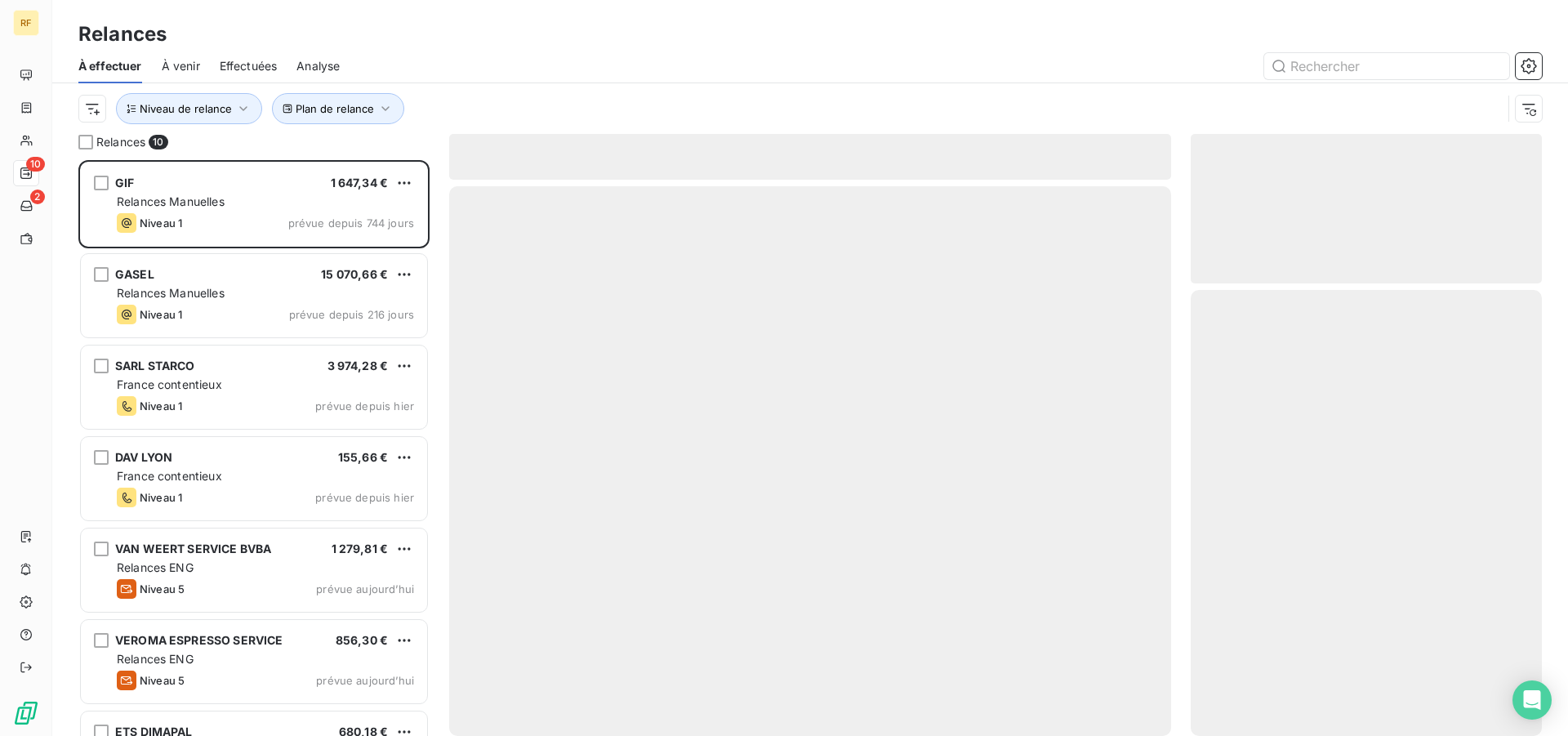
scroll to position [562, 337]
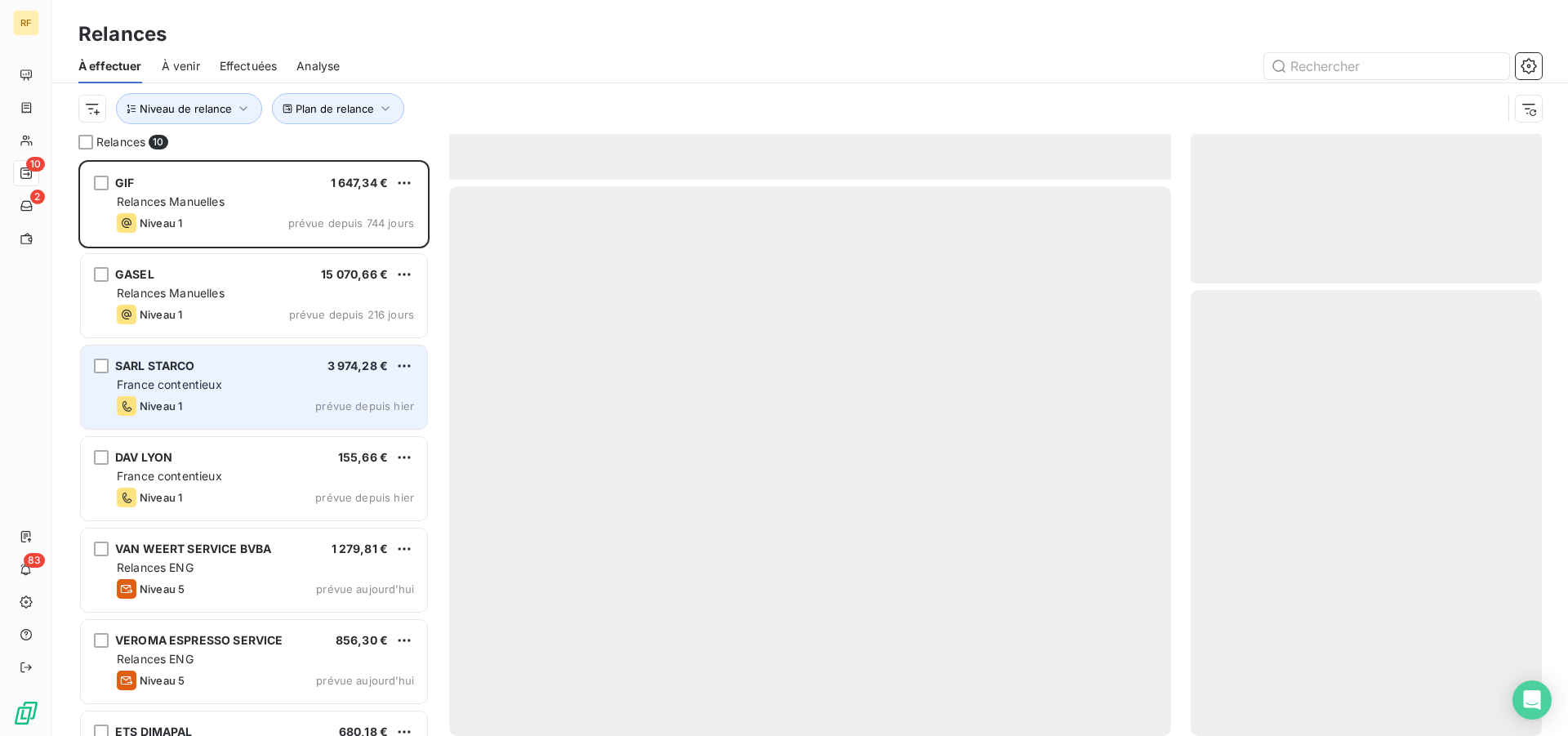
click at [315, 396] on div "SARL STARCO 3 974,28 € France contentieux Niveau 1 prévue depuis hier" at bounding box center [254, 387] width 346 height 83
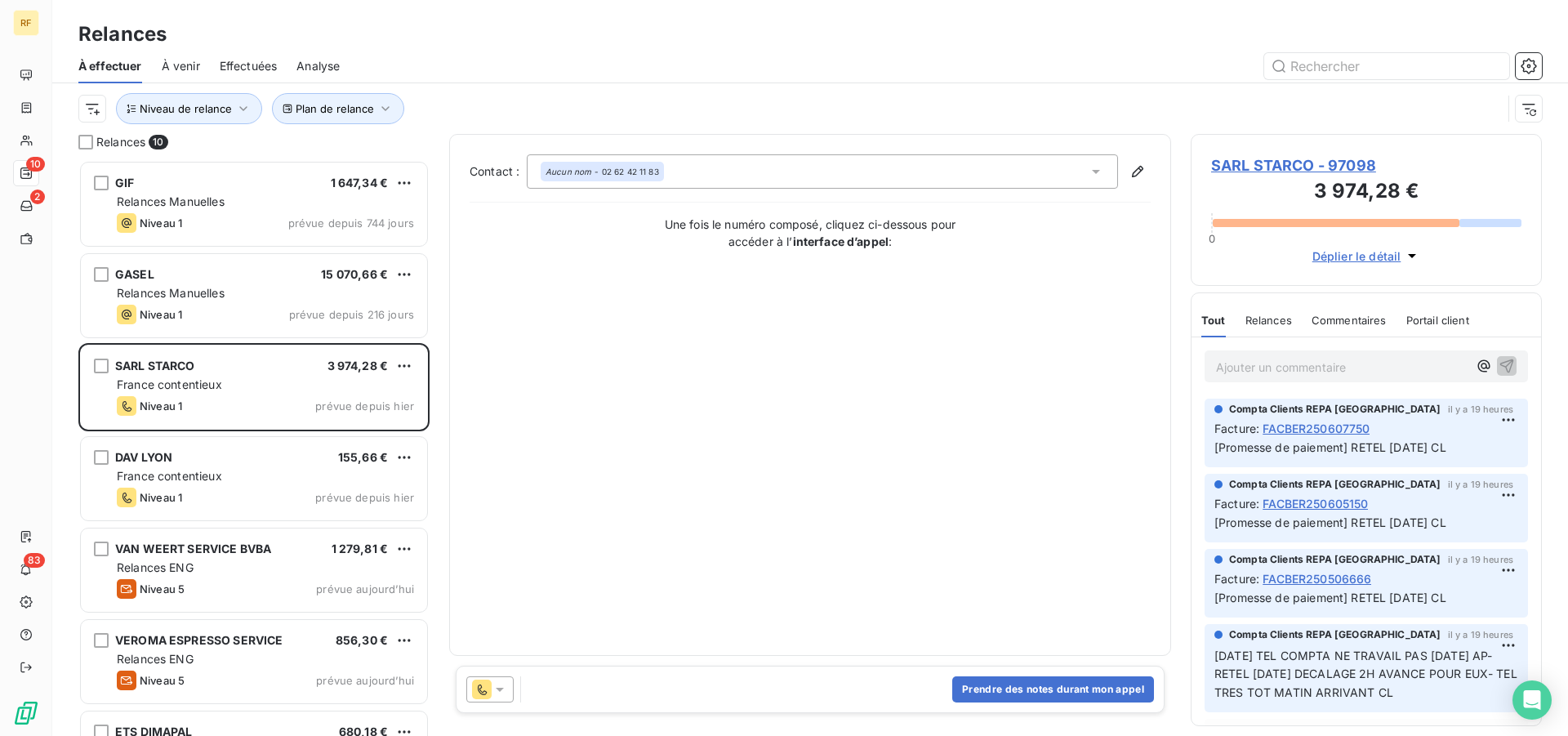
click at [1300, 359] on p "Ajouter un commentaire ﻿" at bounding box center [1342, 366] width 251 height 20
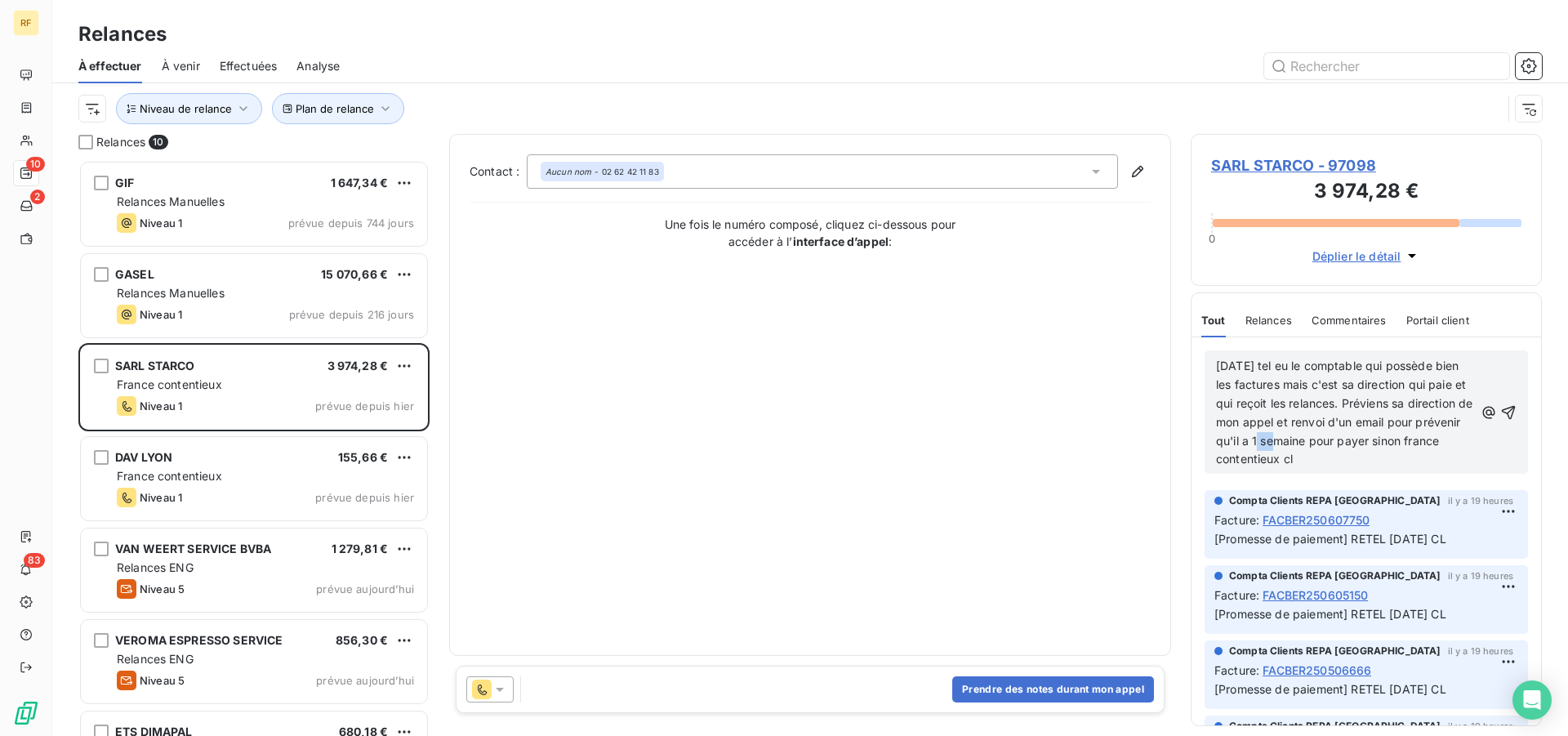
drag, startPoint x: 1337, startPoint y: 441, endPoint x: 1327, endPoint y: 440, distance: 10.0
click at [1327, 440] on span "[DATE] tel eu le comptable qui possède bien les factures mais c'est sa directio…" at bounding box center [1346, 412] width 261 height 107
click at [1390, 458] on p "[DATE] tel eu le comptable qui possède bien les factures mais c'est sa directio…" at bounding box center [1345, 412] width 258 height 112
click at [1500, 406] on icon "button" at bounding box center [1508, 412] width 16 height 16
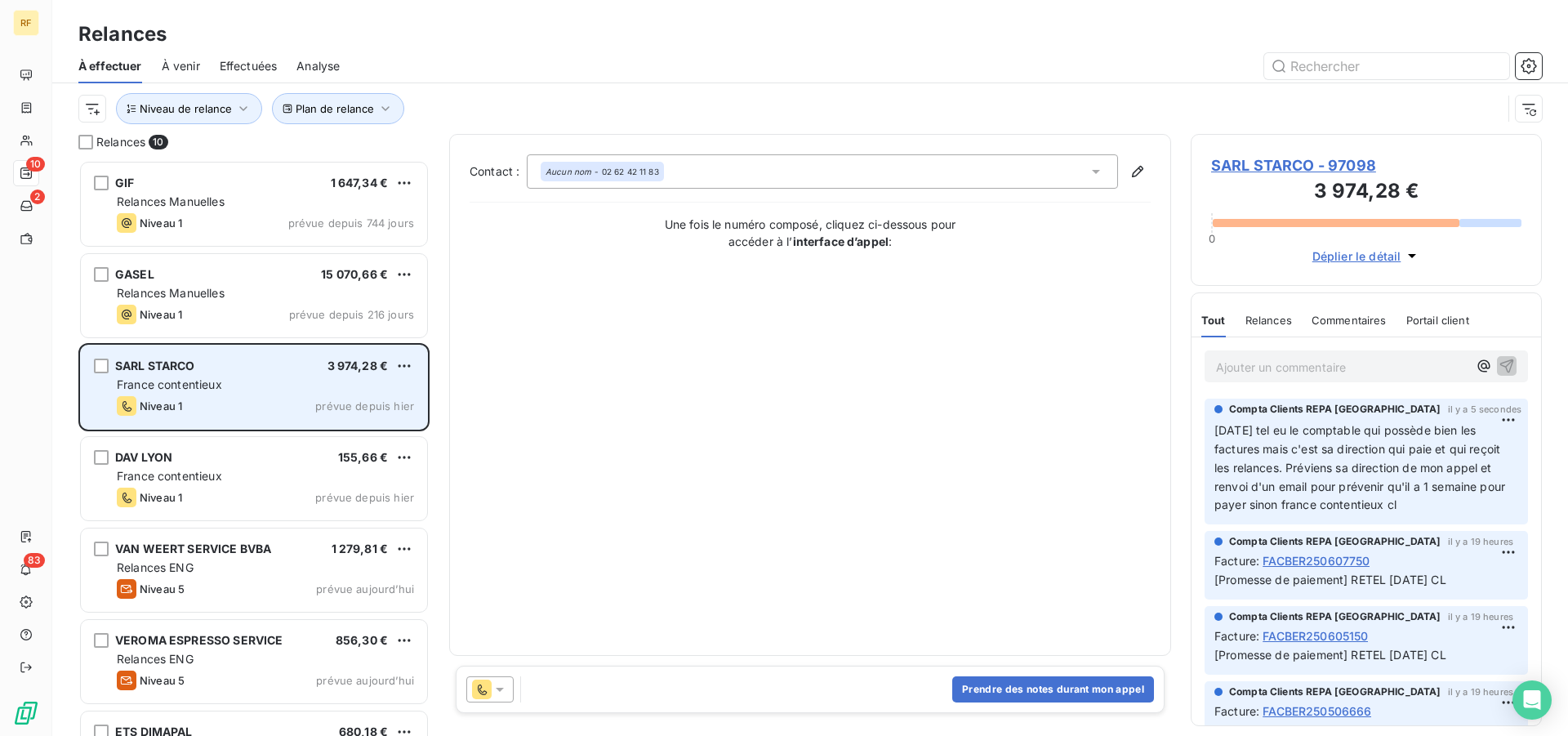
click at [205, 366] on div "SARL STARCO 3 974,28 €" at bounding box center [265, 365] width 297 height 14
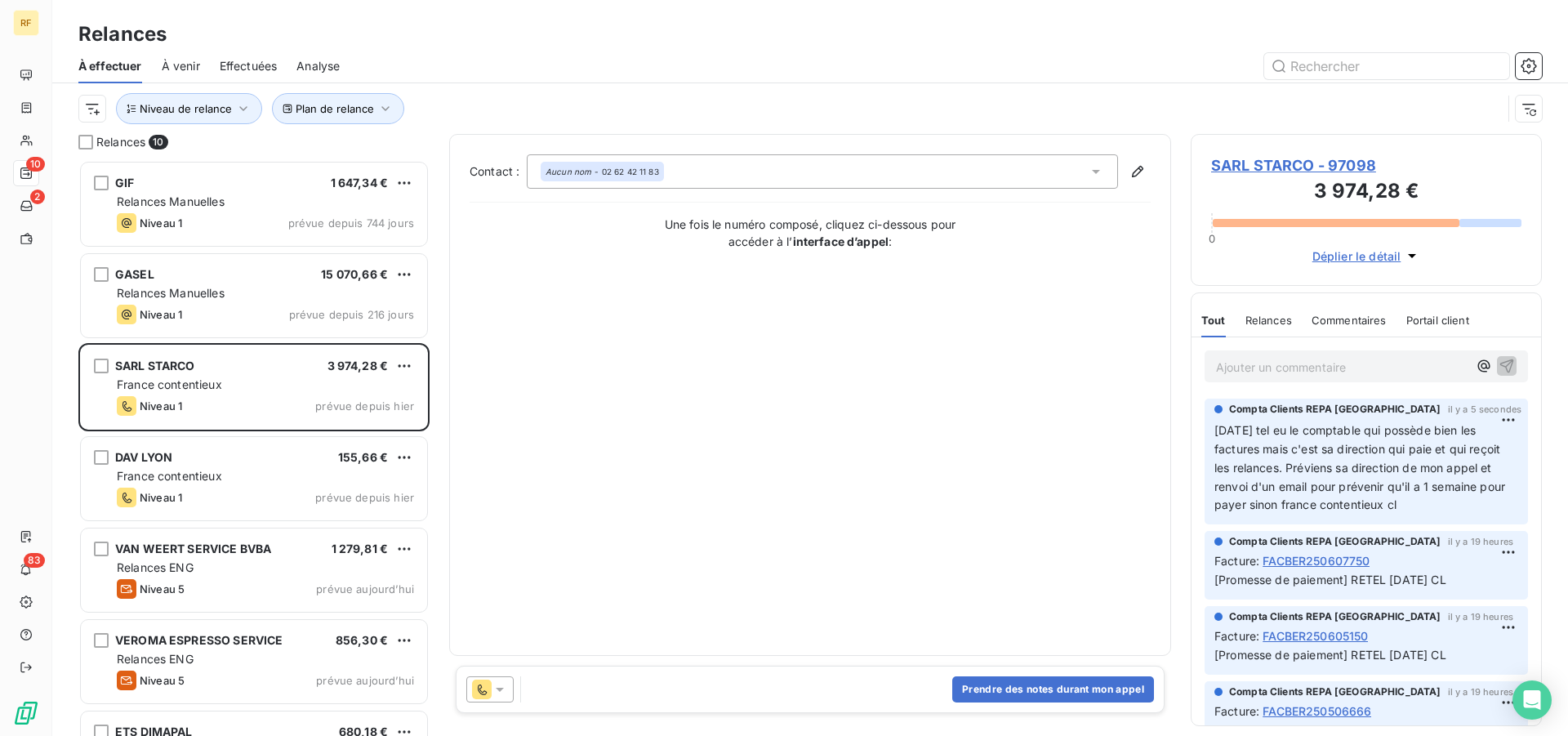
click at [511, 688] on div at bounding box center [490, 689] width 48 height 26
click at [1289, 161] on span "SARL STARCO - 97098" at bounding box center [1365, 165] width 311 height 22
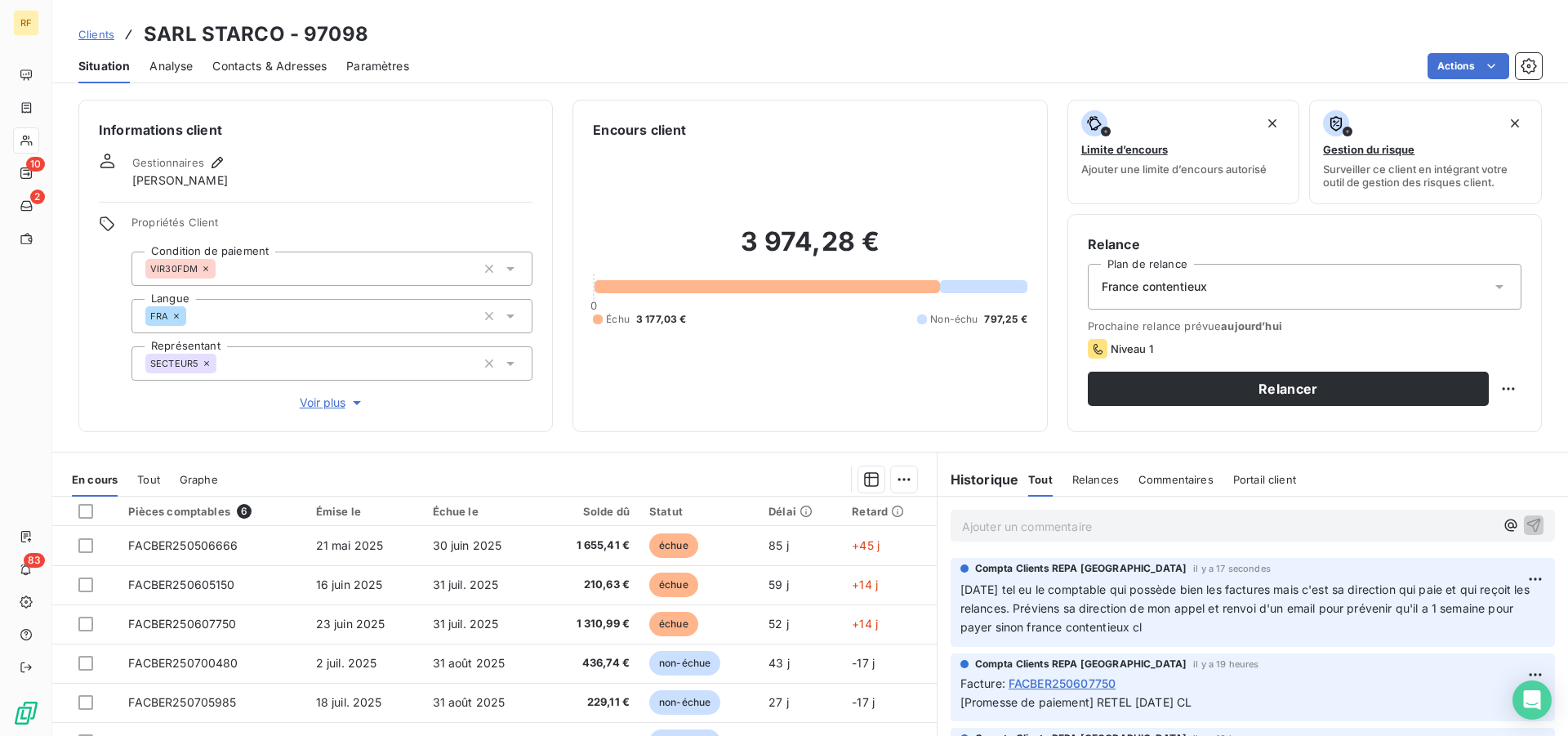
click at [1161, 288] on span "France contentieux" at bounding box center [1154, 286] width 106 height 16
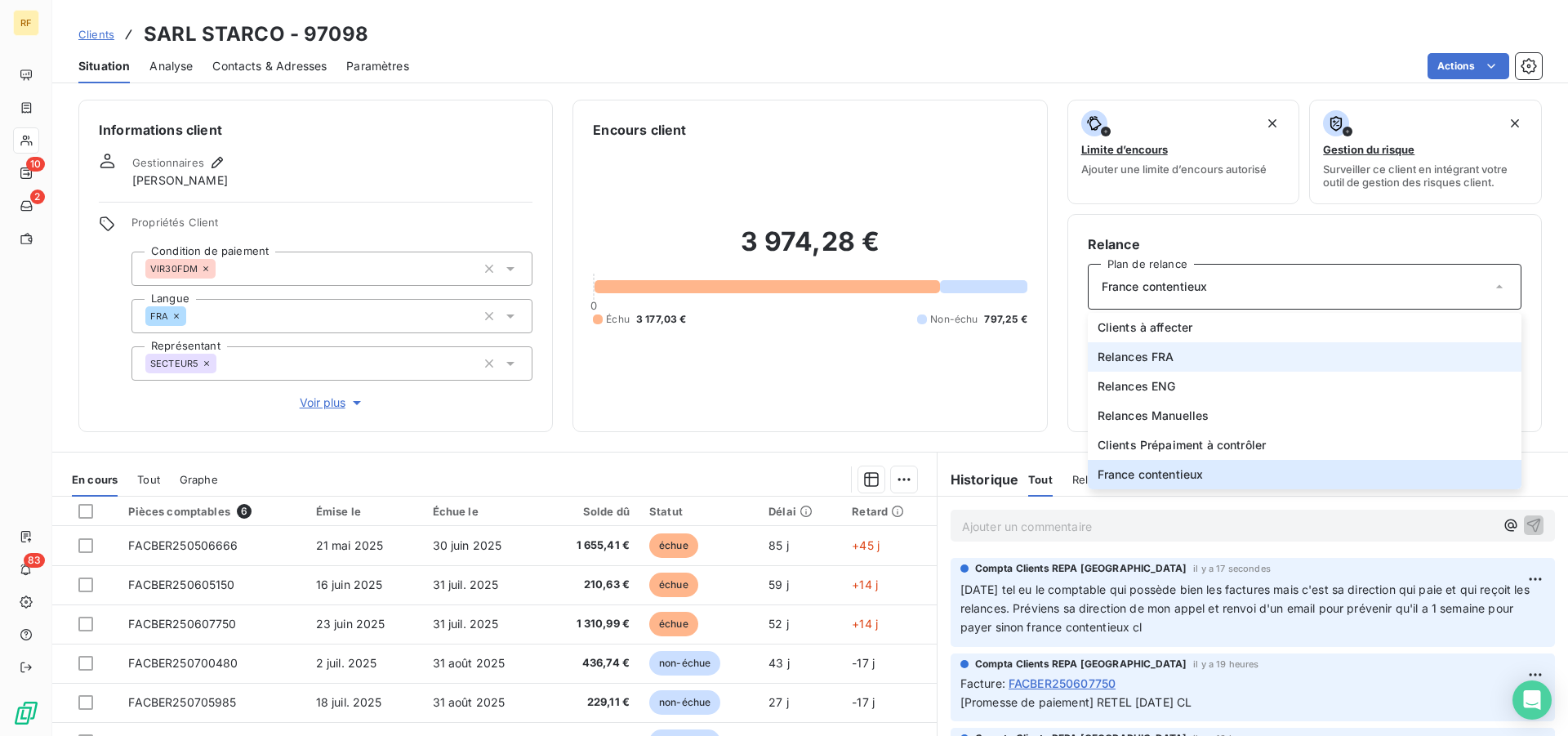
click at [1176, 360] on li "Relances FRA" at bounding box center [1304, 357] width 434 height 30
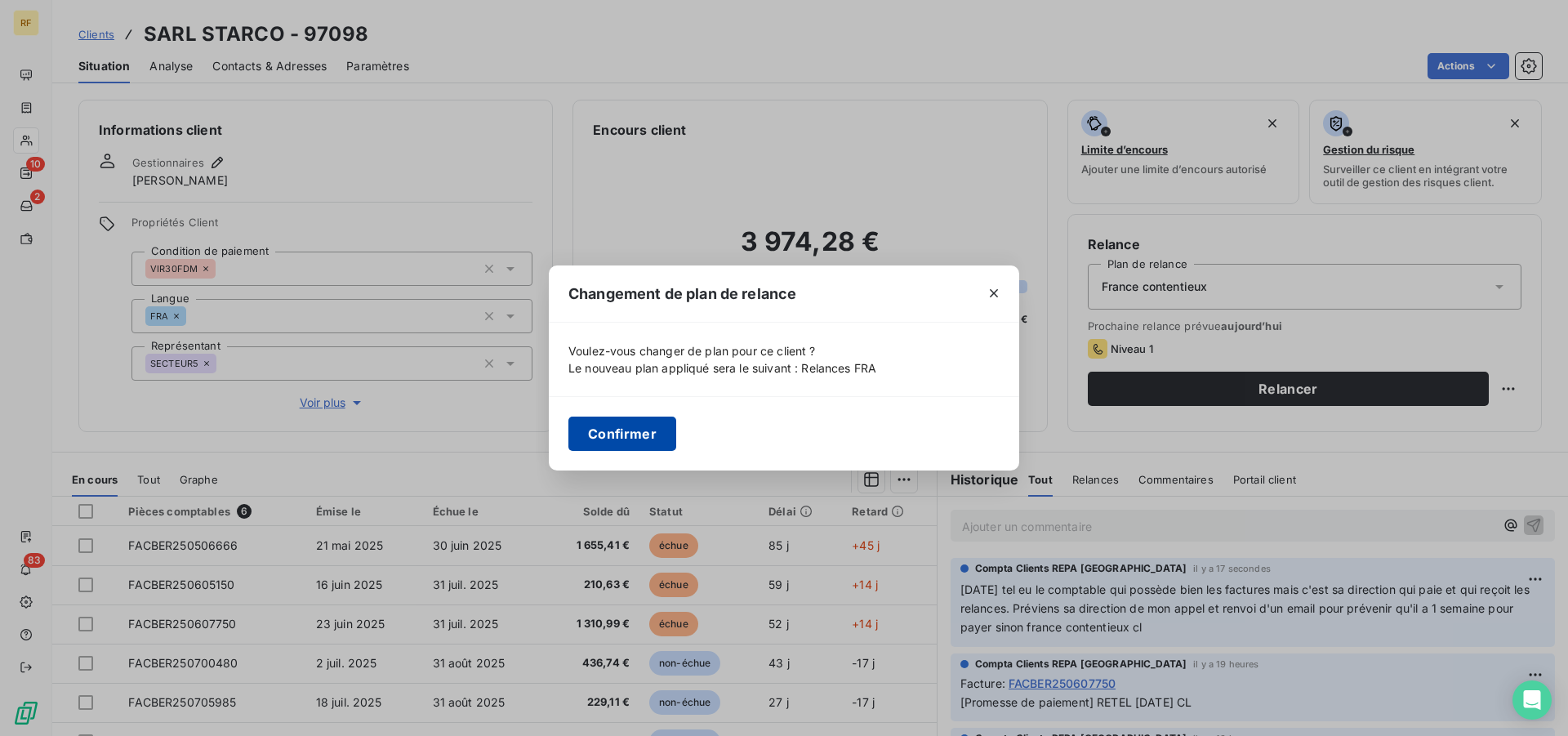
click at [652, 432] on button "Confirmer" at bounding box center [622, 434] width 108 height 34
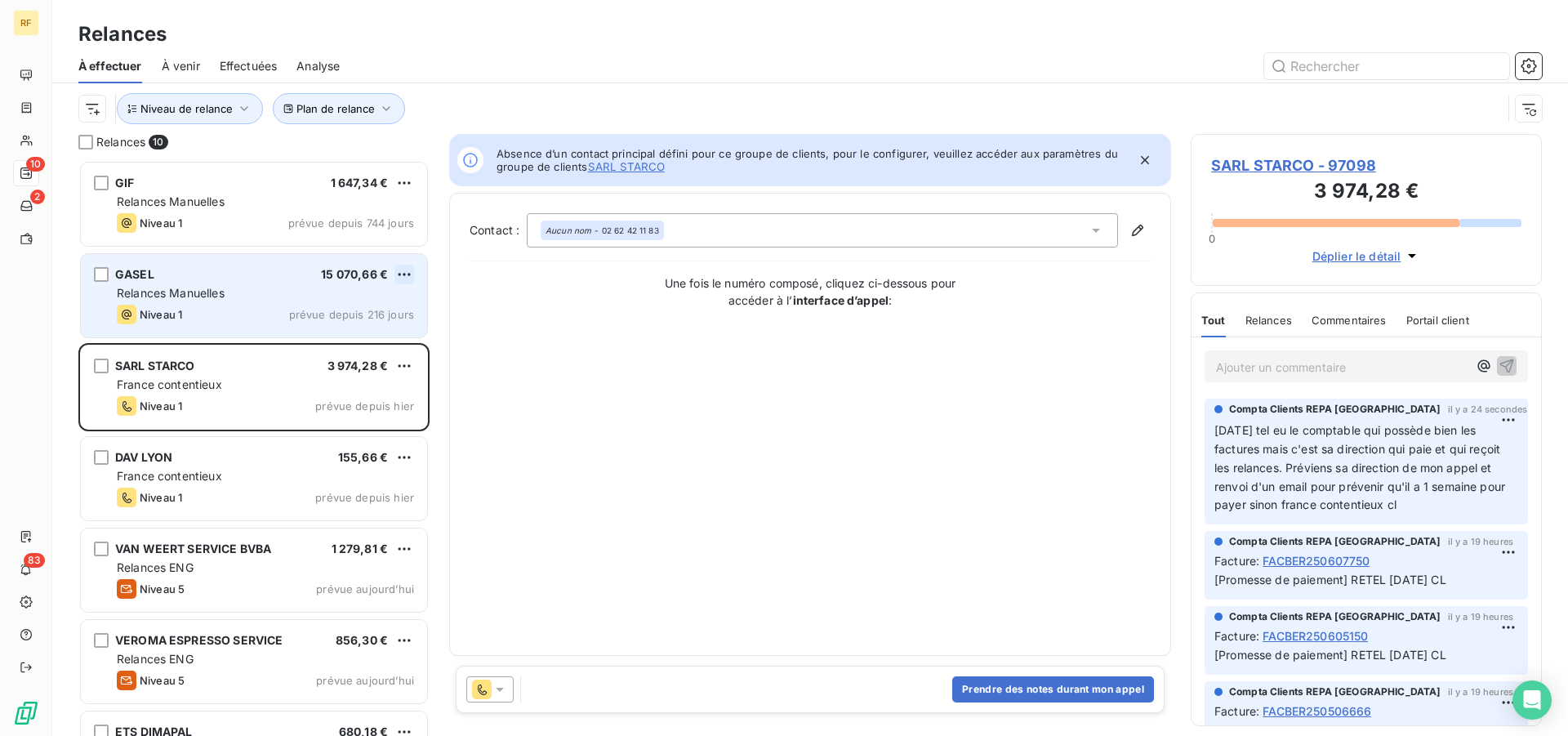
scroll to position [562, 337]
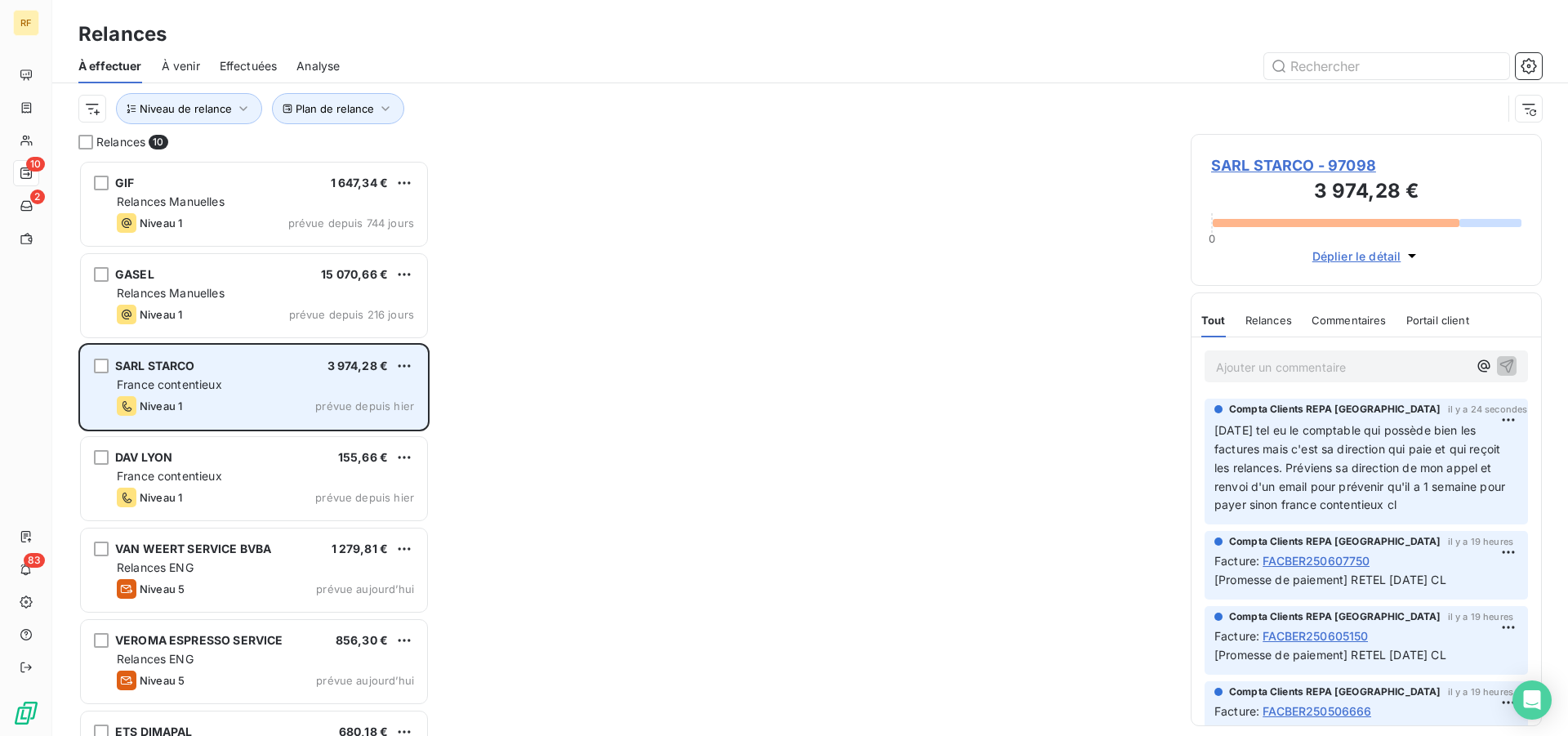
click at [274, 401] on div "Niveau 1 prévue depuis hier" at bounding box center [265, 405] width 297 height 20
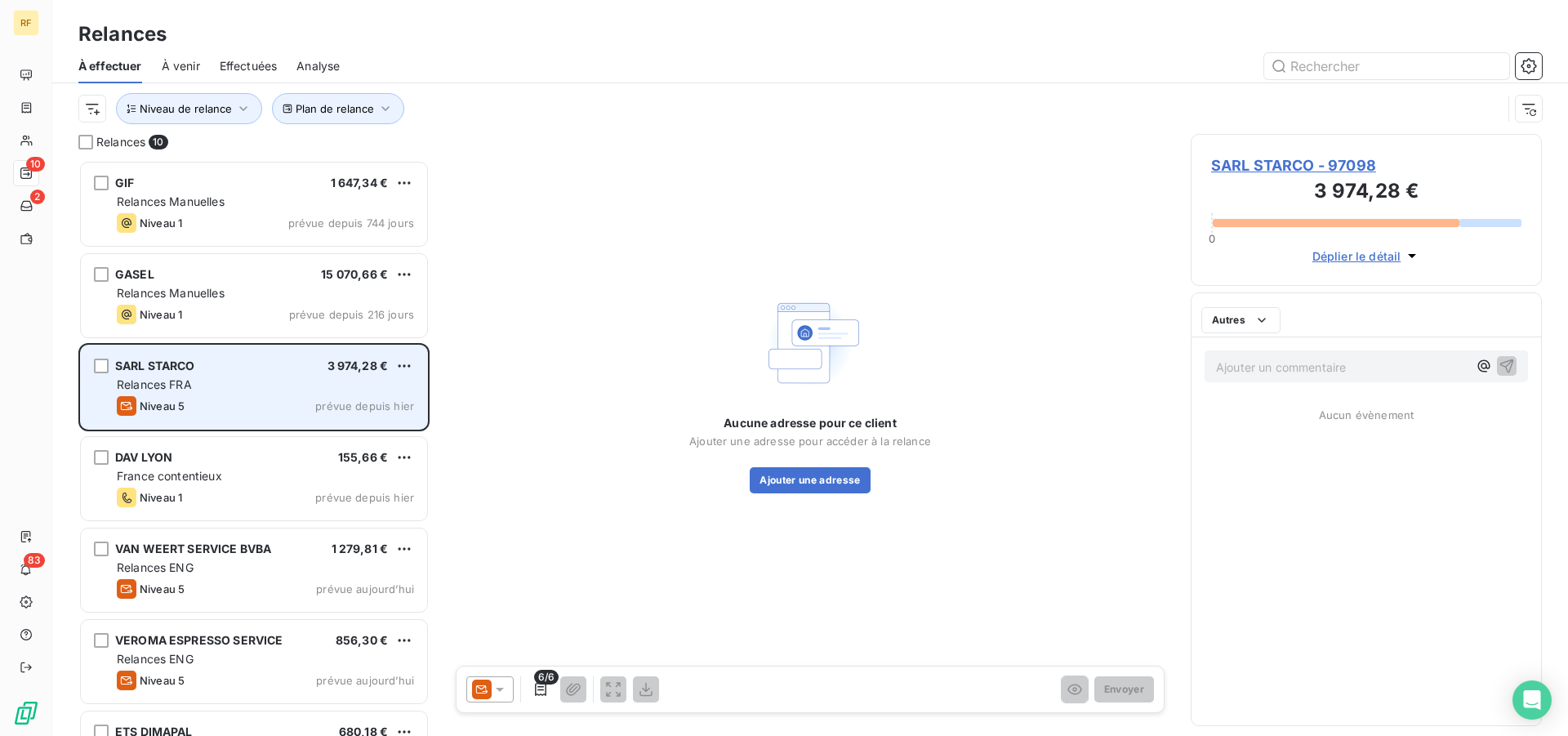
scroll to position [562, 337]
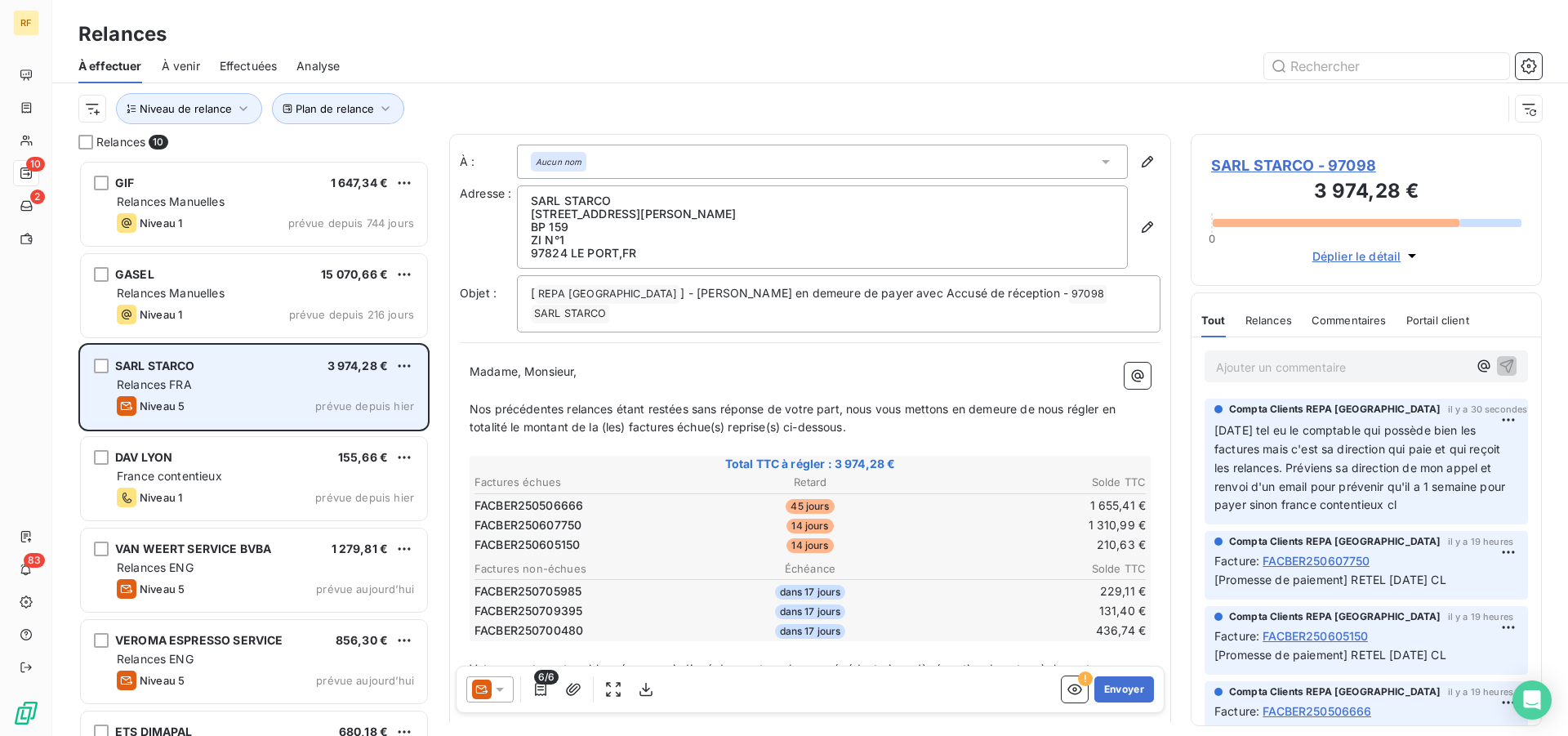
click at [283, 386] on div "Relances FRA" at bounding box center [265, 384] width 297 height 16
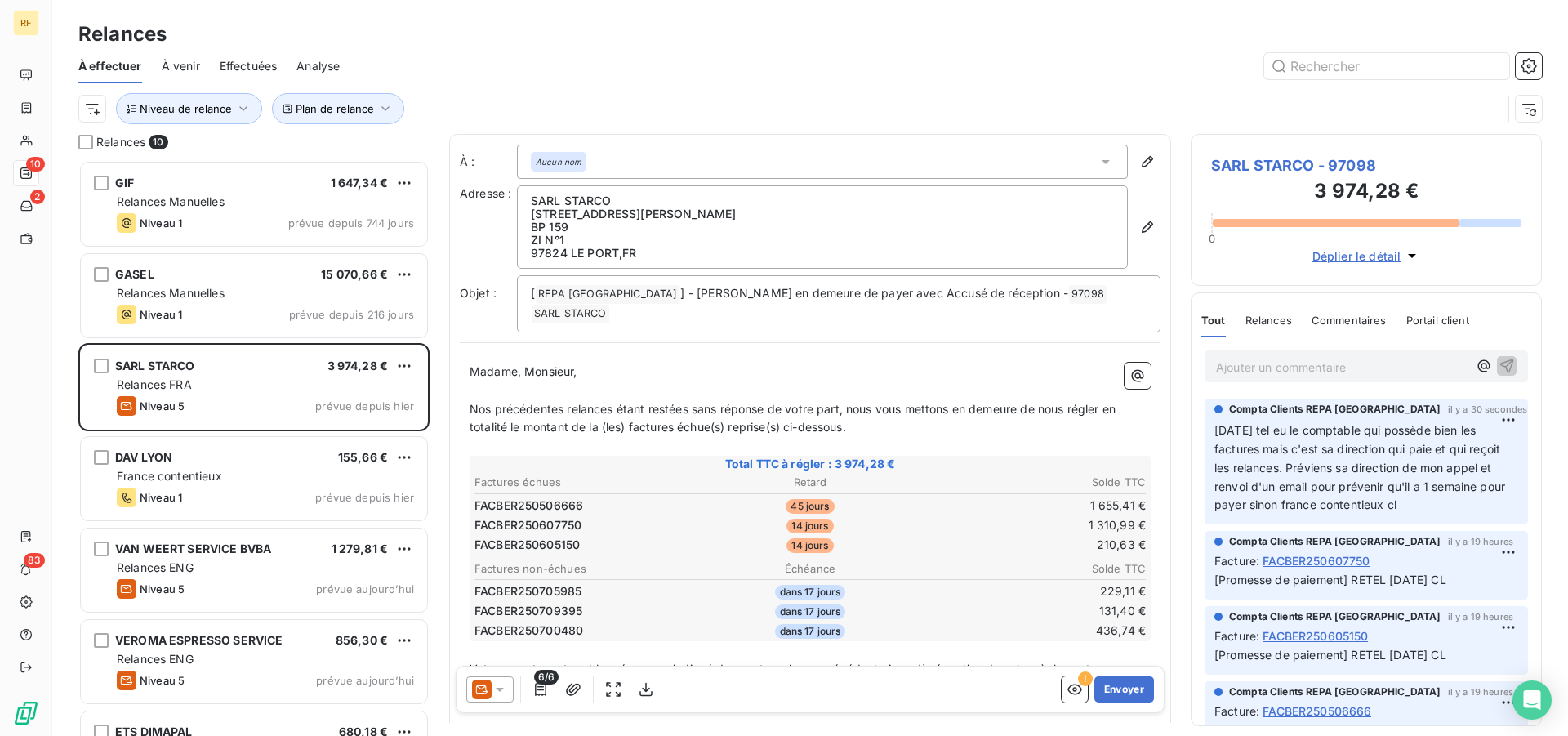
click at [497, 688] on icon at bounding box center [500, 690] width 9 height 4
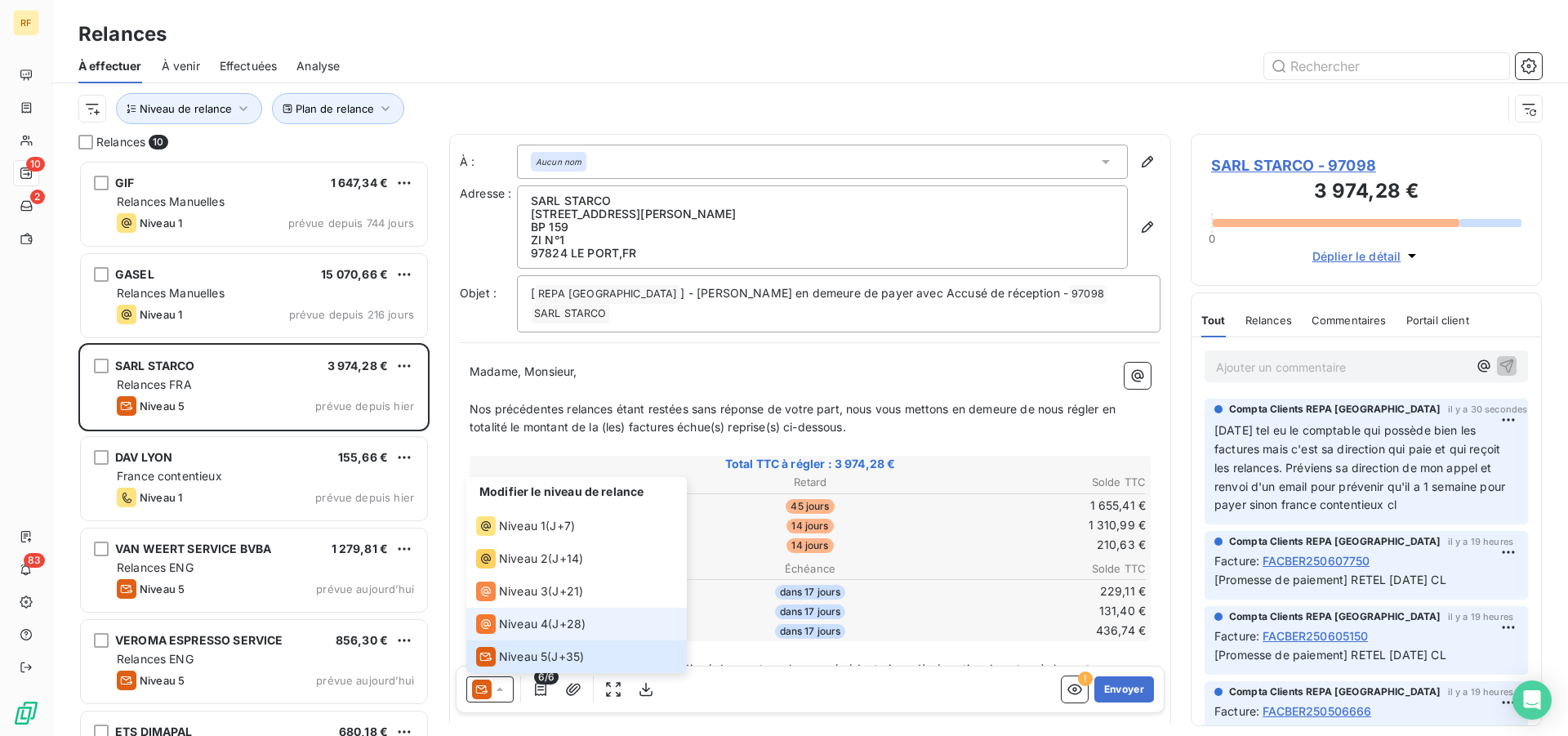
click at [520, 624] on span "Niveau 4" at bounding box center [523, 623] width 49 height 16
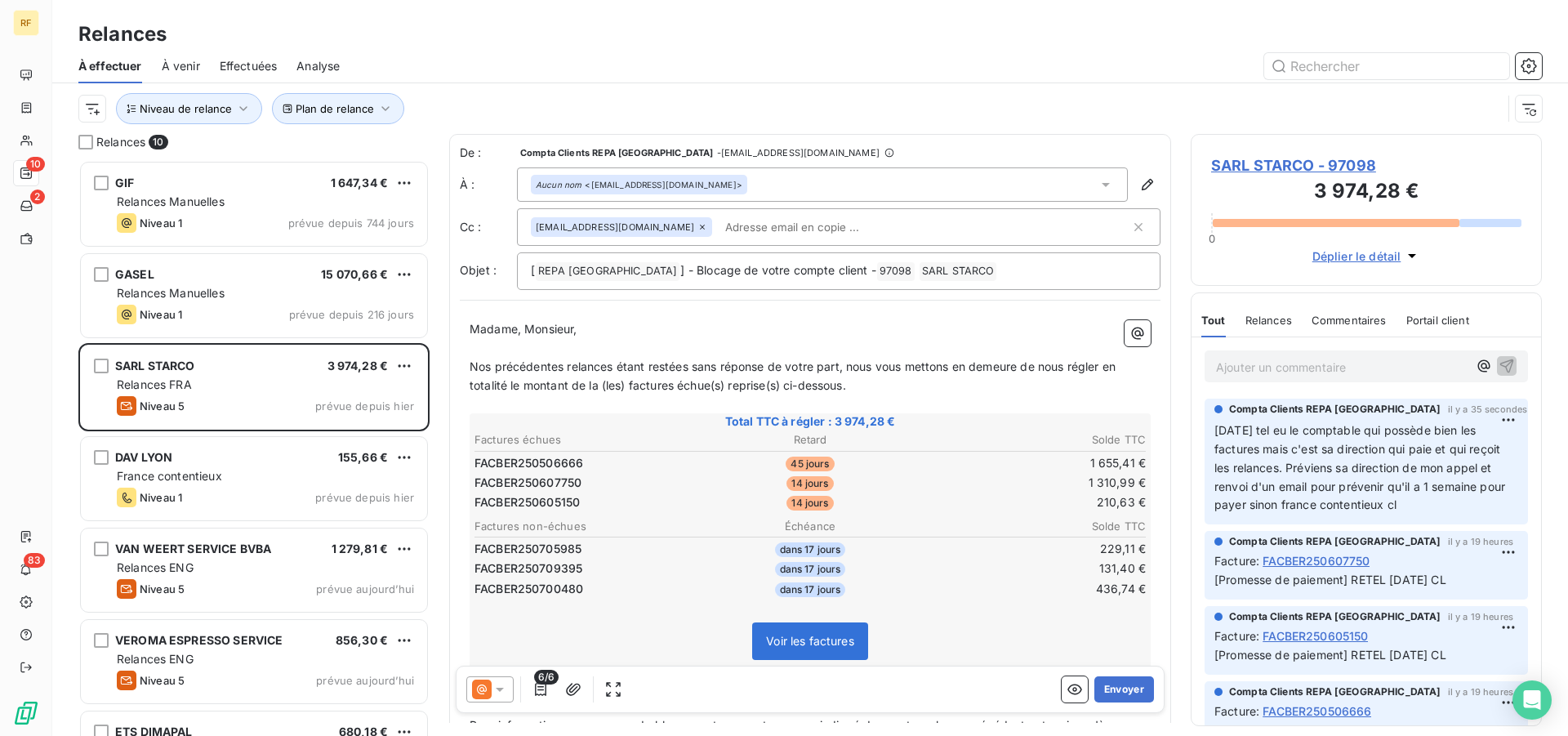
click at [465, 367] on div "Madame, Monsieur, ﻿ Nos précédentes relances étant restées sans réponse de votr…" at bounding box center [809, 640] width 700 height 660
click at [470, 367] on span "Nos précédentes relances étant restées sans réponse de votre part, nous vous me…" at bounding box center [793, 376] width 649 height 32
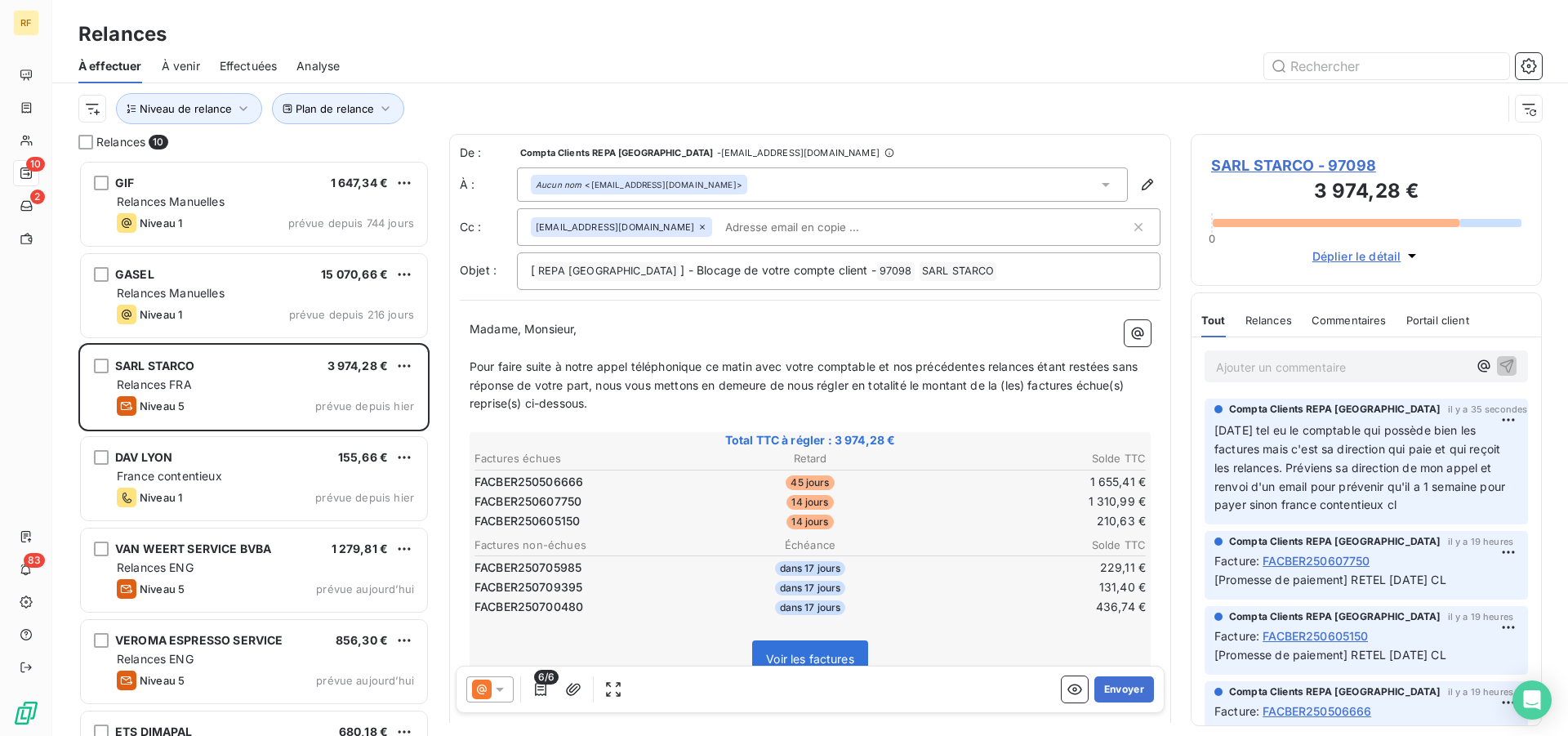
click at [1004, 491] on table "Factures échues Retard Solde TTC FACBER250506666 45 jours 1 655,41 € FACBER2506…" at bounding box center [810, 489] width 677 height 83
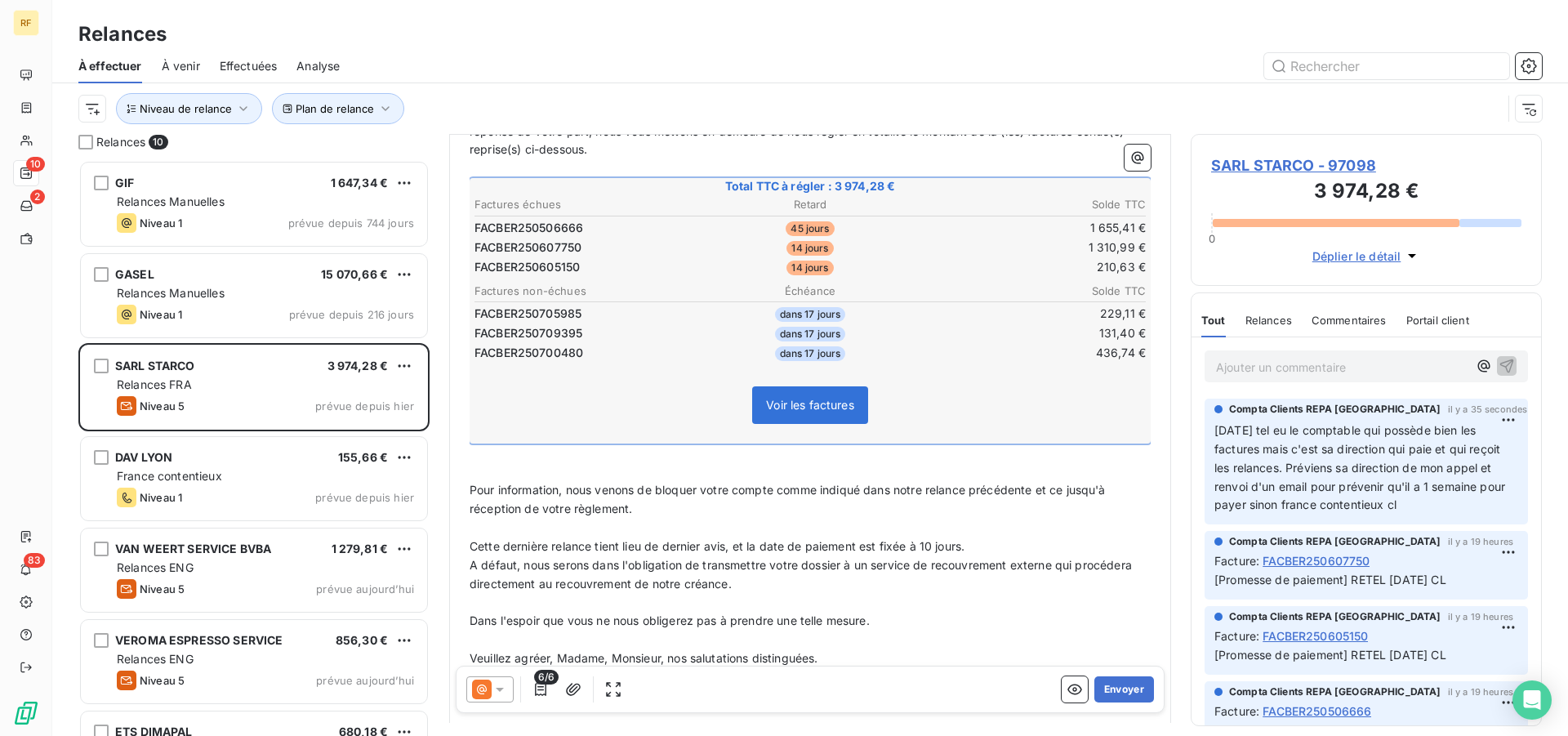
scroll to position [344, 0]
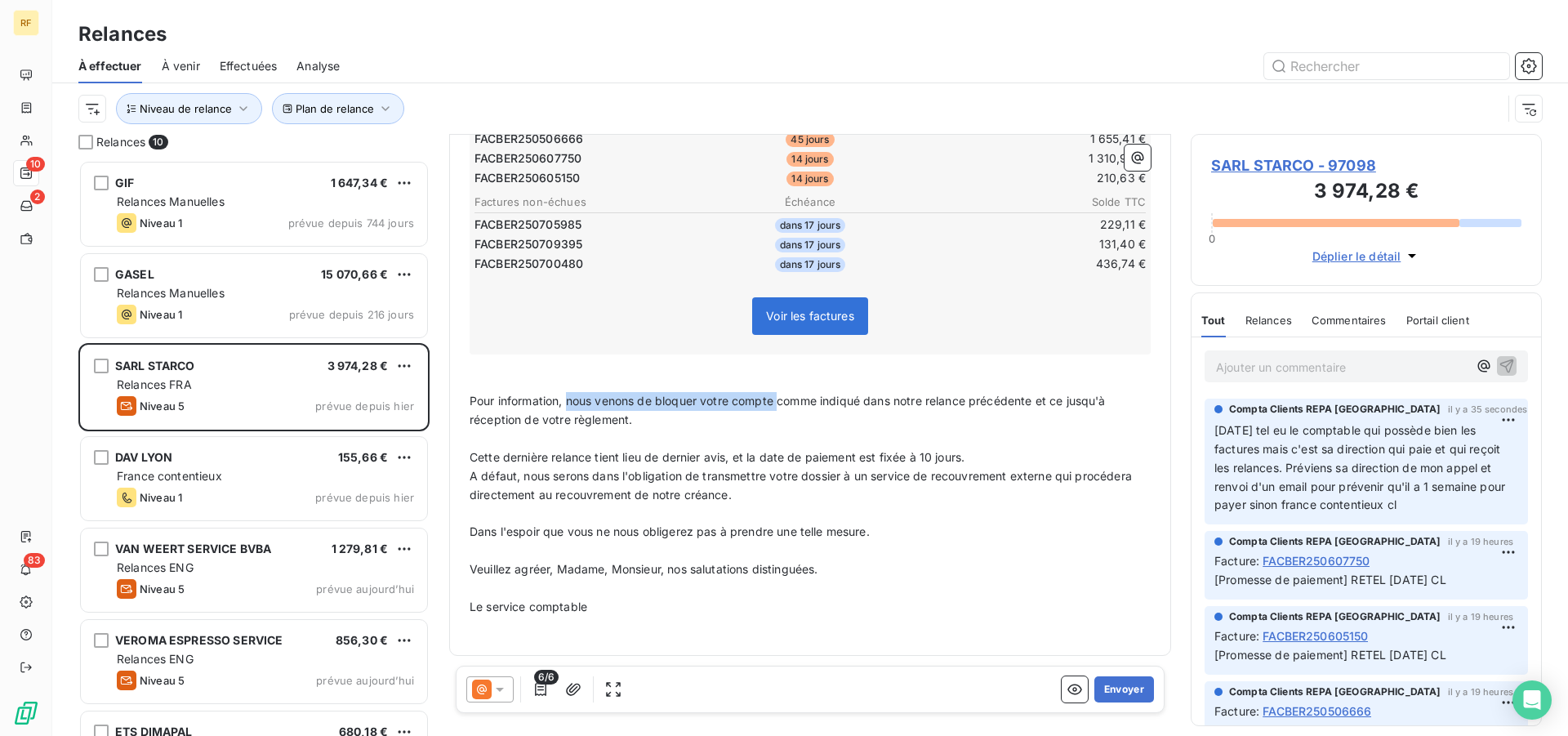
drag, startPoint x: 779, startPoint y: 401, endPoint x: 570, endPoint y: 401, distance: 209.0
click at [570, 401] on span "Pour information, nous venons de bloquer votre compte comme indiqué dans notre …" at bounding box center [788, 410] width 639 height 32
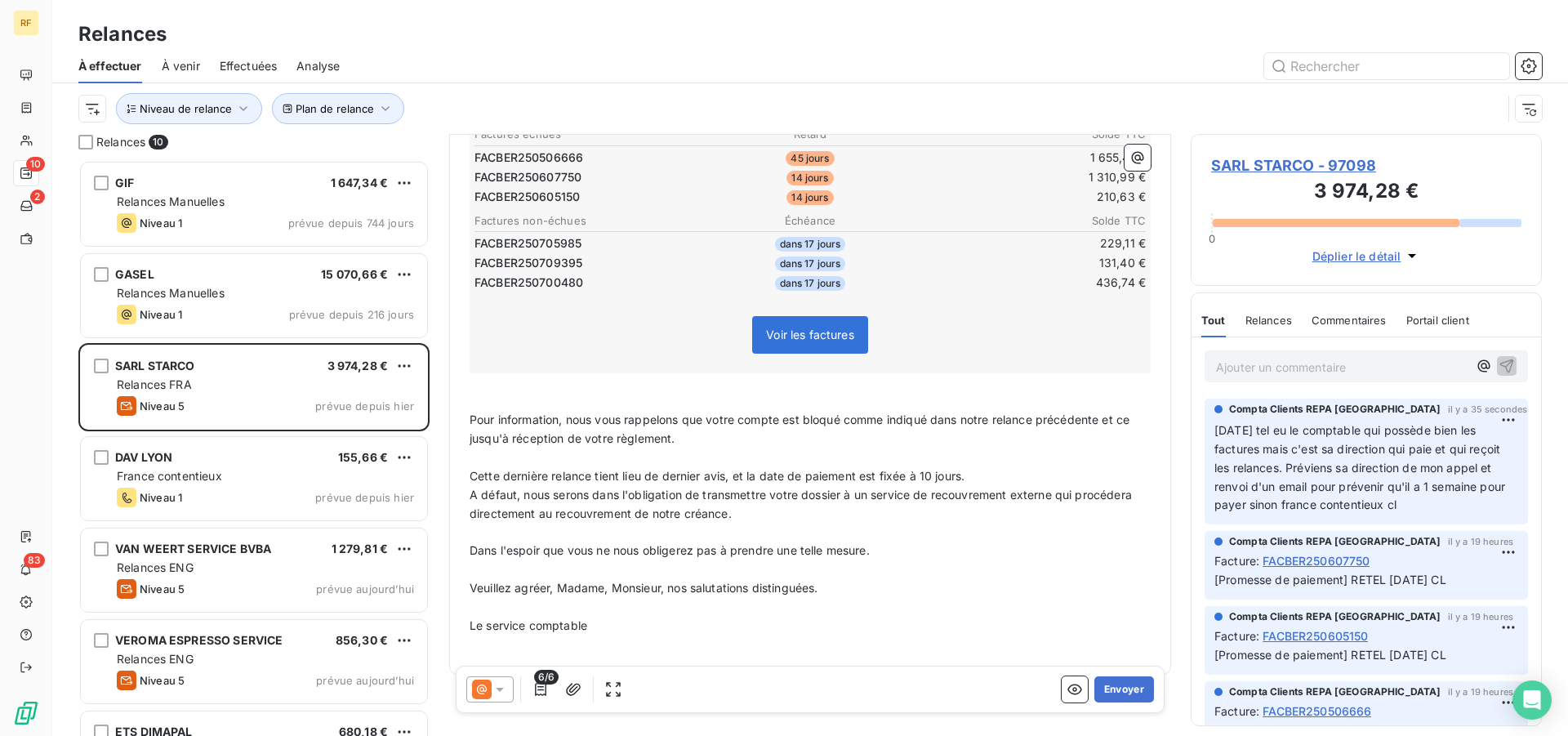
click at [594, 478] on span "Cette dernière relance tient lieu de dernier avis, et la date de paiement est f…" at bounding box center [717, 476] width 495 height 14
click at [878, 478] on span "Cette dernière relance et appel téléphonique tient lieu de dernier avis, et la …" at bounding box center [778, 476] width 618 height 14
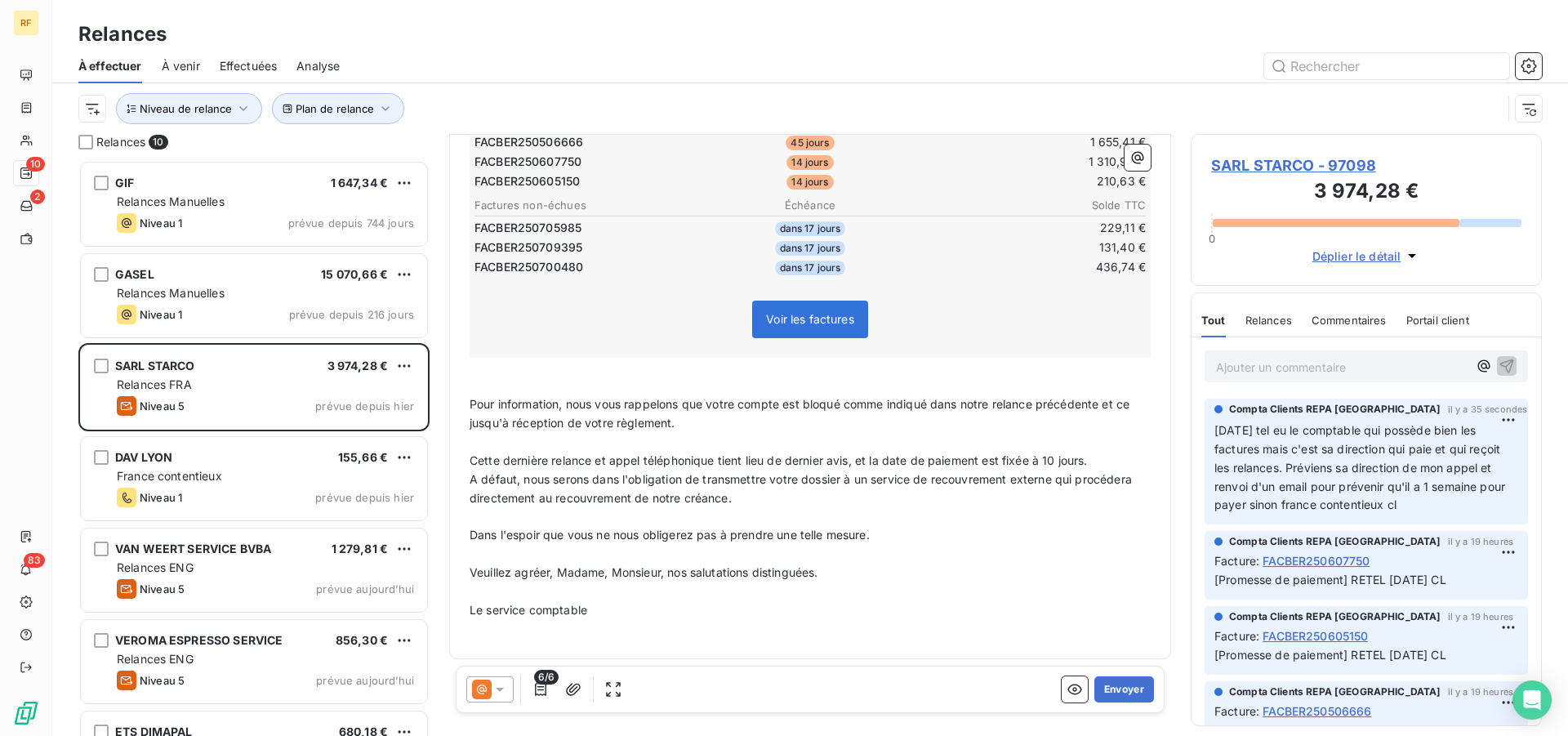
scroll to position [344, 0]
drag, startPoint x: 1055, startPoint y: 455, endPoint x: 1094, endPoint y: 558, distance: 110.1
click at [1055, 456] on span "Cette dernière relance et appel téléphonique tient lieu de dernier avis, et la …" at bounding box center [778, 457] width 618 height 14
click at [1087, 458] on span "Cette dernière relance et appel téléphonique tient lieu de dernier avis, et la …" at bounding box center [778, 457] width 618 height 14
drag, startPoint x: 1055, startPoint y: 459, endPoint x: 1044, endPoint y: 464, distance: 12.1
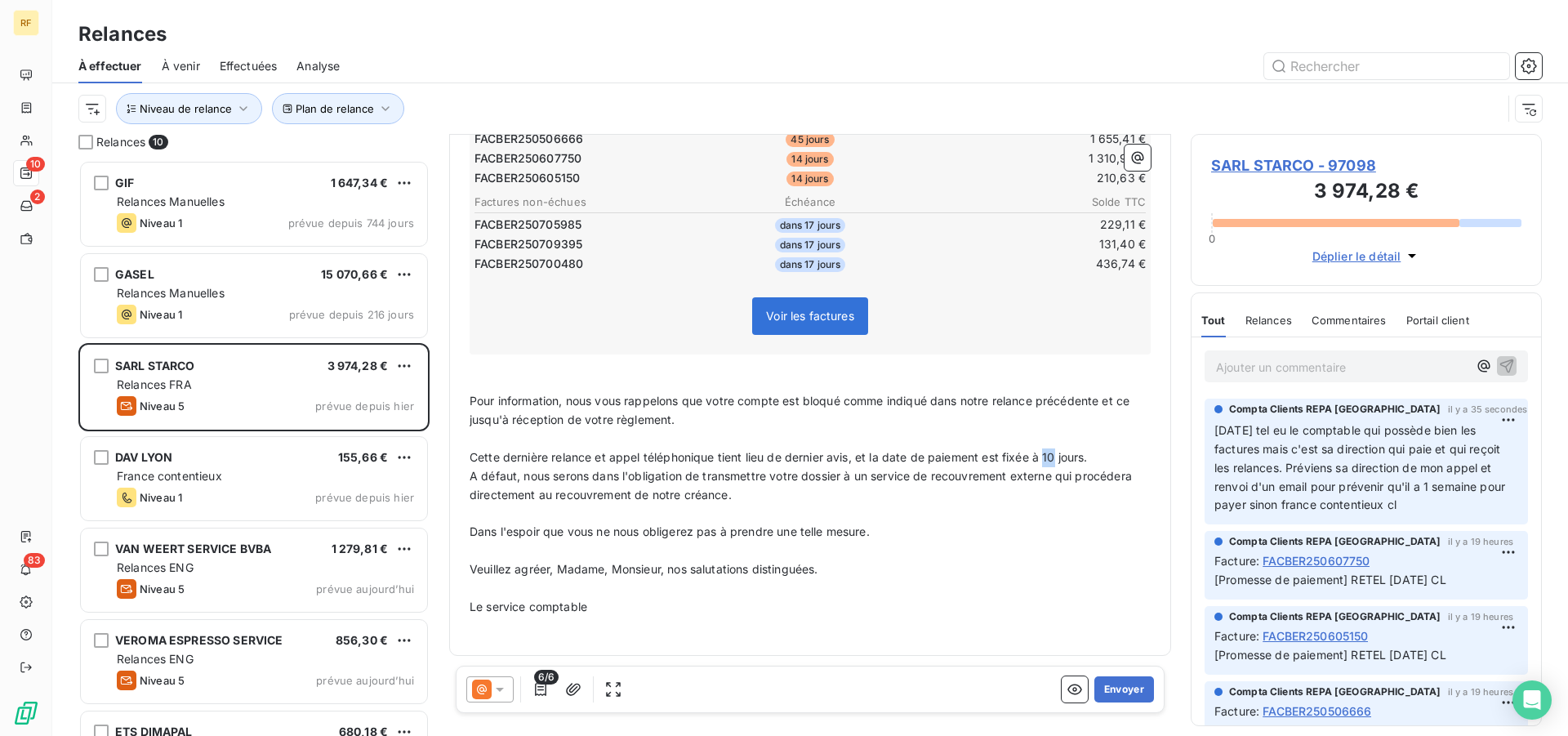
click at [1046, 462] on span "Cette dernière relance et appel téléphonique tient lieu de dernier avis, et la …" at bounding box center [778, 457] width 618 height 14
click at [885, 432] on p "﻿" at bounding box center [809, 440] width 681 height 19
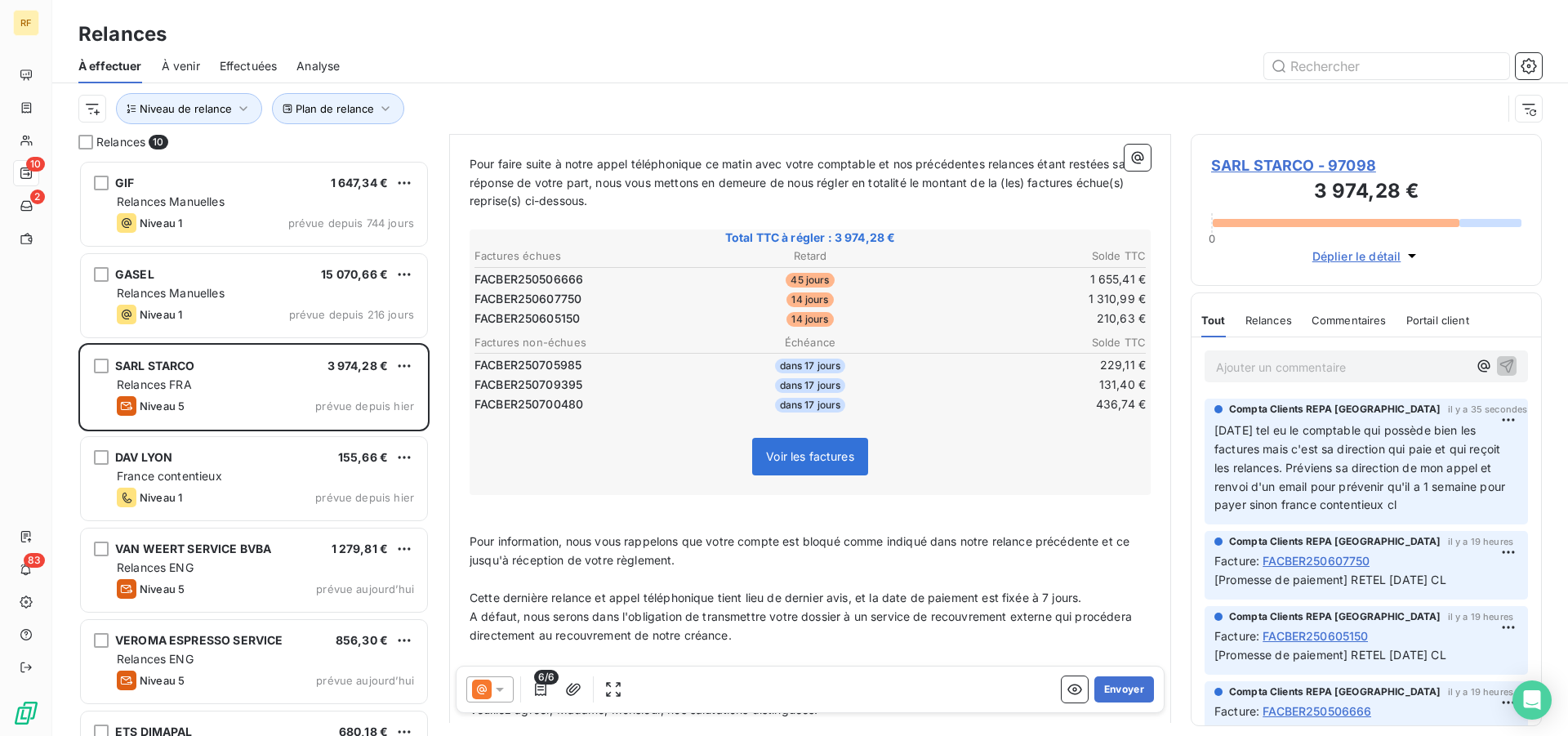
scroll to position [335, 0]
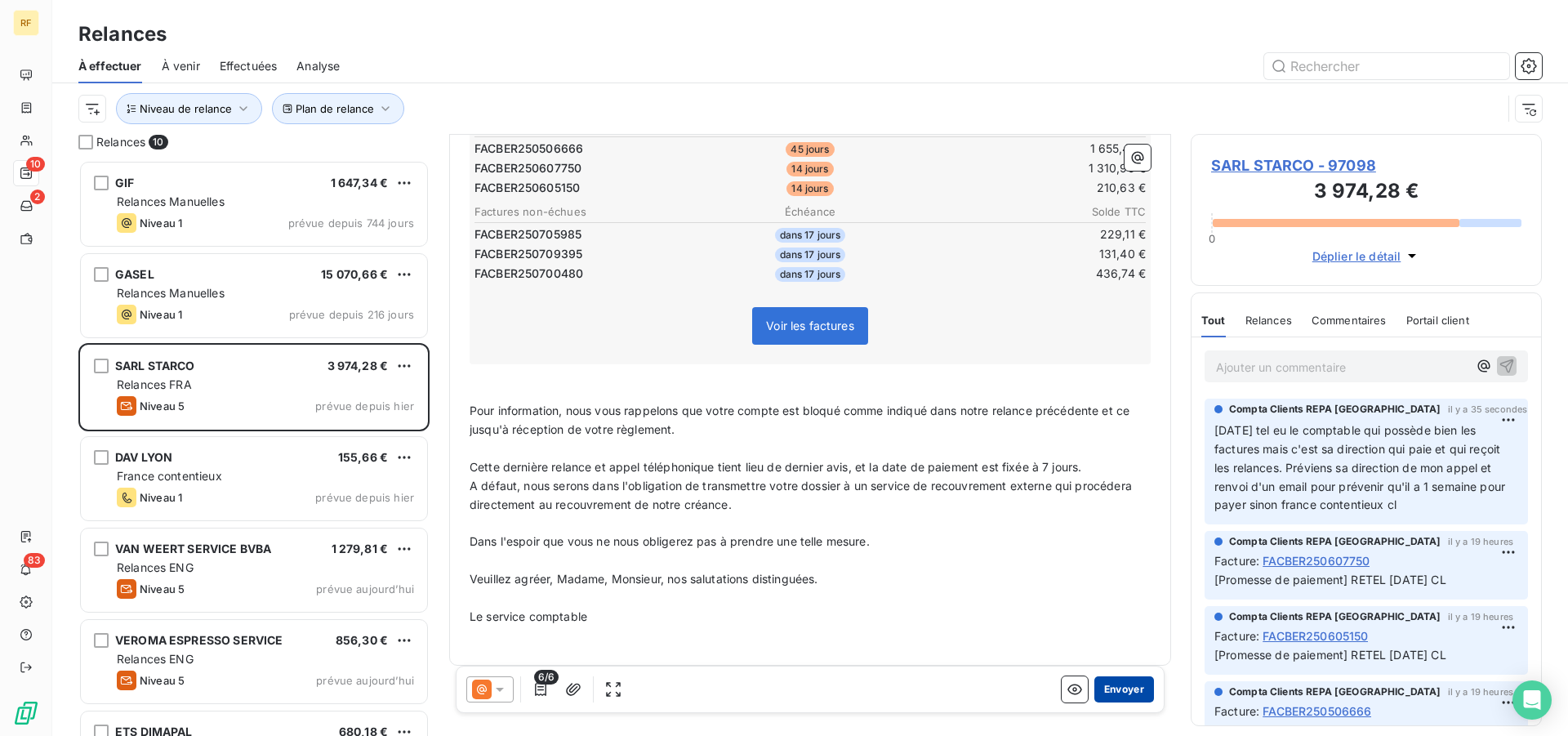
click at [1123, 688] on button "Envoyer" at bounding box center [1124, 689] width 59 height 26
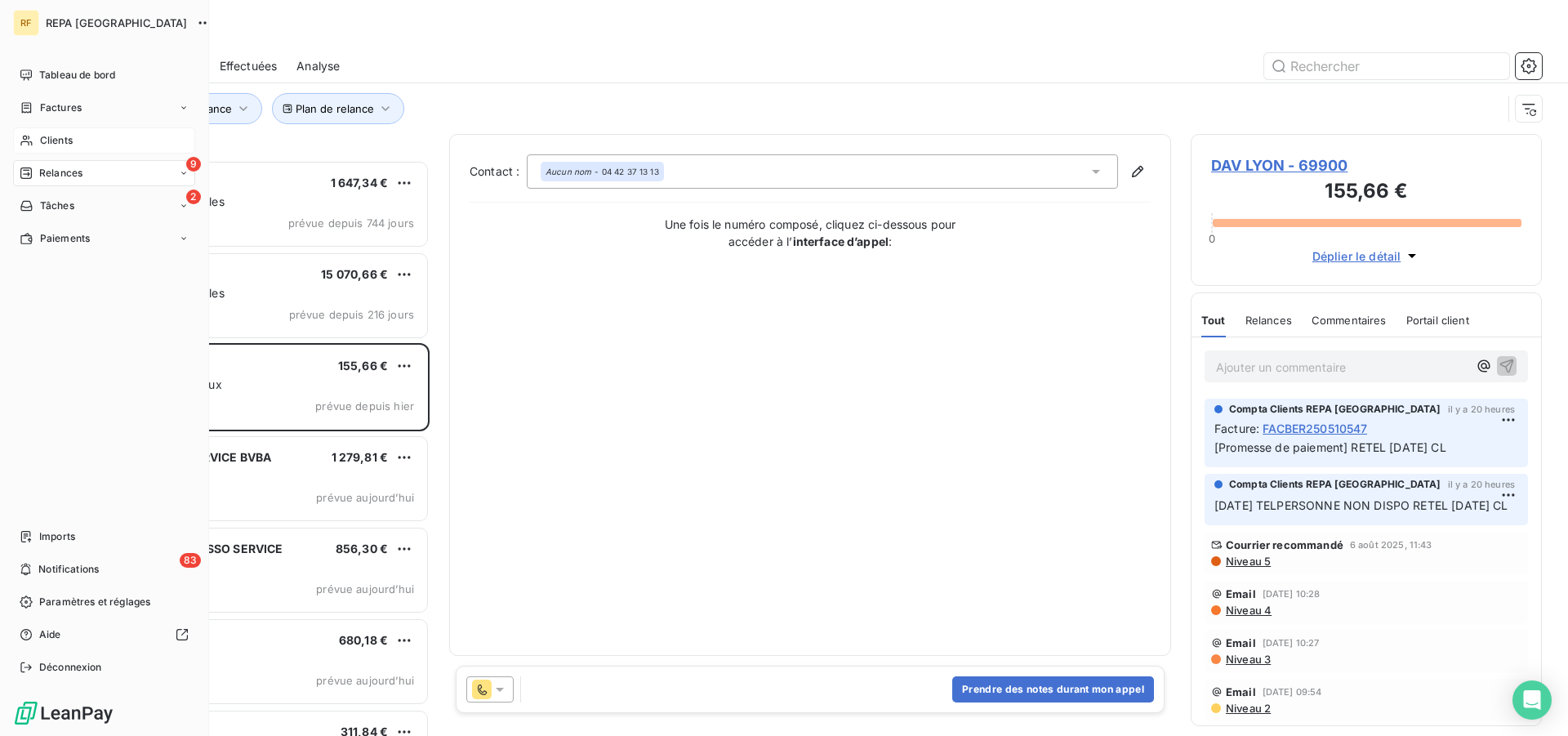
click at [51, 138] on span "Clients" at bounding box center [56, 140] width 32 height 14
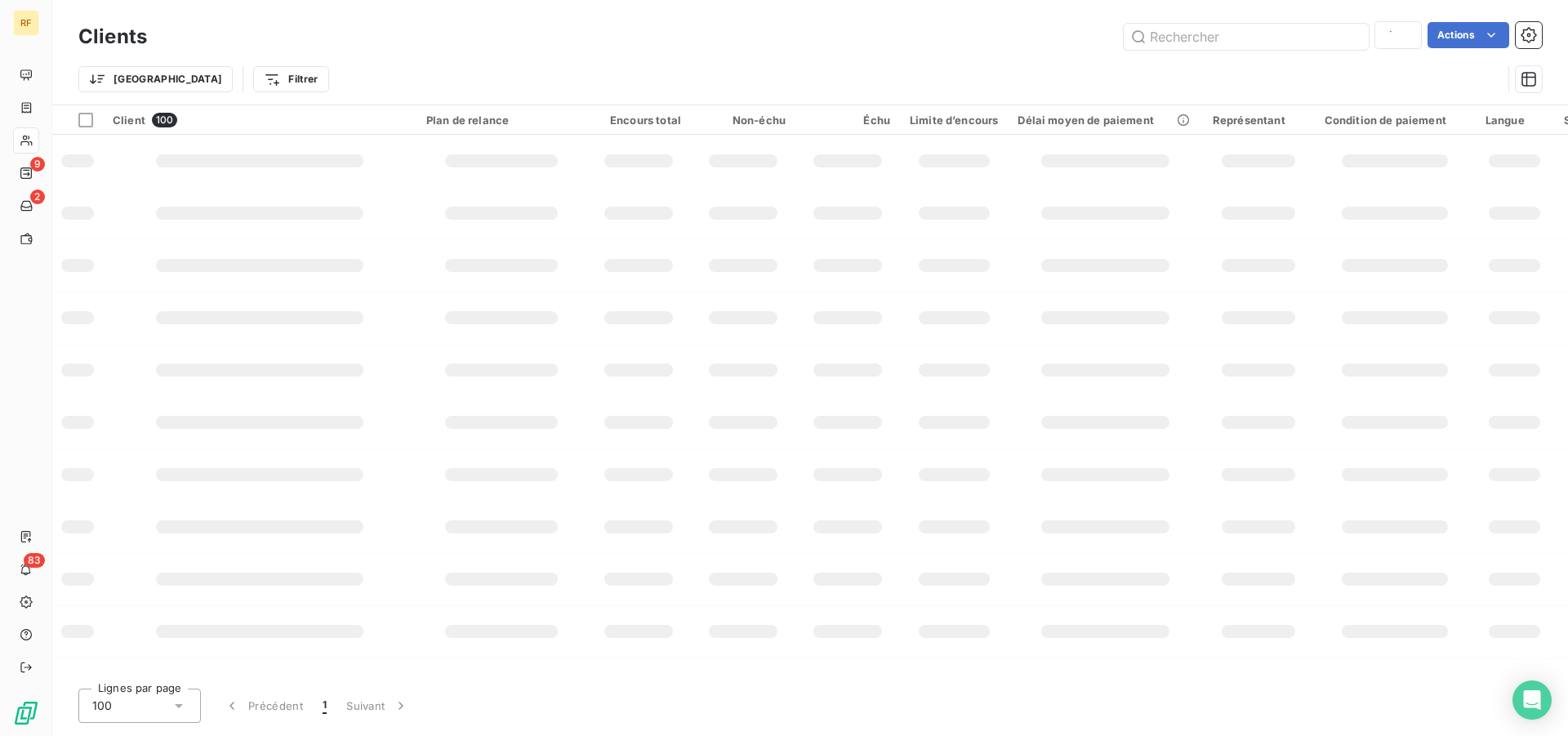
type input "97098"
click at [1296, 42] on input "text" at bounding box center [1246, 36] width 245 height 26
type input "97098"
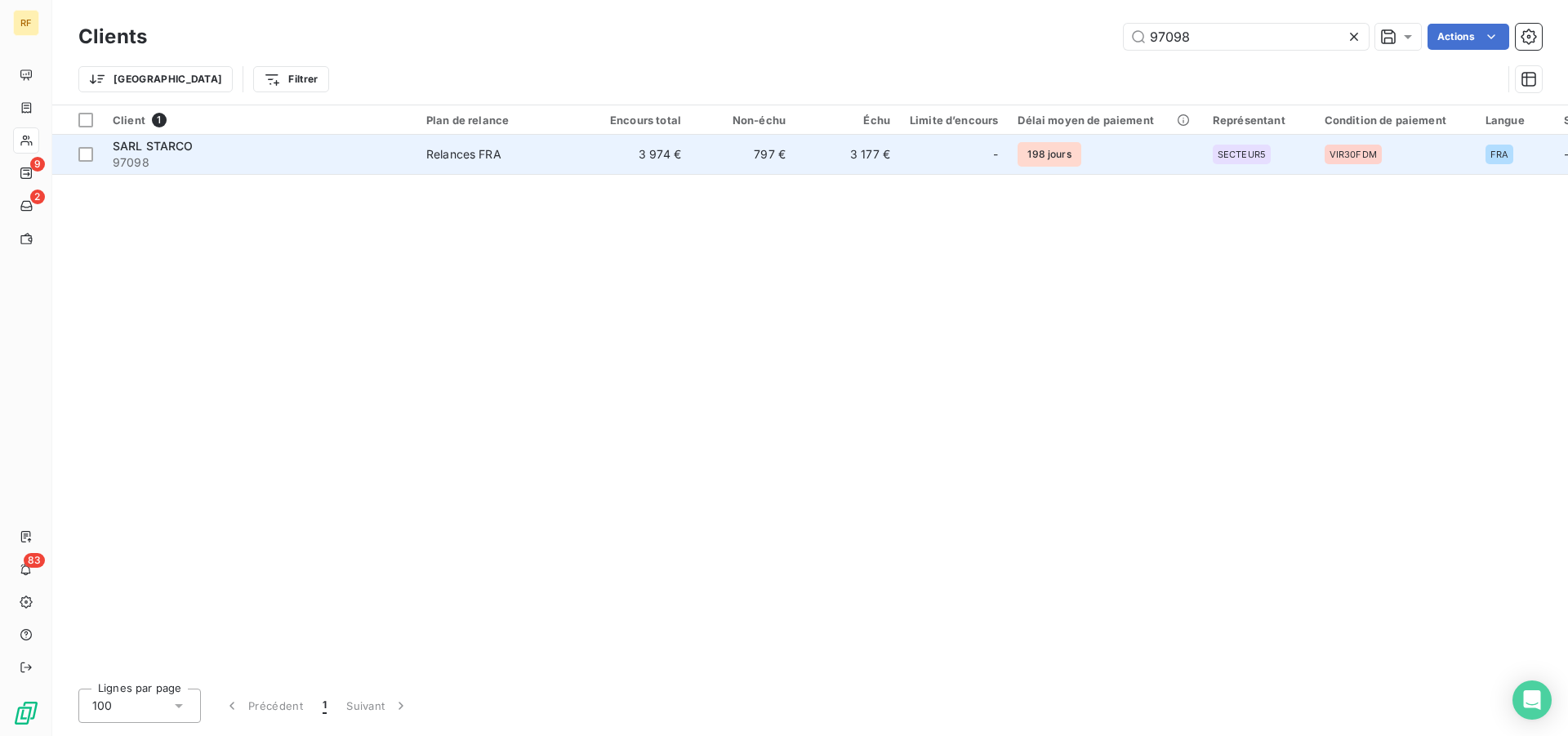
click at [494, 153] on div "Relances FRA" at bounding box center [463, 154] width 75 height 16
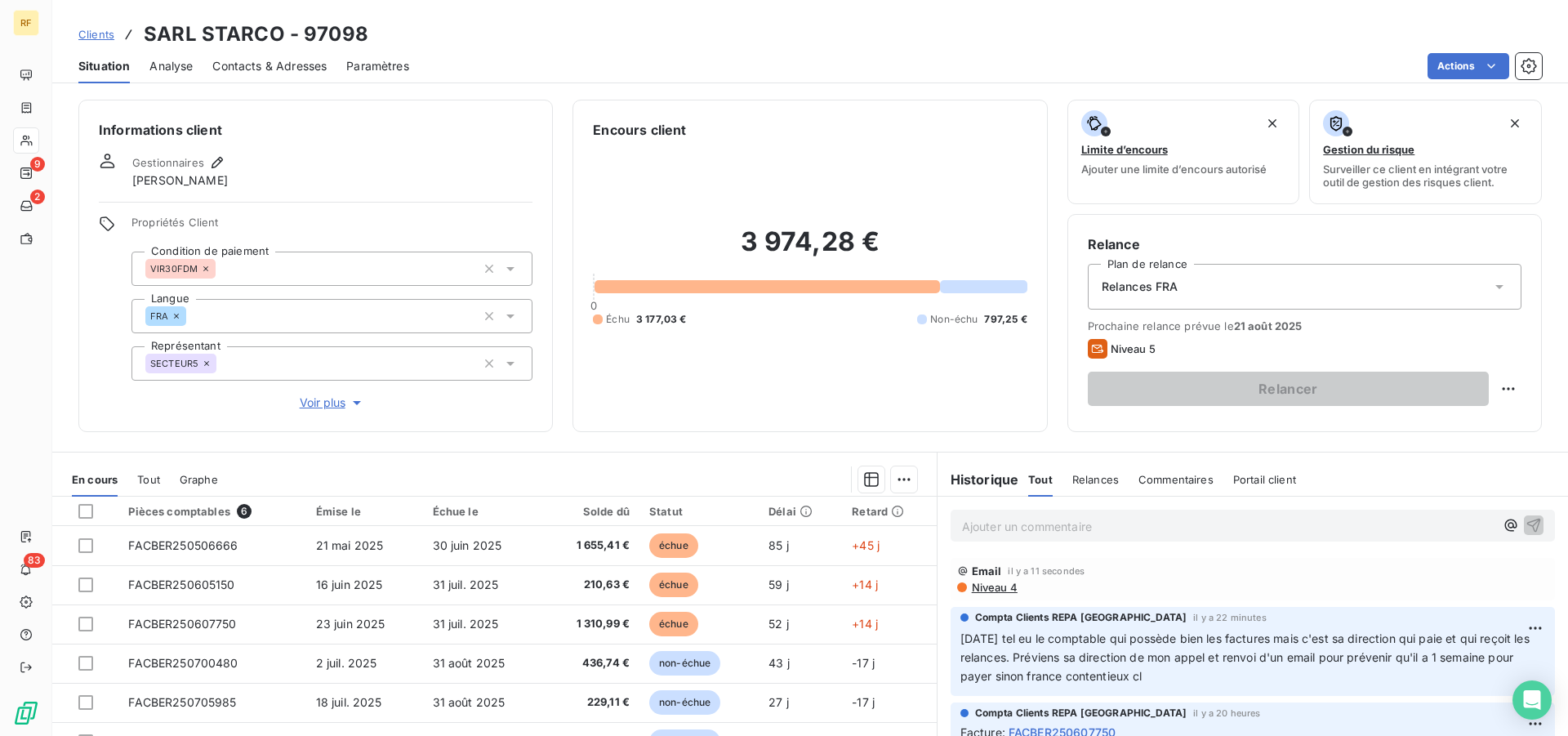
click at [1168, 281] on span "Relances FRA" at bounding box center [1140, 286] width 76 height 16
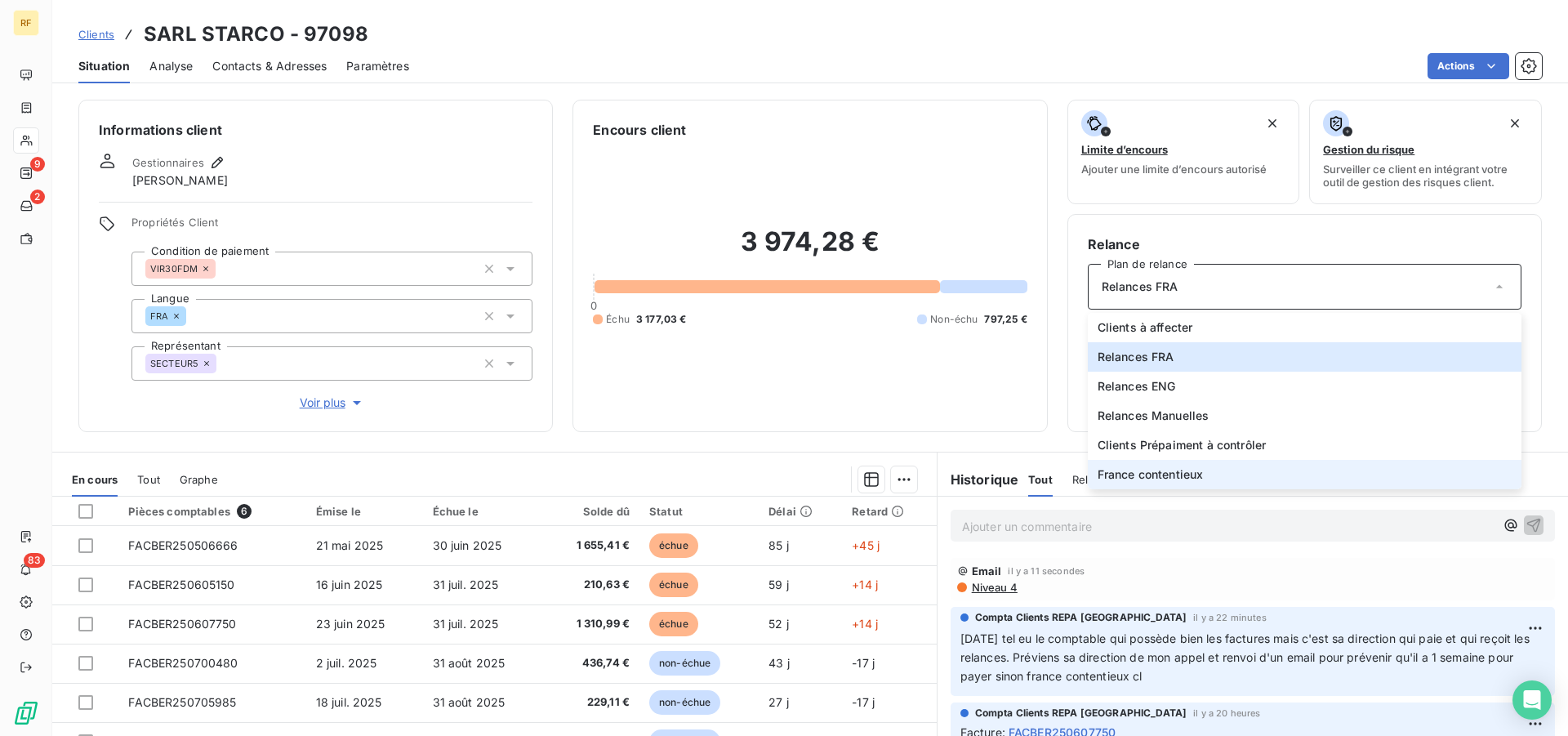
click at [1161, 480] on span "France contentieux" at bounding box center [1150, 474] width 106 height 16
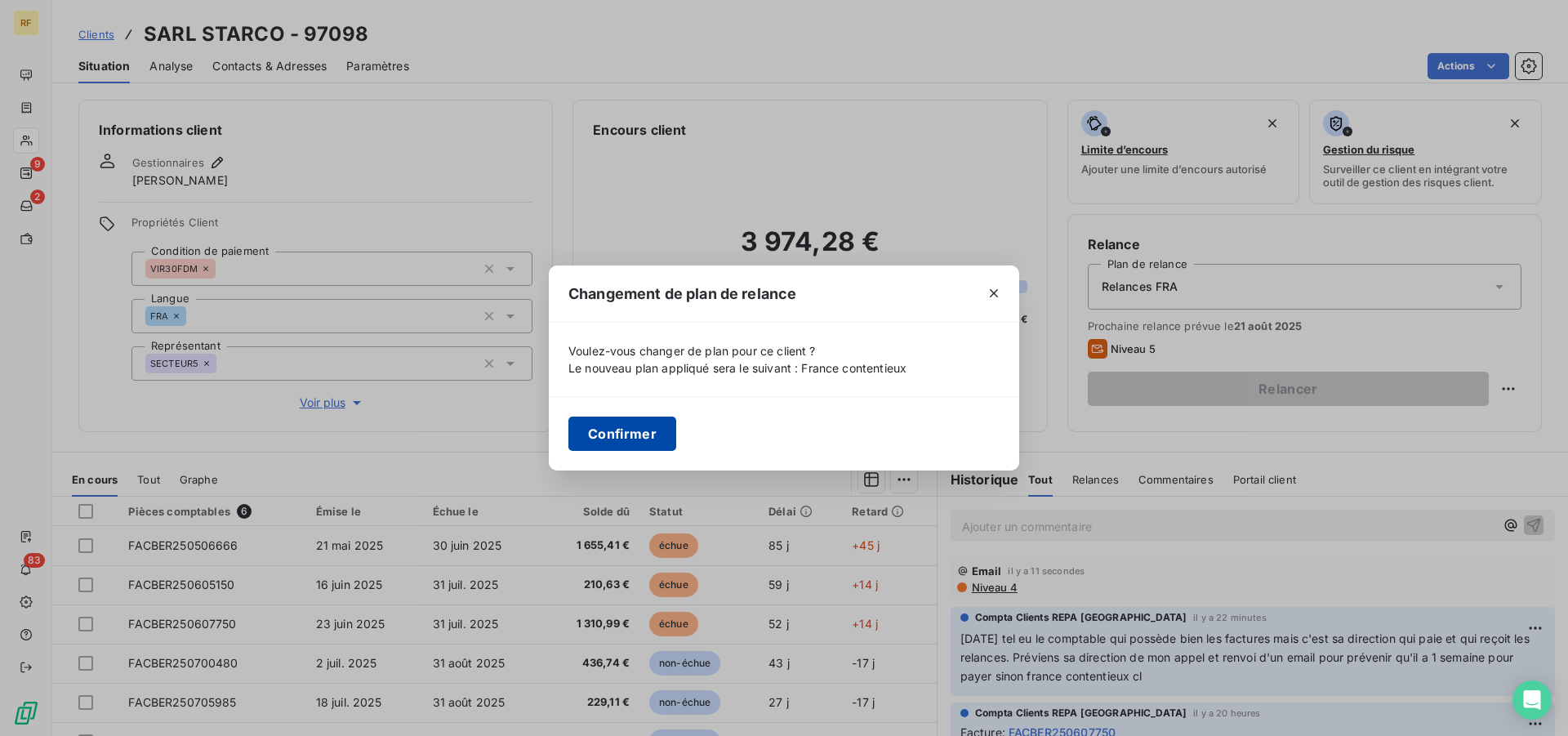
click at [643, 433] on button "Confirmer" at bounding box center [622, 434] width 108 height 34
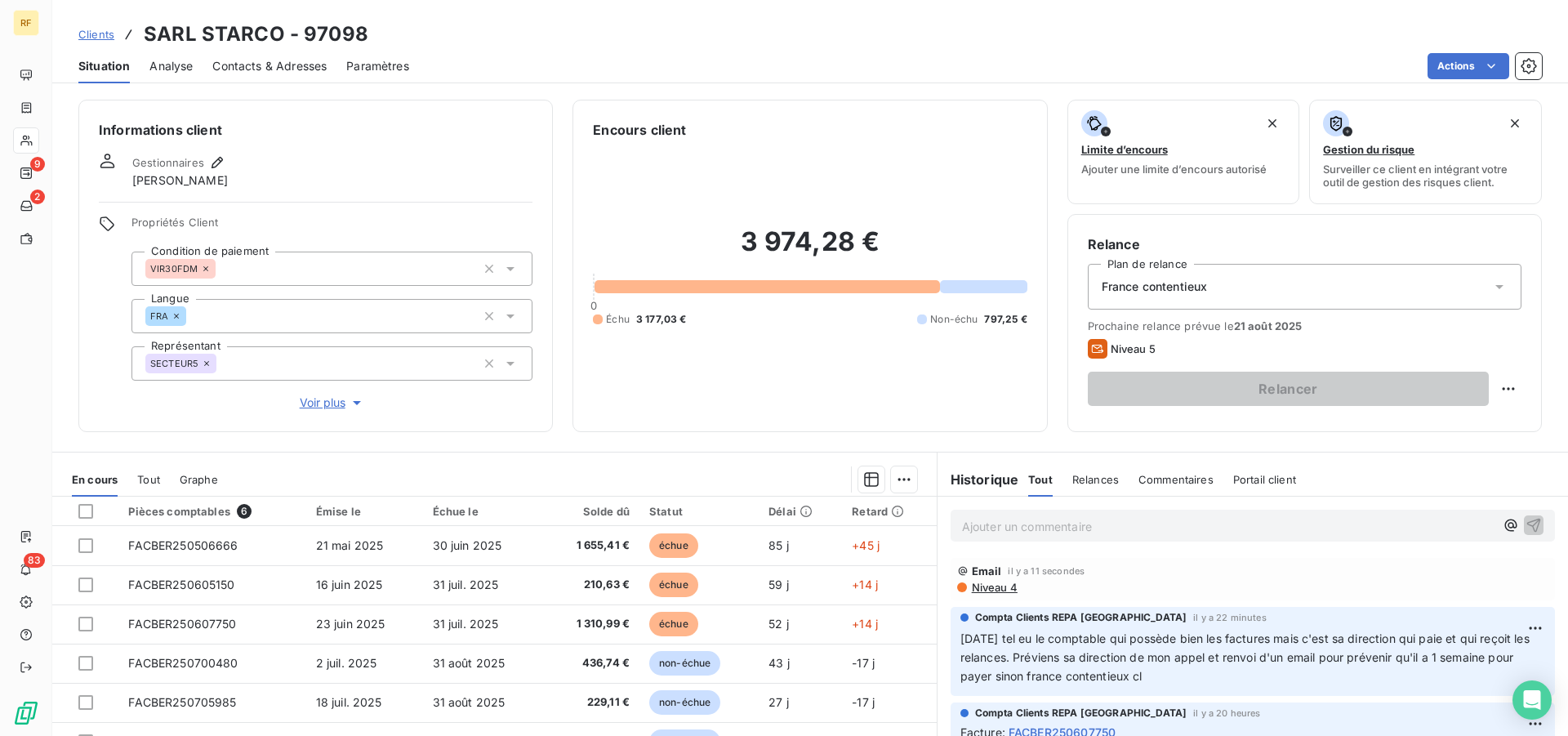
click at [792, 378] on div "3 974,28 € 0 Échu 3 177,03 € Non-échu 797,25 €" at bounding box center [809, 275] width 434 height 272
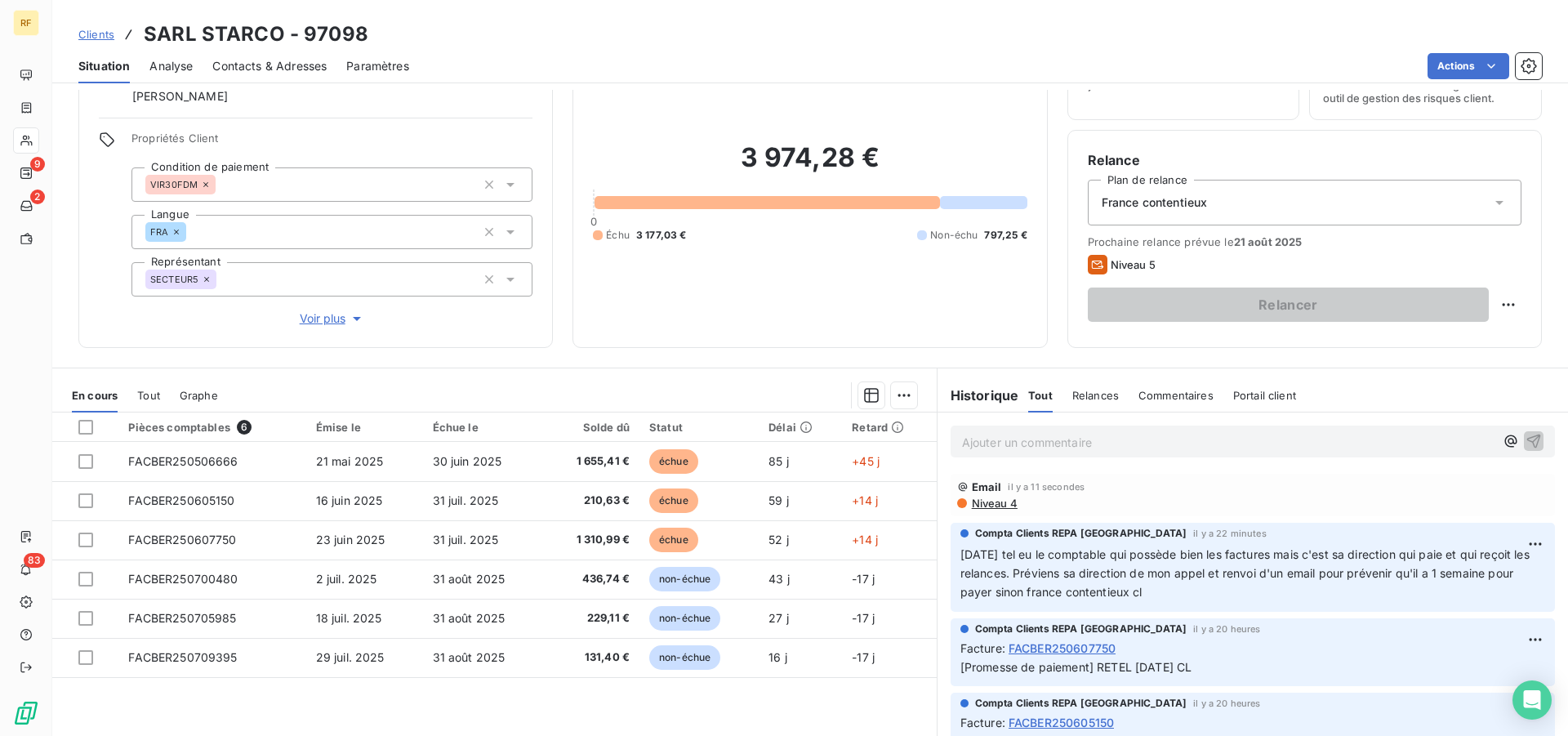
scroll to position [124, 0]
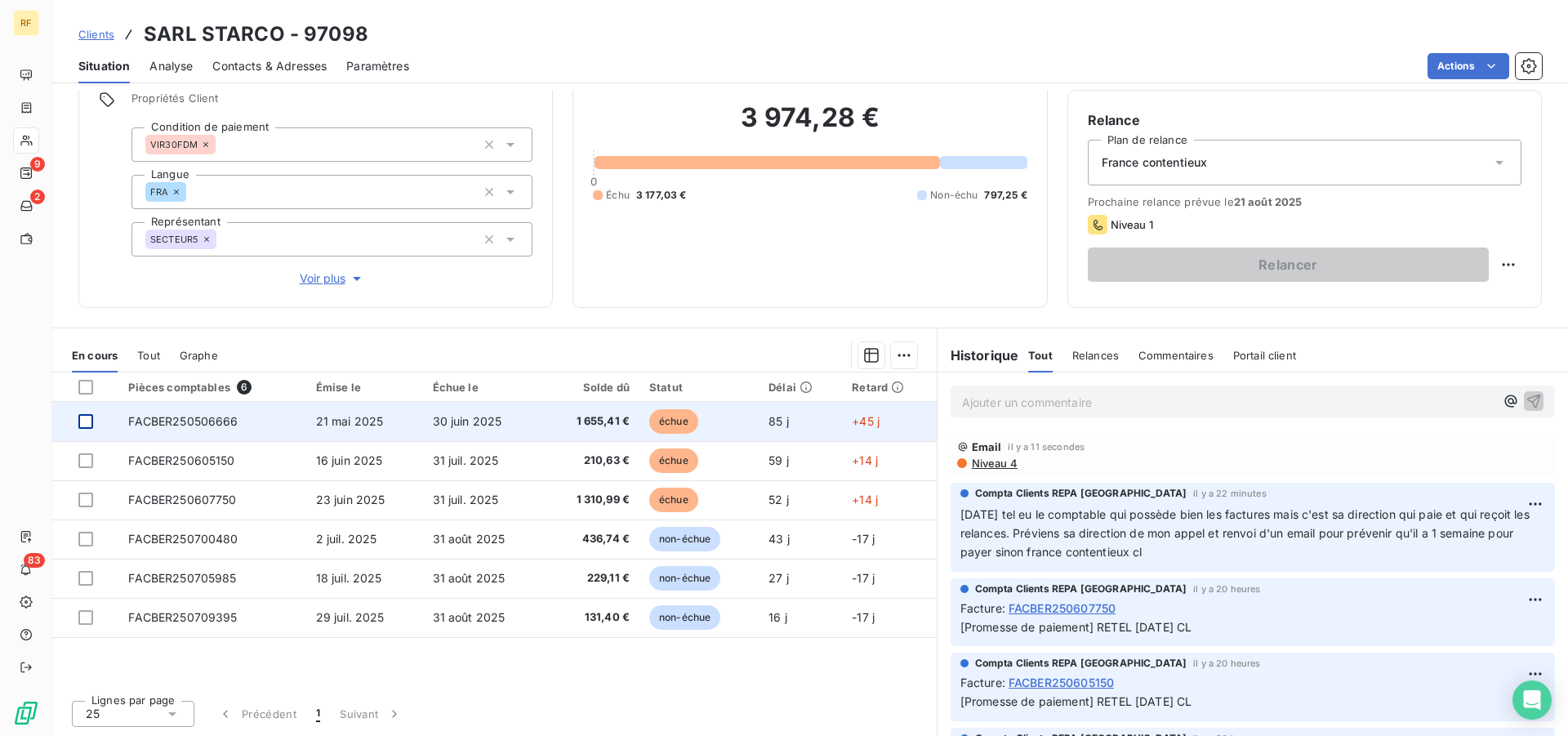
click at [85, 421] on div at bounding box center [85, 421] width 14 height 14
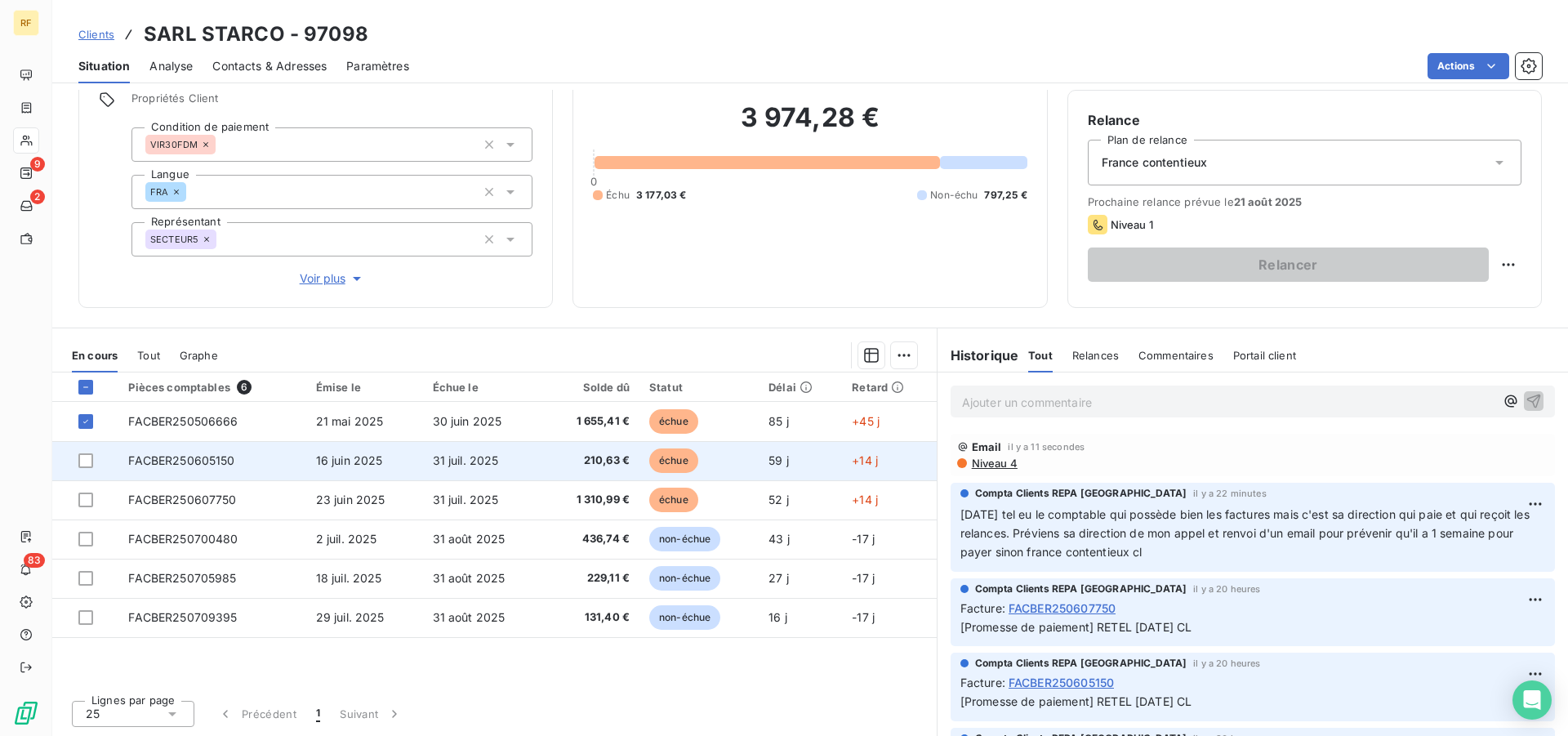
click at [83, 449] on td at bounding box center [85, 460] width 66 height 39
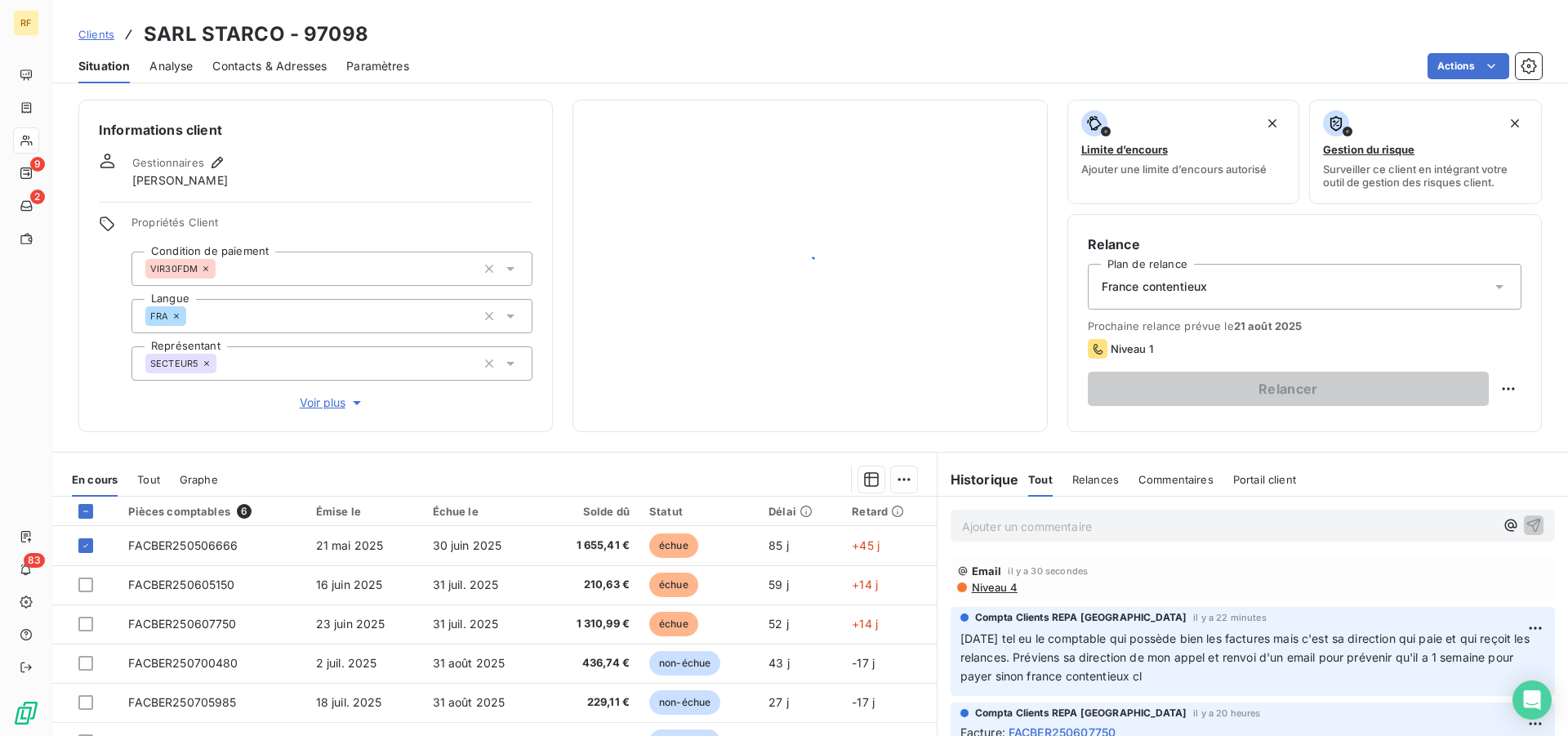
scroll to position [124, 0]
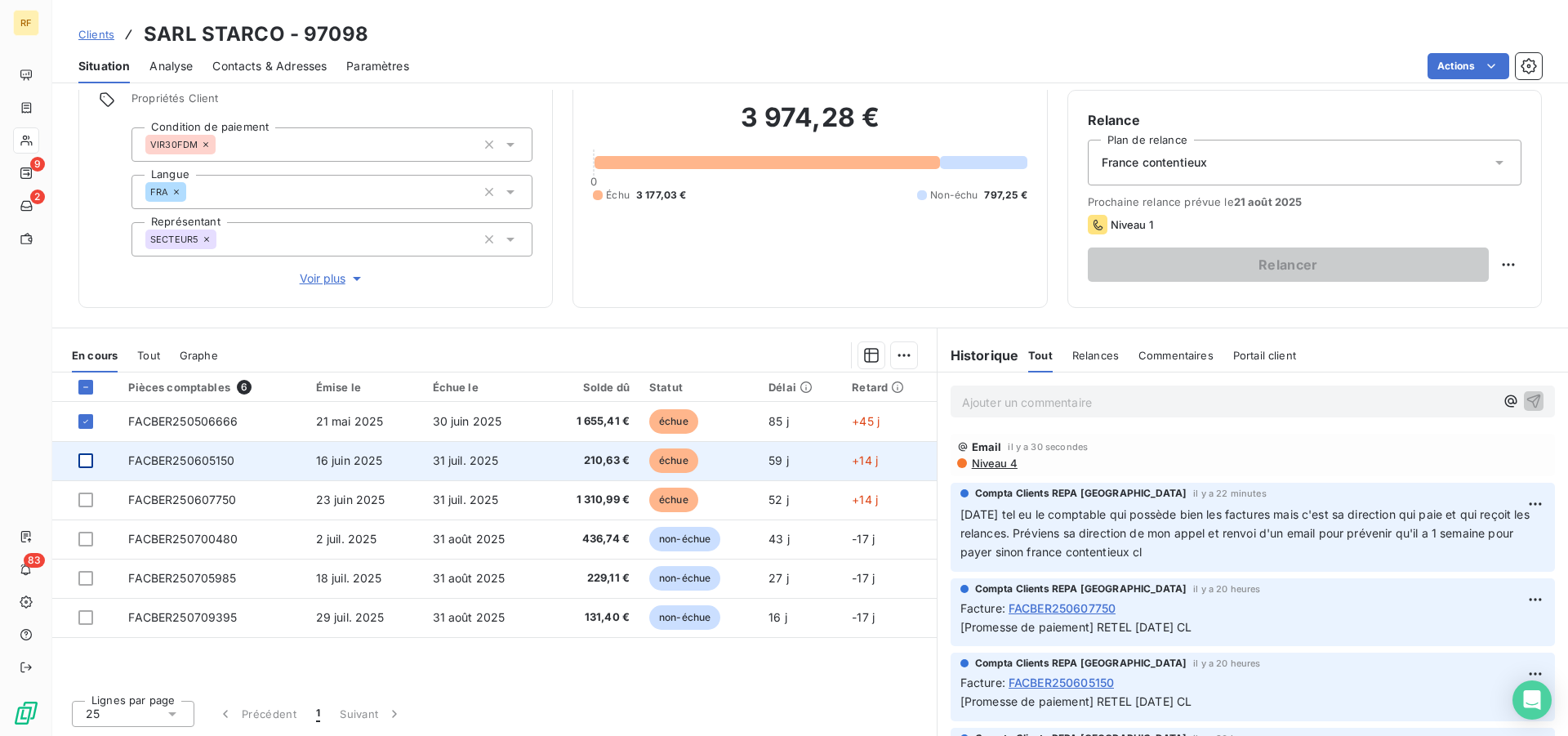
click at [88, 457] on div at bounding box center [85, 460] width 14 height 14
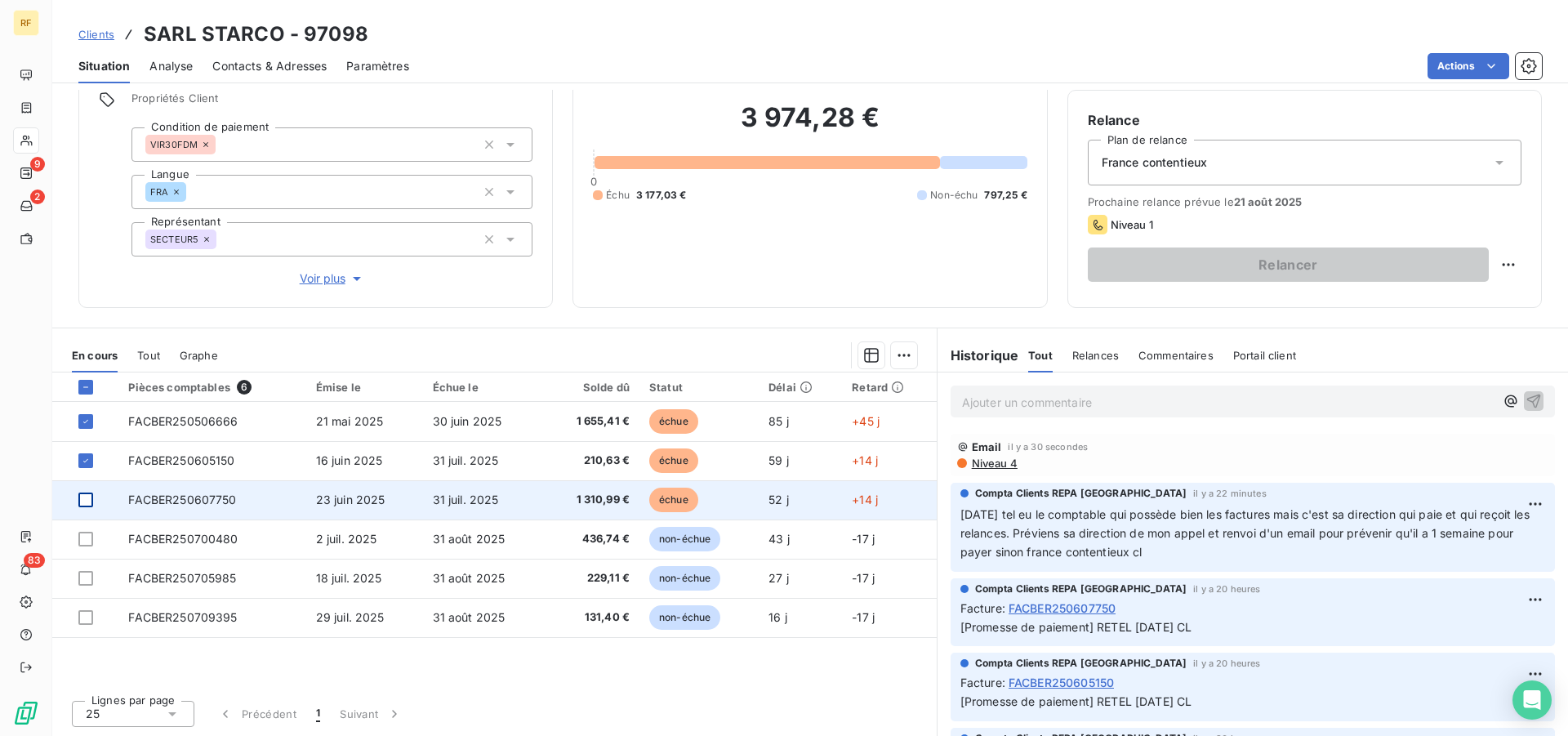
click at [87, 504] on div at bounding box center [85, 499] width 14 height 14
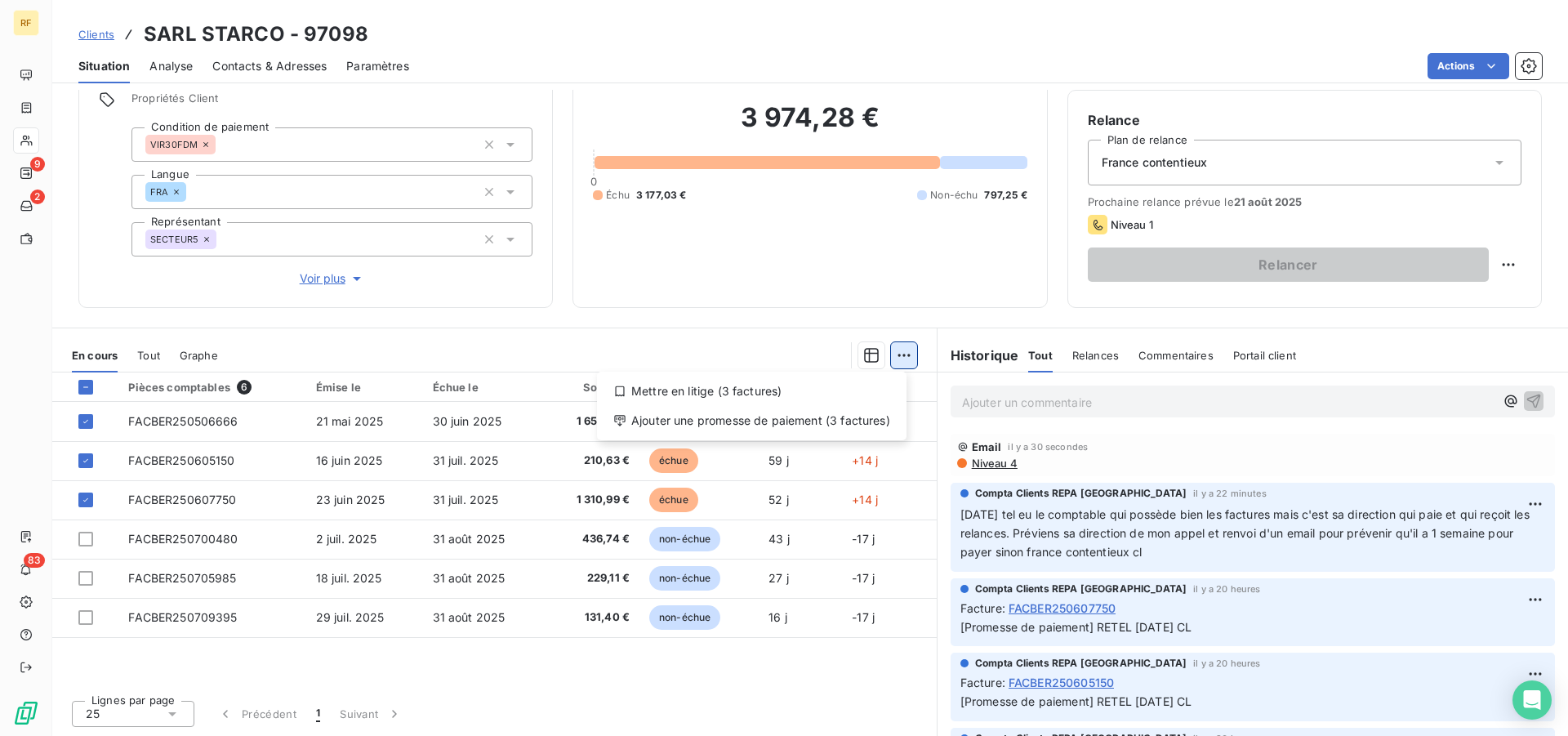
click at [902, 357] on html "RF 9 2 83 Clients SARL STARCO - 97098 Situation Analyse Contacts & Adresses Par…" at bounding box center [784, 368] width 1568 height 736
click at [805, 422] on div "Ajouter une promesse de paiement (3 factures)" at bounding box center [752, 420] width 296 height 26
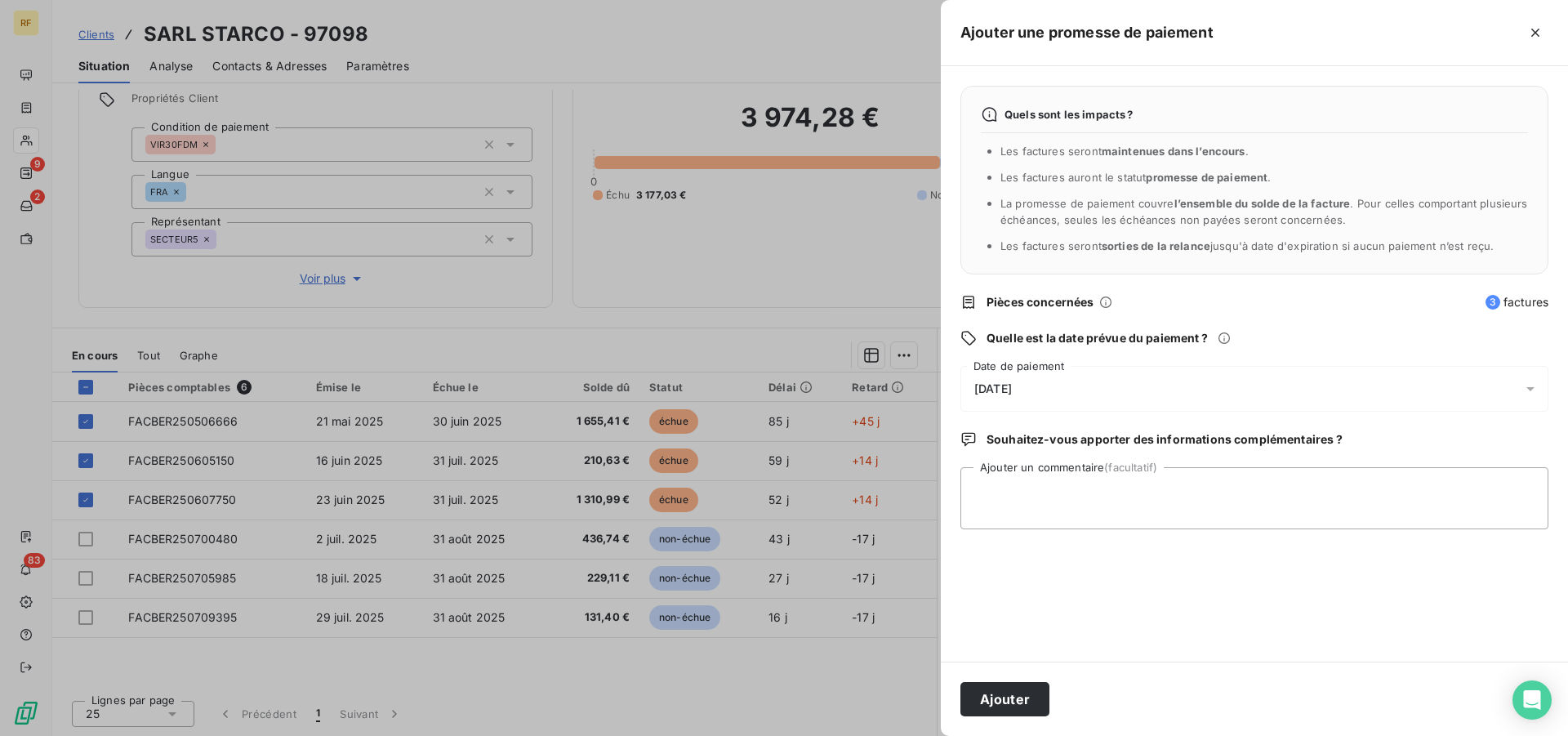
click at [1012, 390] on span "15/08/2025" at bounding box center [993, 389] width 37 height 13
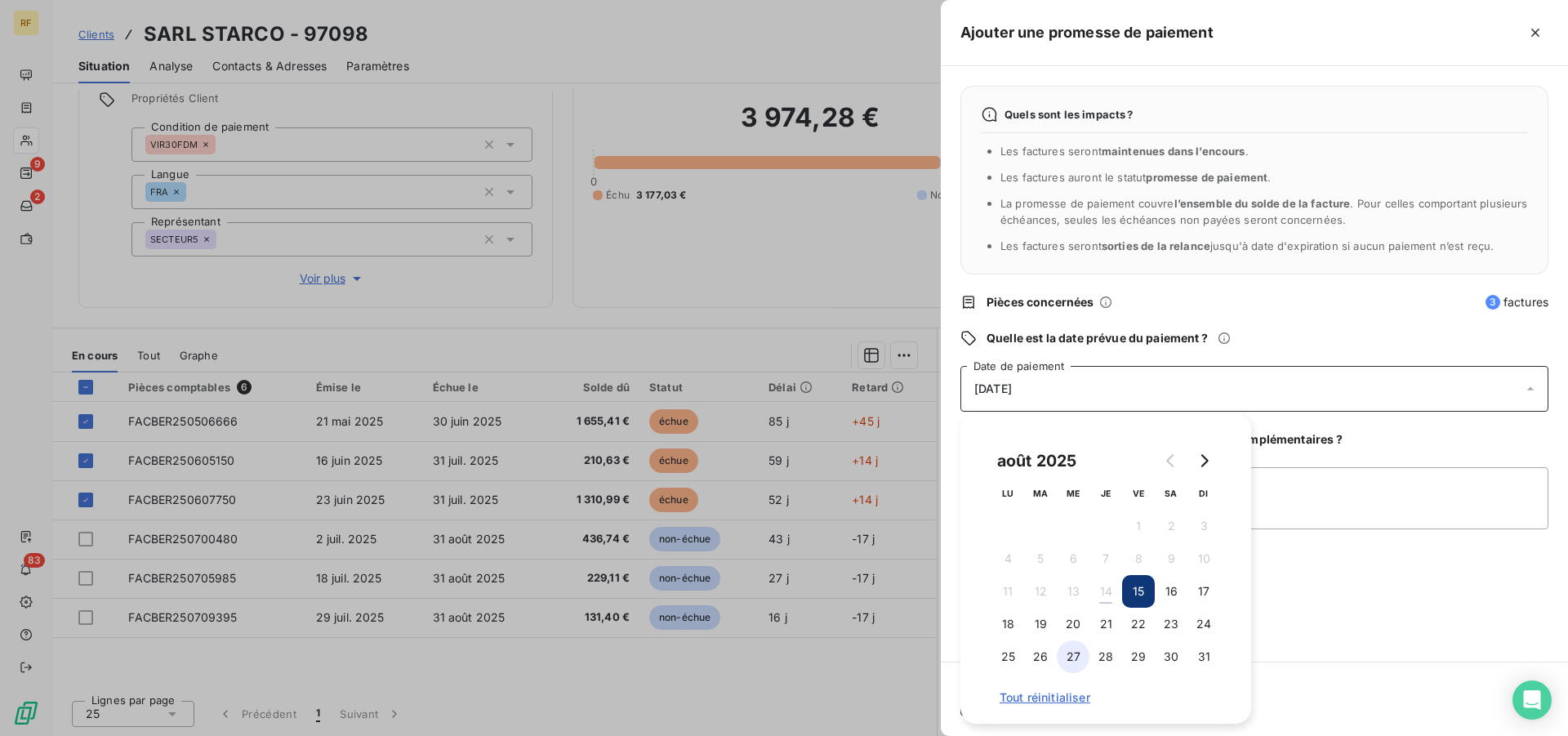
click at [1078, 658] on button "27" at bounding box center [1073, 657] width 32 height 32
click at [1287, 500] on textarea "Ajouter un commentaire (facultatif)" at bounding box center [1254, 498] width 588 height 62
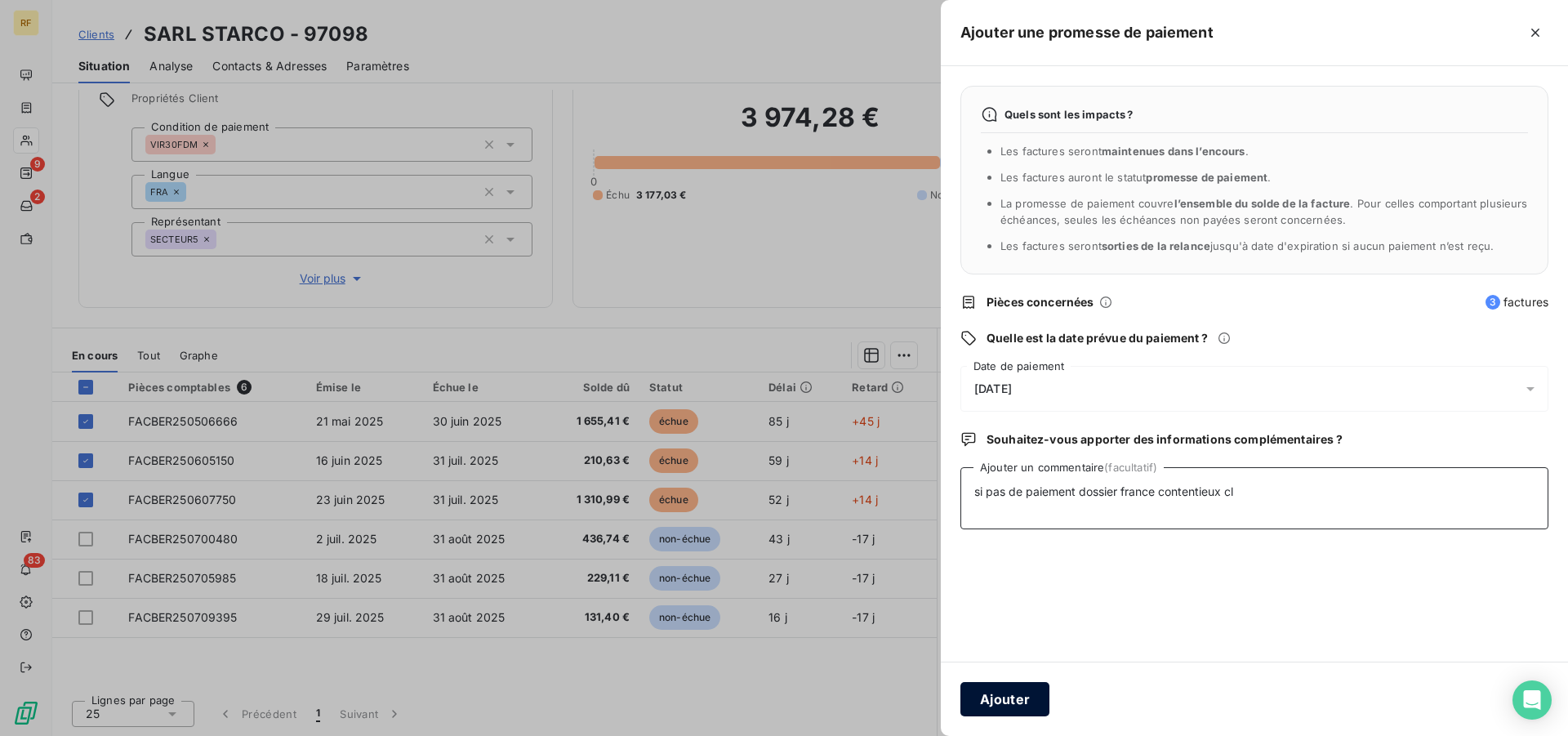
type textarea "si pas de paiement dossier france contentieux cl"
click at [1016, 700] on button "Ajouter" at bounding box center [1004, 700] width 89 height 34
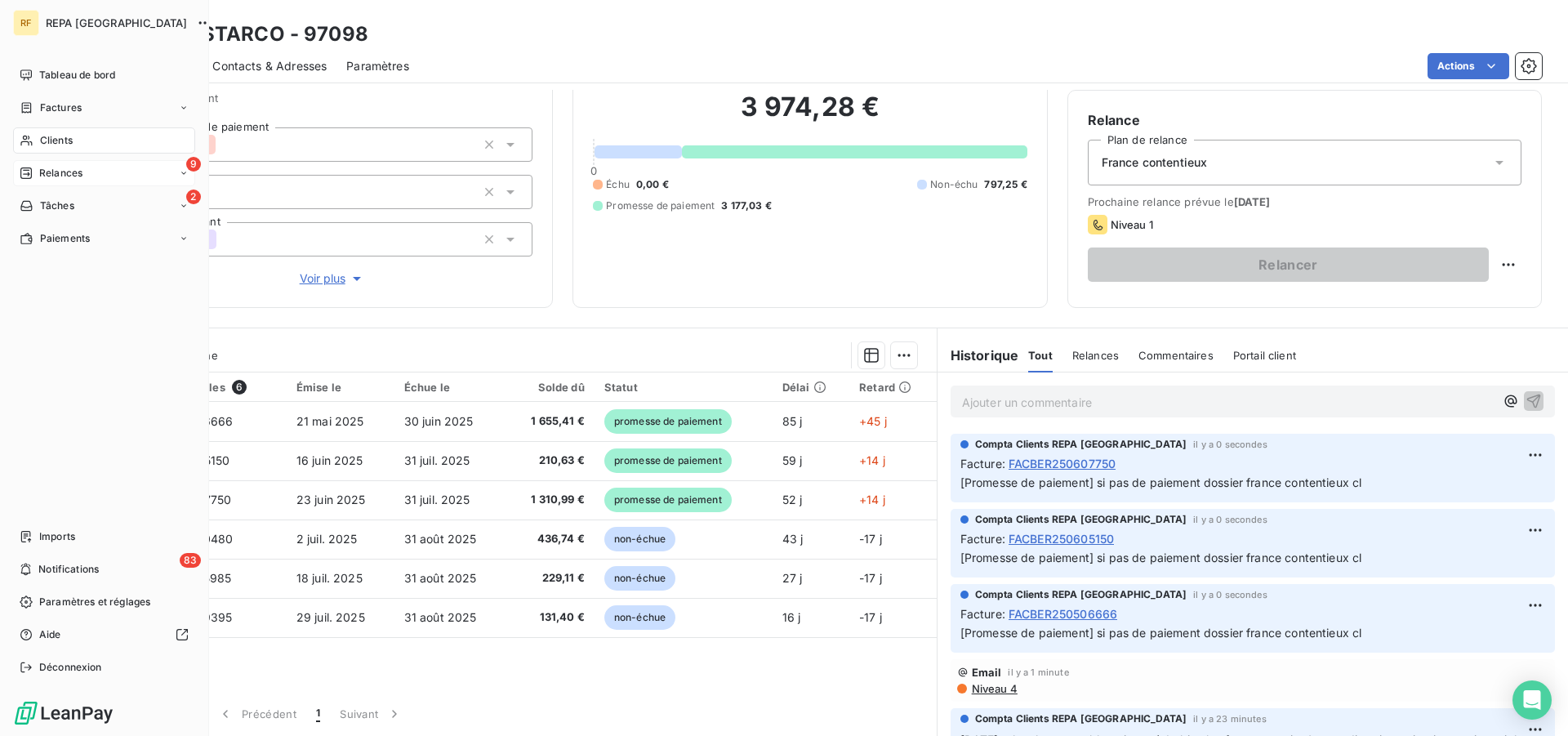
click at [54, 173] on span "Relances" at bounding box center [60, 172] width 43 height 14
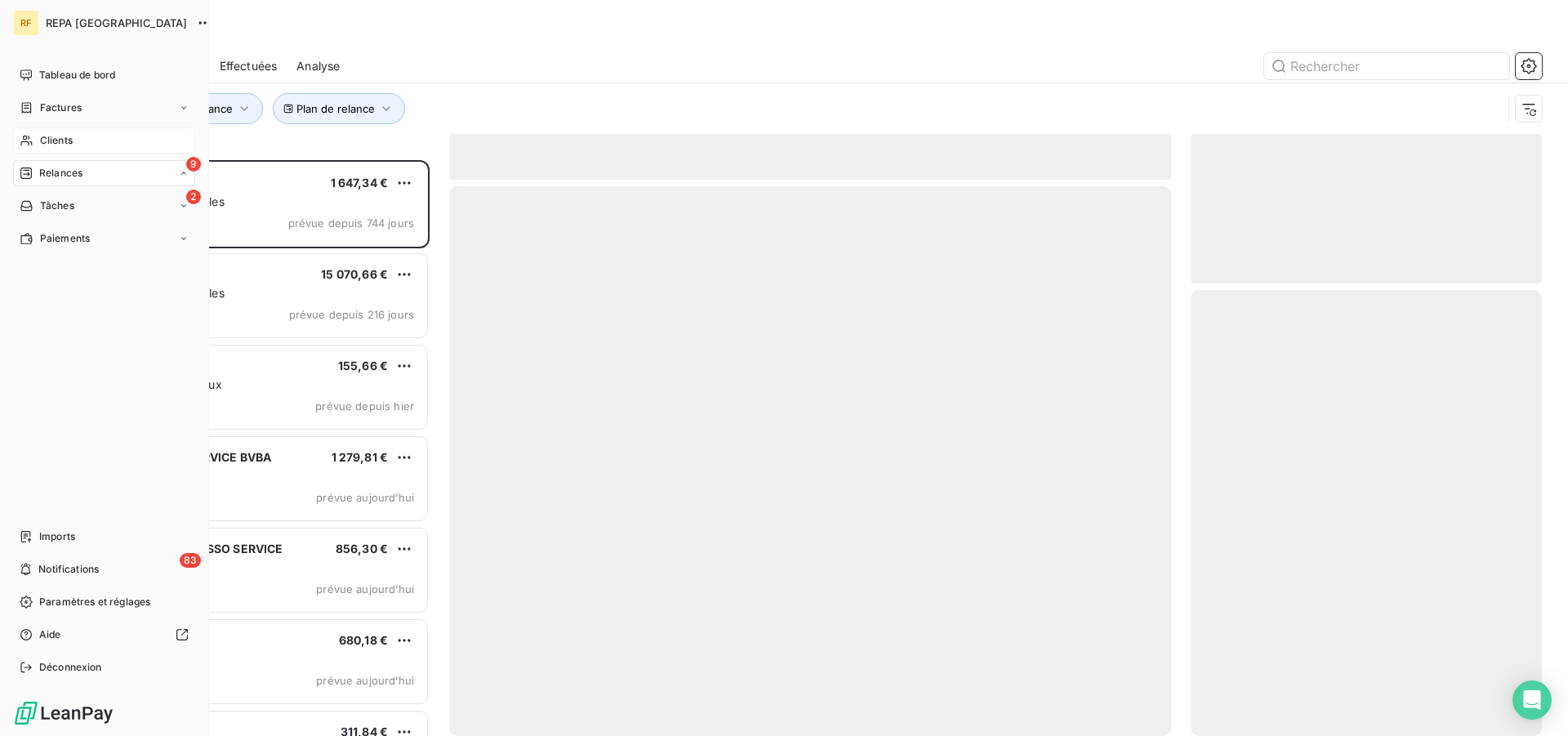
scroll to position [562, 337]
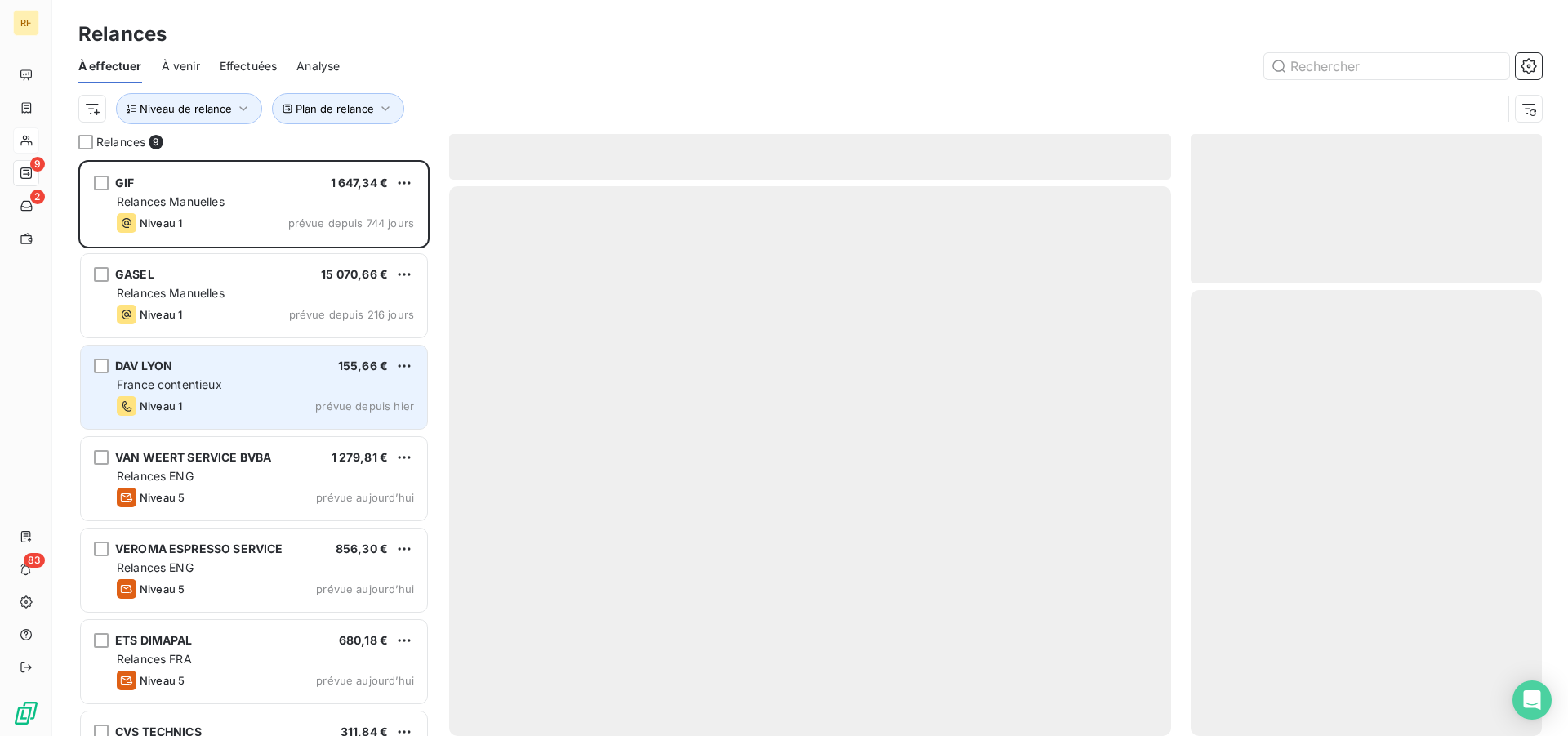
click at [227, 371] on div "DAV LYON 155,66 €" at bounding box center [265, 365] width 297 height 14
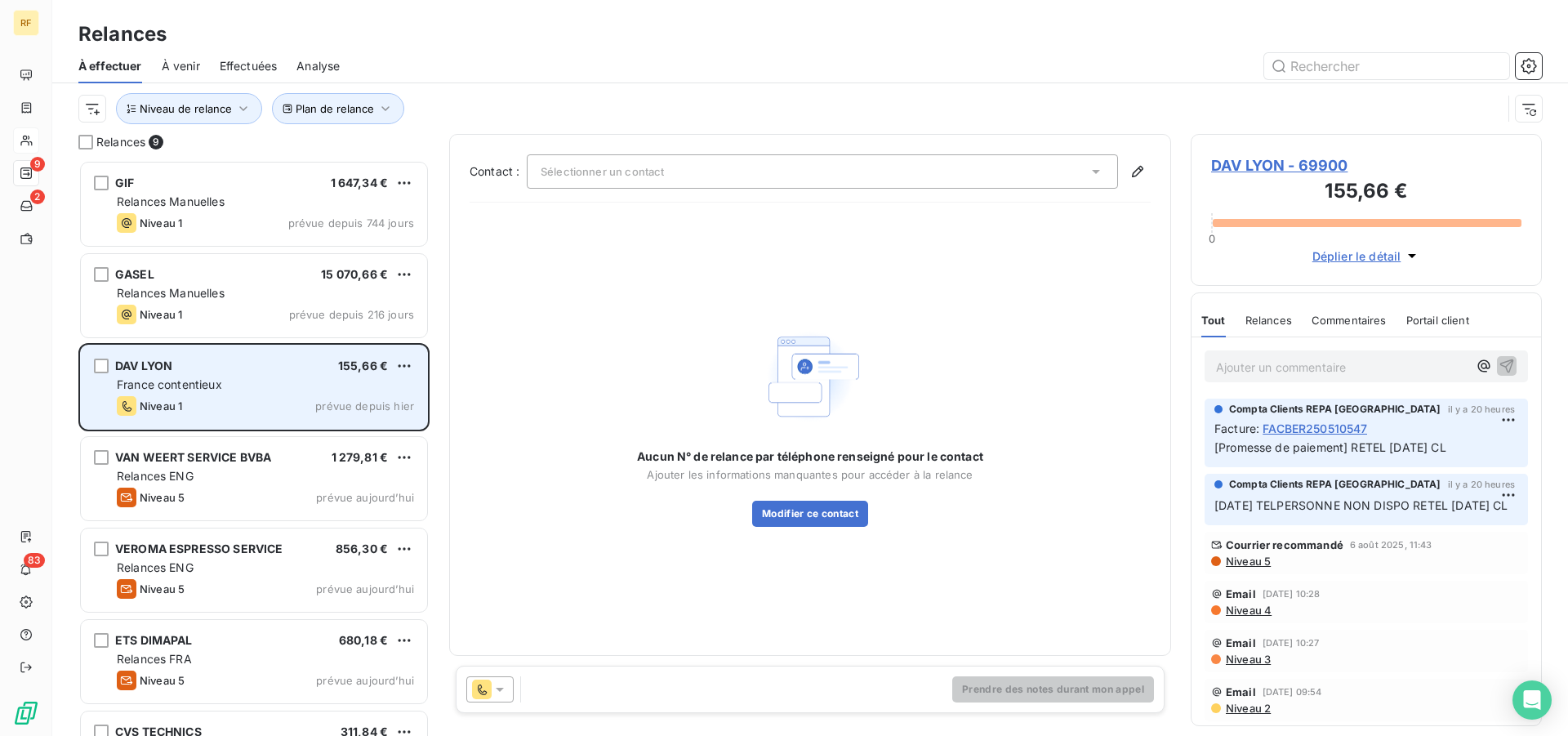
click at [227, 379] on div "France contentieux" at bounding box center [265, 384] width 297 height 16
click at [233, 385] on div "France contentieux" at bounding box center [265, 384] width 297 height 16
click at [281, 385] on div "France contentieux" at bounding box center [265, 384] width 297 height 16
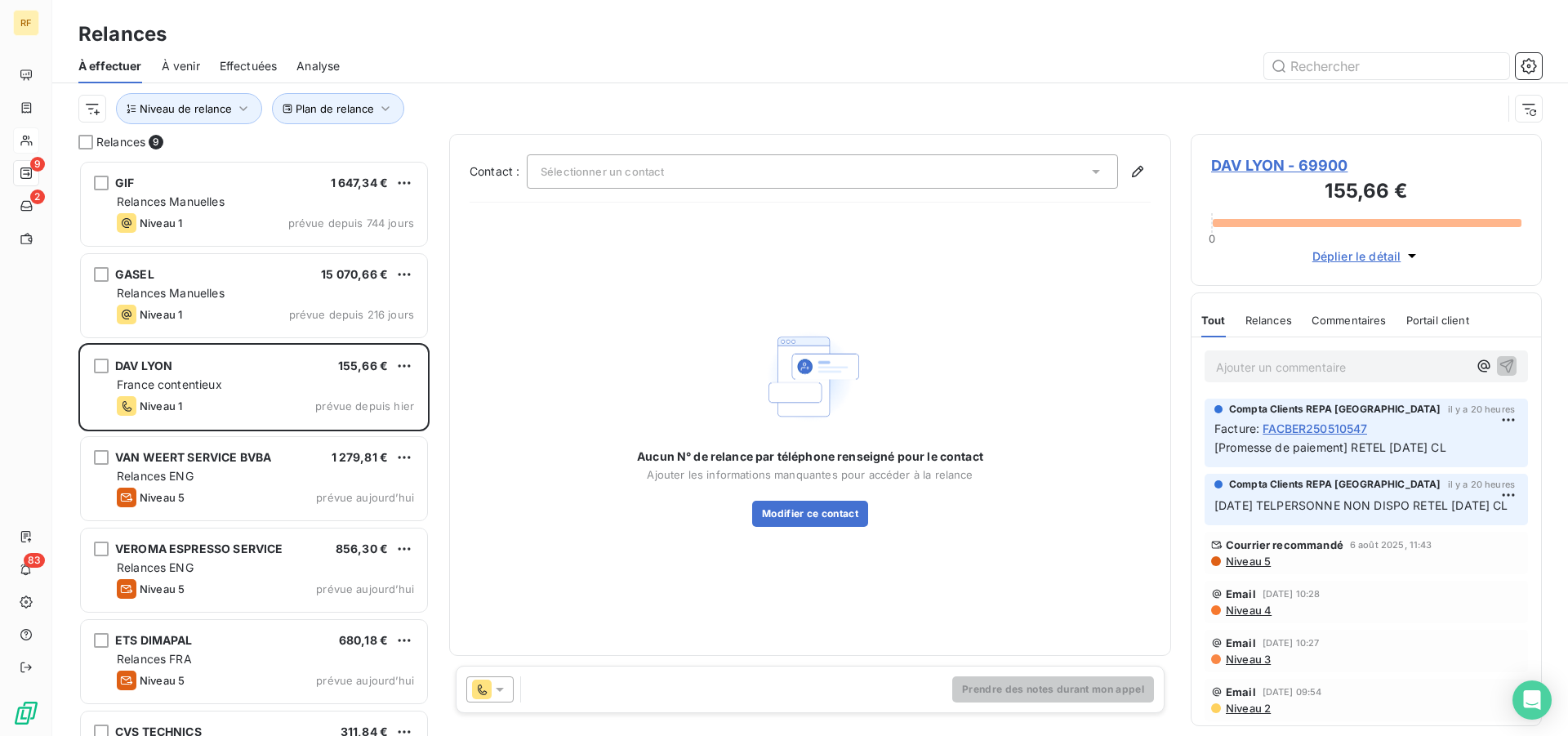
click at [1230, 617] on span "Niveau 4" at bounding box center [1248, 611] width 48 height 13
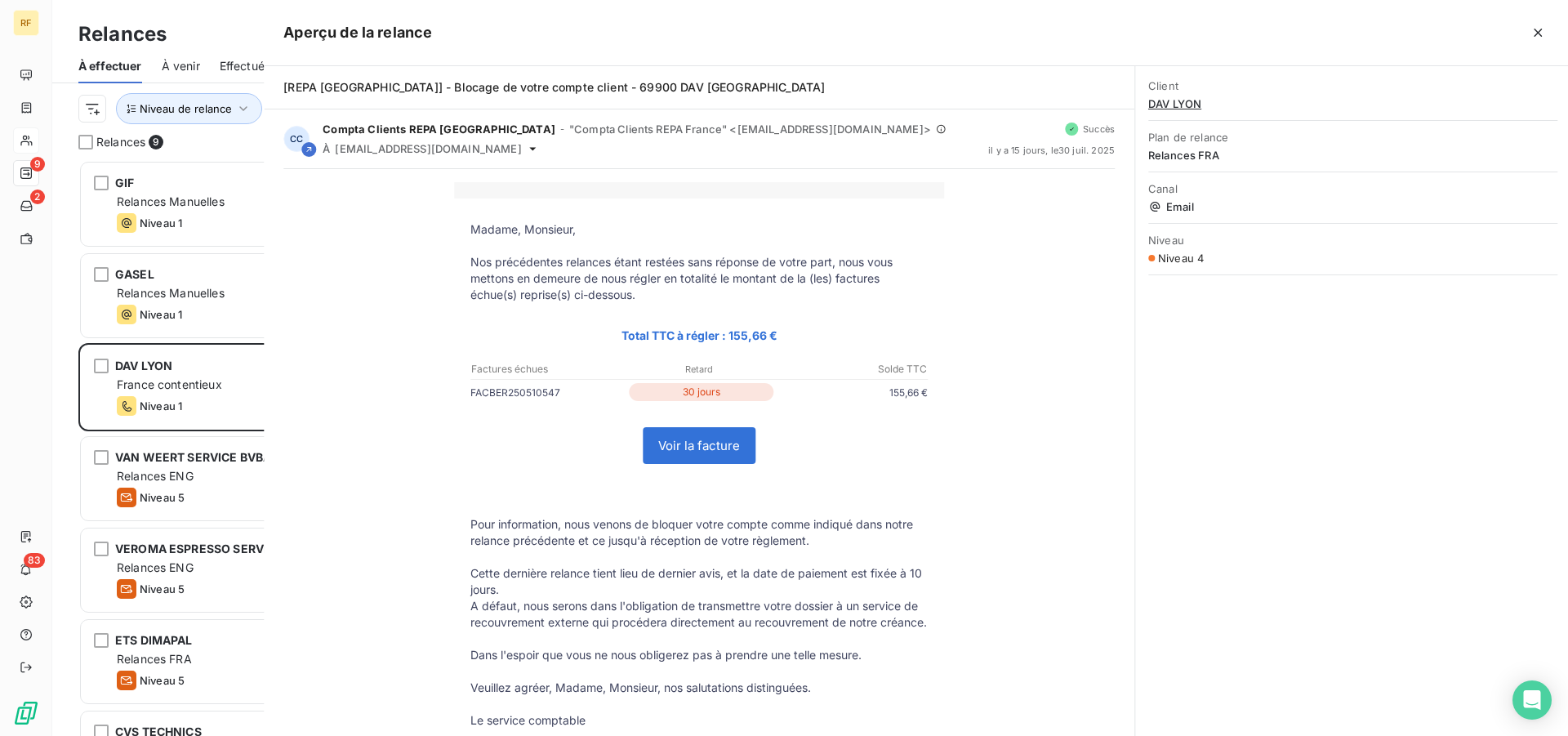
scroll to position [562, 337]
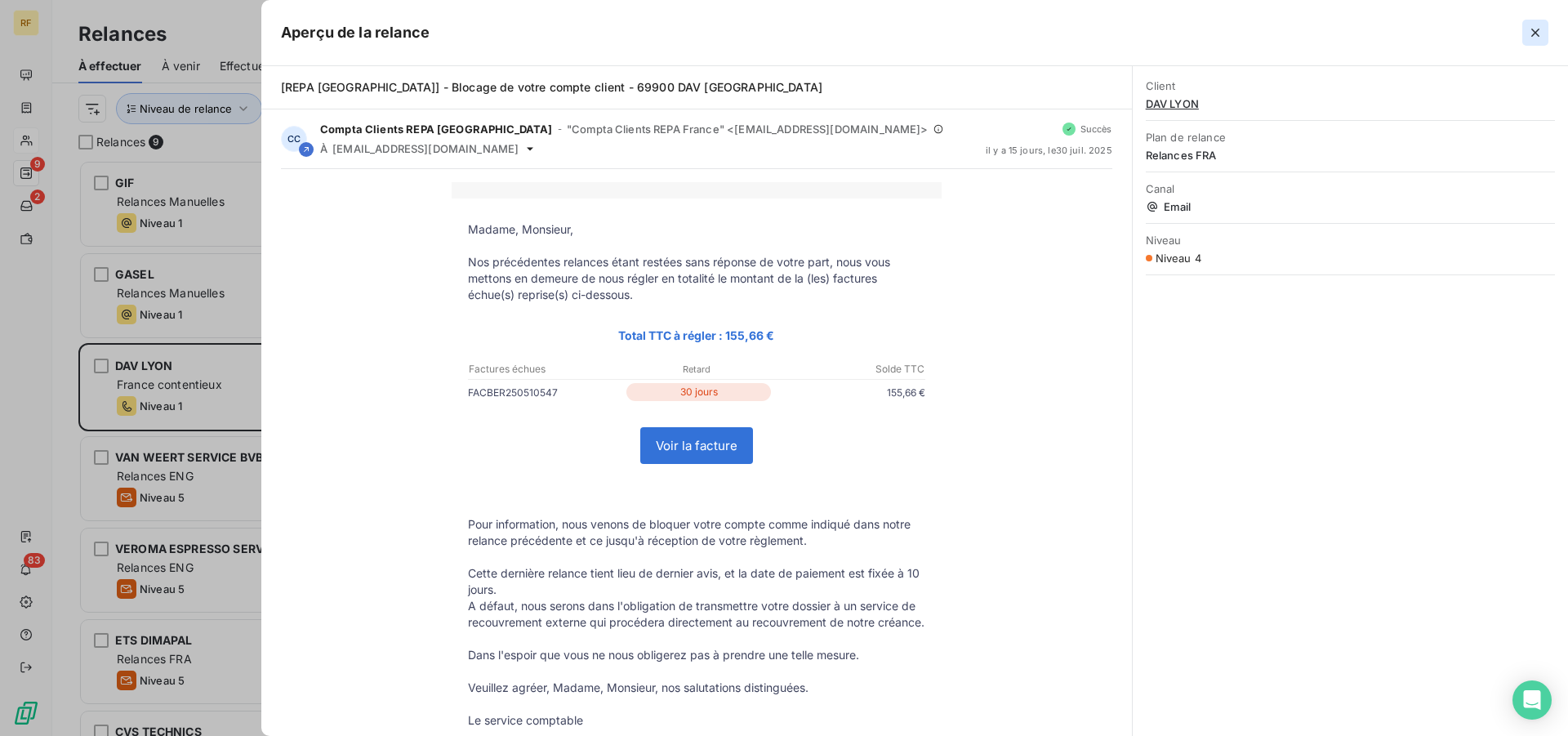
click at [1541, 31] on icon "button" at bounding box center [1535, 32] width 16 height 16
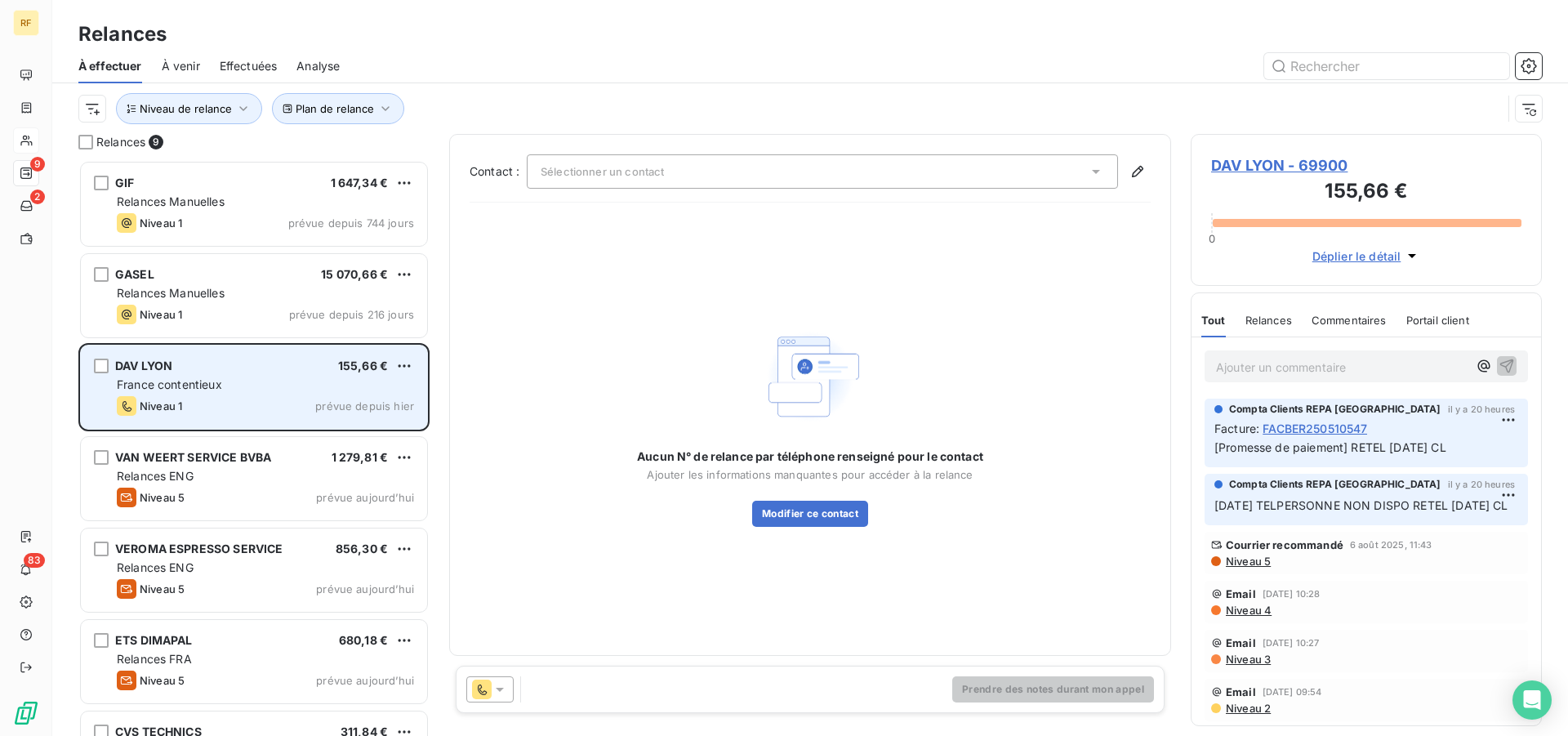
click at [272, 399] on div "Niveau 1 prévue depuis hier" at bounding box center [265, 405] width 297 height 20
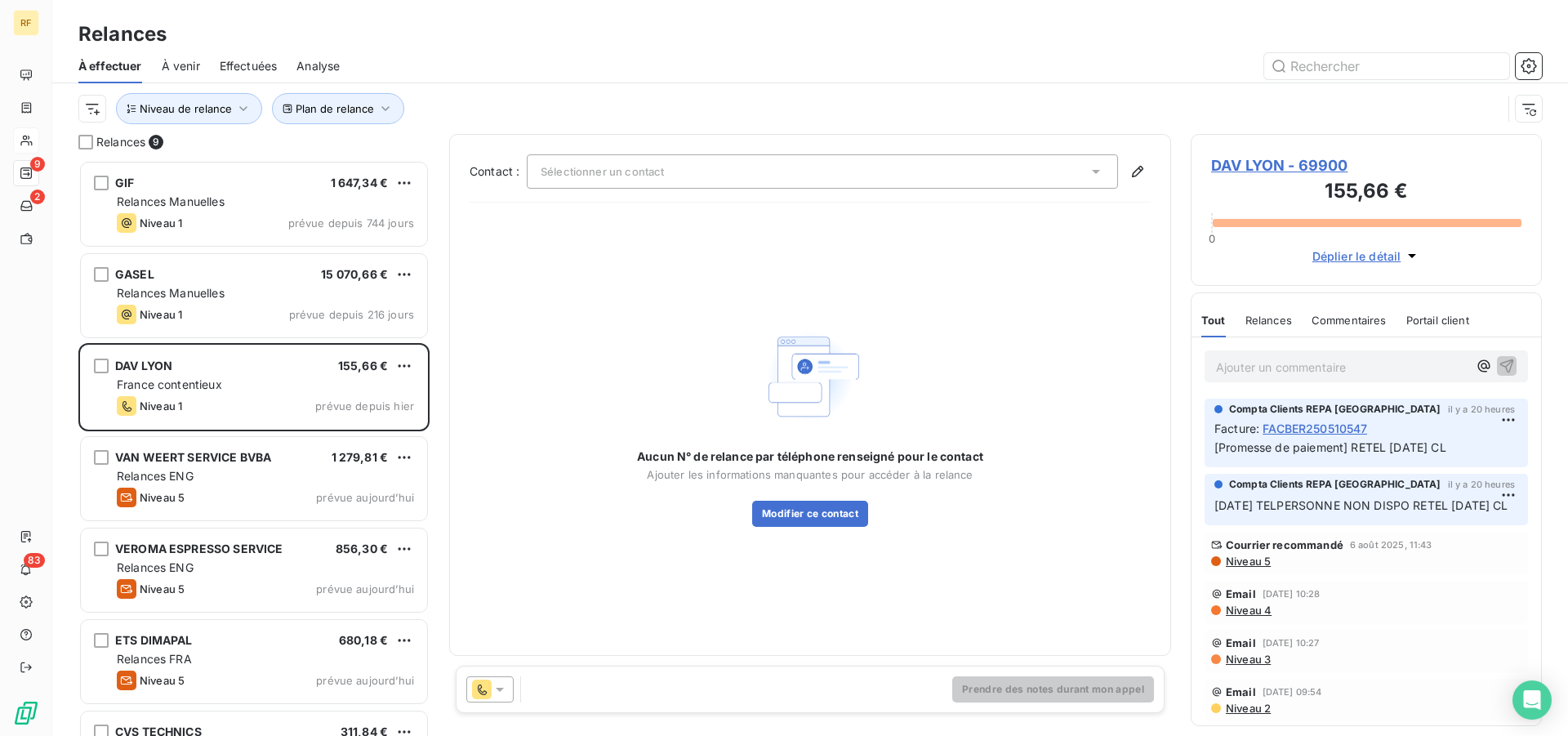
click at [1261, 162] on span "DAV LYON - 69900" at bounding box center [1365, 165] width 311 height 22
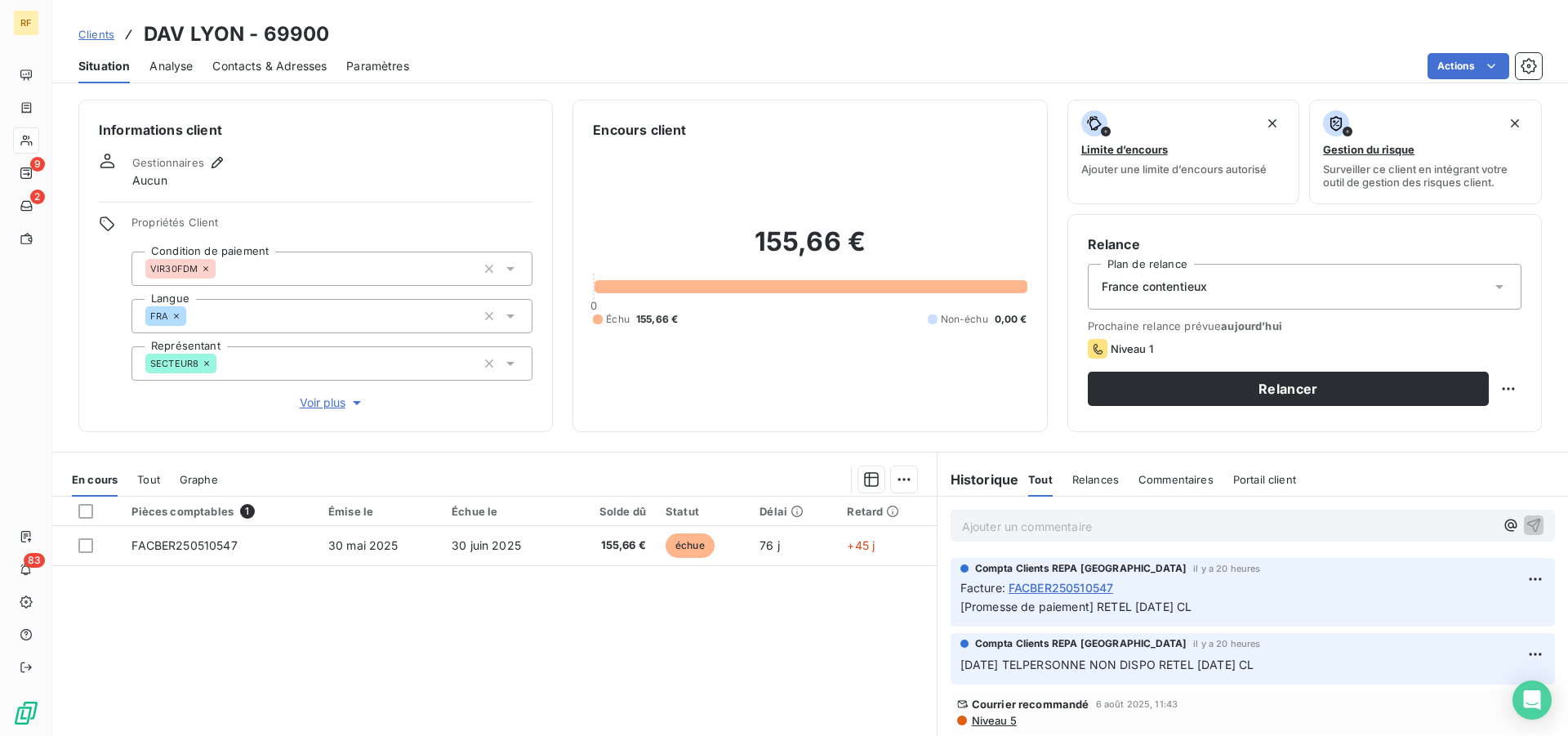
click at [1166, 295] on div "France contentieux" at bounding box center [1304, 287] width 434 height 46
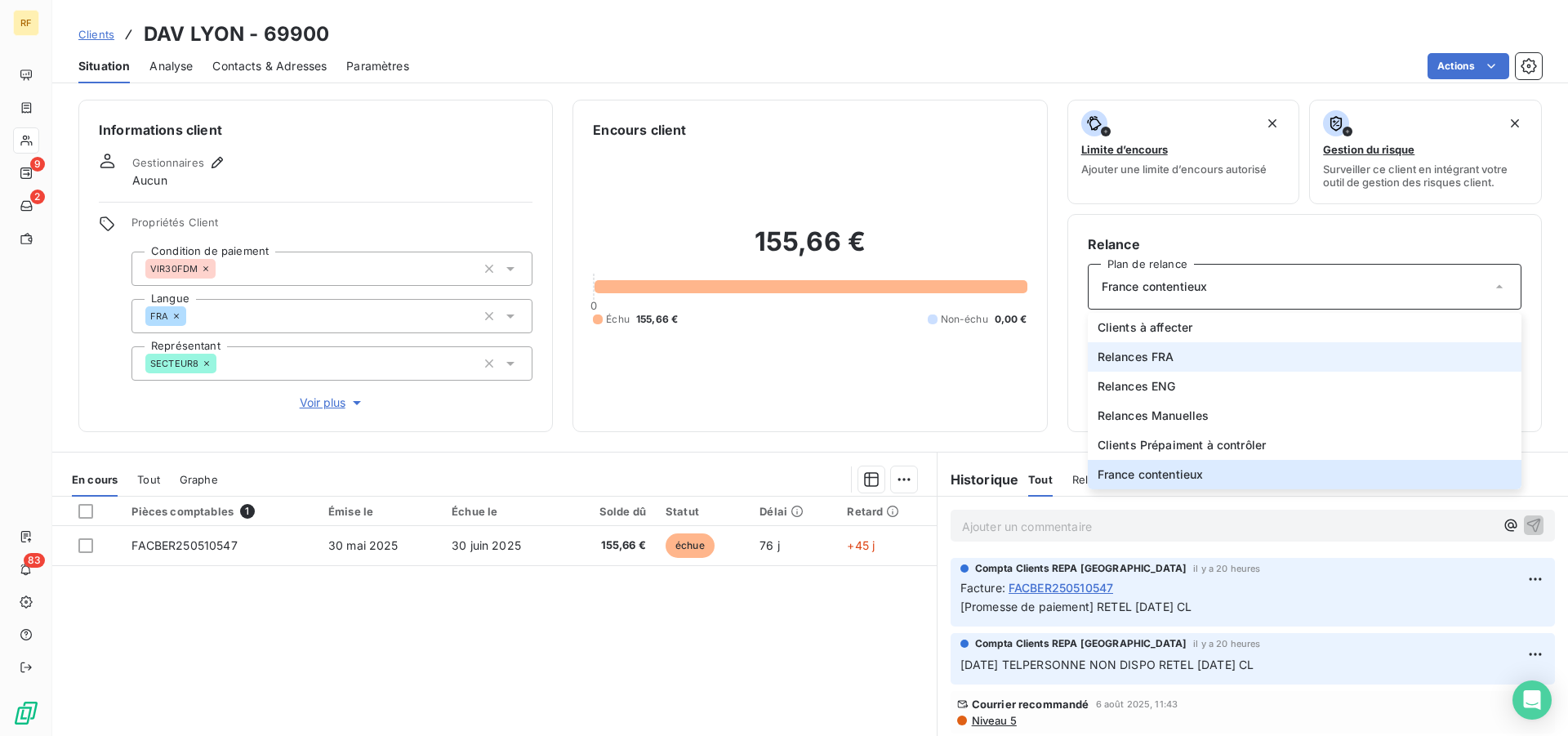
click at [1181, 357] on li "Relances FRA" at bounding box center [1304, 357] width 434 height 30
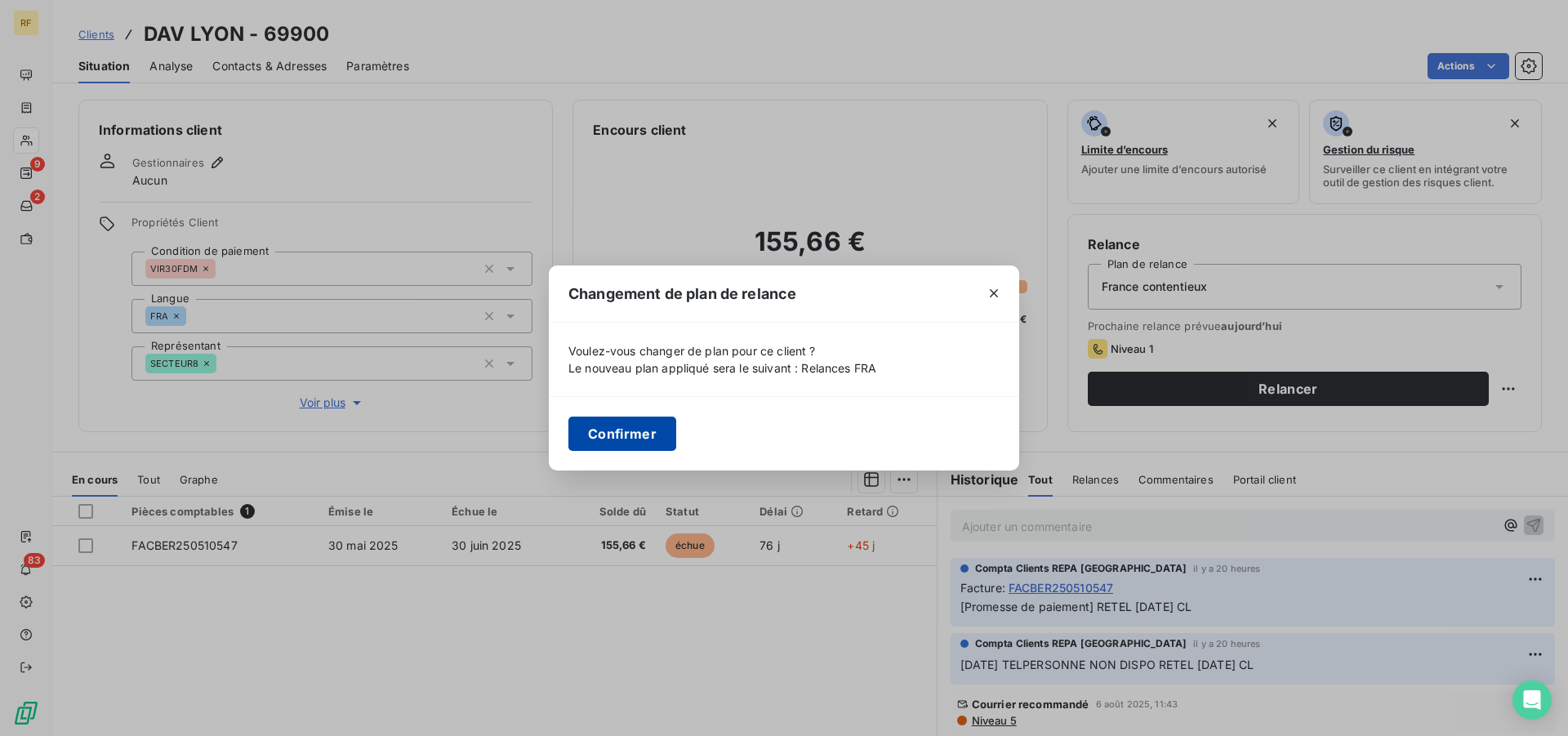
click at [621, 433] on button "Confirmer" at bounding box center [622, 434] width 108 height 34
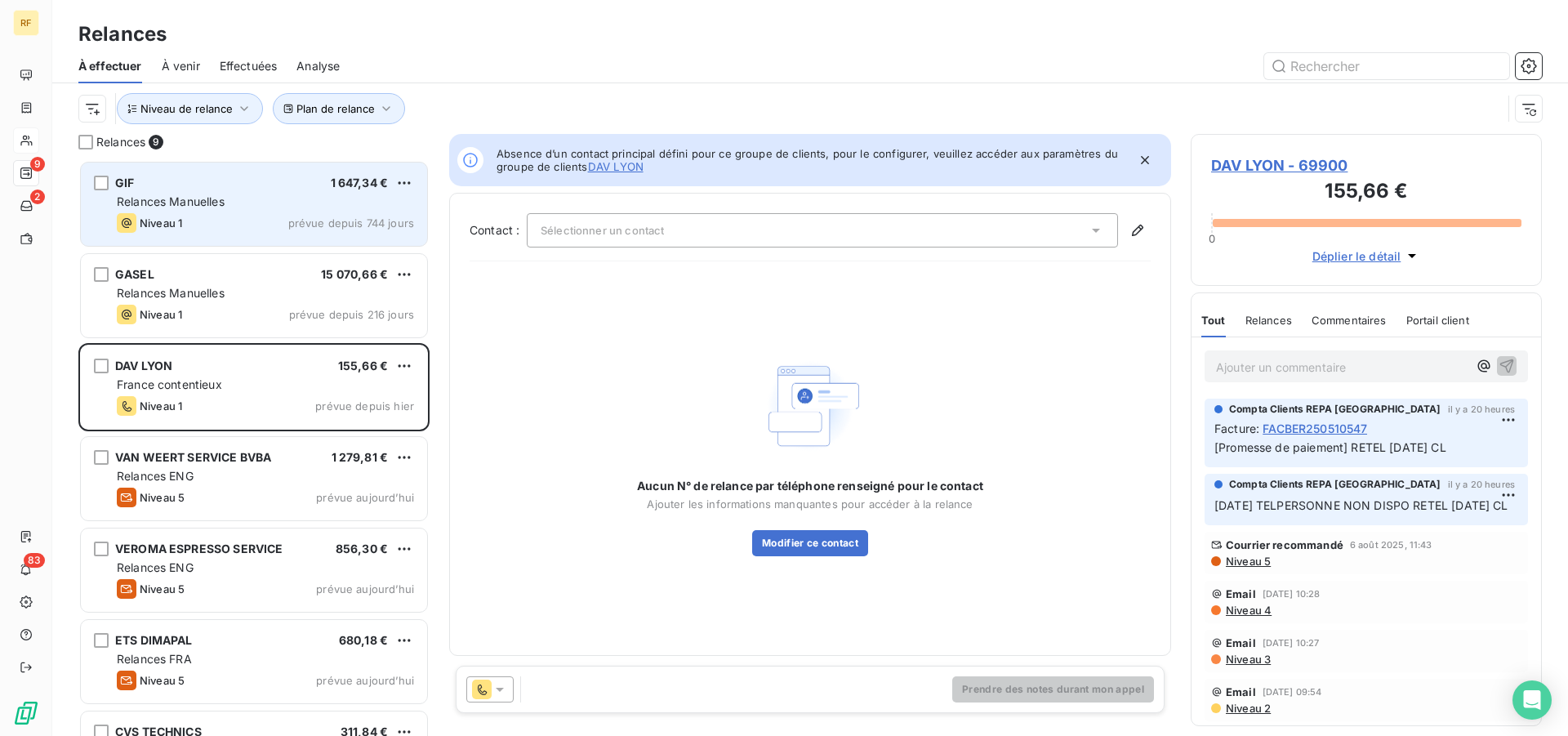
scroll to position [562, 337]
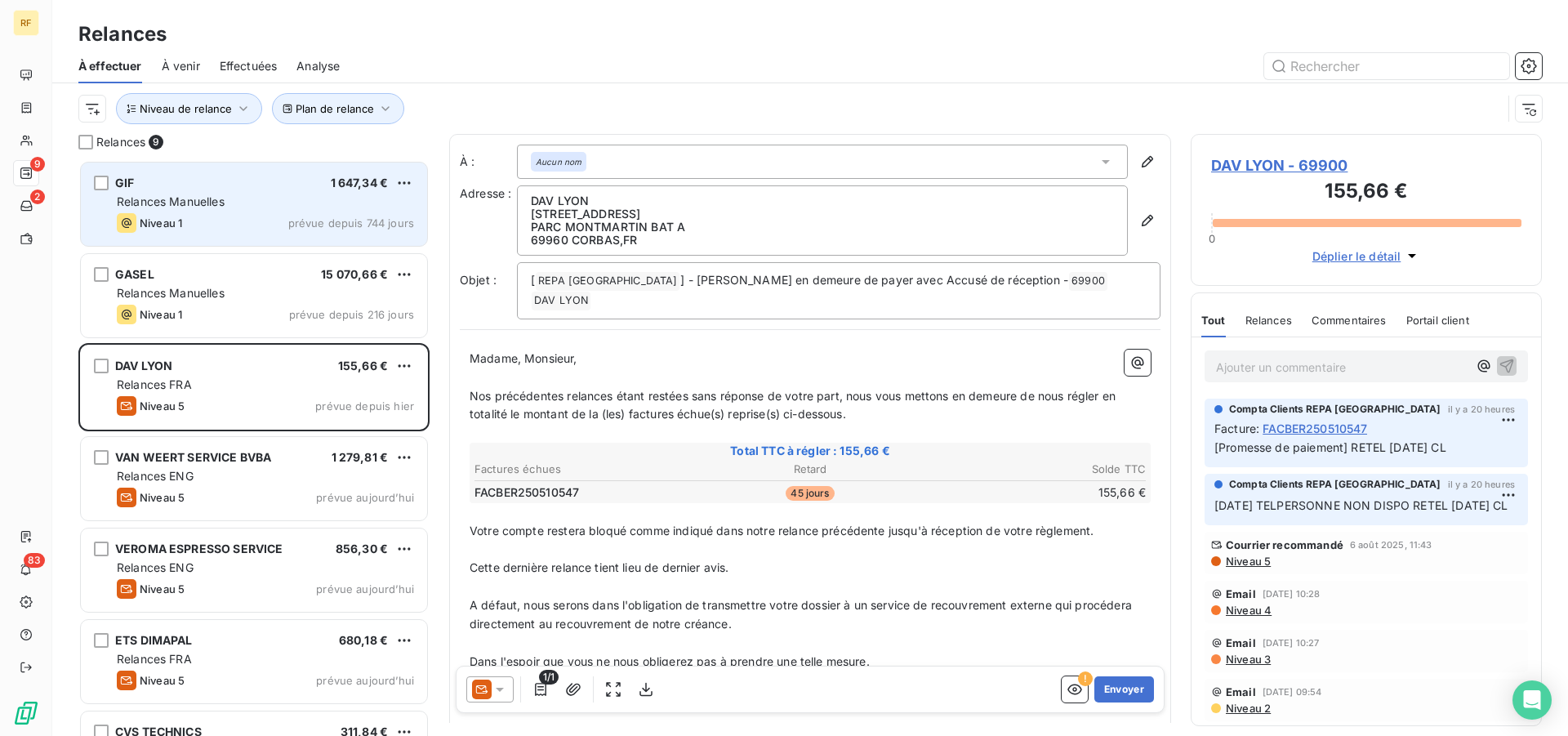
scroll to position [562, 337]
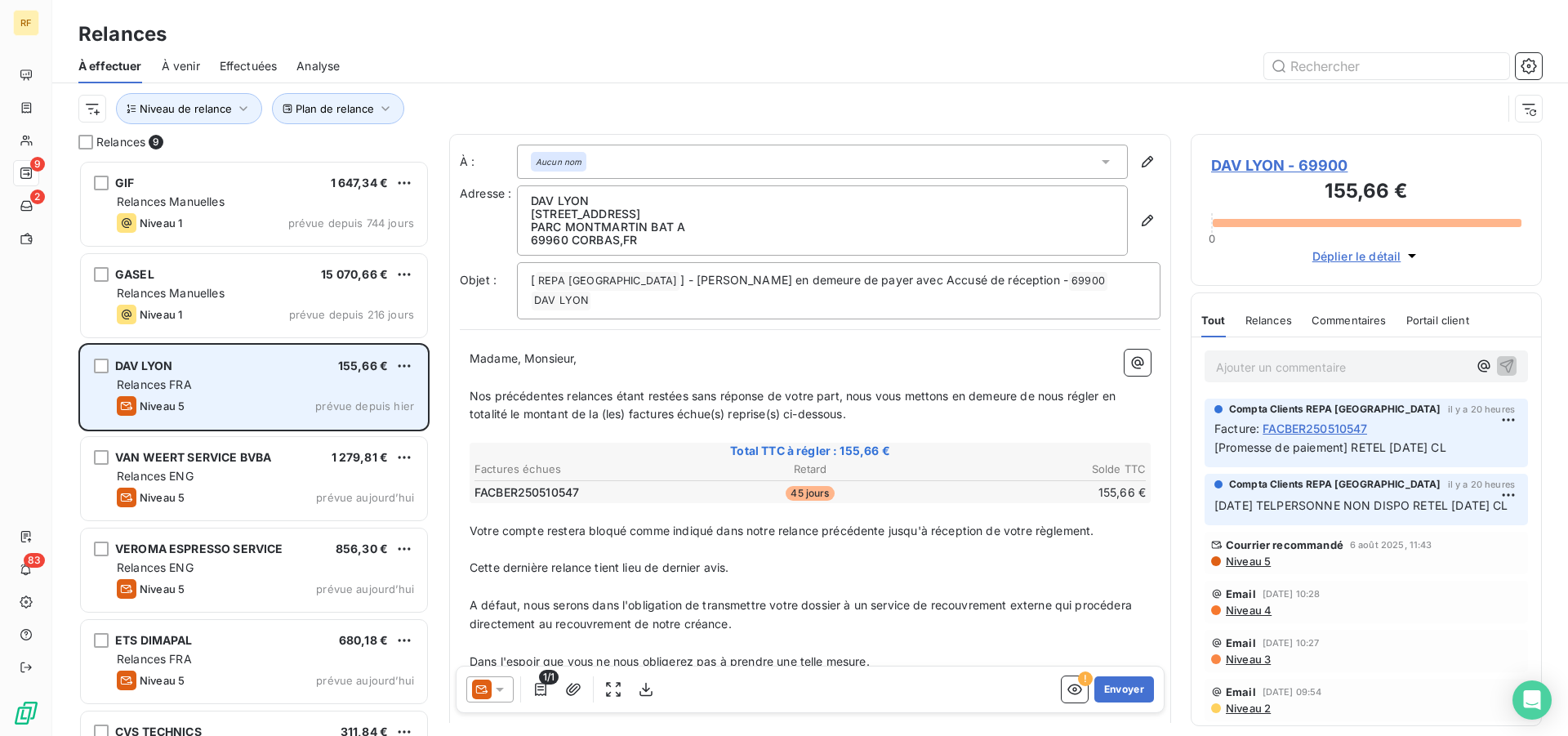
click at [197, 391] on div "Relances FRA" at bounding box center [265, 384] width 297 height 16
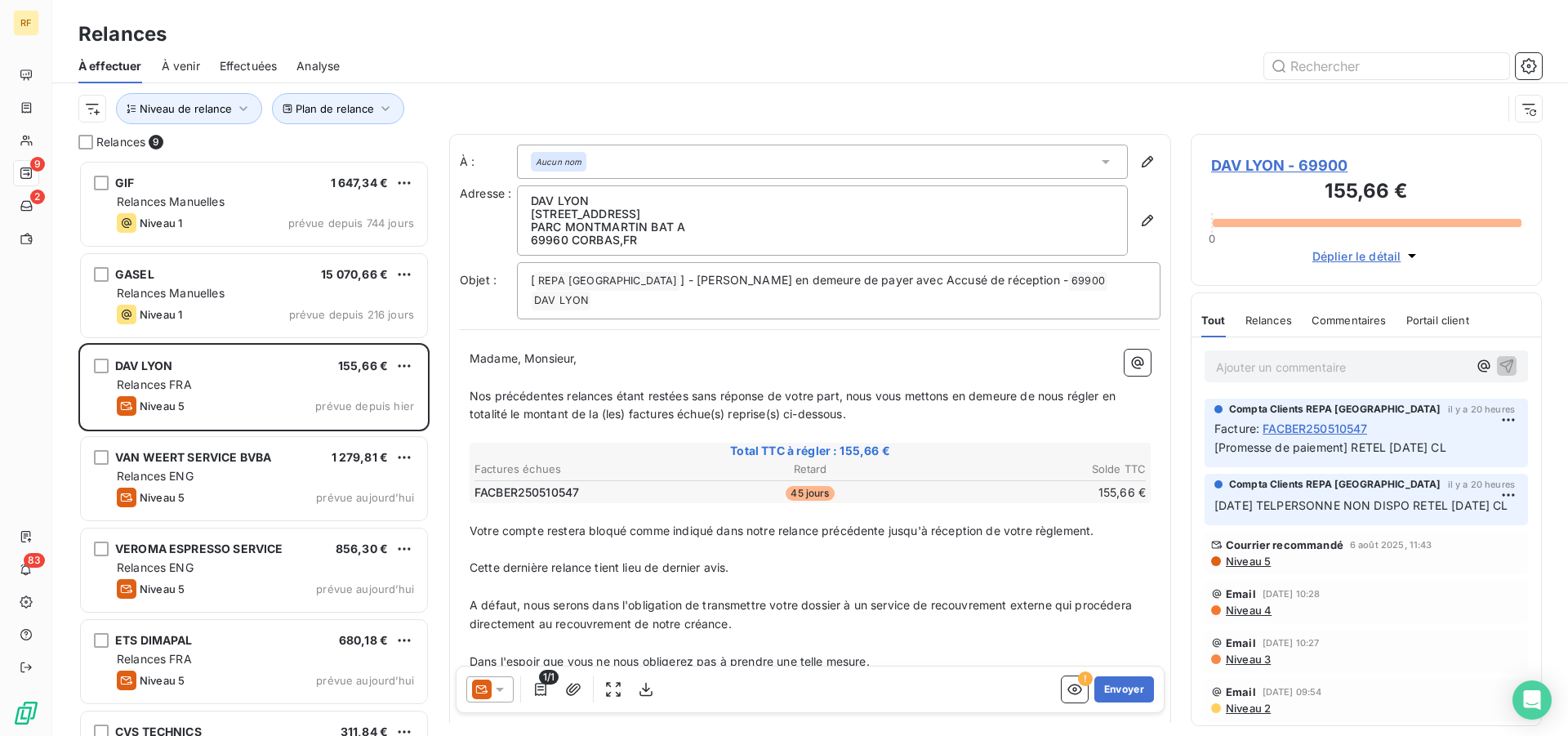
click at [470, 389] on span "Nos précédentes relances étant restées sans réponse de votre part, nous vous me…" at bounding box center [793, 405] width 649 height 32
click at [1018, 396] on span "Pour faire suite à notre appel téléphonique de ce jour et nos précédentes relan…" at bounding box center [810, 405] width 682 height 32
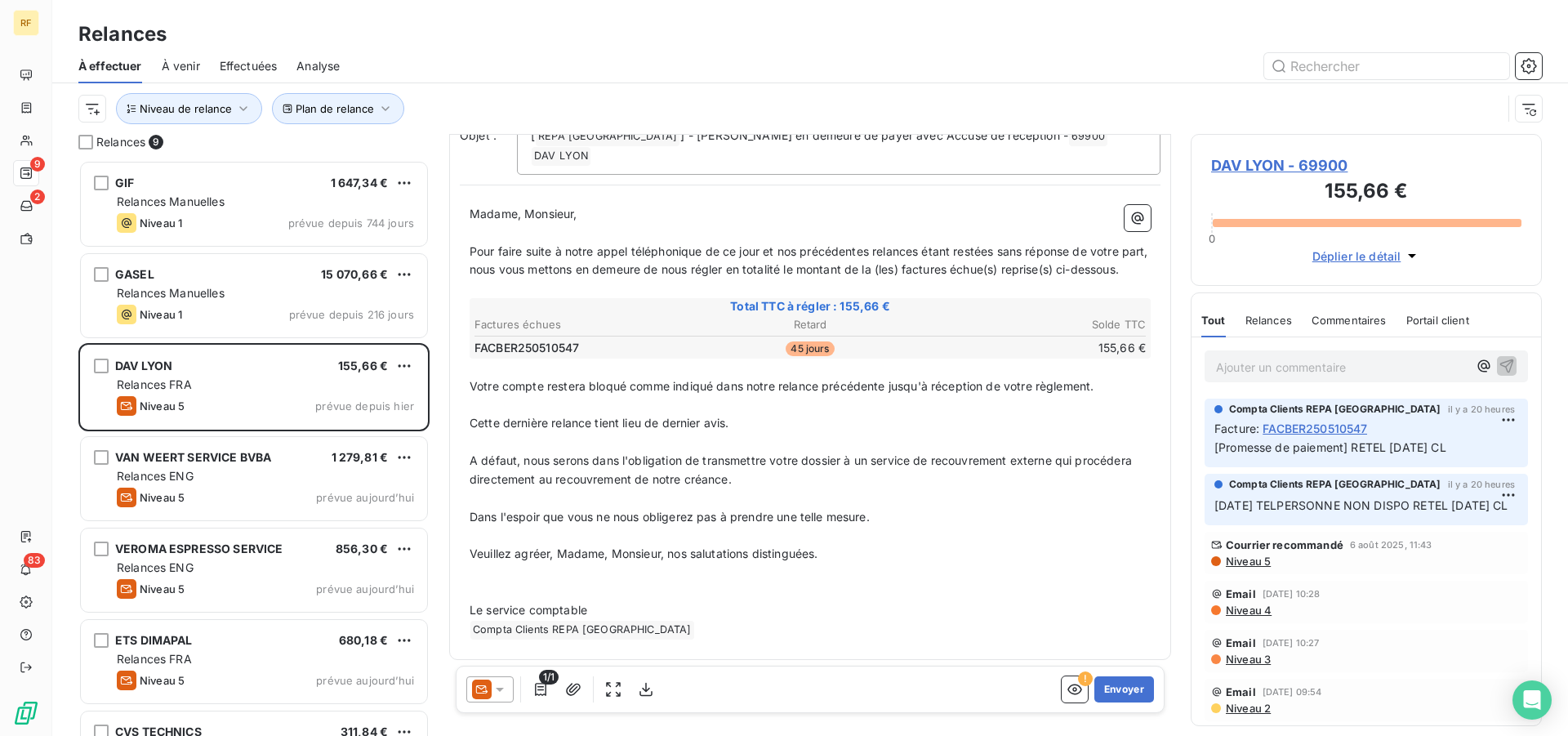
click at [595, 424] on span "Cette dernière relance tient lieu de dernier avis." at bounding box center [599, 422] width 260 height 14
click at [515, 464] on span "A défaut, nous serons dans l'obligation de transmettre votre dossier à un servi…" at bounding box center [802, 469] width 666 height 32
click at [505, 691] on icon at bounding box center [499, 689] width 16 height 16
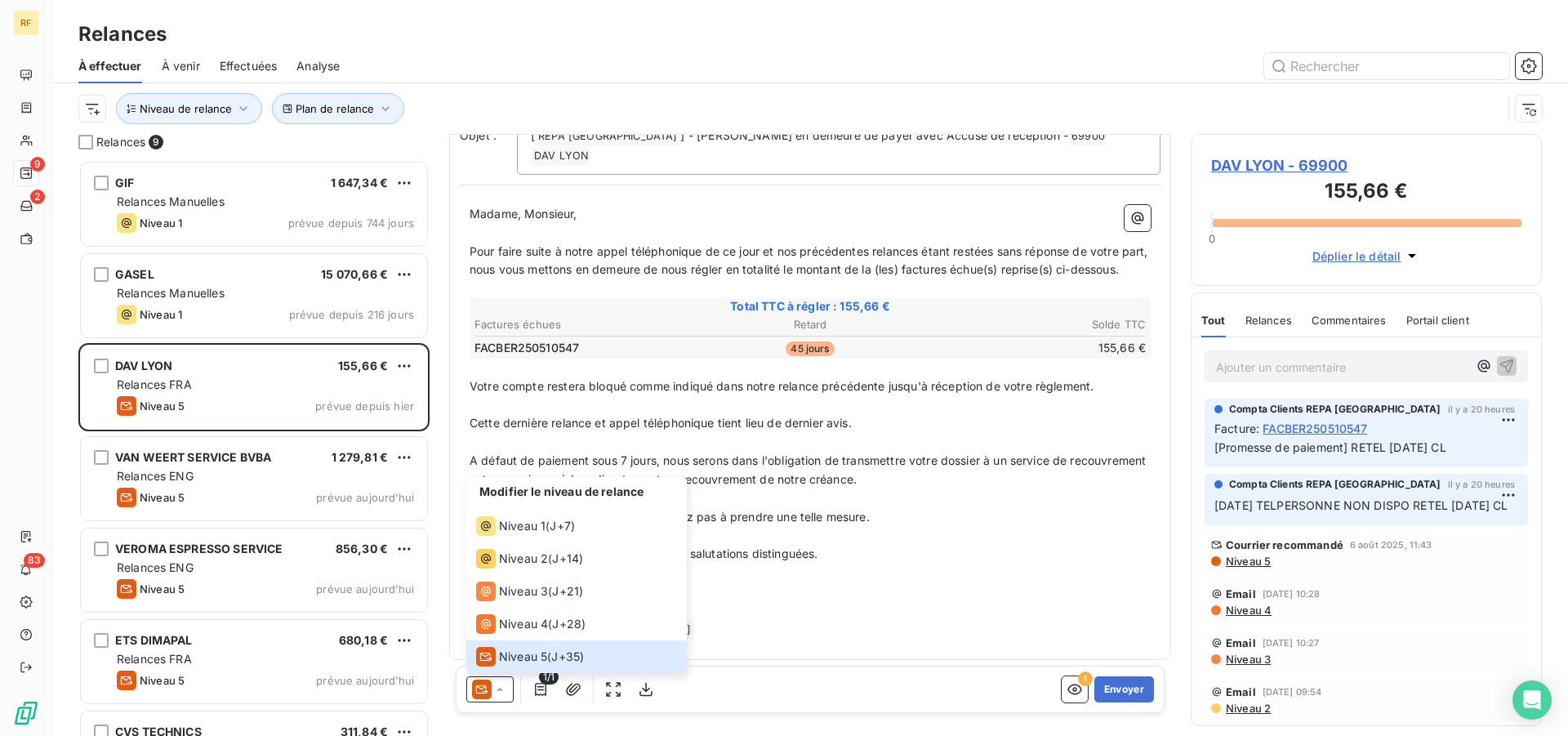
click at [956, 528] on p "﻿" at bounding box center [809, 536] width 681 height 19
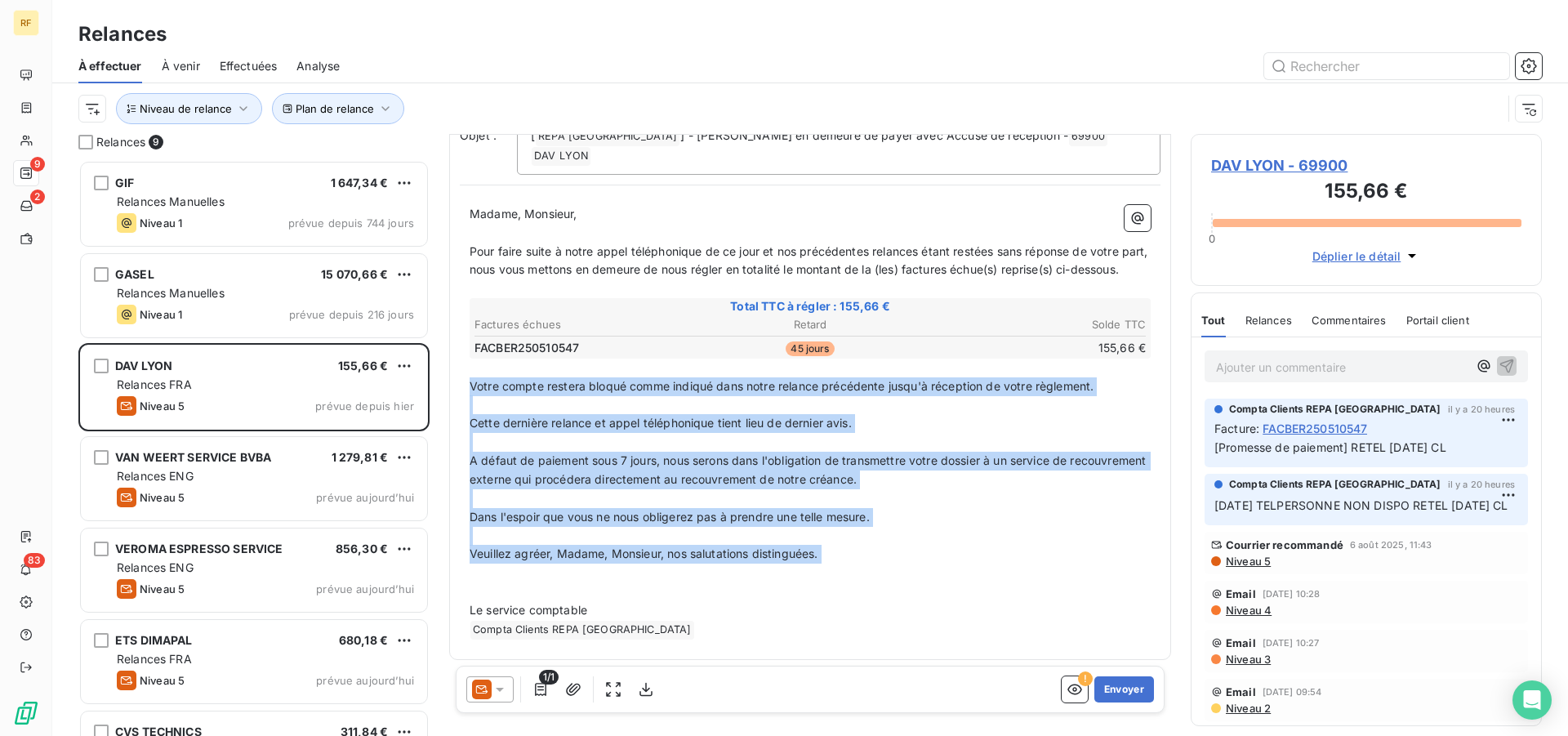
drag, startPoint x: 901, startPoint y: 566, endPoint x: 447, endPoint y: 379, distance: 491.0
click at [449, 379] on div "À : Aucun nom Adresse : DAV LYON 7 AVENUE MONTMARTIN PARC MONTMARTIN BAT A 6996…" at bounding box center [809, 428] width 721 height 589
copy div "Votre compte restera bloqué comme indiqué dans notre relance précédente jusqu'à…"
click at [503, 689] on icon at bounding box center [500, 690] width 9 height 4
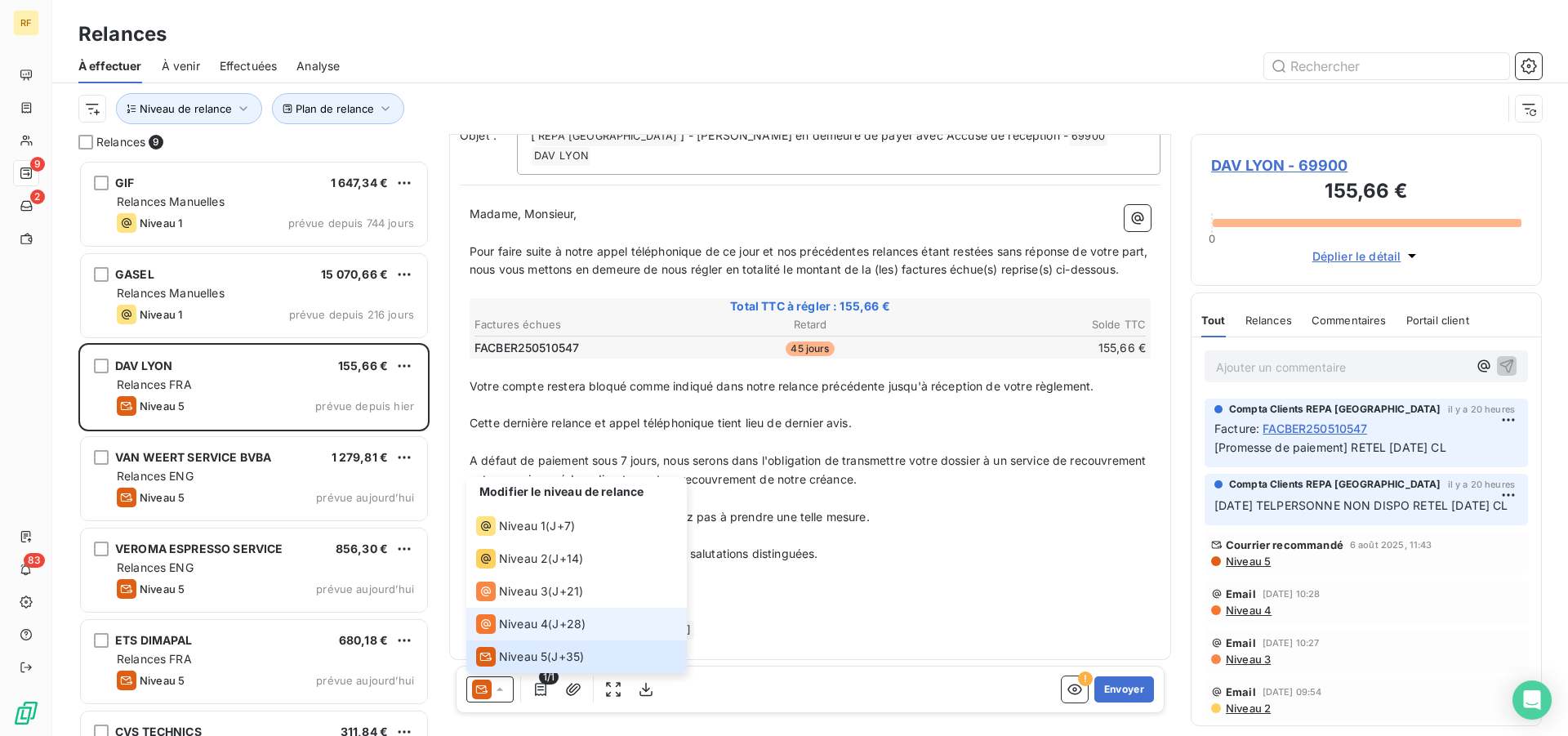
click at [517, 632] on div "Niveau 4" at bounding box center [511, 624] width 72 height 20
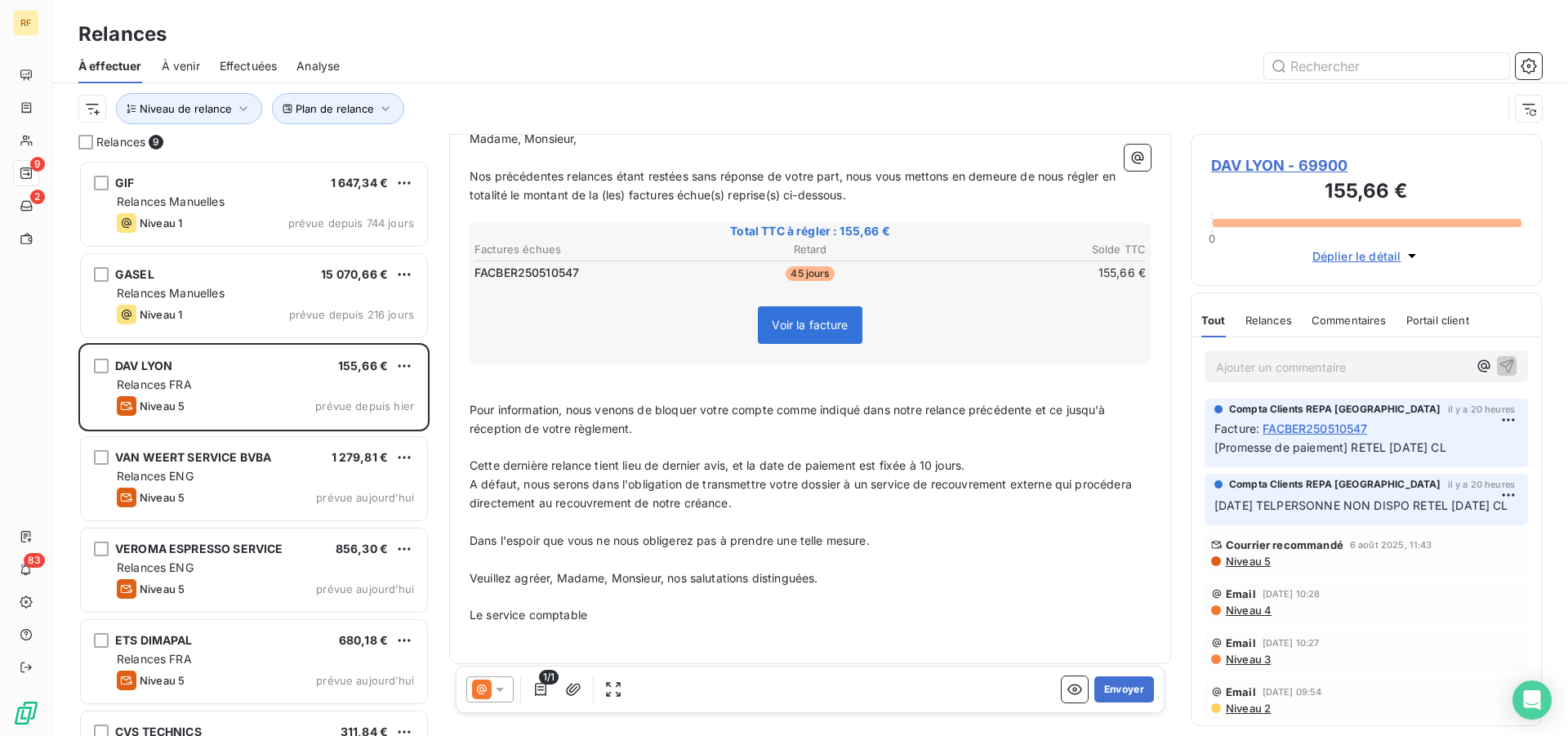
scroll to position [198, 0]
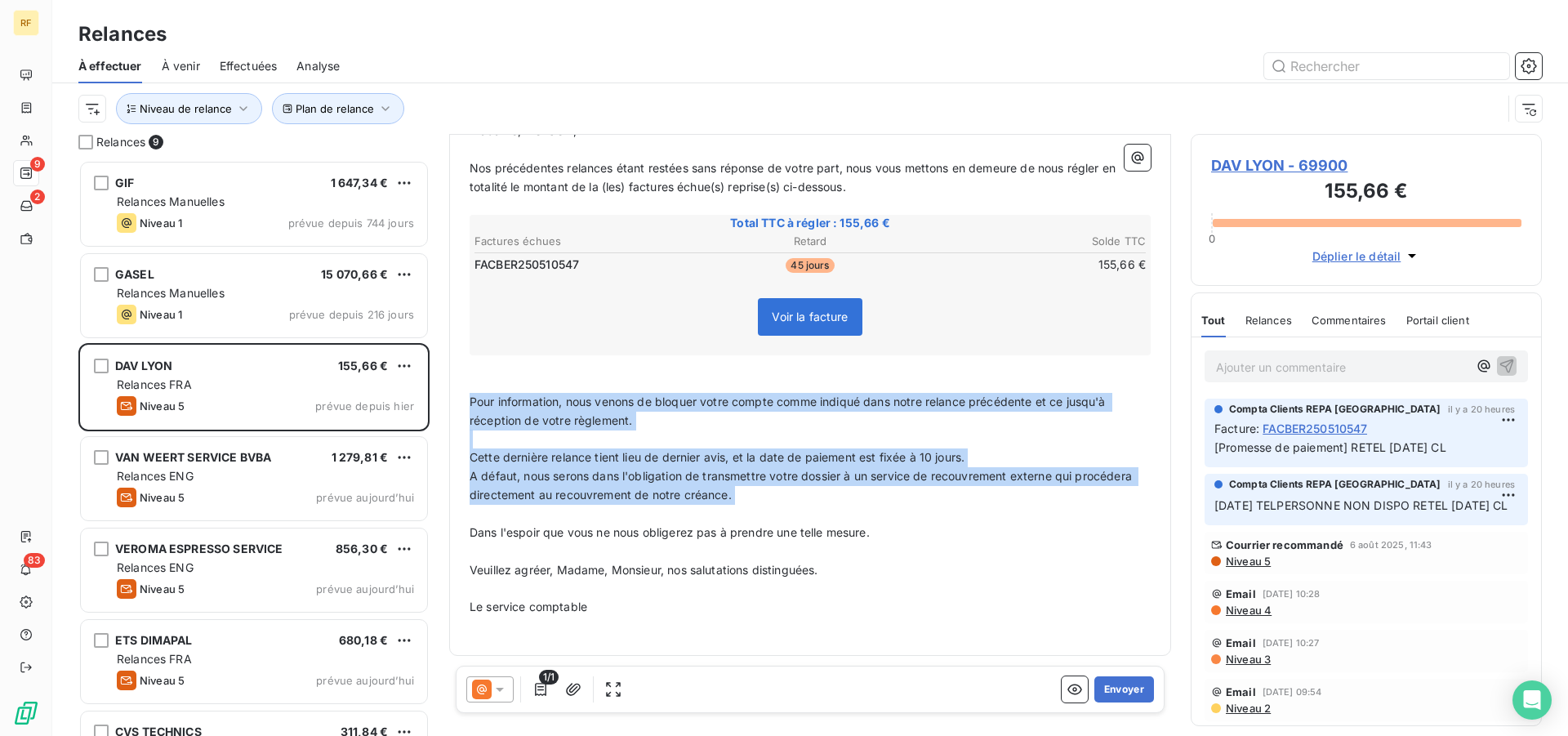
drag, startPoint x: 469, startPoint y: 396, endPoint x: 905, endPoint y: 506, distance: 449.7
click at [905, 506] on div "Madame, Monsieur, ﻿ Nos précédentes relances étant restées sans réponse de votr…" at bounding box center [809, 379] width 700 height 533
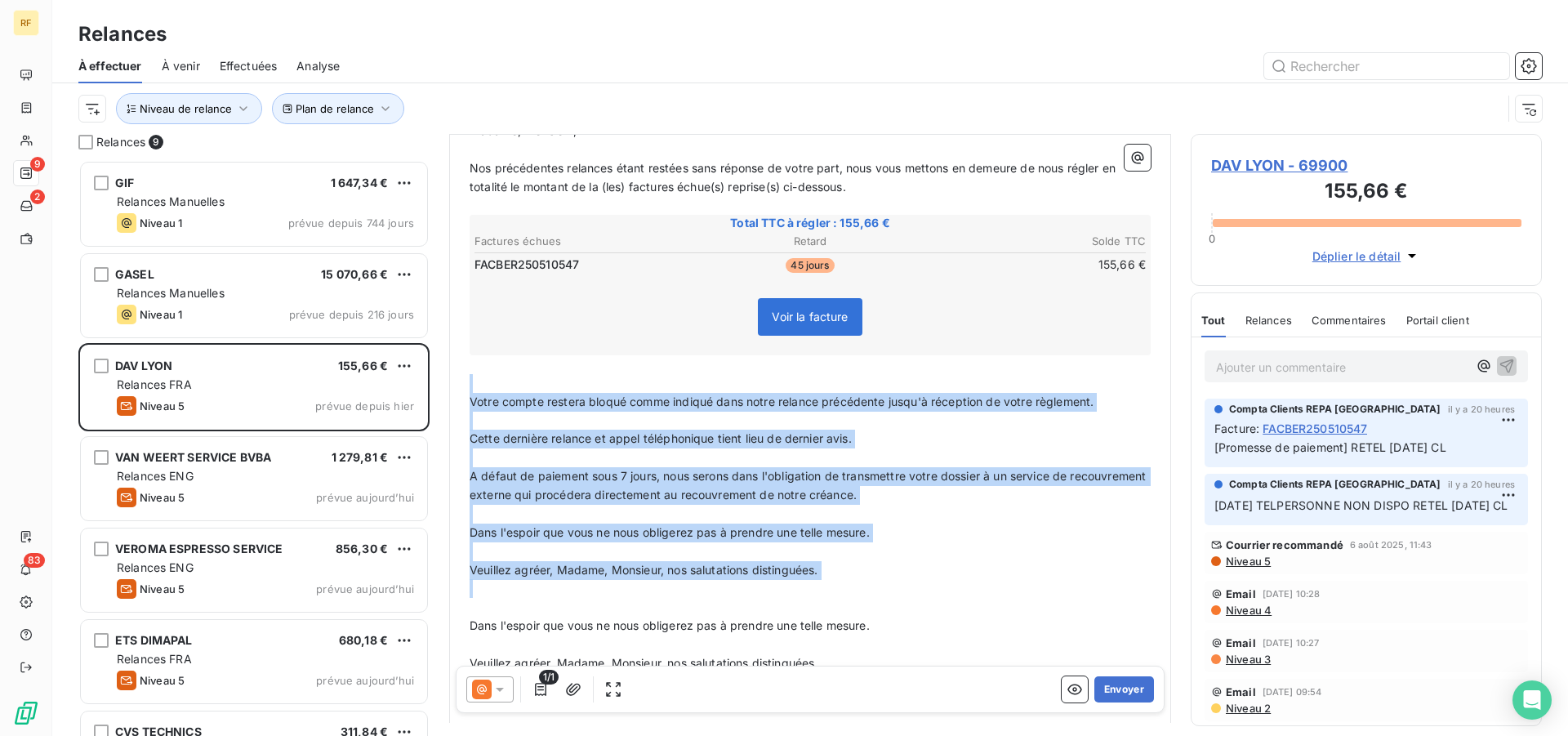
click at [779, 605] on p "﻿" at bounding box center [809, 608] width 681 height 19
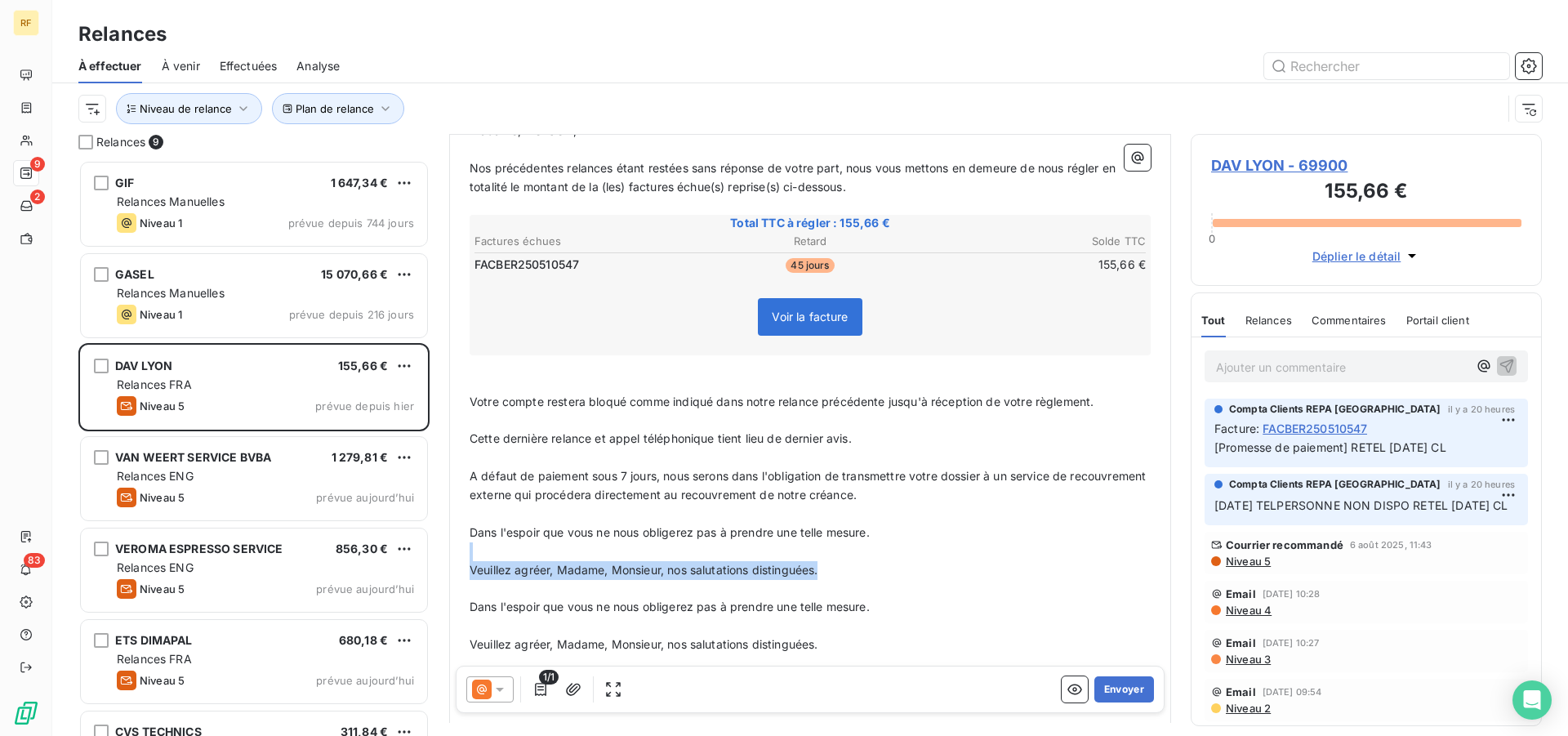
drag, startPoint x: 851, startPoint y: 574, endPoint x: 412, endPoint y: 552, distance: 439.6
click at [449, 552] on div "De : Compta Clients REPA France - rappels@leanpay.io À : Aucun nom <dav-lyon@da…" at bounding box center [809, 428] width 721 height 589
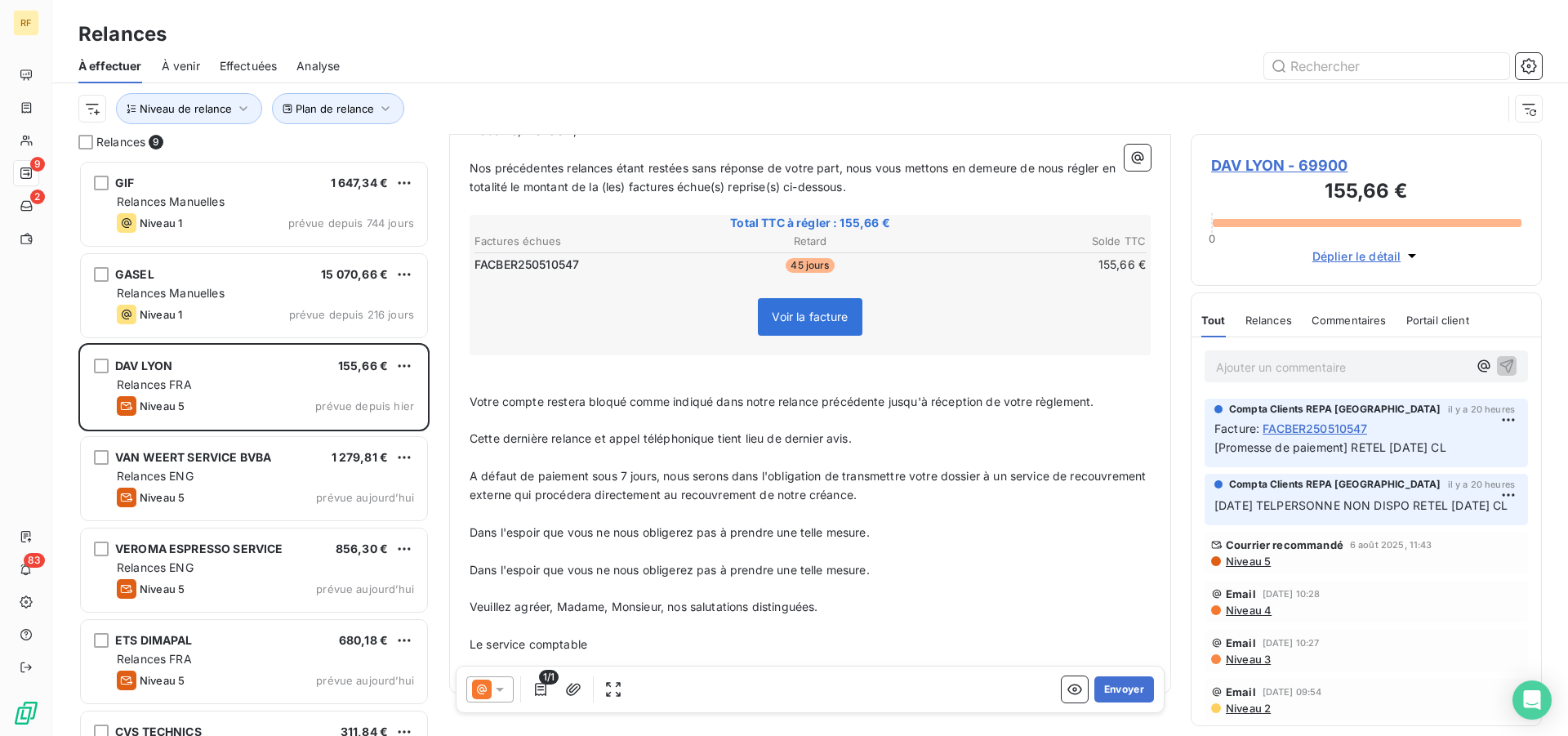
scroll to position [0, 0]
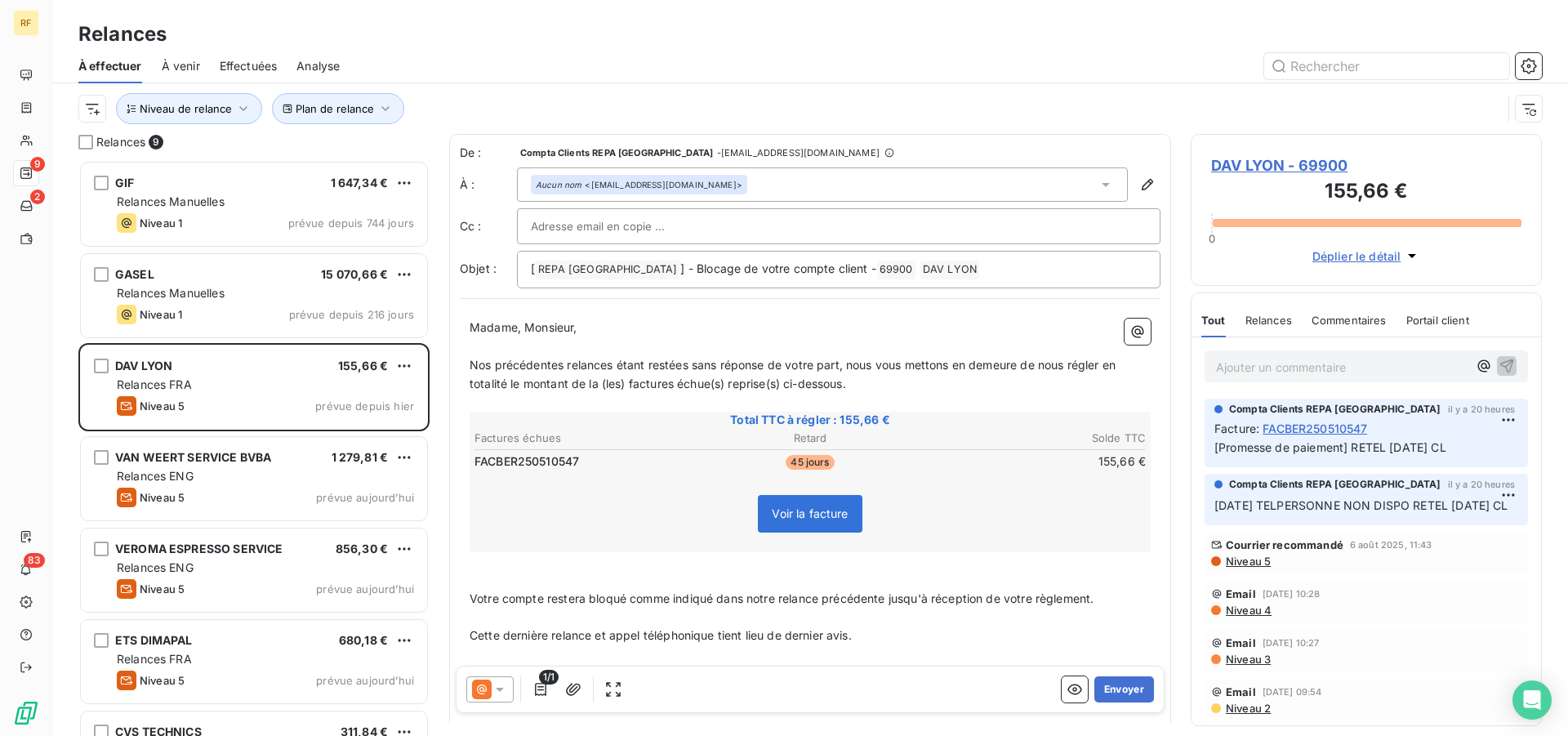
click at [467, 361] on div "Madame, Monsieur, ﻿ Nos précédentes relances étant restées sans réponse de votr…" at bounding box center [809, 594] width 700 height 571
click at [468, 363] on div "Madame, Monsieur, ﻿ Nos précédentes relances étant restées sans réponse de votr…" at bounding box center [809, 594] width 700 height 571
click at [469, 366] on div "Madame, Monsieur, ﻿ Nos précédentes relances étant restées sans réponse de votr…" at bounding box center [809, 594] width 700 height 571
click at [473, 370] on span "Nos précédentes relances étant restées sans réponse de votre part, nous vous me…" at bounding box center [793, 374] width 649 height 32
click at [635, 371] on span "Pour faire suite à notre appel télénoqie et nos précédentes relances étant rest…" at bounding box center [800, 374] width 661 height 32
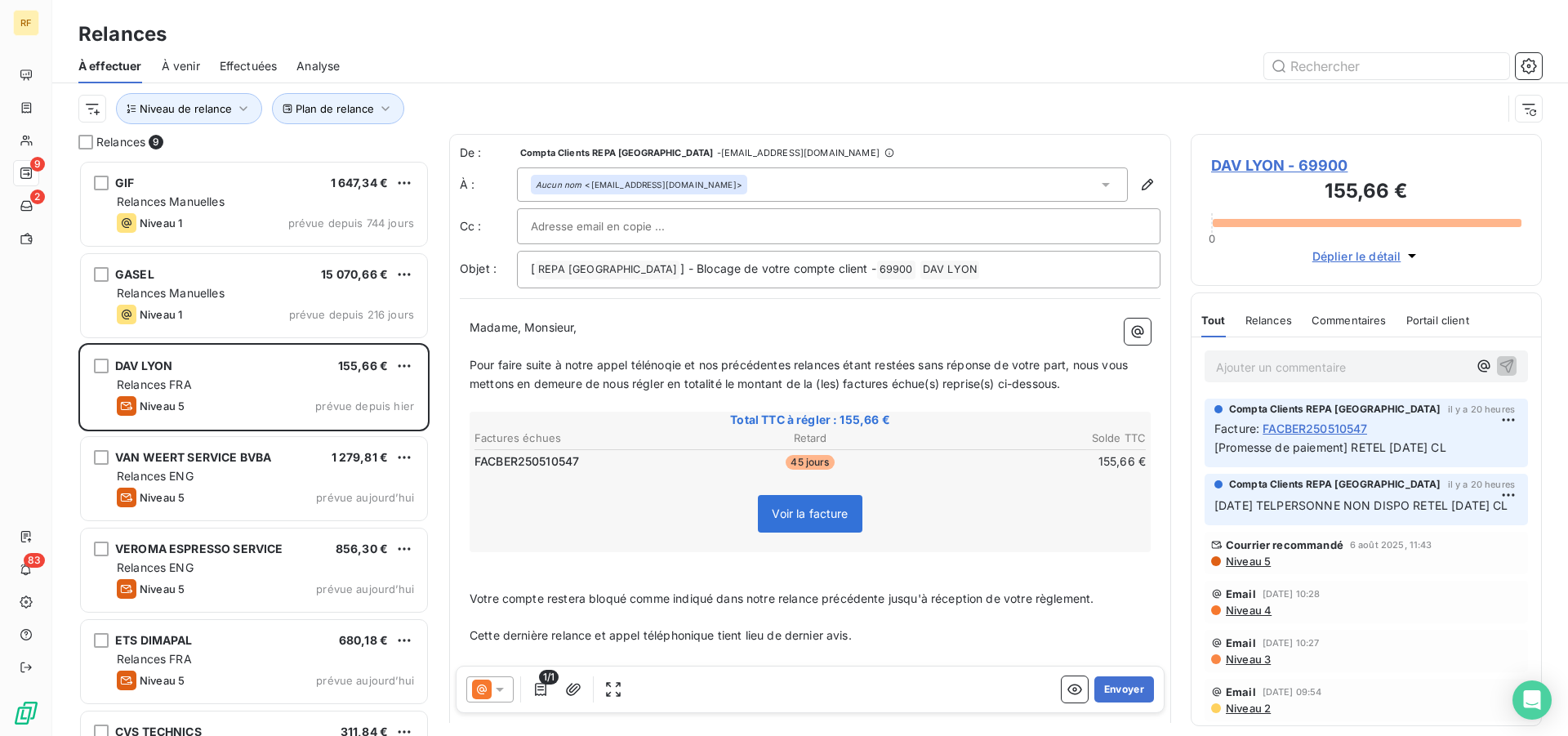
click at [657, 368] on span "Pour faire suite à notre appel télénoqie et nos précédentes relances étant rest…" at bounding box center [800, 374] width 661 height 32
drag, startPoint x: 677, startPoint y: 363, endPoint x: 711, endPoint y: 417, distance: 63.8
click at [677, 367] on span "Pour faire suite à notre appel téléphoqie et nos précédentes relances étant res…" at bounding box center [804, 374] width 669 height 32
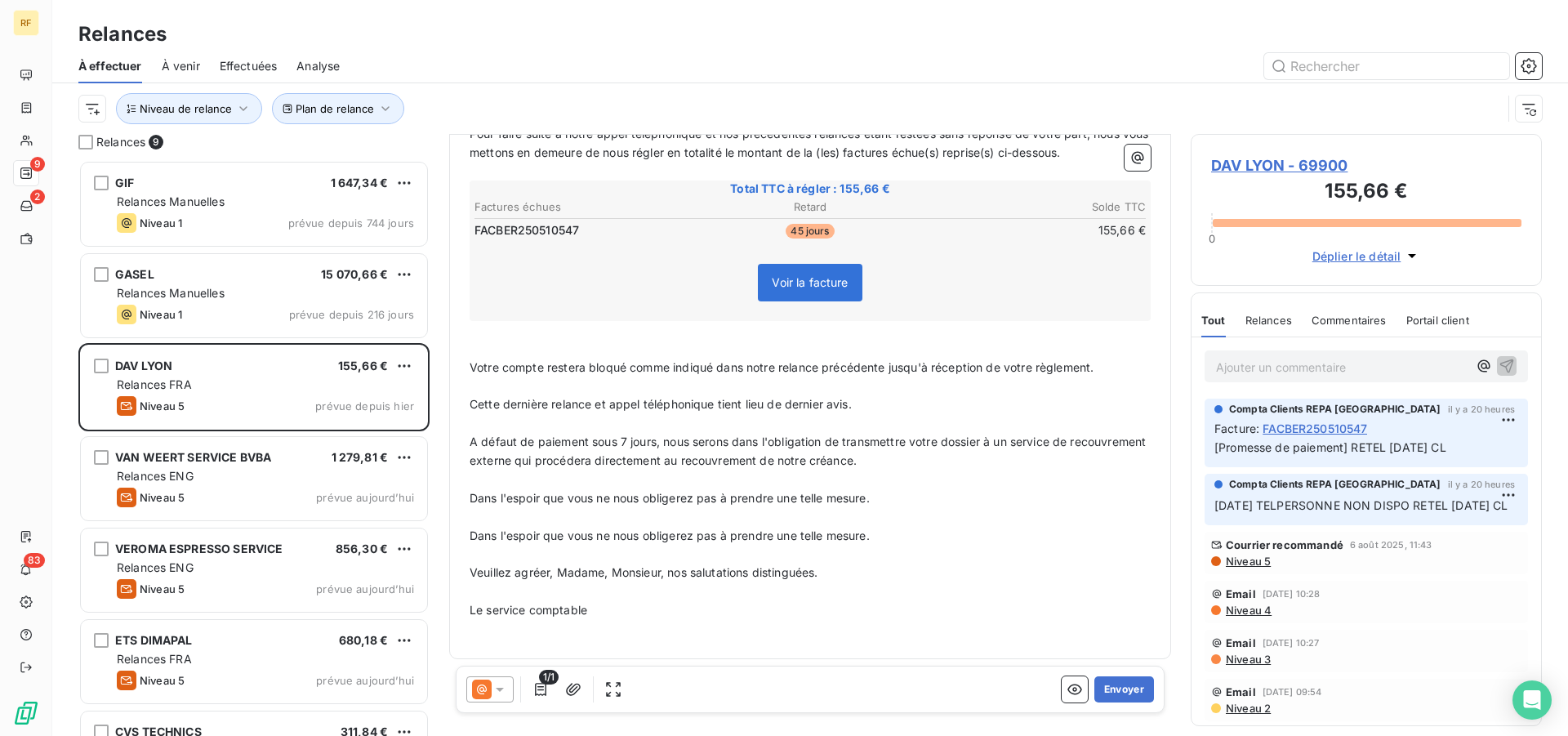
scroll to position [235, 0]
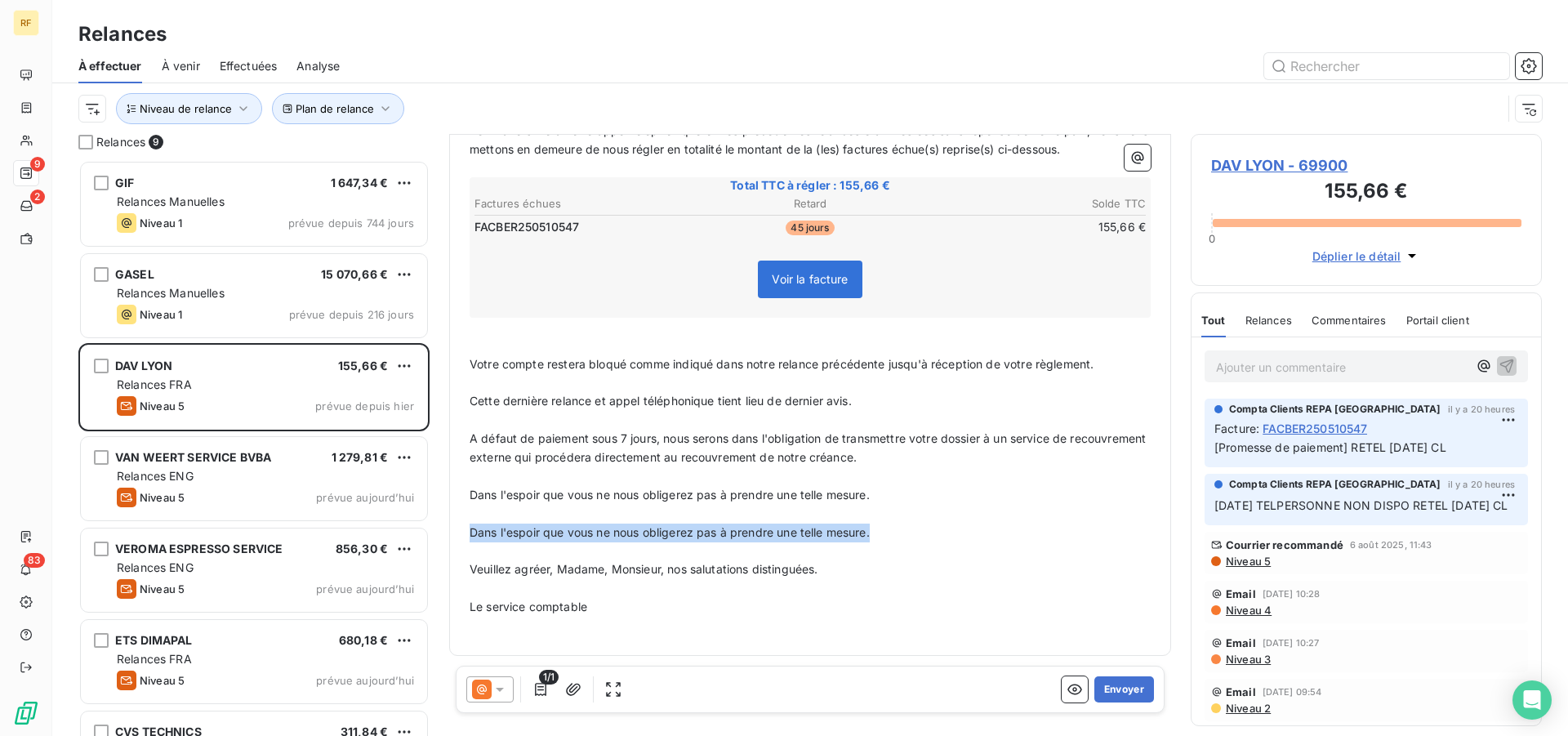
drag, startPoint x: 891, startPoint y: 535, endPoint x: 454, endPoint y: 526, distance: 437.1
click at [454, 526] on div "De : Compta Clients REPA France - rappels@leanpay.io À : Aucun nom <dav-lyon@da…" at bounding box center [809, 277] width 721 height 756
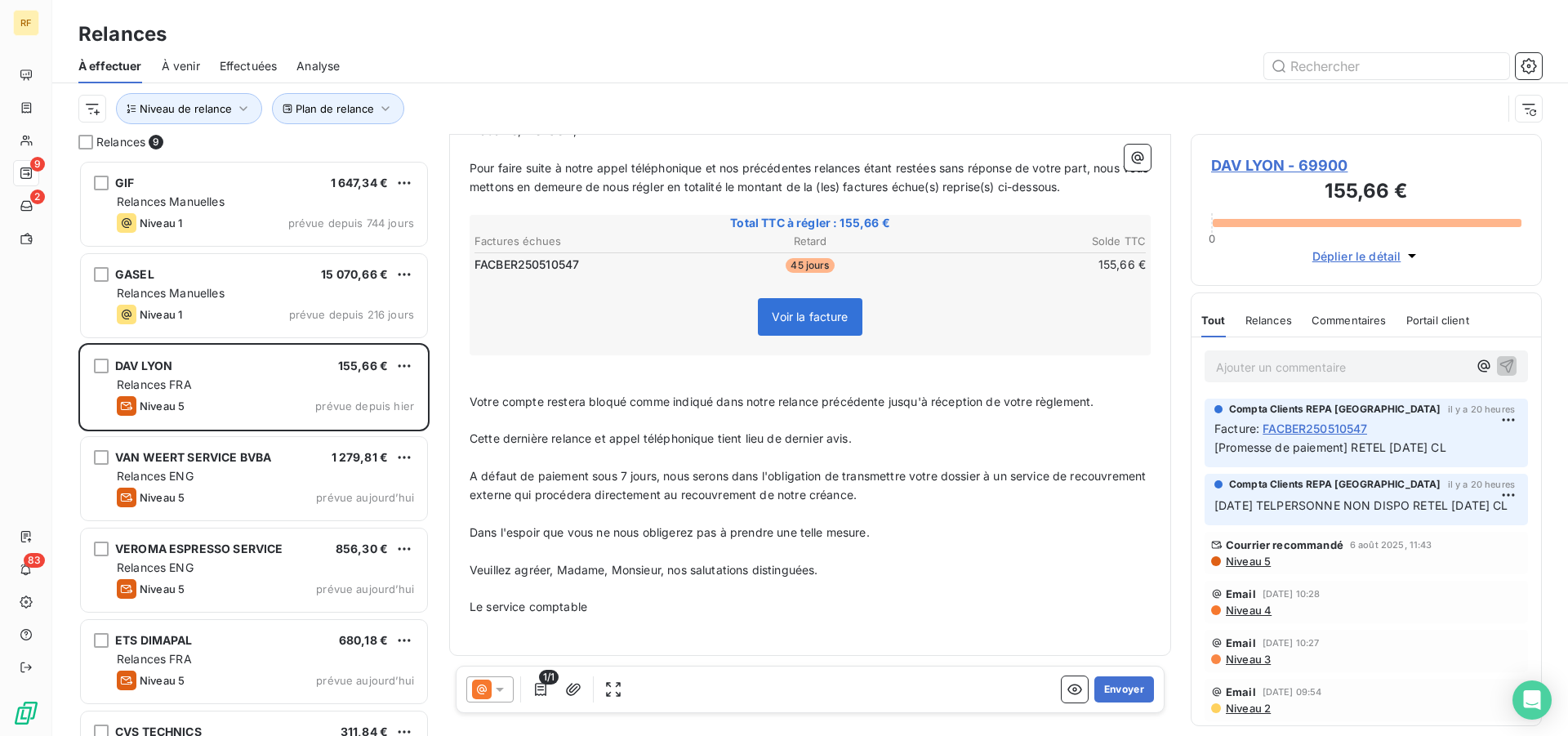
scroll to position [198, 0]
click at [996, 573] on p "Veuillez agréer, Madame, Monsieur, nos salutations distinguées." at bounding box center [809, 571] width 681 height 19
click at [1109, 682] on button "Envoyer" at bounding box center [1124, 689] width 59 height 26
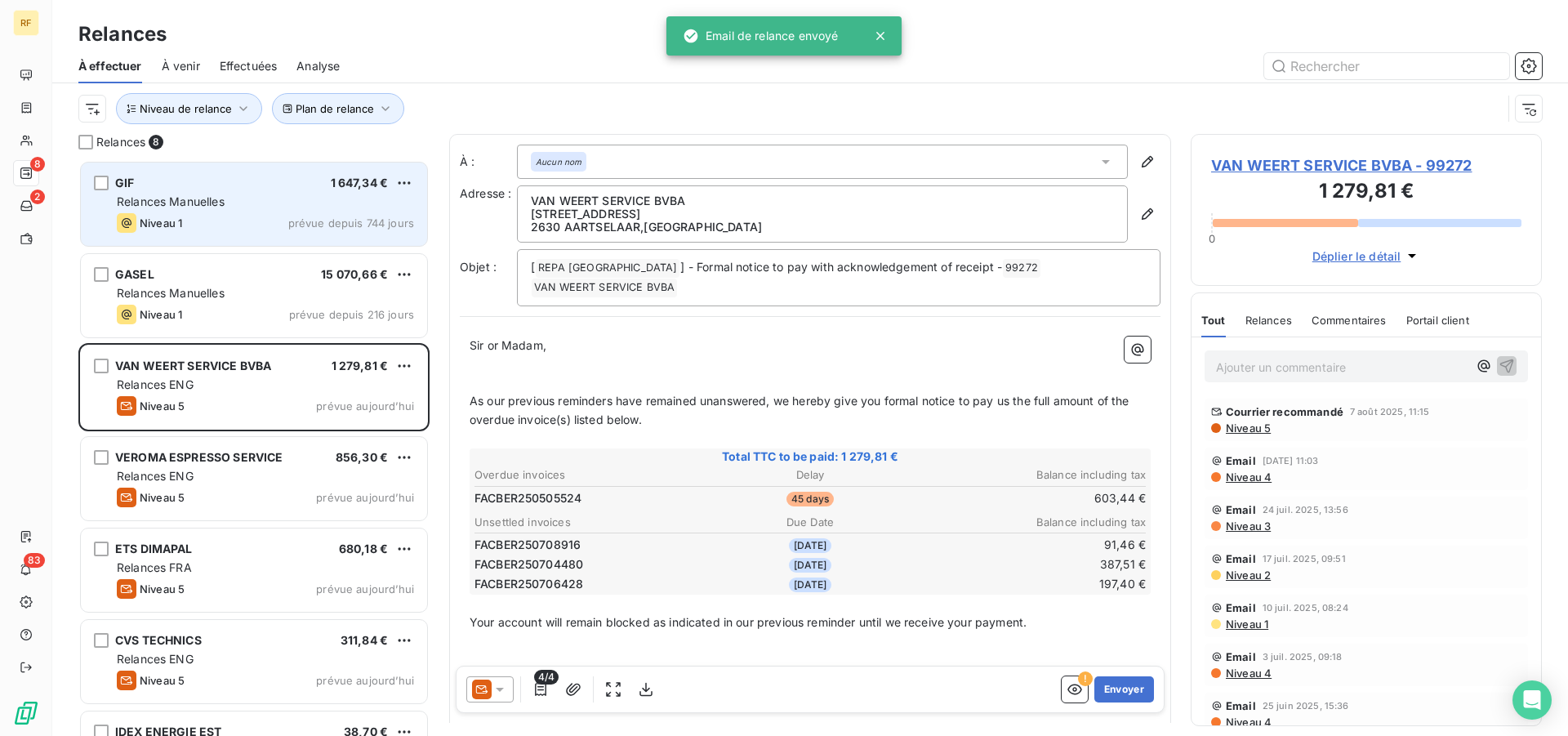
scroll to position [562, 337]
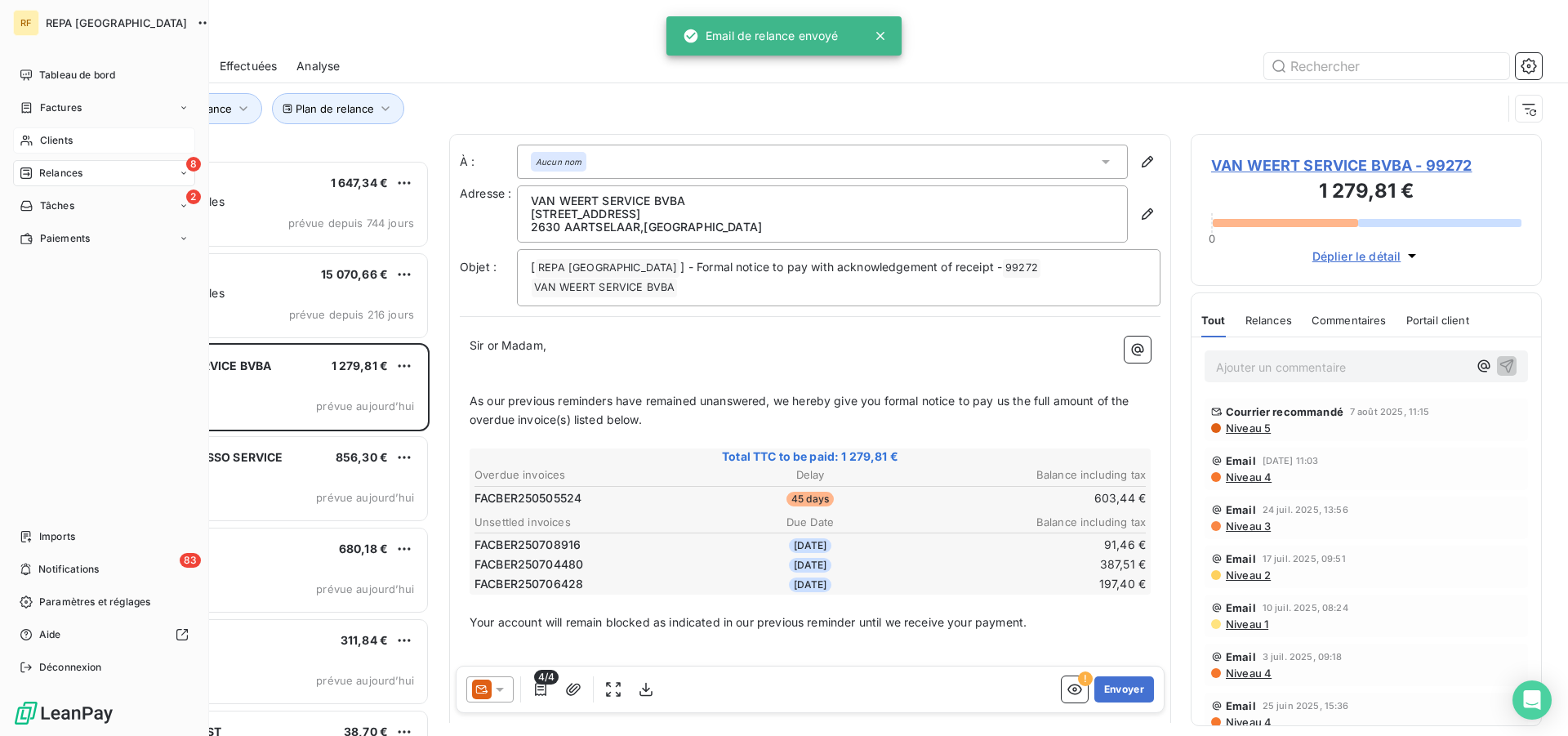
click at [31, 138] on icon at bounding box center [27, 141] width 14 height 13
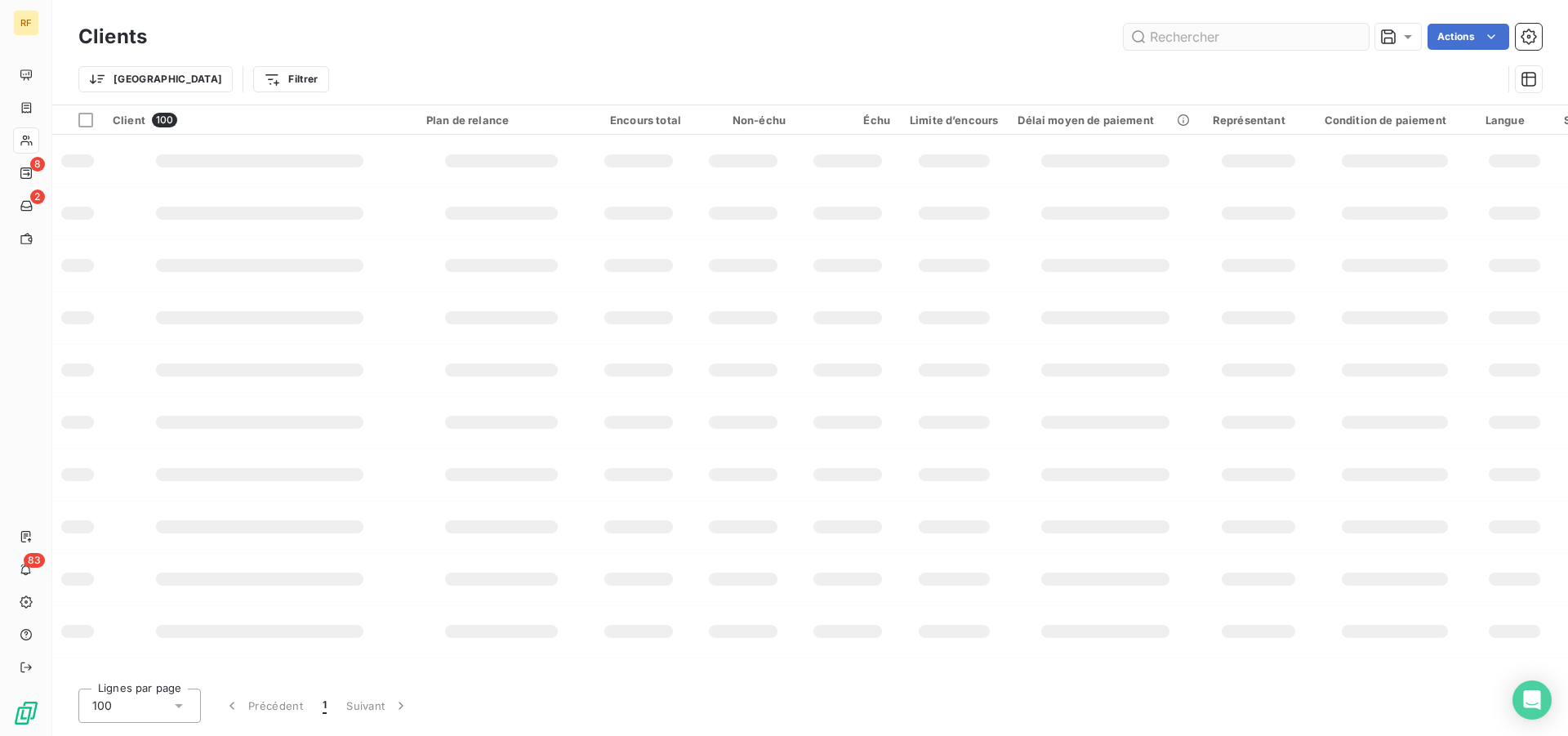
click at [1327, 36] on input "text" at bounding box center [1246, 36] width 245 height 26
type input "69900"
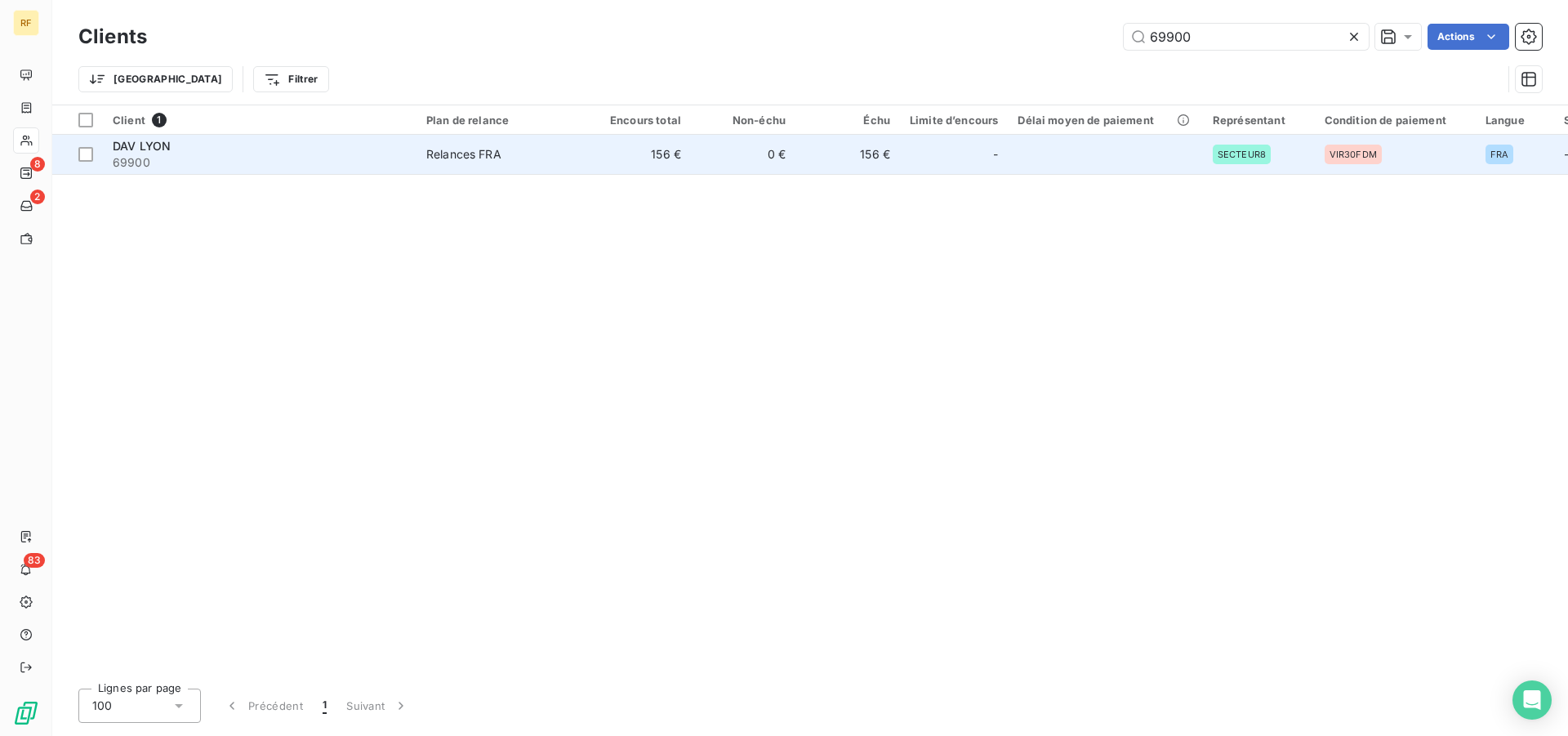
click at [456, 155] on div "Relances FRA" at bounding box center [463, 154] width 75 height 16
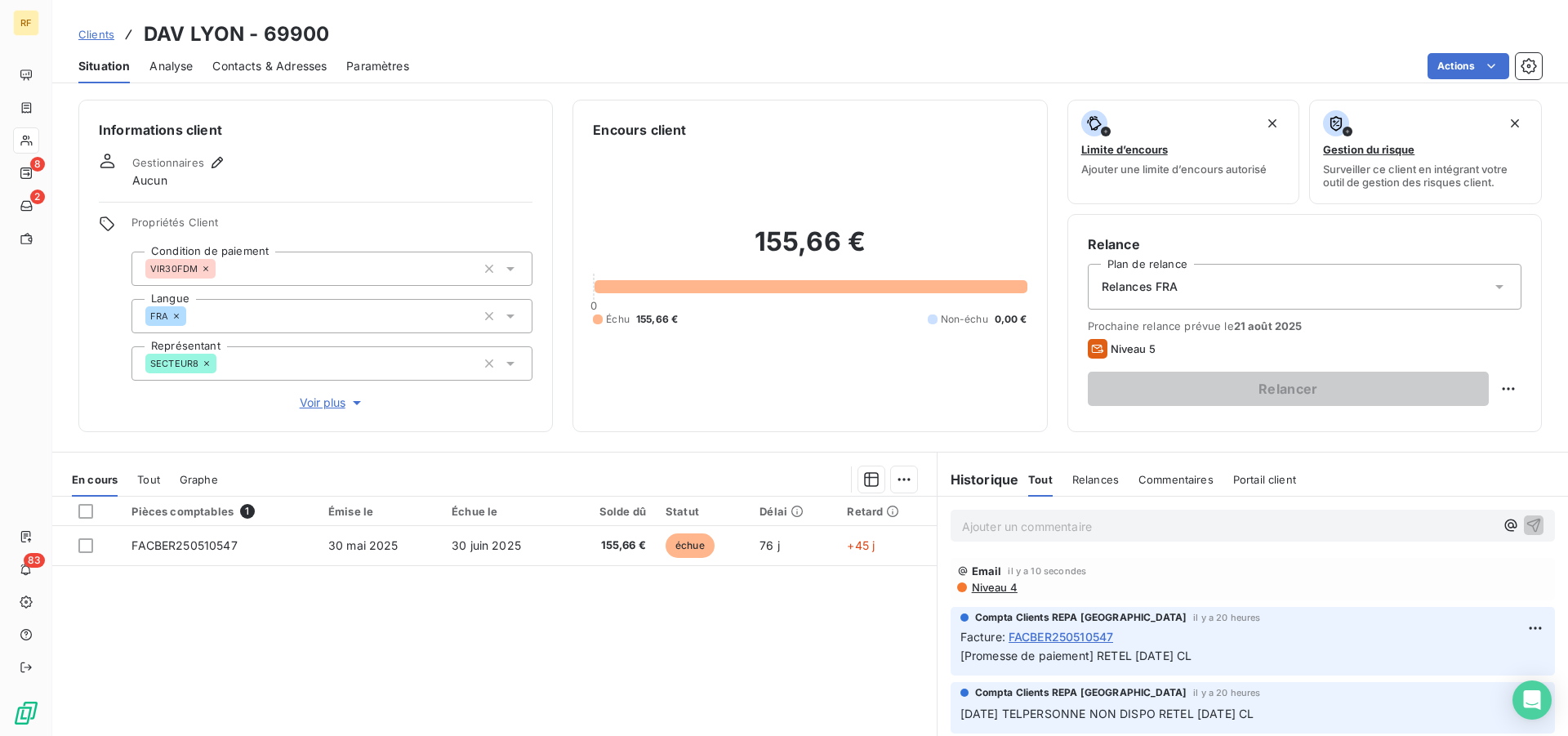
click at [1206, 292] on div "Relances FRA" at bounding box center [1304, 287] width 434 height 46
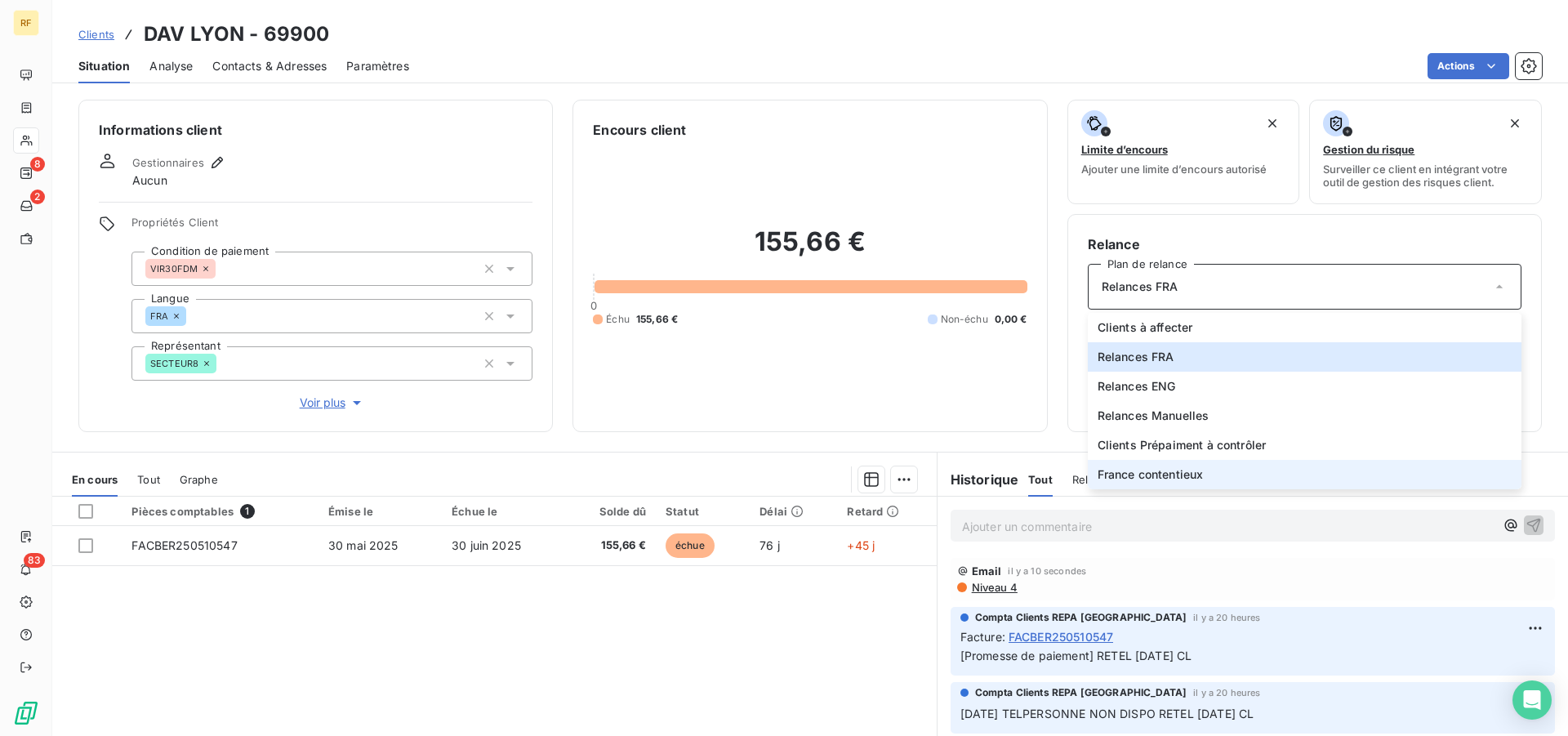
click at [1189, 479] on span "France contentieux" at bounding box center [1150, 474] width 106 height 16
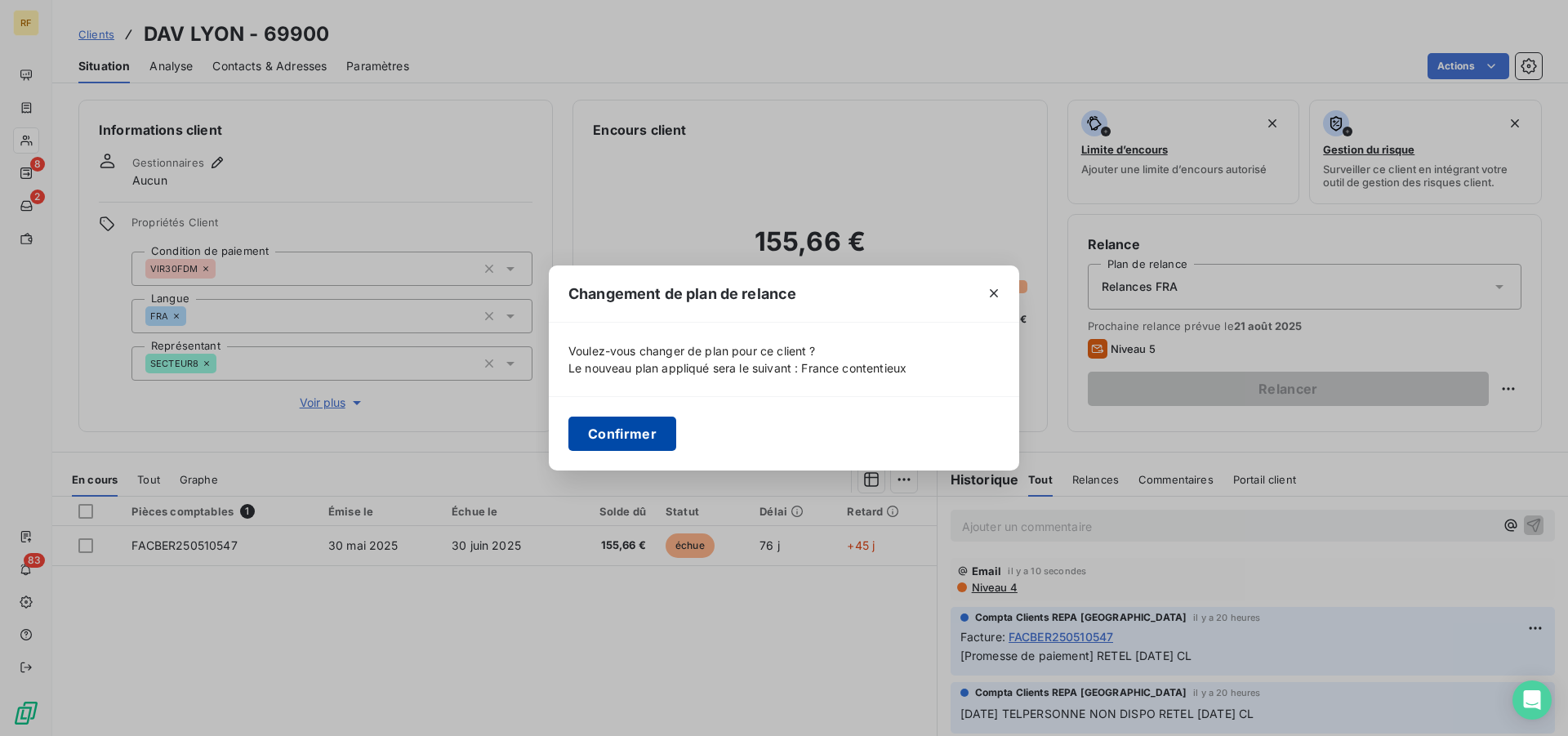
click at [634, 436] on button "Confirmer" at bounding box center [622, 434] width 108 height 34
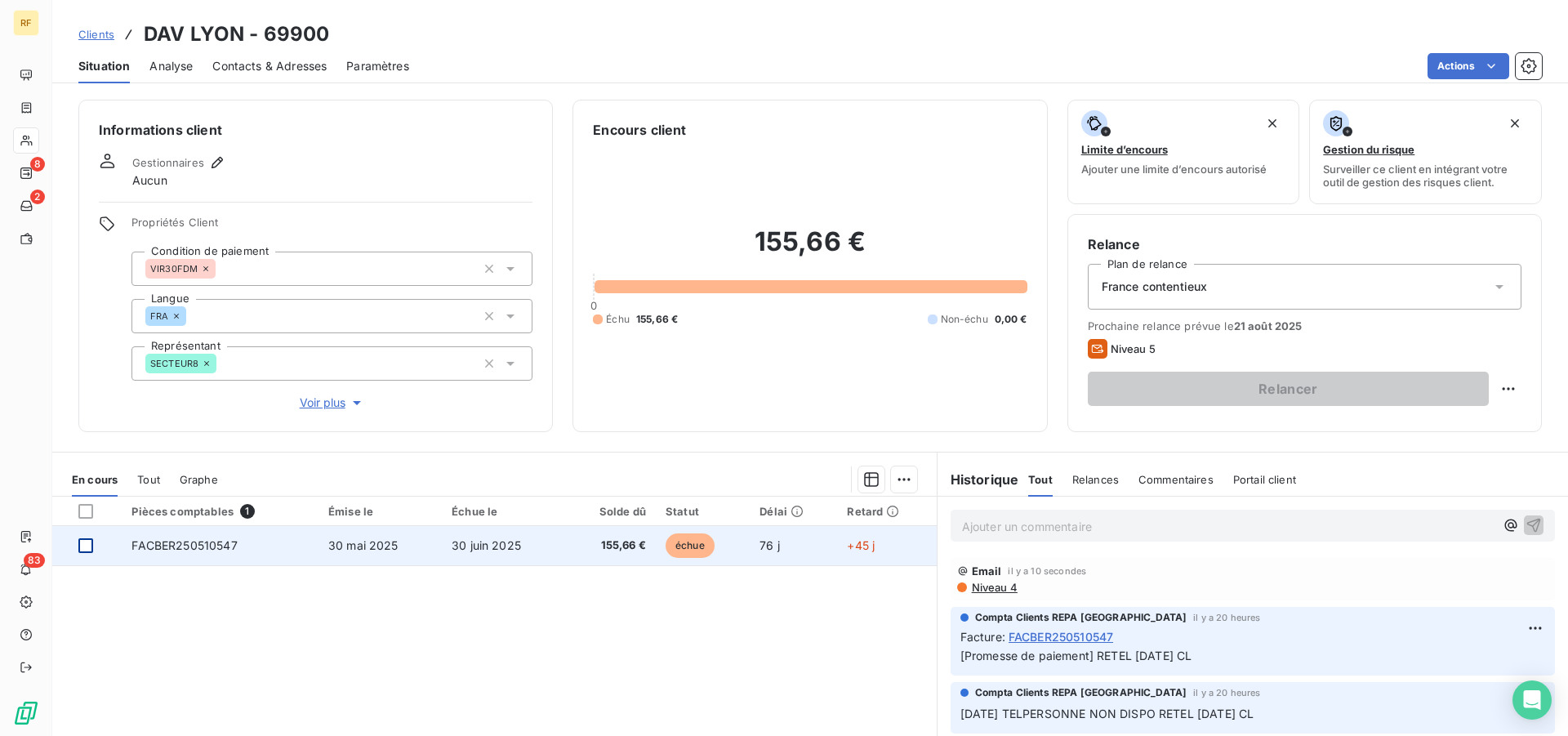
click at [90, 548] on div at bounding box center [85, 545] width 14 height 14
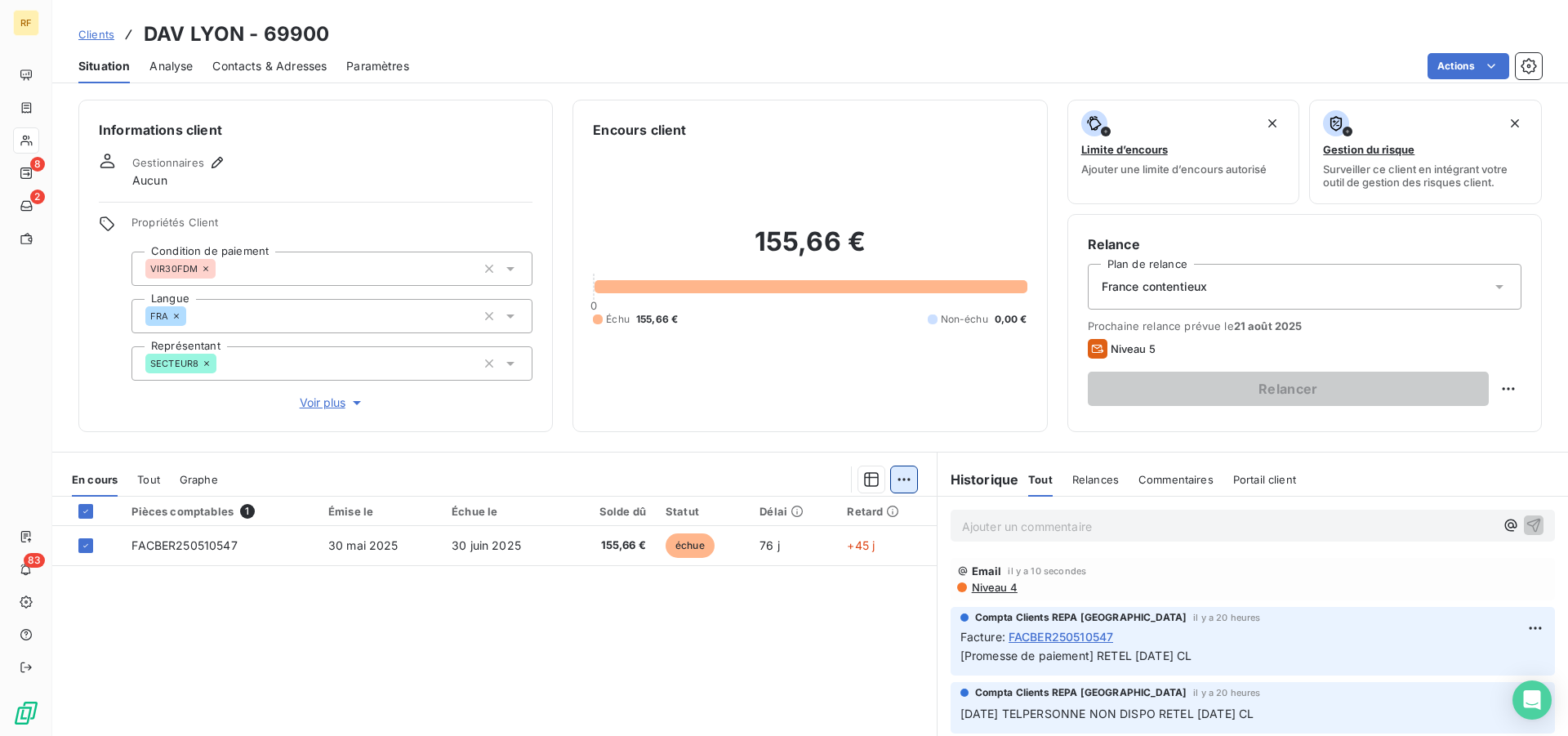
click at [894, 486] on html "RF 8 2 83 Clients DAV LYON - 69900 Situation Analyse Contacts & Adresses Paramè…" at bounding box center [784, 368] width 1568 height 736
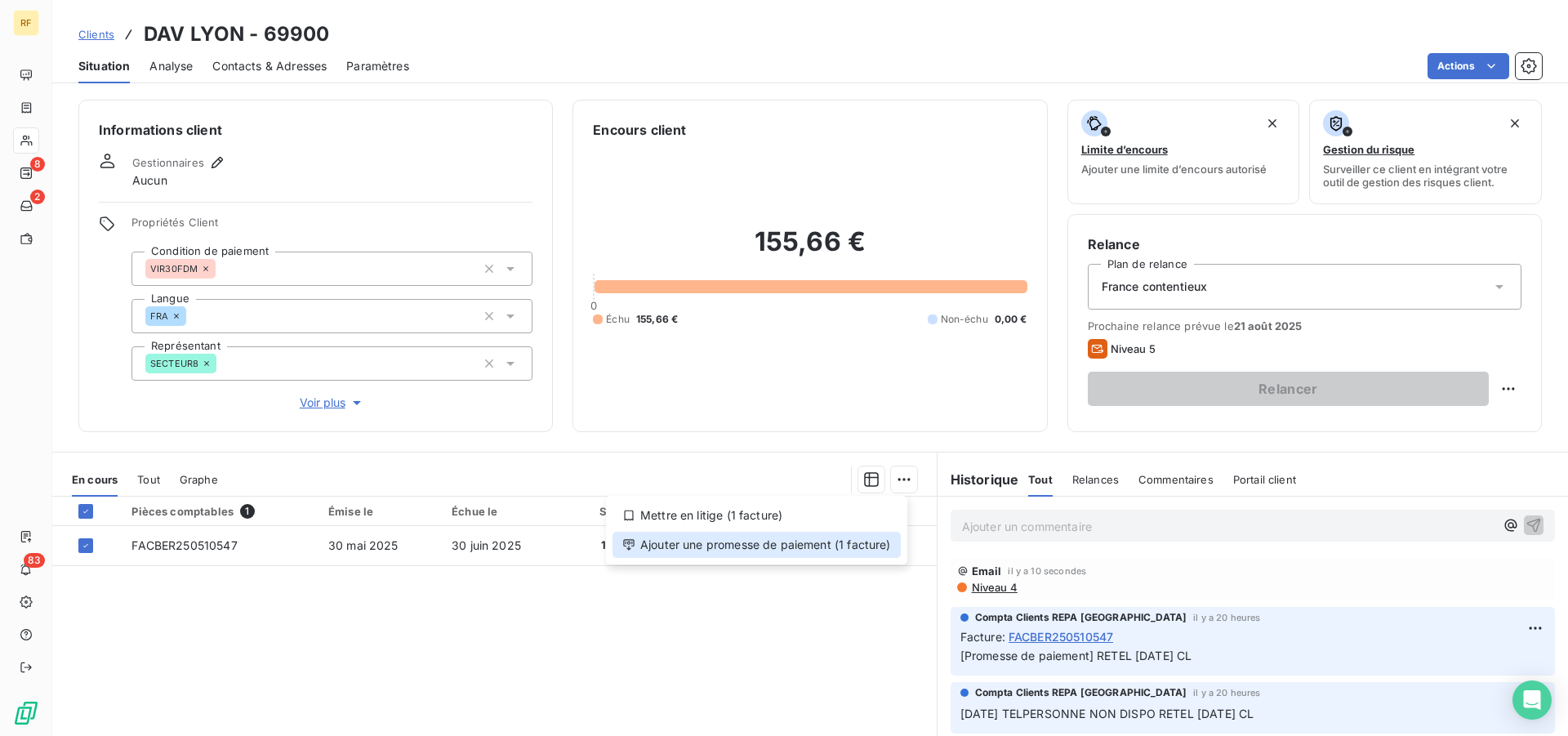
click at [787, 556] on div "Ajouter une promesse de paiement (1 facture)" at bounding box center [757, 544] width 289 height 26
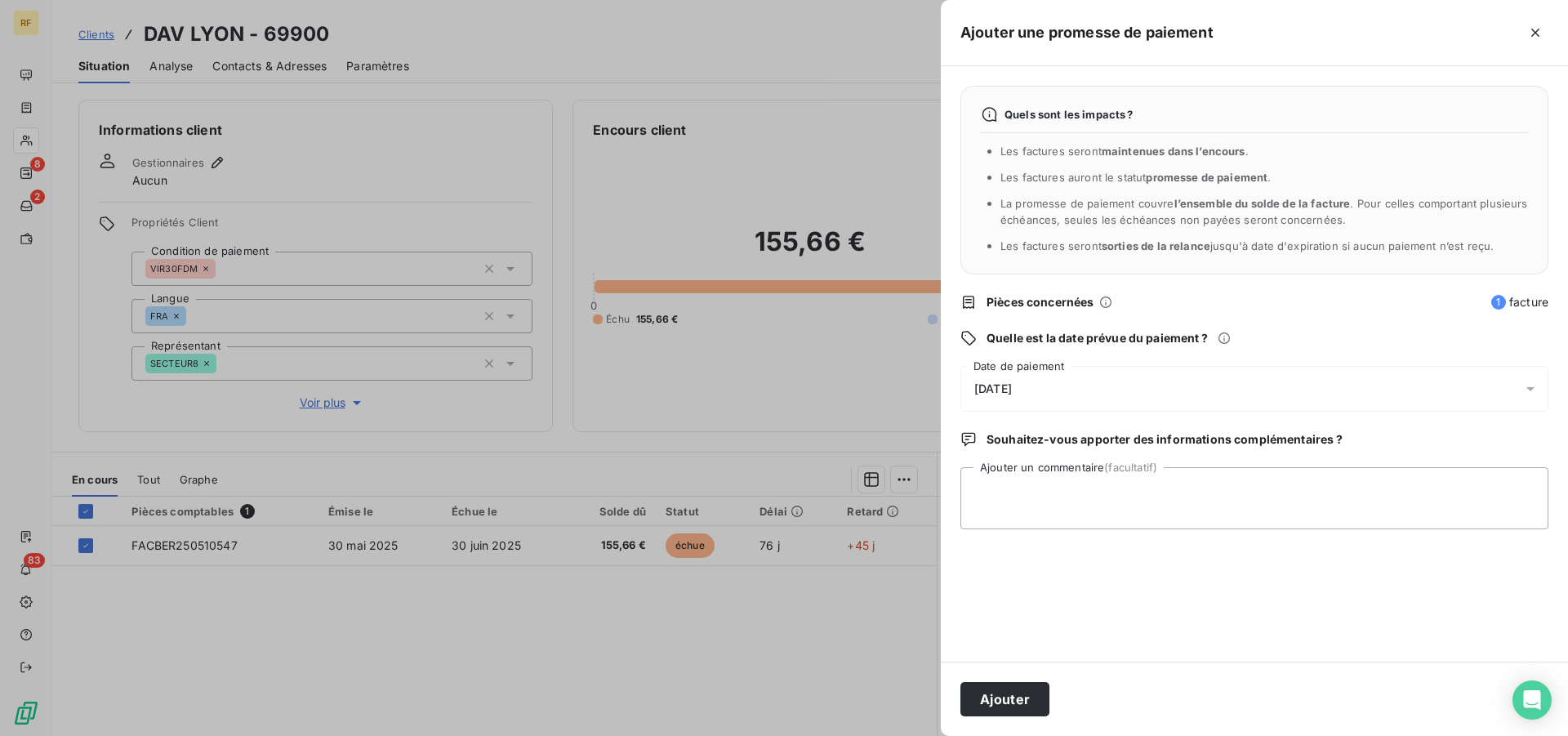
click at [1012, 386] on span "15/08/2025" at bounding box center [993, 389] width 37 height 13
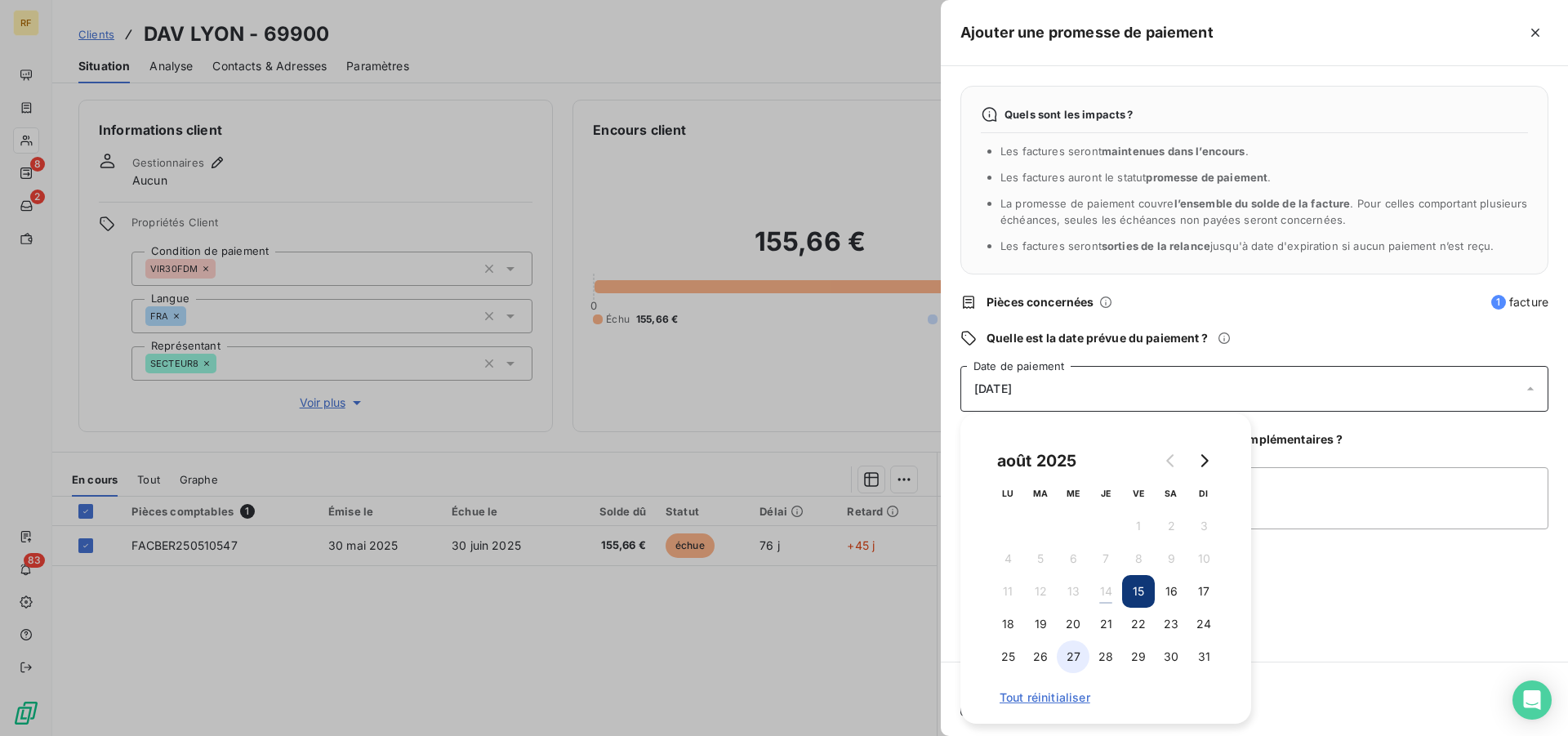
click at [1069, 654] on button "27" at bounding box center [1073, 657] width 32 height 32
click at [1372, 511] on textarea "Ajouter un commentaire (facultatif)" at bounding box center [1254, 498] width 588 height 62
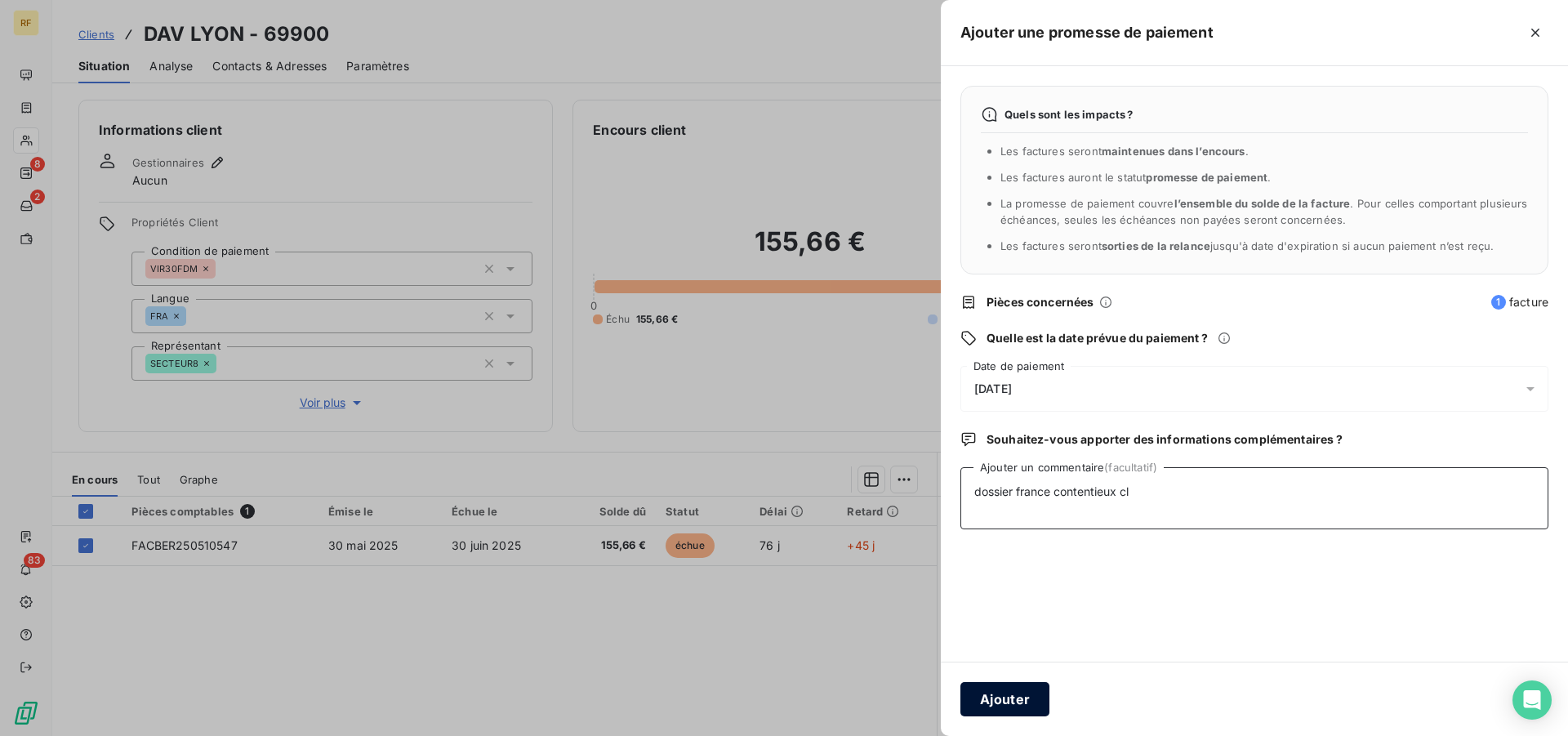
type textarea "dossier france contentieux cl"
click at [1022, 696] on button "Ajouter" at bounding box center [1004, 700] width 89 height 34
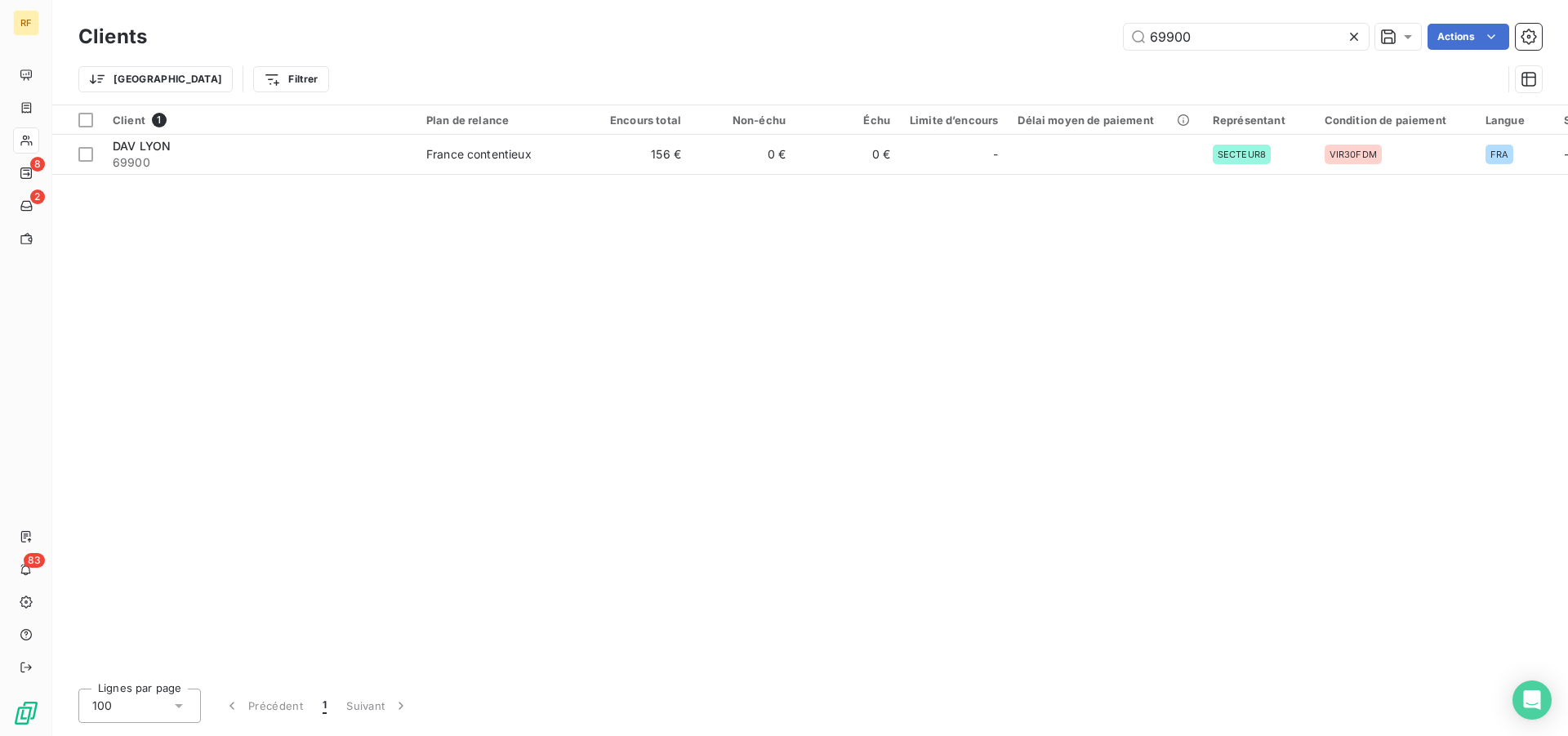
click at [1355, 34] on icon at bounding box center [1354, 36] width 9 height 9
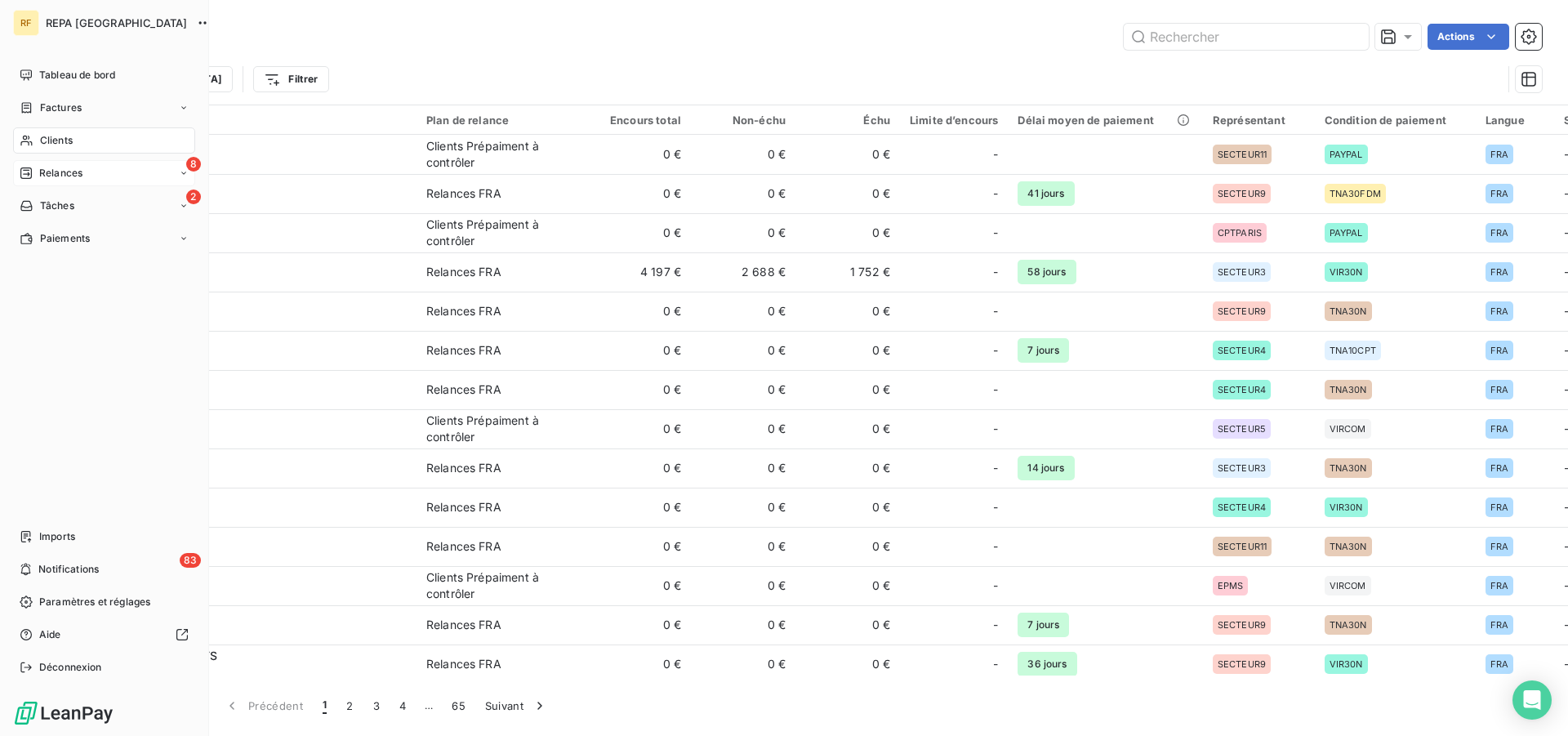
click at [34, 171] on div "Relances" at bounding box center [52, 172] width 63 height 14
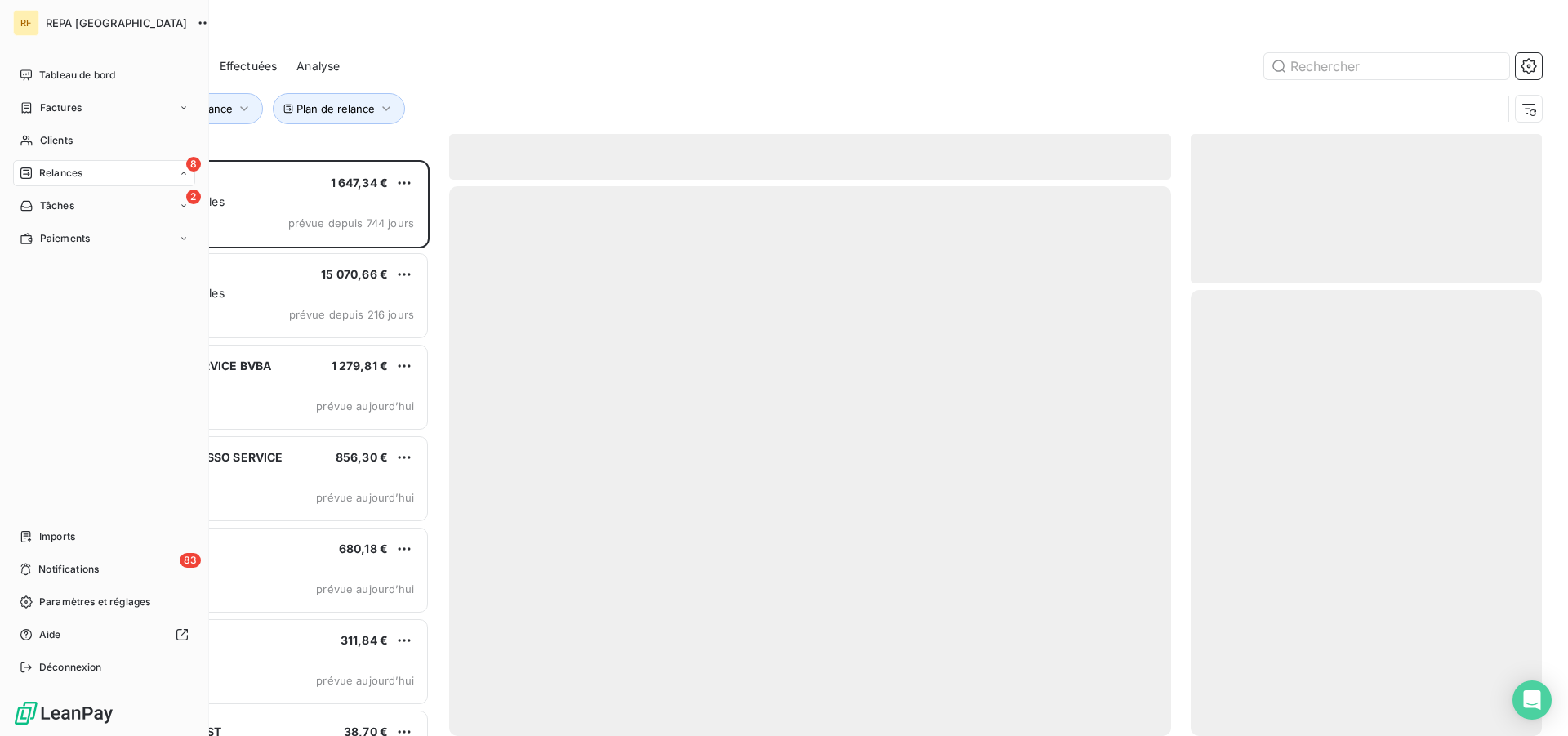
scroll to position [562, 337]
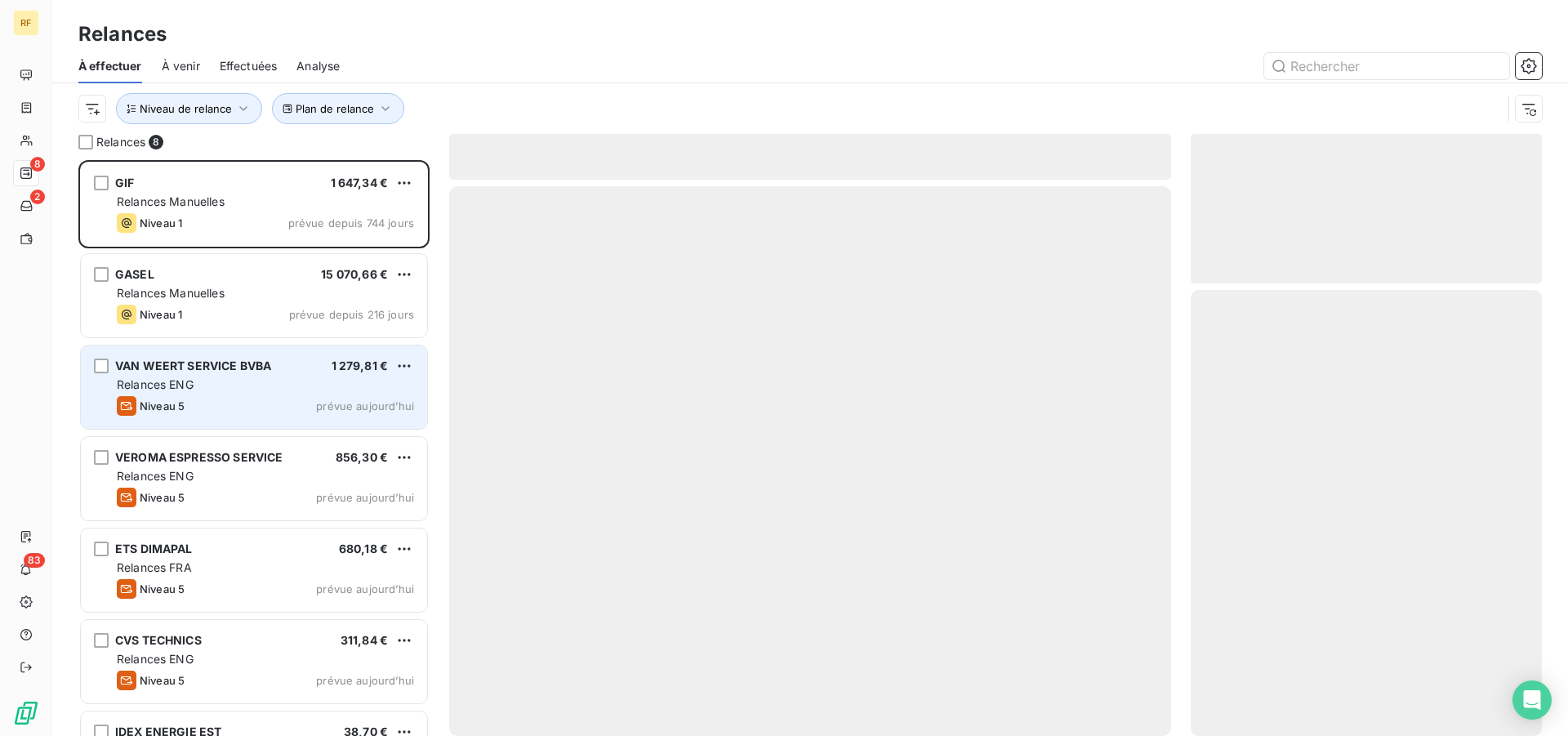
click at [226, 383] on div "Relances ENG" at bounding box center [265, 384] width 297 height 16
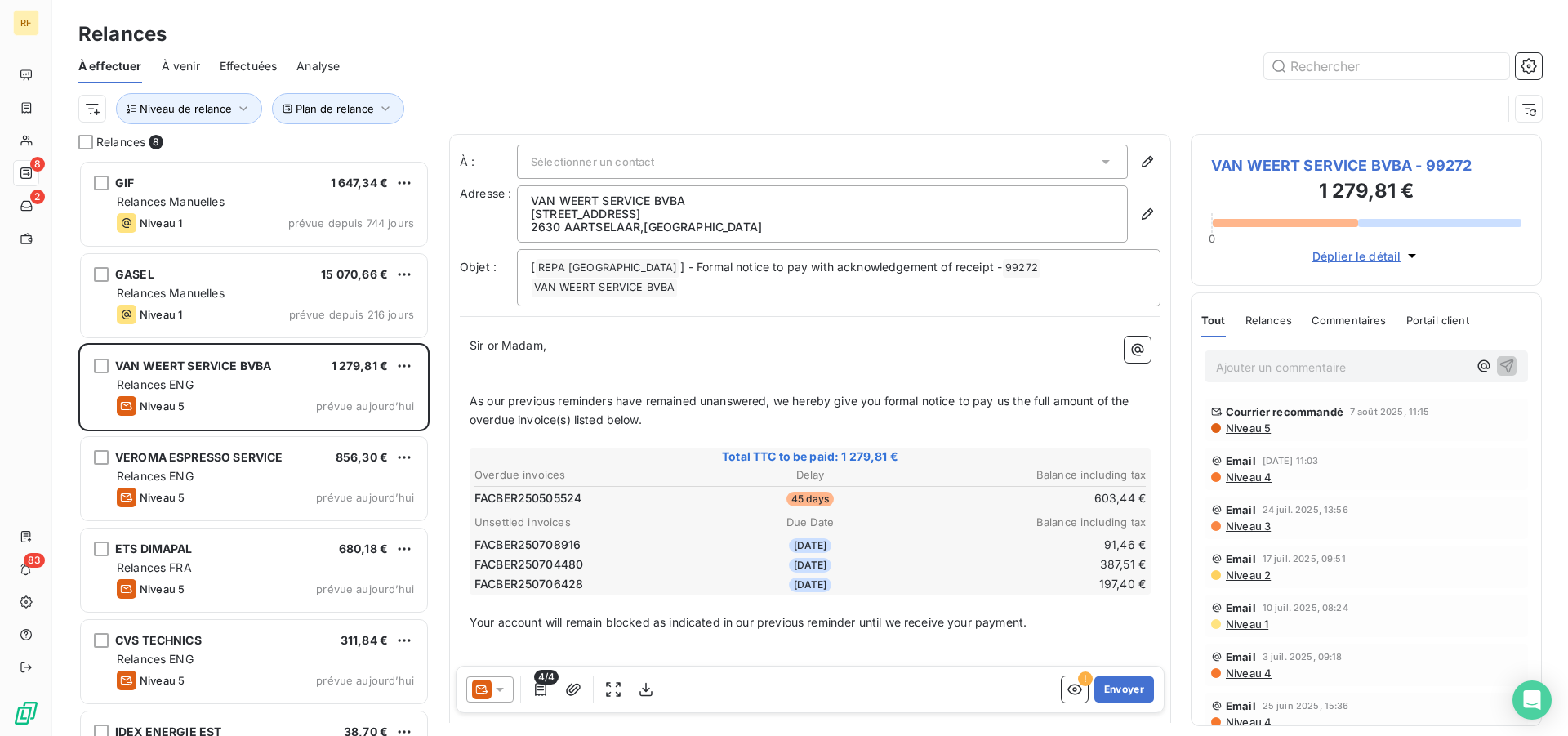
click at [253, 69] on span "Effectuées" at bounding box center [248, 66] width 58 height 16
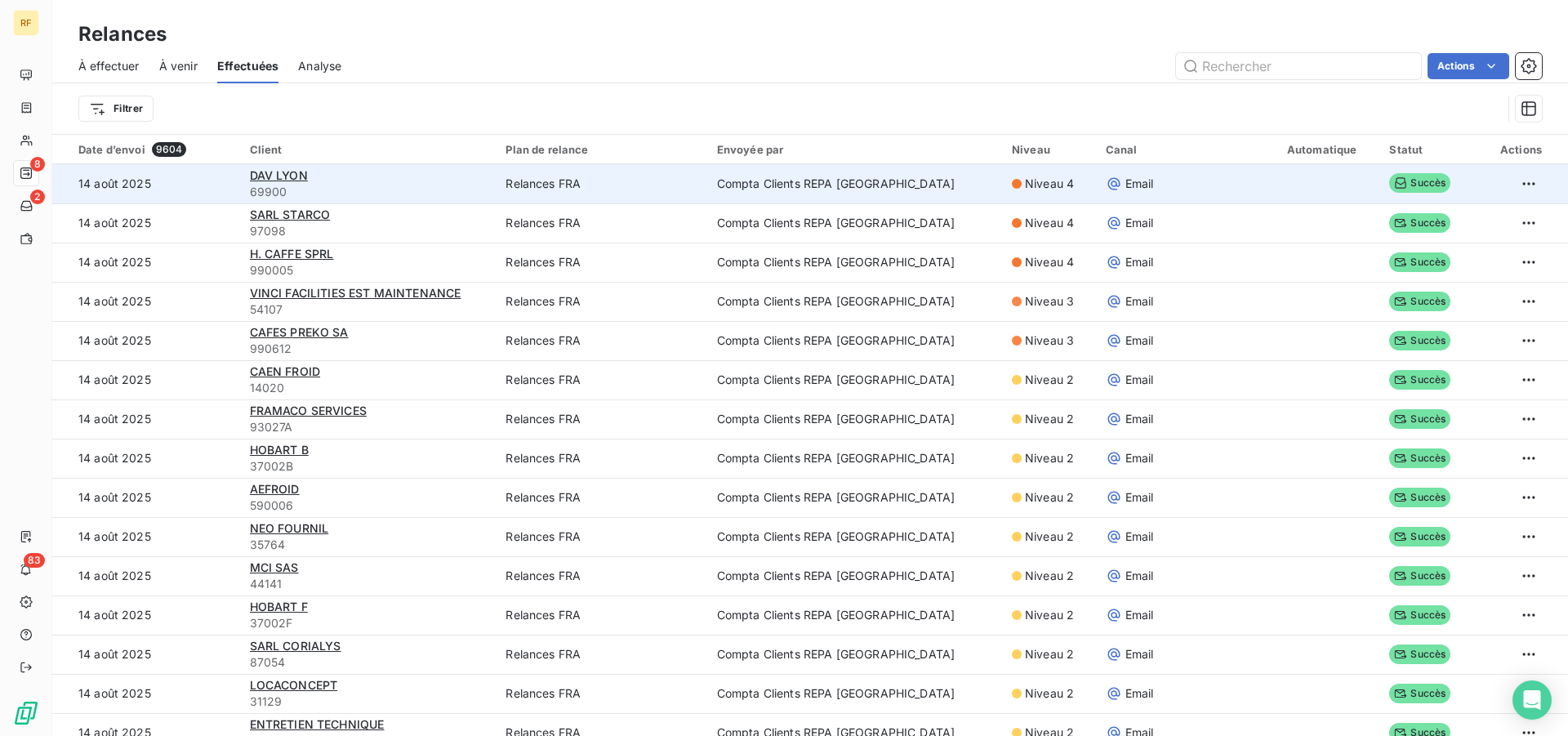
click at [562, 181] on td "Relances FRA" at bounding box center [601, 184] width 210 height 39
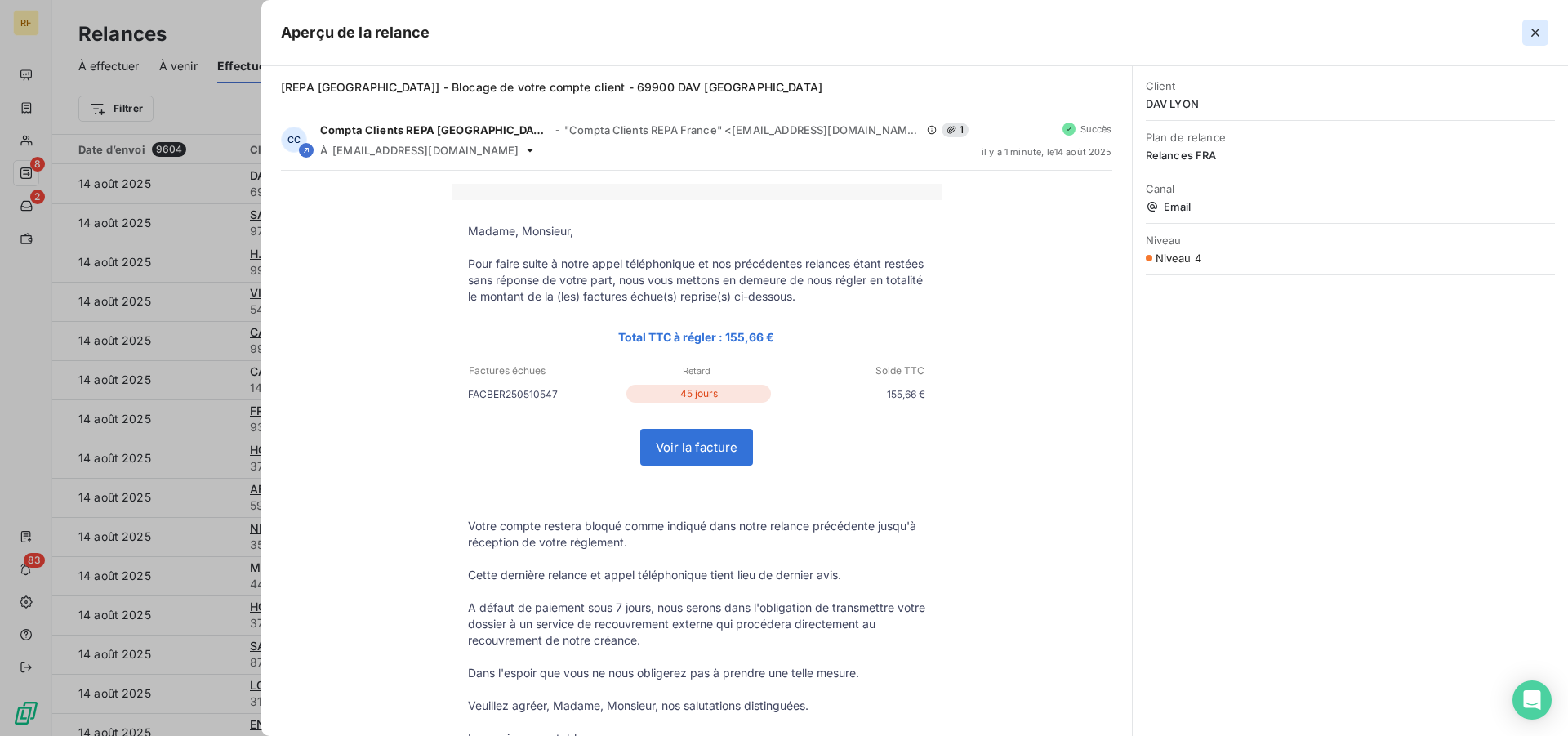
click at [1533, 35] on icon "button" at bounding box center [1535, 32] width 9 height 9
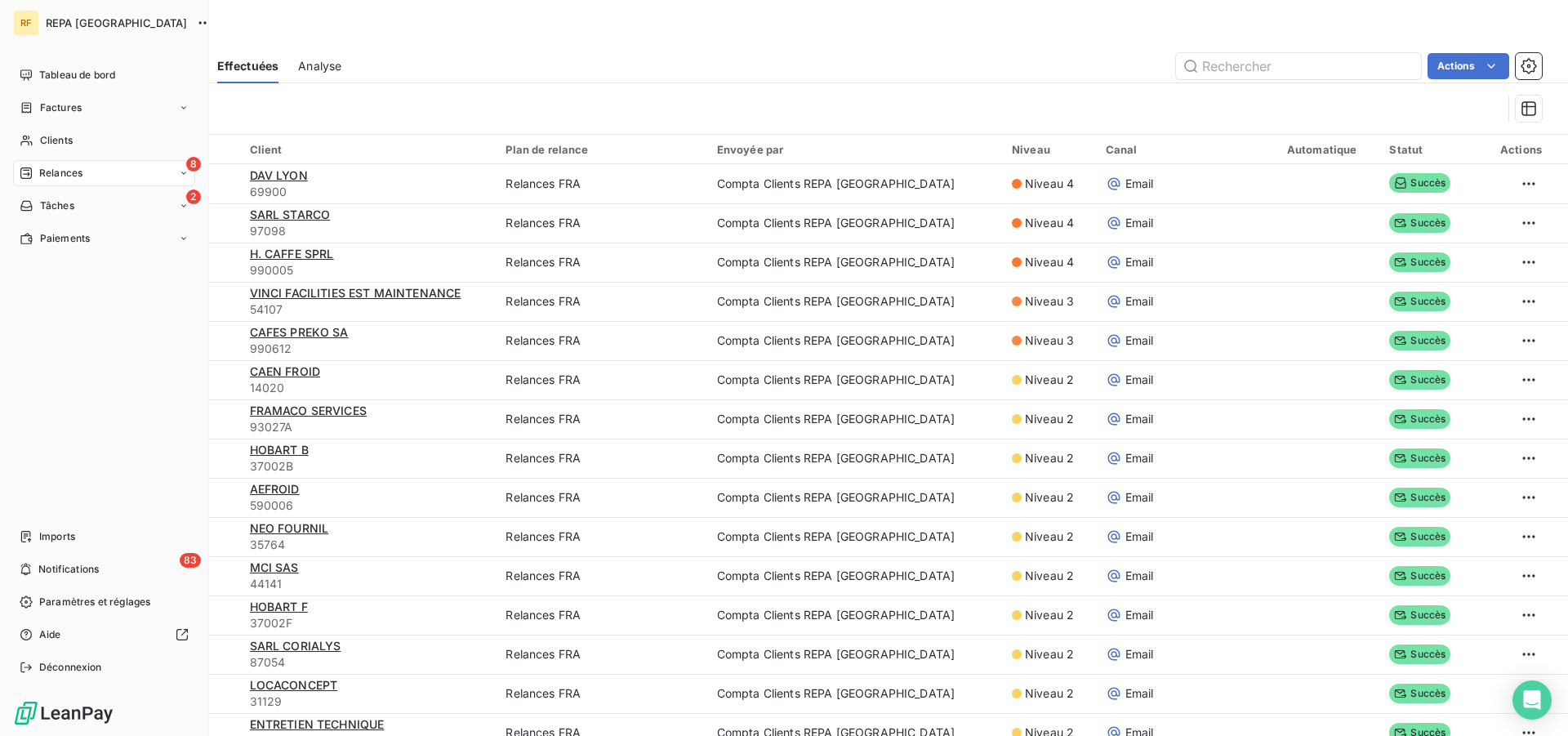
click at [71, 184] on div "8 Relances" at bounding box center [104, 173] width 183 height 26
click at [92, 174] on div "8 Relances" at bounding box center [104, 173] width 183 height 26
click at [61, 178] on span "Relances" at bounding box center [60, 172] width 43 height 14
click at [58, 212] on span "À effectuer" at bounding box center [66, 206] width 54 height 14
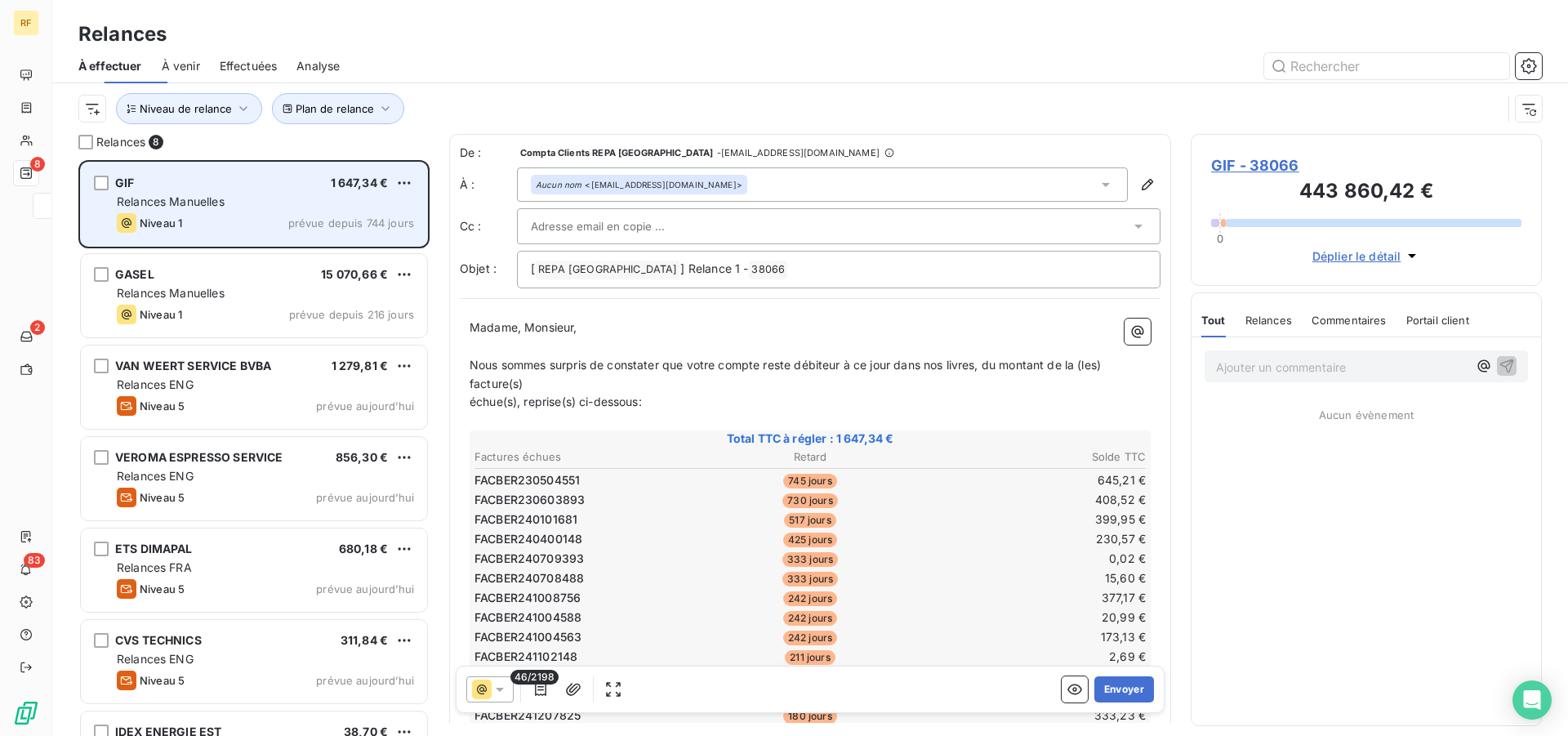
scroll to position [562, 337]
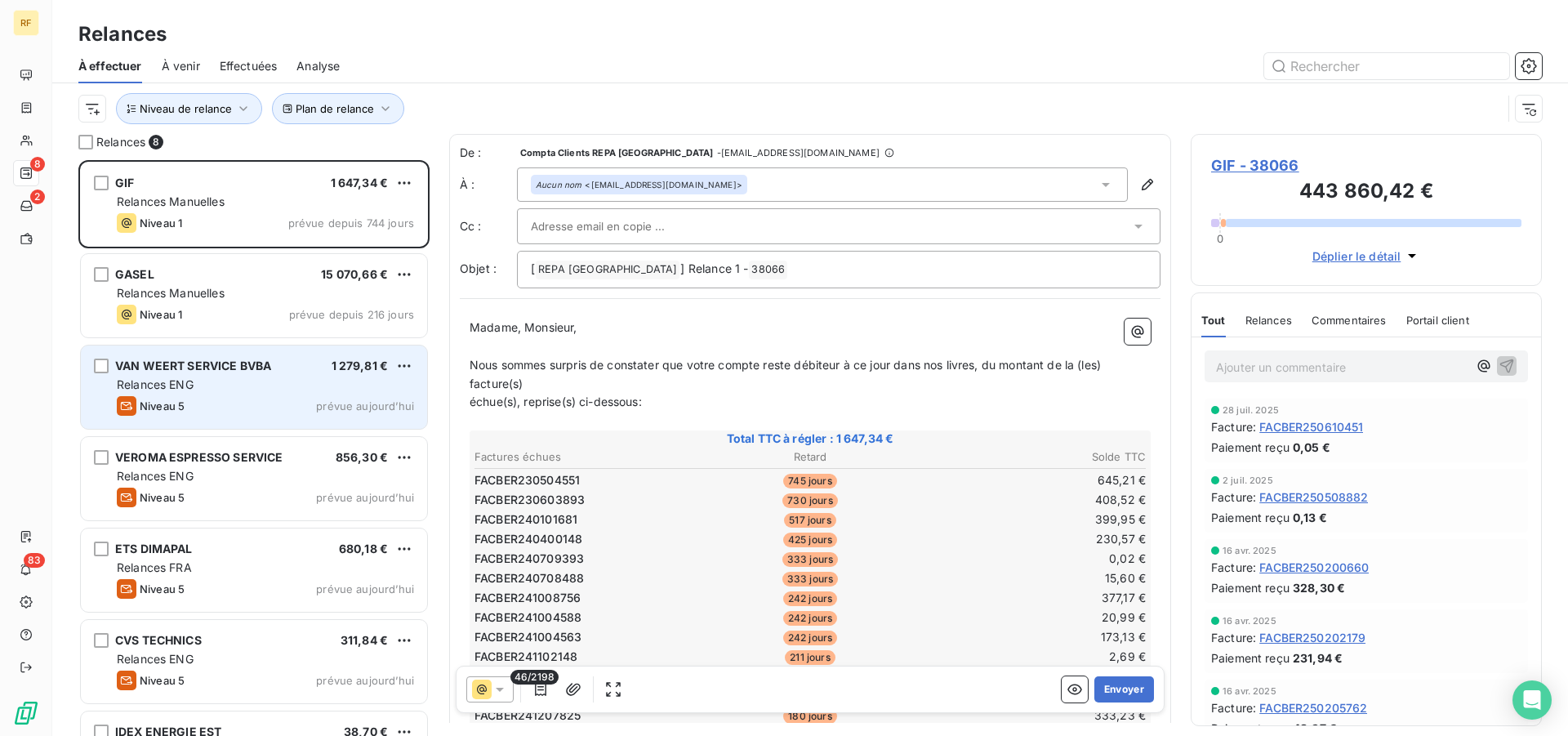
click at [166, 385] on span "Relances ENG" at bounding box center [155, 384] width 76 height 14
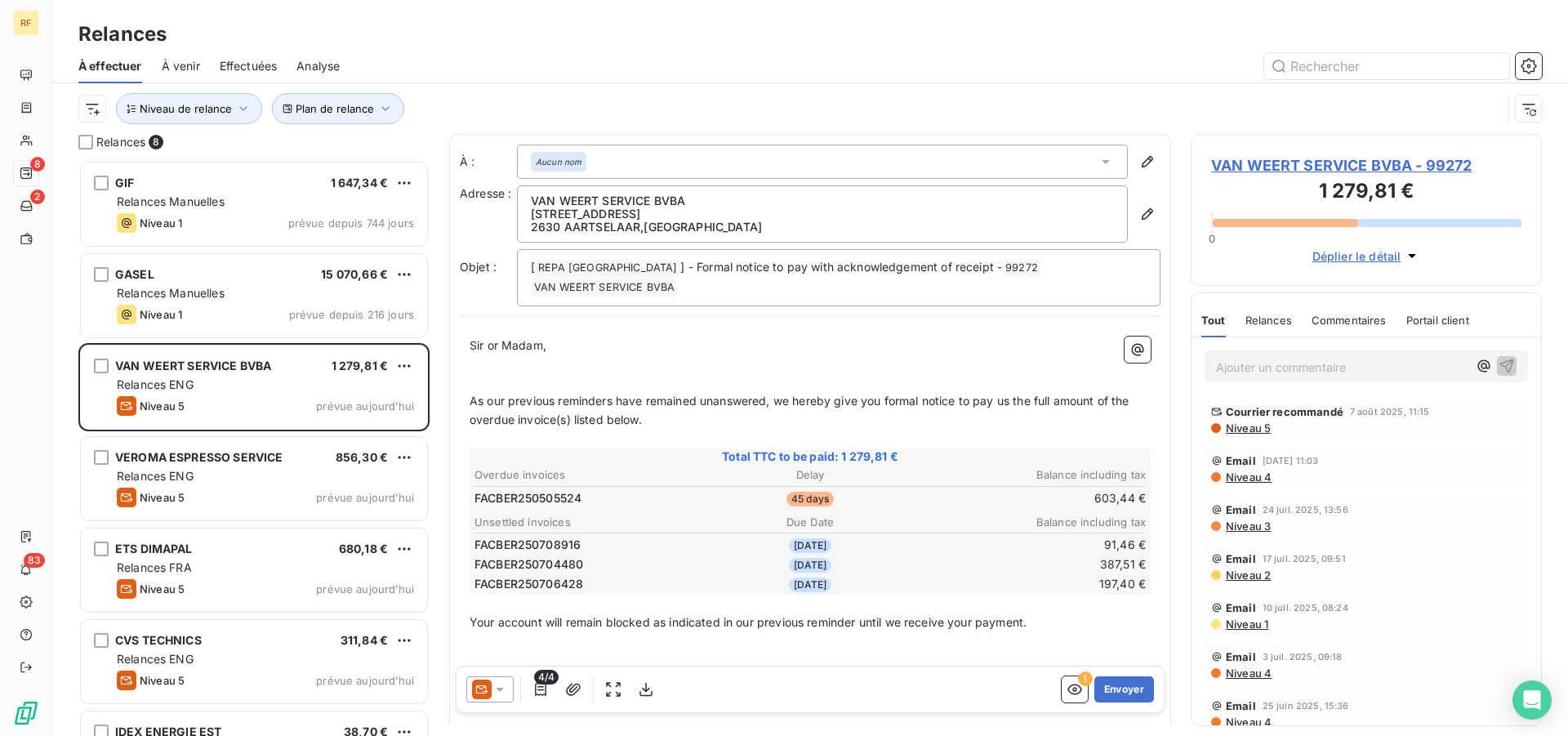
click at [1259, 430] on span "Niveau 5" at bounding box center [1247, 428] width 47 height 13
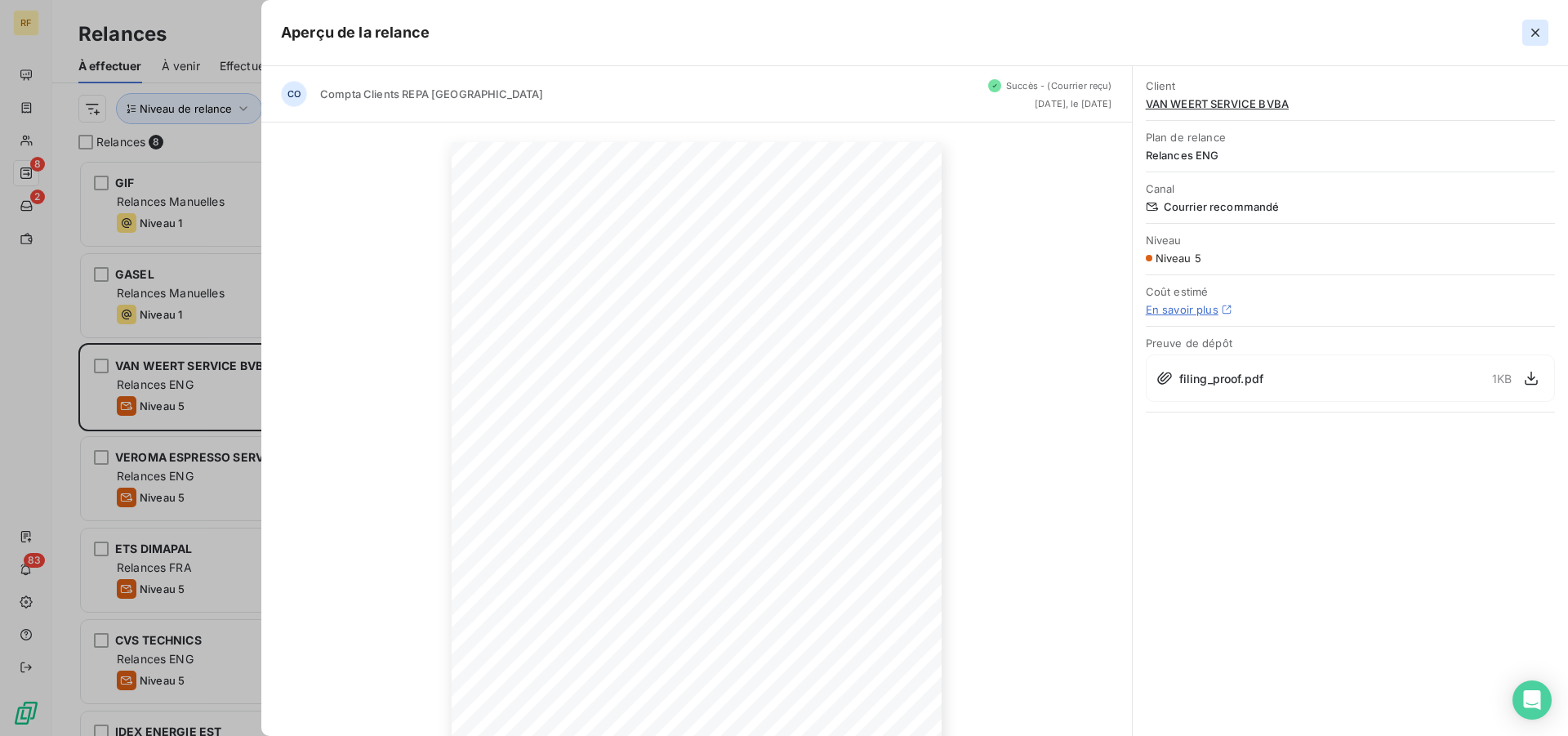
click at [1539, 33] on icon "button" at bounding box center [1535, 32] width 16 height 16
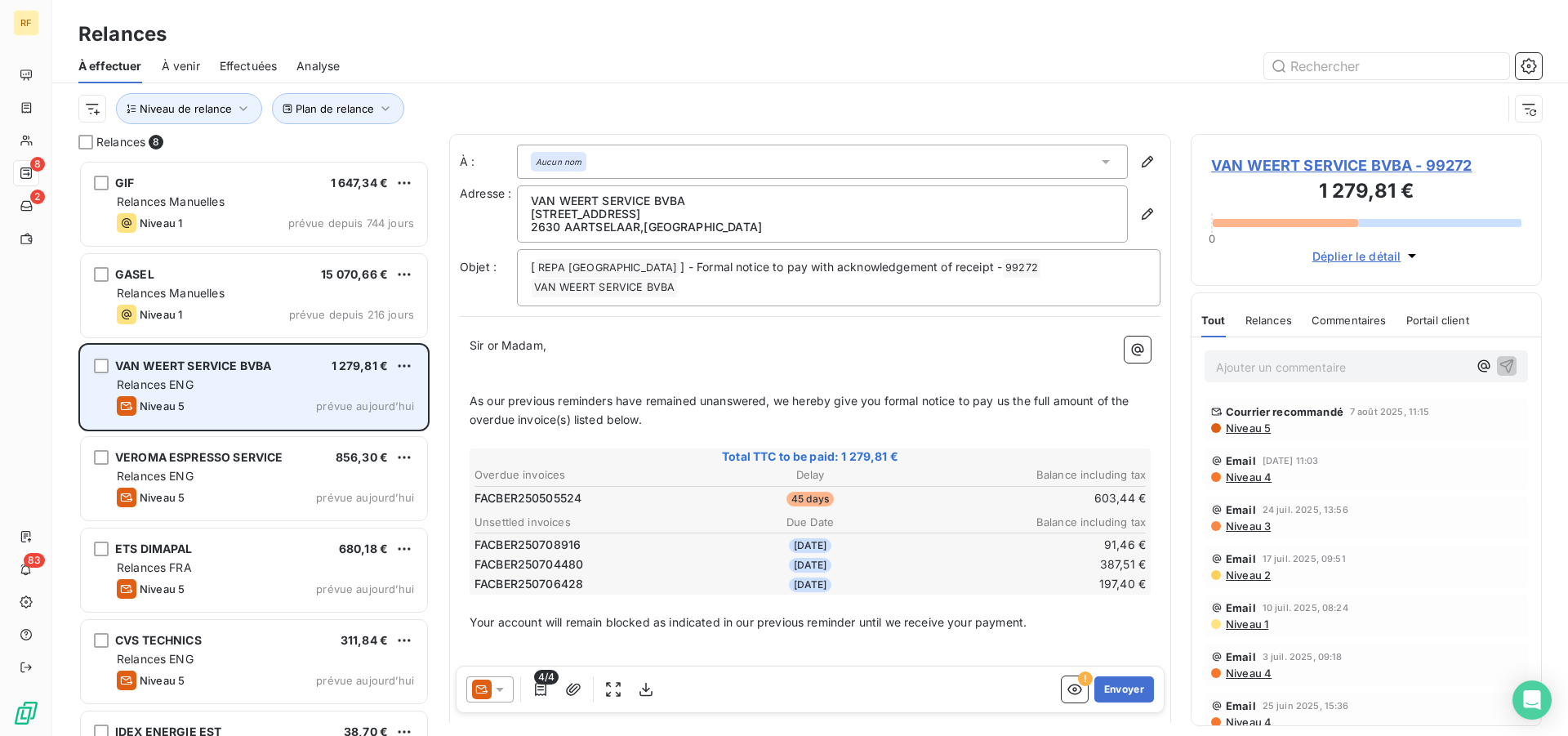
click at [197, 389] on div "Relances ENG" at bounding box center [265, 384] width 297 height 16
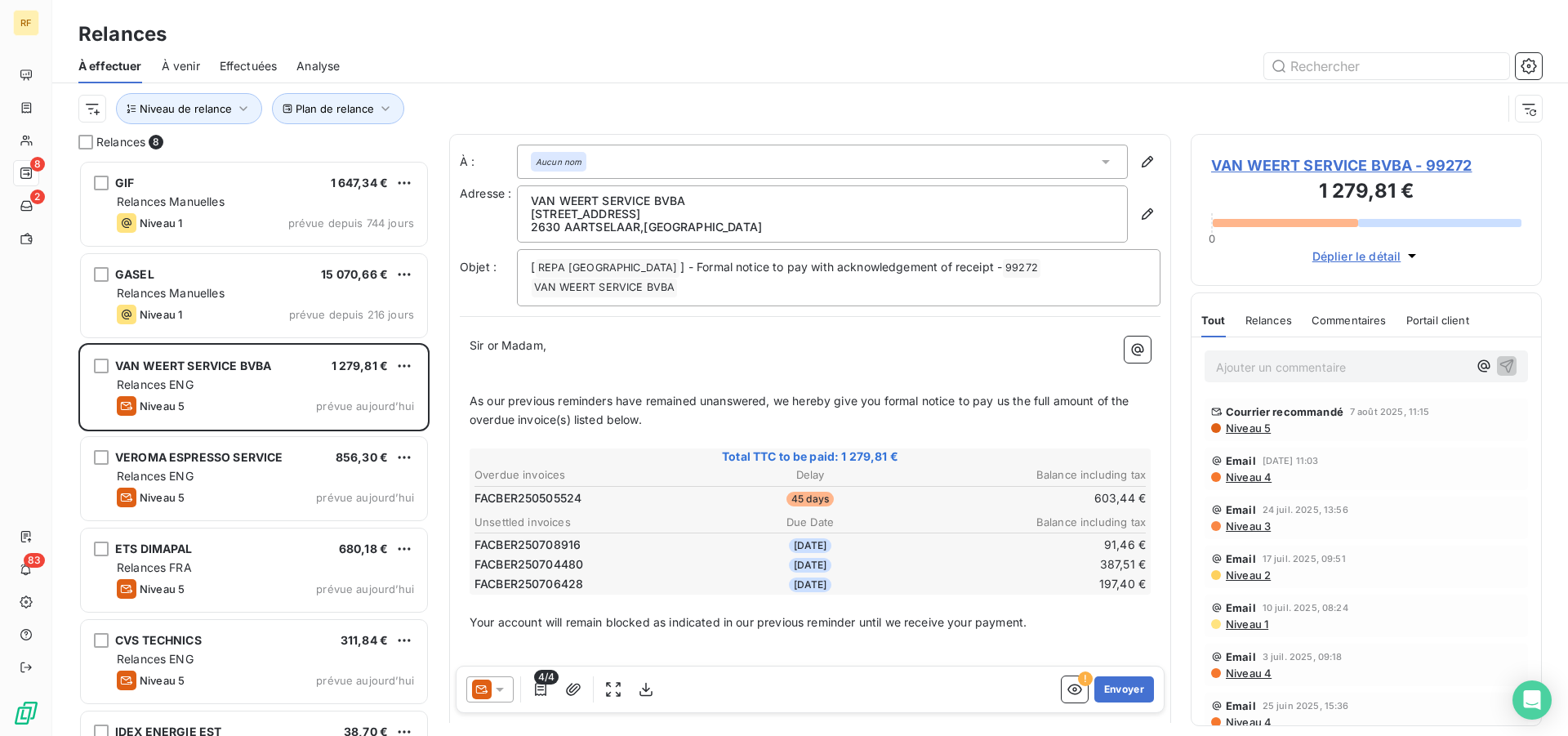
click at [1254, 437] on div "Courrier recommandé 7 août 2025, 11:15 Niveau 5" at bounding box center [1366, 420] width 323 height 42
click at [1257, 431] on span "Niveau 5" at bounding box center [1247, 428] width 47 height 13
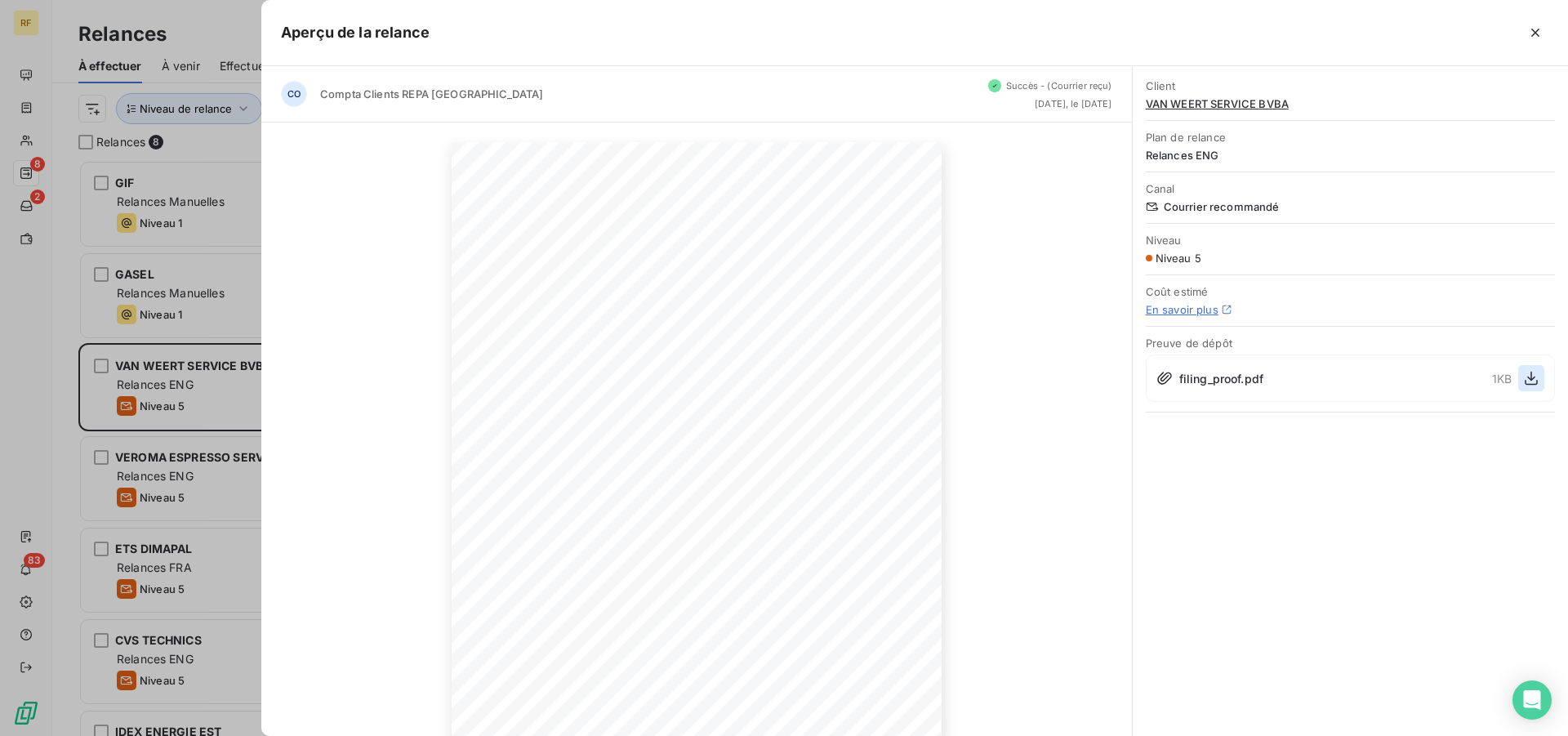
click at [1530, 379] on icon "button" at bounding box center [1532, 379] width 13 height 14
click at [1535, 30] on icon "button" at bounding box center [1535, 32] width 16 height 16
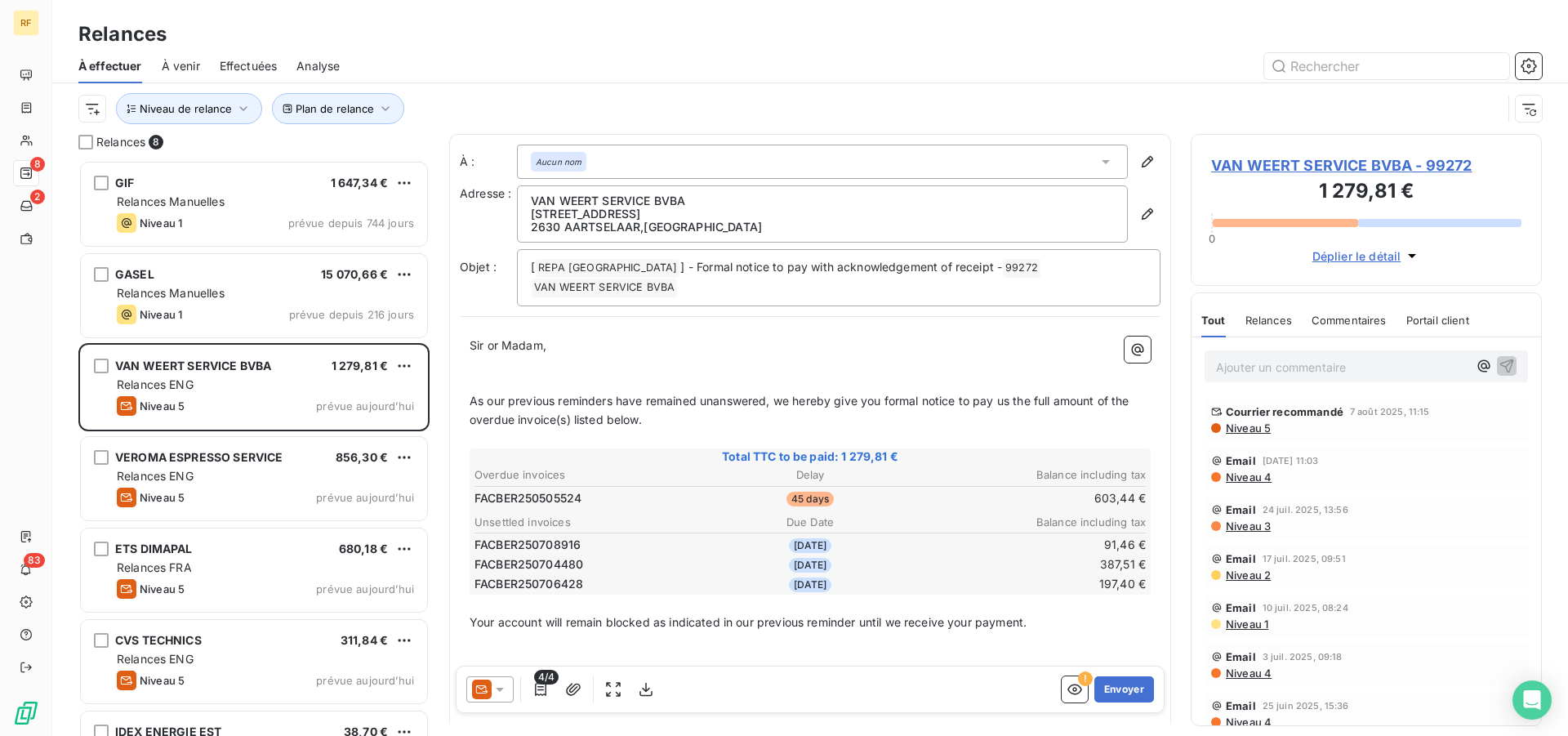
click at [1284, 162] on span "VAN WEERT SERVICE BVBA - 99272" at bounding box center [1365, 165] width 311 height 22
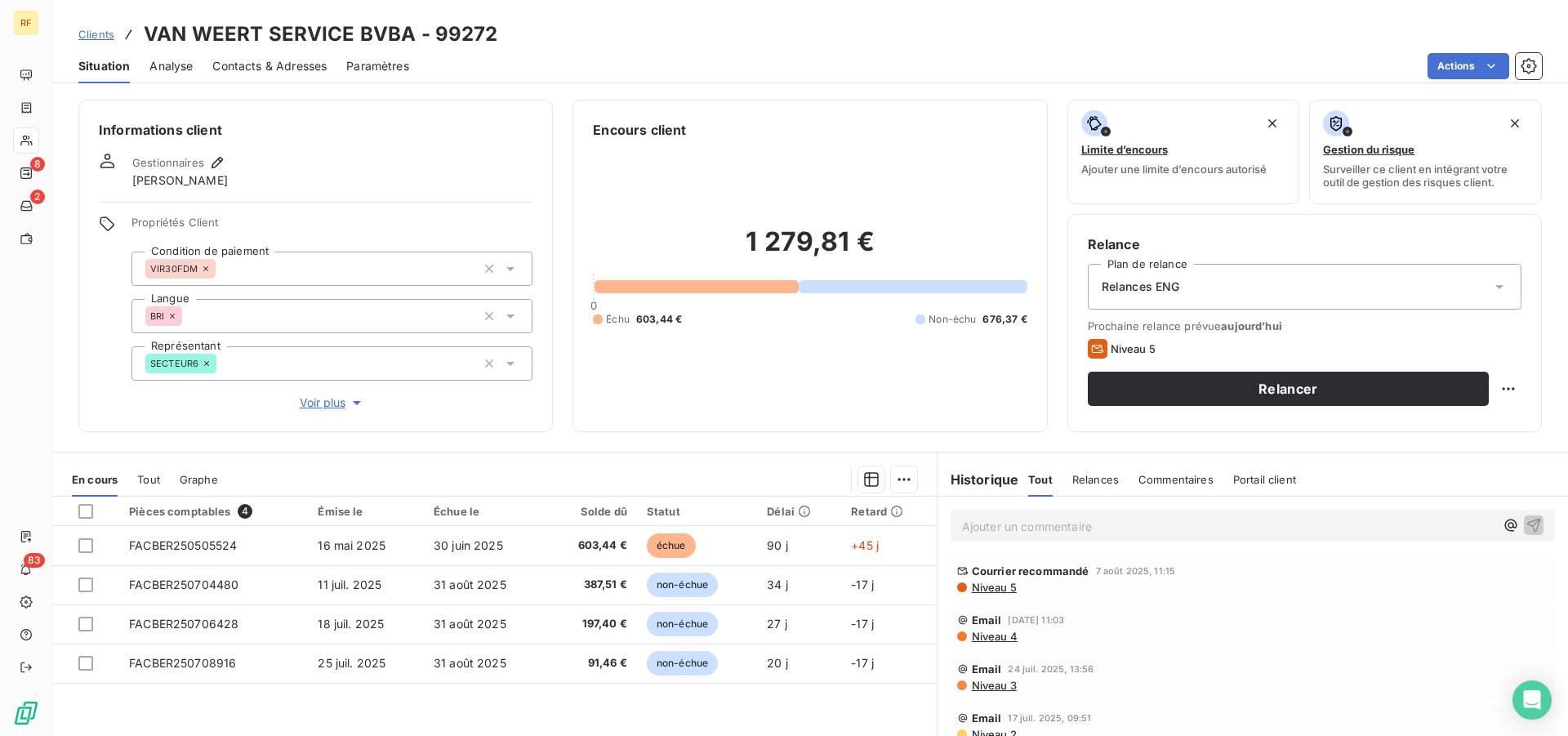
click at [292, 63] on span "Contacts & Adresses" at bounding box center [269, 66] width 115 height 16
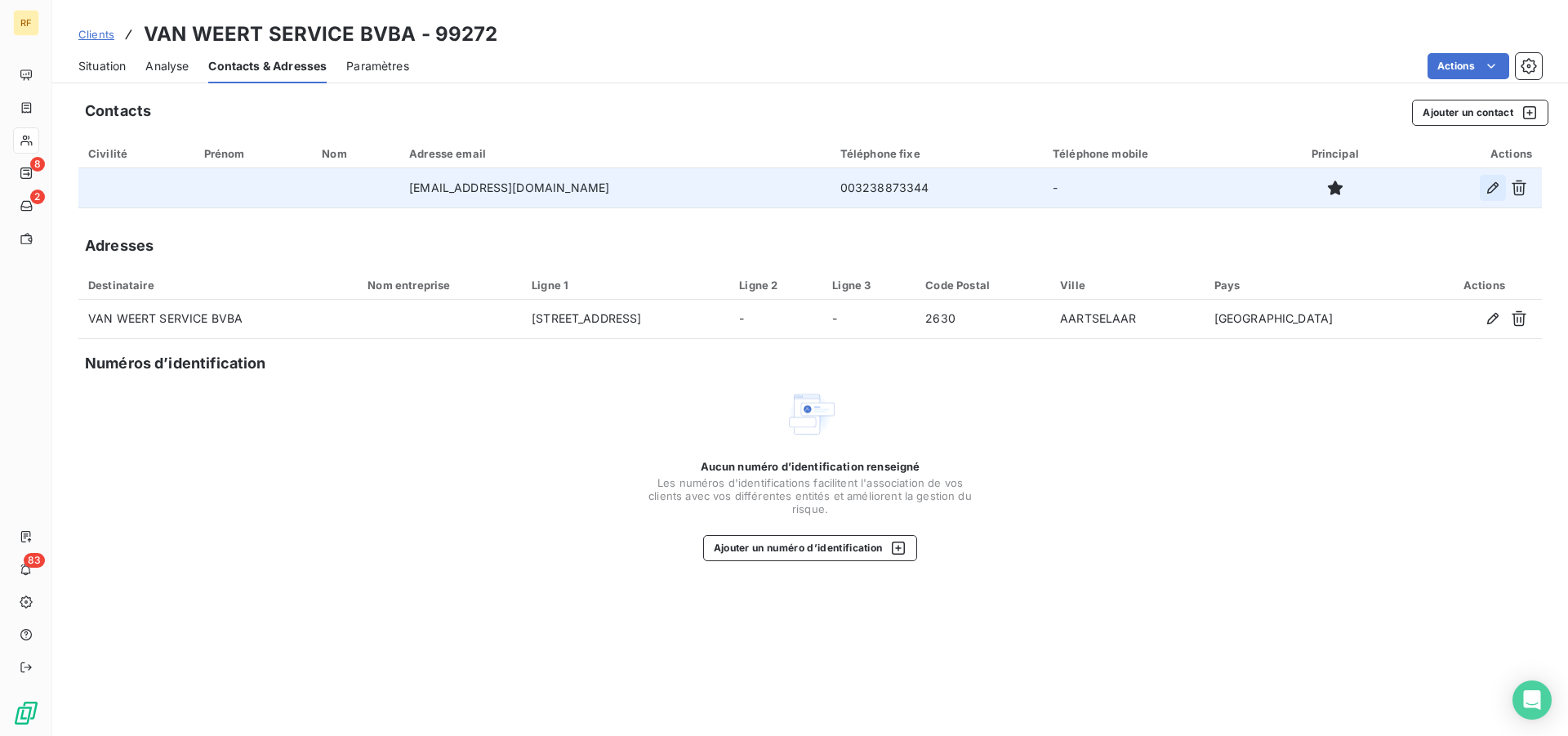
click at [1495, 195] on icon "button" at bounding box center [1493, 187] width 16 height 16
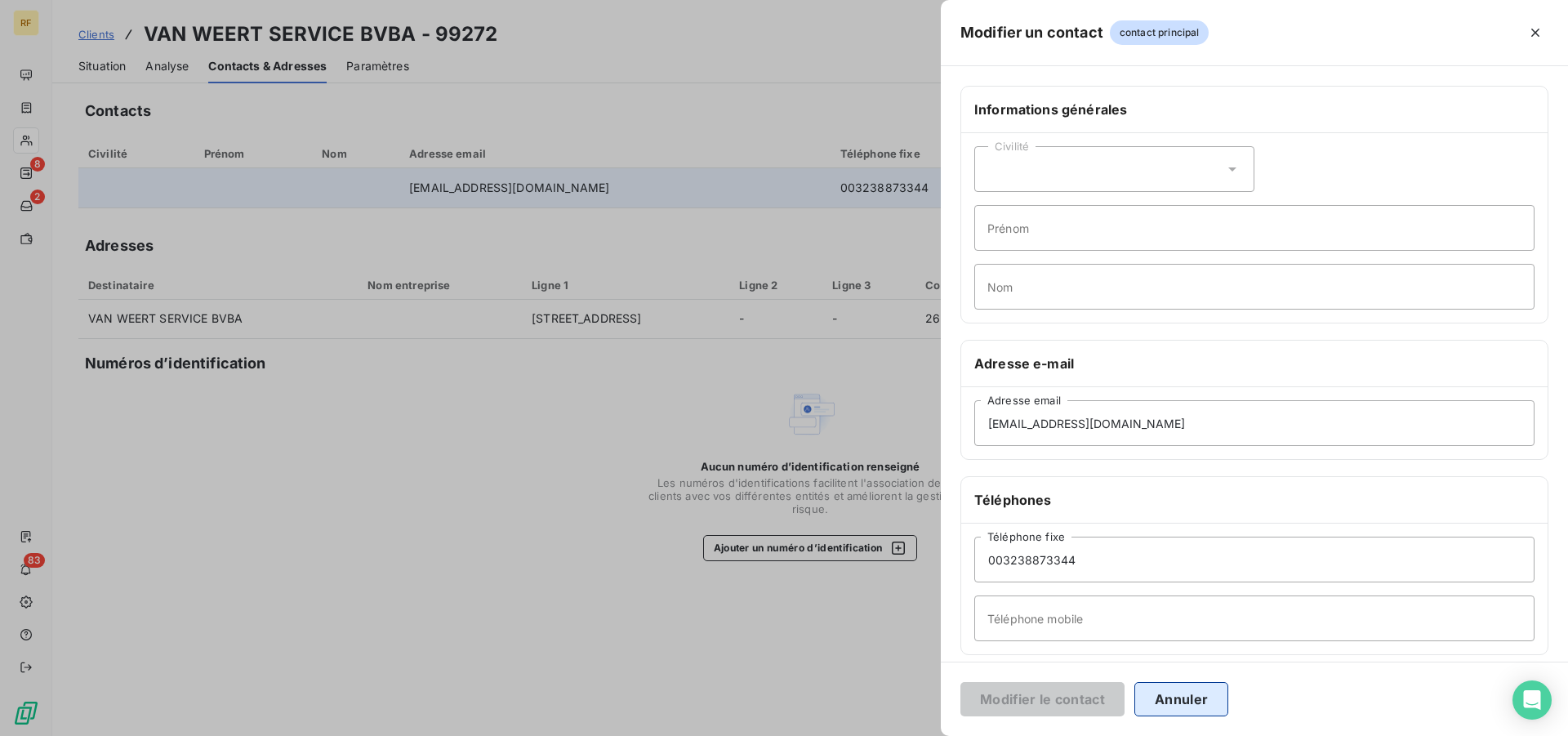
click at [1225, 704] on button "Annuler" at bounding box center [1181, 700] width 94 height 34
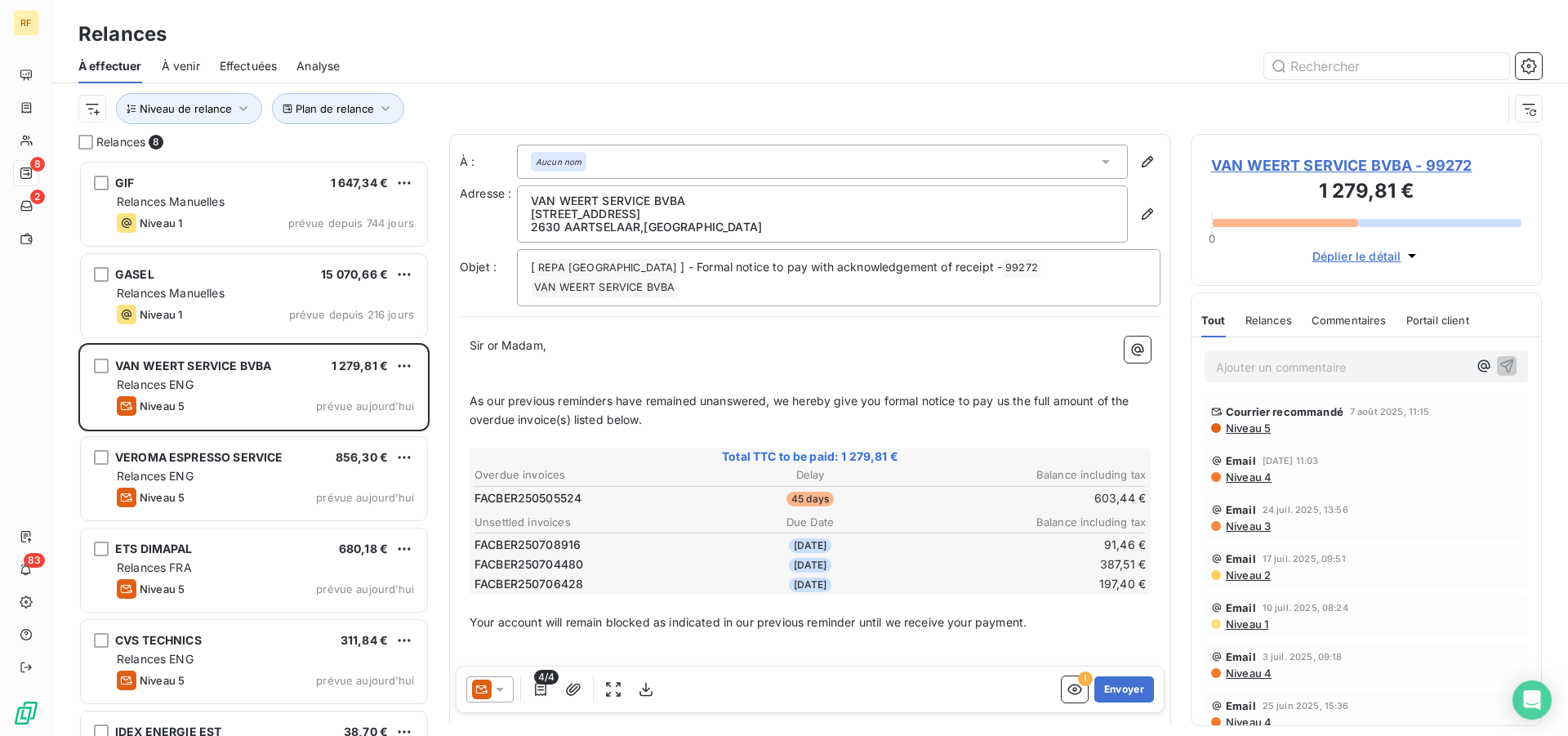
scroll to position [562, 337]
click at [1265, 364] on p "Ajouter un commentaire ﻿" at bounding box center [1342, 366] width 251 height 20
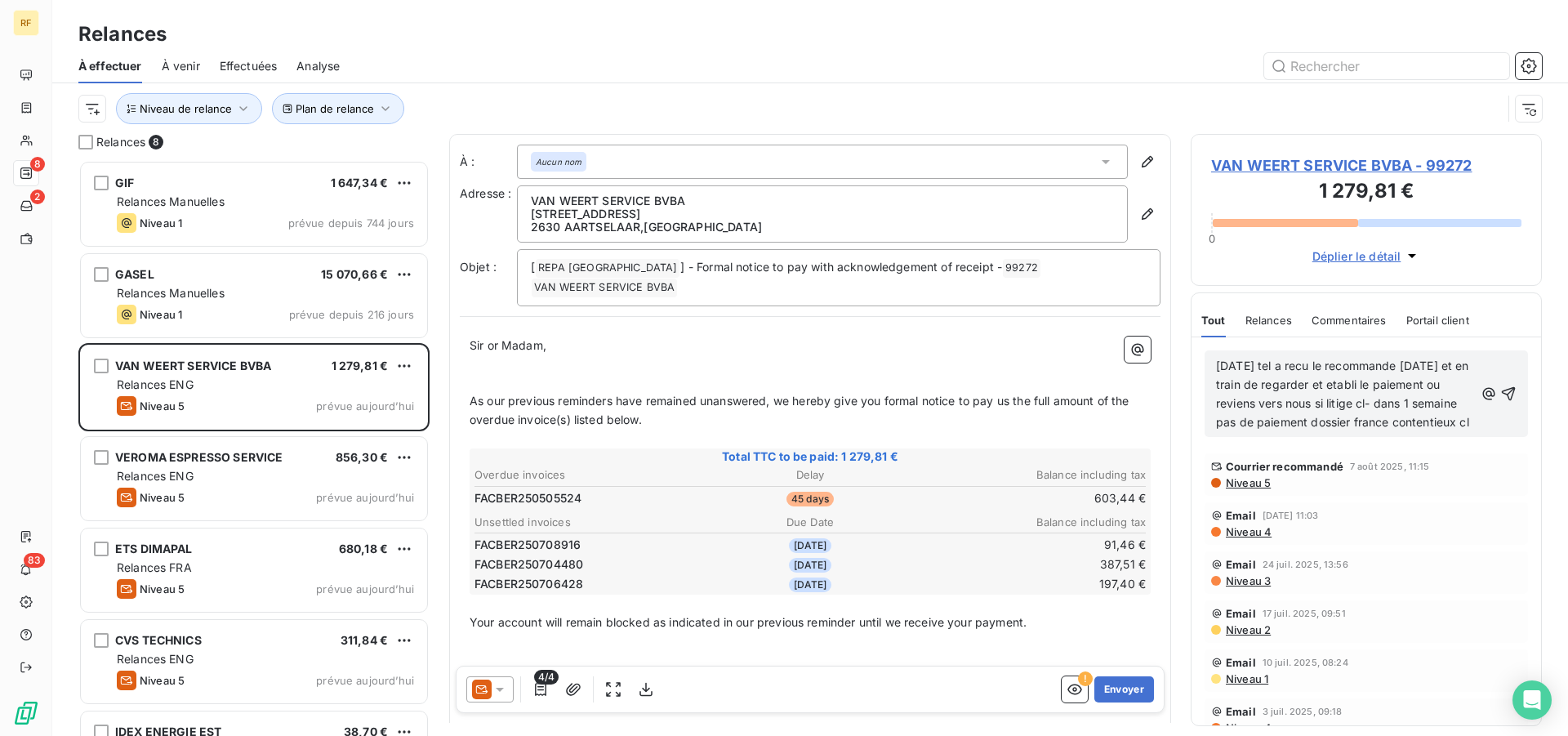
click at [1509, 385] on div "14/08/25 tel a recu le recommande hier et en train de regarder et etabli le pai…" at bounding box center [1366, 394] width 323 height 87
click at [1502, 400] on icon "button" at bounding box center [1509, 393] width 14 height 14
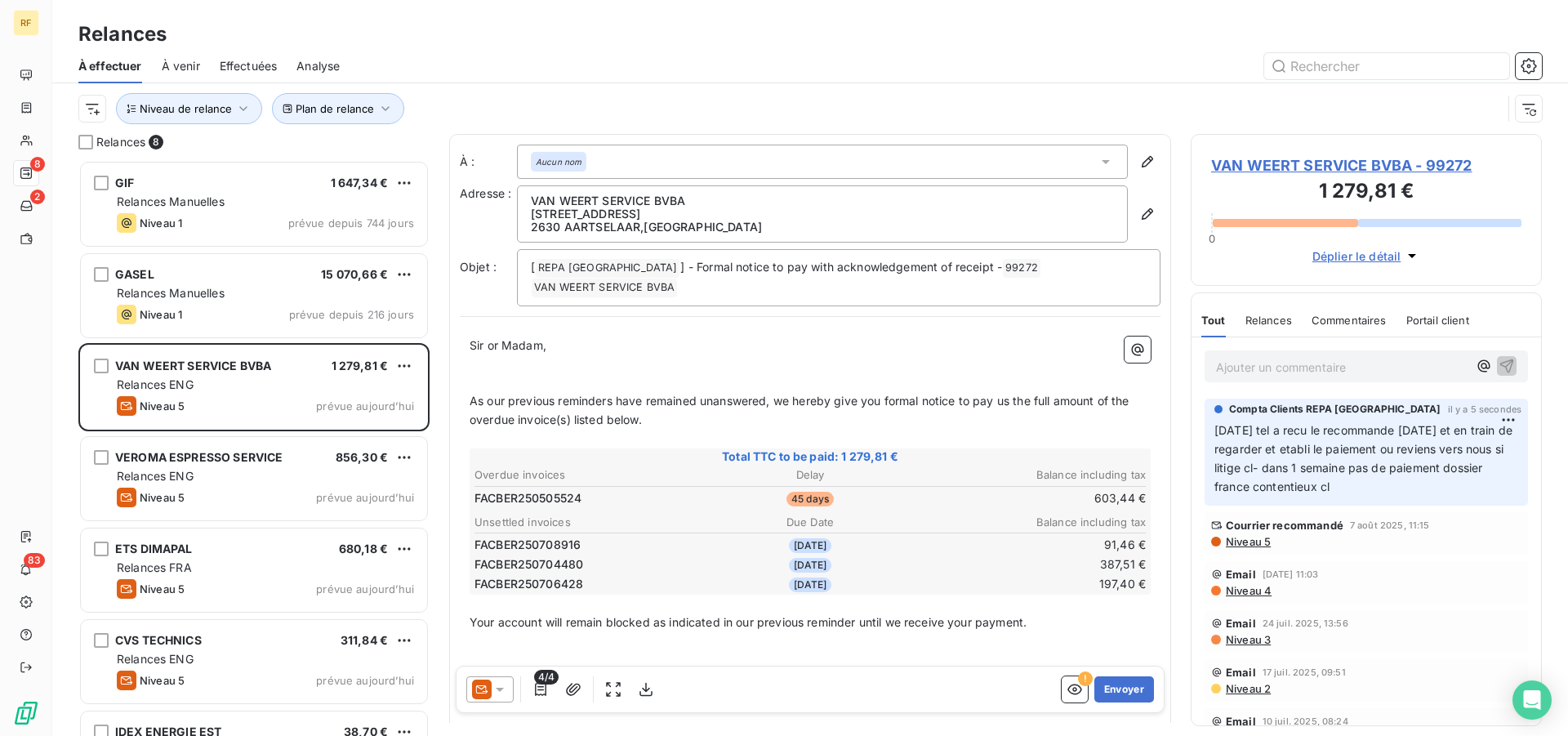
click at [1250, 165] on span "VAN WEERT SERVICE BVBA - 99272" at bounding box center [1365, 165] width 311 height 22
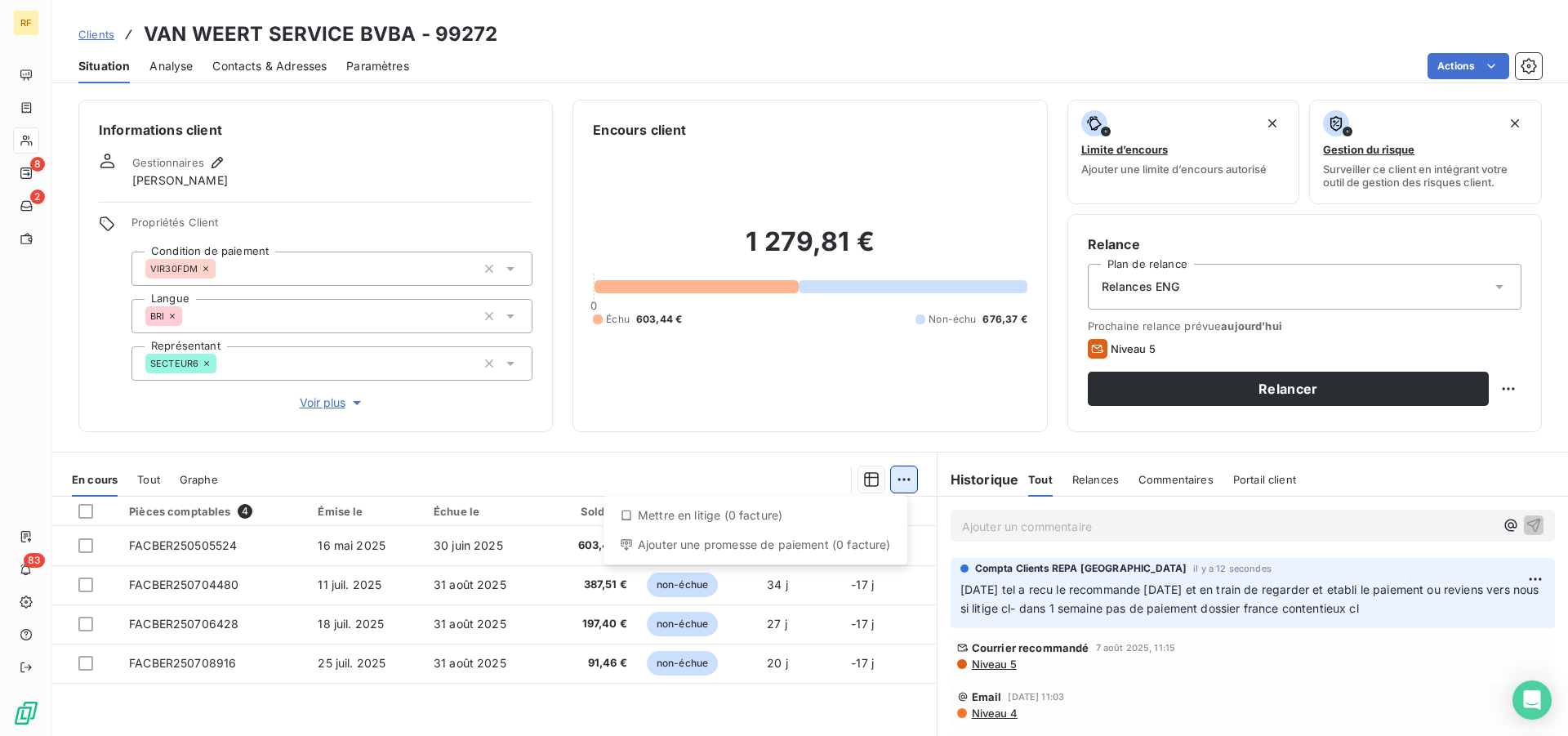
click at [896, 485] on html "RF 8 2 83 Clients VAN WEERT SERVICE BVBA - 99272 Situation Analyse Contacts & A…" at bounding box center [784, 368] width 1568 height 736
click at [86, 547] on html "RF 8 2 83 Clients VAN WEERT SERVICE BVBA - 99272 Situation Analyse Contacts & A…" at bounding box center [784, 368] width 1568 height 736
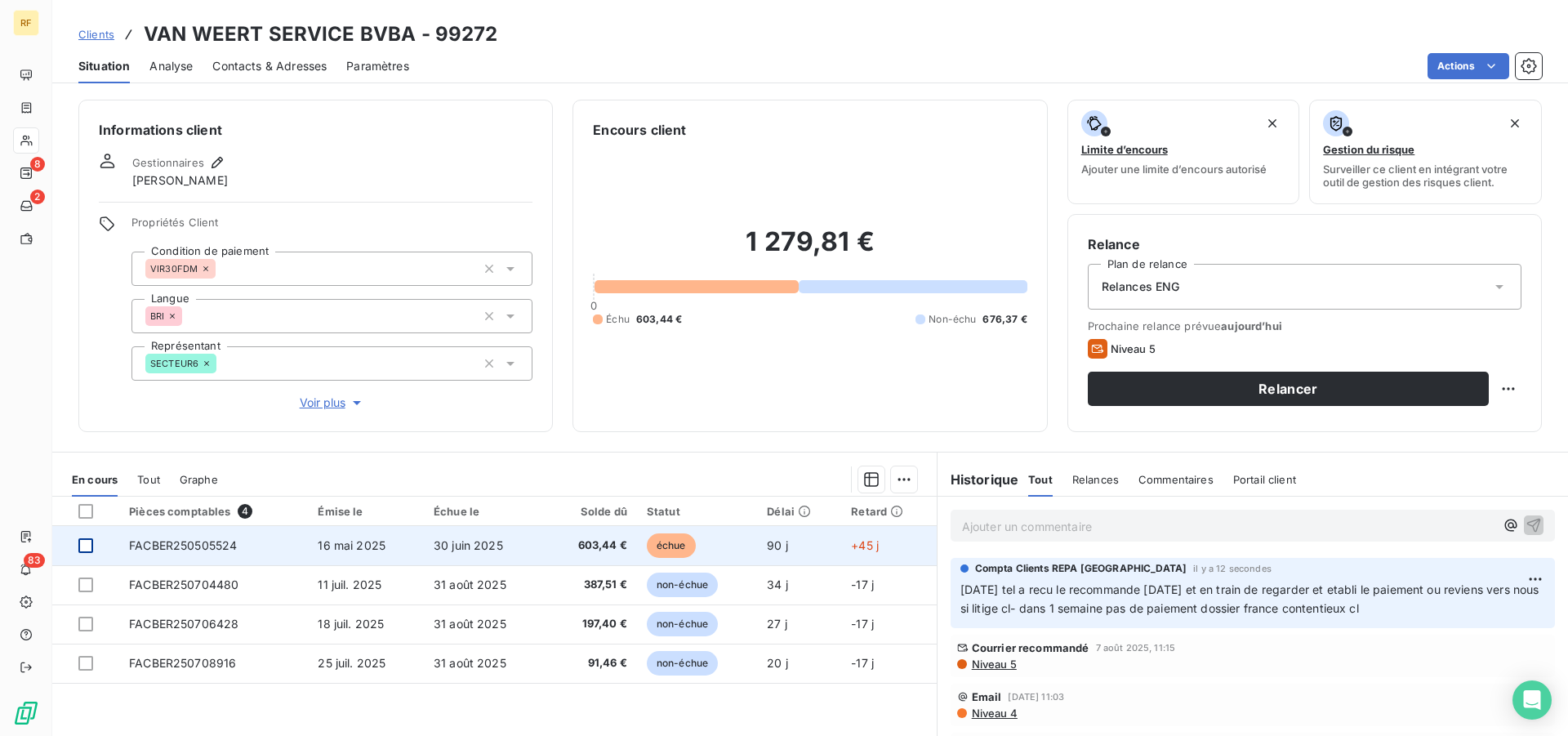
click at [84, 547] on div at bounding box center [85, 545] width 14 height 14
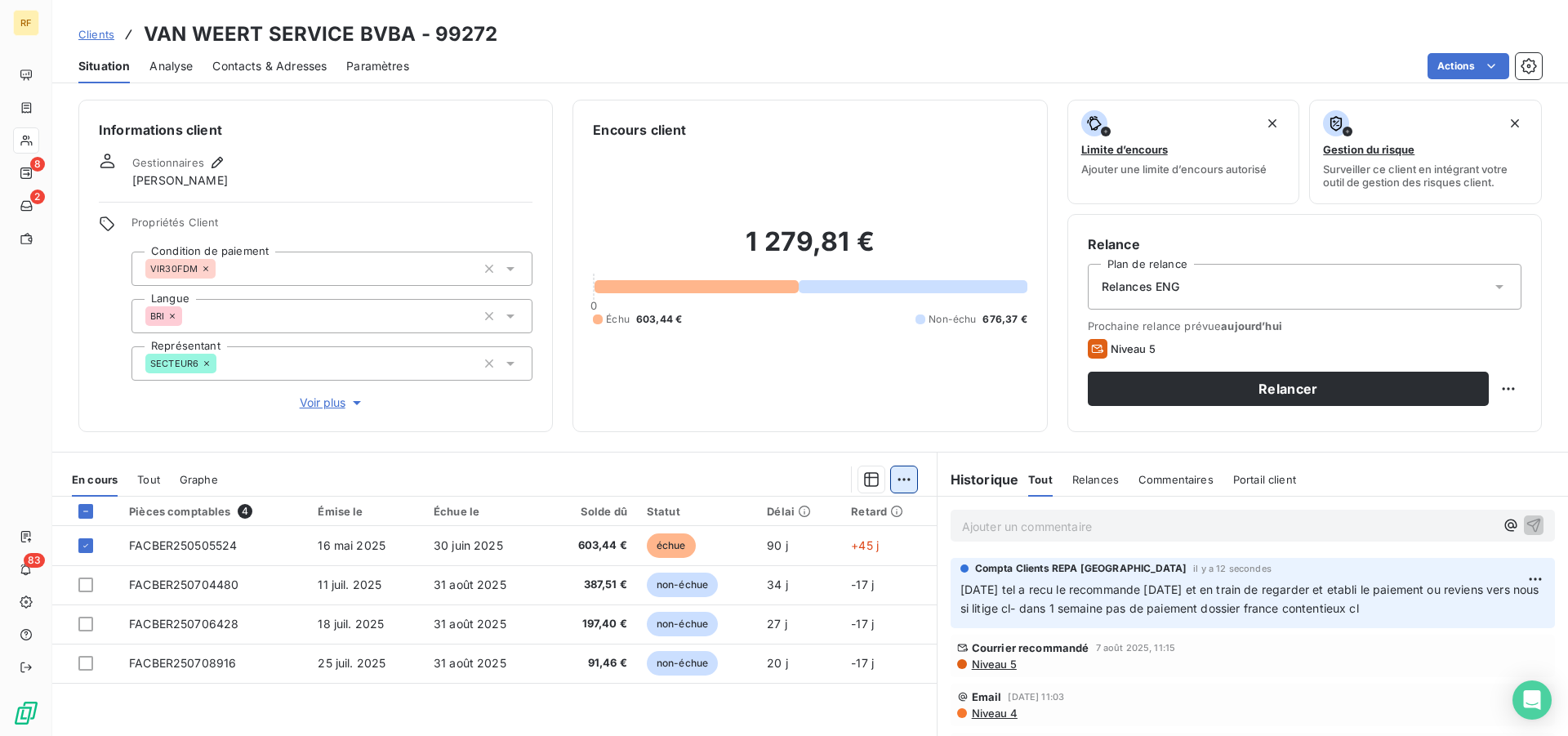
click at [897, 481] on html "RF 8 2 83 Clients VAN WEERT SERVICE BVBA - 99272 Situation Analyse Contacts & A…" at bounding box center [784, 368] width 1568 height 736
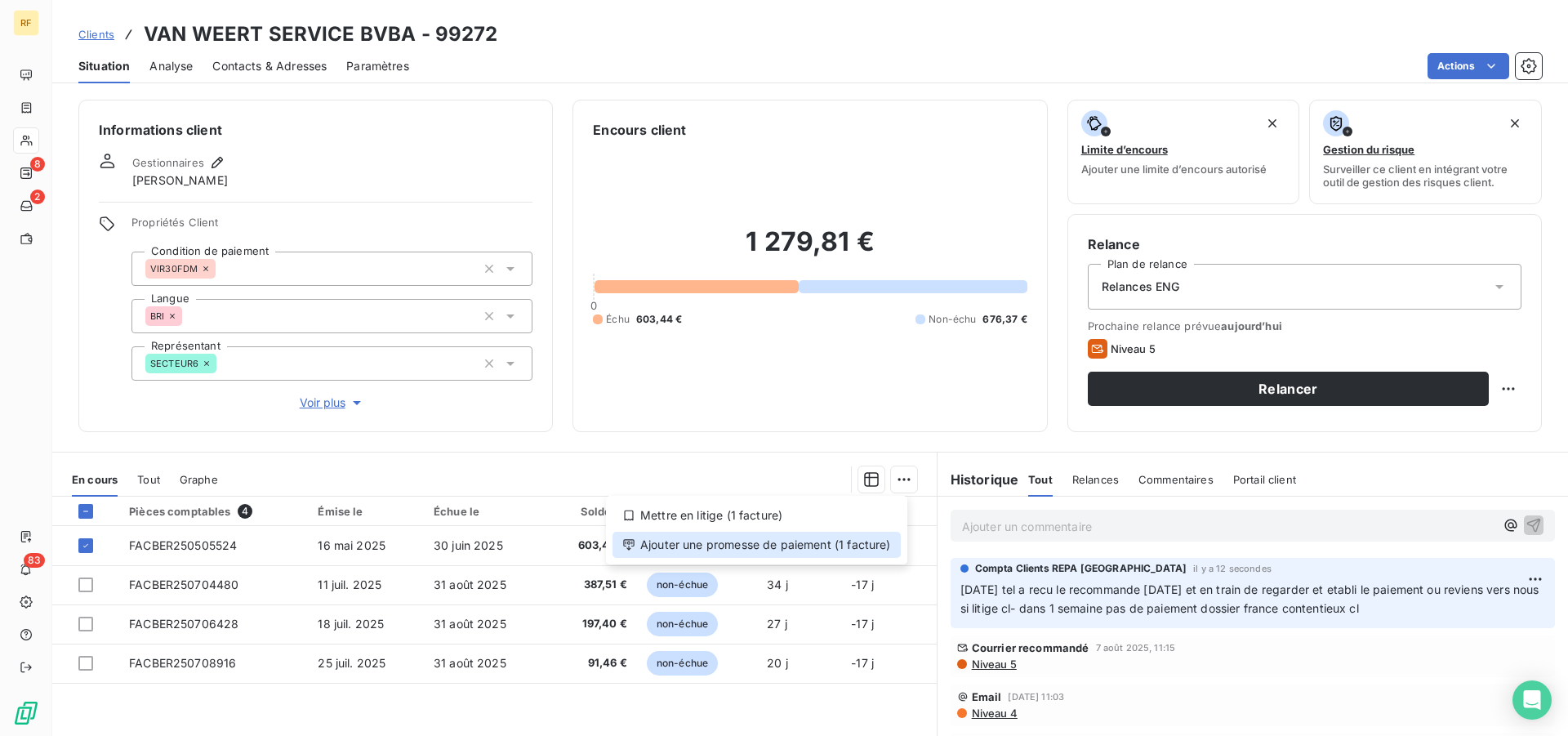
click at [853, 549] on div "Ajouter une promesse de paiement (1 facture)" at bounding box center [757, 544] width 289 height 26
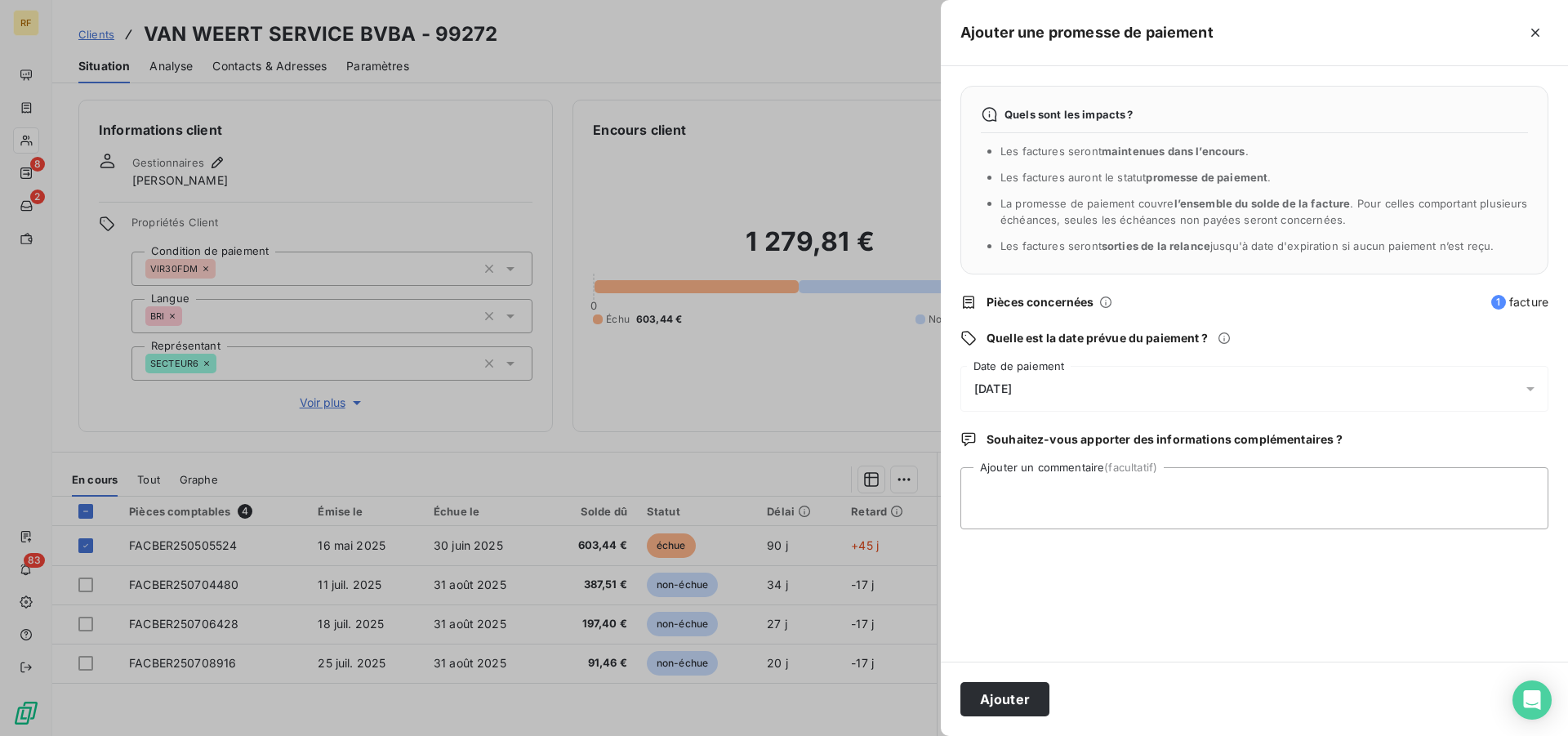
click at [1012, 389] on span "15/08/2025" at bounding box center [993, 389] width 37 height 13
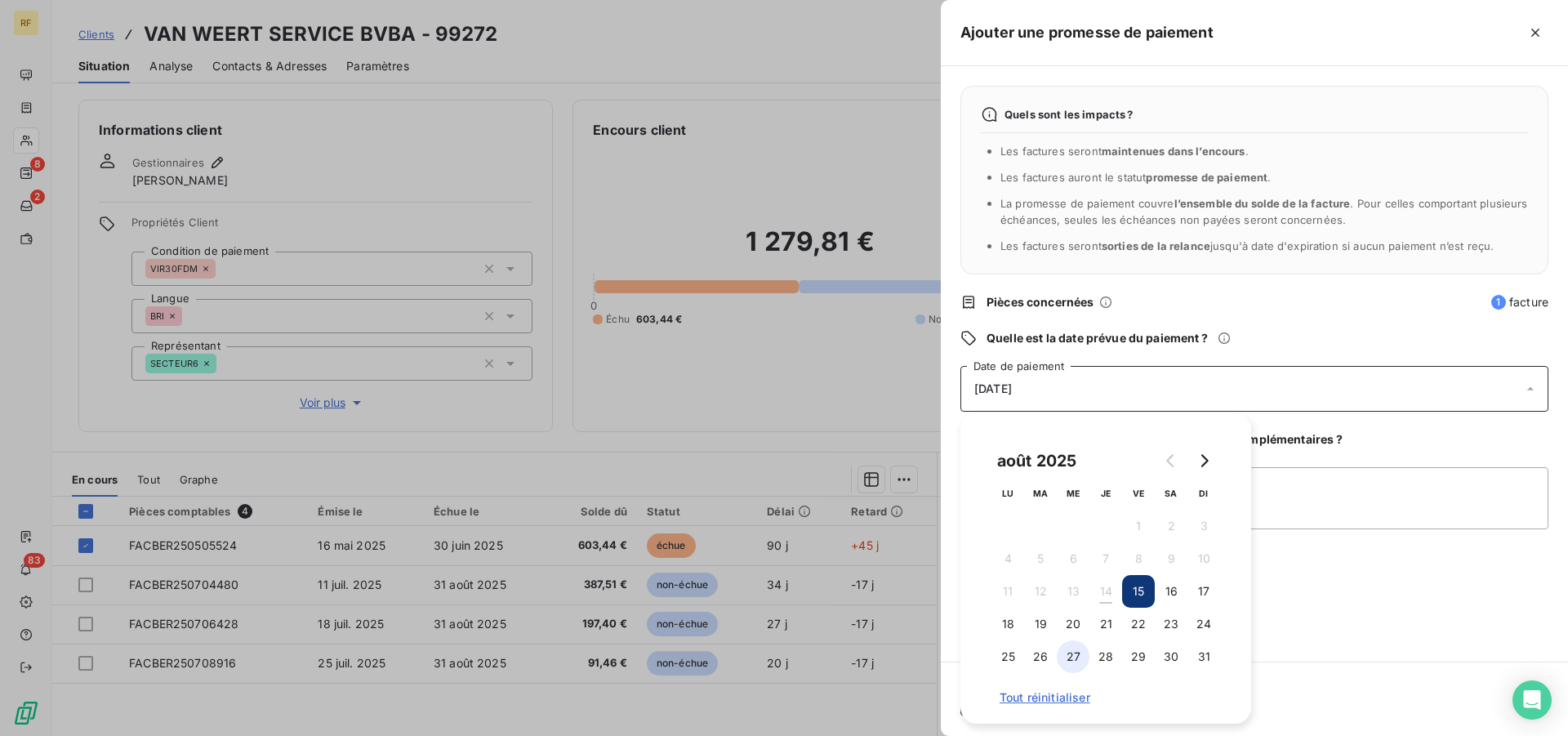
click at [1076, 659] on button "27" at bounding box center [1073, 657] width 32 height 32
click at [1335, 508] on textarea "Ajouter un commentaire (facultatif)" at bounding box center [1254, 498] width 588 height 62
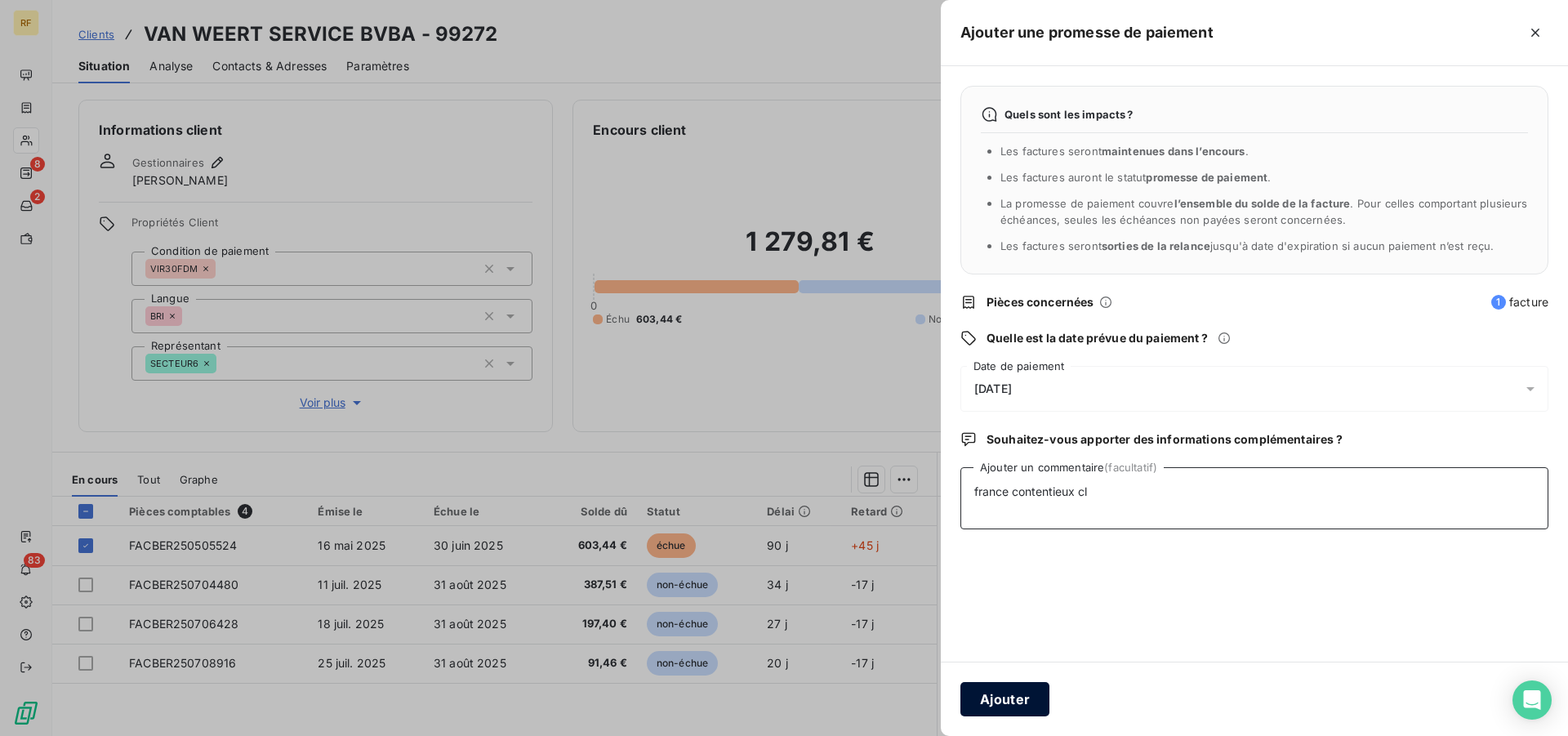
type textarea "france contentieux cl"
click at [994, 691] on button "Ajouter" at bounding box center [1004, 700] width 89 height 34
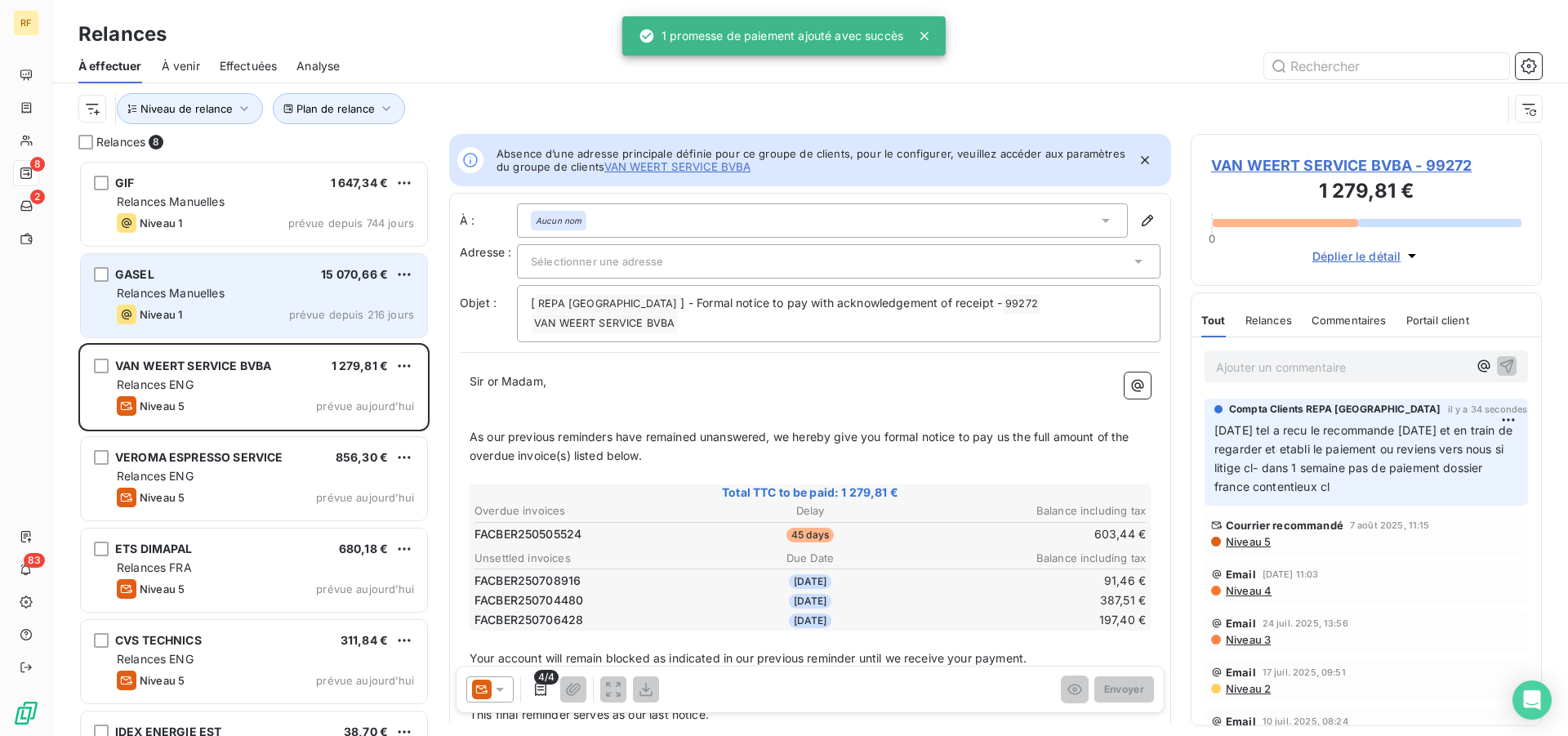
scroll to position [562, 337]
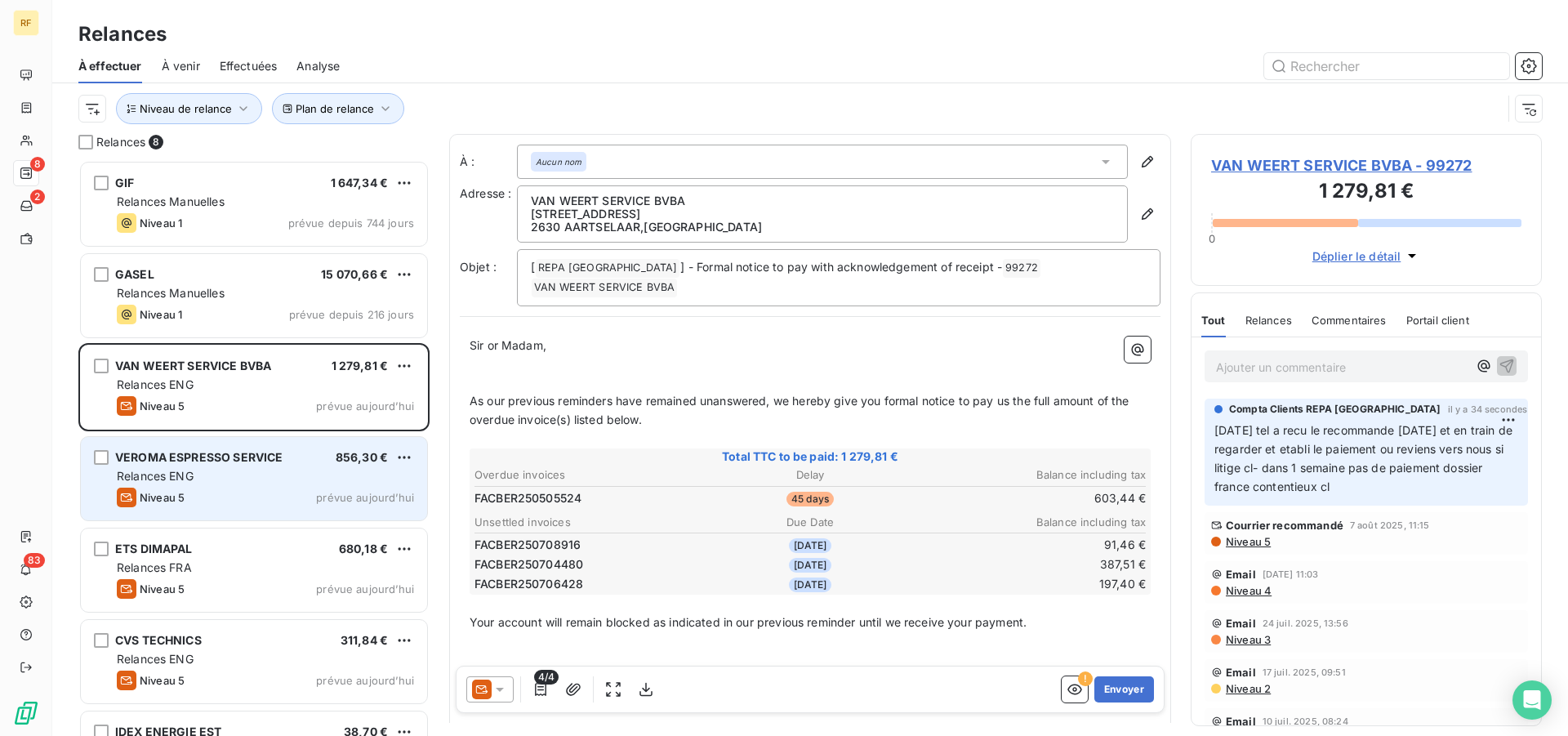
click at [216, 487] on div "Niveau 5 prévue aujourd’hui" at bounding box center [265, 497] width 297 height 20
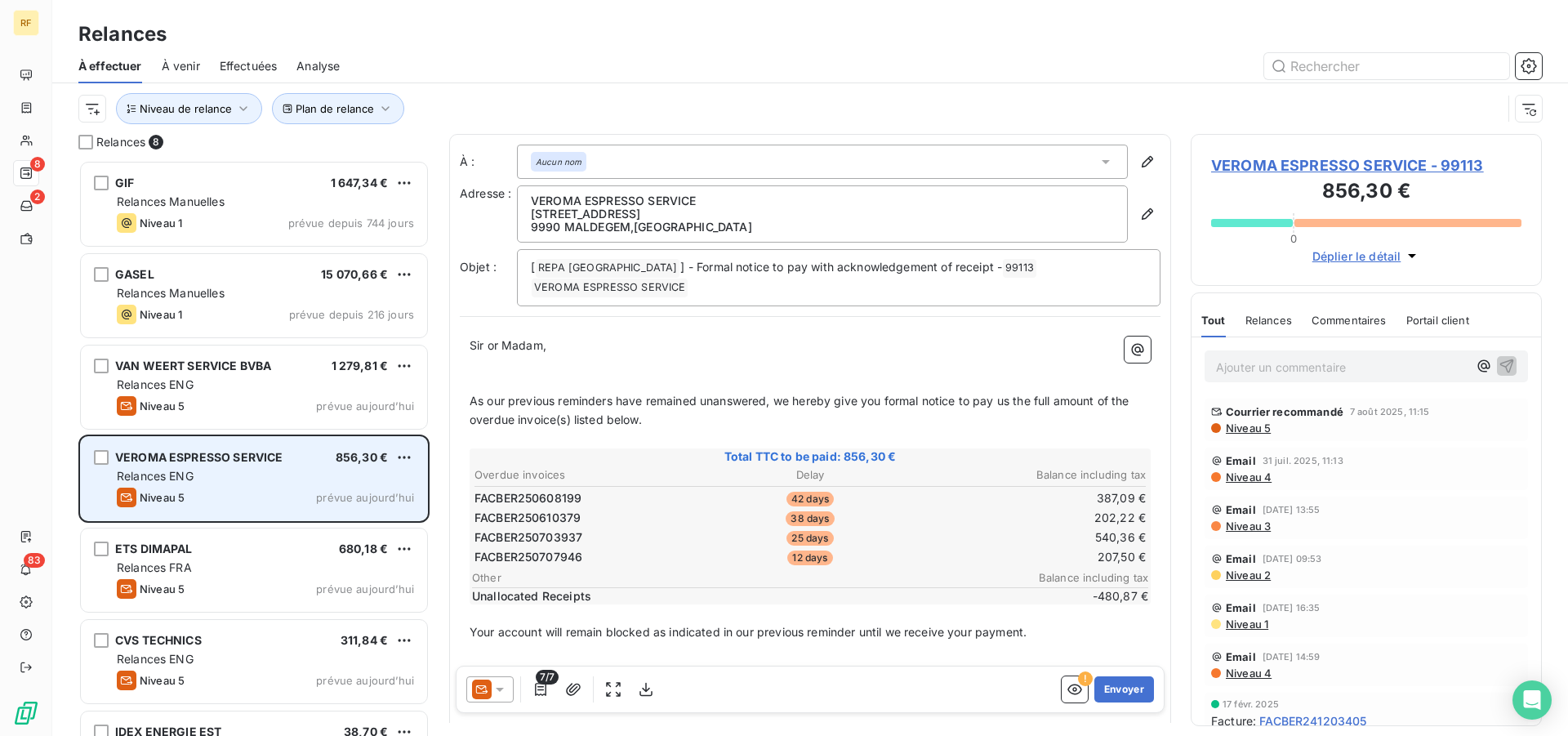
click at [216, 487] on div "Niveau 5 prévue aujourd’hui" at bounding box center [265, 497] width 297 height 20
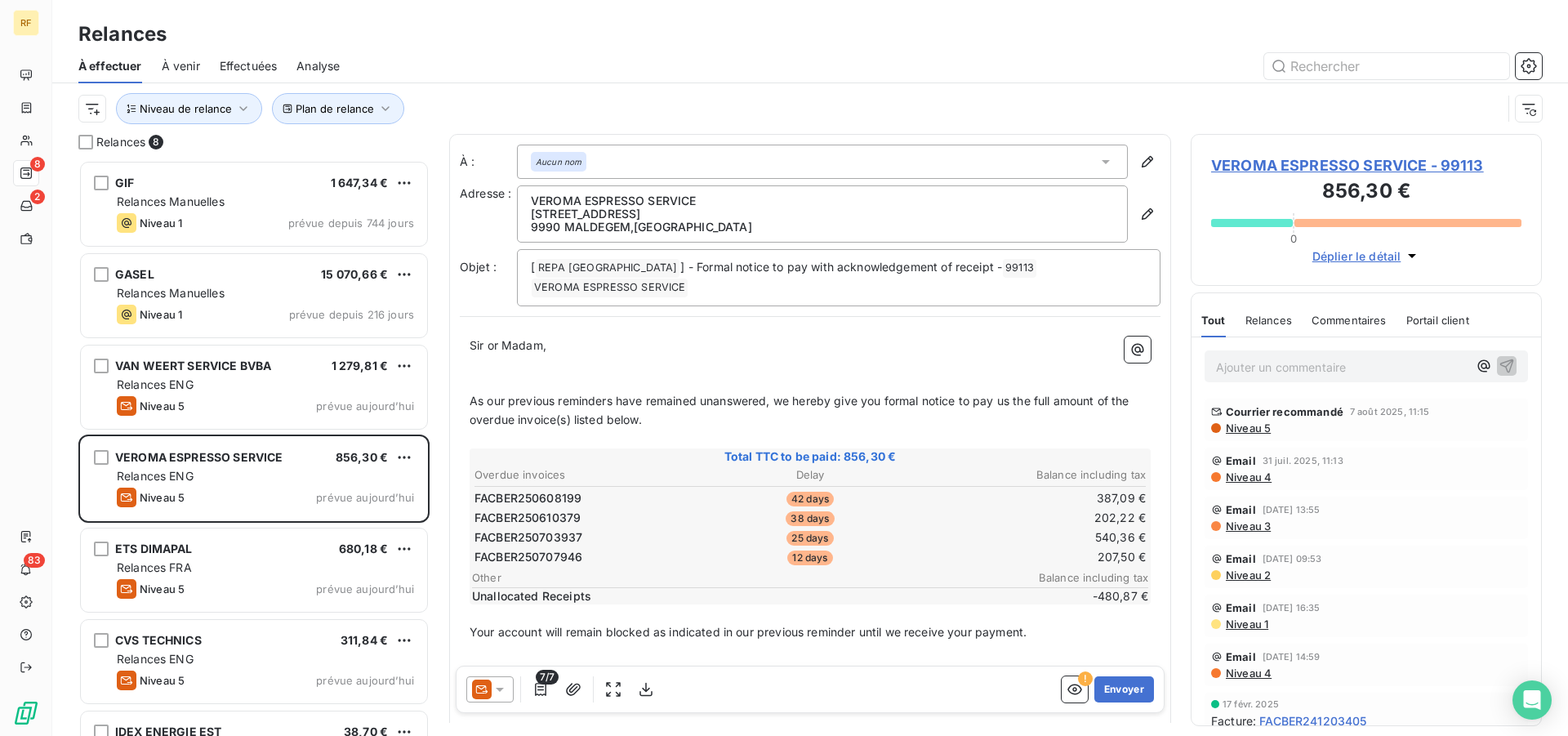
click at [1257, 429] on span "Niveau 5" at bounding box center [1247, 428] width 47 height 13
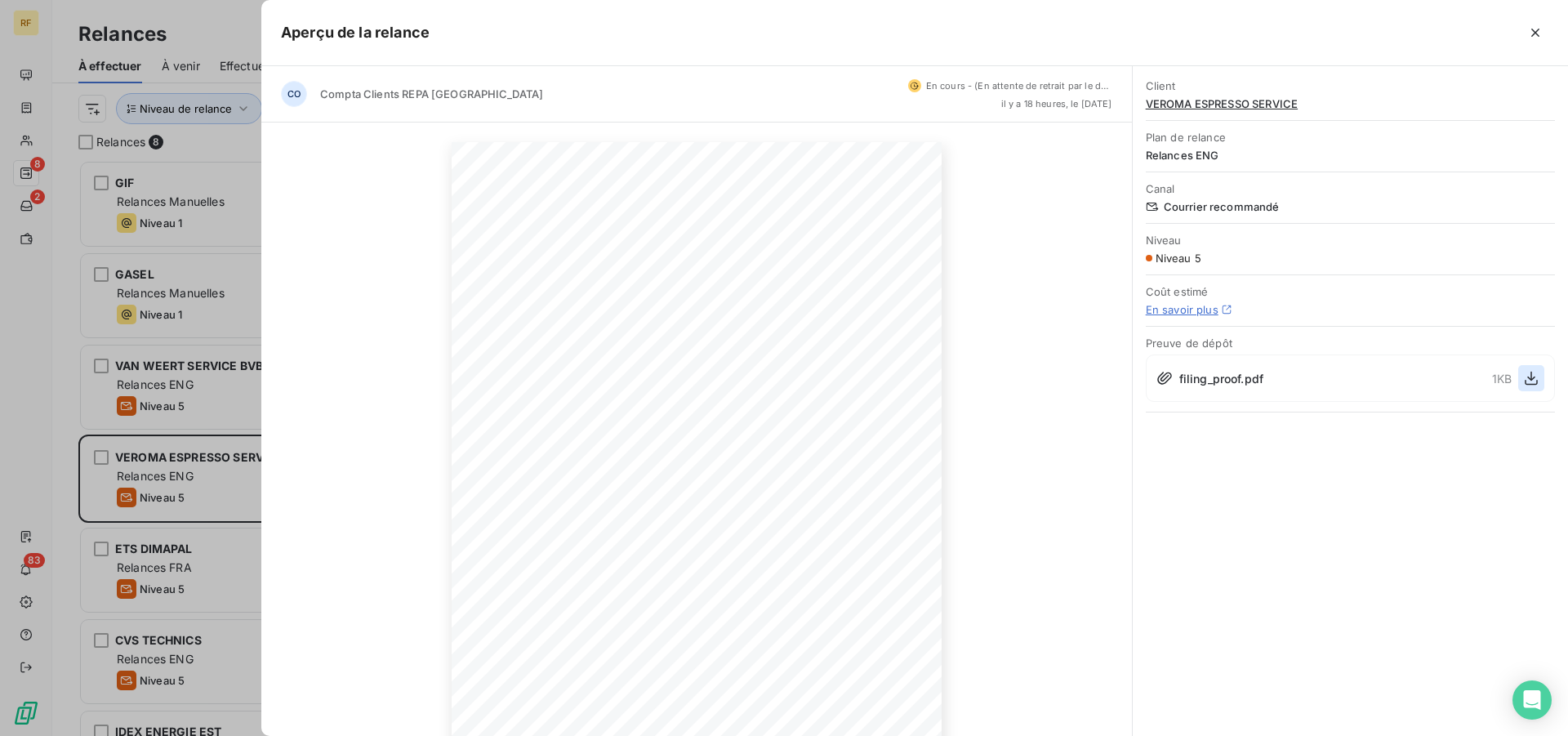
click at [1525, 378] on icon "button" at bounding box center [1531, 378] width 16 height 16
click at [1536, 31] on icon "button" at bounding box center [1535, 32] width 16 height 16
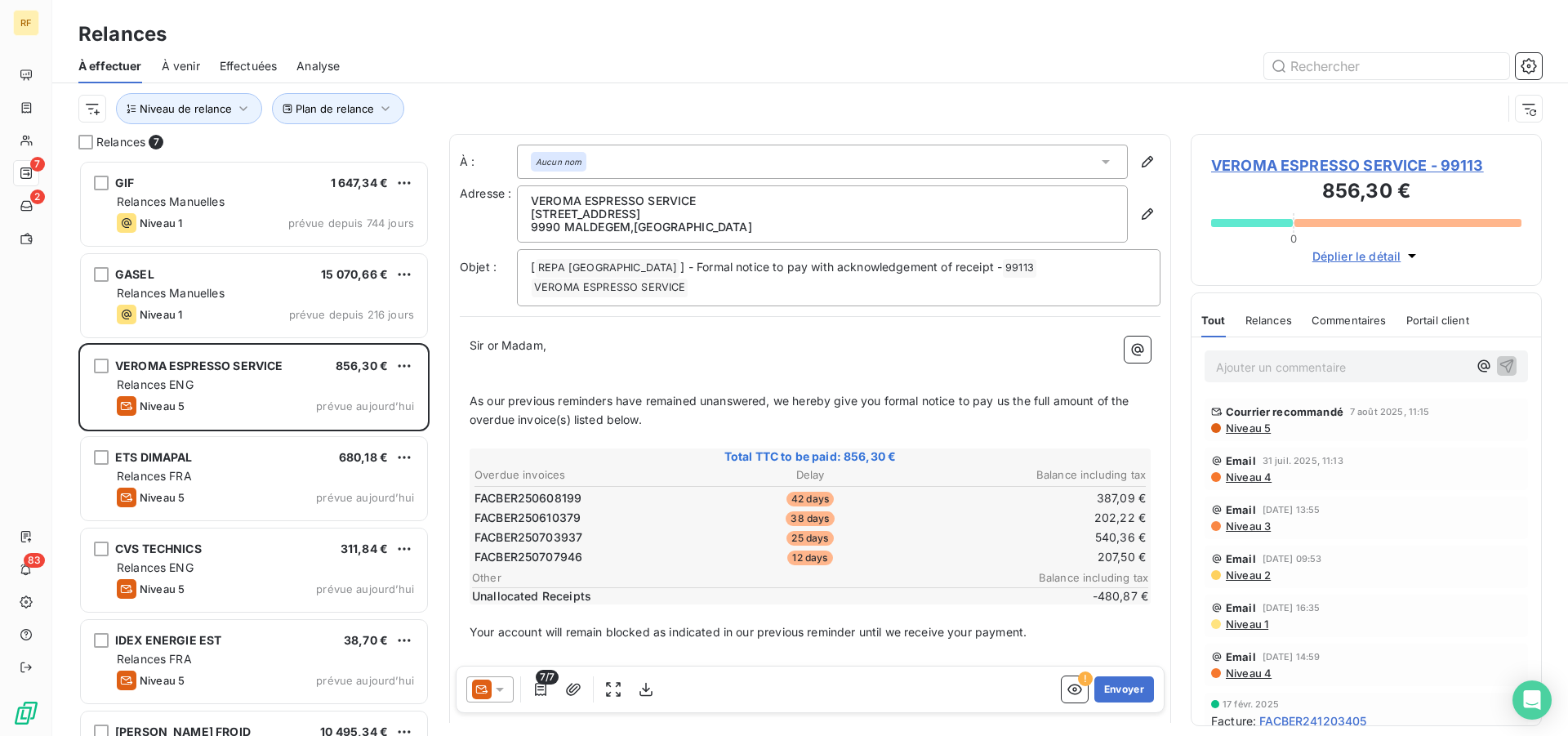
click at [1248, 377] on p "Ajouter un commentaire ﻿" at bounding box center [1342, 366] width 251 height 20
drag, startPoint x: 1493, startPoint y: 359, endPoint x: 1480, endPoint y: 359, distance: 13.0
click at [1498, 358] on icon "button" at bounding box center [1506, 364] width 16 height 16
click at [1340, 165] on span "VEROMA ESPRESSO SERVICE - 99113" at bounding box center [1365, 165] width 311 height 22
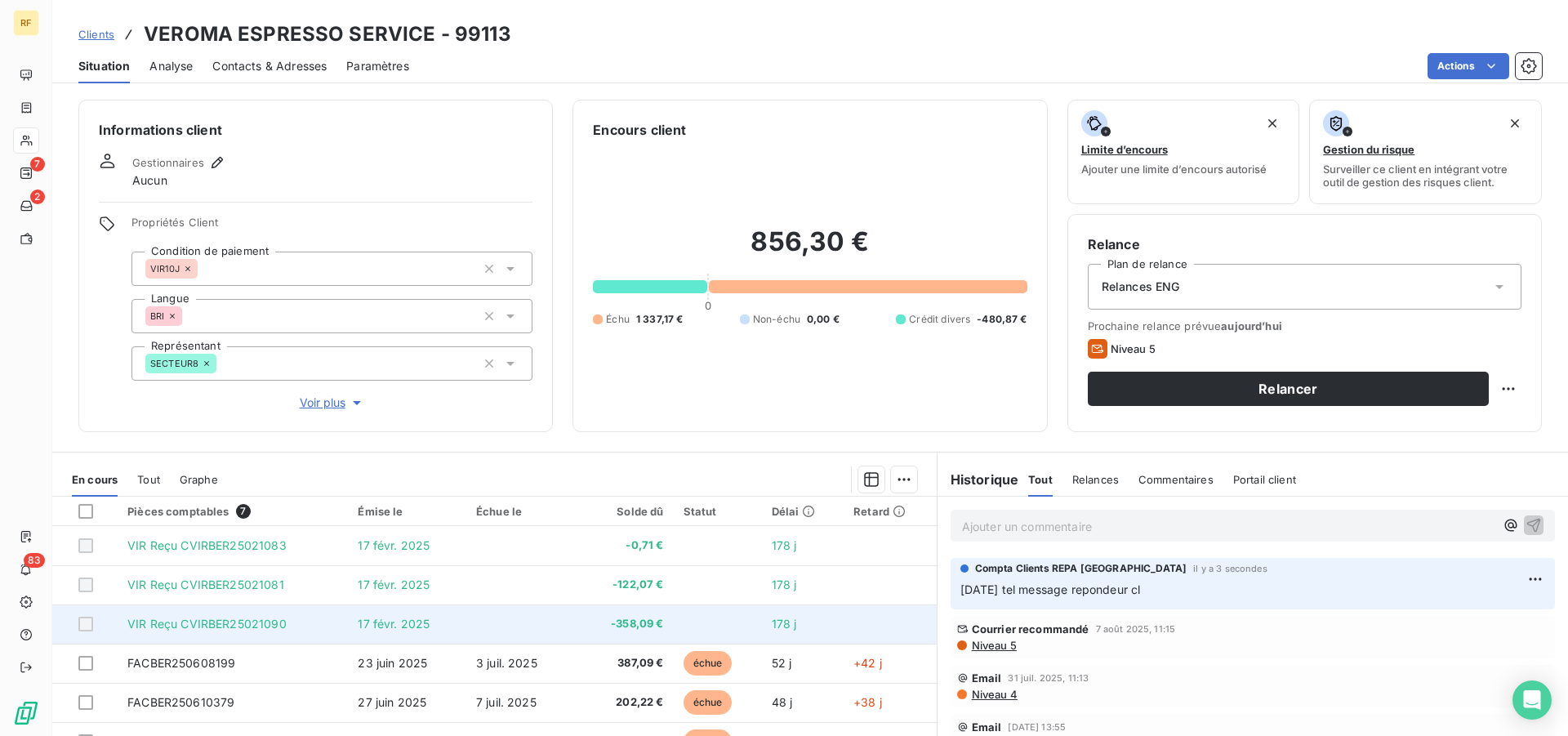
scroll to position [124, 0]
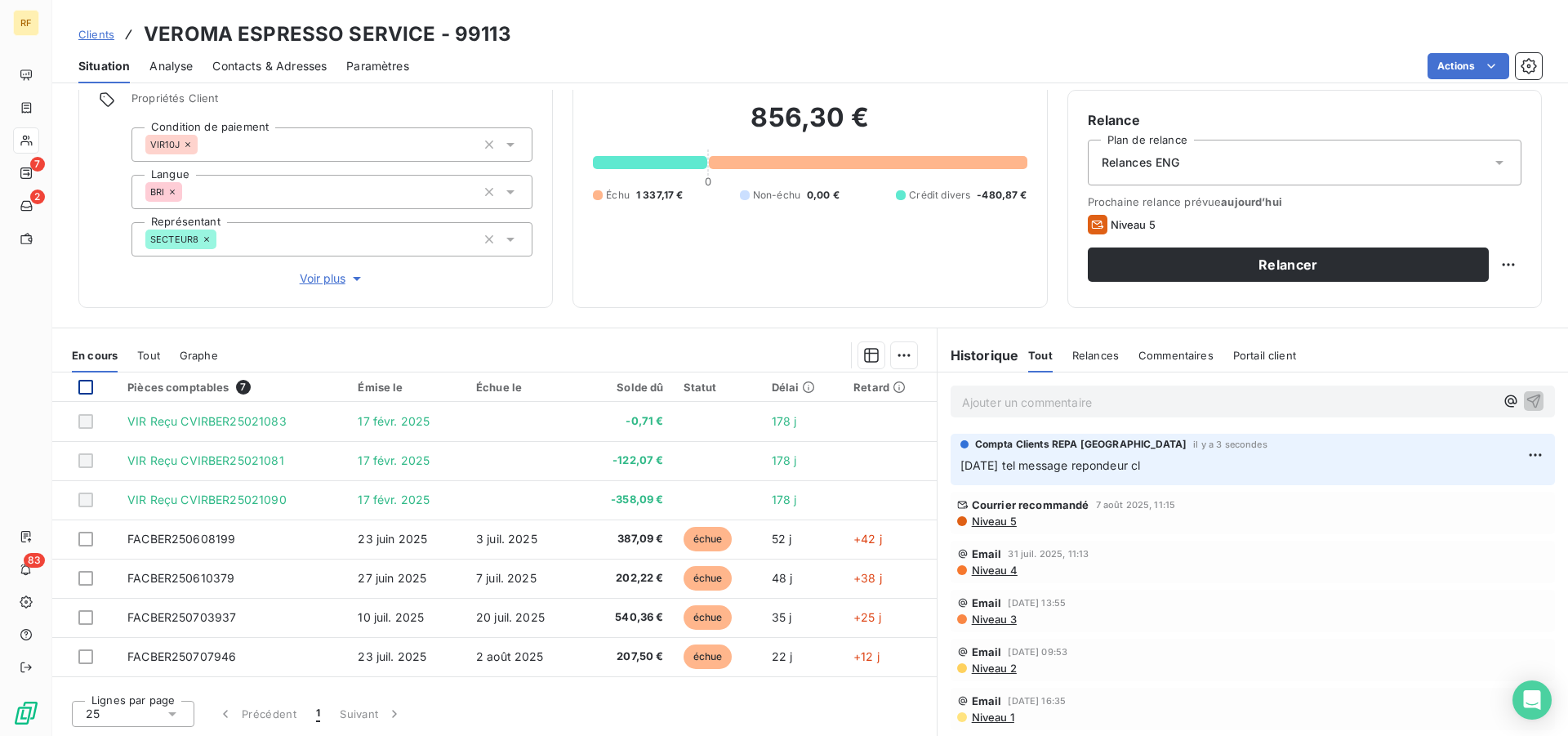
click at [87, 383] on div at bounding box center [85, 386] width 14 height 14
click at [898, 353] on html "RF 7 2 83 Clients VEROMA ESPRESSO SERVICE - 99113 Situation Analyse Contacts & …" at bounding box center [784, 368] width 1568 height 736
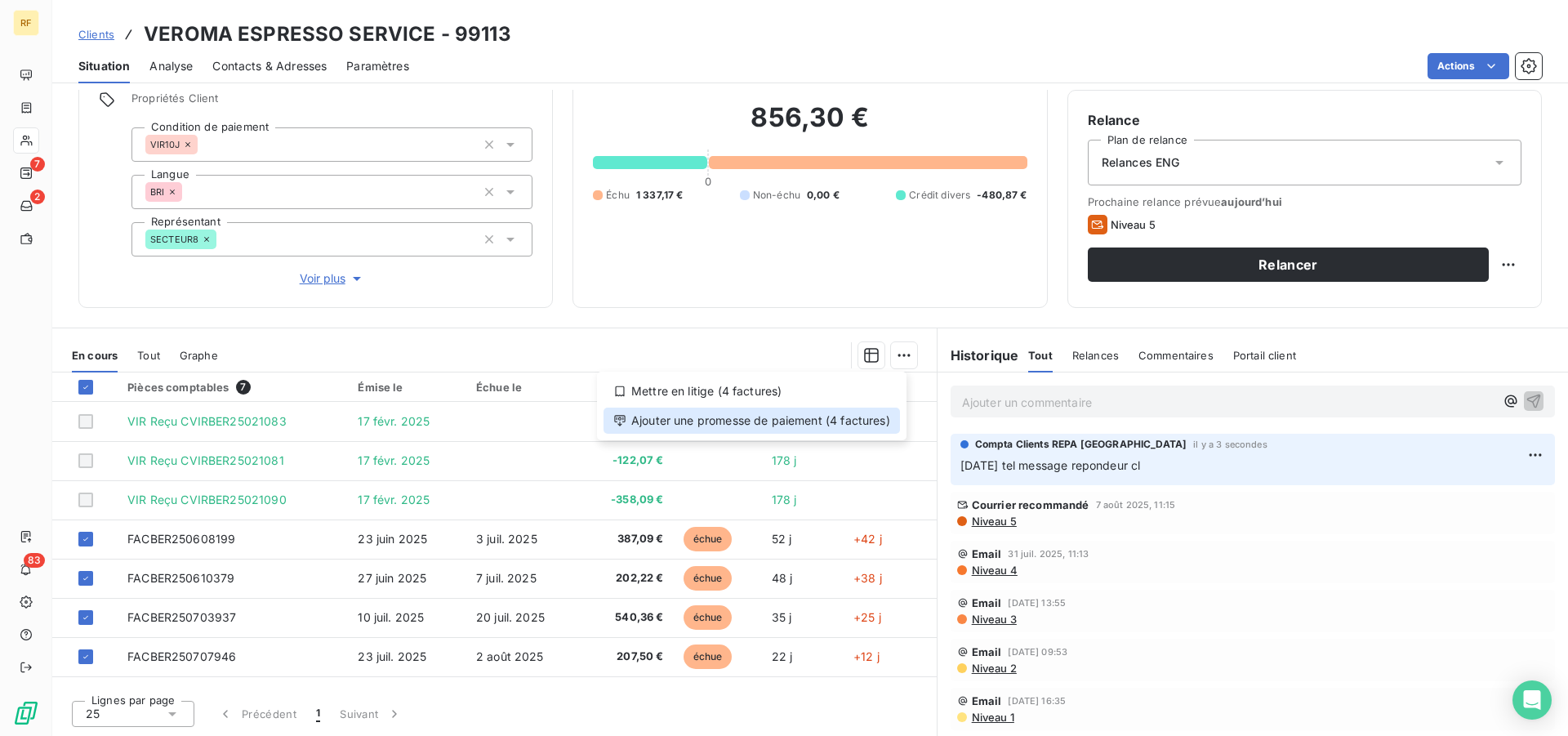
click at [836, 427] on div "Ajouter une promesse de paiement (4 factures)" at bounding box center [752, 420] width 296 height 26
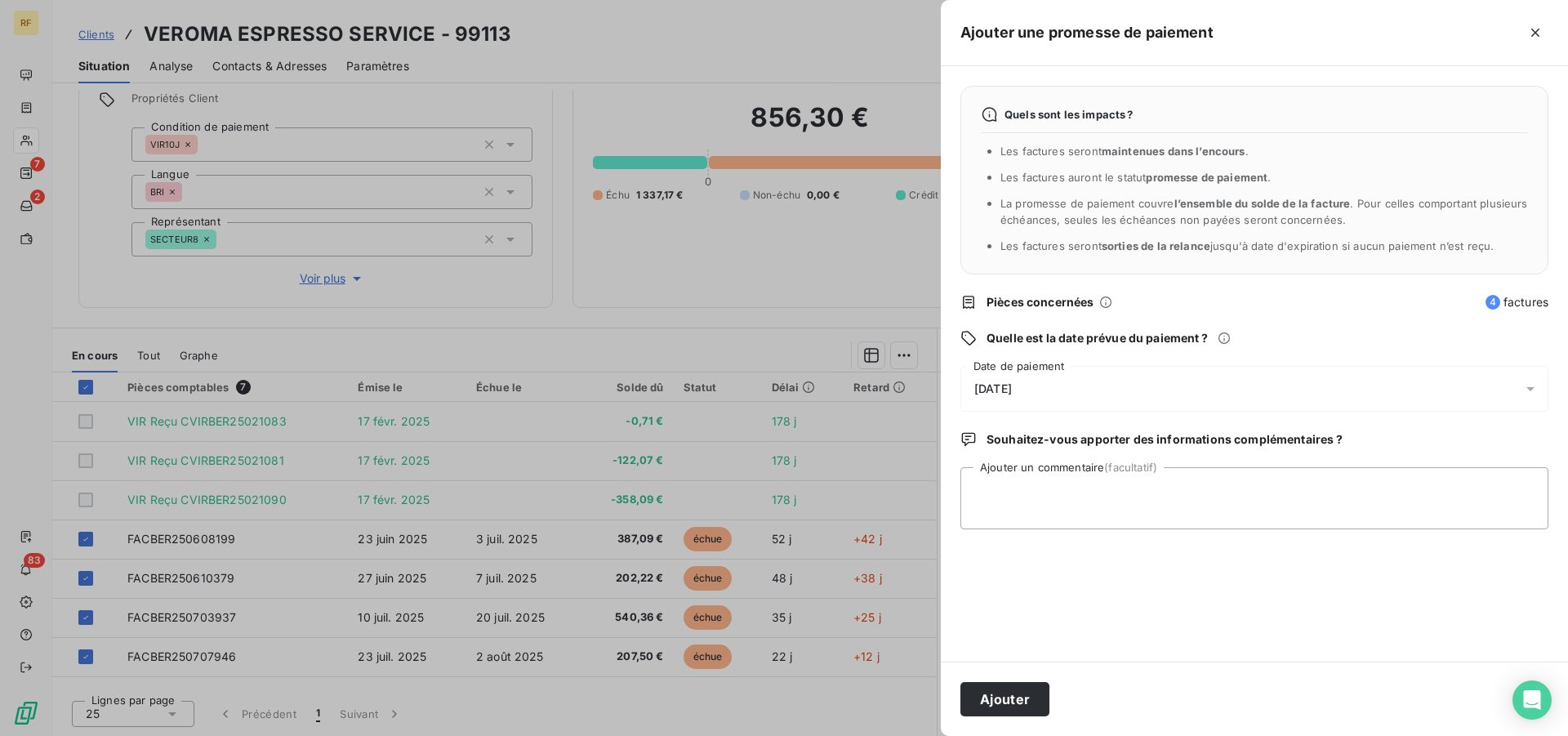
click at [1012, 392] on span "15/08/2025" at bounding box center [993, 389] width 37 height 13
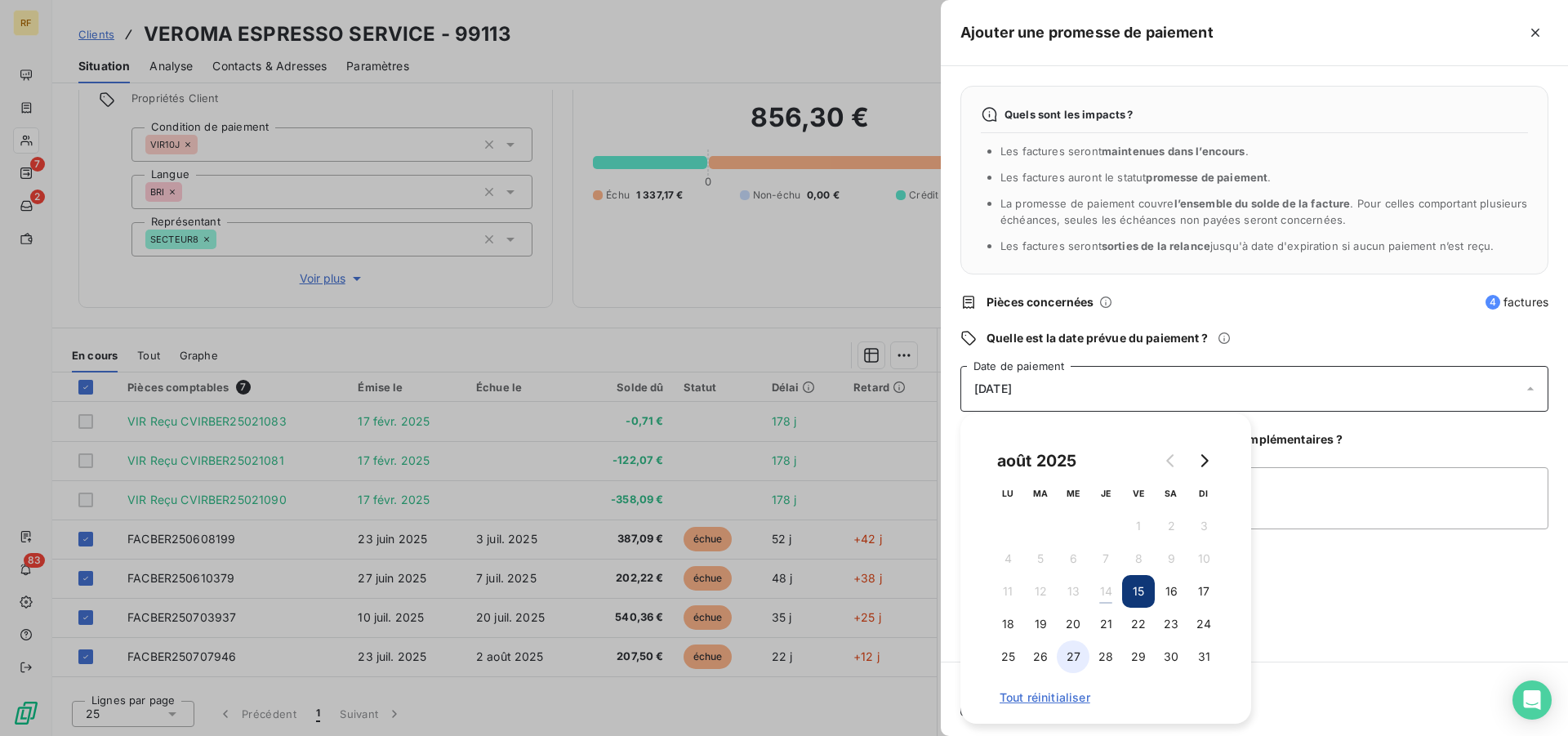
click at [1077, 660] on button "27" at bounding box center [1073, 657] width 32 height 32
click at [1353, 497] on textarea "Ajouter un commentaire (facultatif)" at bounding box center [1254, 498] width 588 height 62
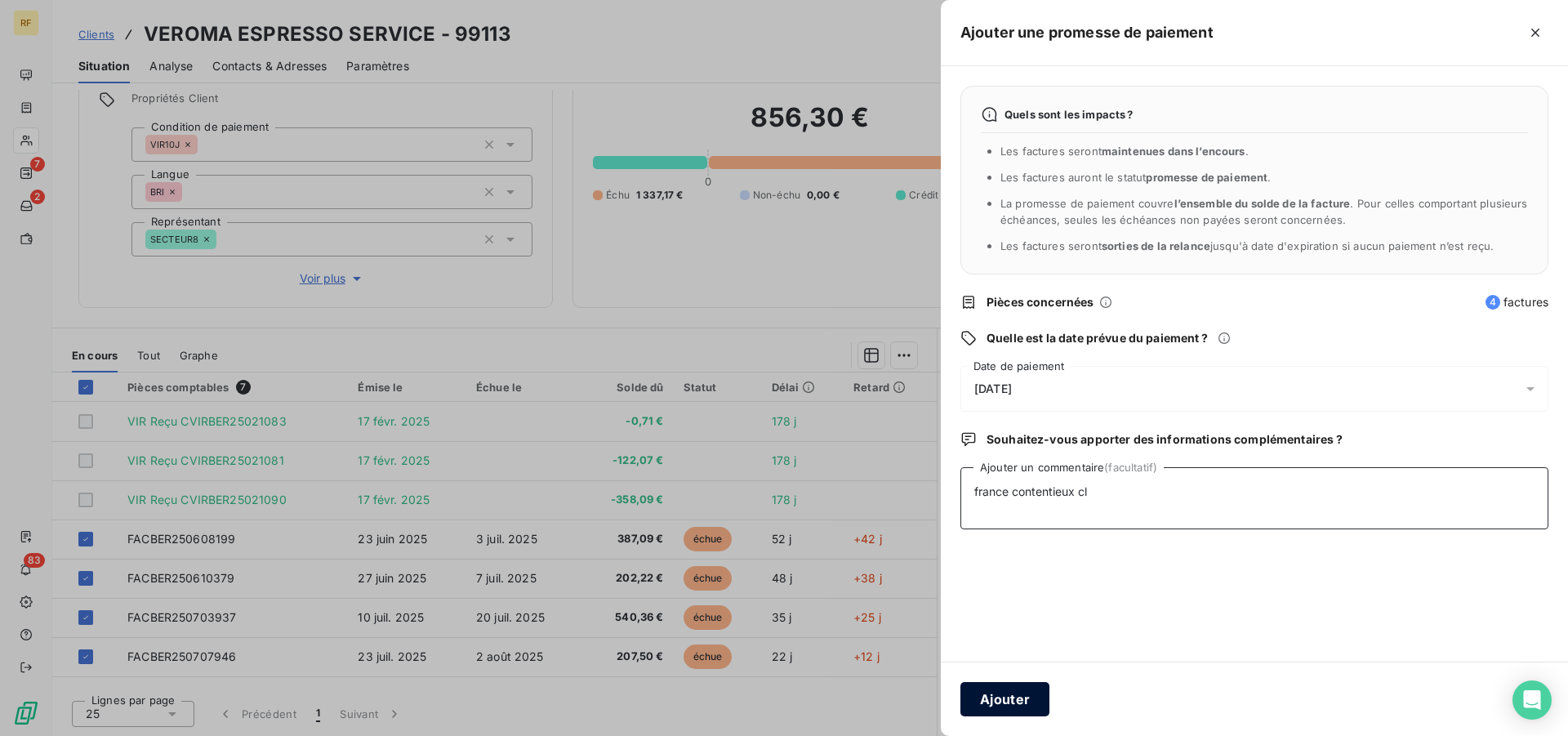
type textarea "france contentieux cl"
click at [1002, 700] on button "Ajouter" at bounding box center [1004, 700] width 89 height 34
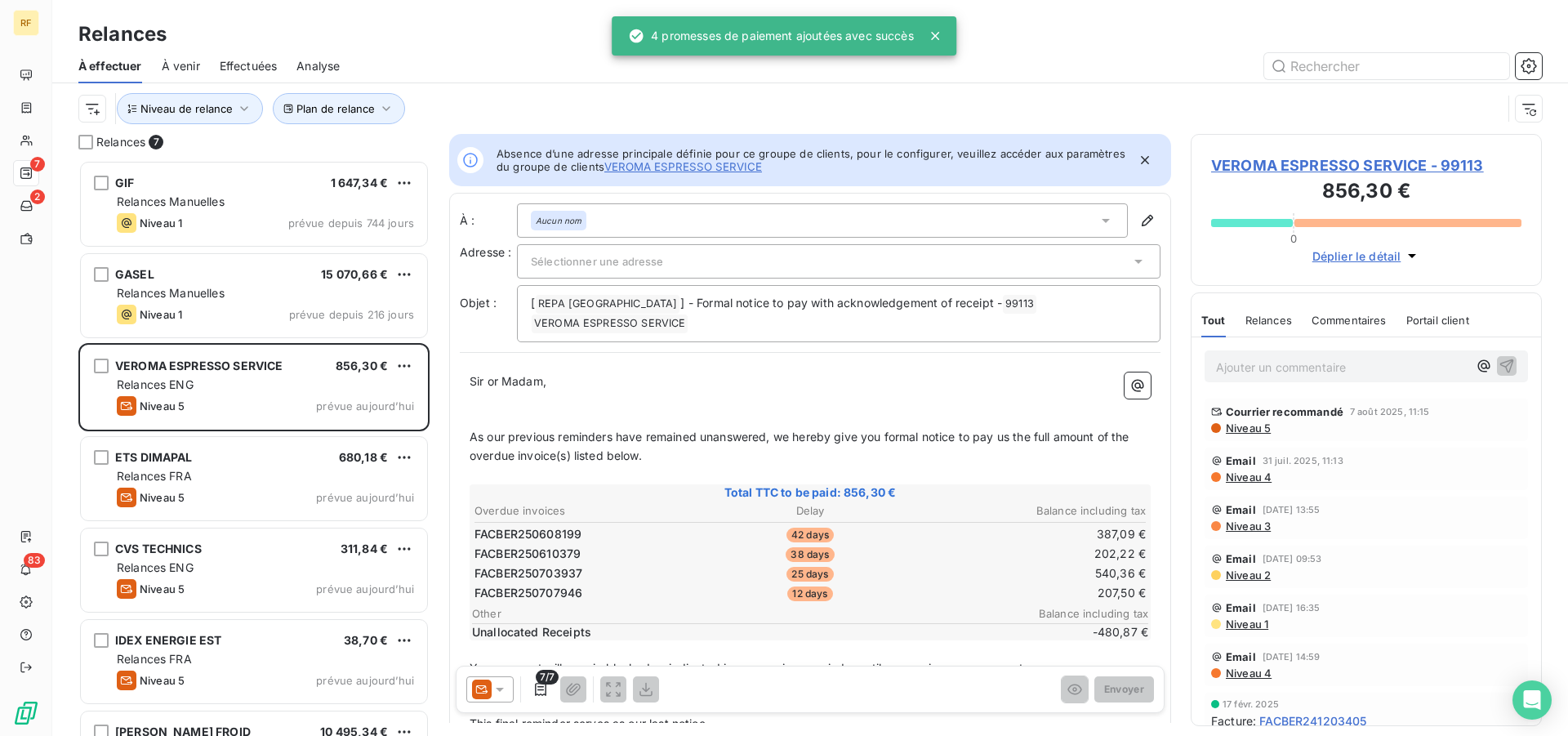
scroll to position [562, 337]
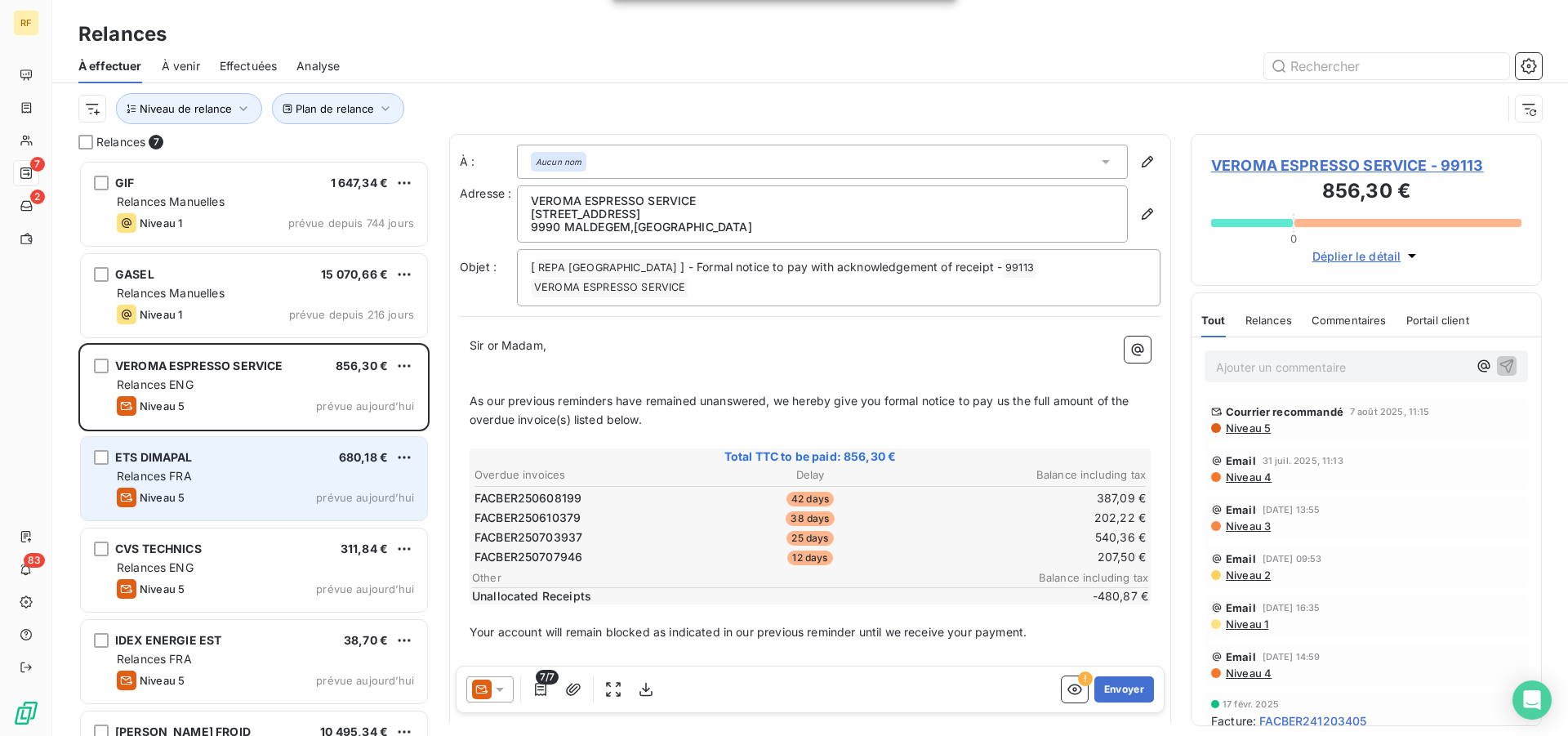
click at [196, 486] on div "ETS DIMAPAL 680,18 € Relances FRA Niveau 5 prévue aujourd’hui" at bounding box center [254, 478] width 346 height 83
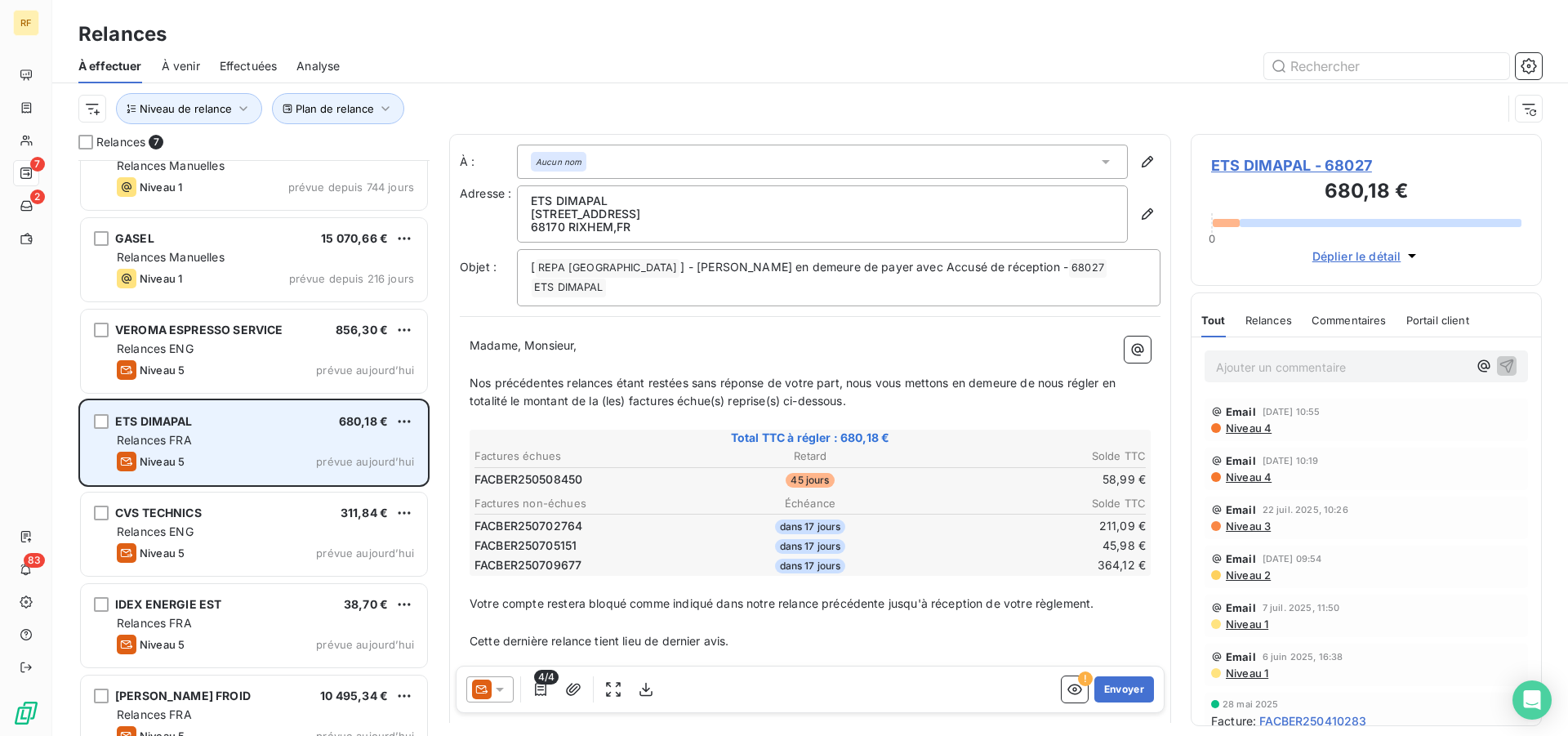
scroll to position [65, 0]
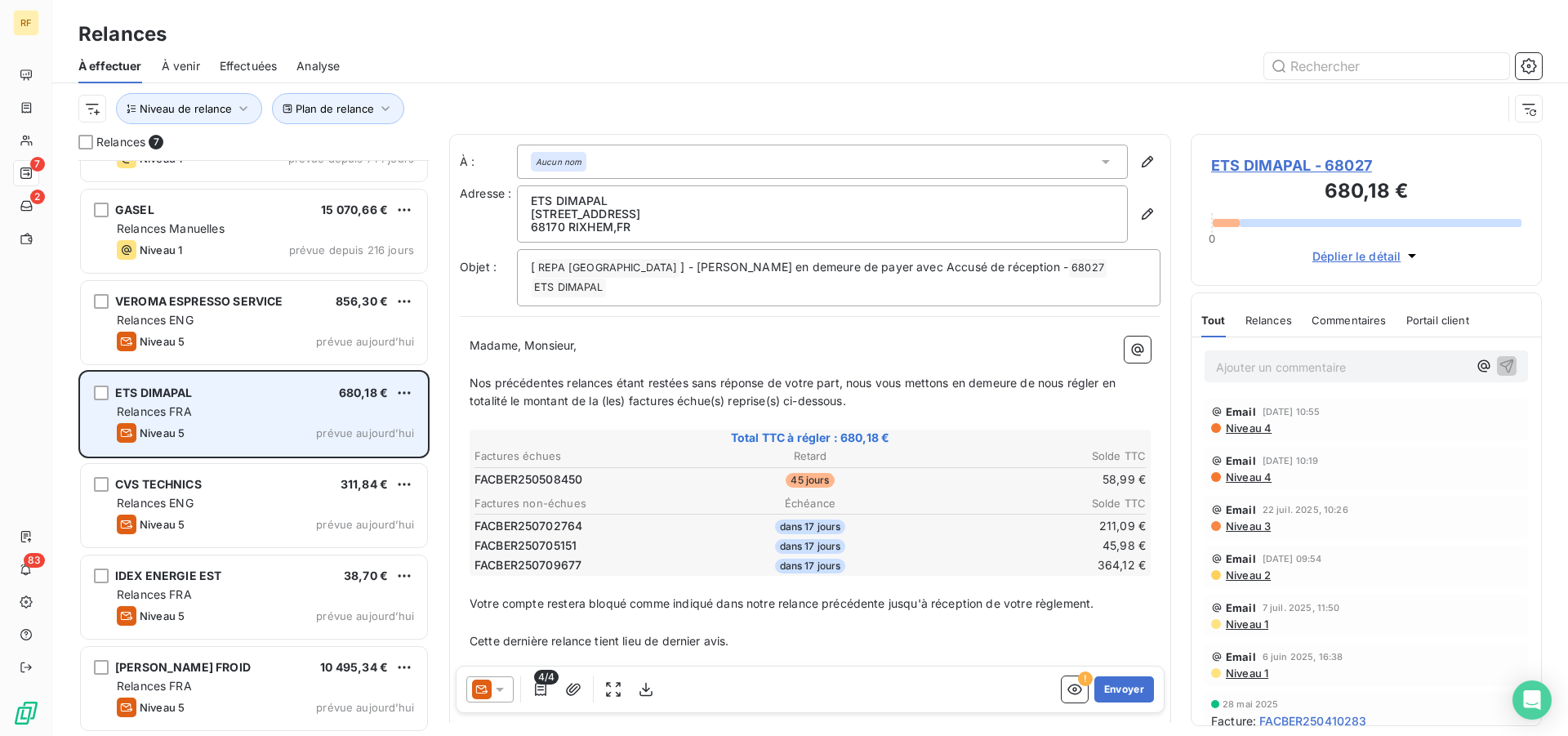
click at [222, 416] on div "Relances FRA" at bounding box center [265, 411] width 297 height 16
click at [211, 422] on div "ETS DIMAPAL 680,18 € Relances FRA Niveau 5 prévue aujourd’hui" at bounding box center [254, 414] width 346 height 83
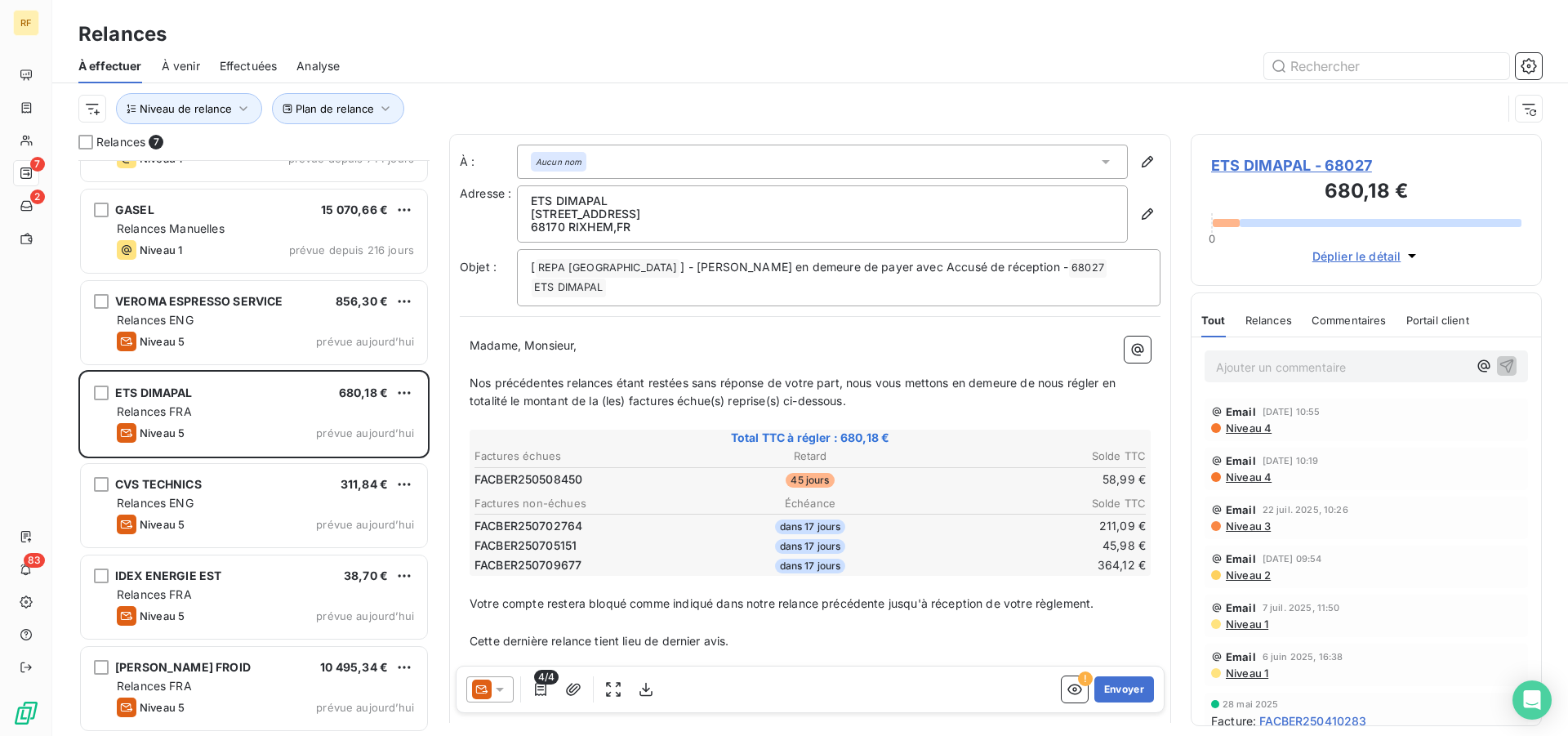
click at [1260, 429] on span "Niveau 4" at bounding box center [1248, 428] width 48 height 13
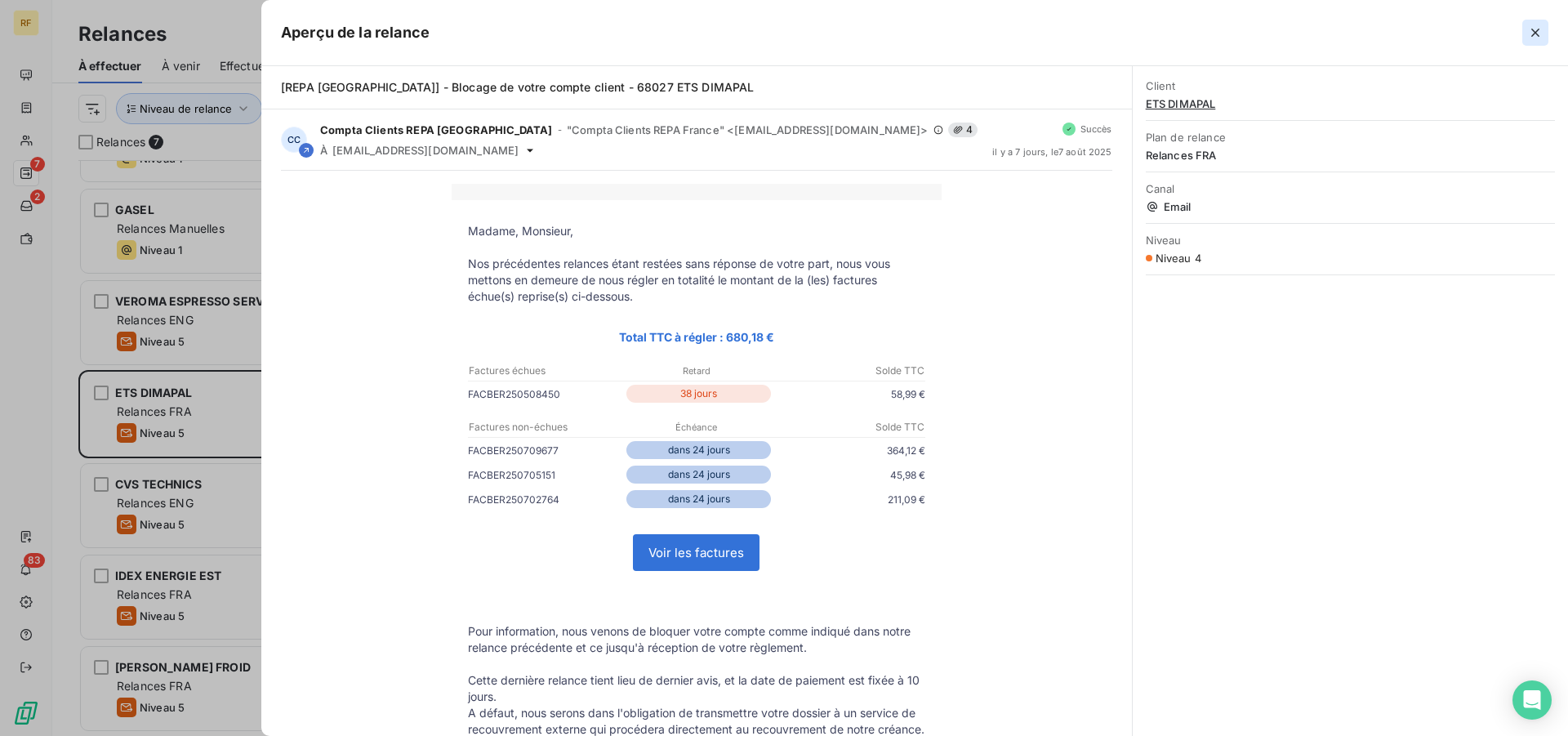
click at [1539, 34] on icon "button" at bounding box center [1535, 32] width 16 height 16
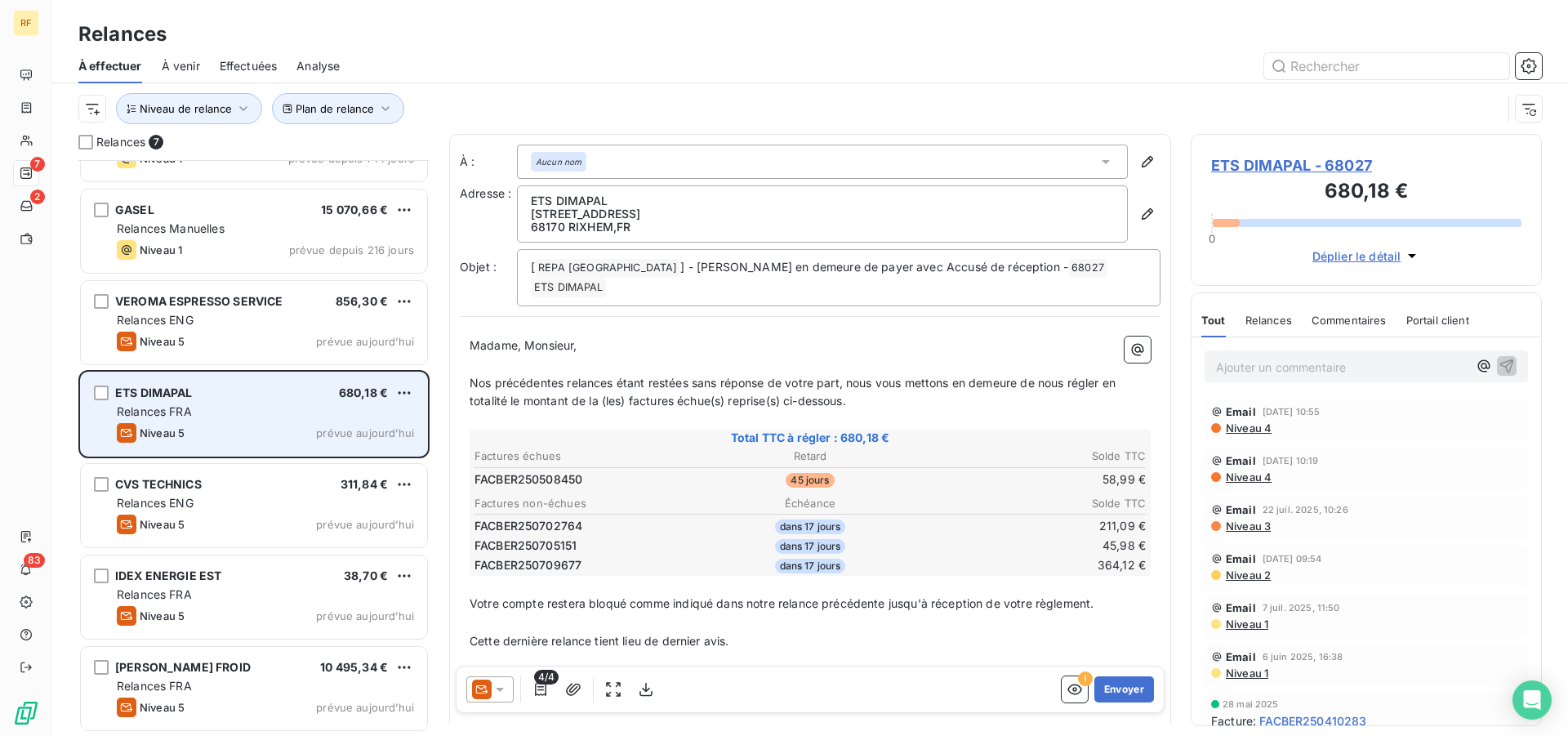
click at [251, 420] on div "ETS DIMAPAL 680,18 € Relances FRA Niveau 5 prévue aujourd’hui" at bounding box center [254, 414] width 346 height 83
click at [251, 419] on div "Relances FRA" at bounding box center [265, 411] width 297 height 16
click at [250, 419] on div "Relances FRA" at bounding box center [265, 411] width 297 height 16
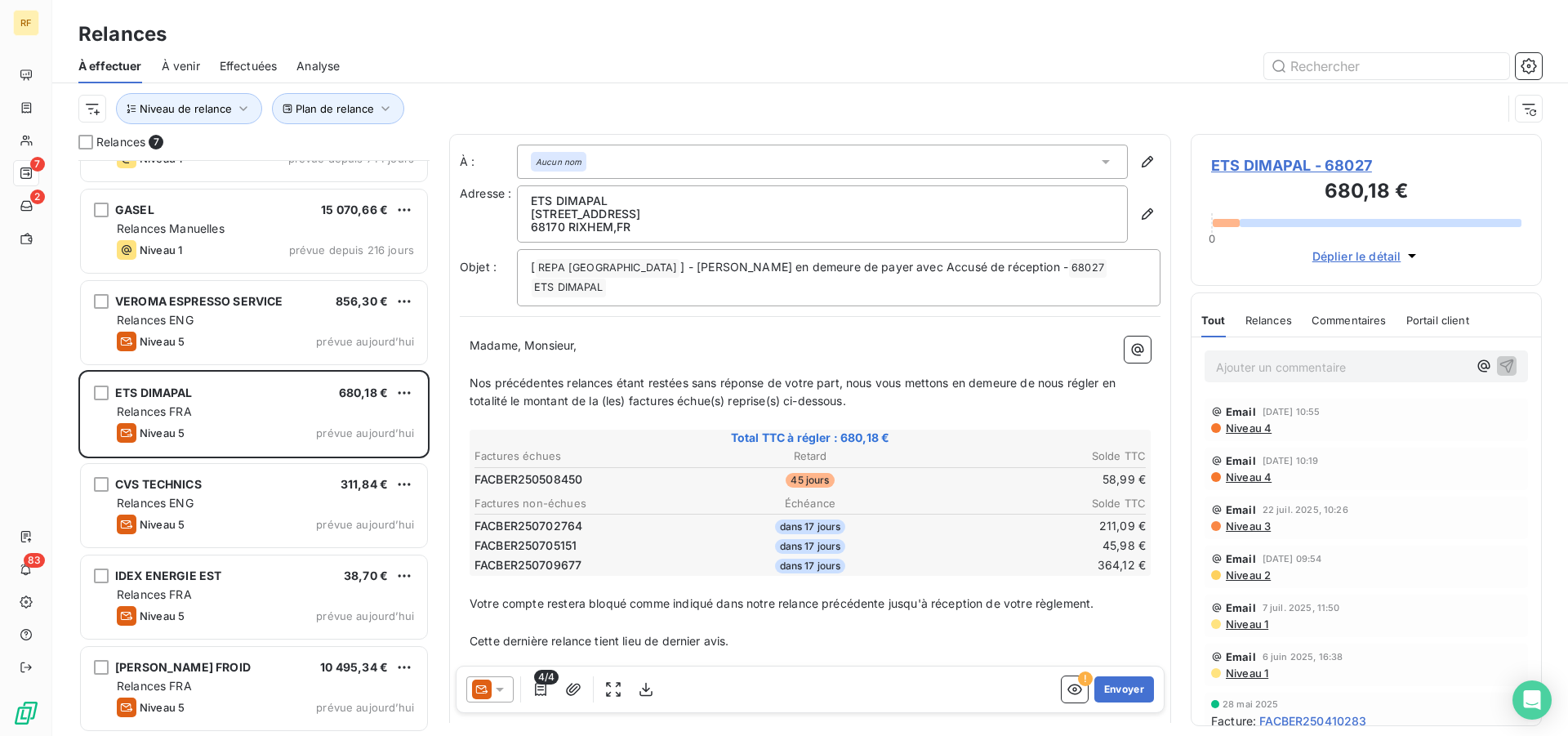
click at [1252, 435] on span "Niveau 4" at bounding box center [1248, 428] width 48 height 13
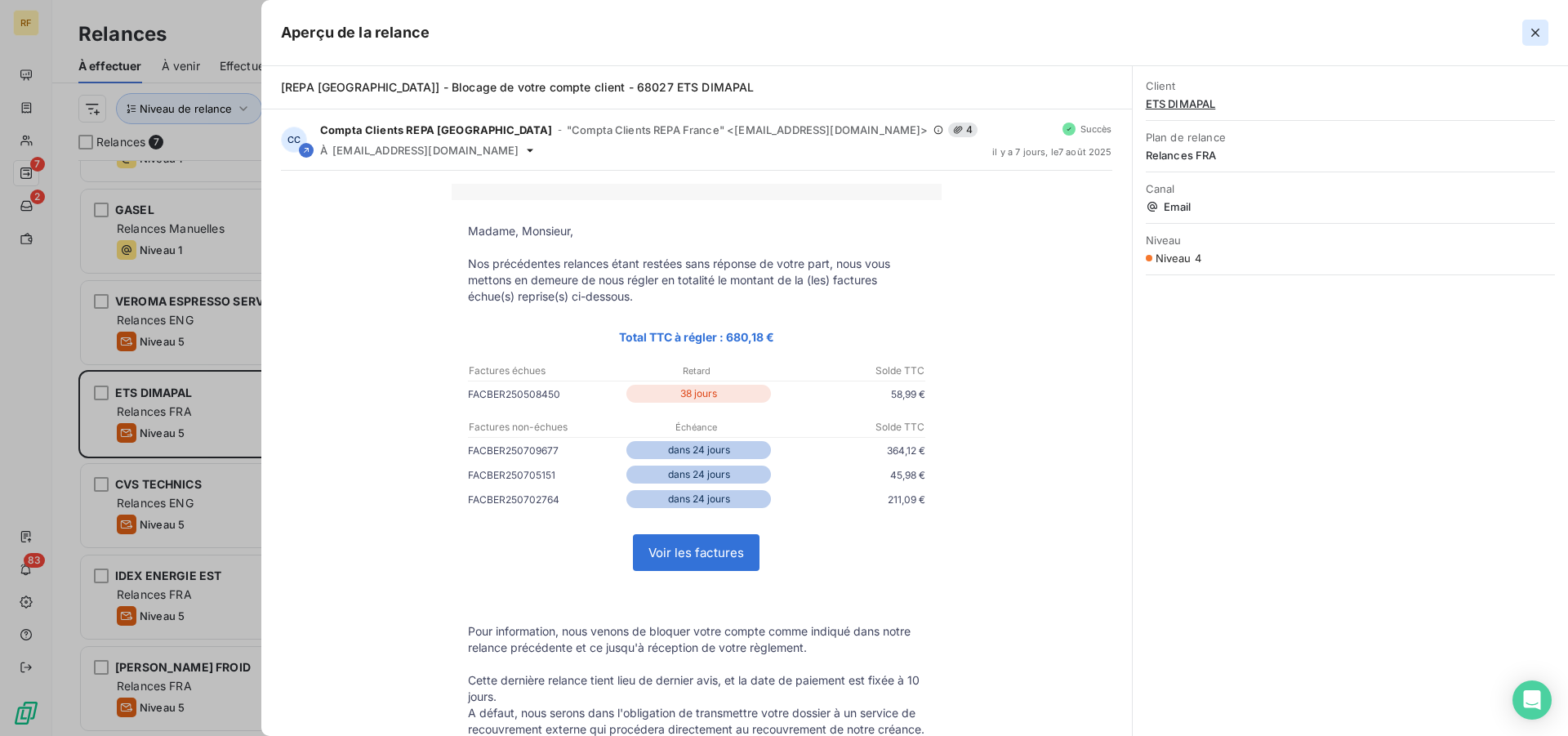
click at [1535, 33] on icon "button" at bounding box center [1535, 32] width 9 height 9
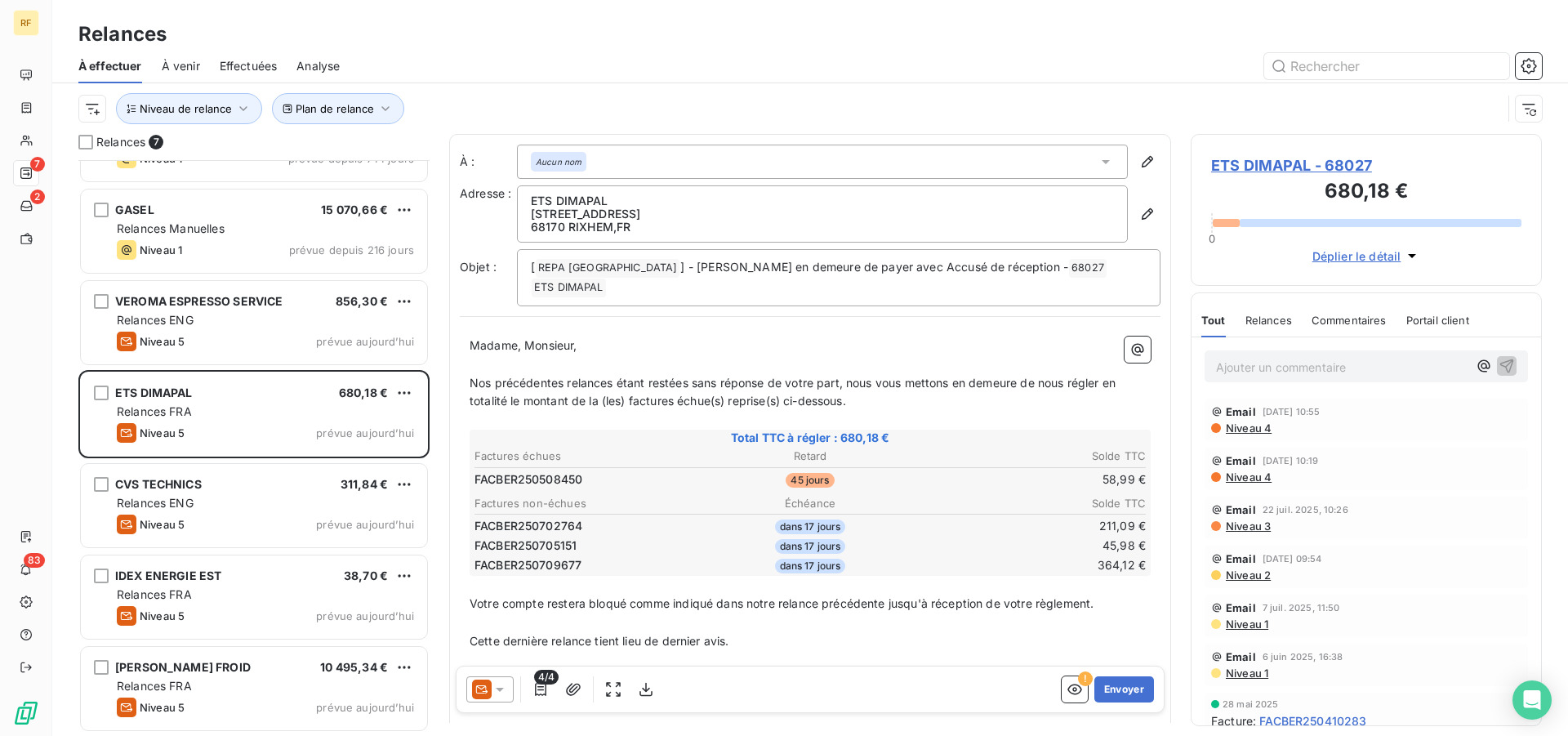
click at [1318, 164] on span "ETS DIMAPAL - 68027" at bounding box center [1365, 165] width 311 height 22
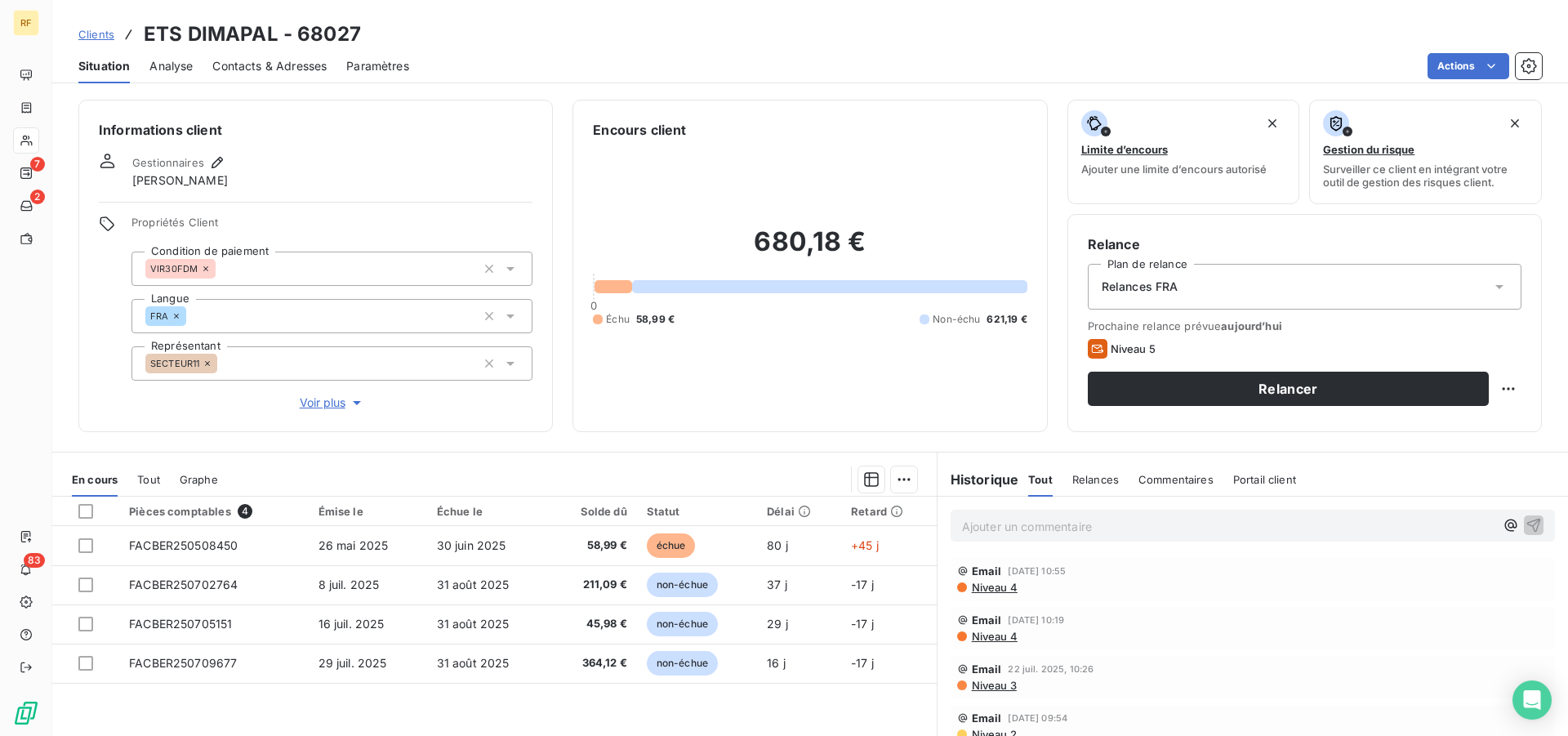
click at [280, 66] on span "Contacts & Adresses" at bounding box center [269, 66] width 115 height 16
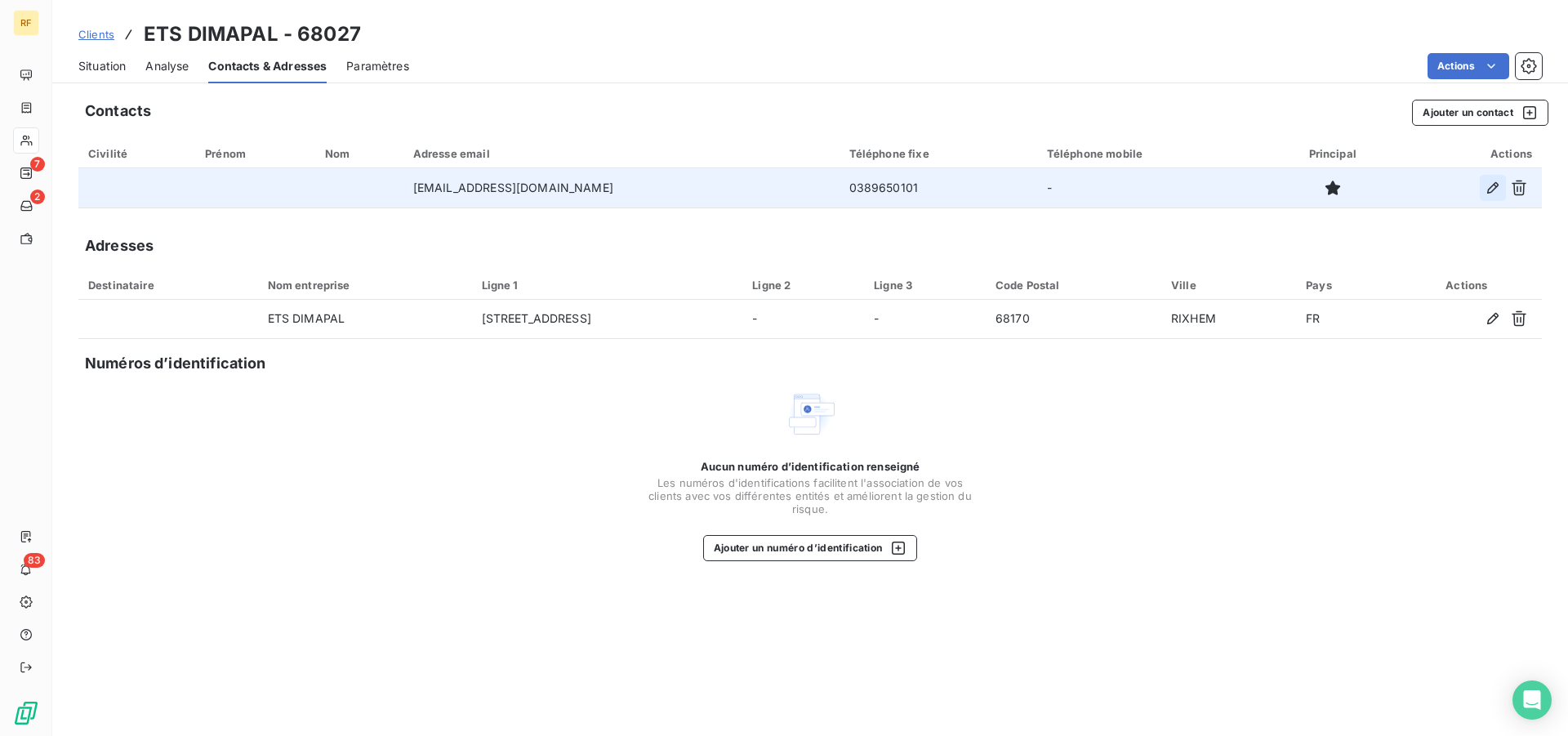
click at [1493, 187] on icon "button" at bounding box center [1493, 187] width 16 height 16
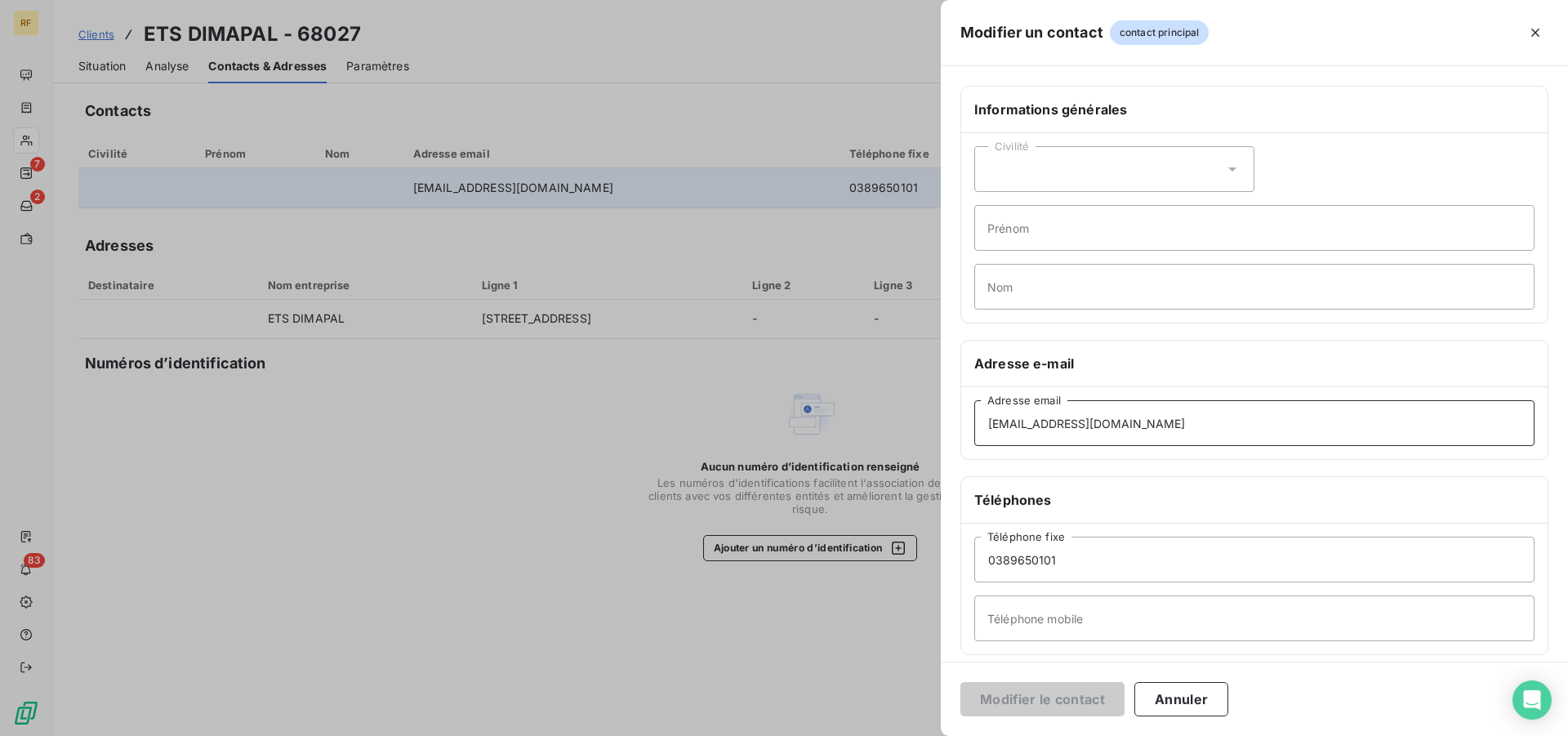
drag, startPoint x: 1161, startPoint y: 426, endPoint x: 668, endPoint y: 358, distance: 497.7
click at [671, 735] on div "Modifier un contact contact principal Informations générales Civilité Prénom No…" at bounding box center [784, 736] width 1568 height 0
type input "d"
type input "compta@dimapal.fr"
click at [1001, 702] on button "Modifier le contact" at bounding box center [1042, 700] width 164 height 34
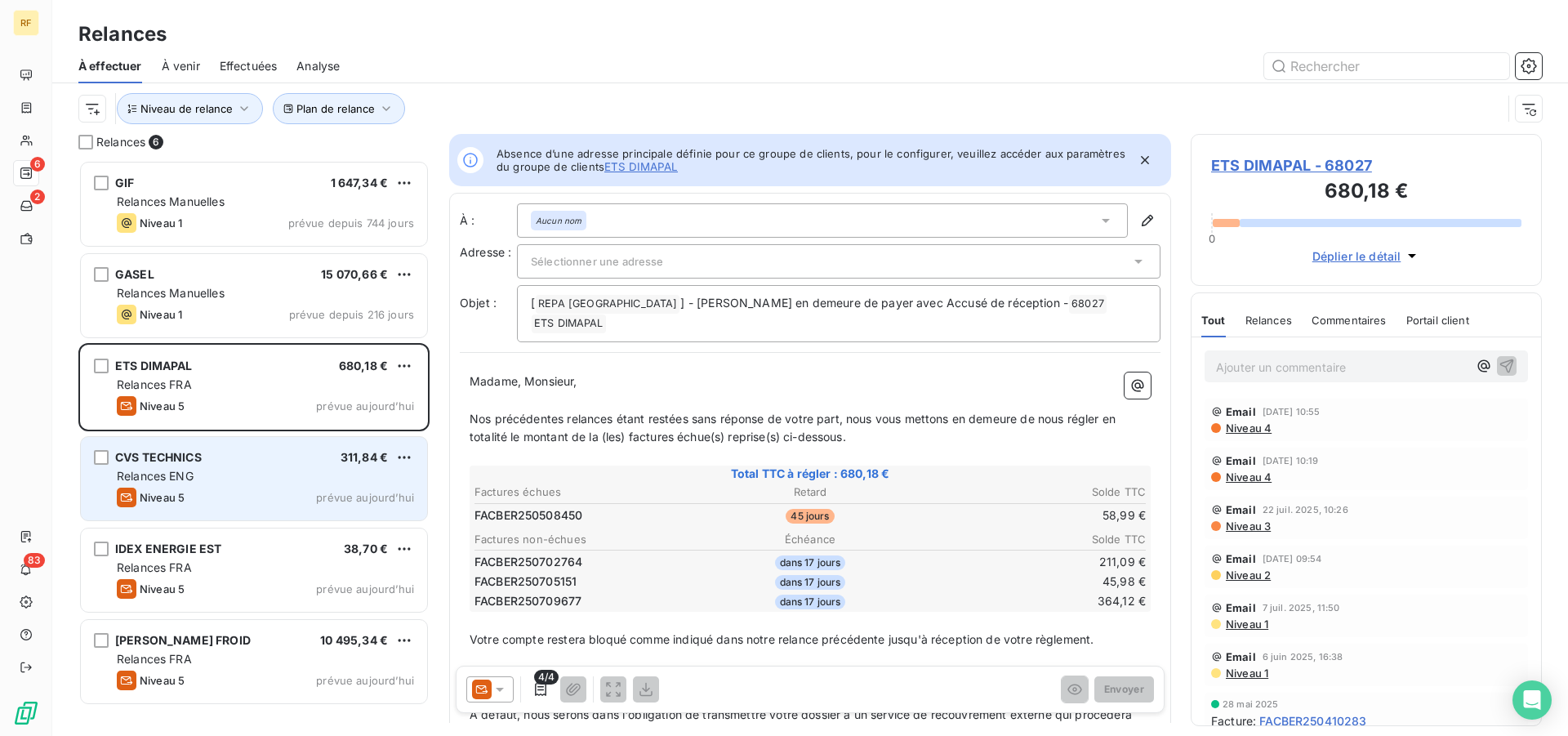
scroll to position [562, 337]
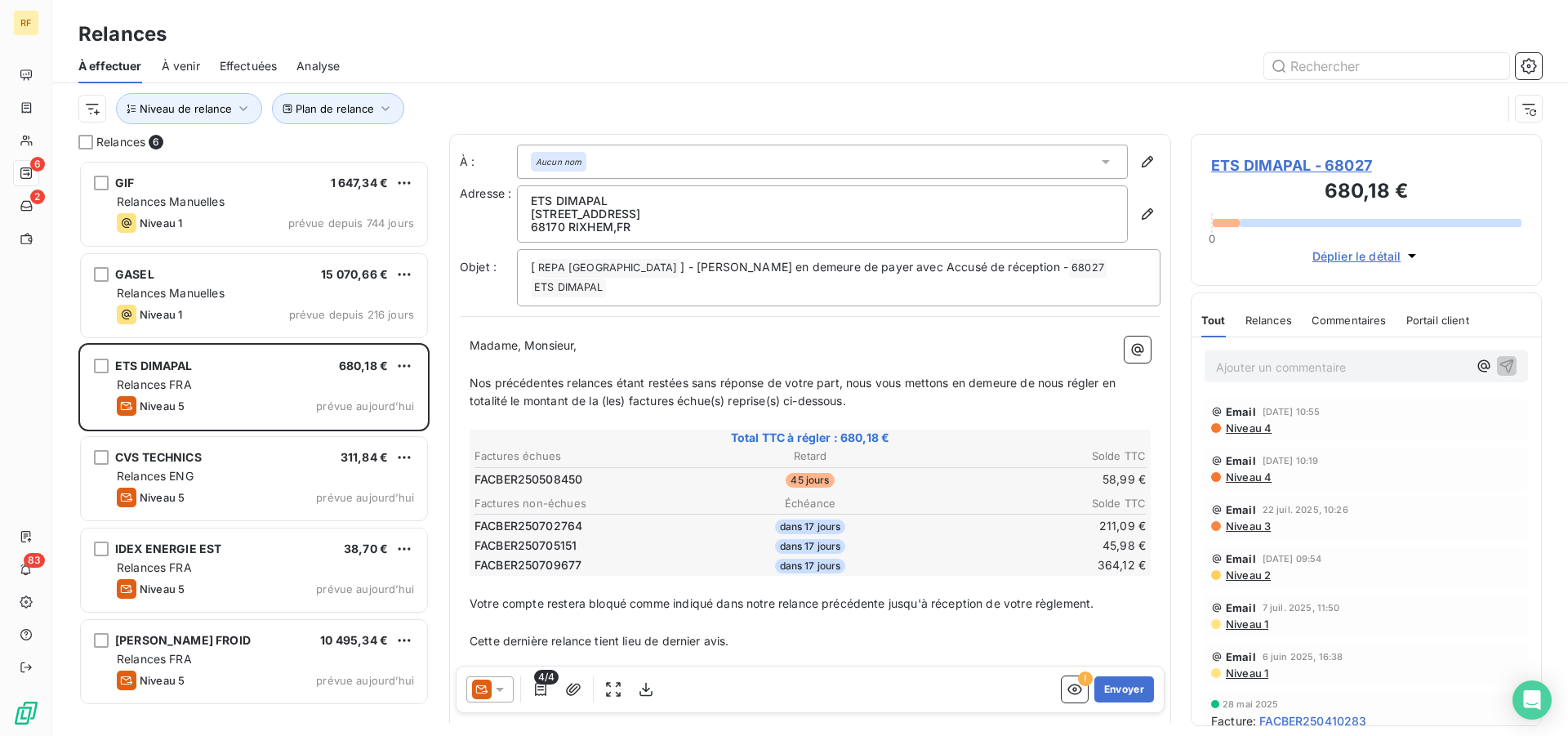
click at [1300, 166] on span "ETS DIMAPAL - 68027" at bounding box center [1365, 165] width 311 height 22
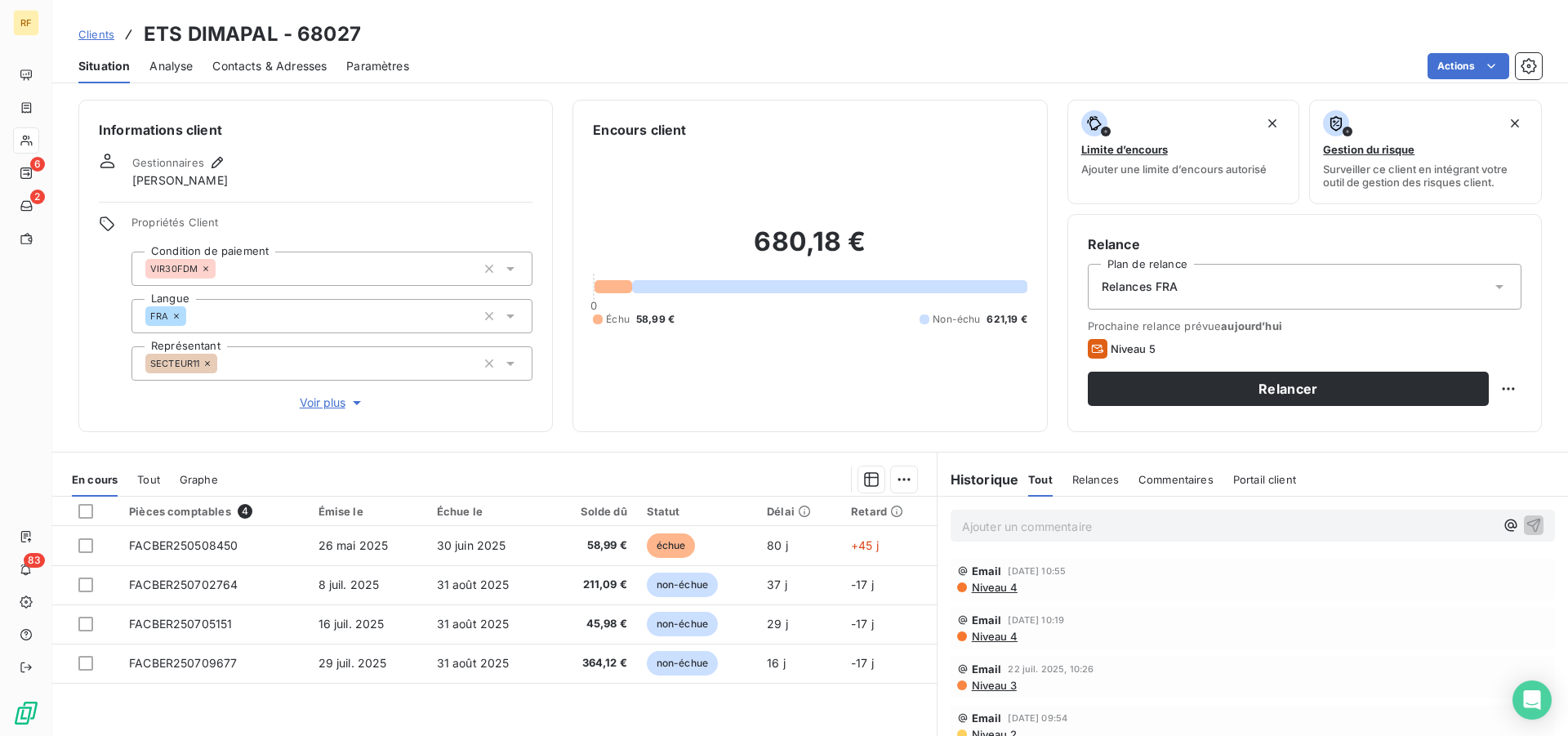
click at [284, 61] on span "Contacts & Adresses" at bounding box center [269, 66] width 115 height 16
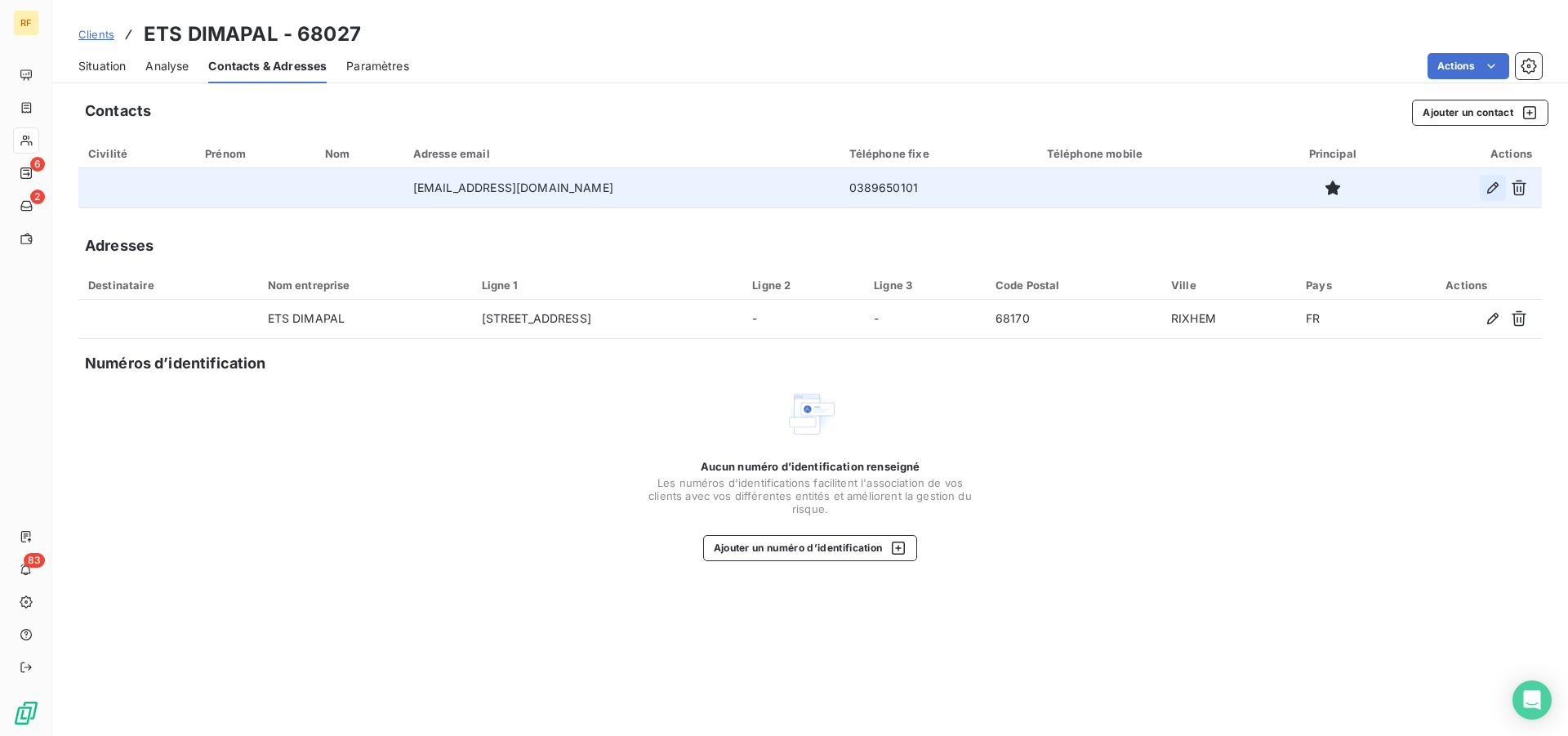
click at [1493, 182] on icon "button" at bounding box center [1493, 187] width 16 height 16
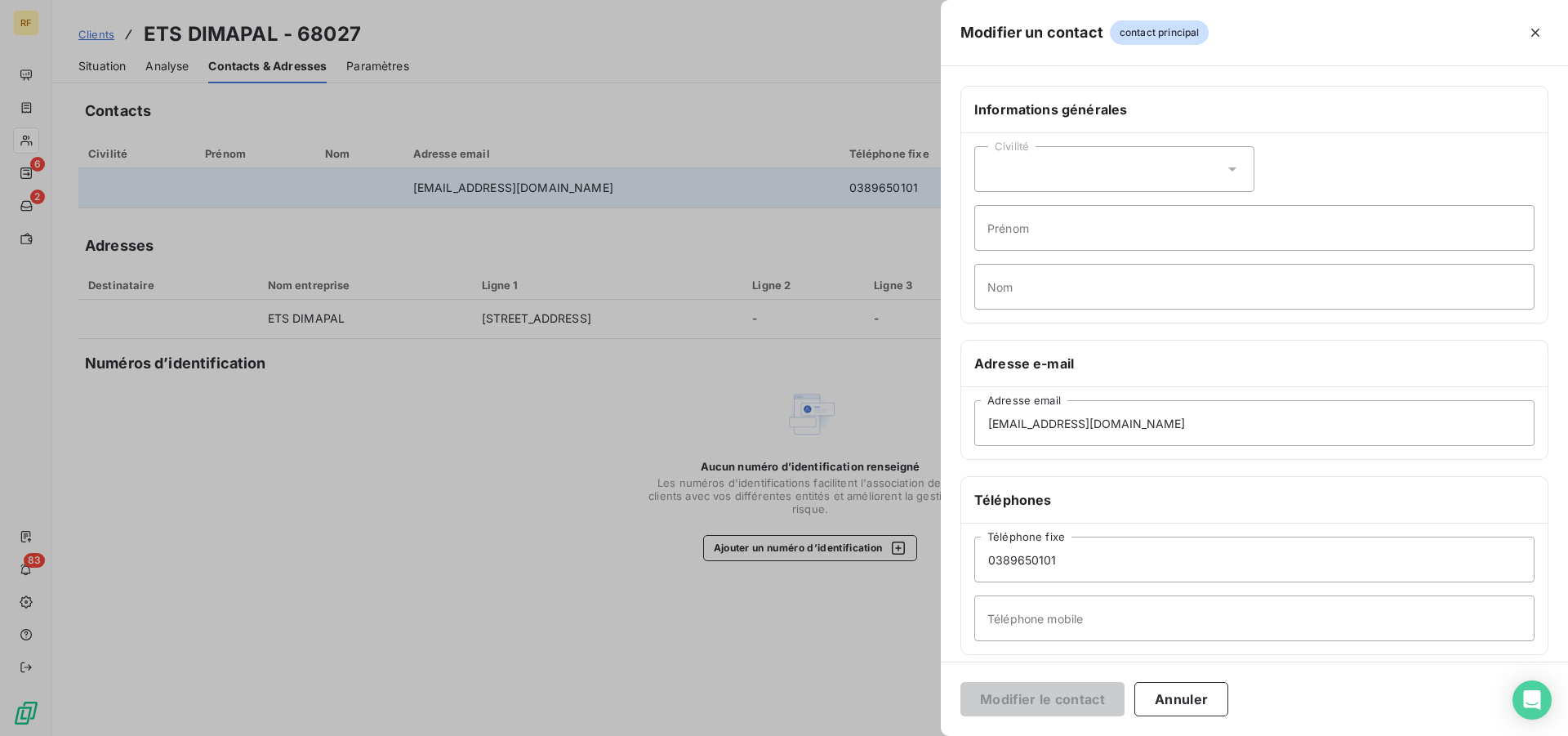
click at [284, 504] on div at bounding box center [784, 368] width 1568 height 736
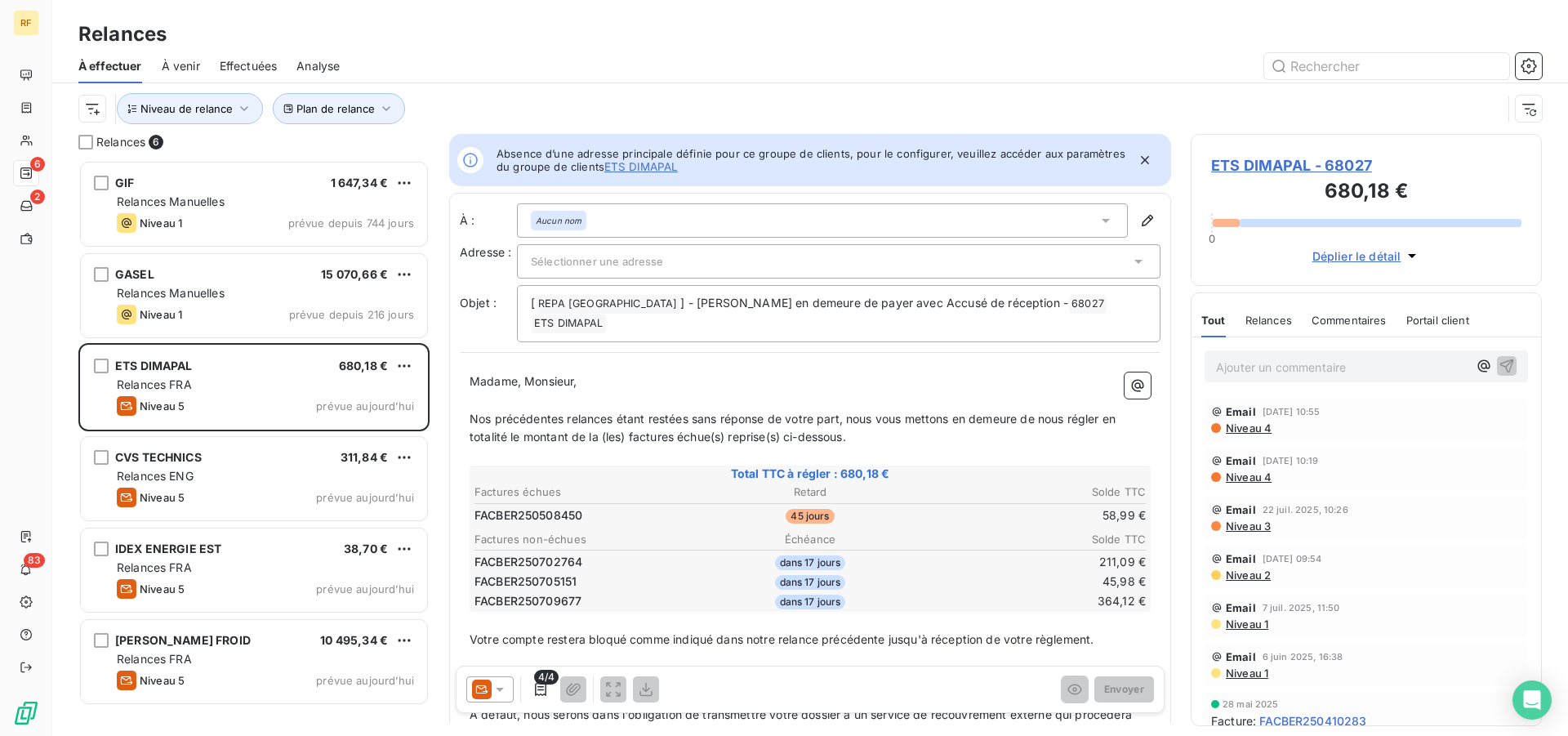
scroll to position [562, 337]
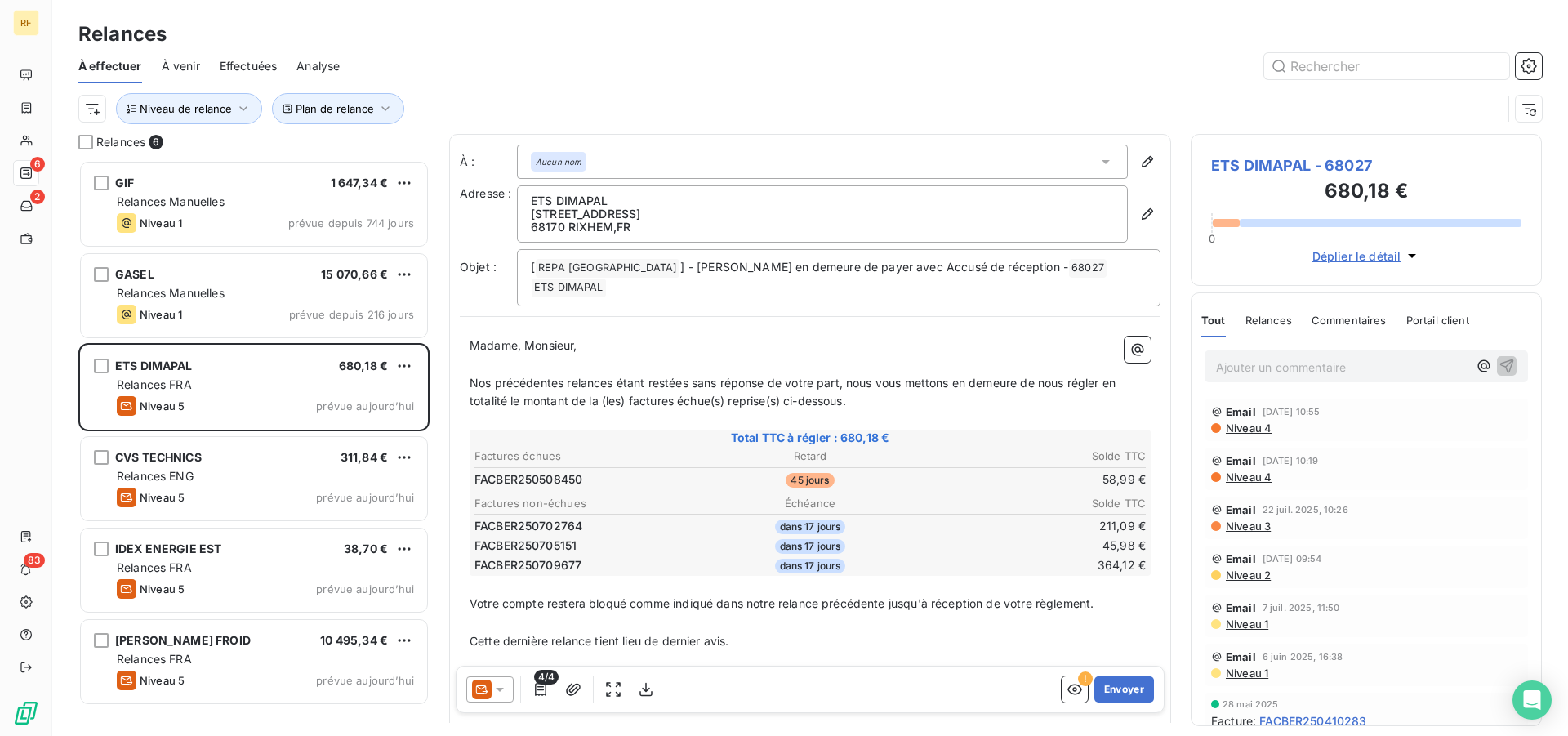
click at [1318, 377] on p "Ajouter un commentaire ﻿" at bounding box center [1342, 366] width 251 height 20
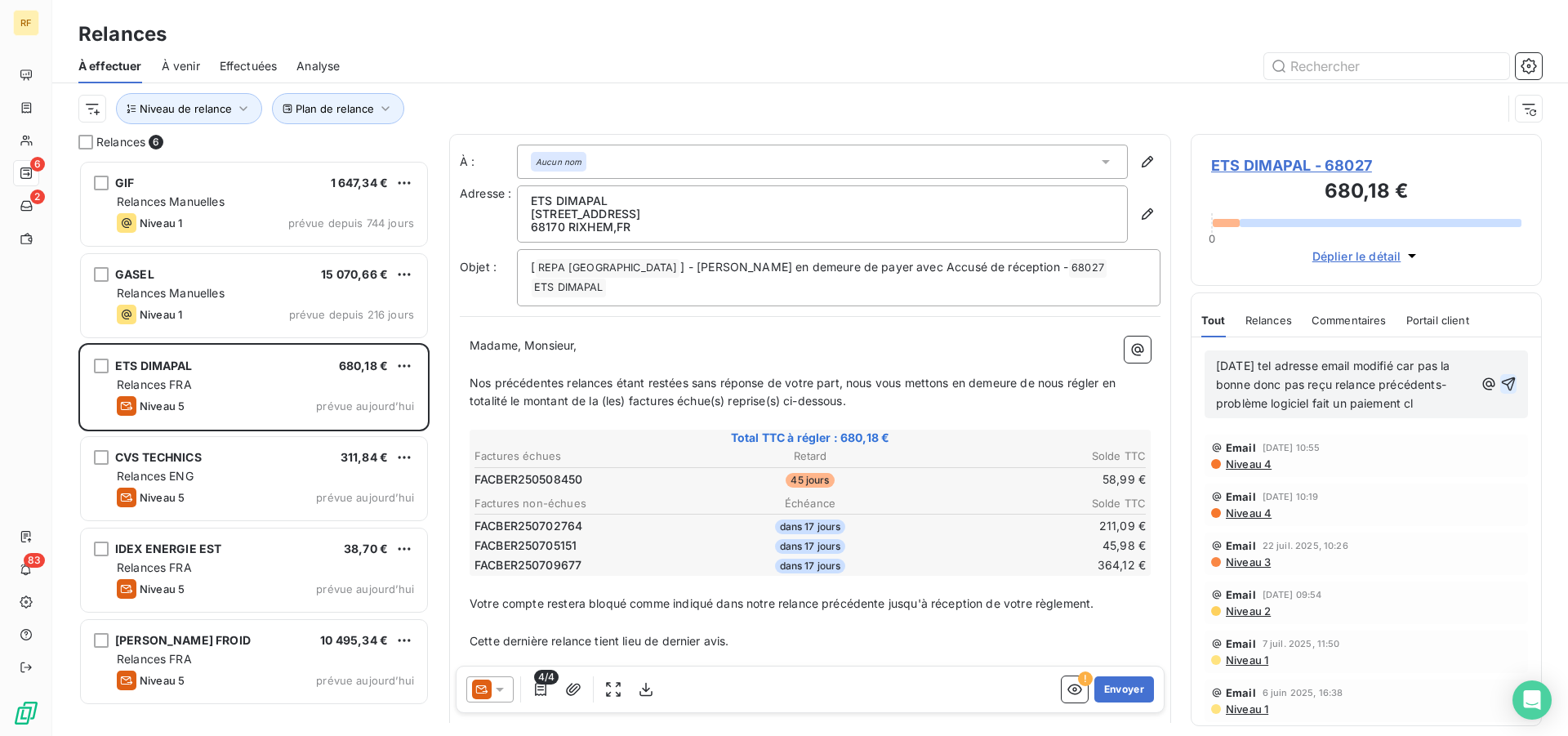
click at [1500, 392] on icon "button" at bounding box center [1508, 383] width 16 height 16
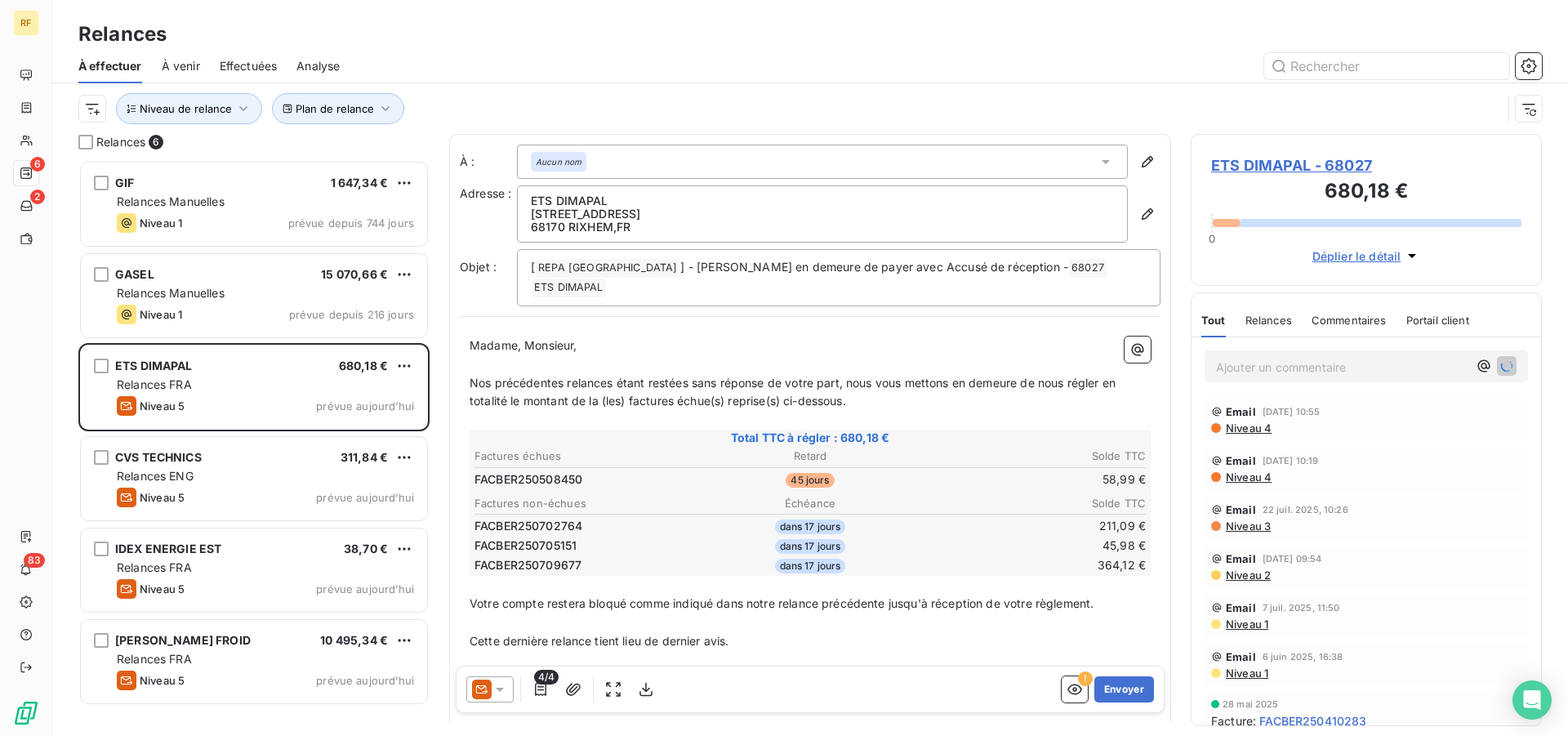
click at [1271, 324] on span "Relances" at bounding box center [1268, 320] width 47 height 13
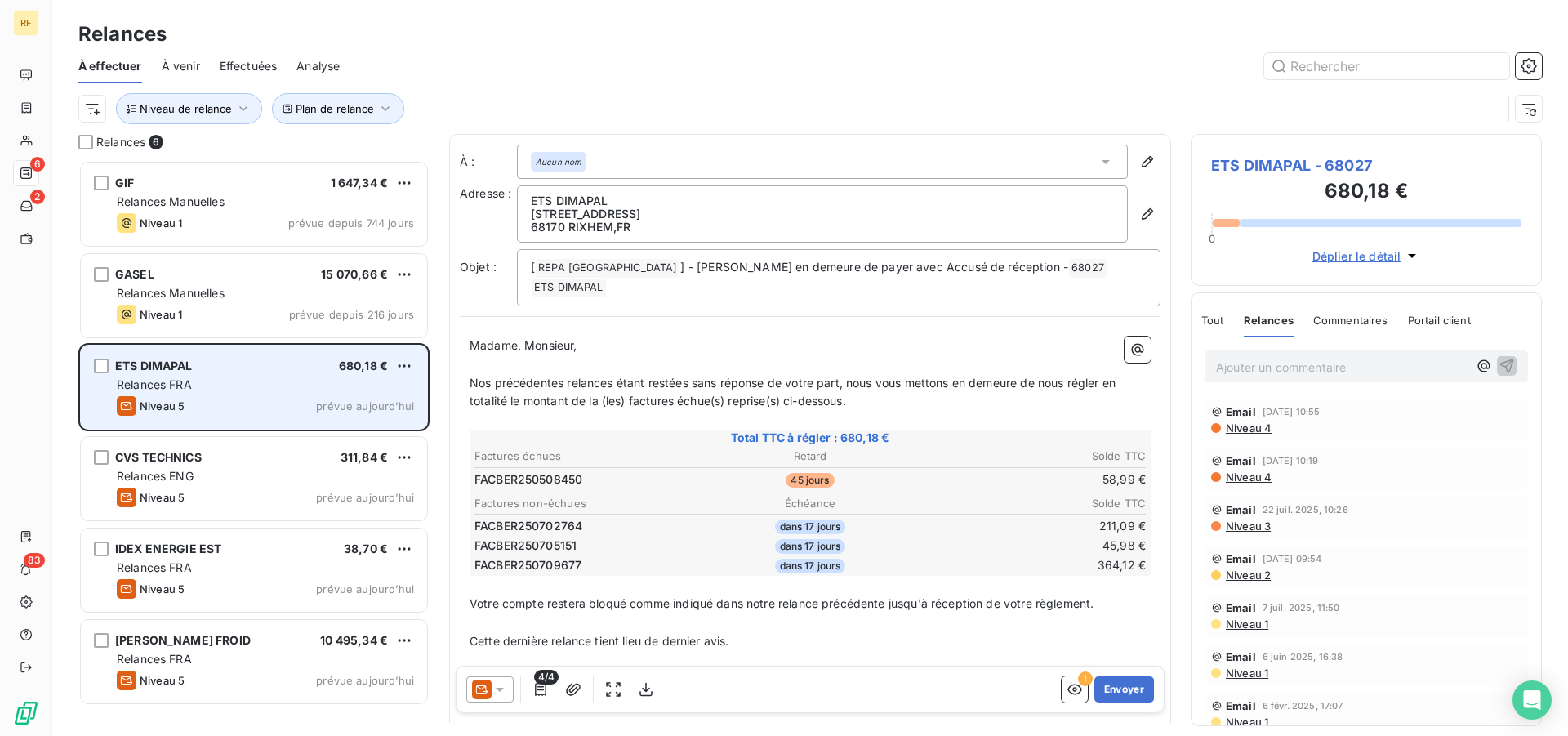
click at [197, 387] on div "Relances FRA" at bounding box center [265, 384] width 297 height 16
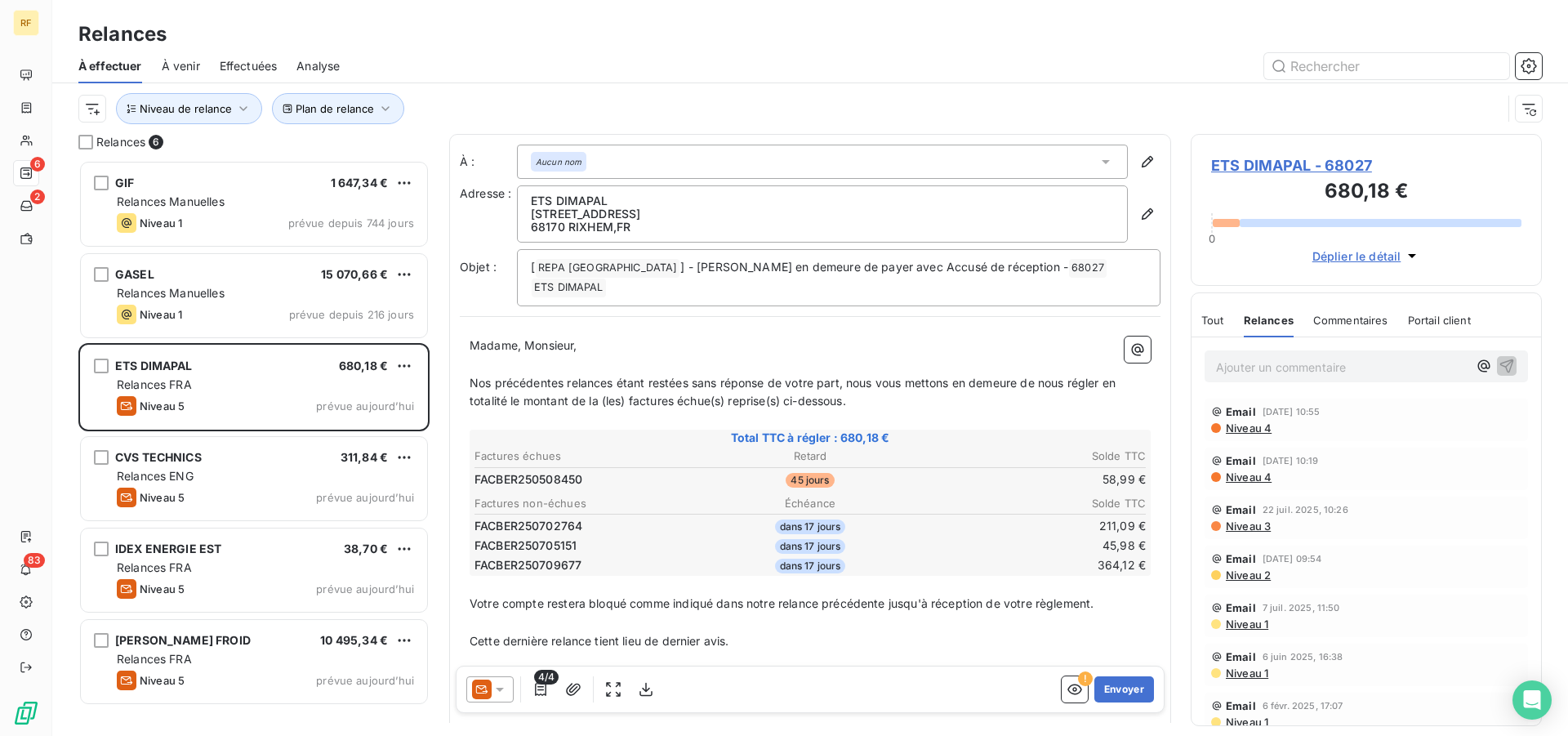
click at [1285, 325] on span "Relances" at bounding box center [1269, 320] width 50 height 13
click at [1257, 319] on span "Relances" at bounding box center [1269, 320] width 50 height 13
click at [1261, 319] on span "Relances" at bounding box center [1269, 320] width 50 height 13
click at [1344, 312] on div "Commentaires" at bounding box center [1350, 320] width 75 height 34
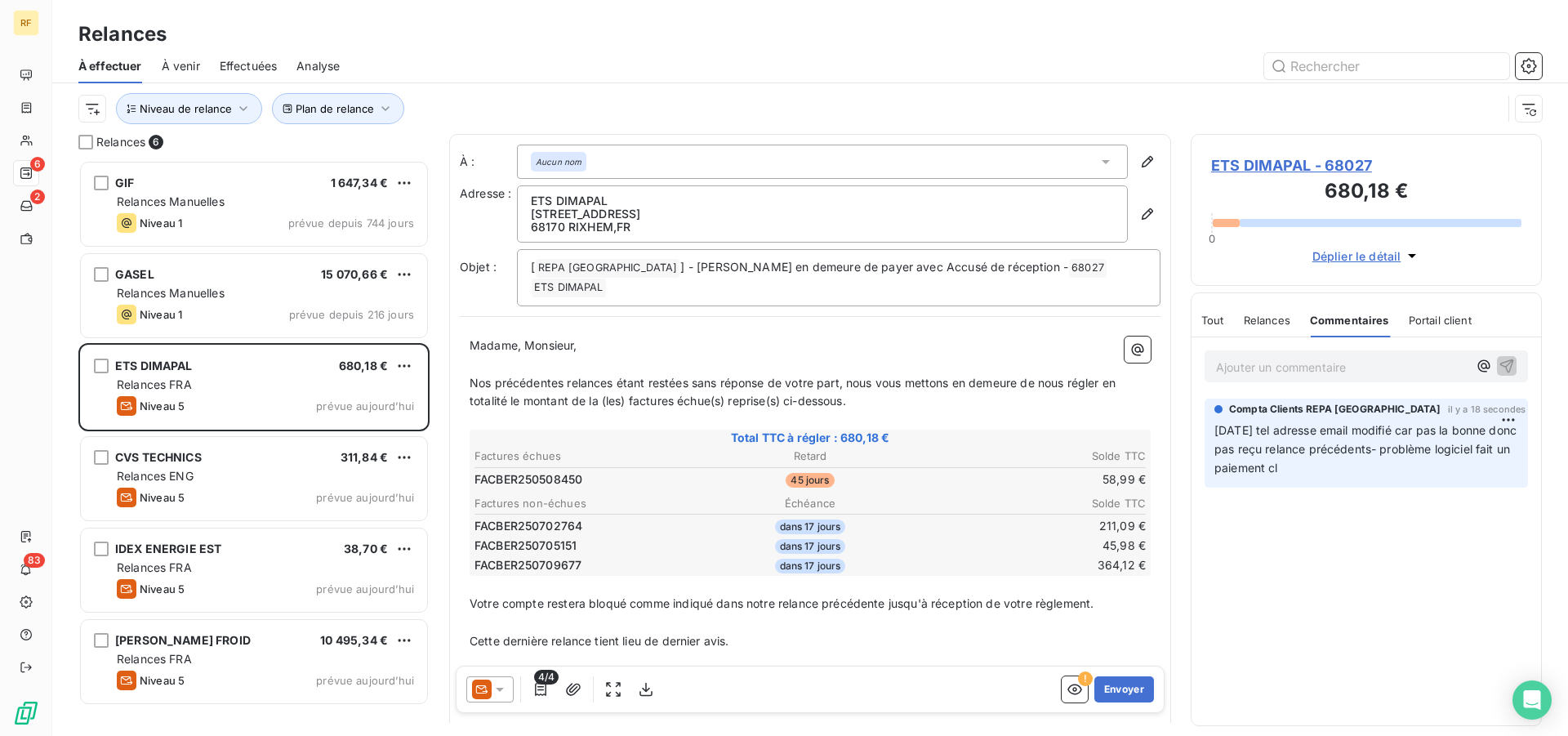
click at [1330, 315] on span "Commentaires" at bounding box center [1349, 320] width 79 height 13
click at [1274, 317] on span "Relances" at bounding box center [1267, 320] width 47 height 13
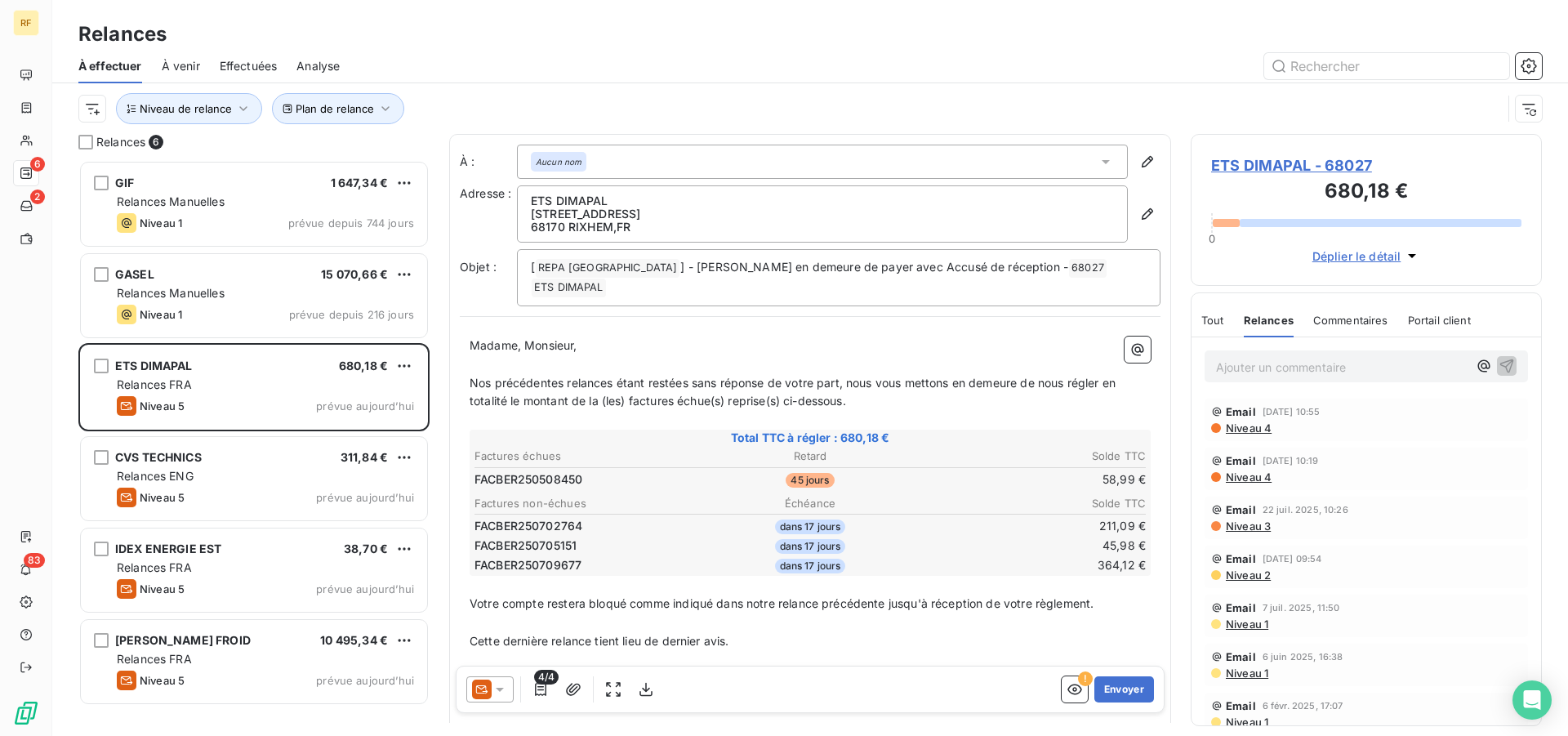
click at [1212, 313] on div "Tout" at bounding box center [1213, 320] width 23 height 34
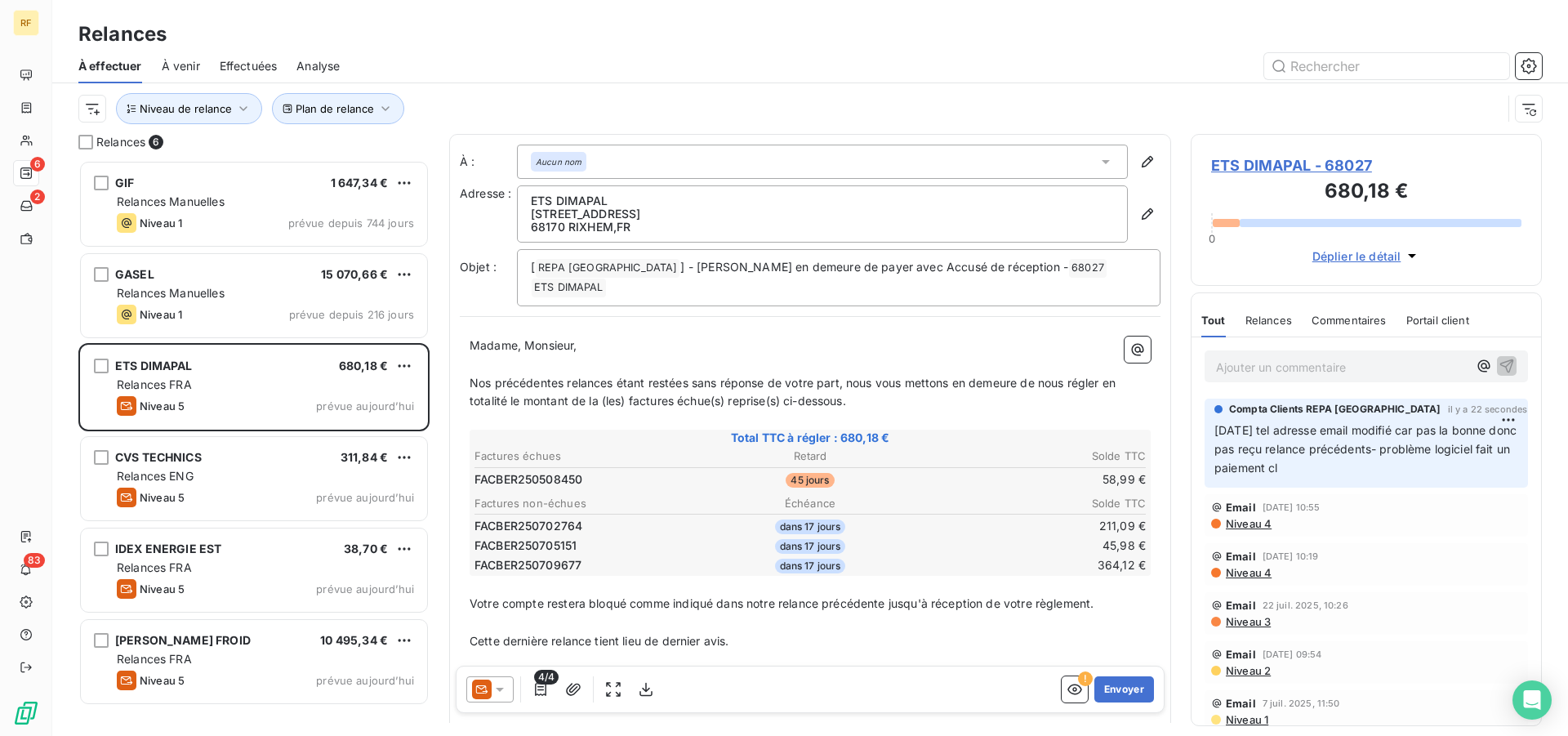
click at [1322, 170] on span "ETS DIMAPAL - 68027" at bounding box center [1365, 165] width 311 height 22
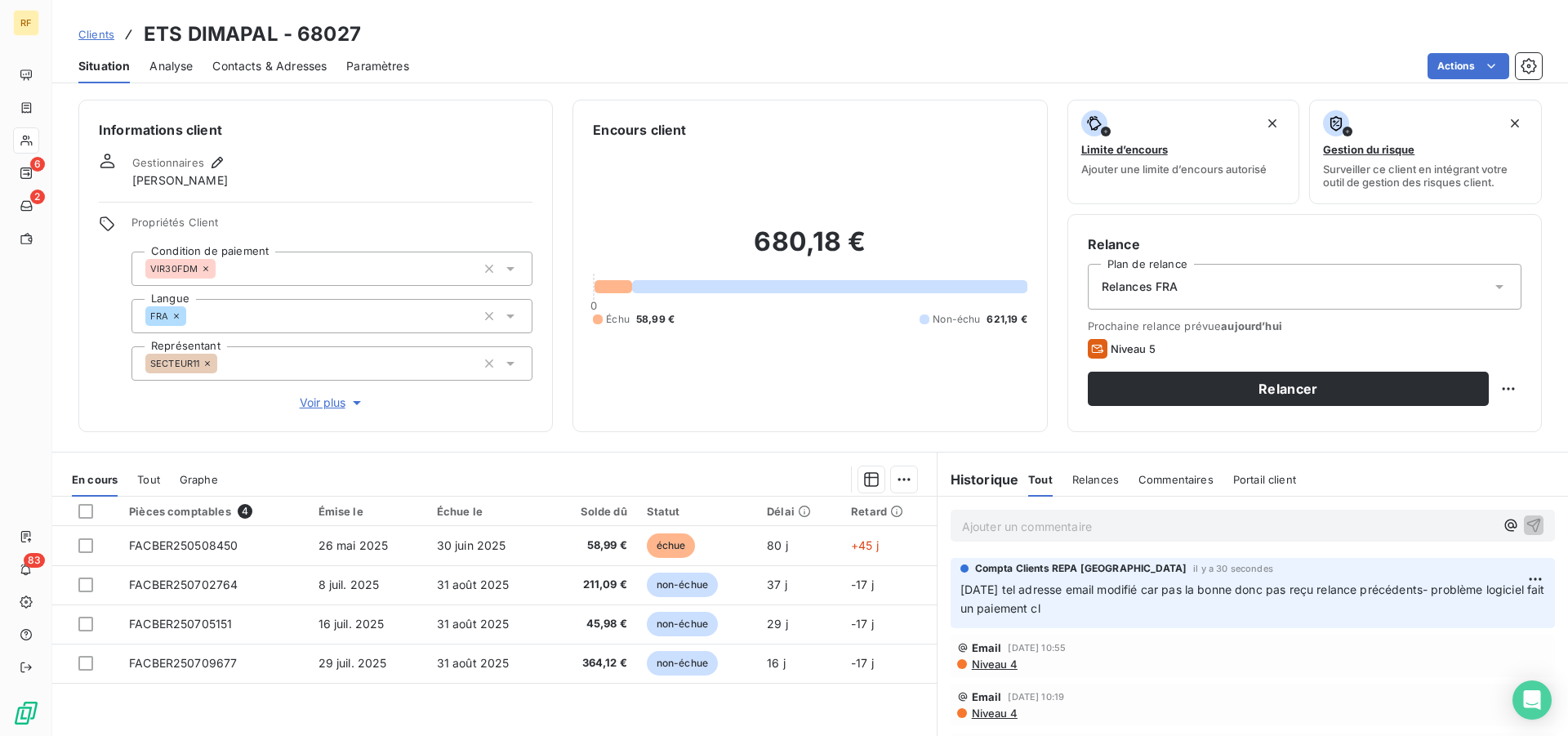
click at [1238, 283] on div "Relances FRA" at bounding box center [1304, 287] width 434 height 46
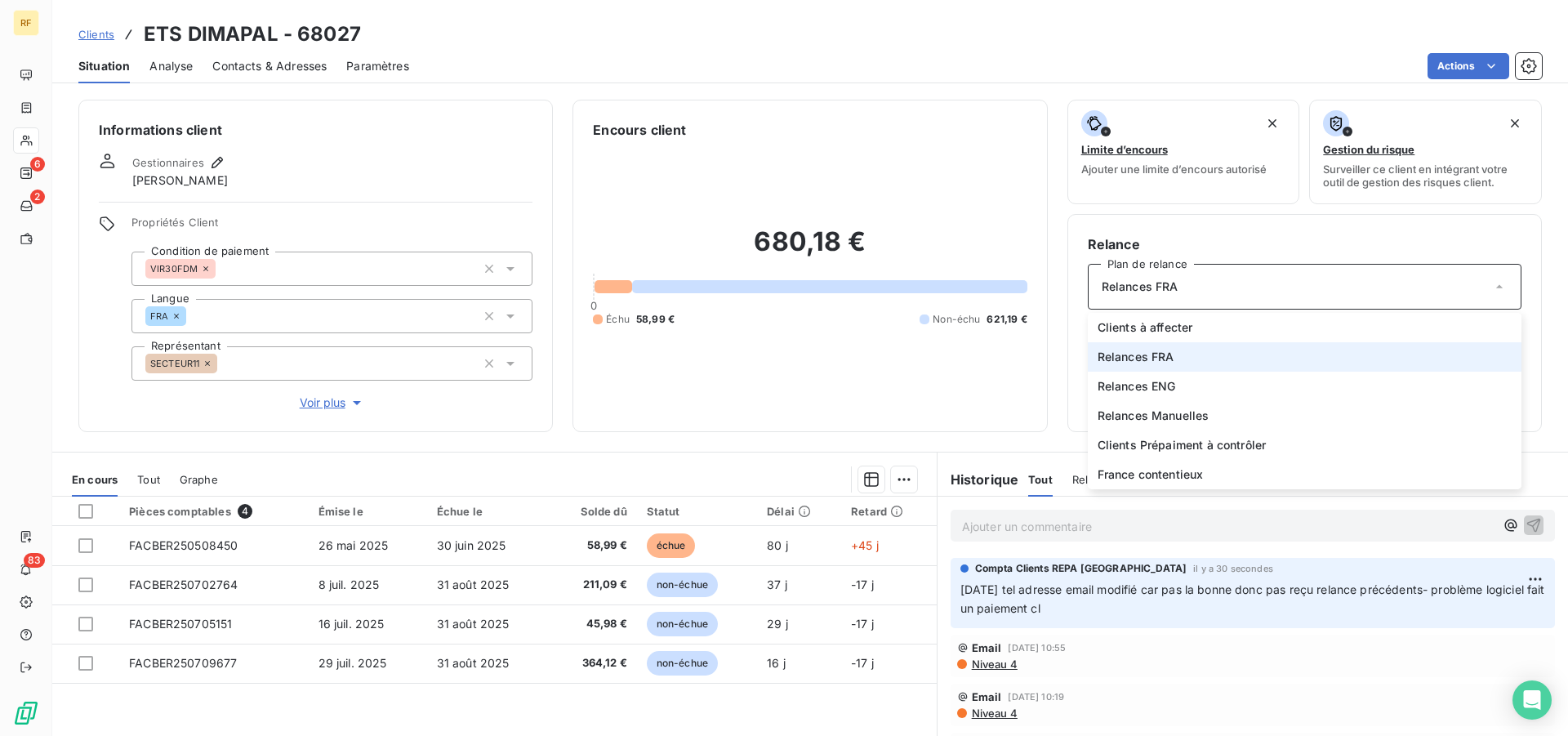
click at [1160, 357] on span "Relances FRA" at bounding box center [1136, 357] width 76 height 16
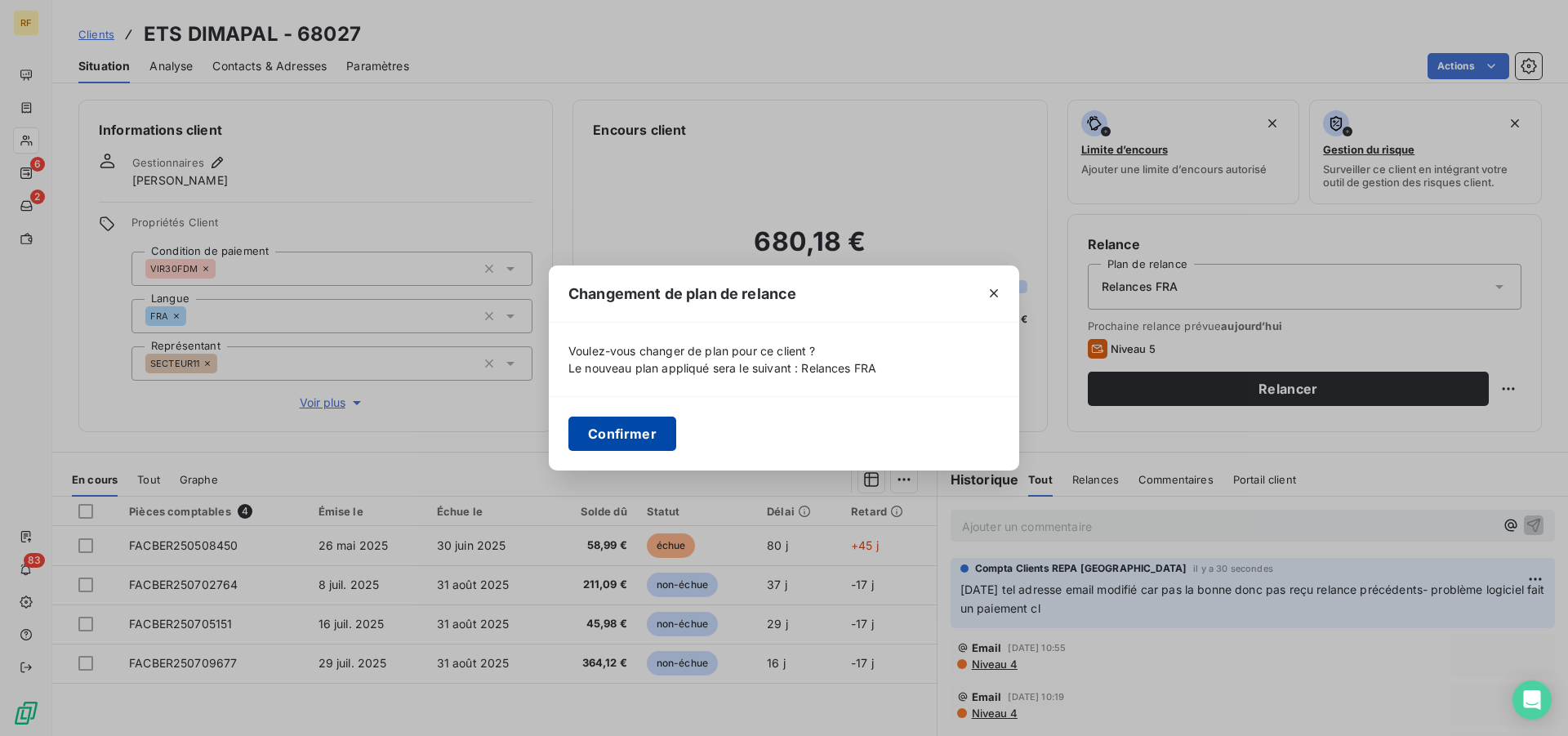
click at [639, 436] on button "Confirmer" at bounding box center [622, 434] width 108 height 34
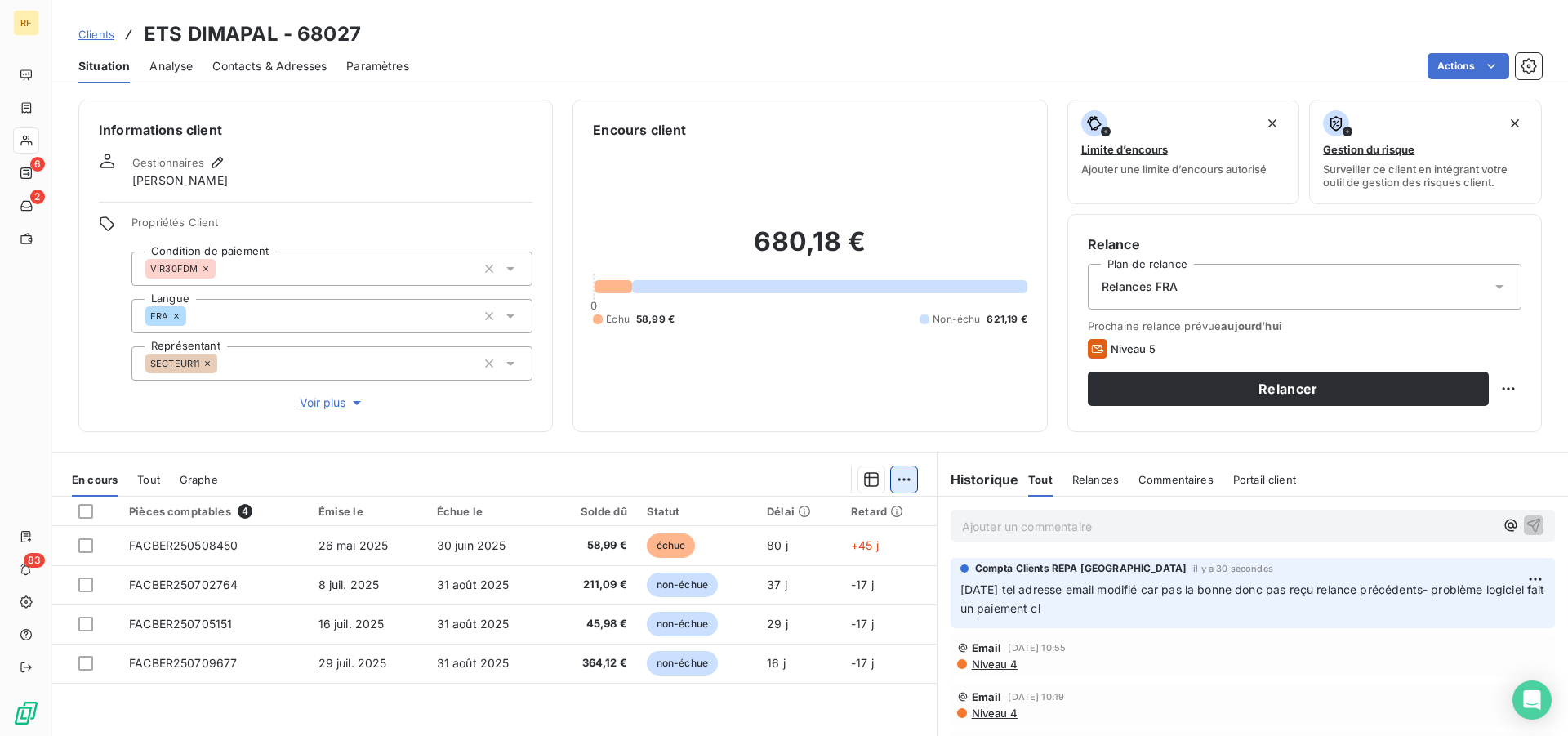
click at [903, 483] on html "RF 6 2 83 Clients ETS DIMAPAL - 68027 Situation Analyse Contacts & Adresses Par…" at bounding box center [784, 368] width 1568 height 736
click at [703, 474] on html "RF 6 2 83 Clients ETS DIMAPAL - 68027 Situation Analyse Contacts & Adresses Par…" at bounding box center [784, 368] width 1568 height 736
click at [896, 482] on html "RF 6 2 83 Clients ETS DIMAPAL - 68027 Situation Analyse Contacts & Adresses Par…" at bounding box center [784, 368] width 1568 height 736
click at [705, 548] on div "Ajouter une promesse de paiement (0 facture)" at bounding box center [755, 544] width 290 height 26
click at [891, 481] on html "RF 6 2 83 Clients ETS DIMAPAL - 68027 Situation Analyse Contacts & Adresses Par…" at bounding box center [784, 368] width 1568 height 736
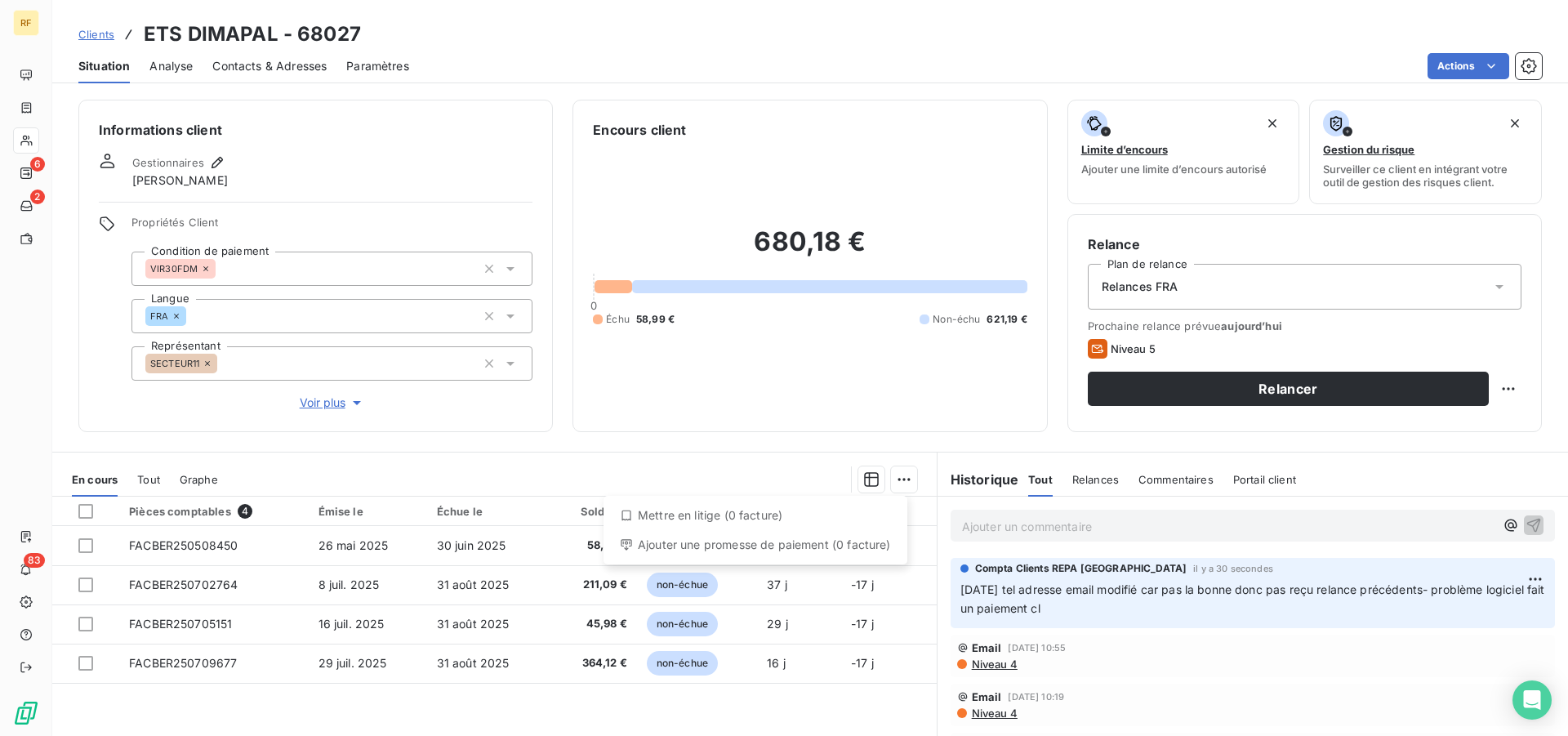
click at [720, 446] on html "RF 6 2 83 Clients ETS DIMAPAL - 68027 Situation Analyse Contacts & Adresses Par…" at bounding box center [784, 368] width 1568 height 736
click at [891, 478] on html "RF 6 2 83 Clients ETS DIMAPAL - 68027 Situation Analyse Contacts & Adresses Par…" at bounding box center [784, 368] width 1568 height 736
click at [745, 552] on div "Ajouter une promesse de paiement (0 facture)" at bounding box center [755, 544] width 290 height 26
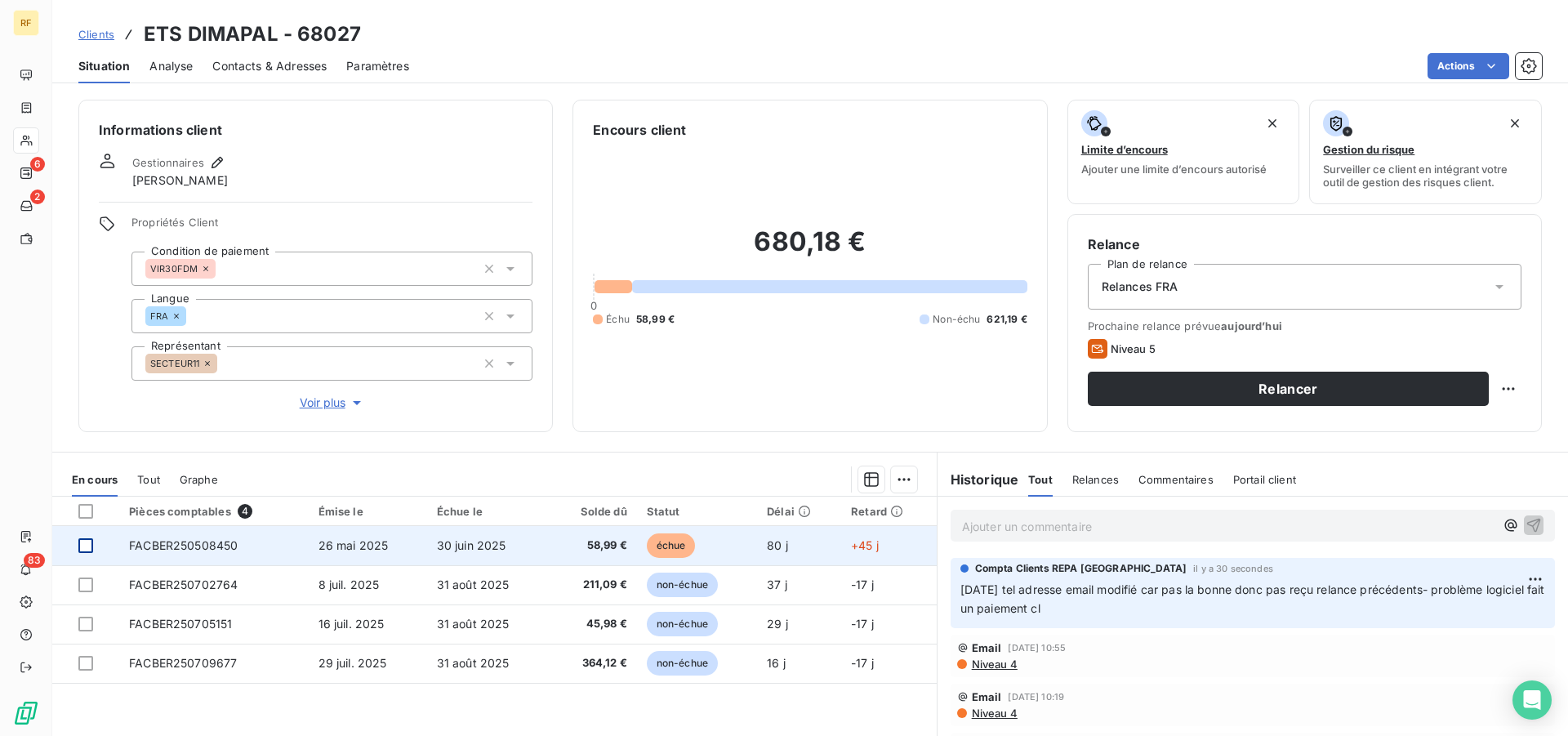
click at [87, 543] on div at bounding box center [85, 545] width 14 height 14
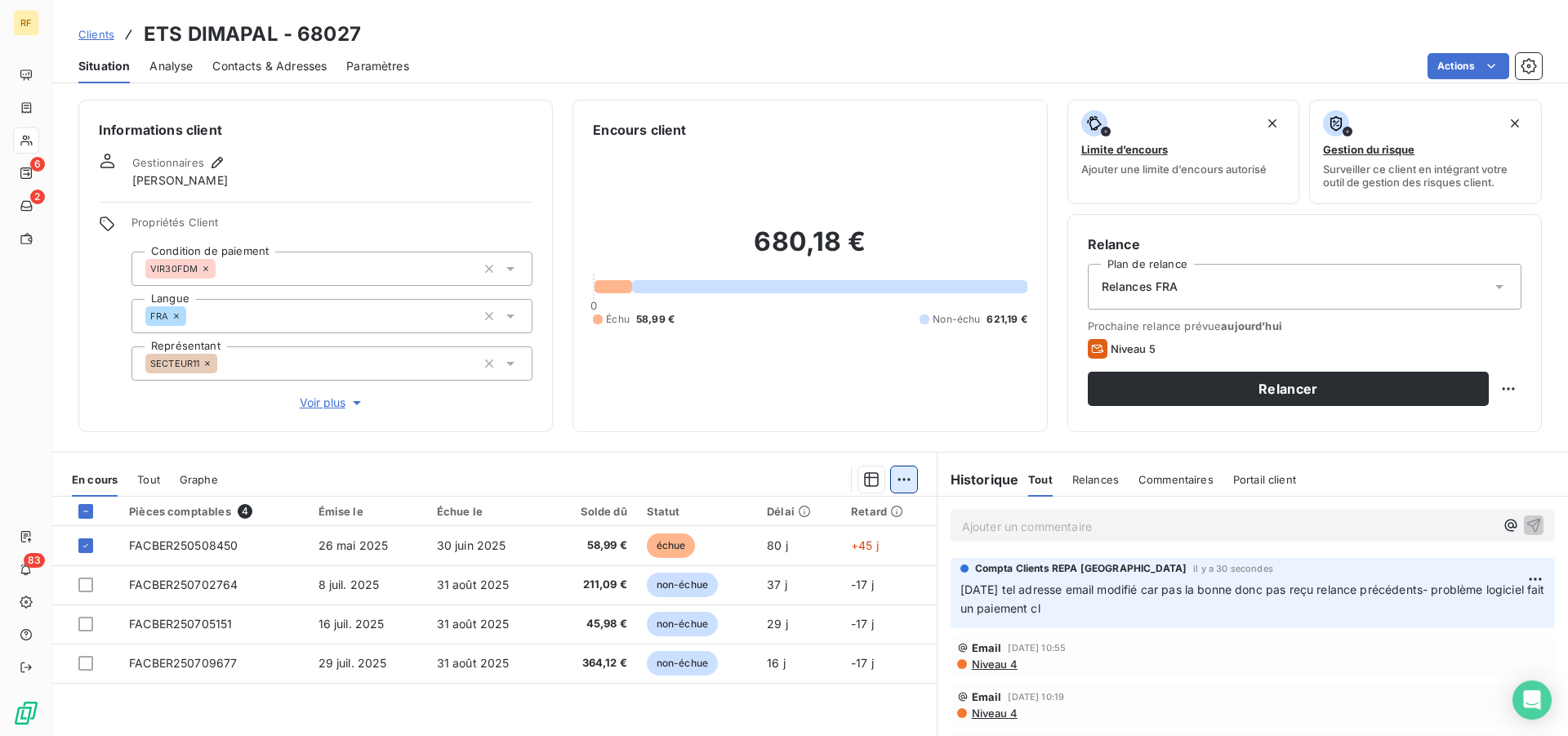
click at [883, 477] on html "RF 6 2 83 Clients ETS DIMAPAL - 68027 Situation Analyse Contacts & Adresses Par…" at bounding box center [784, 368] width 1568 height 736
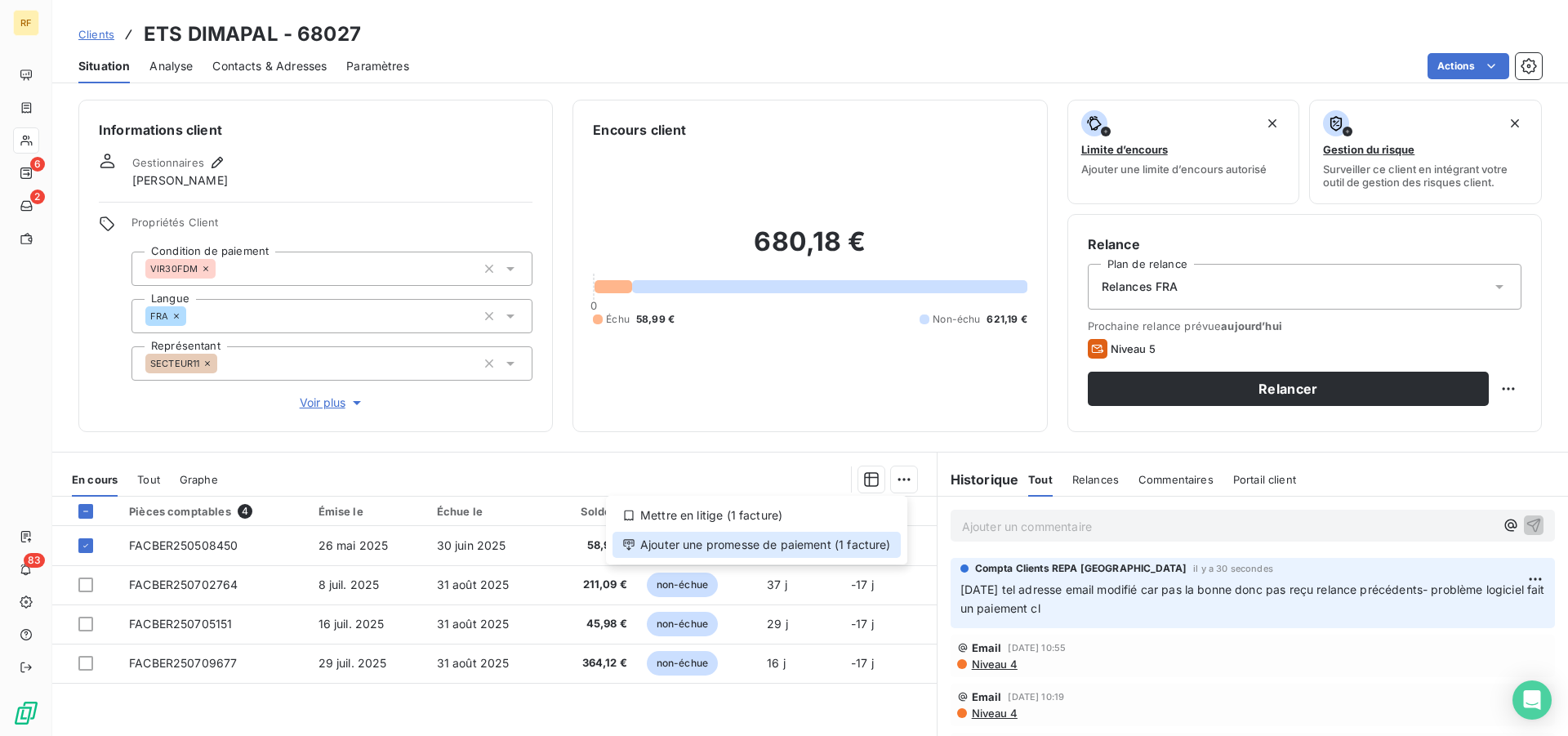
click at [751, 547] on div "Ajouter une promesse de paiement (1 facture)" at bounding box center [757, 544] width 289 height 26
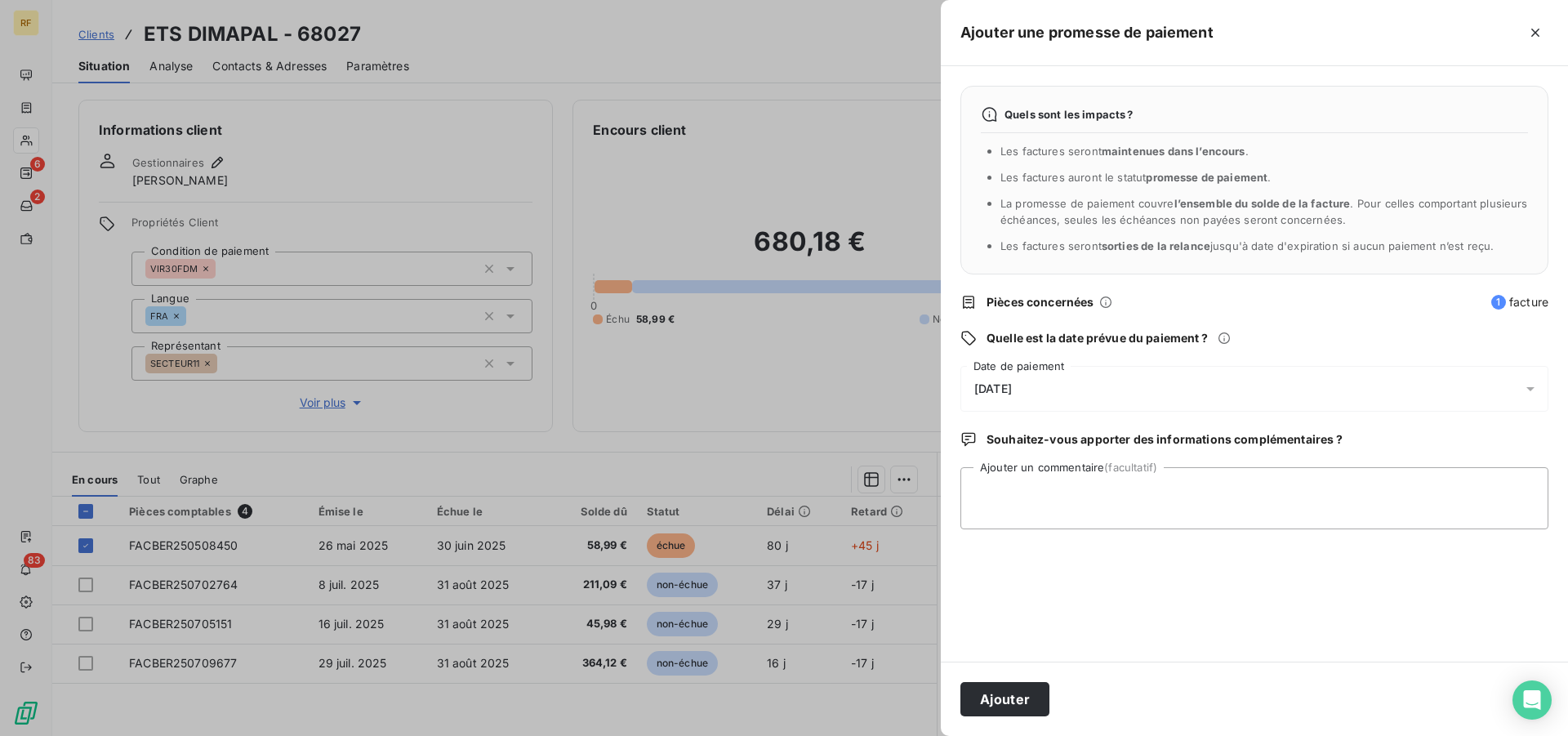
click at [1012, 394] on span "15/08/2025" at bounding box center [993, 389] width 37 height 13
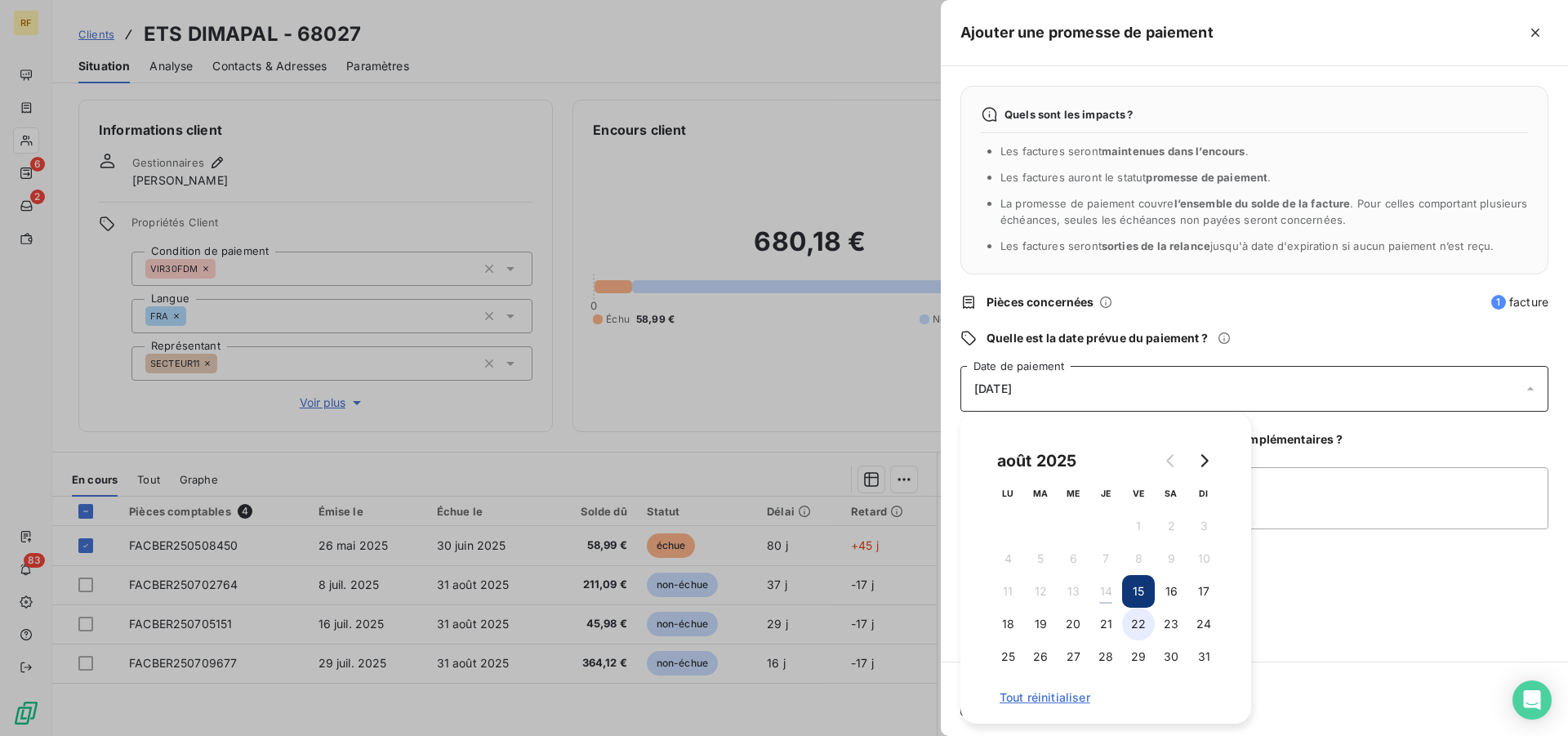
click at [1143, 630] on button "22" at bounding box center [1138, 624] width 32 height 32
click at [1070, 659] on button "27" at bounding box center [1073, 657] width 32 height 32
click at [1321, 519] on textarea "Ajouter un commentaire (facultatif)" at bounding box center [1254, 498] width 588 height 62
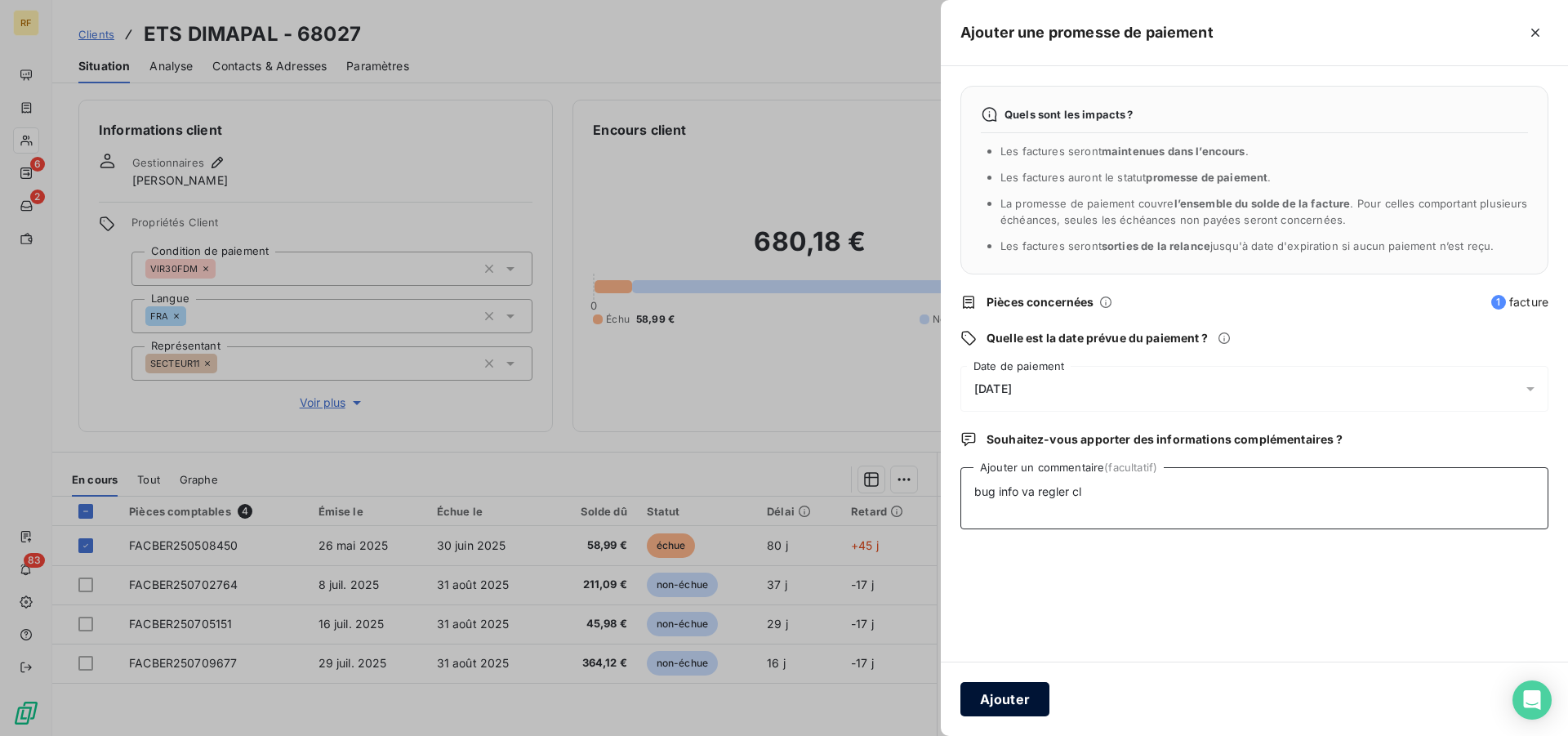
type textarea "bug info va regler cl"
click at [1020, 705] on button "Ajouter" at bounding box center [1004, 700] width 89 height 34
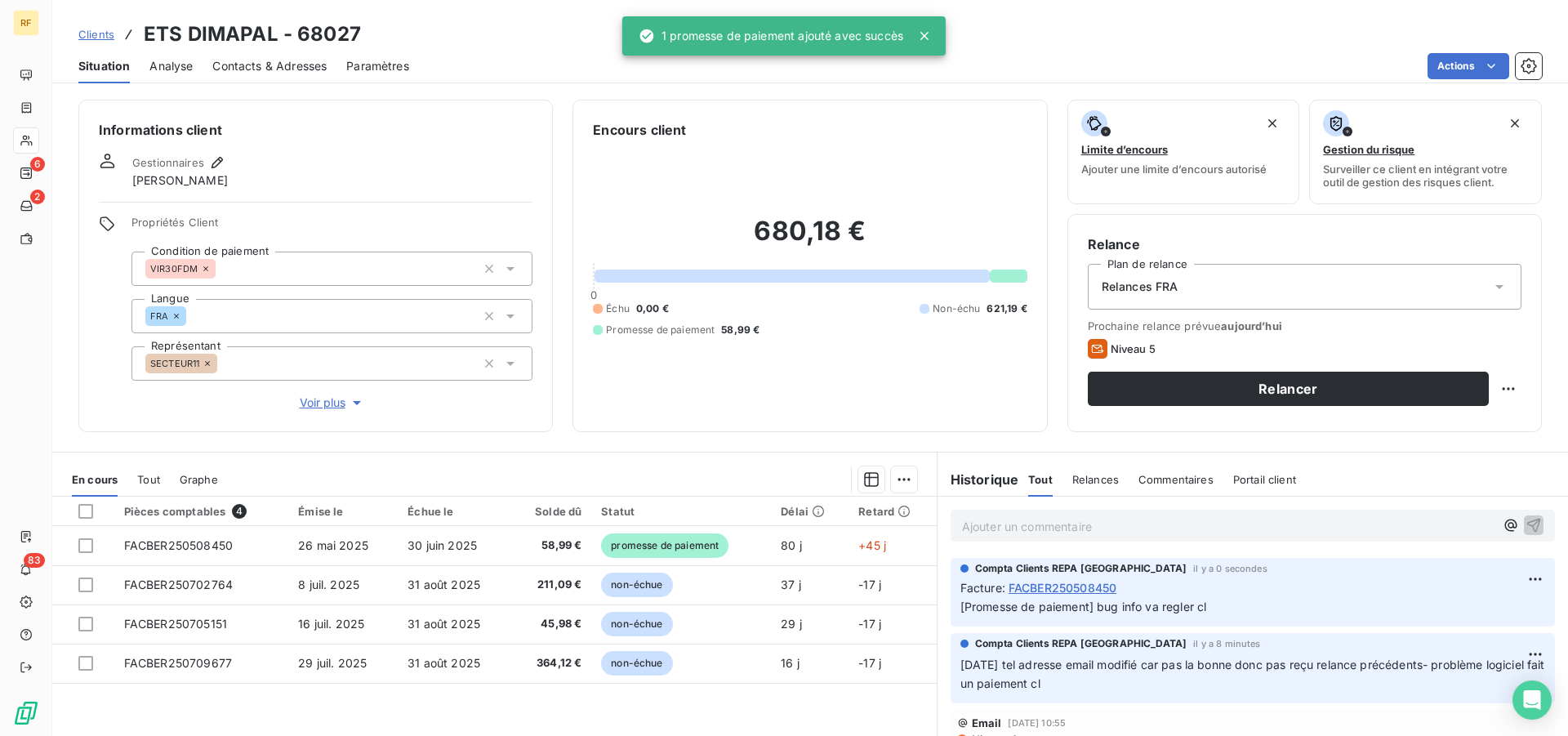
click at [694, 409] on div "680,18 € 0 Échu 0,00 € Non-échu 621,19 € Promesse de paiement 58,99 €" at bounding box center [809, 275] width 434 height 272
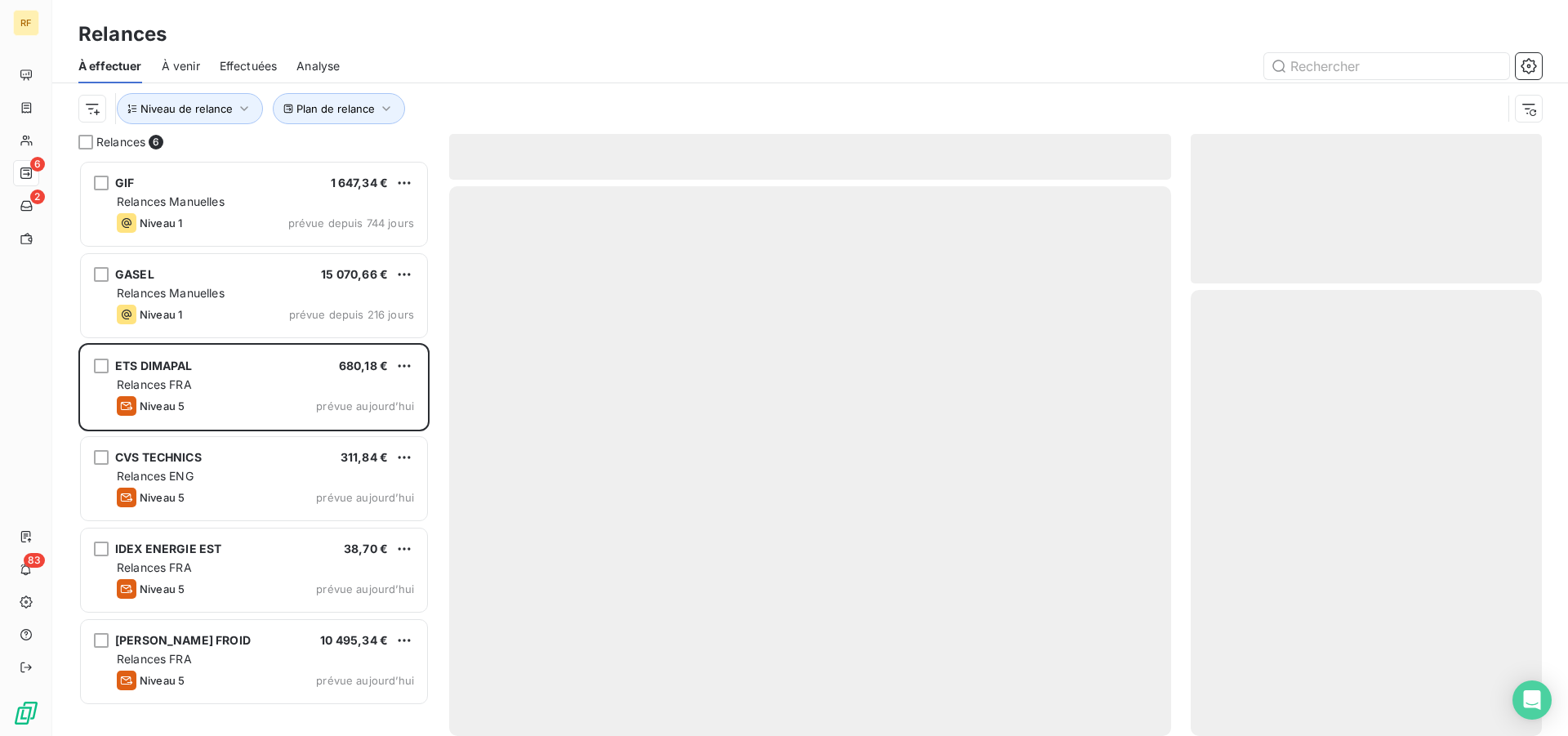
scroll to position [562, 337]
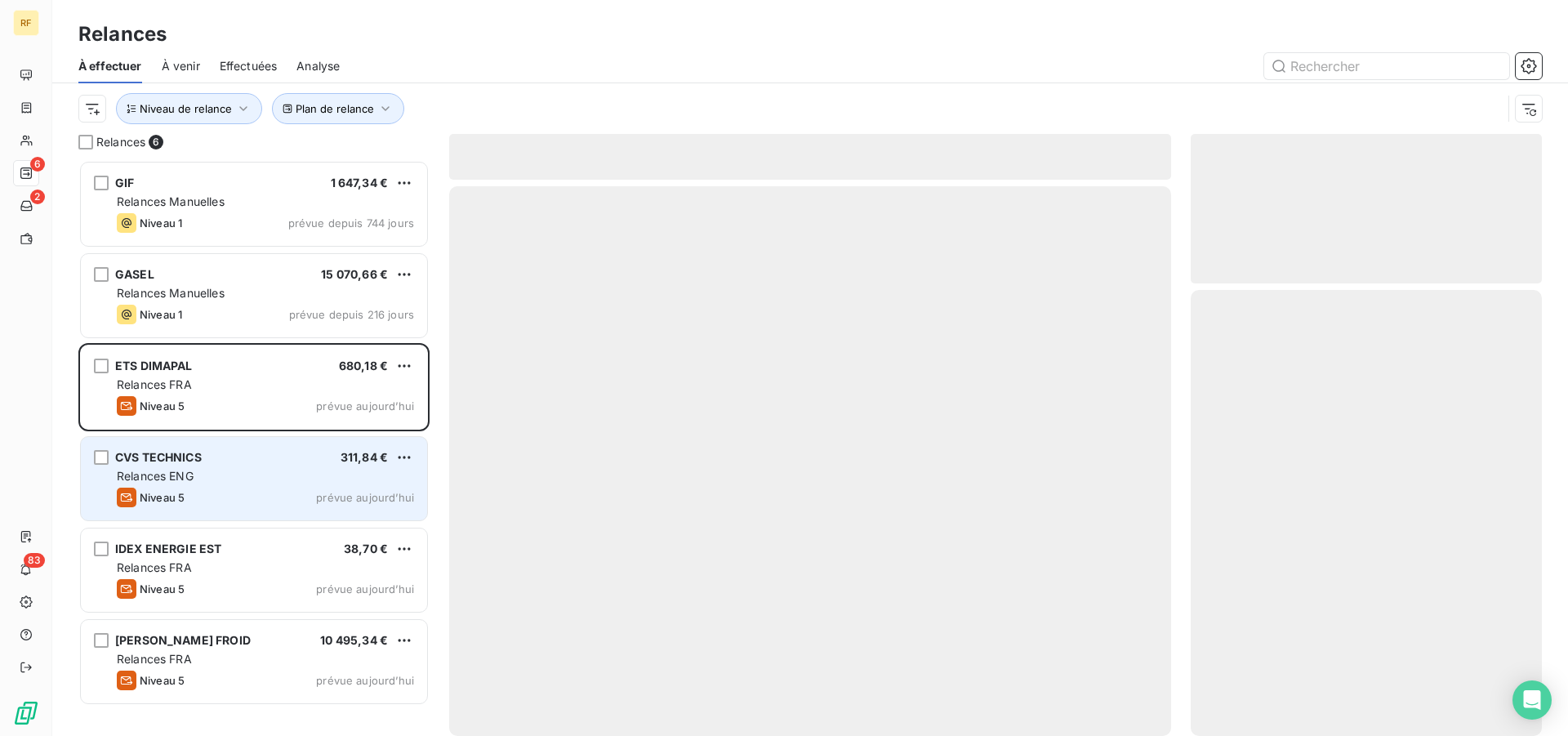
click at [303, 481] on div "Relances ENG" at bounding box center [265, 476] width 297 height 16
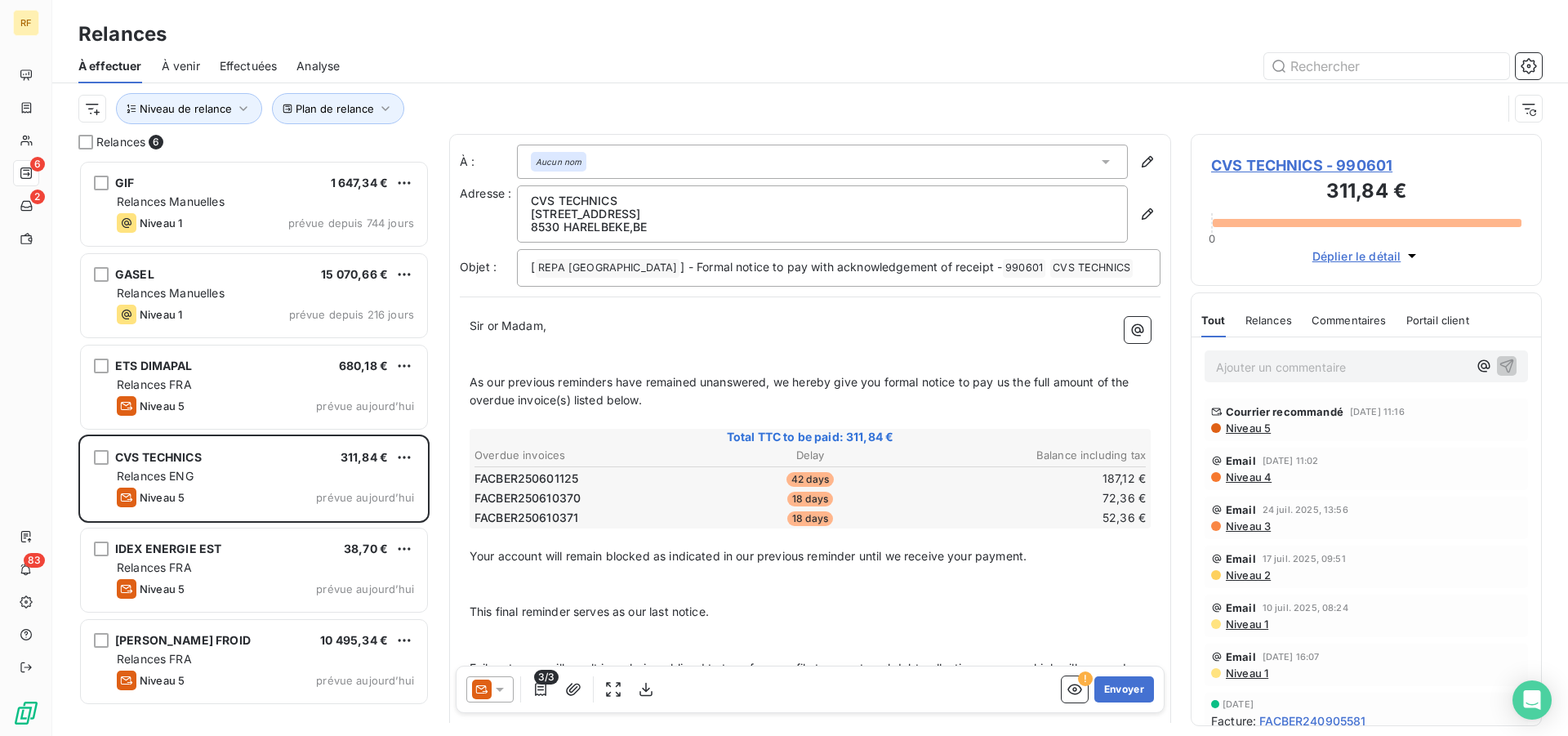
click at [1245, 430] on span "Niveau 5" at bounding box center [1247, 428] width 47 height 13
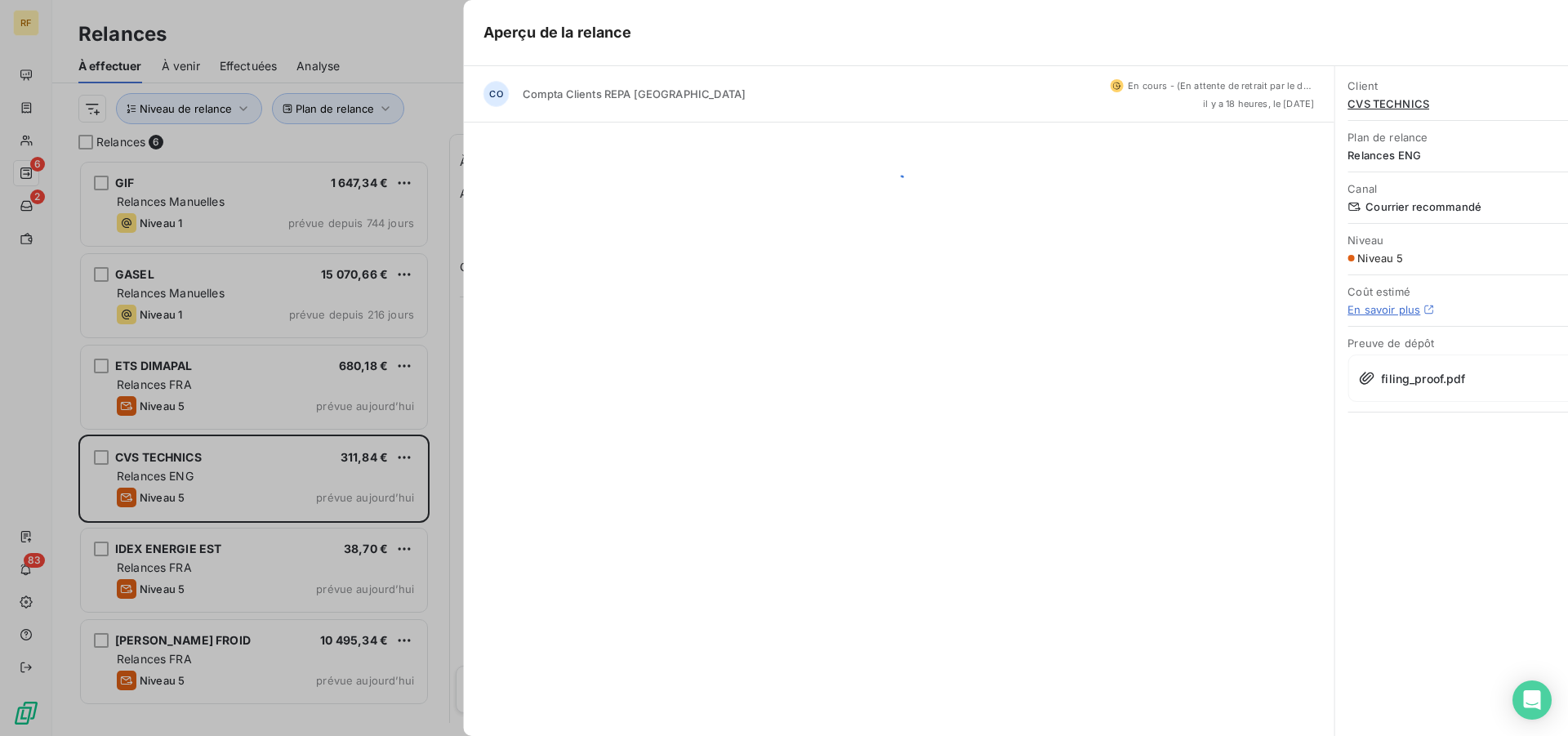
scroll to position [562, 337]
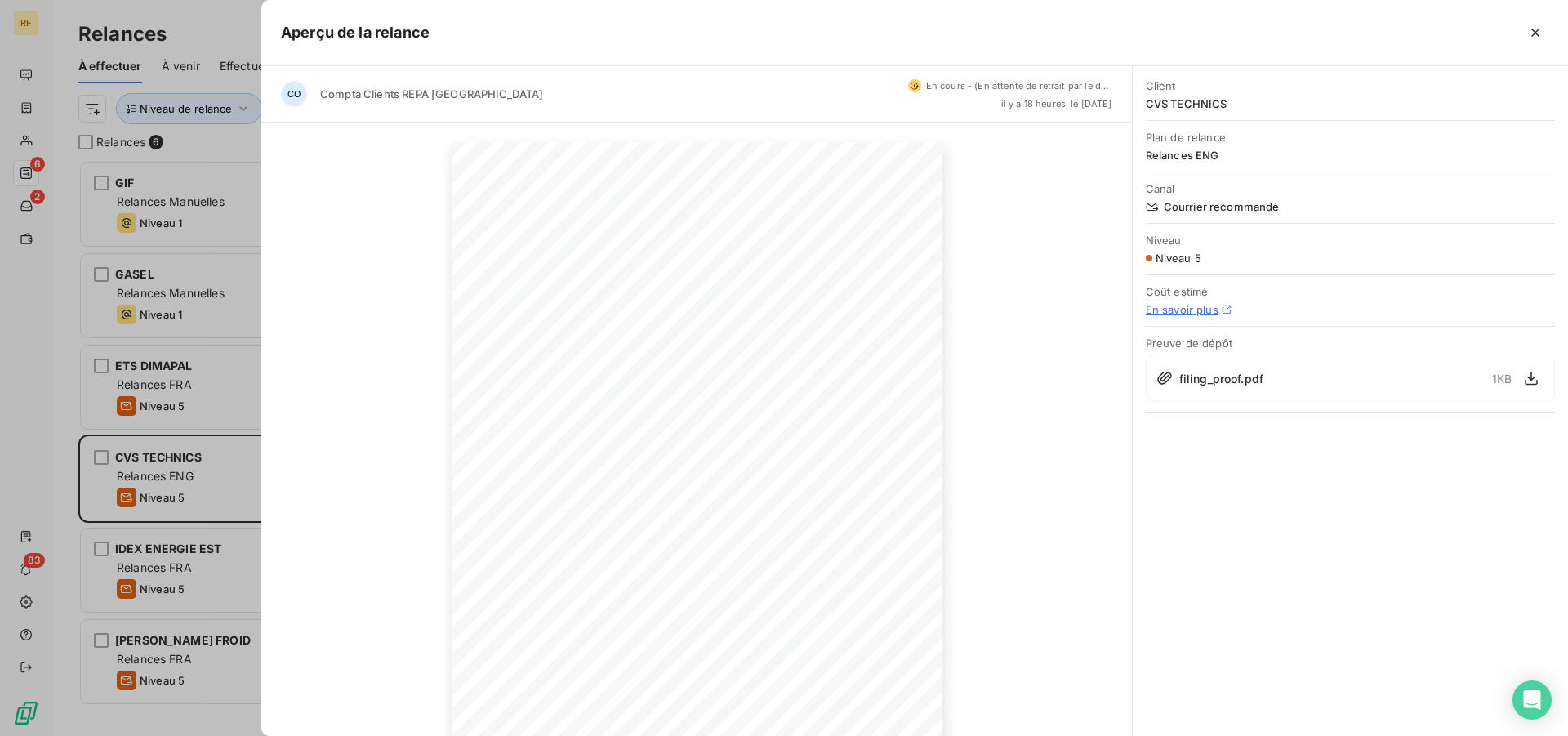
click at [1534, 31] on icon "button" at bounding box center [1535, 32] width 9 height 9
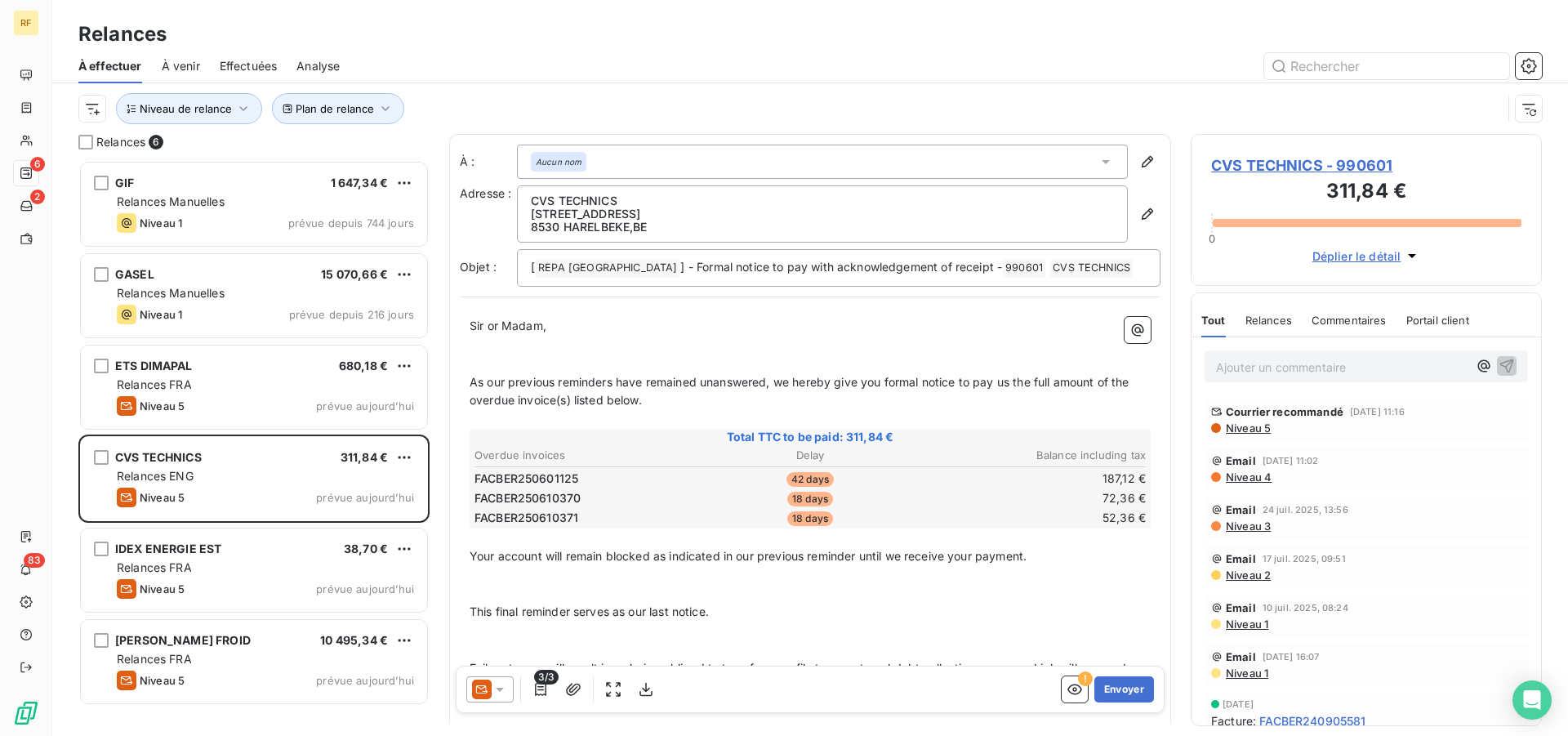
click at [1293, 368] on p "Ajouter un commentaire ﻿" at bounding box center [1342, 366] width 251 height 20
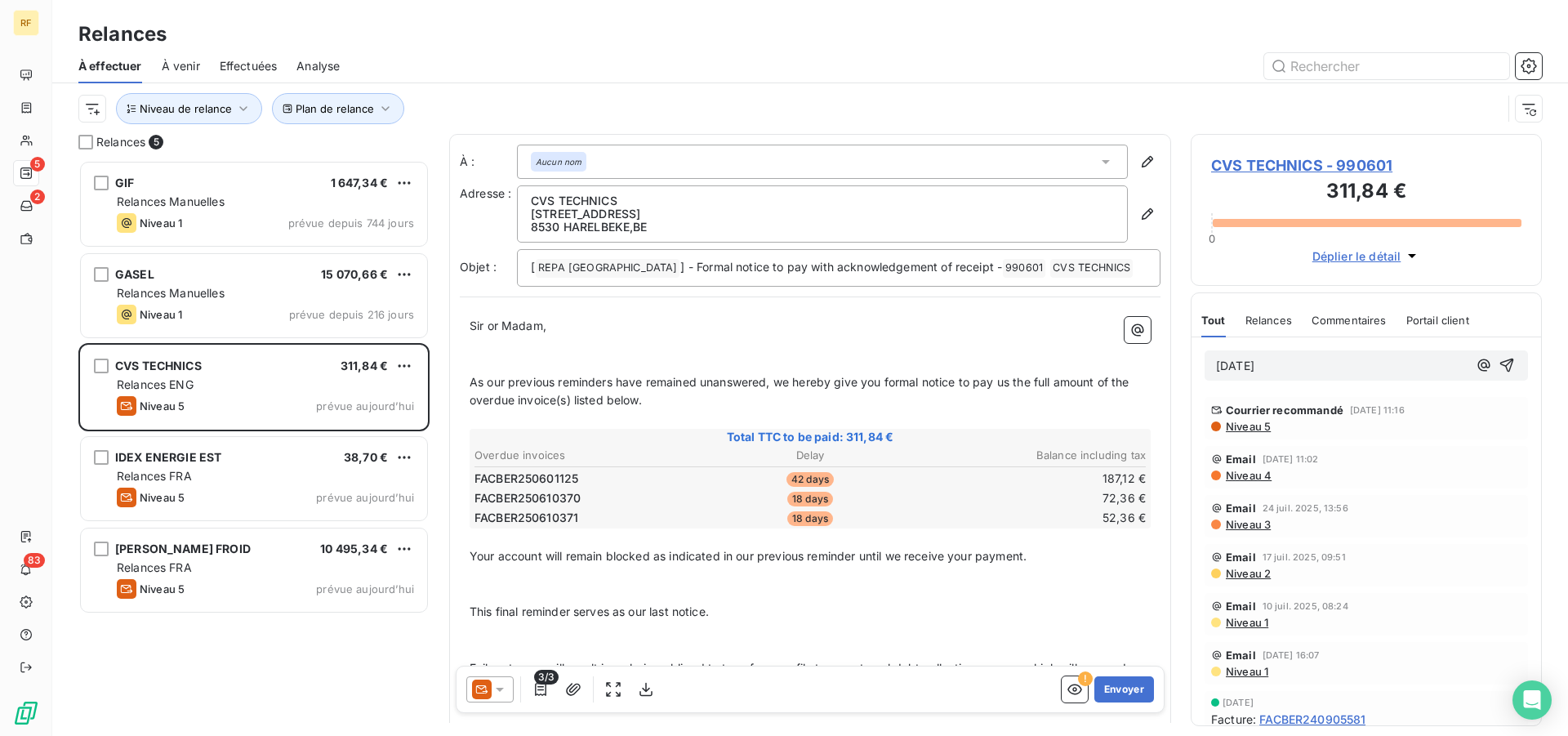
click at [1312, 374] on p "13/08/2025" at bounding box center [1342, 366] width 251 height 19
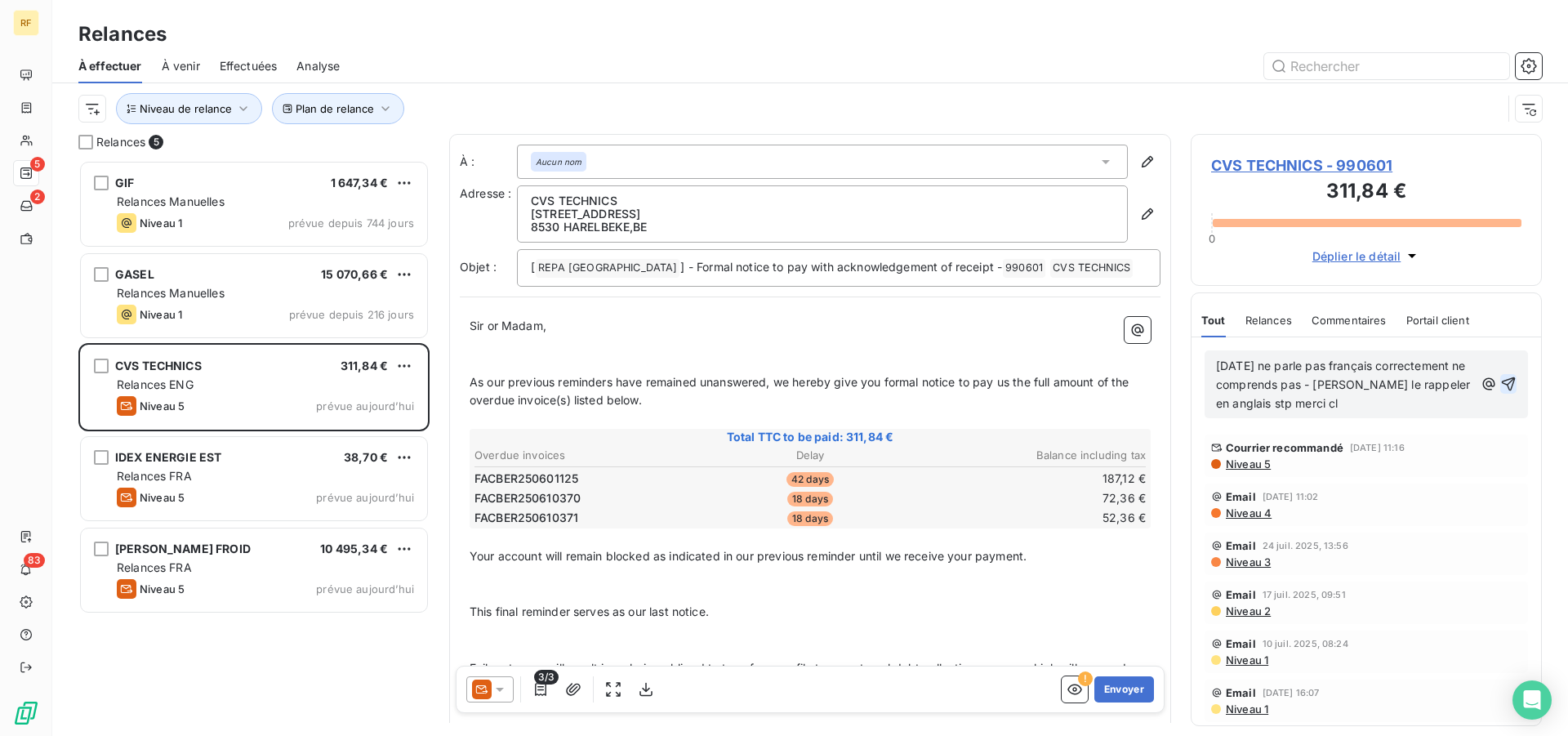
click at [1502, 384] on icon "button" at bounding box center [1509, 384] width 14 height 14
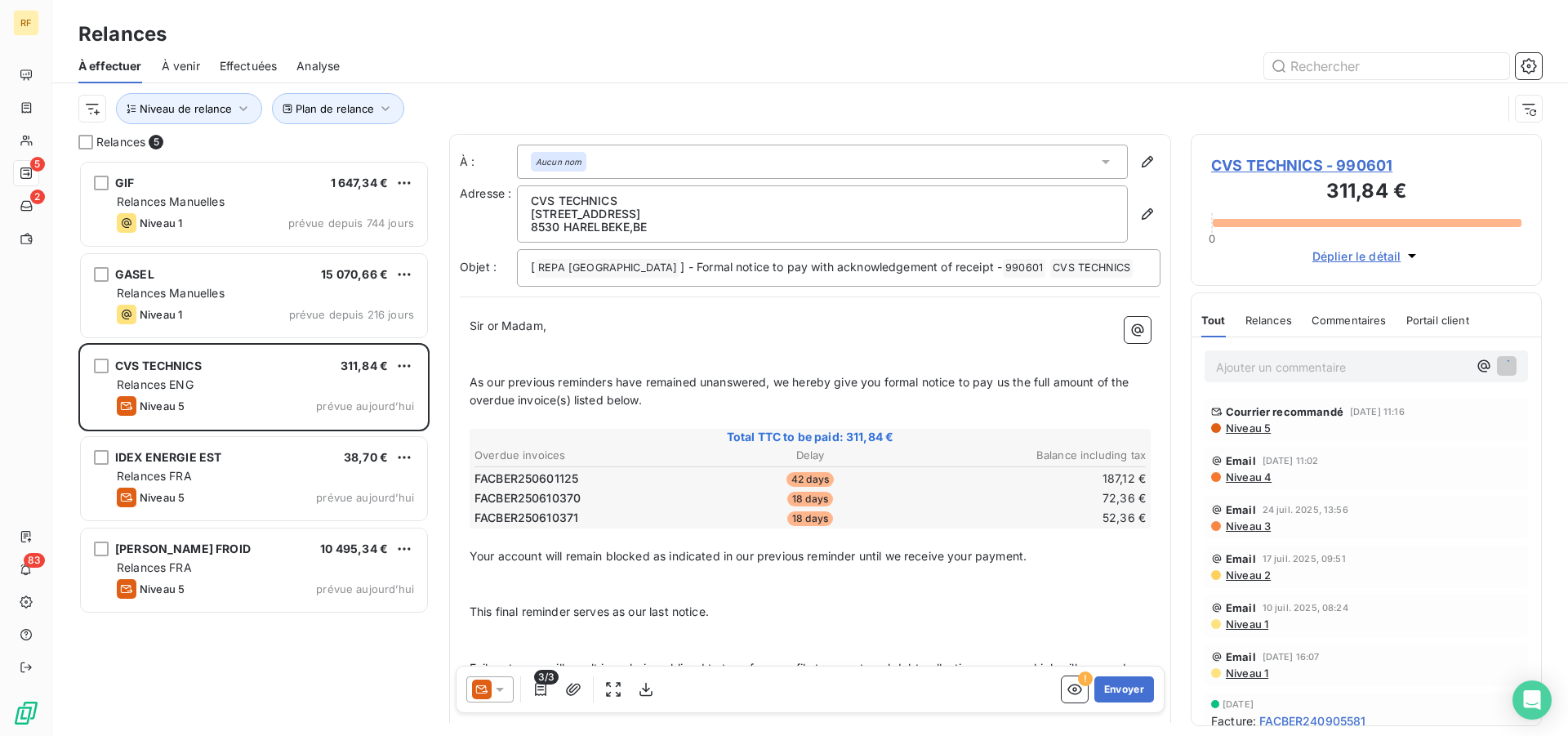
click at [1287, 162] on span "CVS TECHNICS - 990601" at bounding box center [1365, 165] width 311 height 22
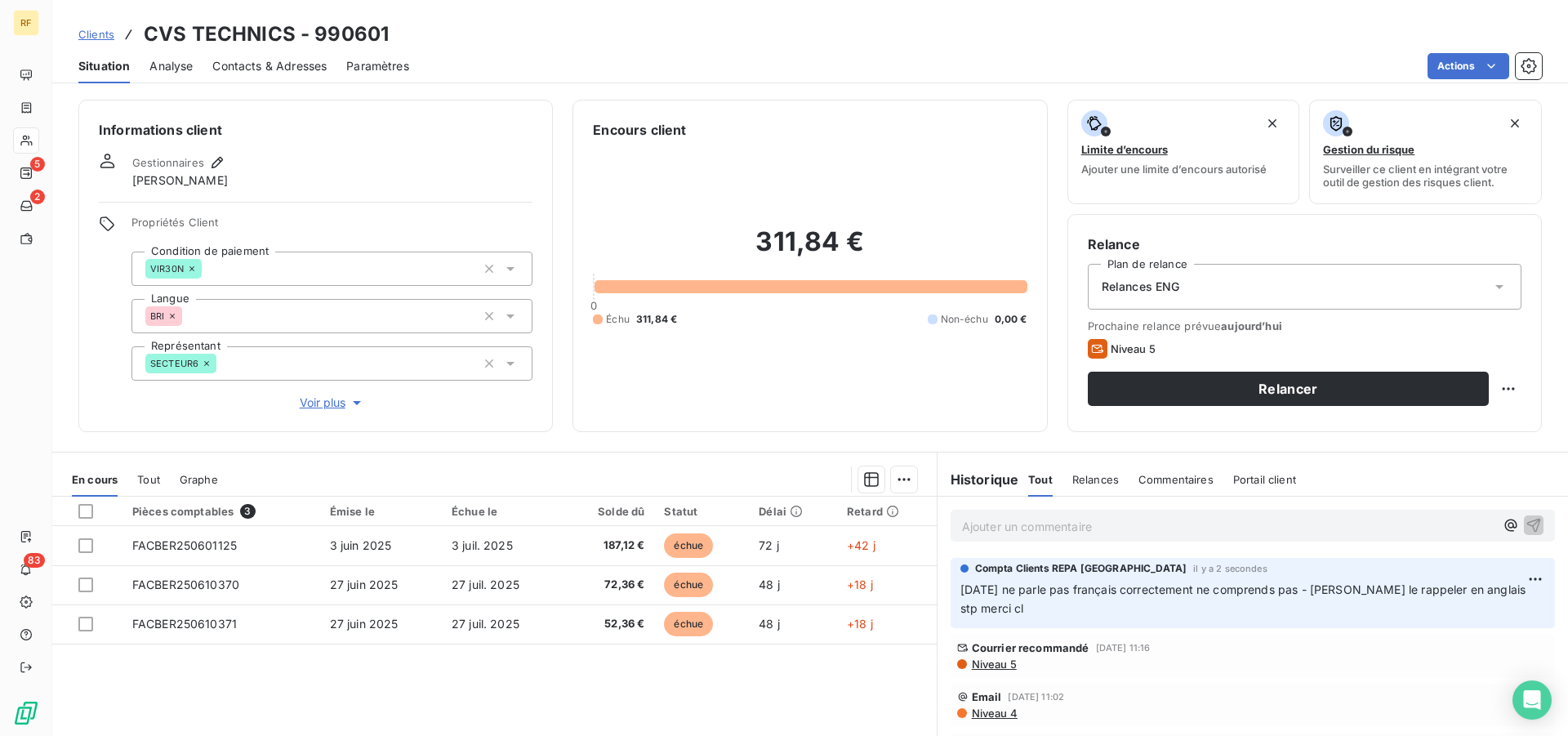
click at [1273, 289] on div "Relances ENG" at bounding box center [1304, 287] width 434 height 46
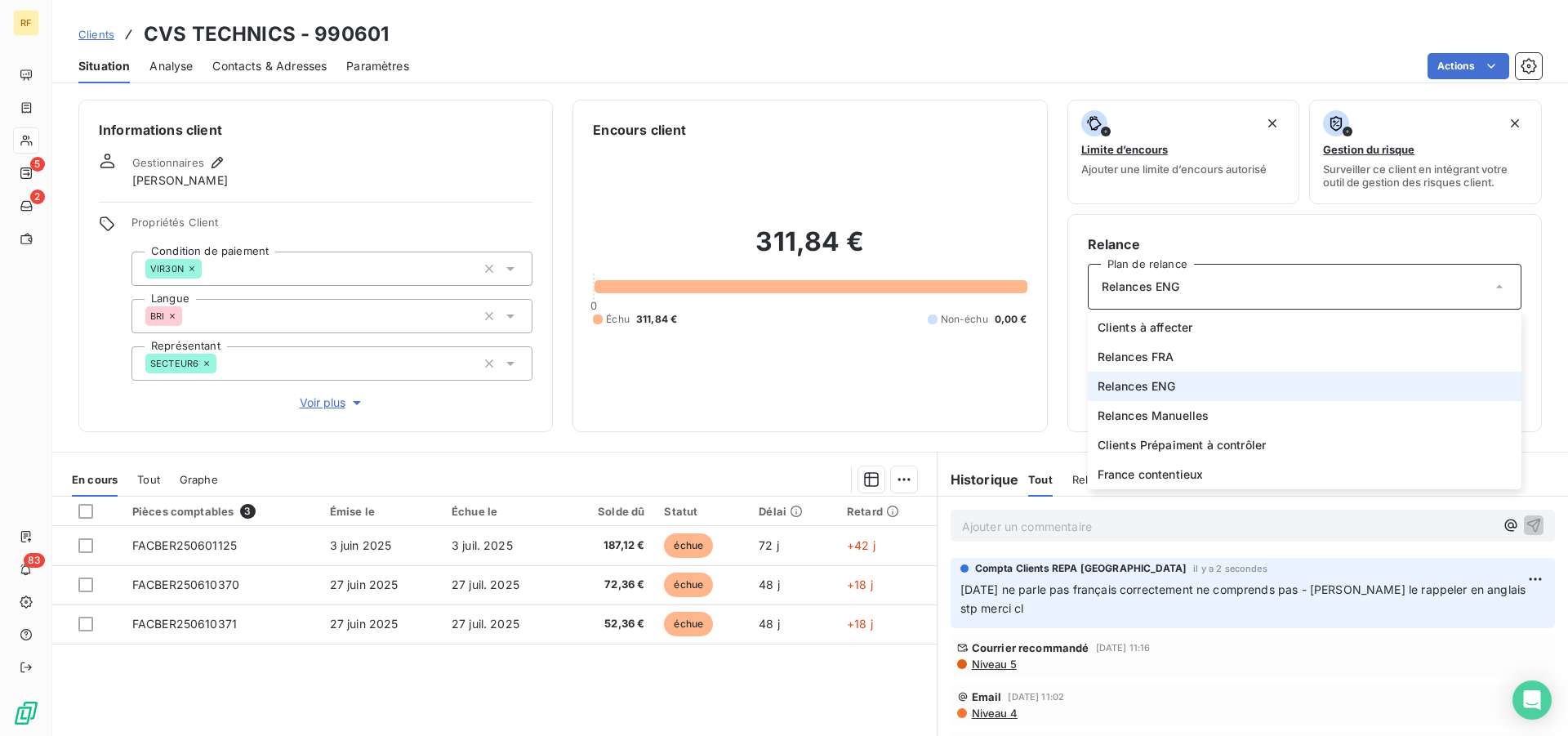
click at [1273, 289] on div "Relances ENG" at bounding box center [1304, 287] width 434 height 46
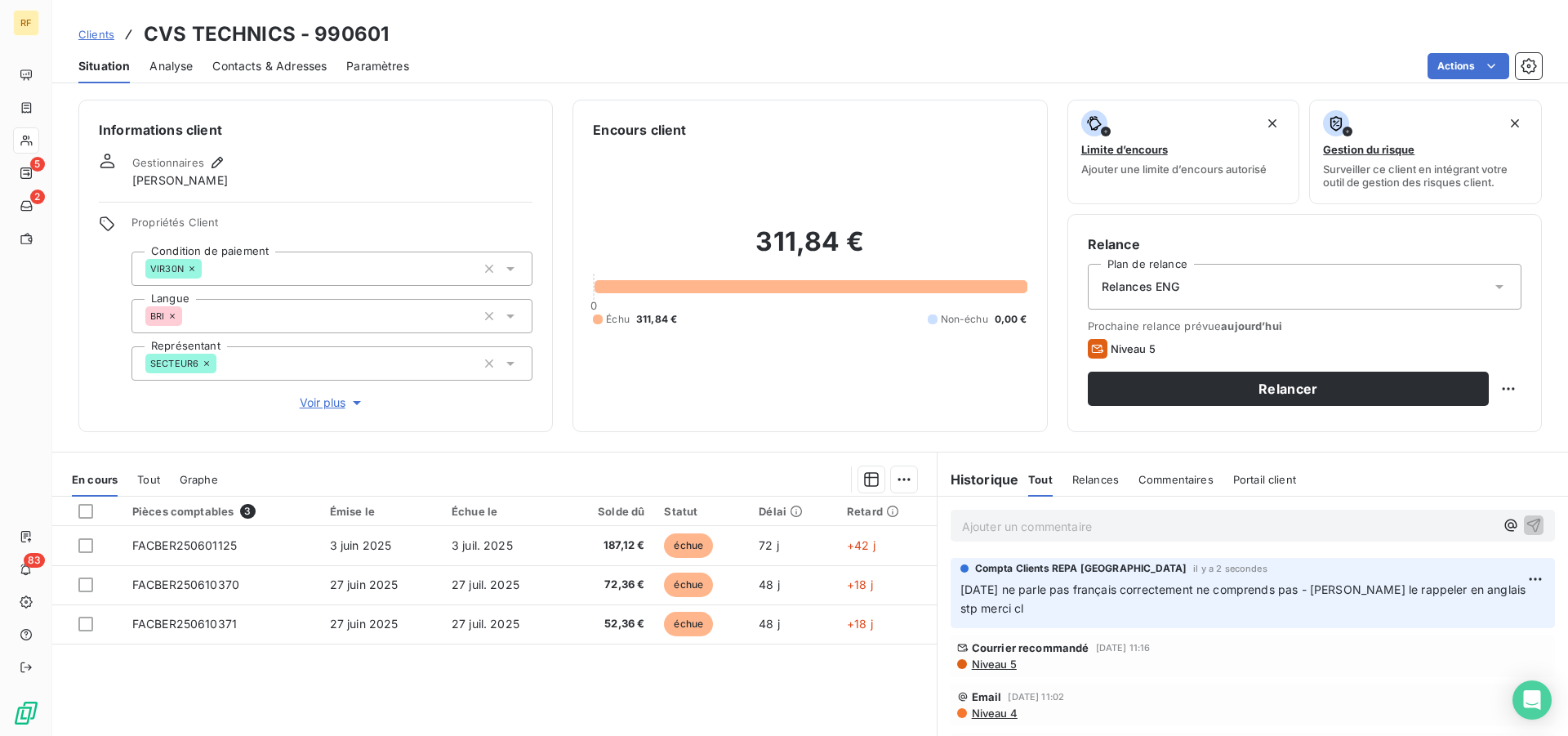
click at [1273, 289] on div "Relances ENG" at bounding box center [1304, 287] width 434 height 46
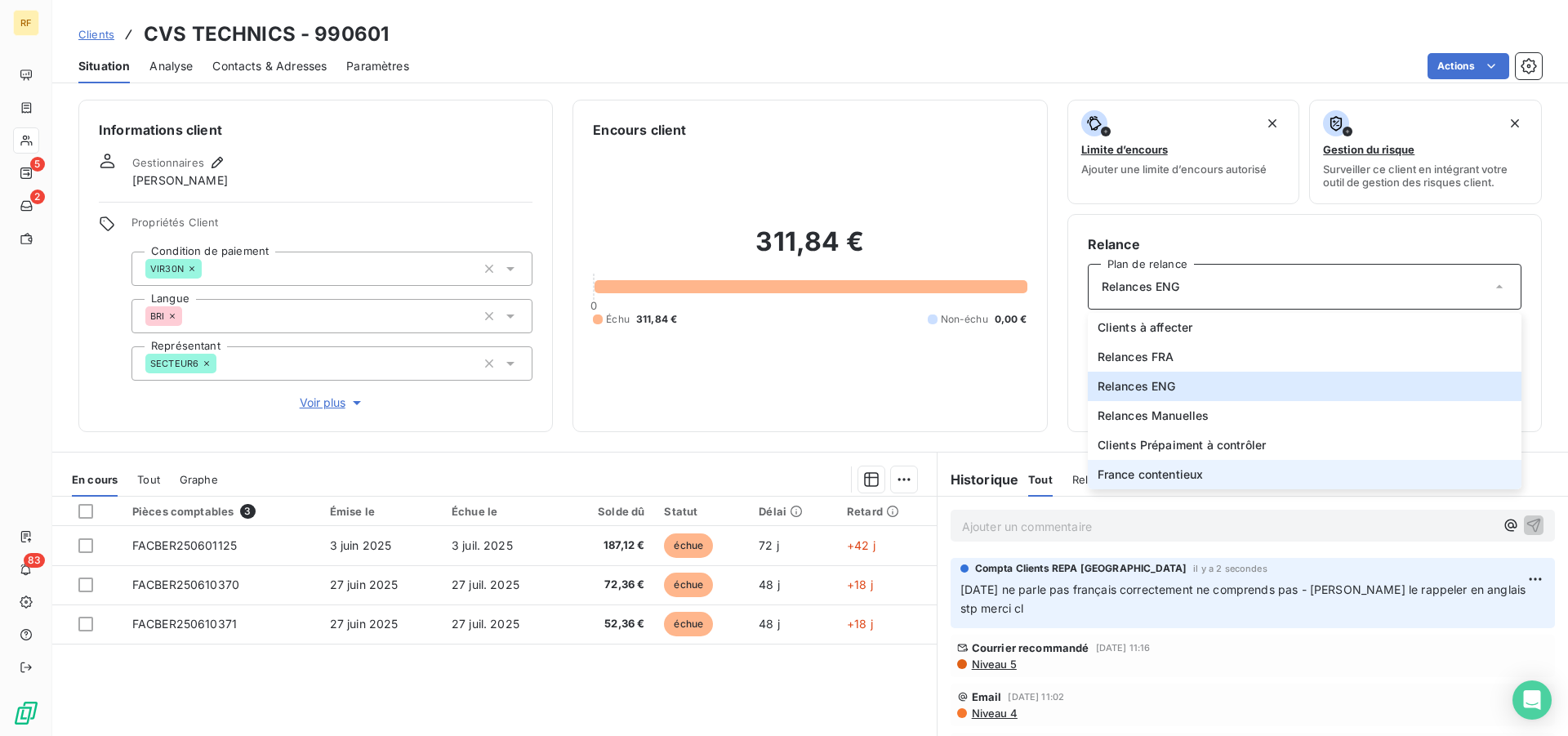
click at [1235, 475] on li "France contentieux" at bounding box center [1304, 474] width 434 height 30
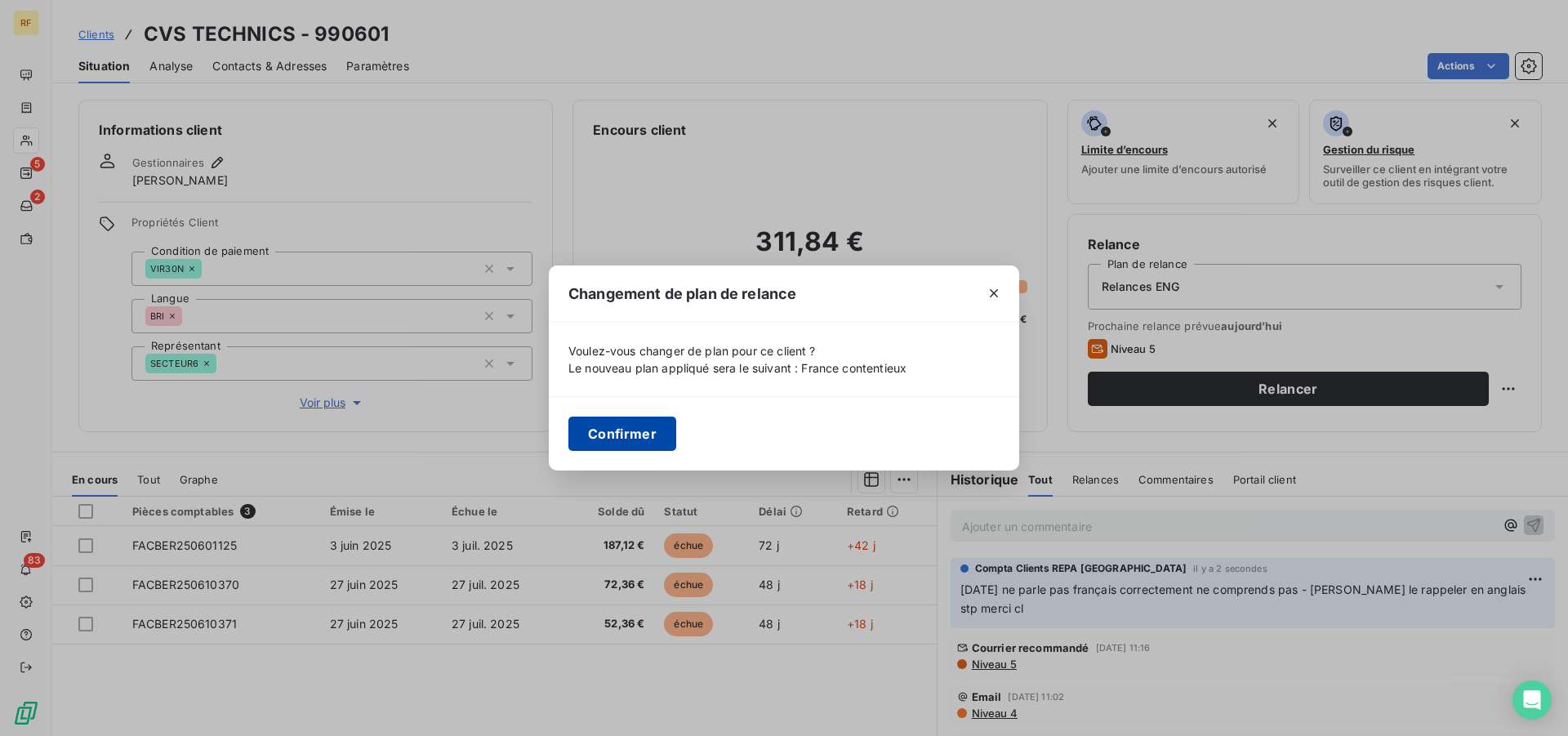
click at [616, 430] on button "Confirmer" at bounding box center [622, 434] width 108 height 34
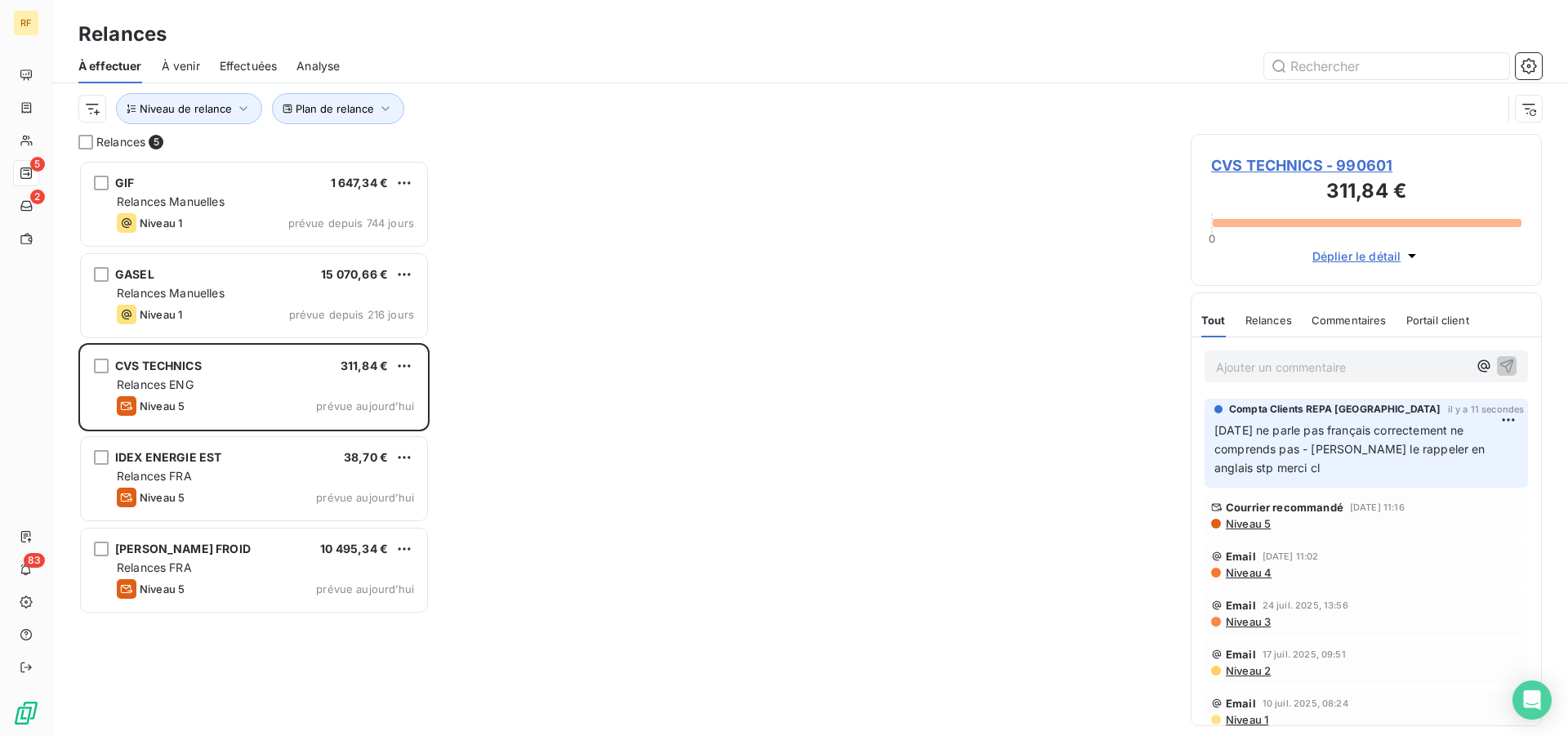
scroll to position [562, 337]
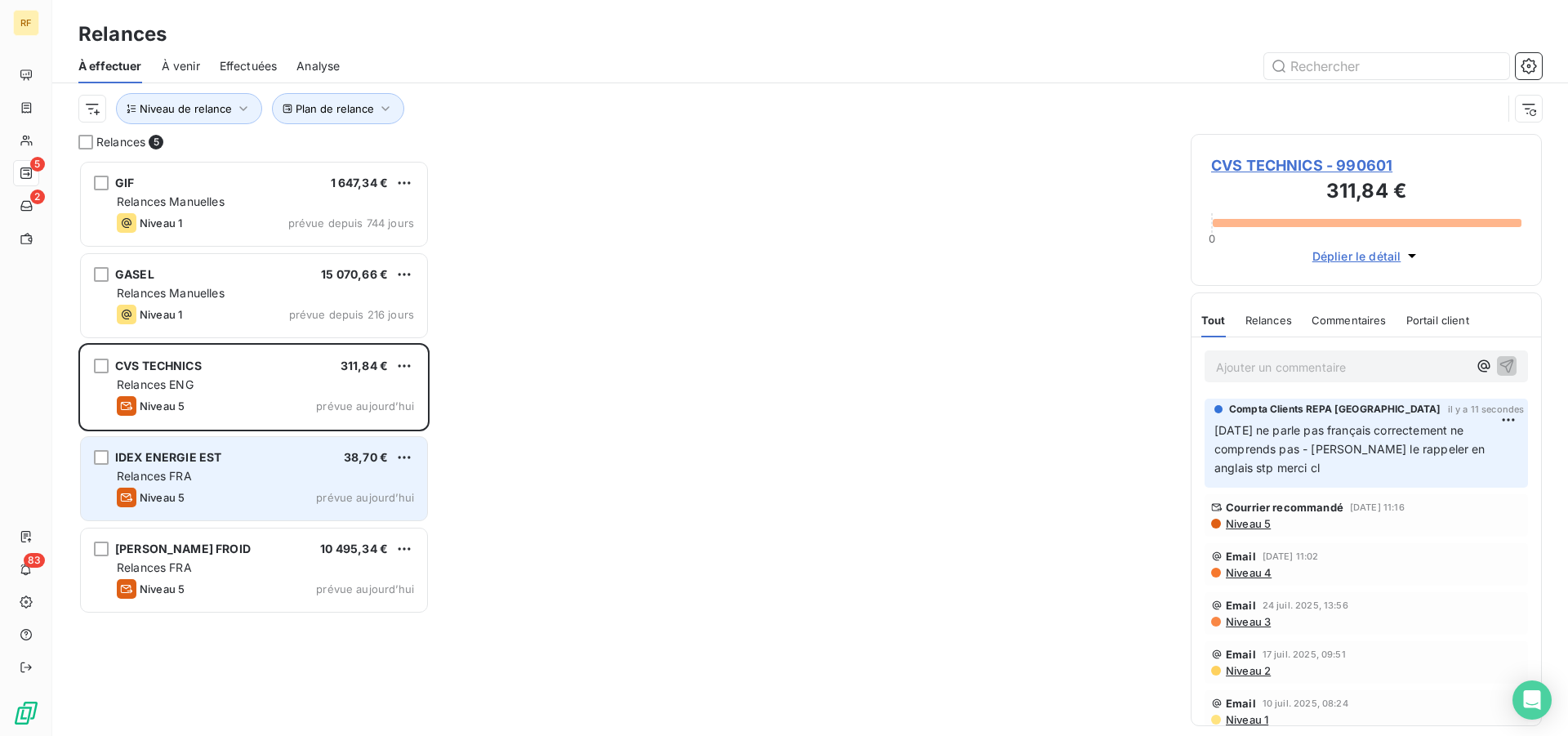
click at [261, 469] on div "Relances FRA" at bounding box center [265, 476] width 297 height 16
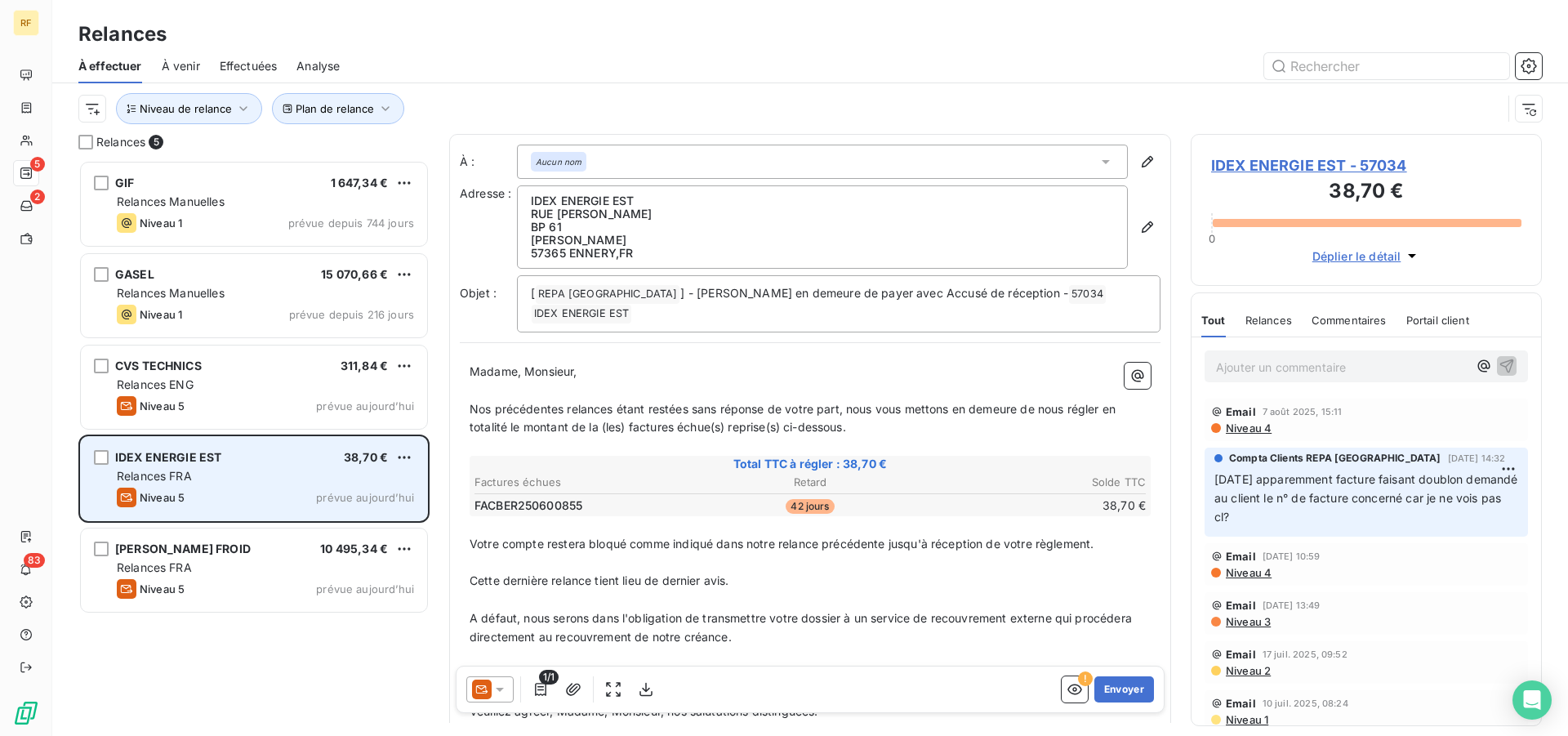
click at [255, 471] on div "Relances FRA" at bounding box center [265, 476] width 297 height 16
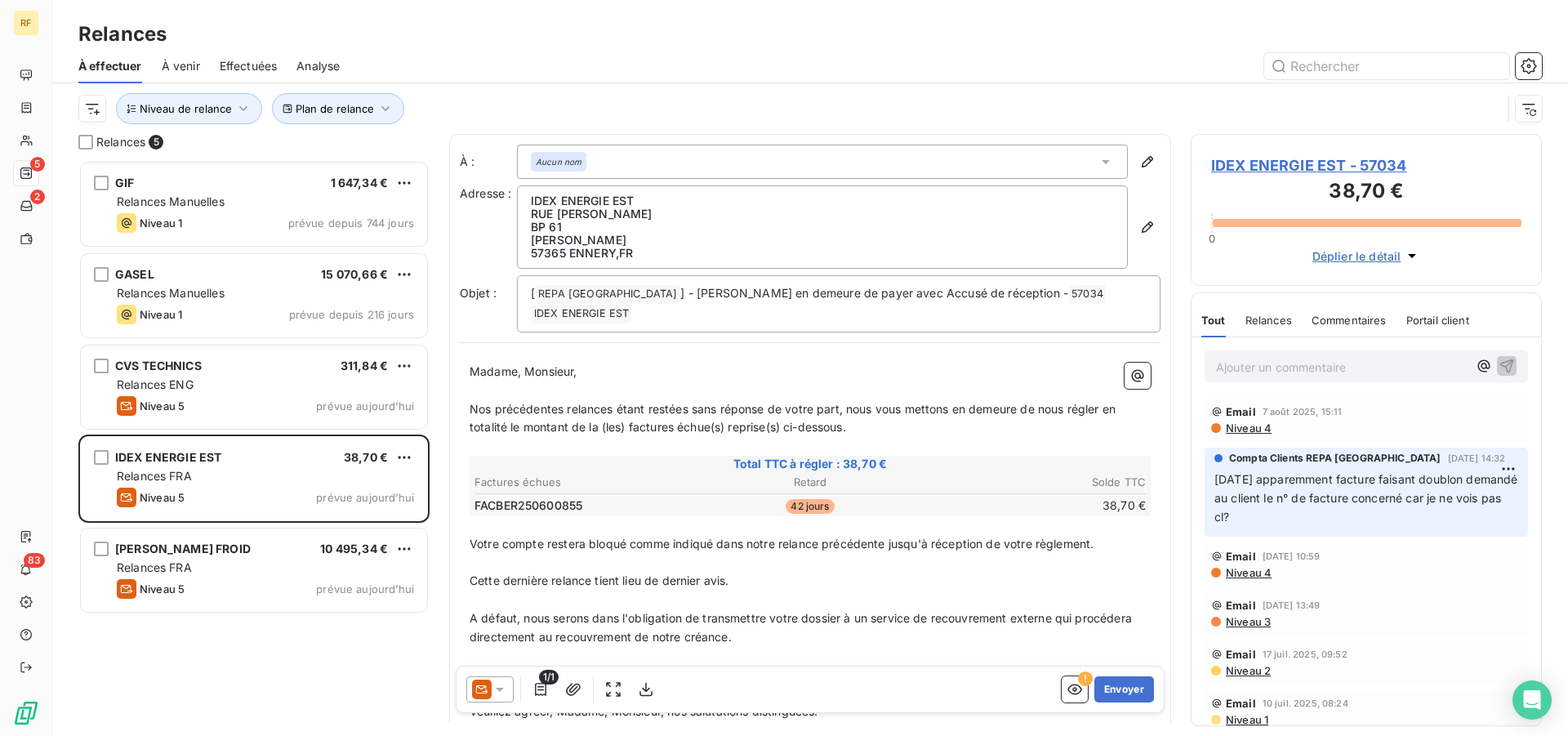
click at [505, 694] on icon at bounding box center [499, 689] width 16 height 16
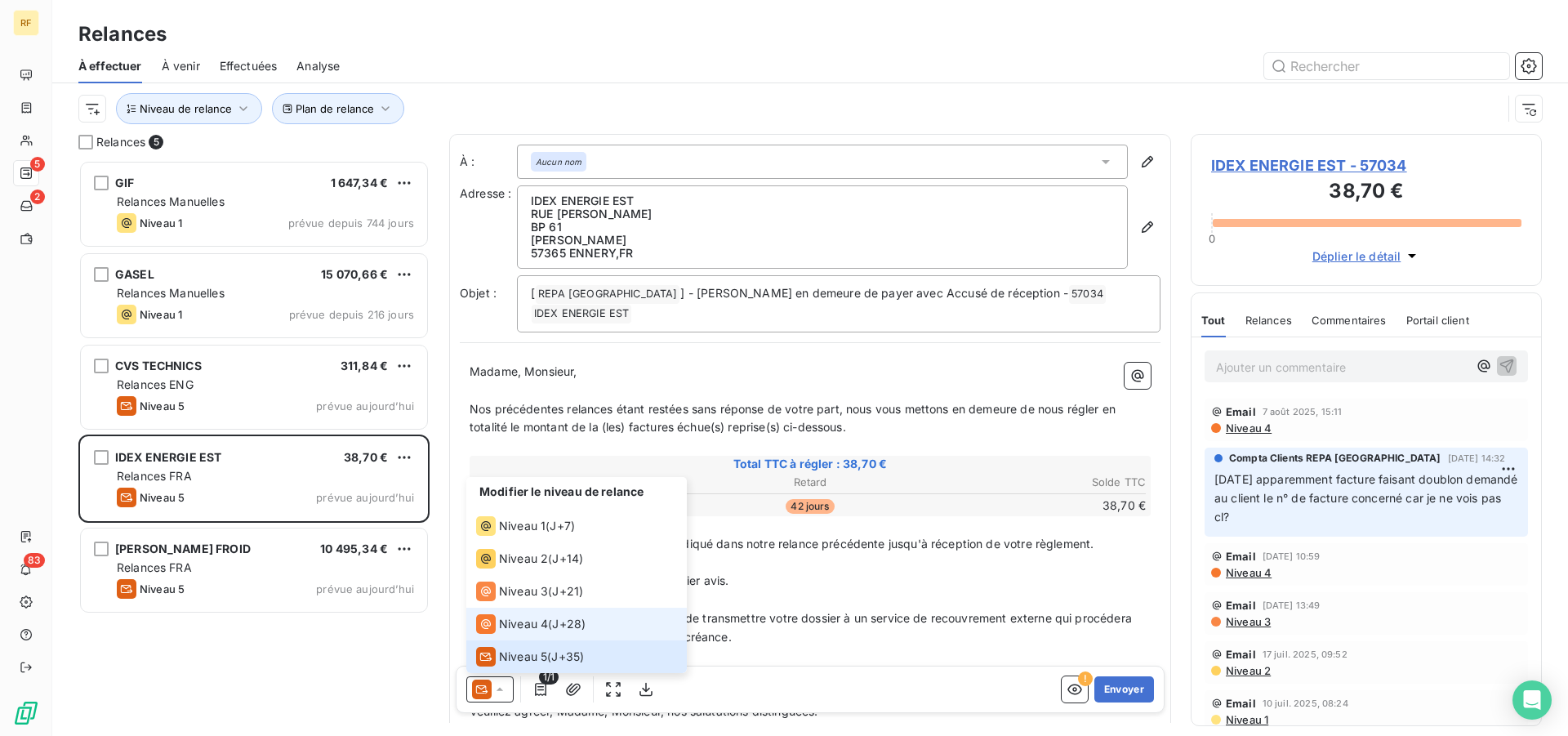
click at [546, 625] on span "Niveau 4" at bounding box center [523, 623] width 49 height 16
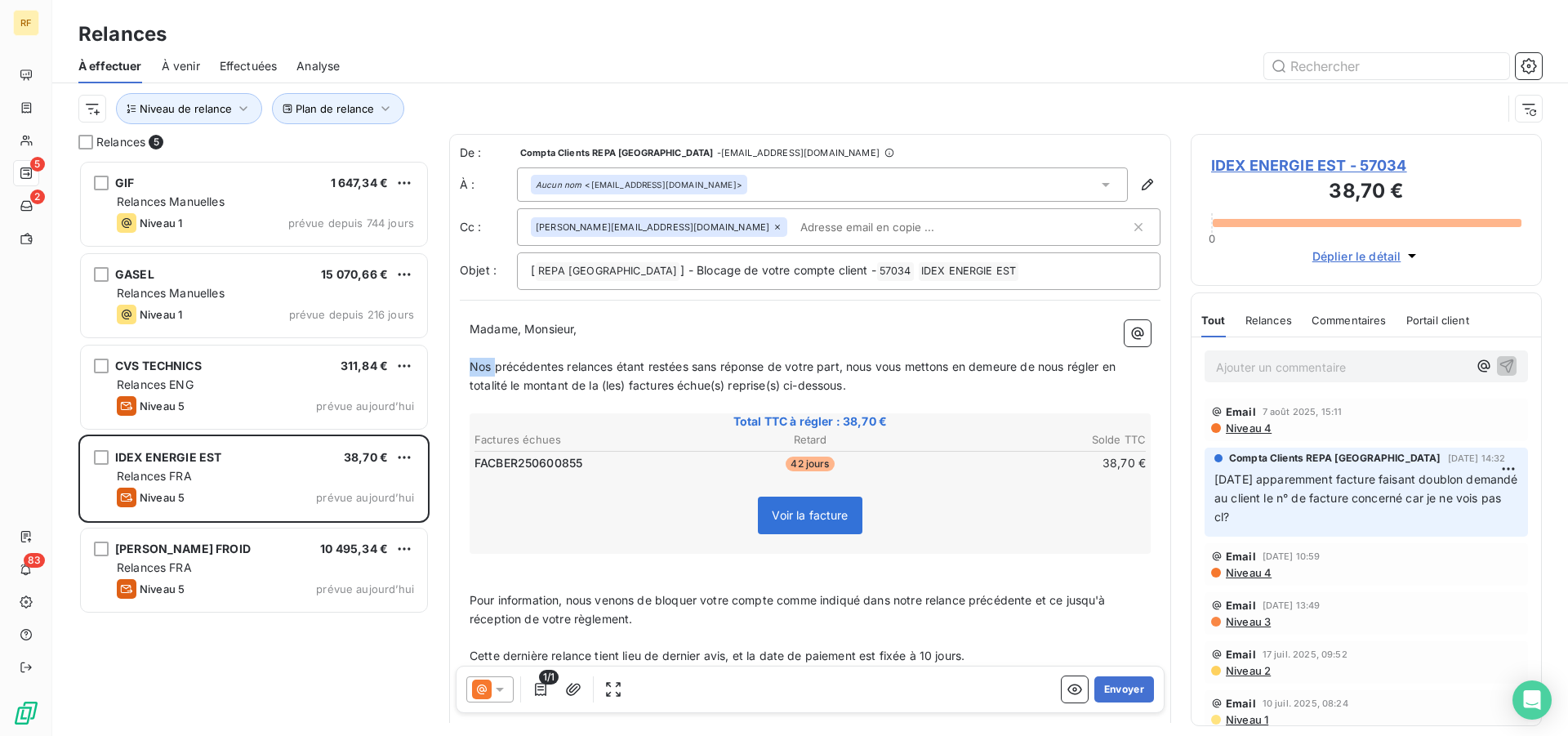
drag, startPoint x: 493, startPoint y: 363, endPoint x: 469, endPoint y: 365, distance: 24.1
click at [469, 365] on div "Madame, Monsieur, ﻿ Nos précédentes relances étant restées sans réponse de votr…" at bounding box center [809, 577] width 700 height 533
click at [469, 365] on span "Nos précédentes relances étant restées sans réponse de votre part, nous vous me…" at bounding box center [793, 376] width 649 height 32
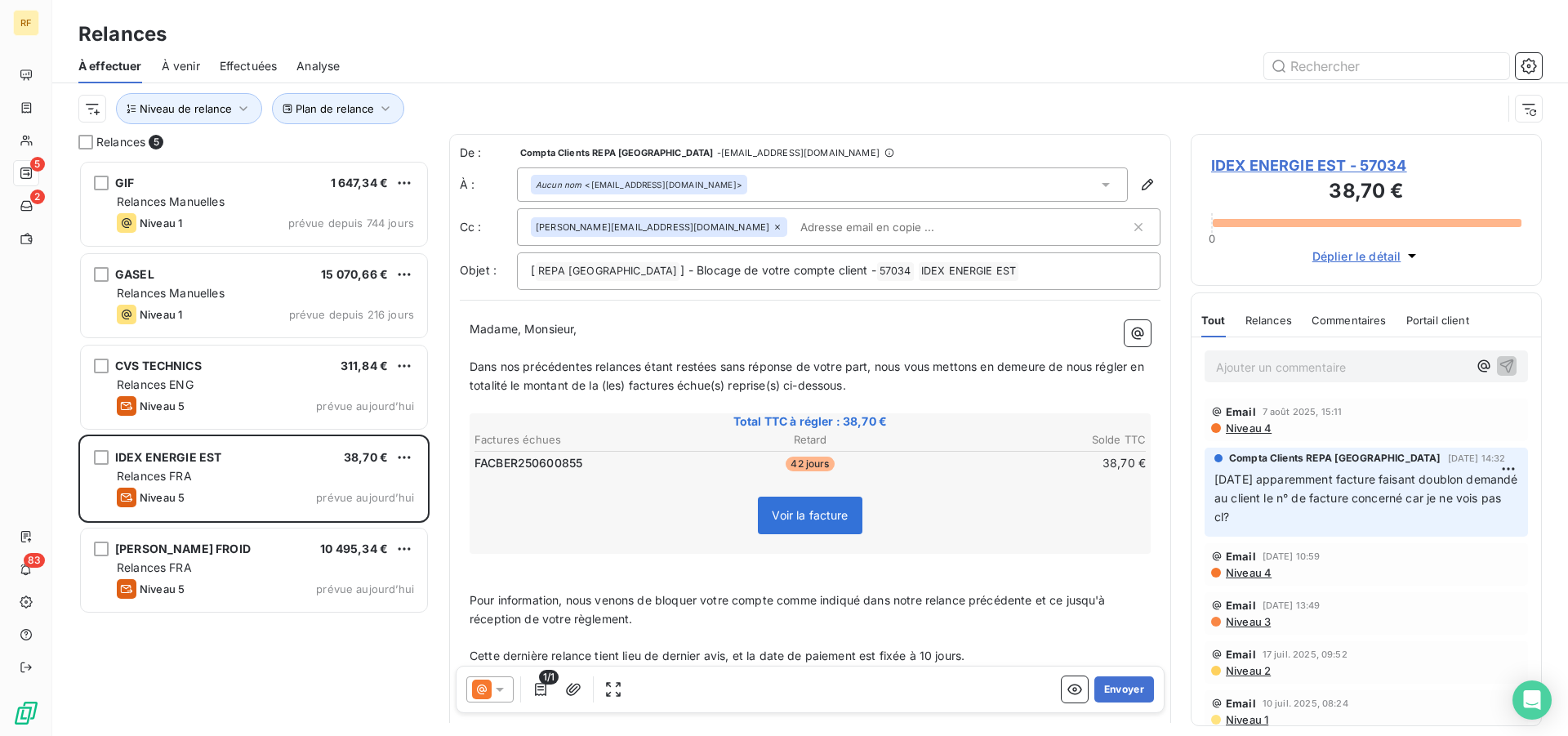
click at [871, 361] on span "Dans nos précédentes relances étant restées sans réponse de votre part, nous vo…" at bounding box center [807, 376] width 677 height 32
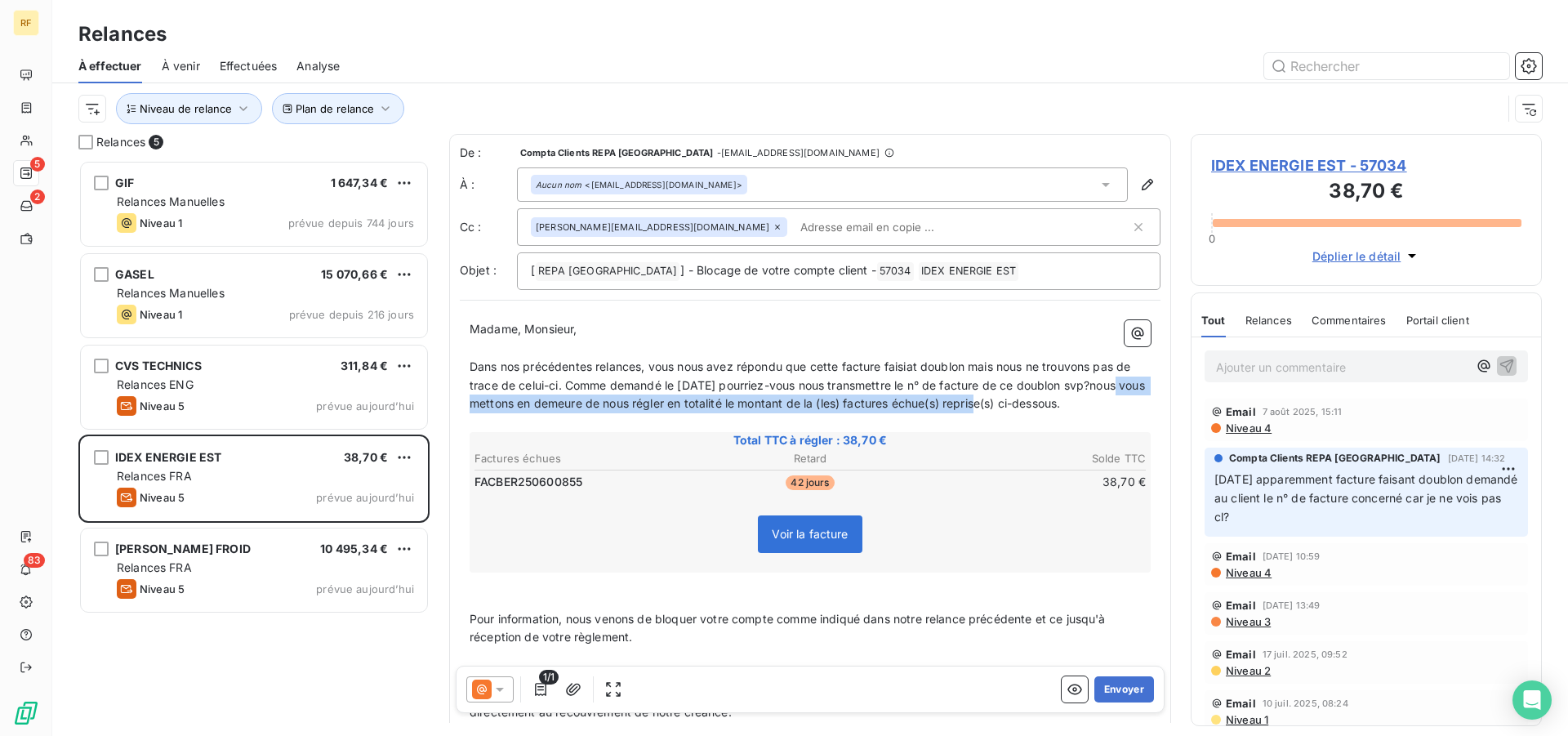
drag, startPoint x: 469, startPoint y: 403, endPoint x: 1020, endPoint y: 404, distance: 551.0
click at [1019, 404] on span "Dans nos précédentes relances, vous nous avez répondu que cette facture faisiat…" at bounding box center [808, 385] width 678 height 52
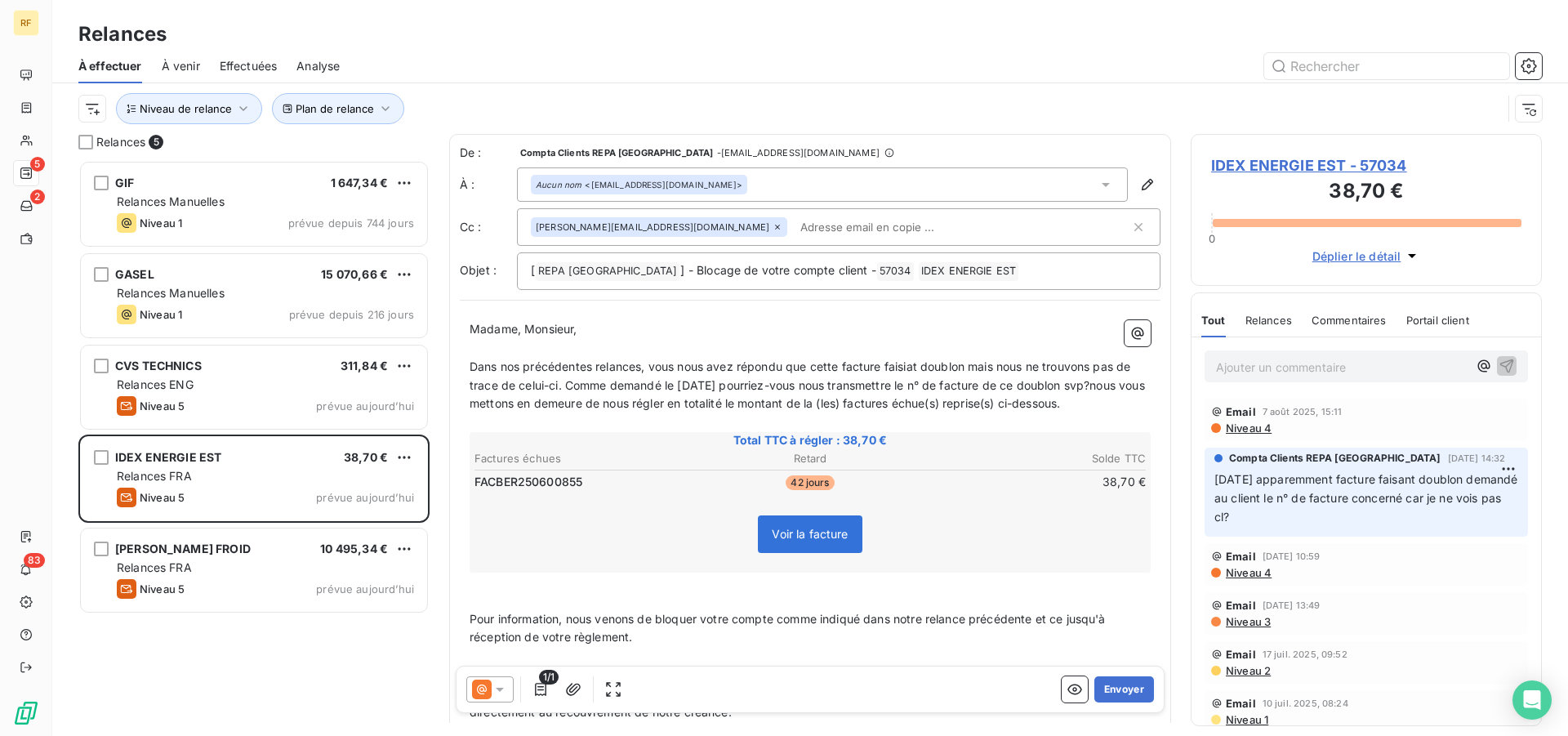
click at [1138, 401] on div "Madame, Monsieur, ﻿ Dans nos précédentes relances, vous nous avez répondu que c…" at bounding box center [809, 587] width 700 height 552
click at [1132, 408] on p "Dans nos précédentes relances, vous nous avez répondu que cette facture faisiat…" at bounding box center [809, 385] width 681 height 56
drag, startPoint x: 1132, startPoint y: 408, endPoint x: 870, endPoint y: 432, distance: 263.1
click at [870, 433] on div "Madame, Monsieur, ﻿ Dans nos précédentes relances, vous nous avez répondu que c…" at bounding box center [809, 586] width 681 height 532
click at [891, 413] on p "Dans nos précédentes relances, vous nous avez répondu que cette facture faisiat…" at bounding box center [809, 385] width 681 height 56
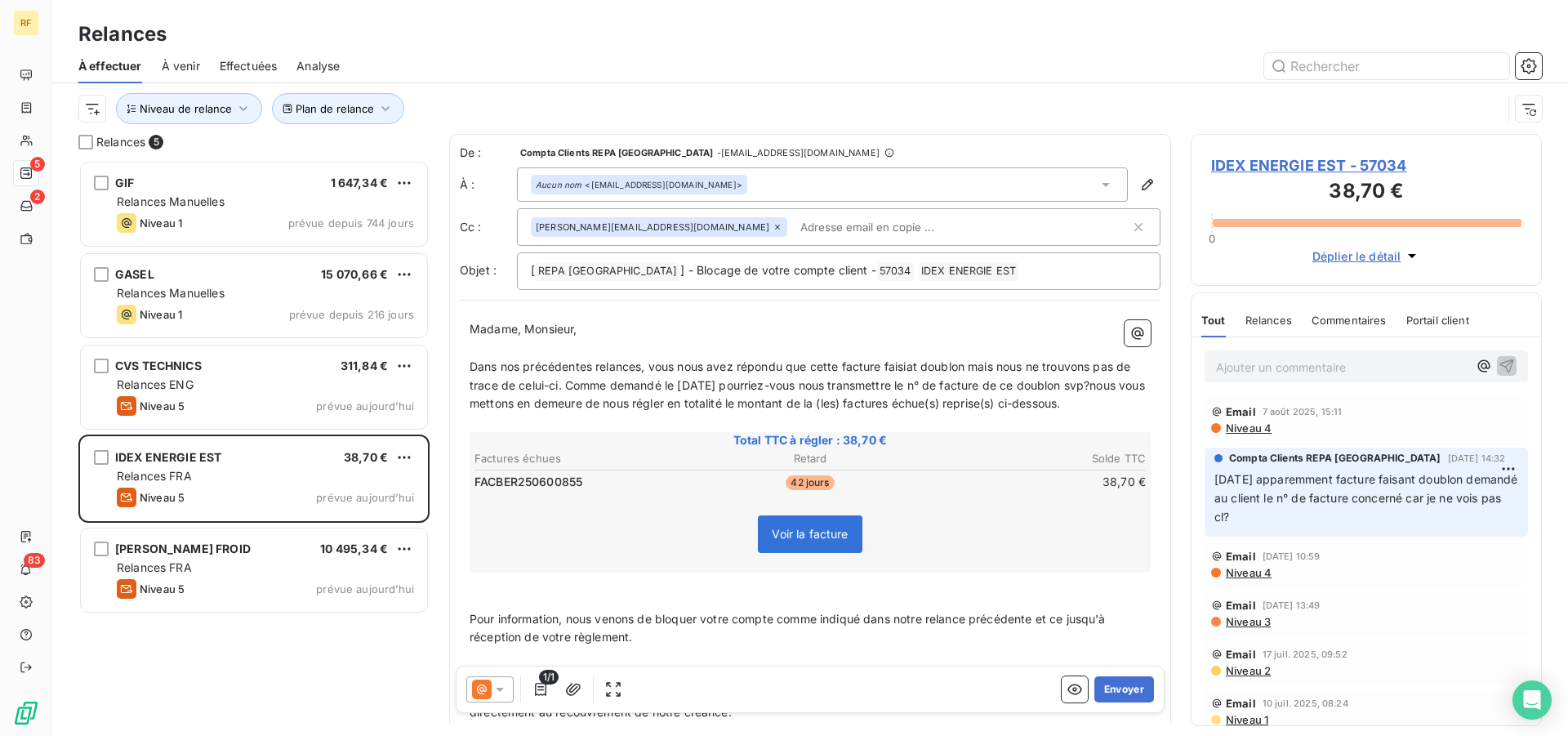
drag, startPoint x: 1132, startPoint y: 400, endPoint x: 470, endPoint y: 411, distance: 662.1
click at [470, 411] on p "Dans nos précédentes relances, vous nous avez répondu que cette facture faisiat…" at bounding box center [809, 385] width 681 height 56
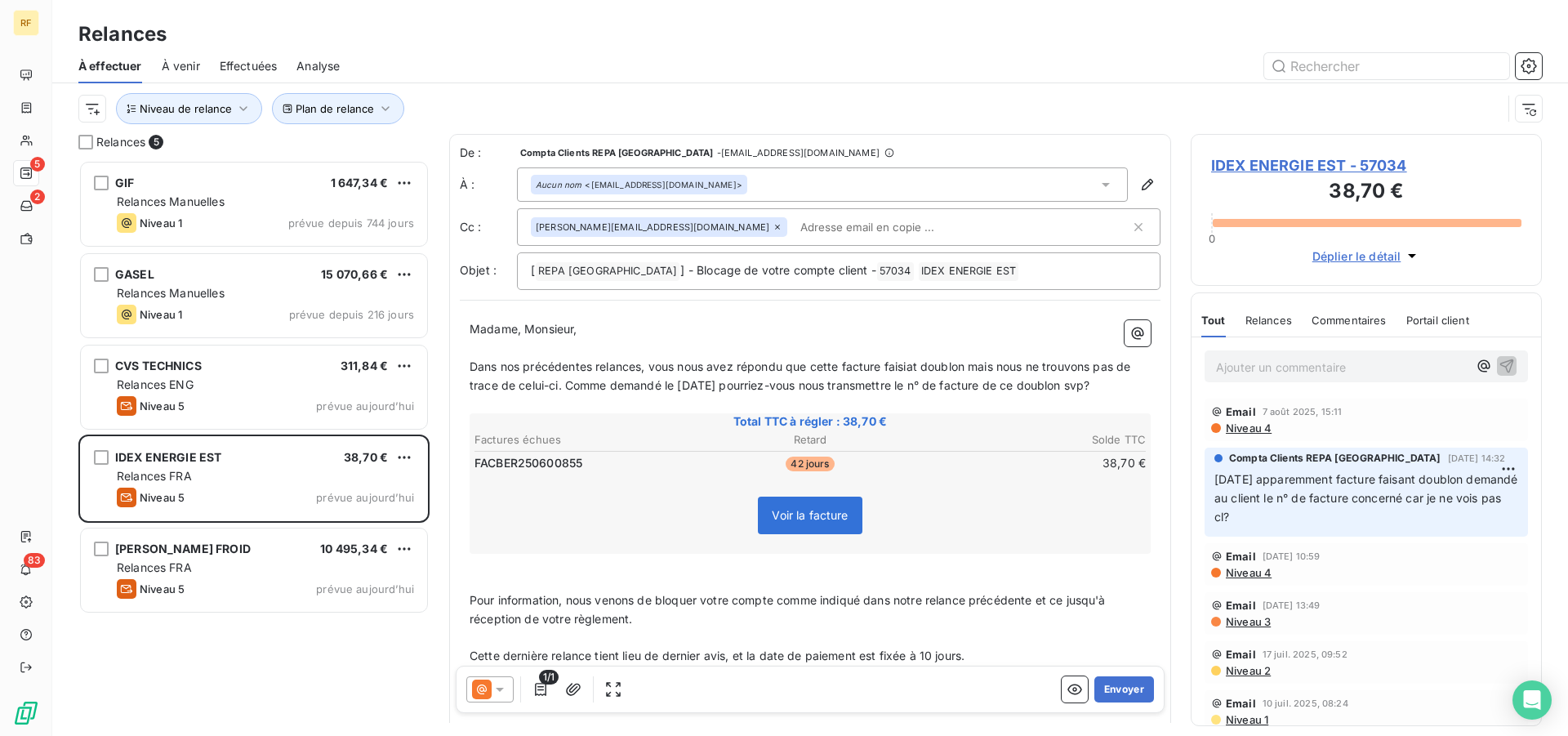
click at [906, 375] on p "Dans nos précédentes relances, vous nous avez répondu que cette facture faisiat…" at bounding box center [809, 376] width 681 height 37
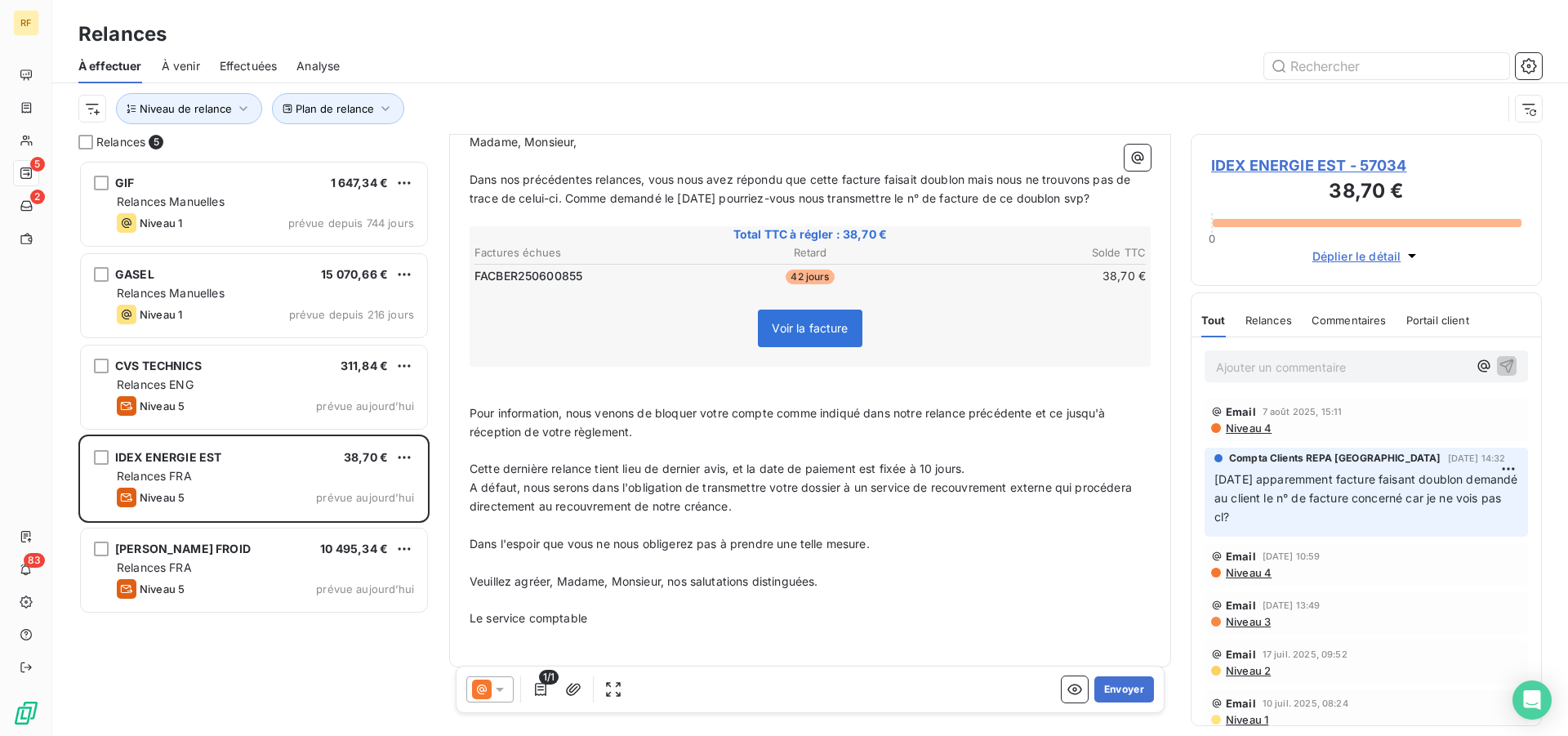
scroll to position [200, 0]
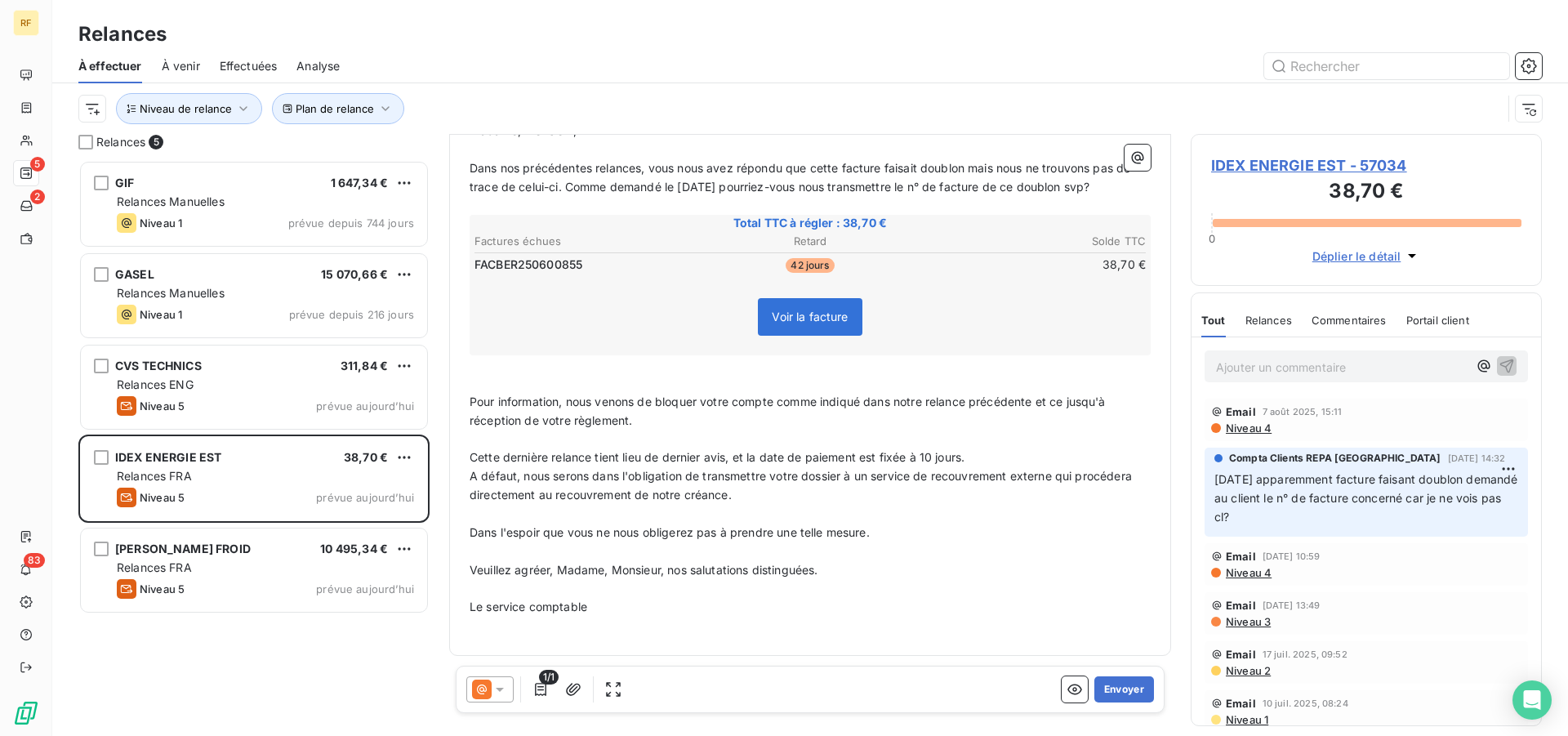
click at [631, 420] on span "Pour information, nous venons de bloquer votre compte comme indiqué dans notre …" at bounding box center [788, 411] width 639 height 32
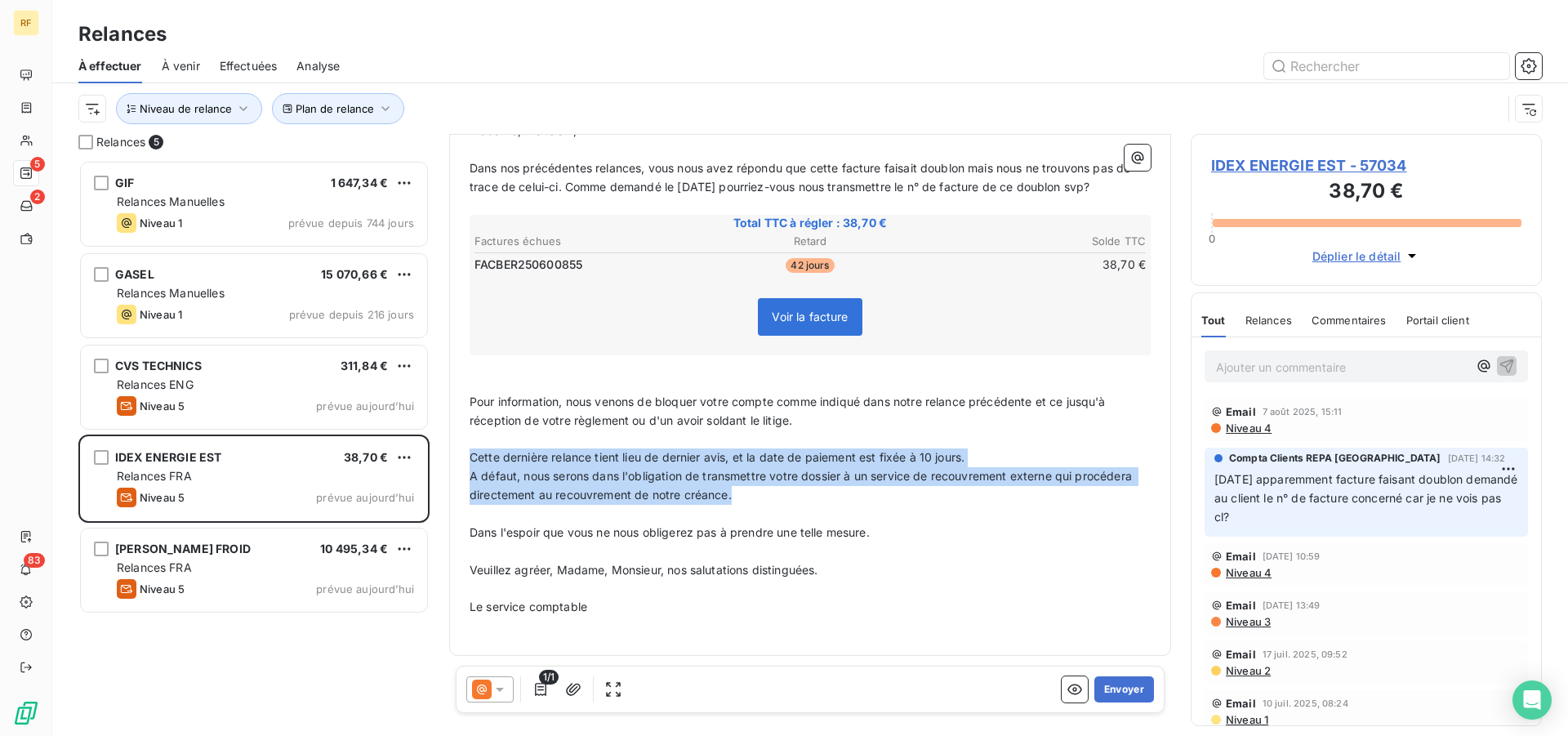
drag, startPoint x: 472, startPoint y: 458, endPoint x: 856, endPoint y: 496, distance: 385.9
click at [856, 496] on div "Madame, Monsieur, ﻿ Dans nos précédentes relances, vous nous avez répondu que c…" at bounding box center [809, 379] width 681 height 514
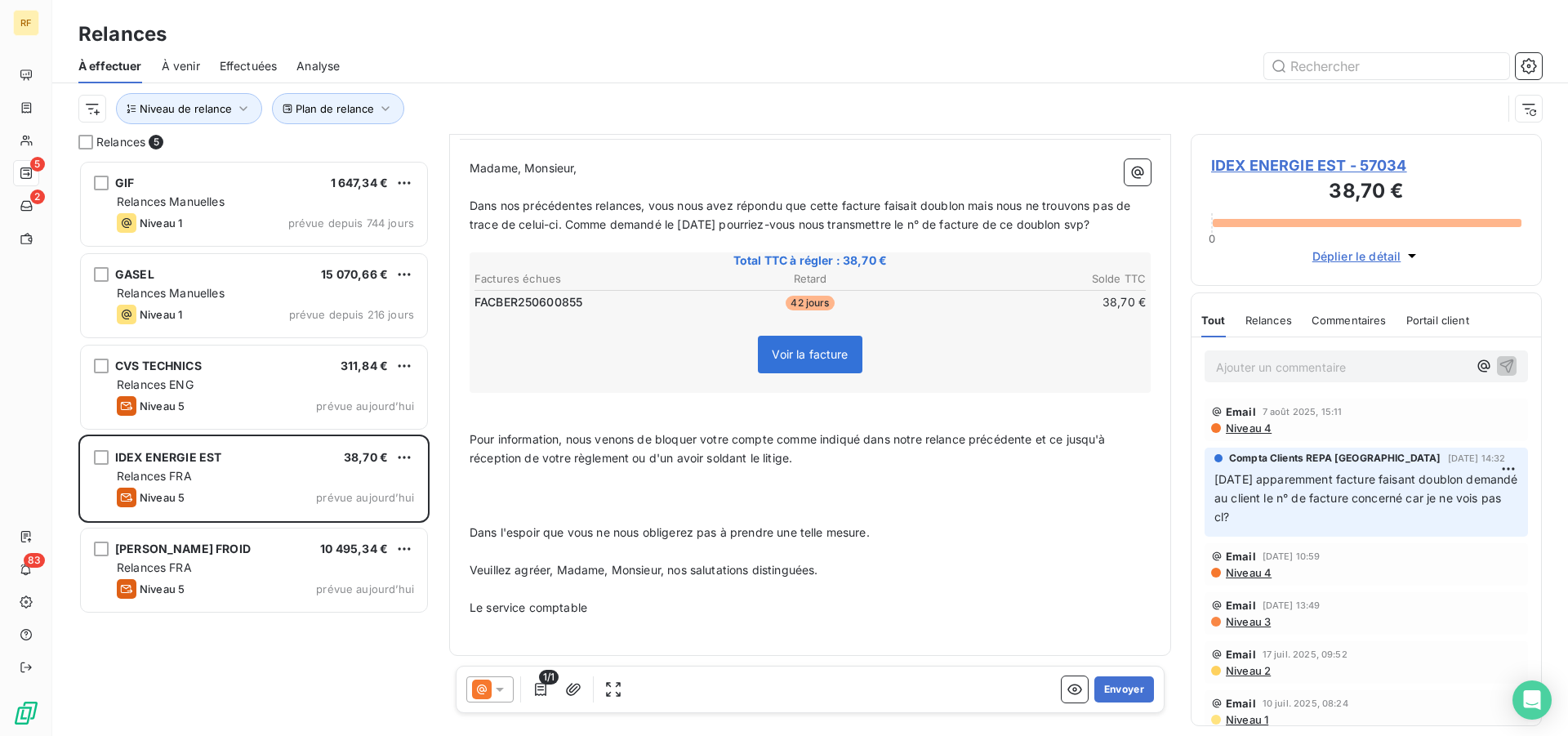
scroll to position [162, 0]
click at [845, 507] on p "﻿" at bounding box center [809, 514] width 681 height 19
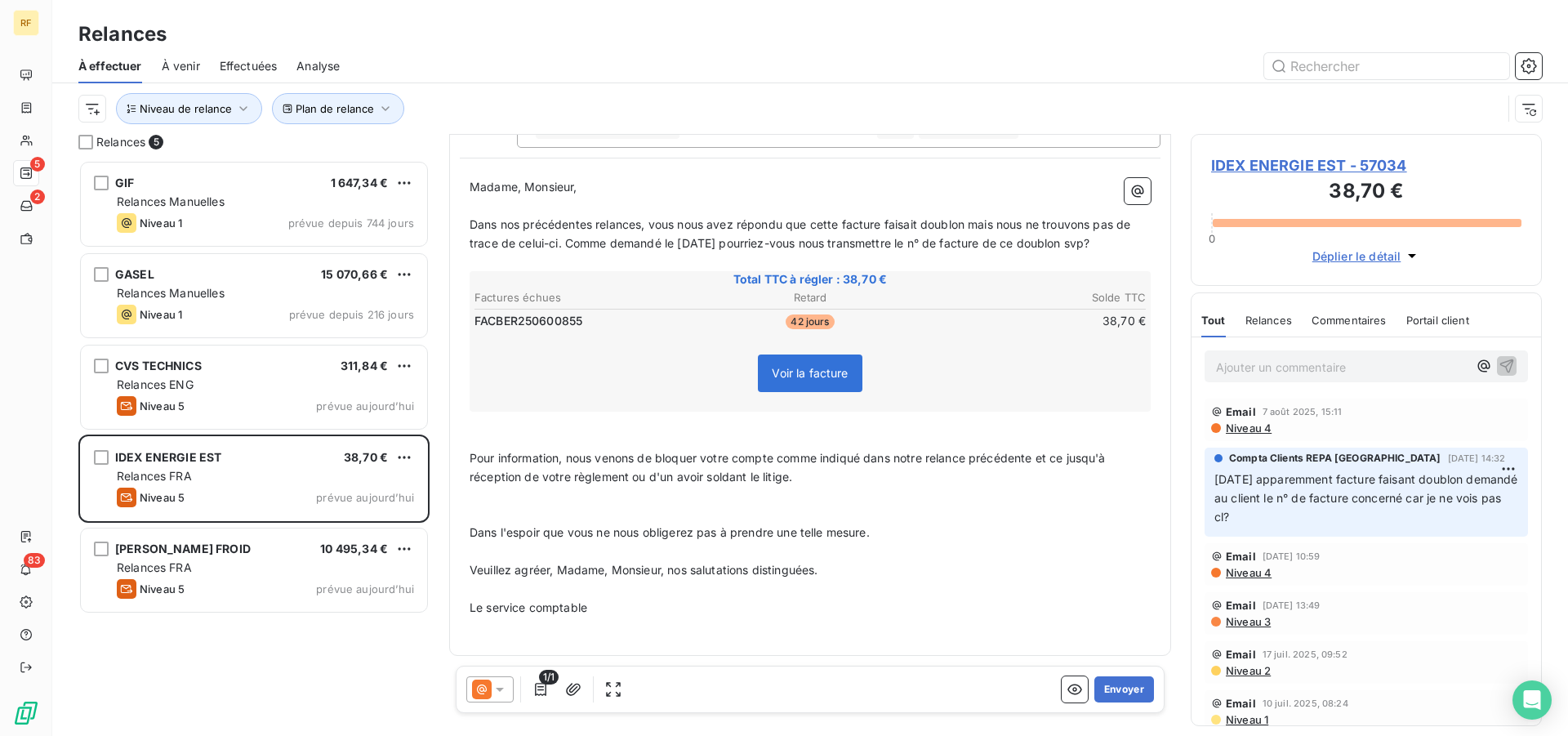
scroll to position [125, 0]
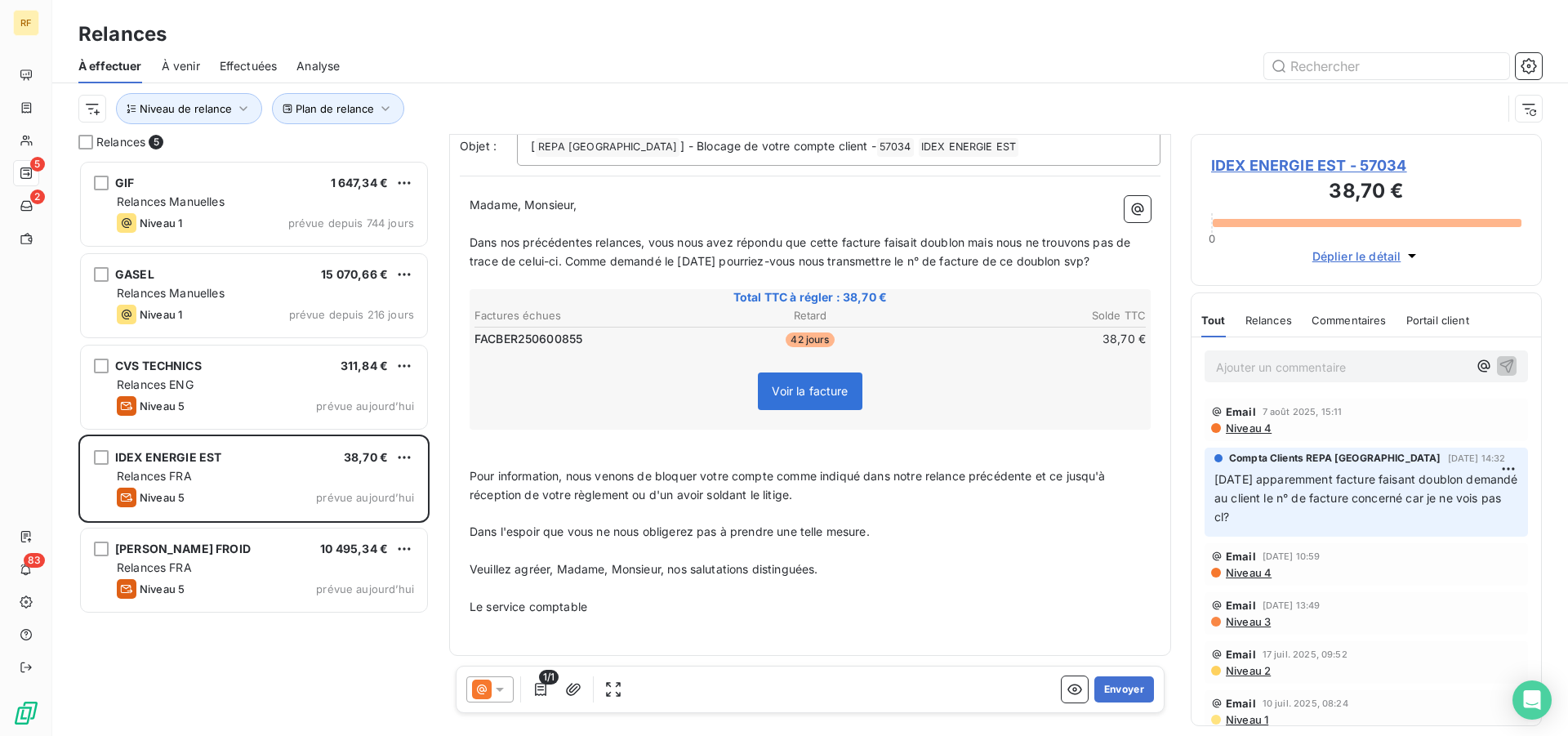
click at [923, 574] on p "Veuillez agréer, Madame, Monsieur, nos salutations distinguées." at bounding box center [809, 570] width 681 height 19
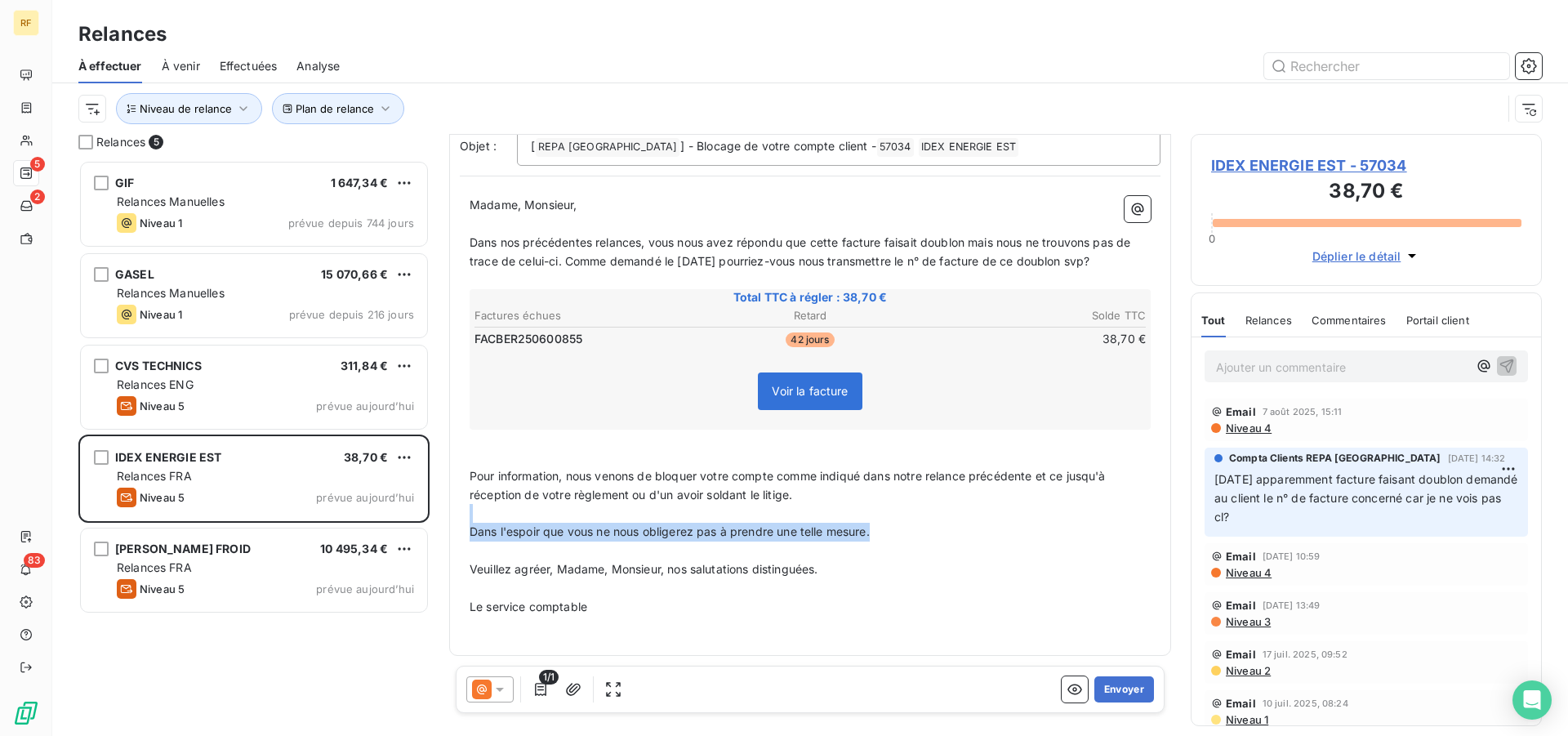
drag, startPoint x: 883, startPoint y: 520, endPoint x: 886, endPoint y: 529, distance: 9.5
click at [886, 529] on div "Madame, Monsieur, ﻿ Dans nos précédentes relances, vous nous avez répondu que c…" at bounding box center [809, 416] width 681 height 440
drag, startPoint x: 892, startPoint y: 534, endPoint x: 587, endPoint y: 528, distance: 305.1
click at [587, 528] on p "Dans l'espoir que vous ne nous obligerez pas à prendre une telle mesure." at bounding box center [809, 532] width 681 height 19
drag, startPoint x: 930, startPoint y: 538, endPoint x: 419, endPoint y: 541, distance: 511.0
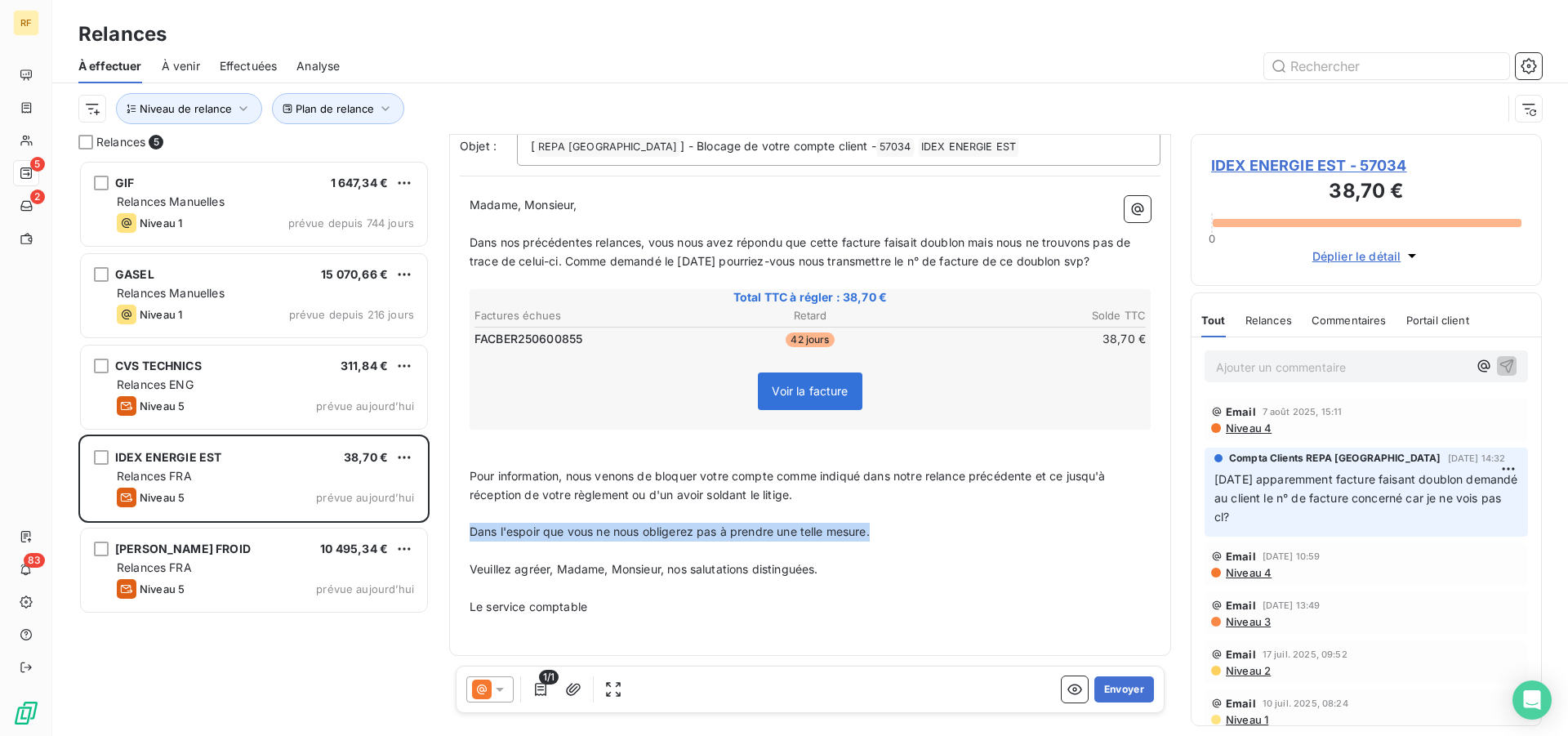
click at [449, 541] on div "De : Compta Clients REPA France - rappels@leanpay.io À : Aucun nom <frsac.idexe…" at bounding box center [809, 428] width 721 height 589
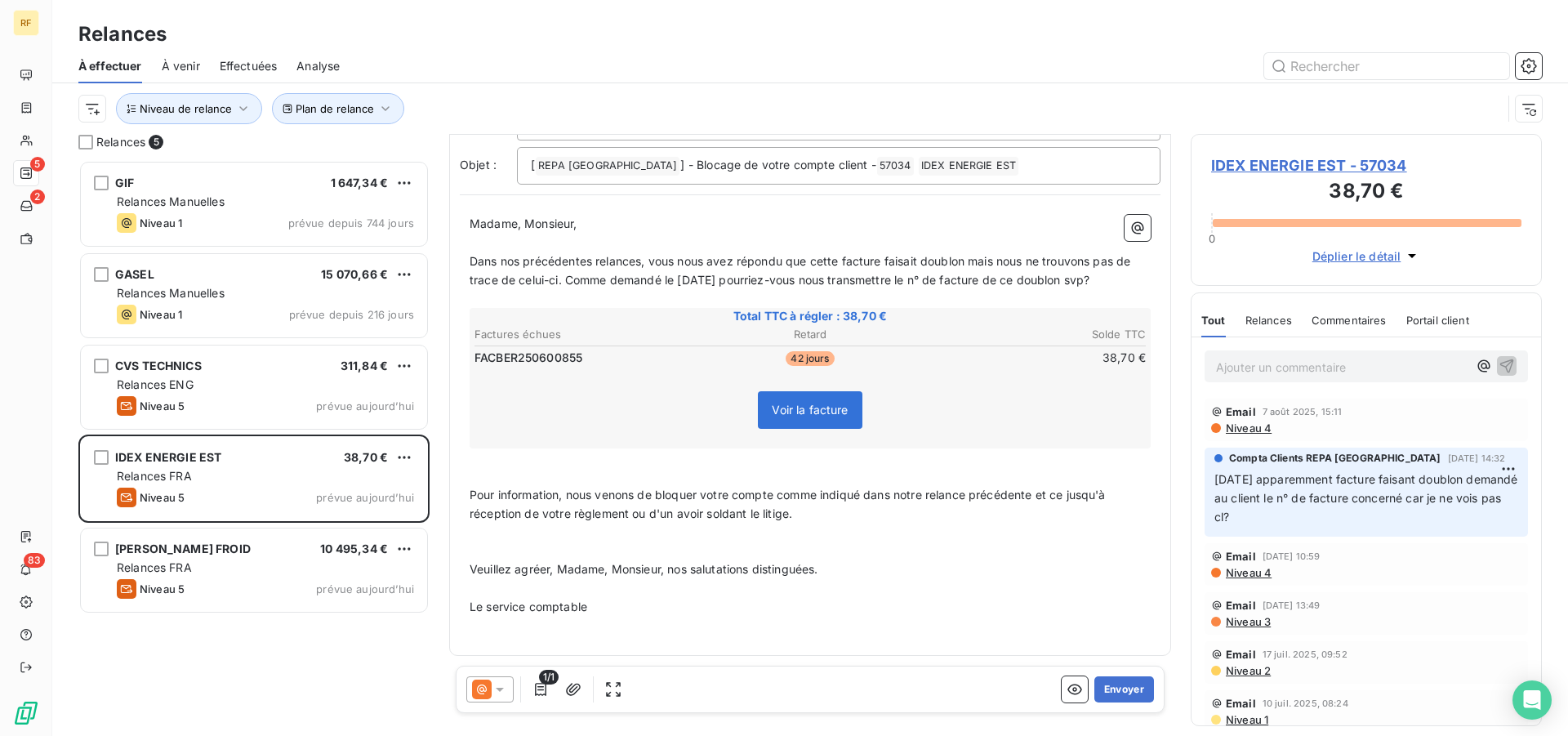
scroll to position [87, 0]
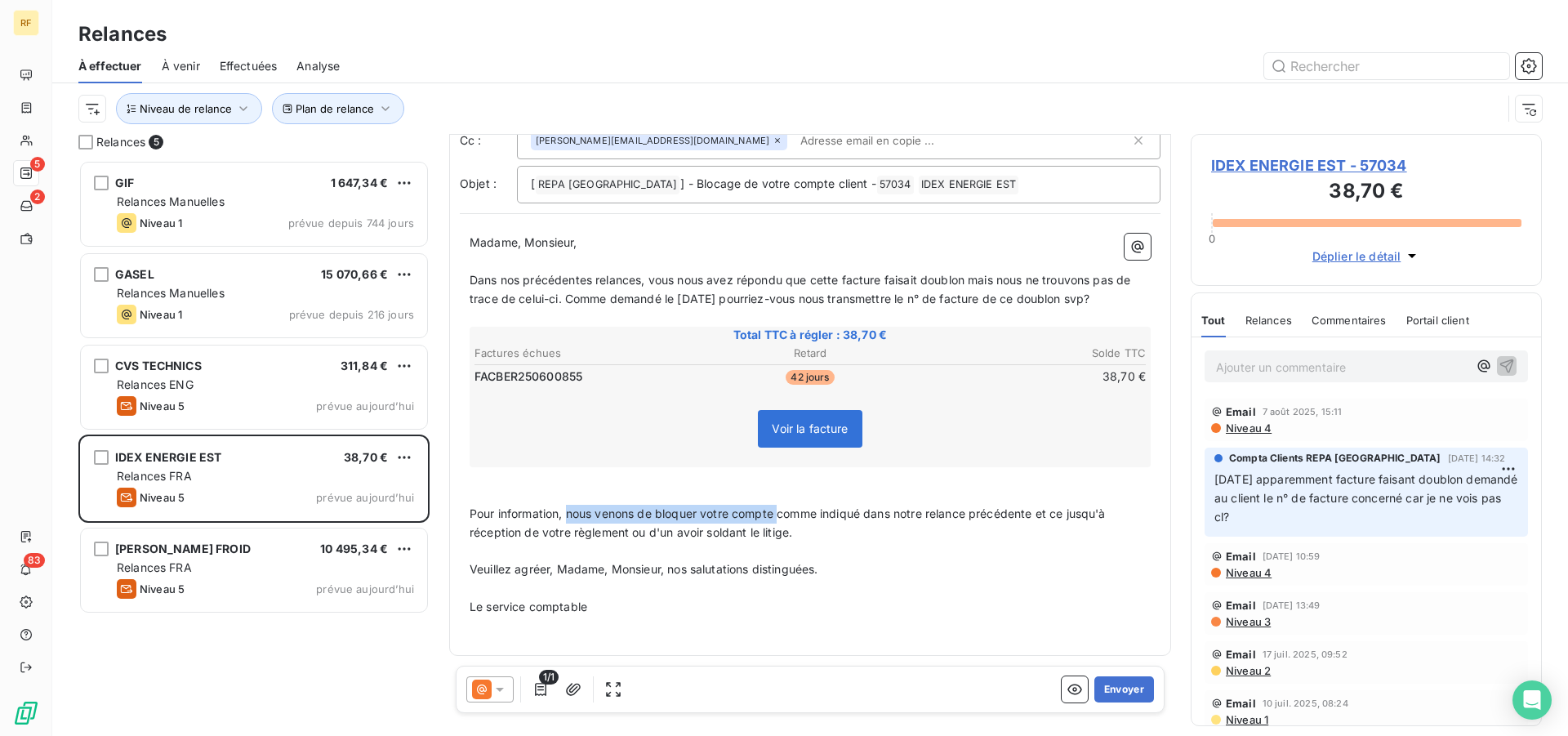
drag, startPoint x: 780, startPoint y: 512, endPoint x: 569, endPoint y: 514, distance: 211.0
click at [569, 514] on span "Pour information, nous venons de bloquer votre compte comme indiqué dans notre …" at bounding box center [788, 523] width 639 height 32
click at [1123, 688] on button "Envoyer" at bounding box center [1124, 689] width 59 height 26
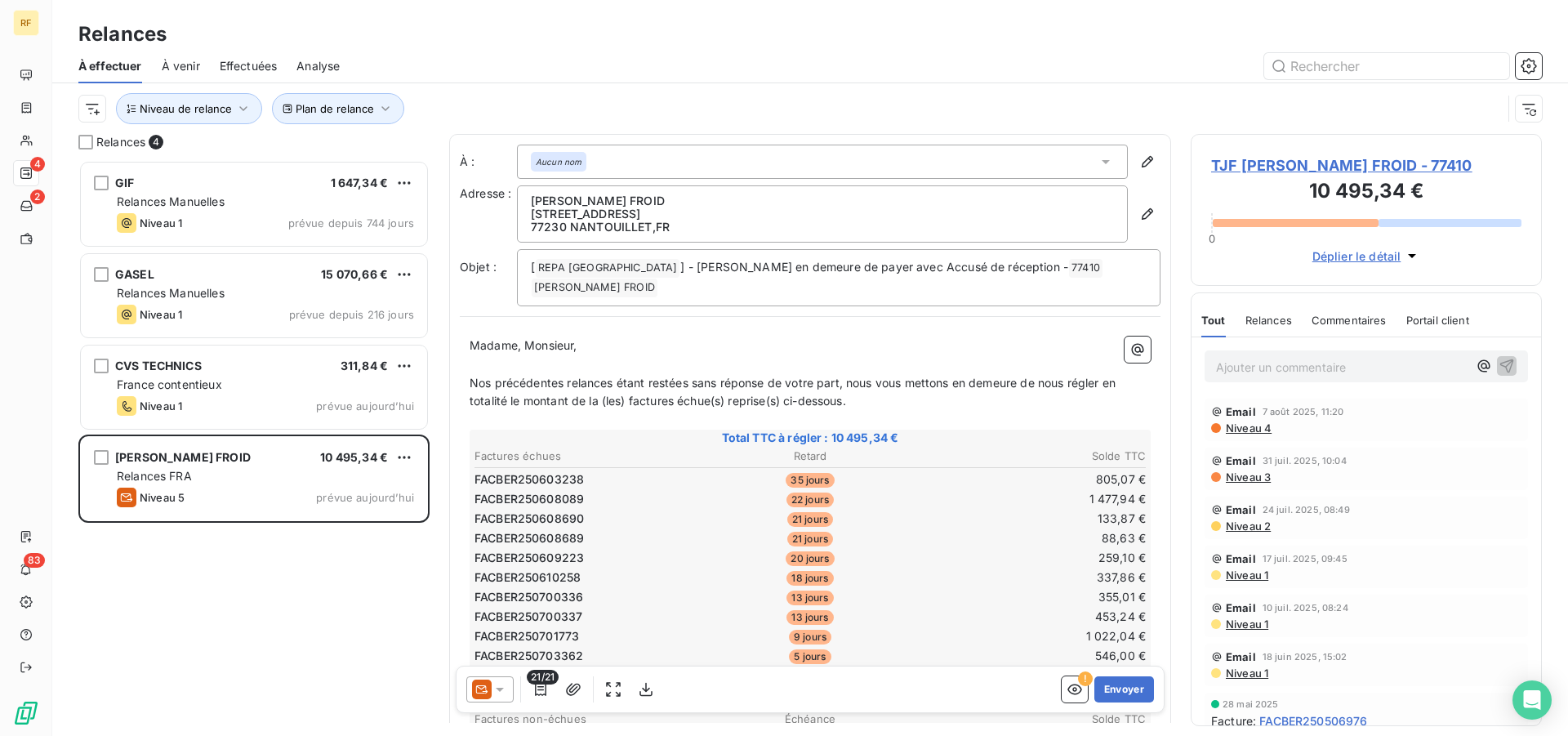
click at [1397, 357] on p "Ajouter un commentaire ﻿" at bounding box center [1342, 366] width 251 height 20
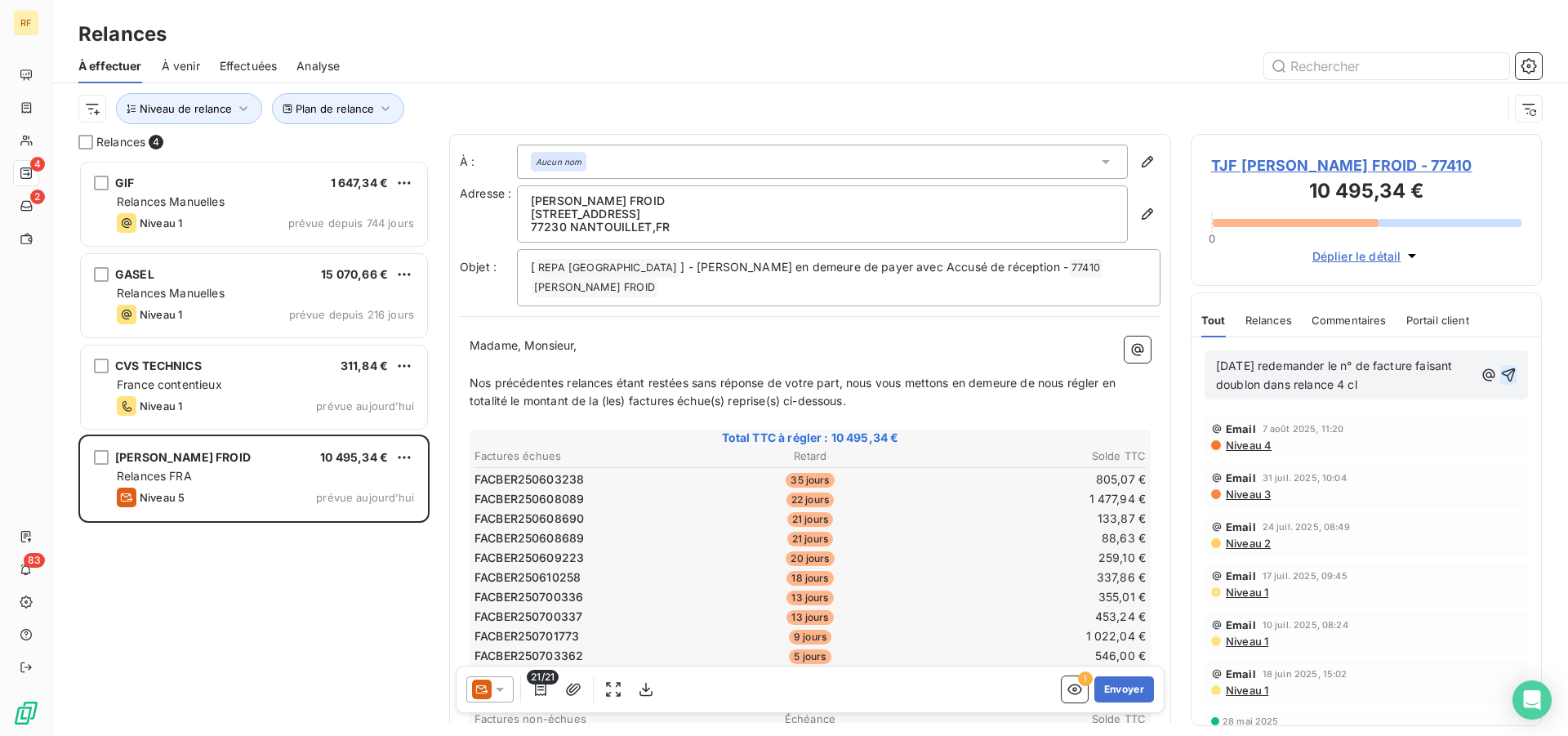
click at [1501, 375] on icon "button" at bounding box center [1508, 375] width 16 height 16
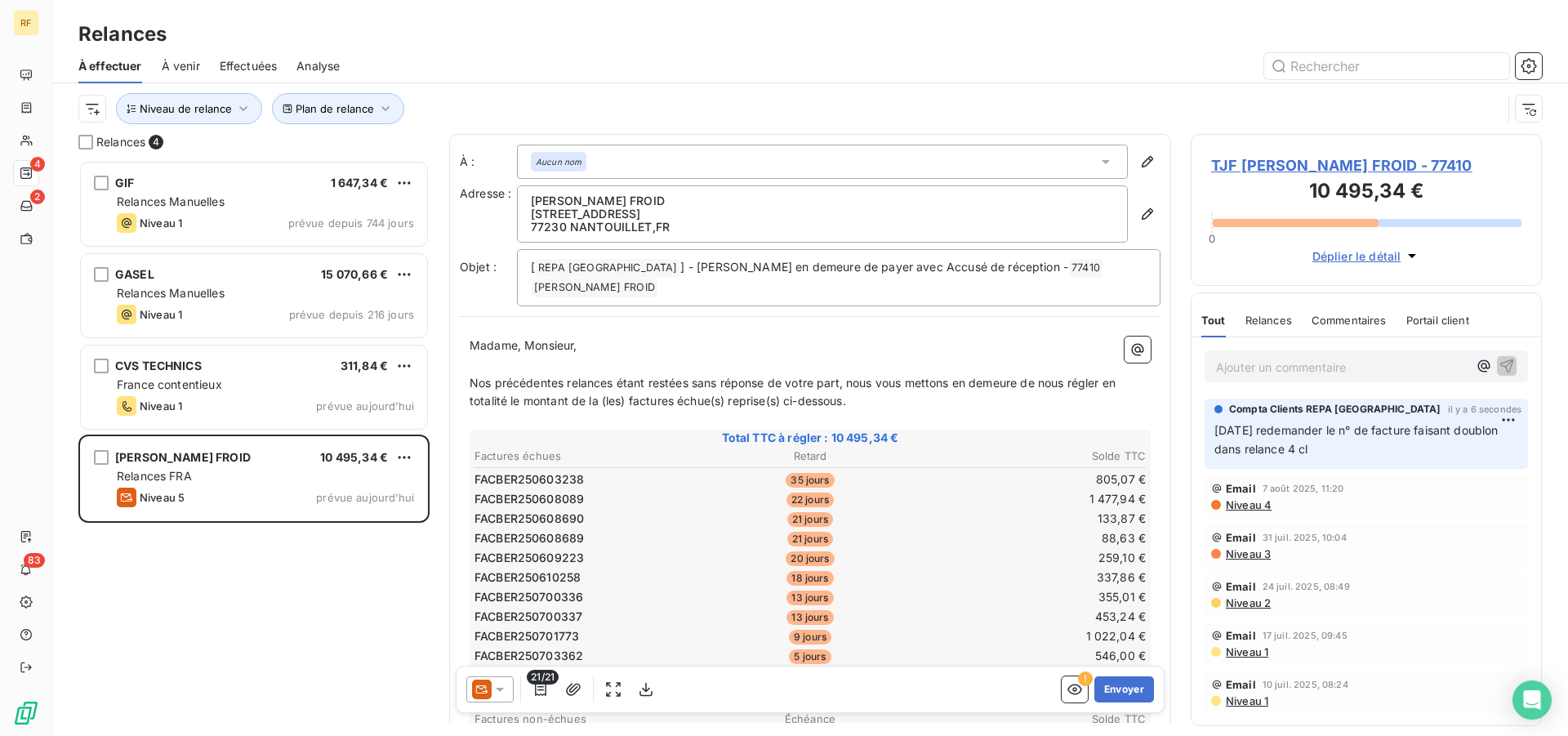
drag, startPoint x: 1417, startPoint y: 452, endPoint x: 1391, endPoint y: 451, distance: 26.0
click at [1391, 451] on p "14/08/25 redemander le n° de facture faisant doublon dans relance 4 cl" at bounding box center [1366, 440] width 304 height 37
click at [1395, 451] on p "14/08/25 redemander le n° de facture faisant doublon dans relance 4 cl" at bounding box center [1366, 440] width 304 height 37
click at [1394, 450] on p "14/08/25 redemander le n° de facture faisant doublon dans relance 4 cl" at bounding box center [1366, 440] width 304 height 37
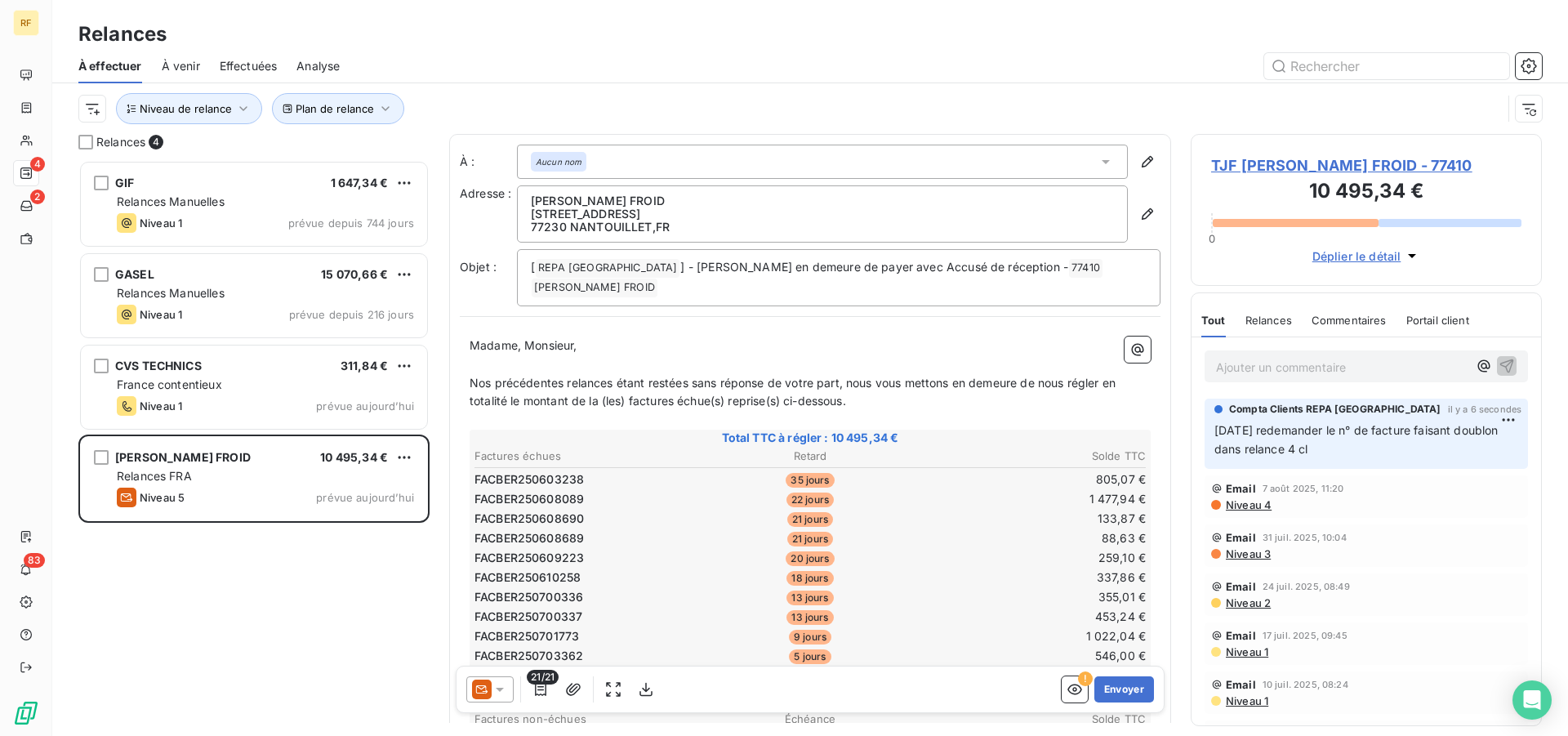
drag, startPoint x: 1394, startPoint y: 450, endPoint x: 1197, endPoint y: 428, distance: 198.2
click at [1197, 428] on div "Compta Clients REPA France il y a 6 secondes 14/08/25 redemander le n° de factu…" at bounding box center [1366, 434] width 350 height 76
copy span "14/08/25 redemander le n° de facture faisant doublon dans relance 4 cl"
click at [1493, 419] on html "RF 4 2 83 Relances À effectuer À venir Effectuées Analyse Plan de relance Nivea…" at bounding box center [784, 368] width 1568 height 736
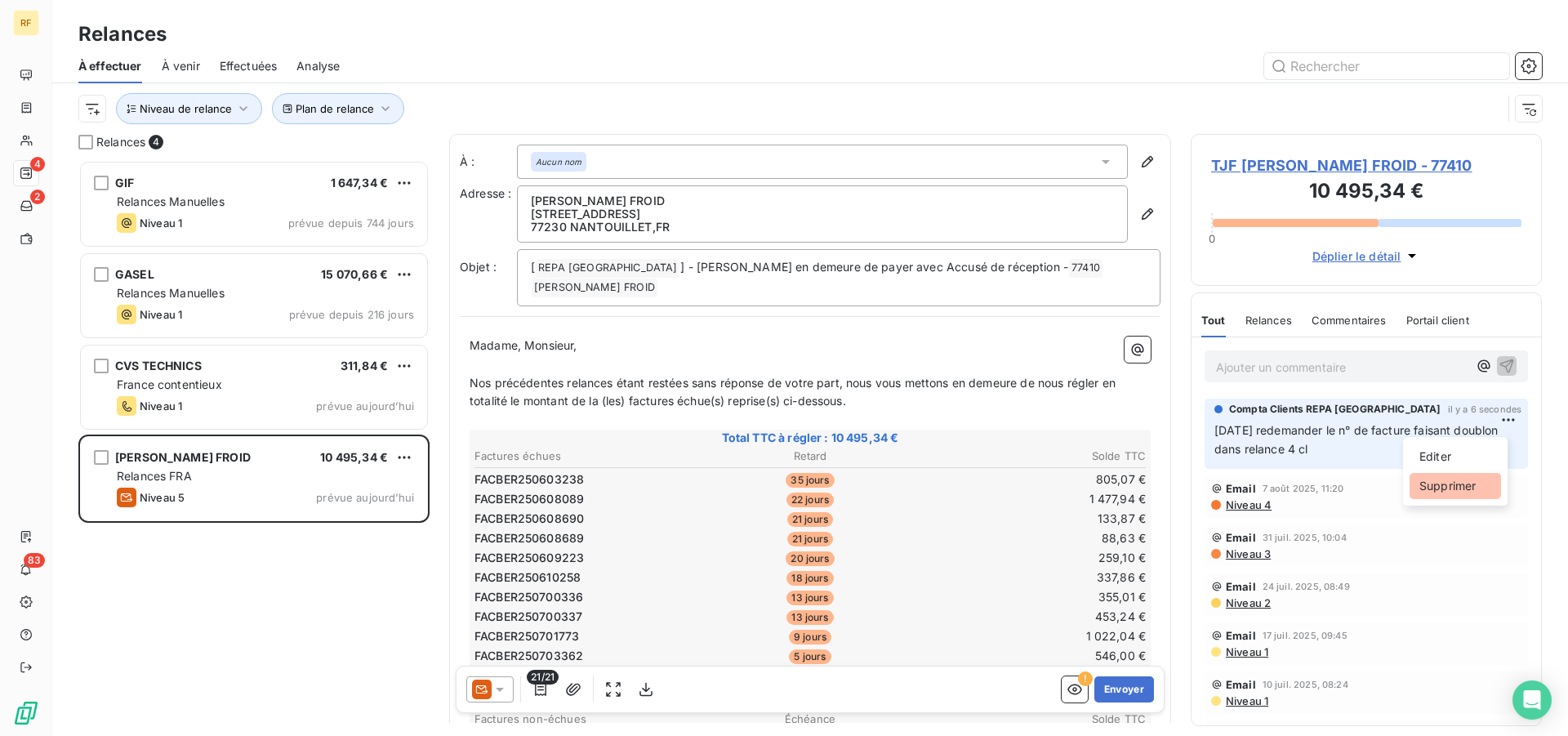
click at [1466, 482] on div "Supprimer" at bounding box center [1455, 486] width 92 height 26
click at [1254, 370] on p "Ajouter un commentaire ﻿" at bounding box center [1342, 366] width 251 height 20
click at [1318, 318] on span "Commentaires" at bounding box center [1349, 320] width 75 height 13
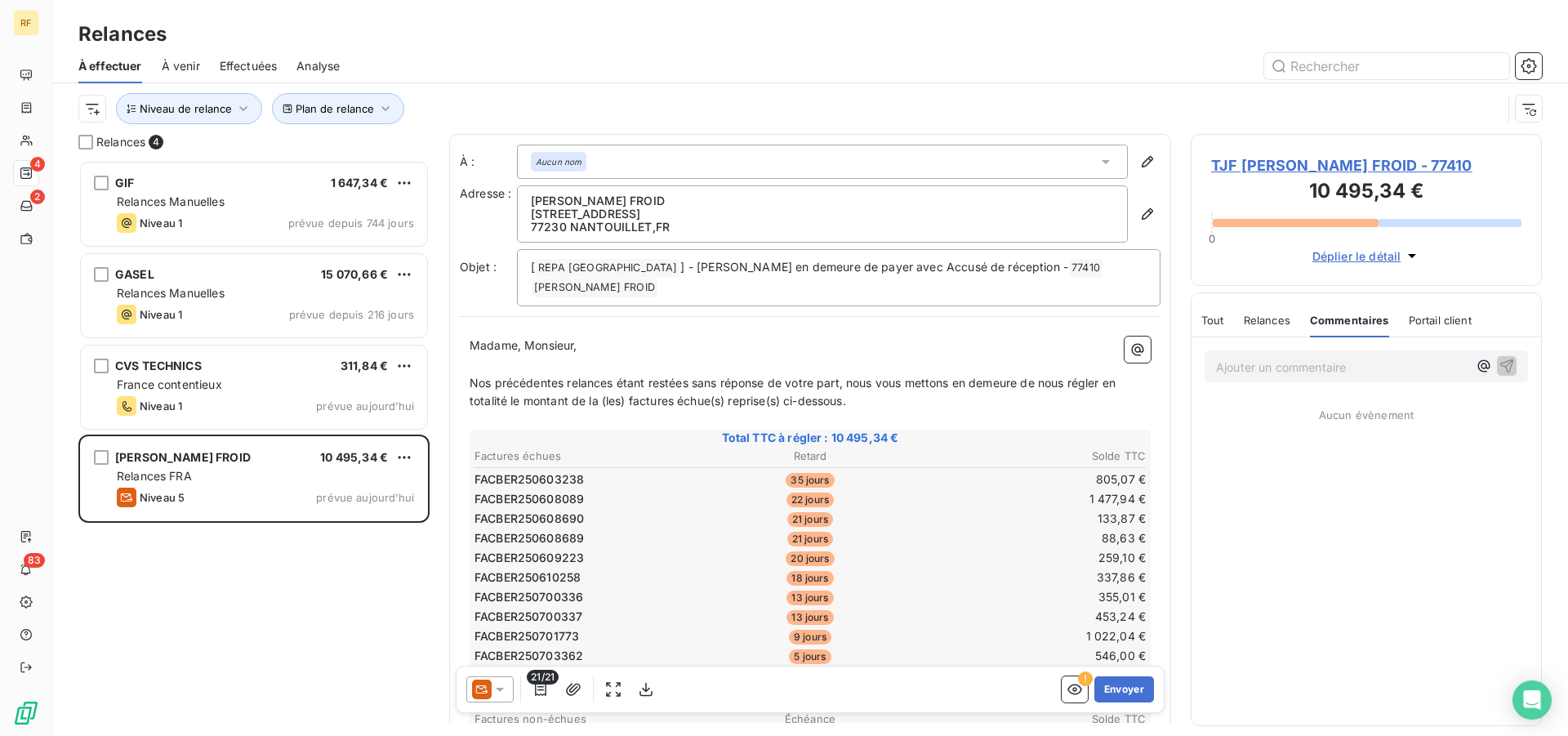
click at [1231, 320] on div "Tout Relances Commentaires Portail client" at bounding box center [1336, 320] width 270 height 34
click at [1216, 320] on span "Tout" at bounding box center [1213, 320] width 23 height 13
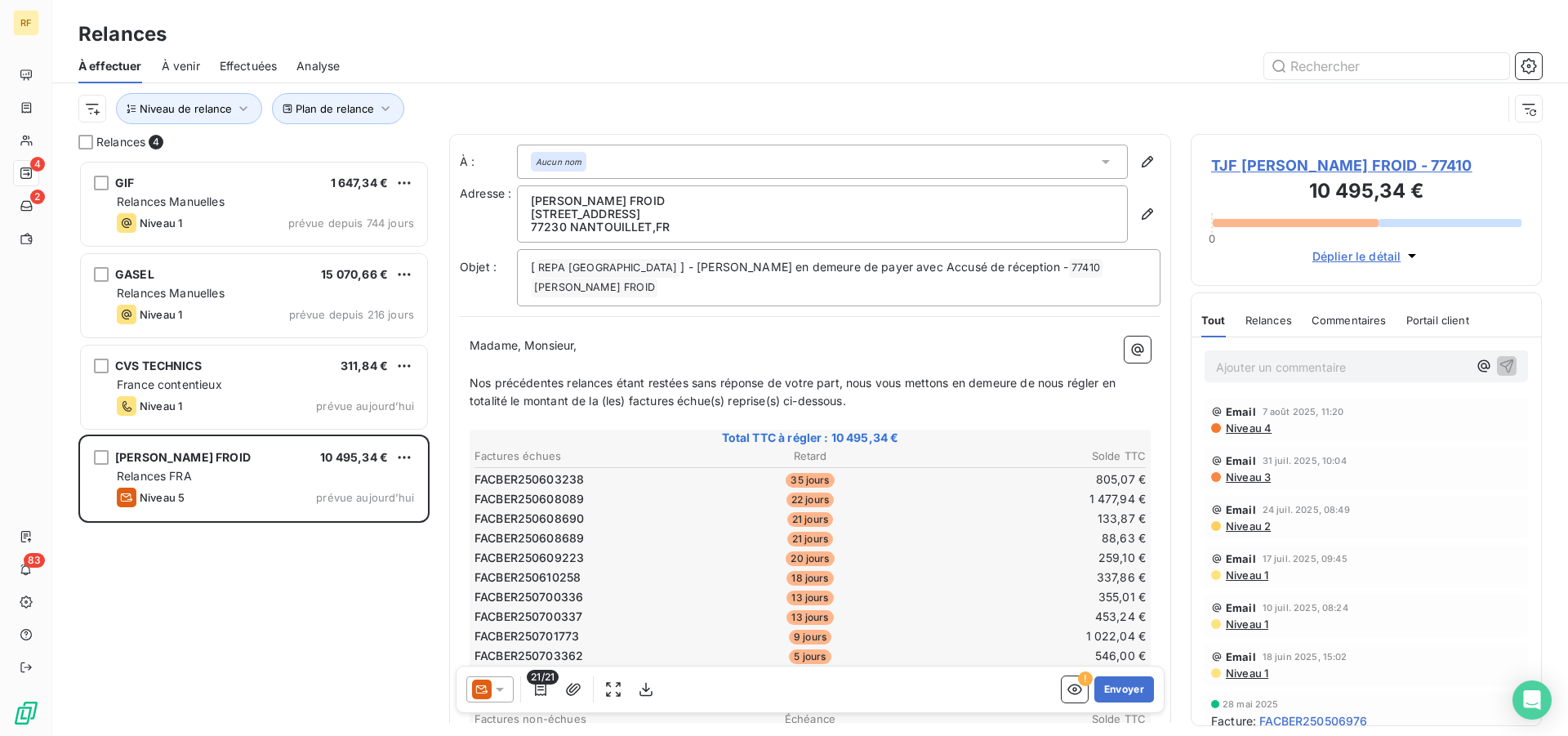
click at [262, 67] on span "Effectuées" at bounding box center [248, 66] width 58 height 16
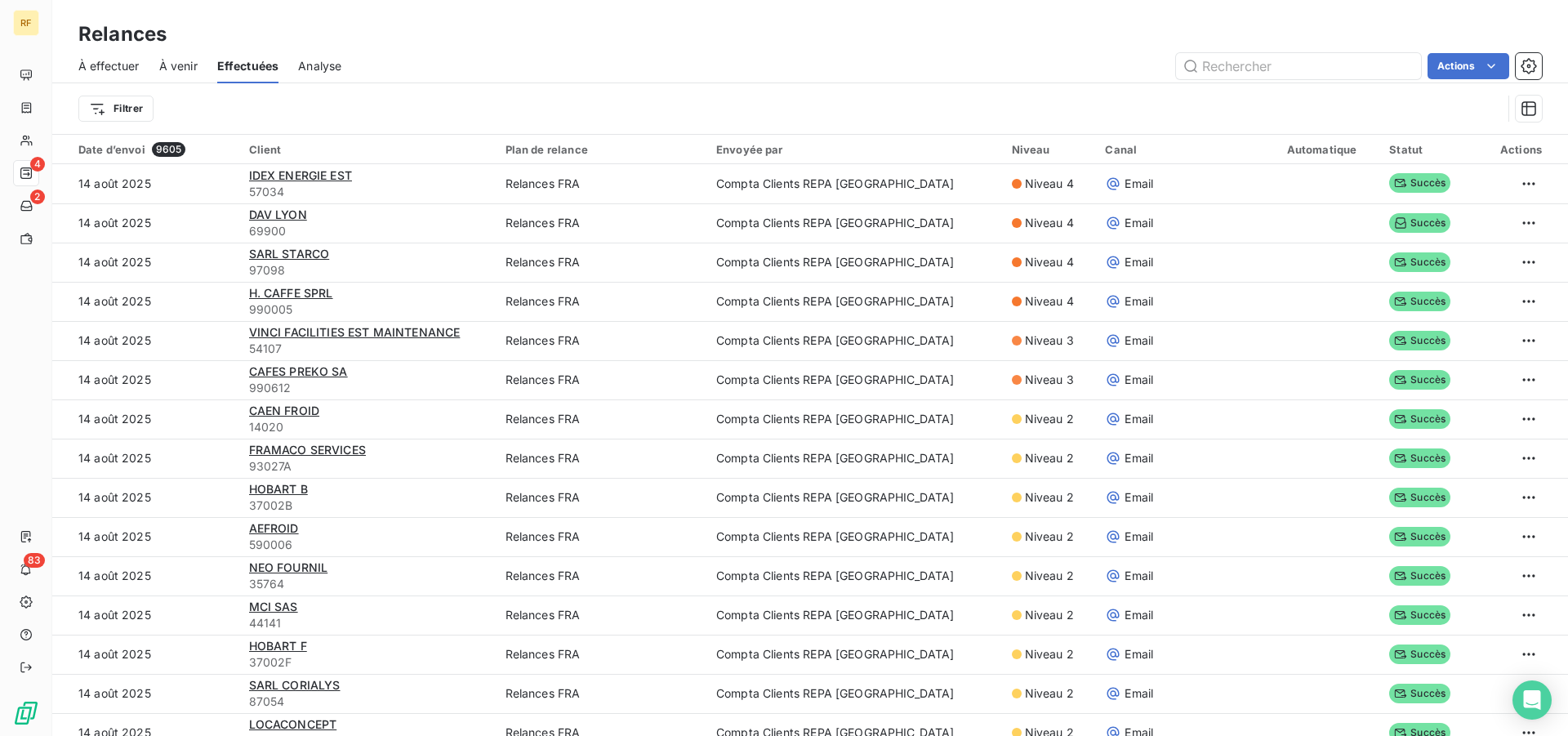
click at [323, 54] on div "Analyse" at bounding box center [319, 66] width 43 height 34
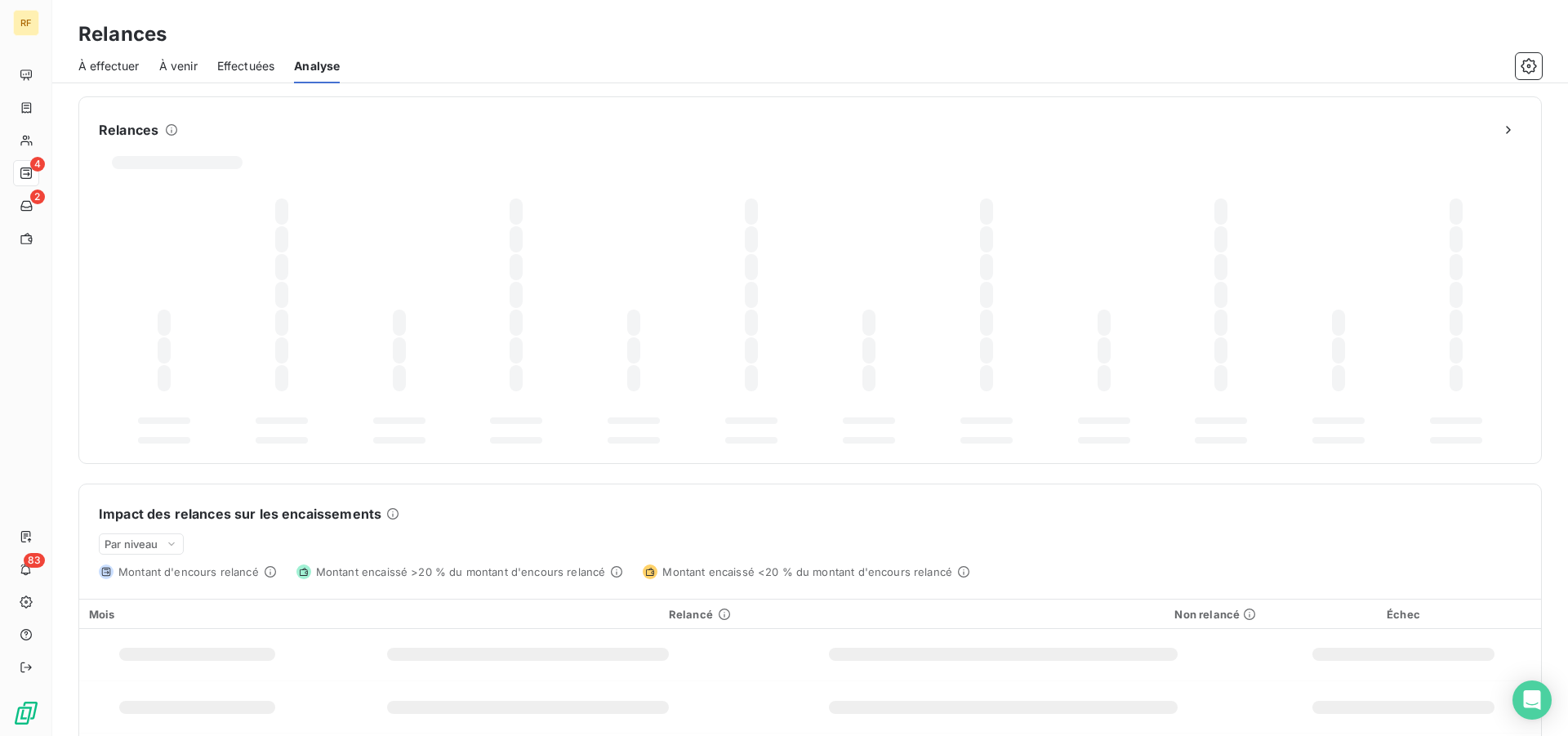
click at [261, 68] on span "Effectuées" at bounding box center [246, 66] width 58 height 16
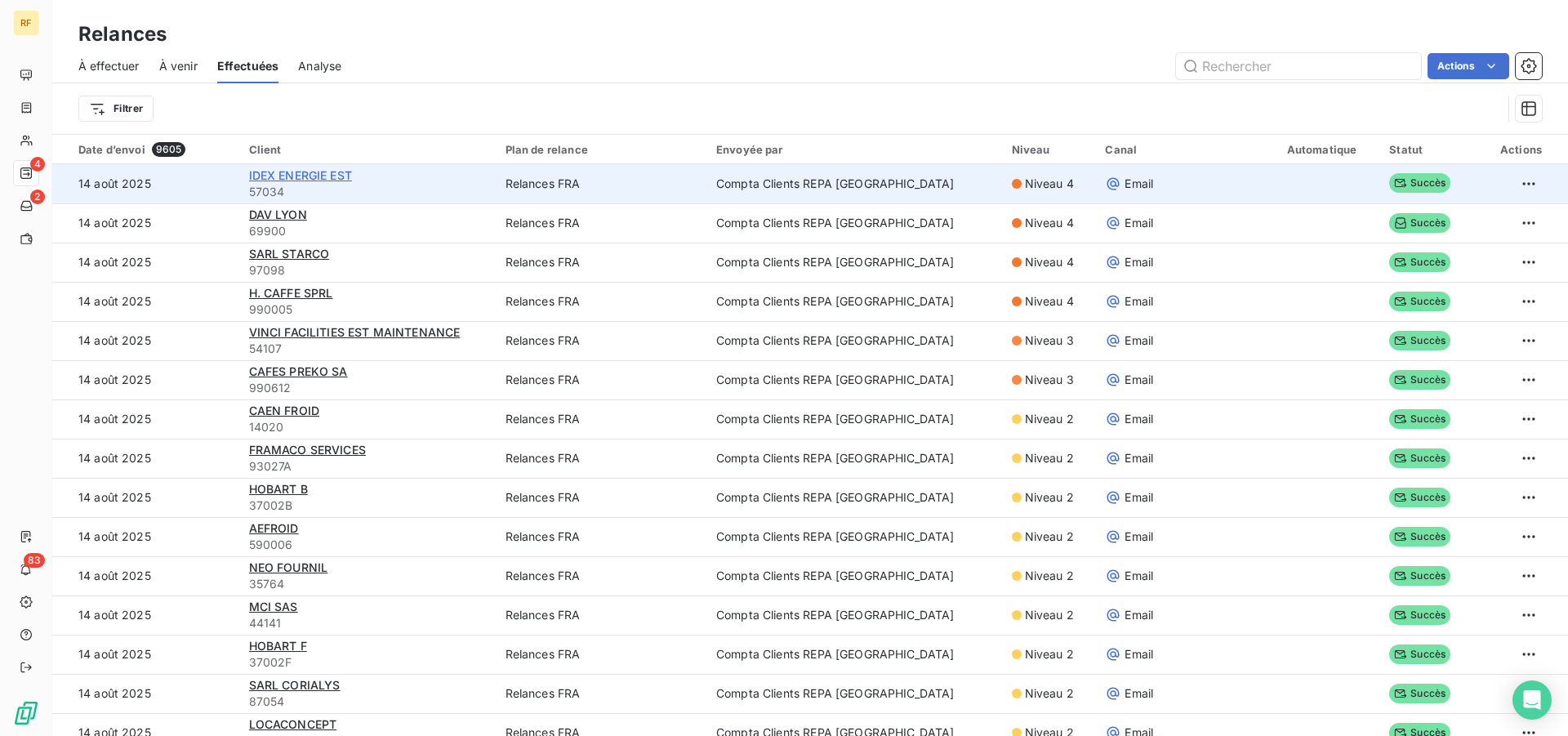
click at [300, 180] on span "IDEX ENERGIE EST" at bounding box center [301, 175] width 103 height 14
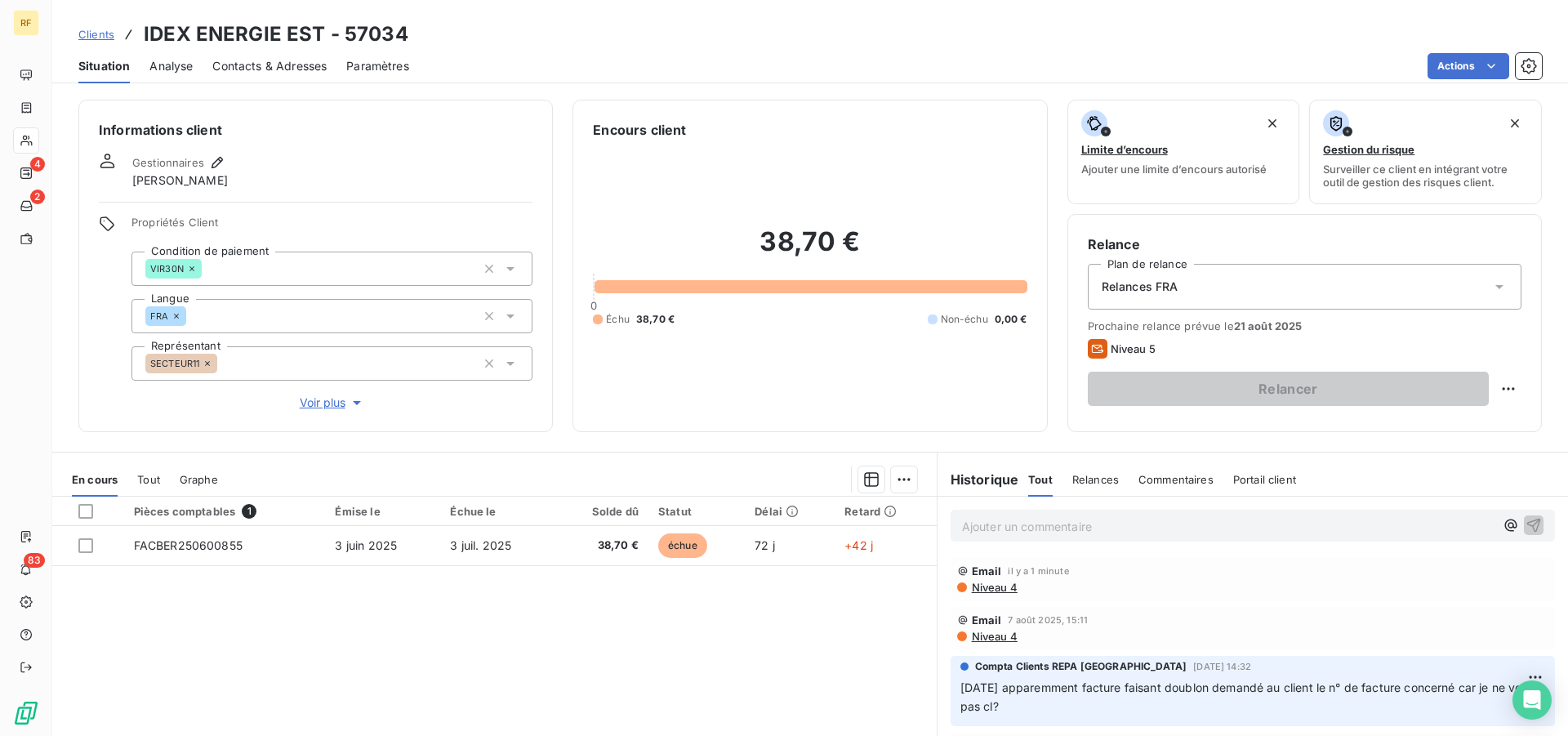
click at [1123, 533] on p "Ajouter un commentaire ﻿" at bounding box center [1228, 526] width 532 height 20
click at [1525, 521] on icon "button" at bounding box center [1533, 524] width 16 height 16
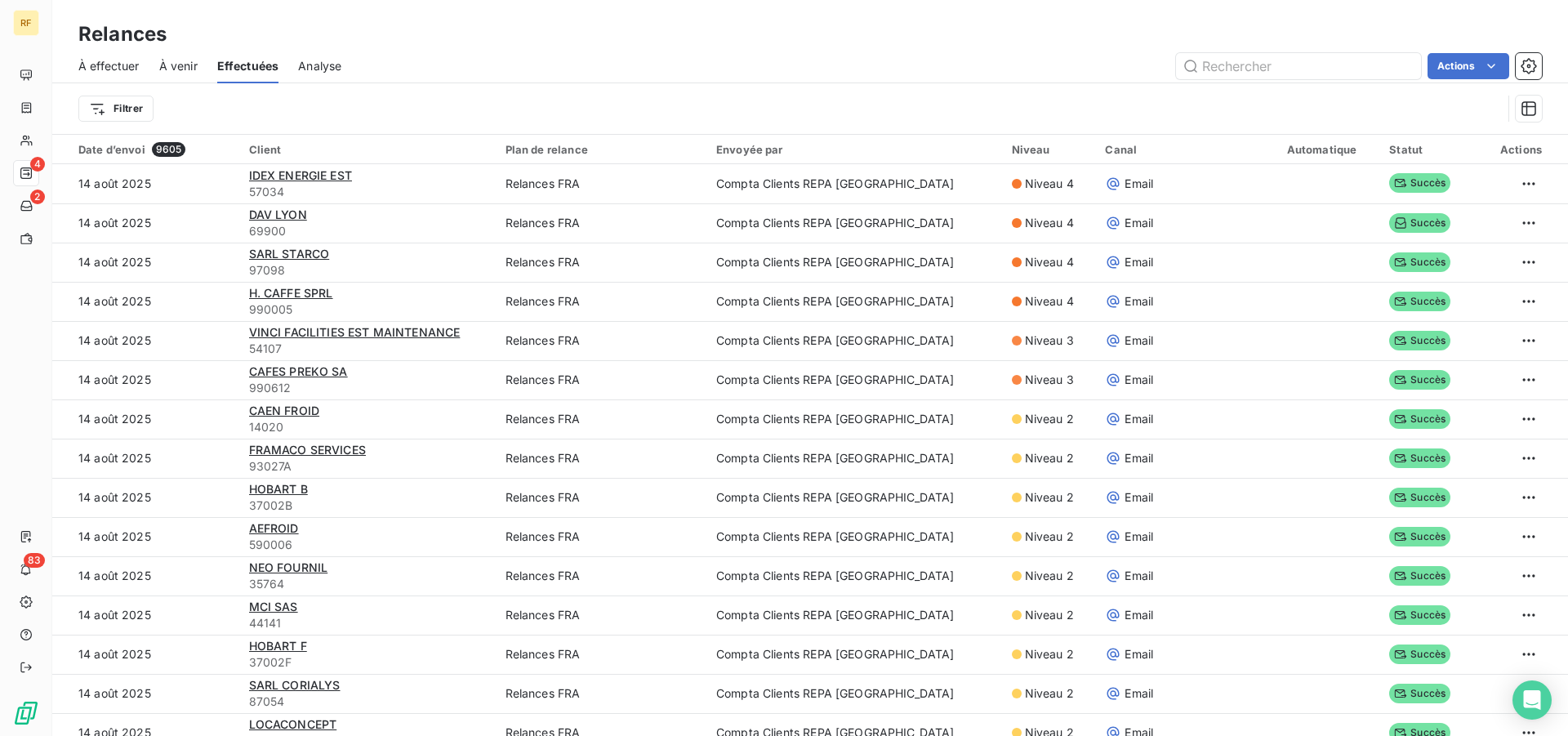
click at [112, 61] on span "À effectuer" at bounding box center [109, 66] width 61 height 16
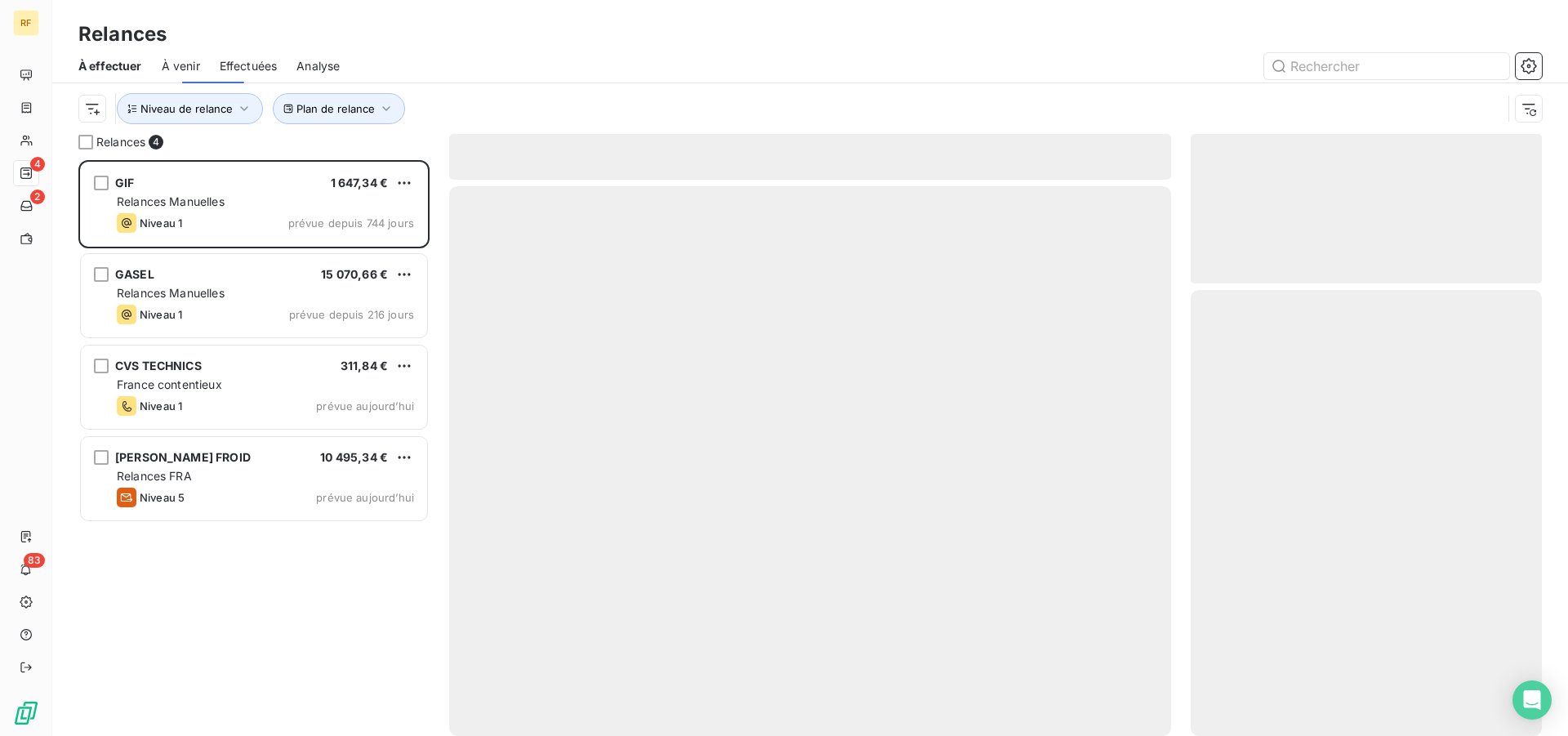
scroll to position [562, 337]
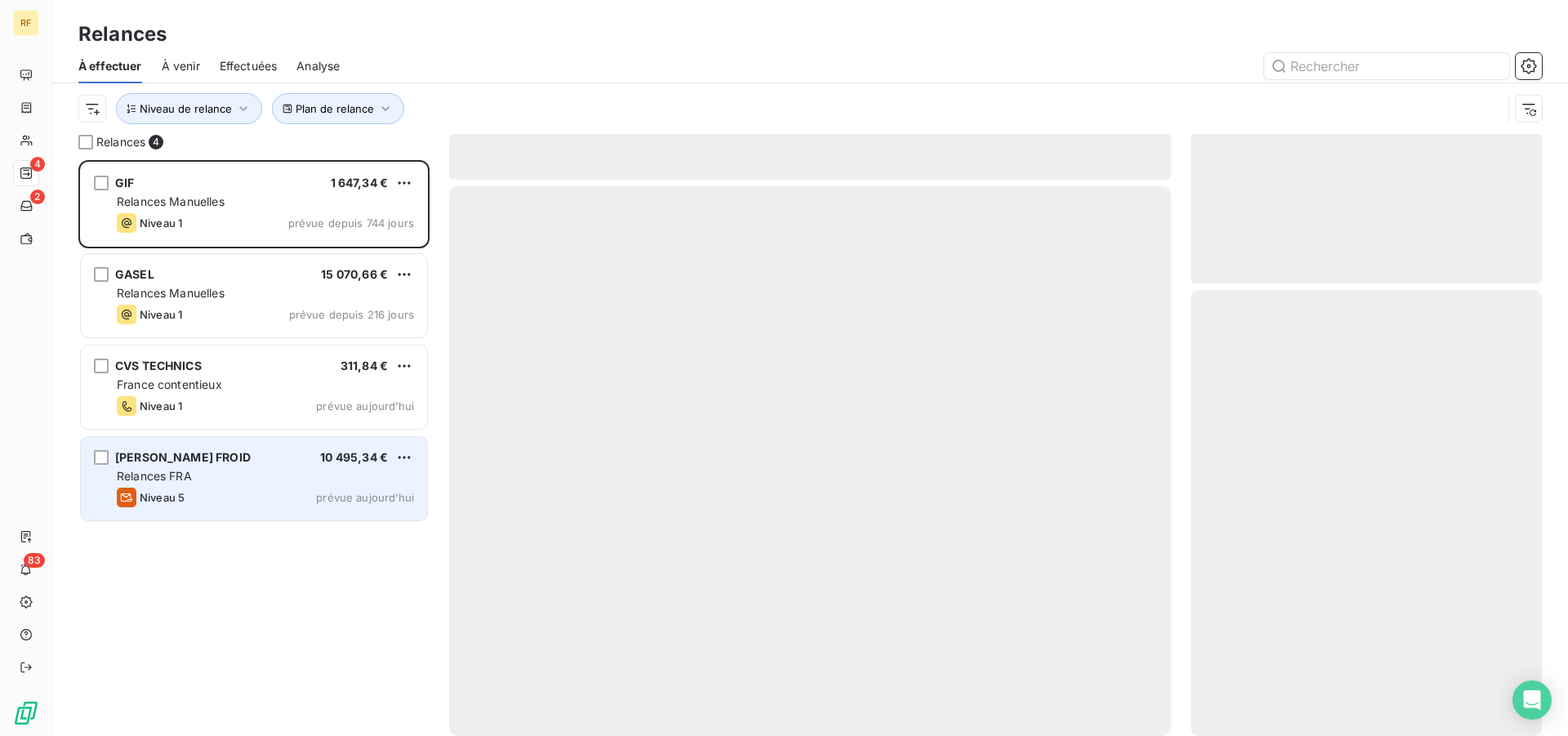
click at [250, 461] on span "TJF THOMAS JUBAULT FROID" at bounding box center [183, 457] width 136 height 14
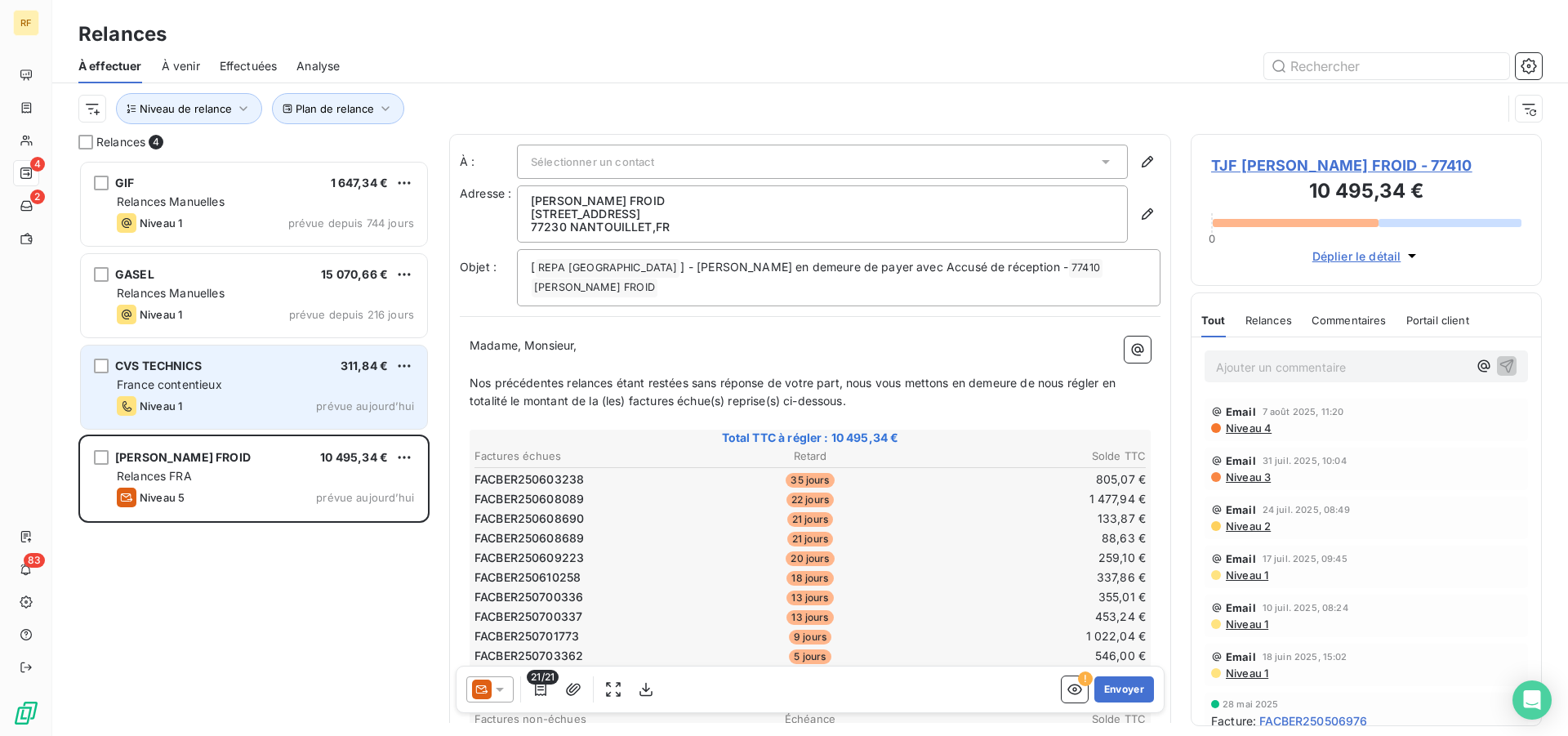
click at [252, 385] on div "France contentieux" at bounding box center [265, 384] width 297 height 16
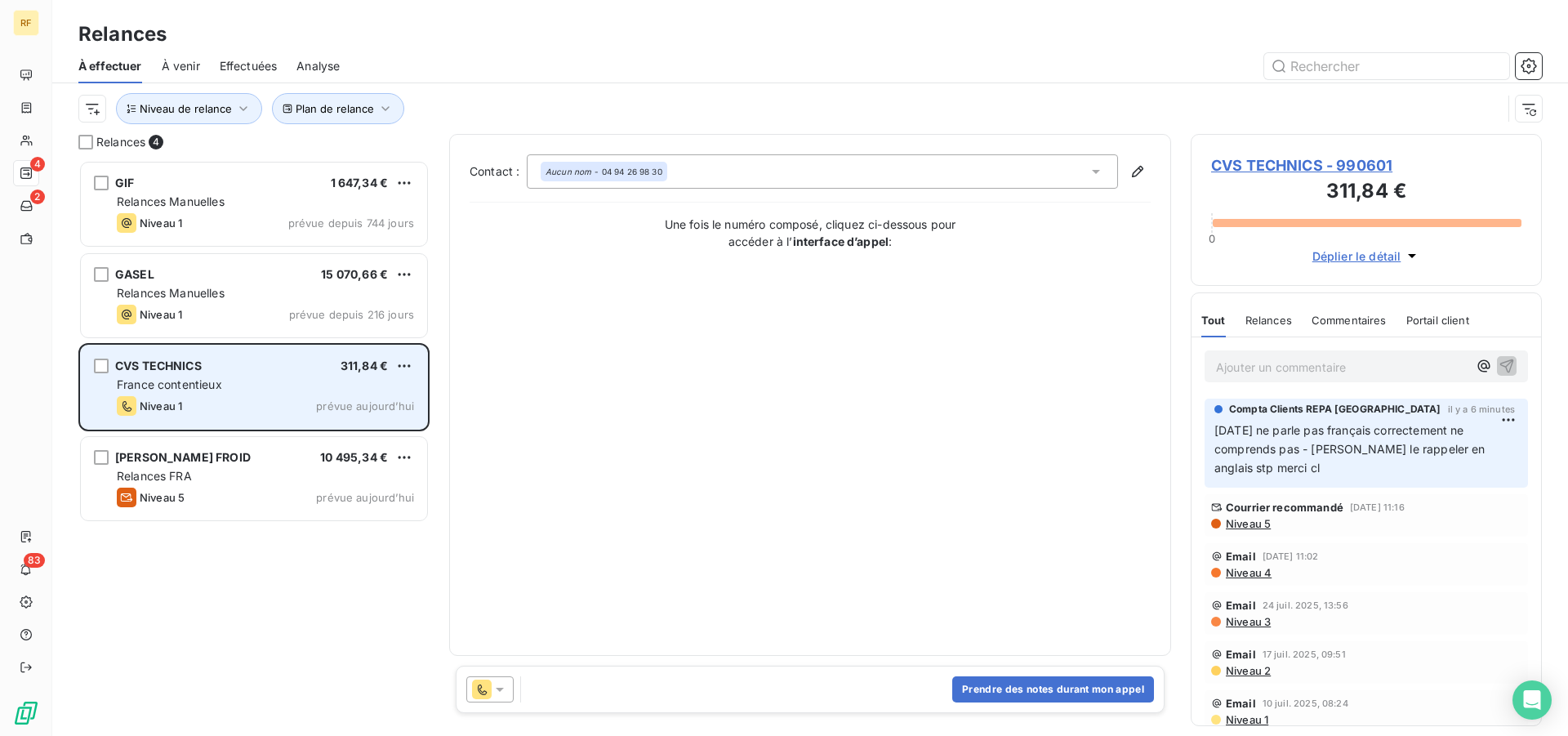
click at [247, 385] on div "France contentieux" at bounding box center [265, 384] width 297 height 16
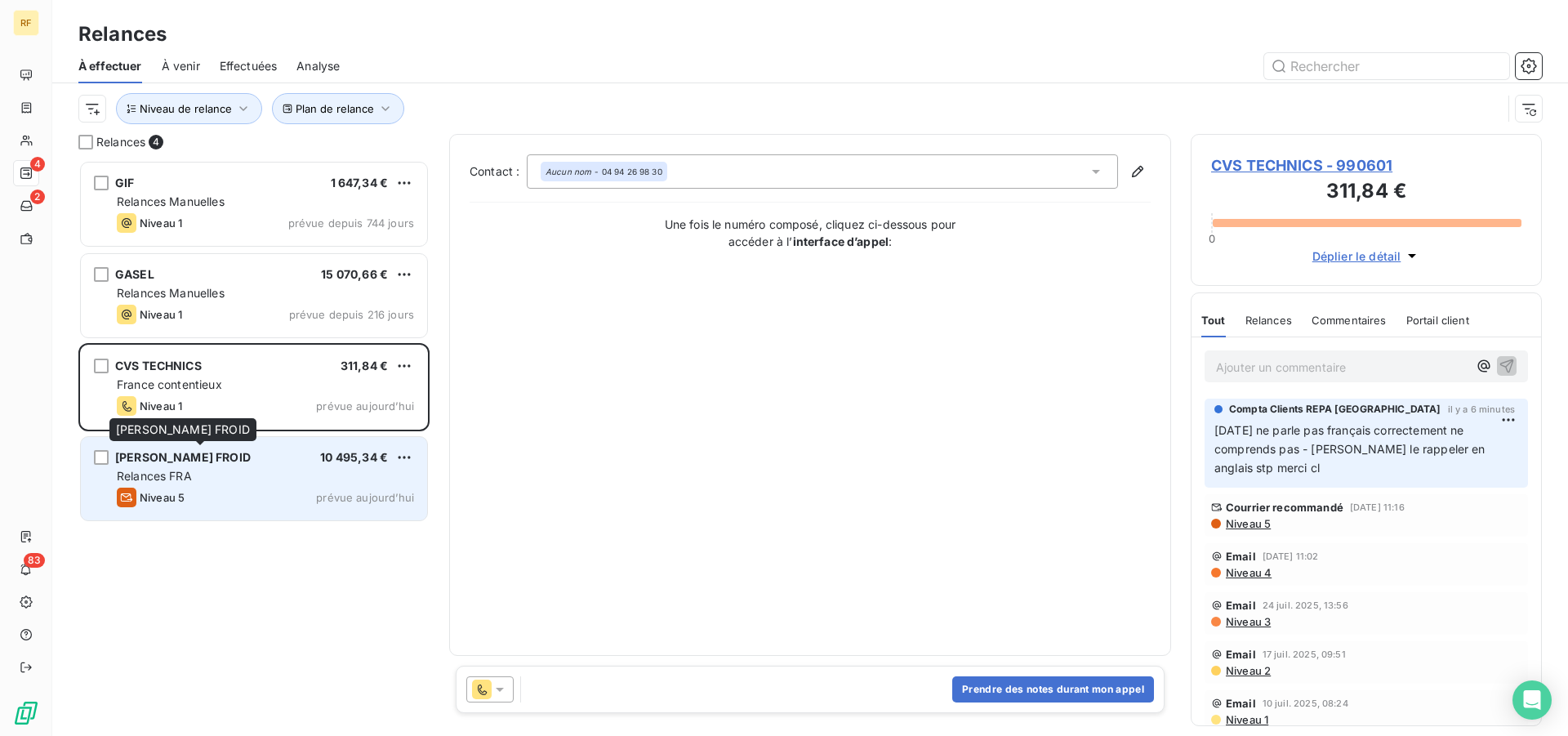
click at [219, 465] on div "TJF THOMAS JUBAULT FROID" at bounding box center [183, 457] width 136 height 16
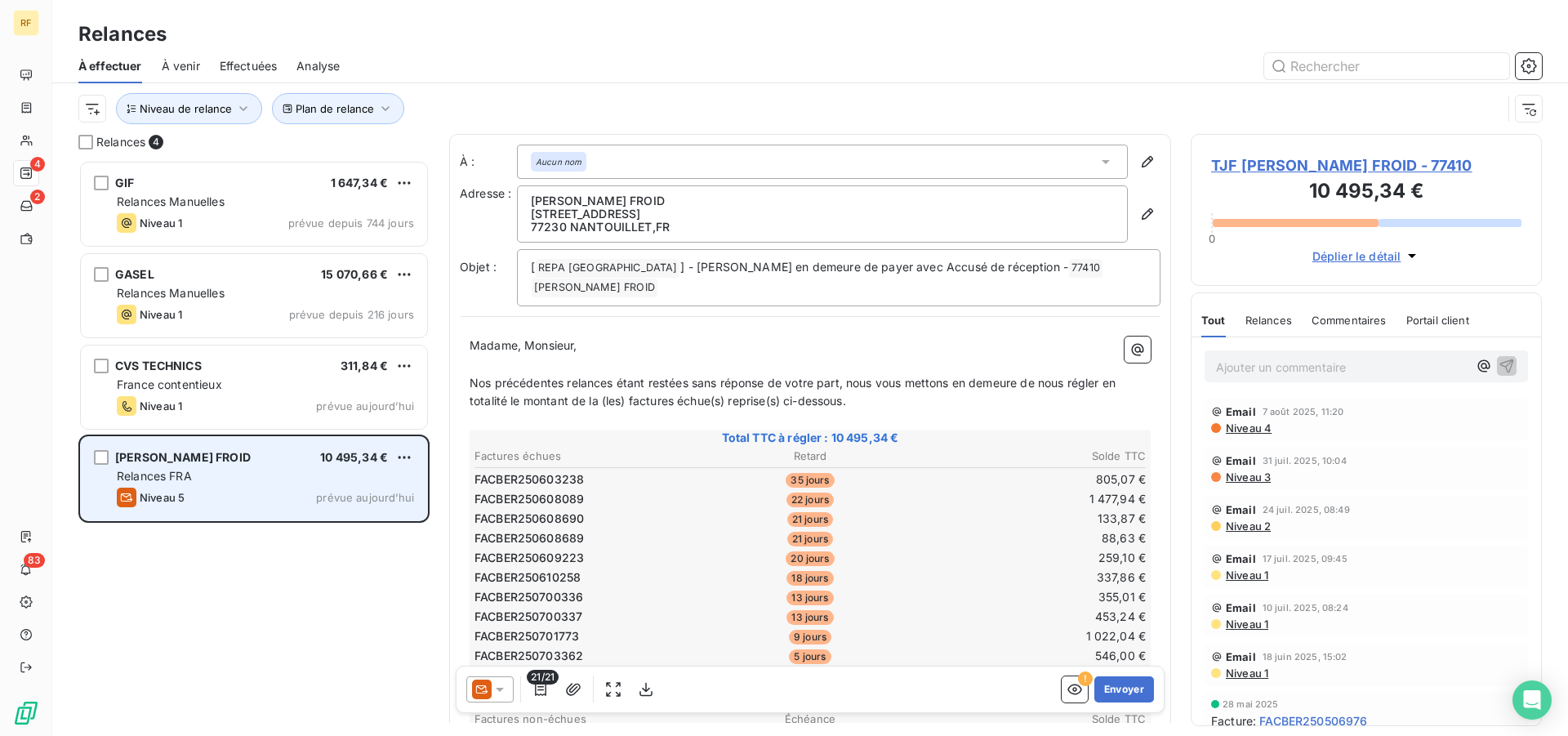
click at [284, 475] on div "Relances FRA" at bounding box center [265, 476] width 297 height 16
click at [267, 478] on div "Relances FRA" at bounding box center [265, 476] width 297 height 16
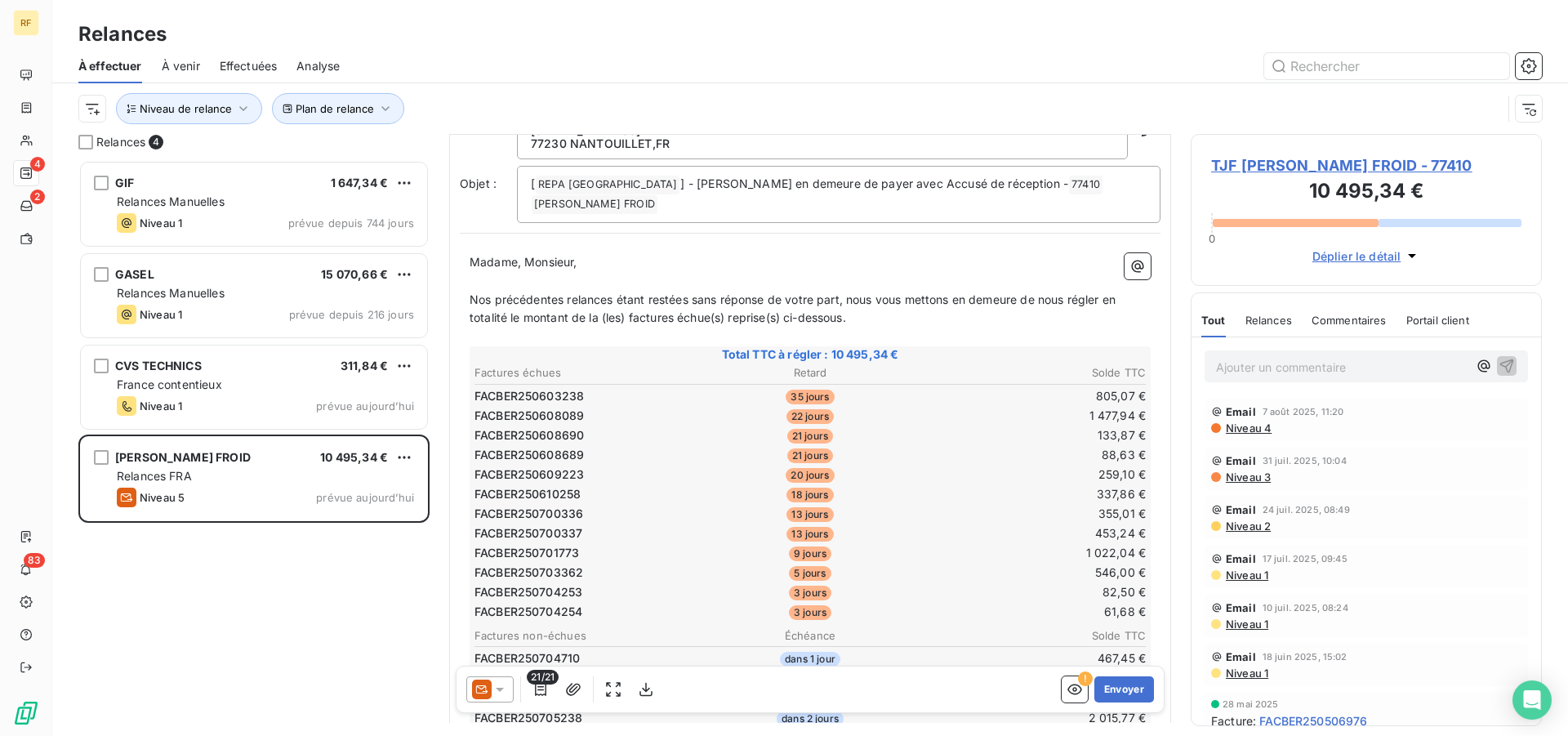
scroll to position [167, 0]
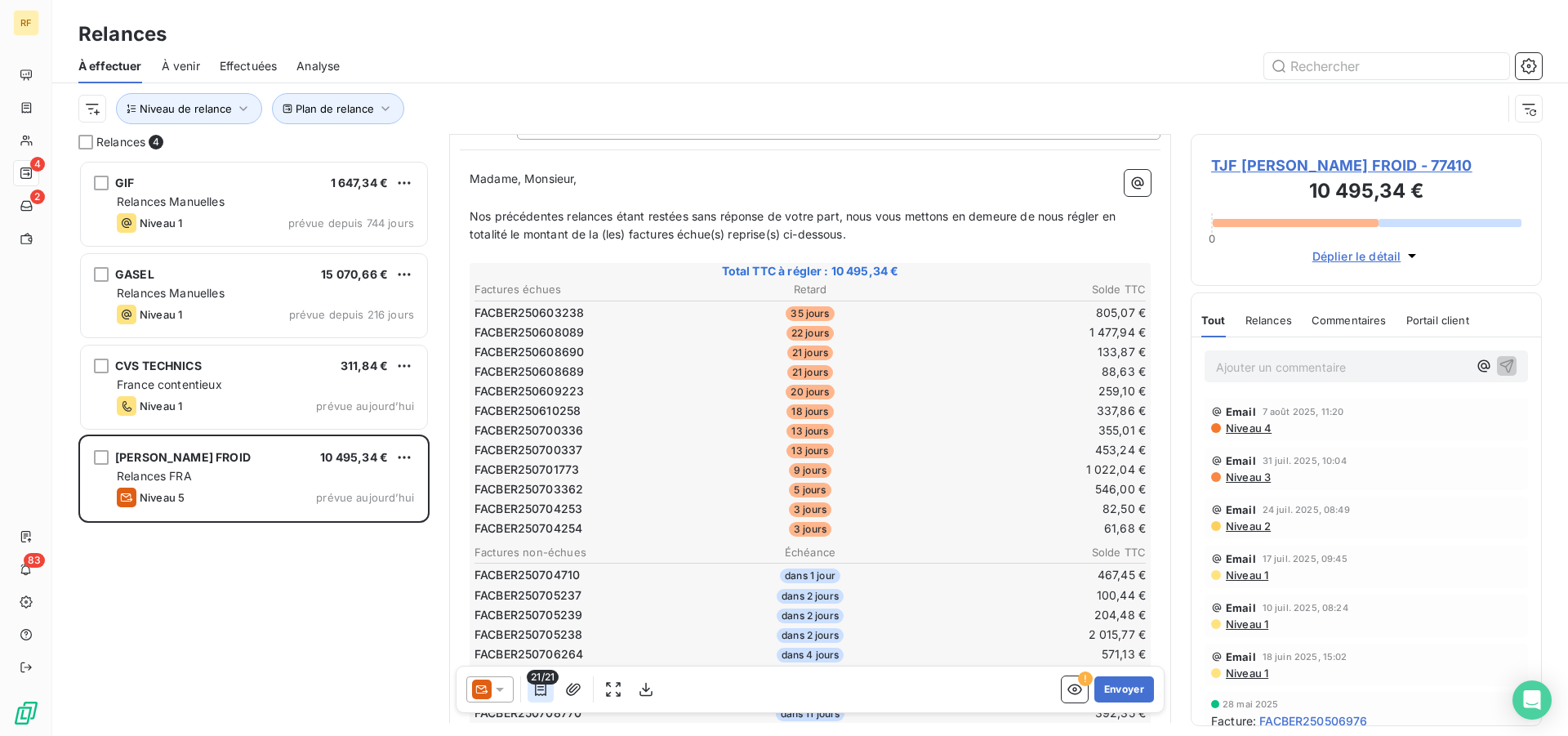
click at [542, 689] on icon "button" at bounding box center [541, 689] width 11 height 13
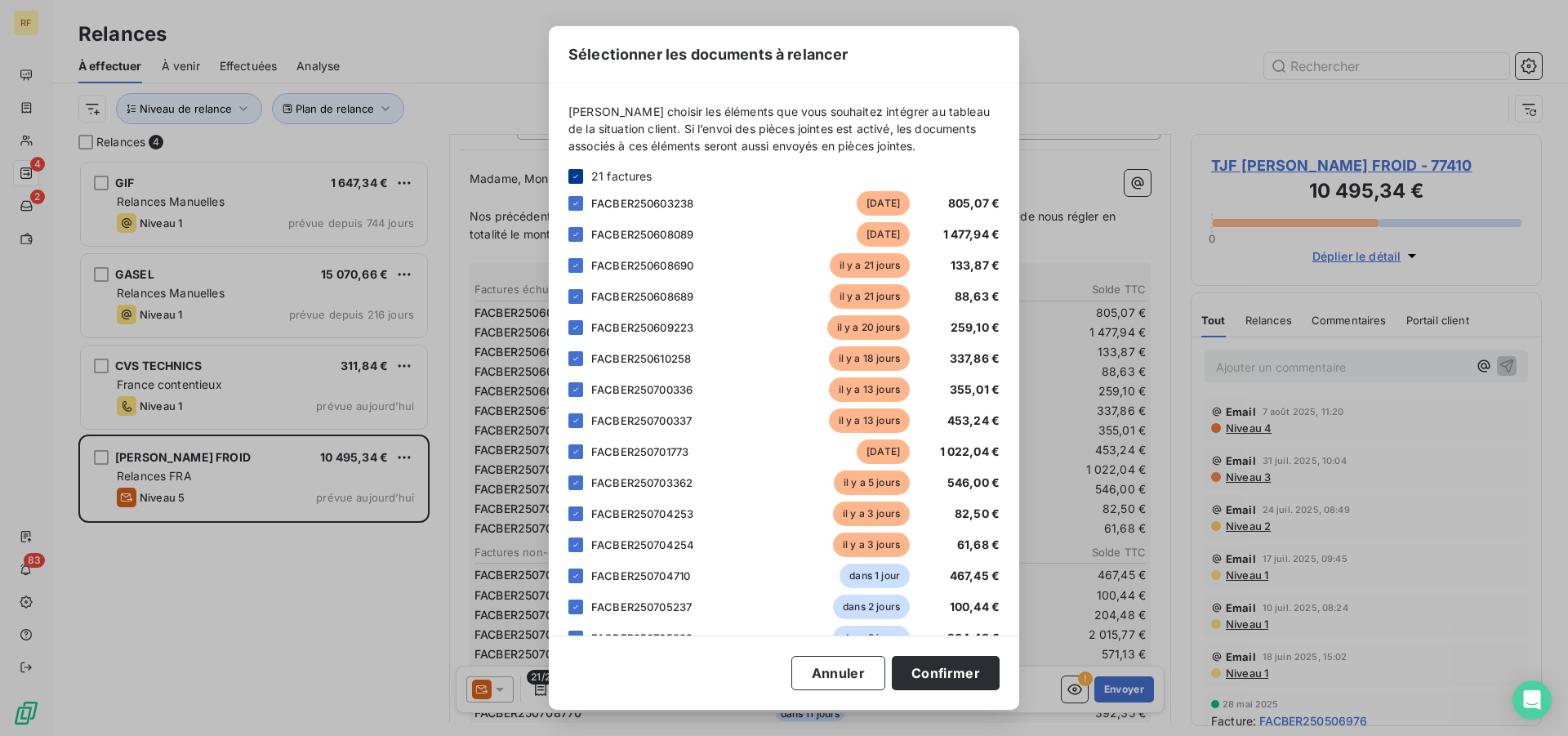
click at [576, 173] on icon at bounding box center [575, 176] width 10 height 10
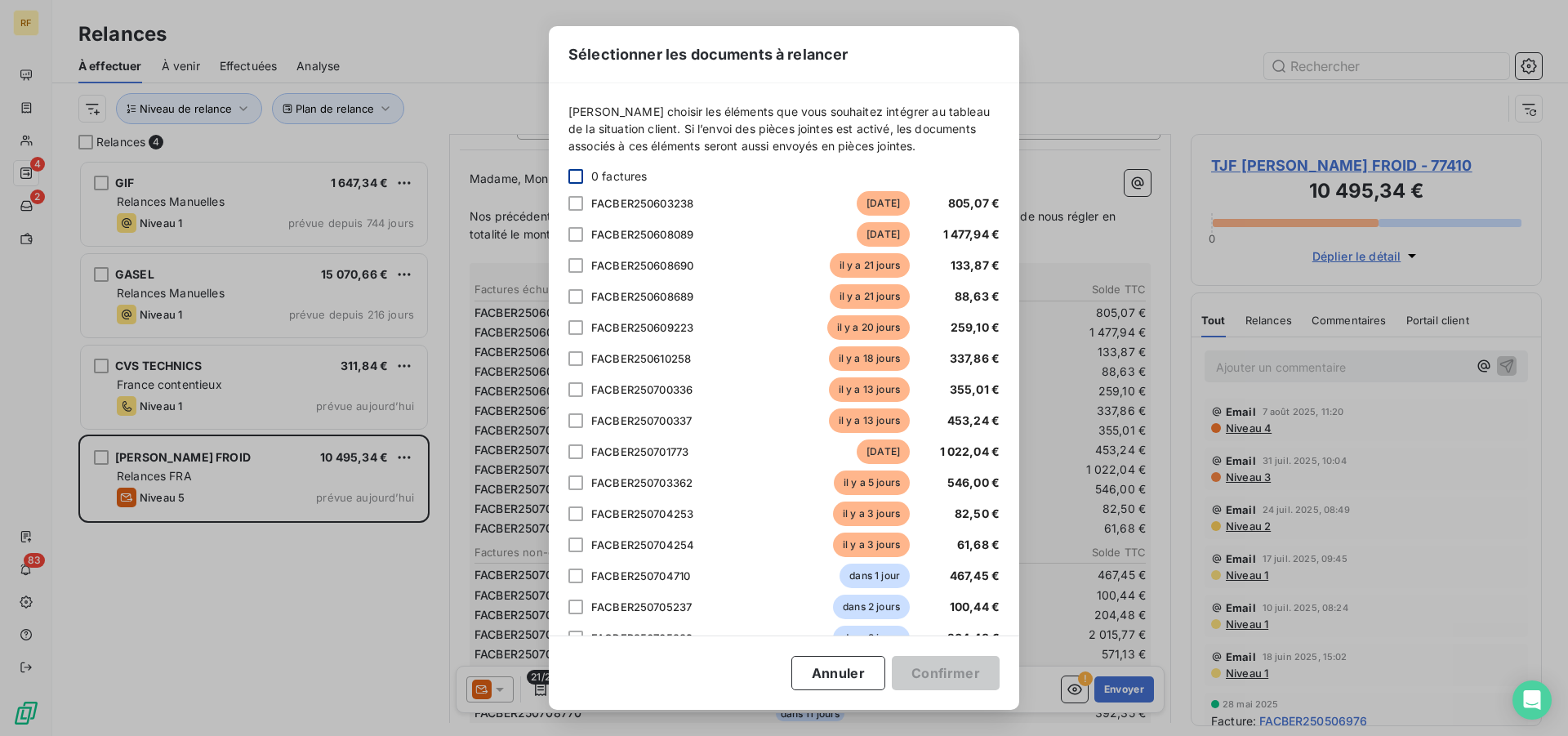
click at [578, 173] on div at bounding box center [575, 176] width 14 height 14
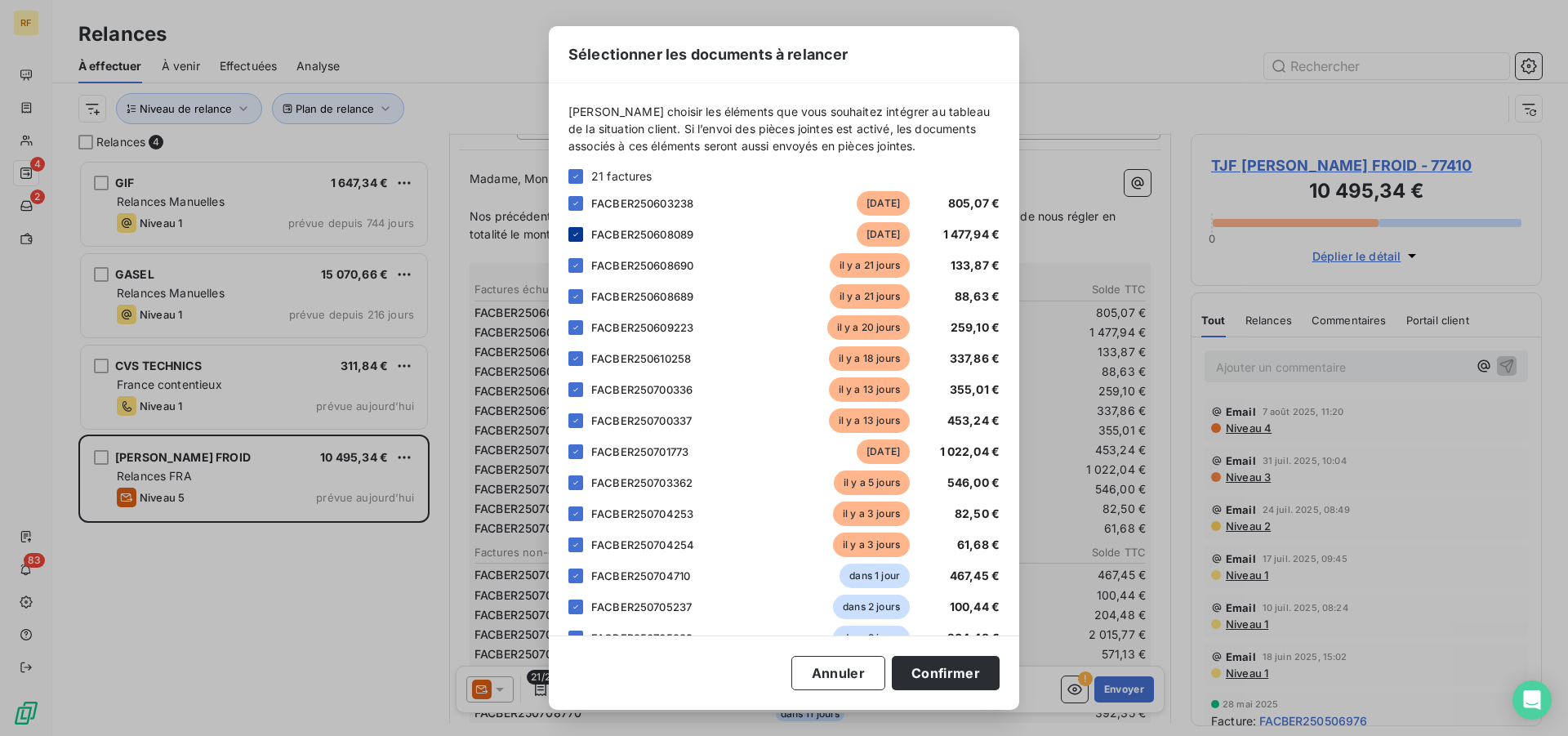
click at [578, 230] on icon at bounding box center [575, 234] width 10 height 10
click at [573, 266] on icon at bounding box center [575, 266] width 10 height 10
click at [573, 297] on icon at bounding box center [575, 296] width 10 height 10
click at [572, 331] on icon at bounding box center [575, 328] width 10 height 10
click at [576, 362] on icon at bounding box center [575, 358] width 10 height 10
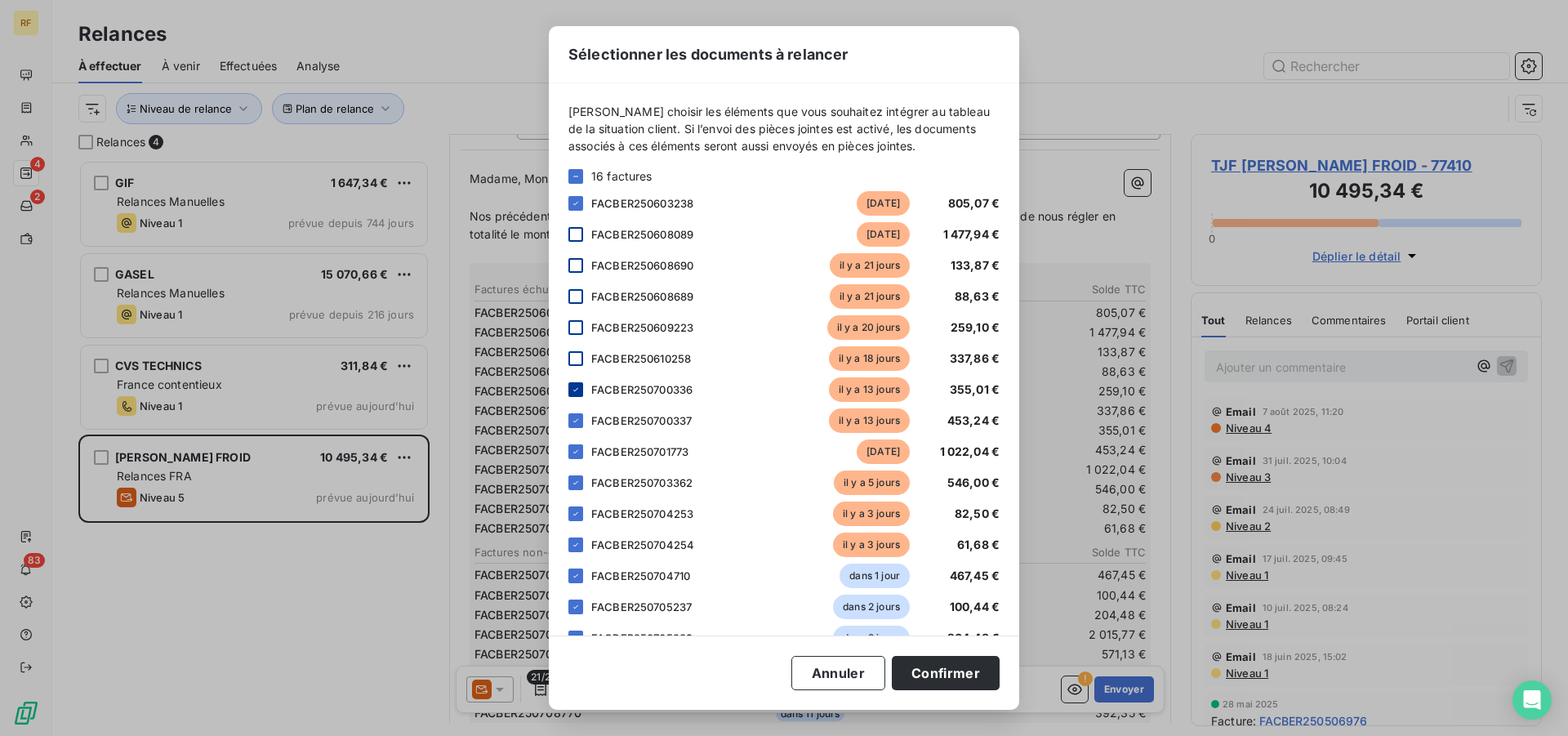
click at [576, 393] on icon at bounding box center [575, 390] width 10 height 10
click at [576, 423] on icon at bounding box center [575, 421] width 10 height 10
click at [577, 455] on icon at bounding box center [575, 451] width 10 height 10
click at [571, 479] on icon at bounding box center [575, 483] width 10 height 10
click at [578, 512] on icon at bounding box center [575, 513] width 10 height 10
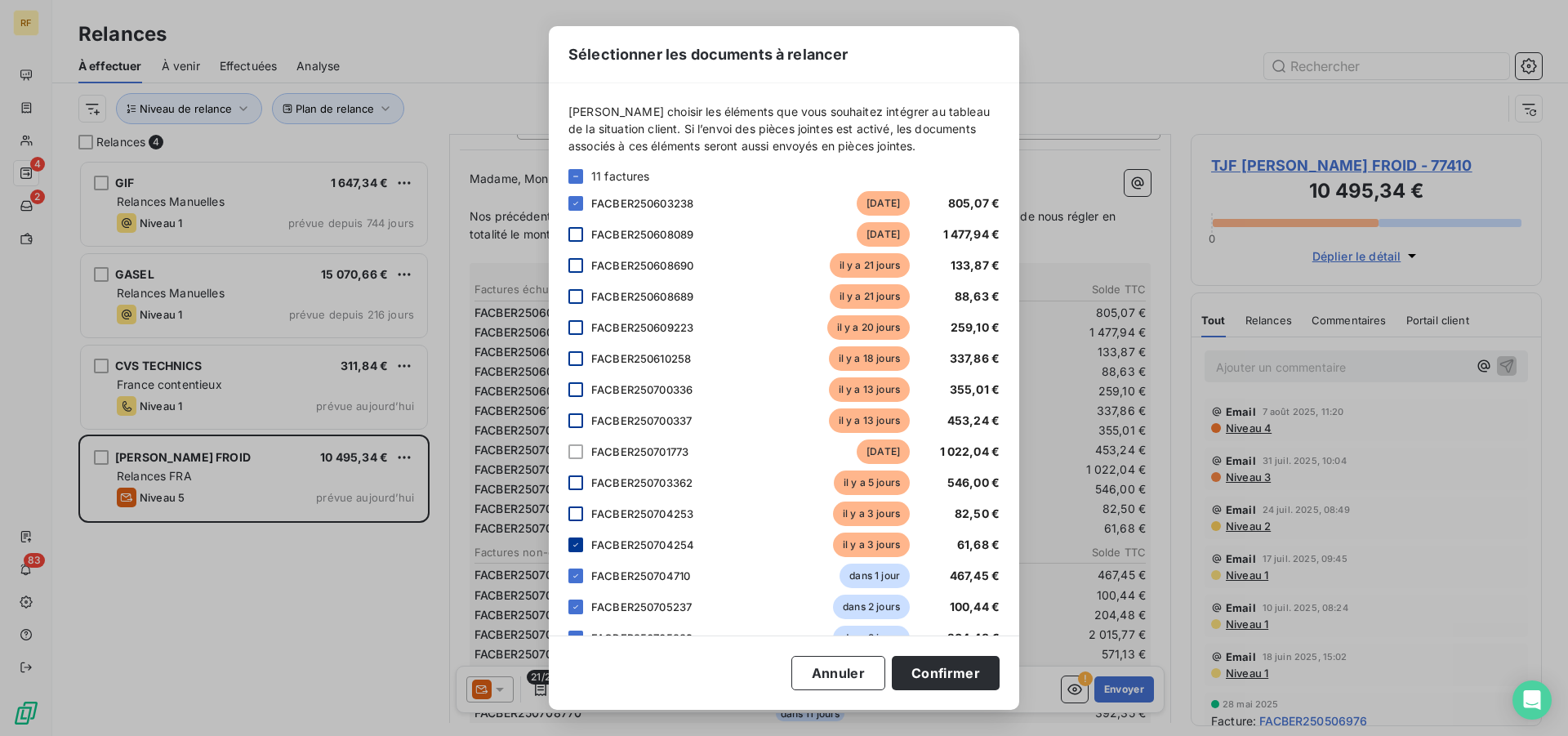
click at [575, 545] on icon at bounding box center [575, 545] width 10 height 10
click at [576, 391] on div at bounding box center [575, 389] width 14 height 14
click at [574, 424] on div at bounding box center [575, 420] width 14 height 14
click at [577, 447] on div at bounding box center [575, 451] width 14 height 14
click at [579, 483] on div at bounding box center [575, 482] width 14 height 14
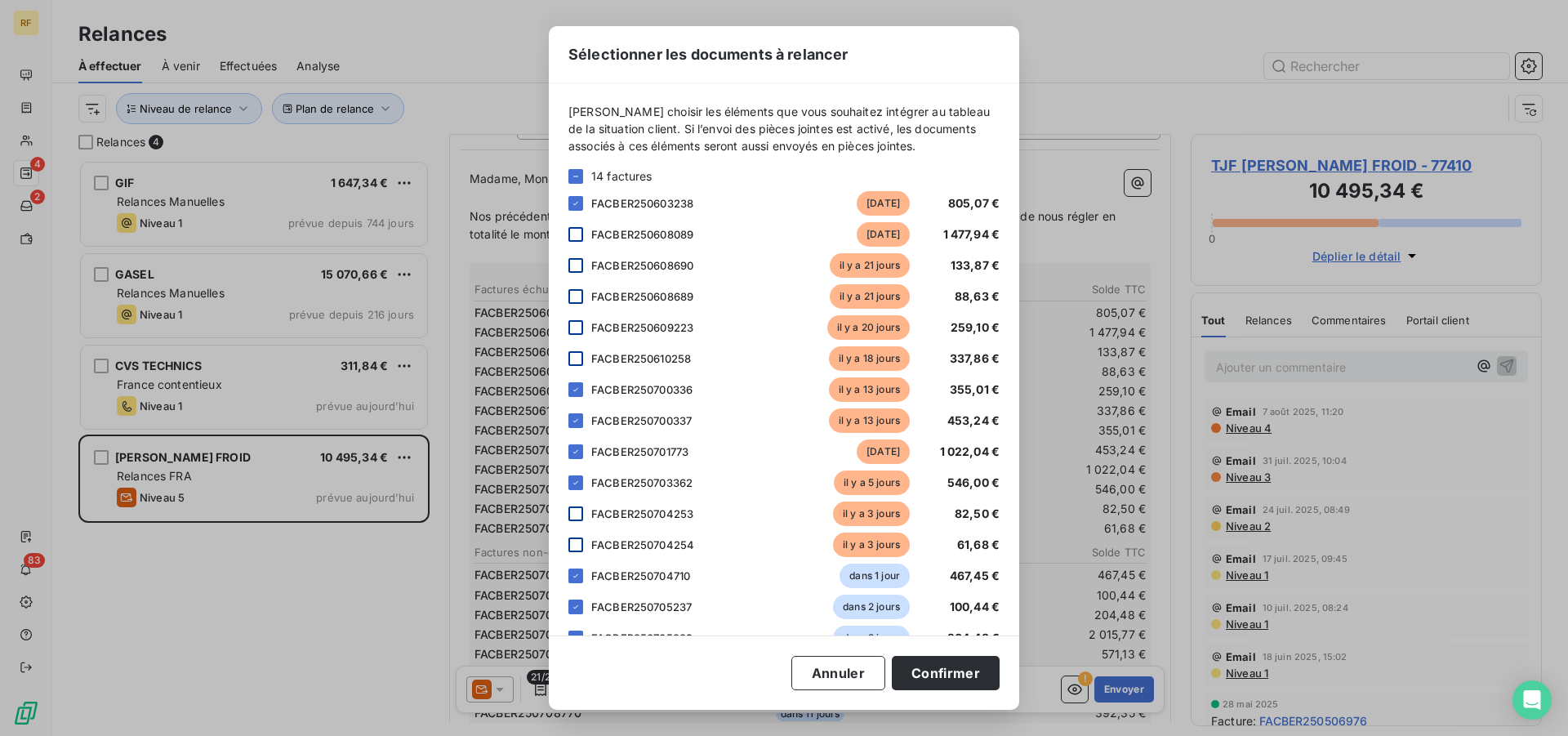
click at [577, 511] on div at bounding box center [575, 513] width 14 height 14
click at [576, 542] on div at bounding box center [575, 544] width 14 height 14
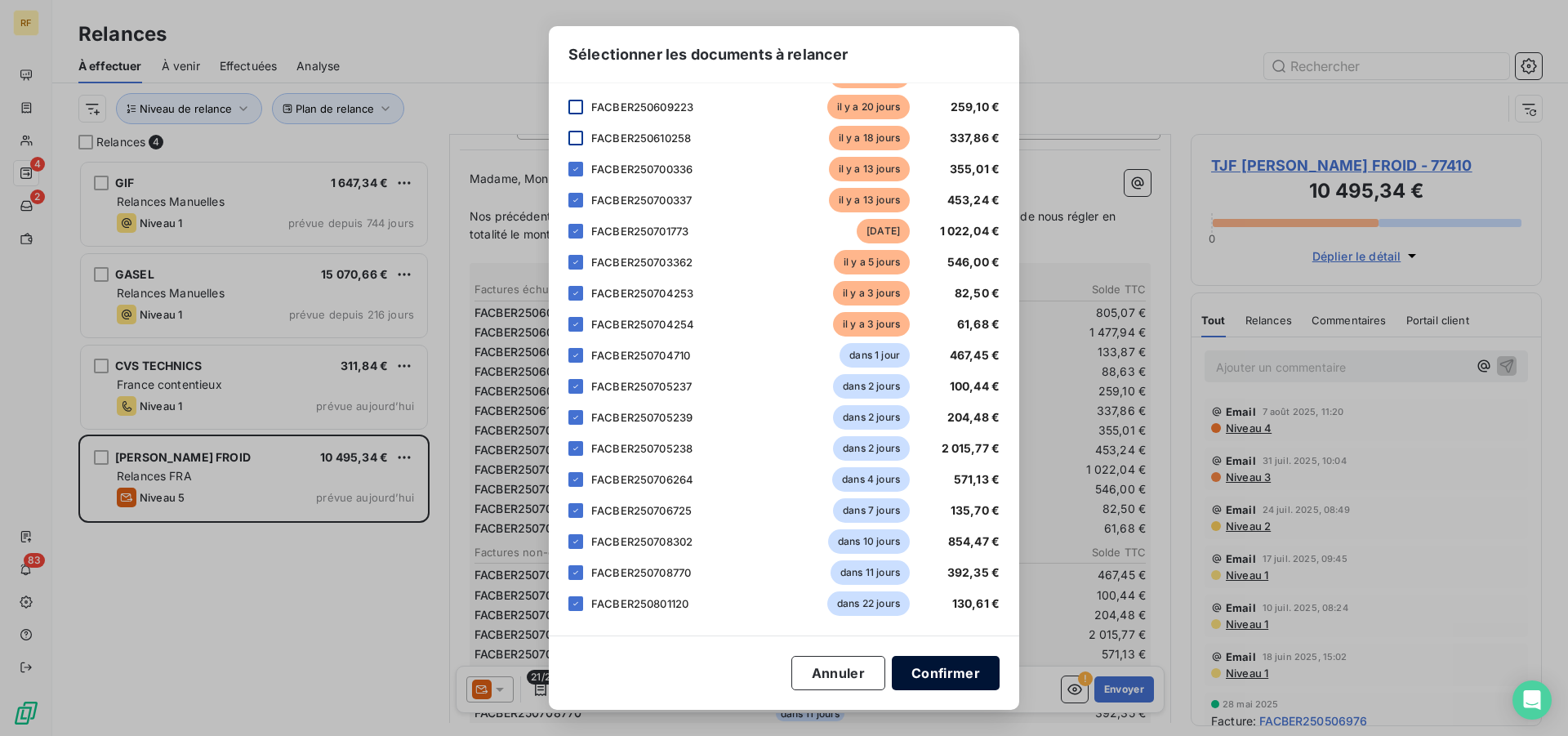
click at [965, 671] on button "Confirmer" at bounding box center [945, 673] width 108 height 34
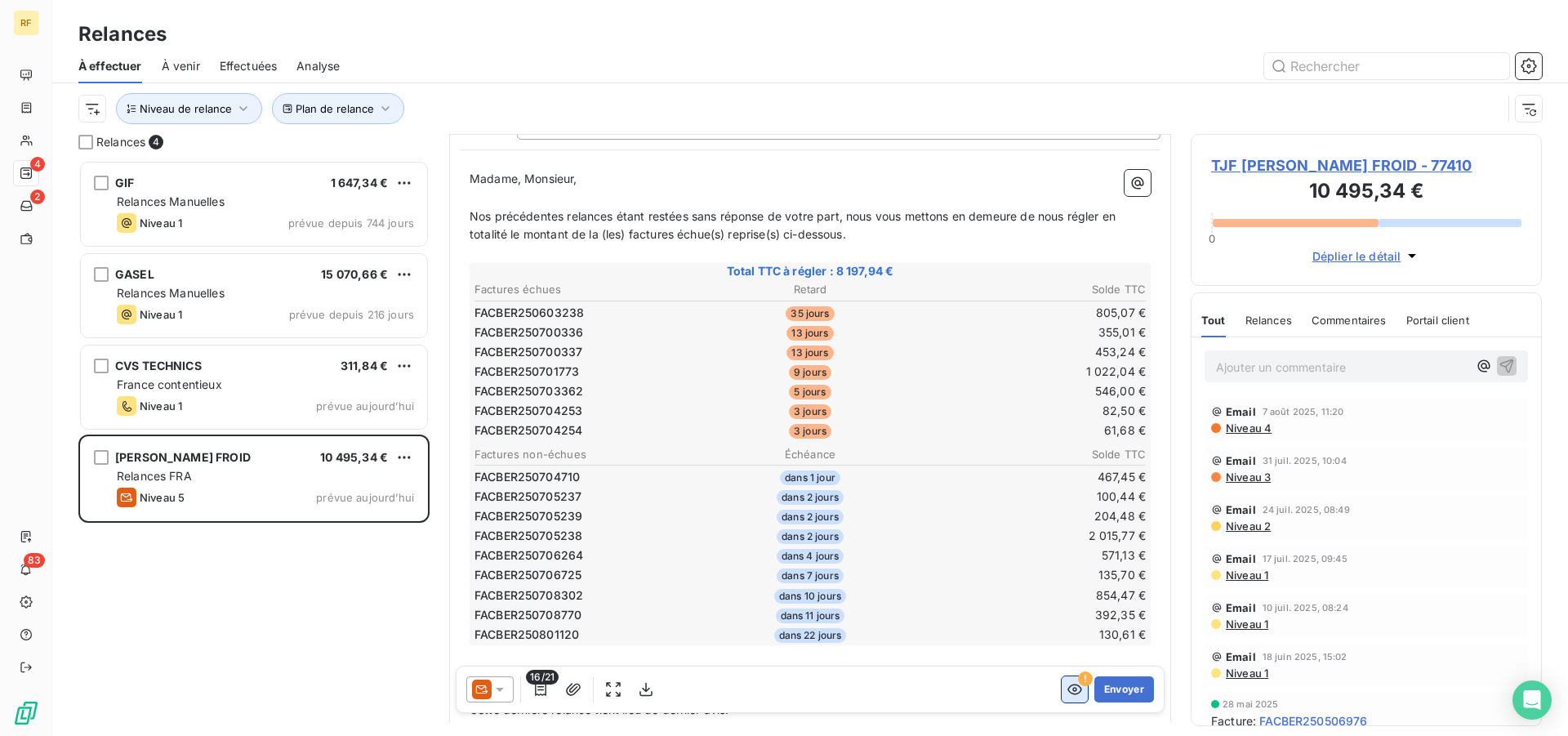
click at [1066, 688] on icon "button" at bounding box center [1074, 689] width 16 height 16
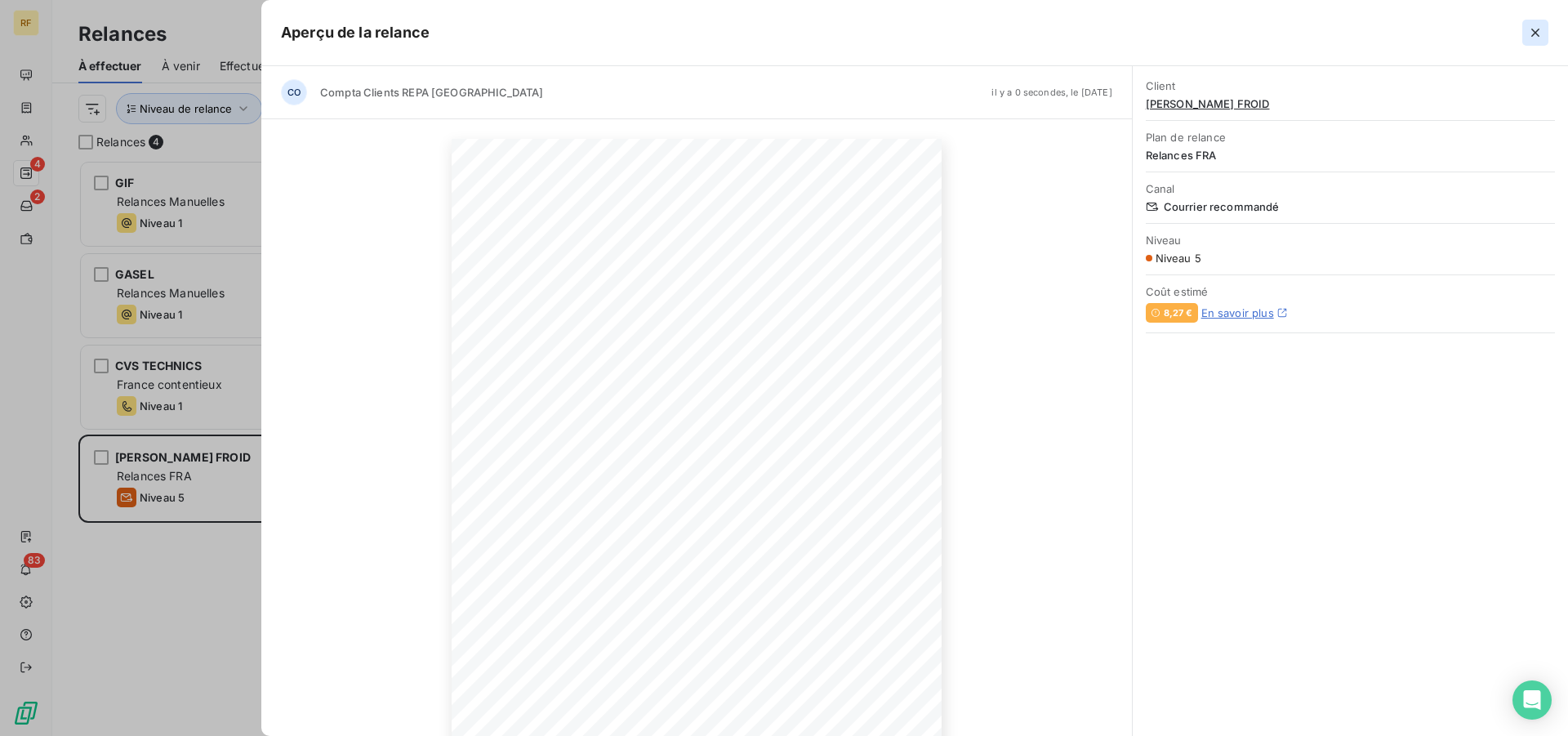
click at [1535, 26] on icon "button" at bounding box center [1535, 32] width 16 height 16
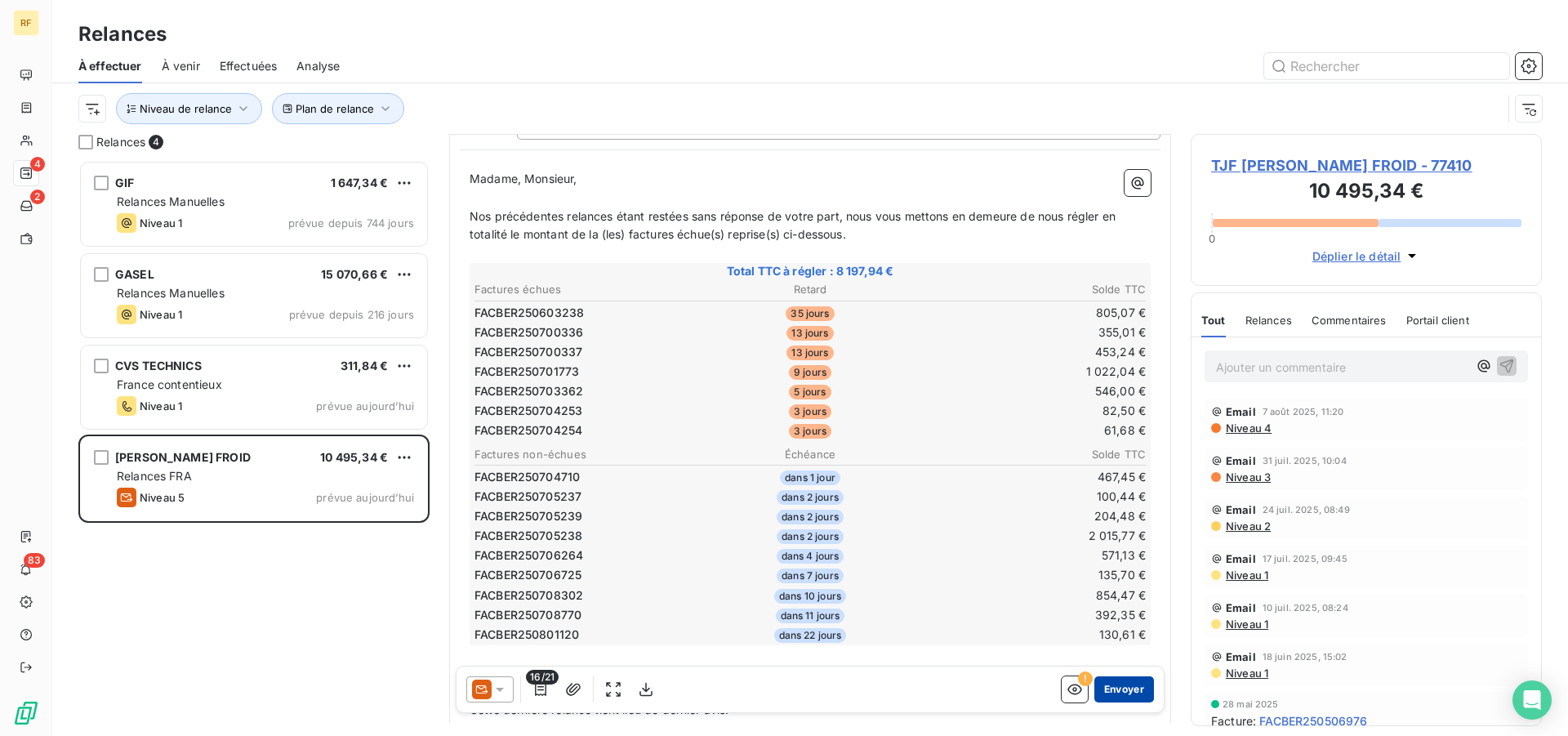
click at [1121, 688] on button "Envoyer" at bounding box center [1124, 689] width 59 height 26
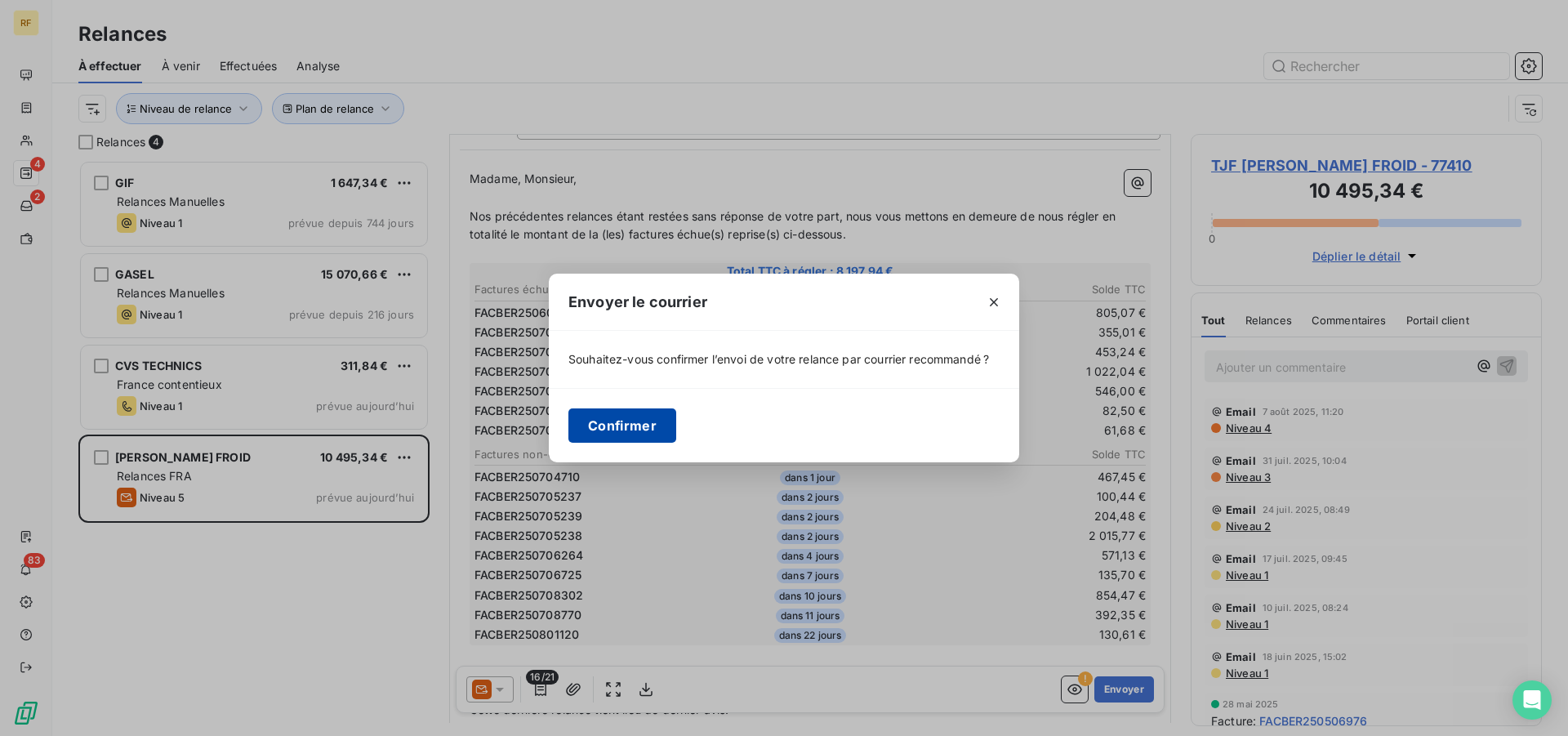
click at [626, 426] on button "Confirmer" at bounding box center [622, 425] width 108 height 34
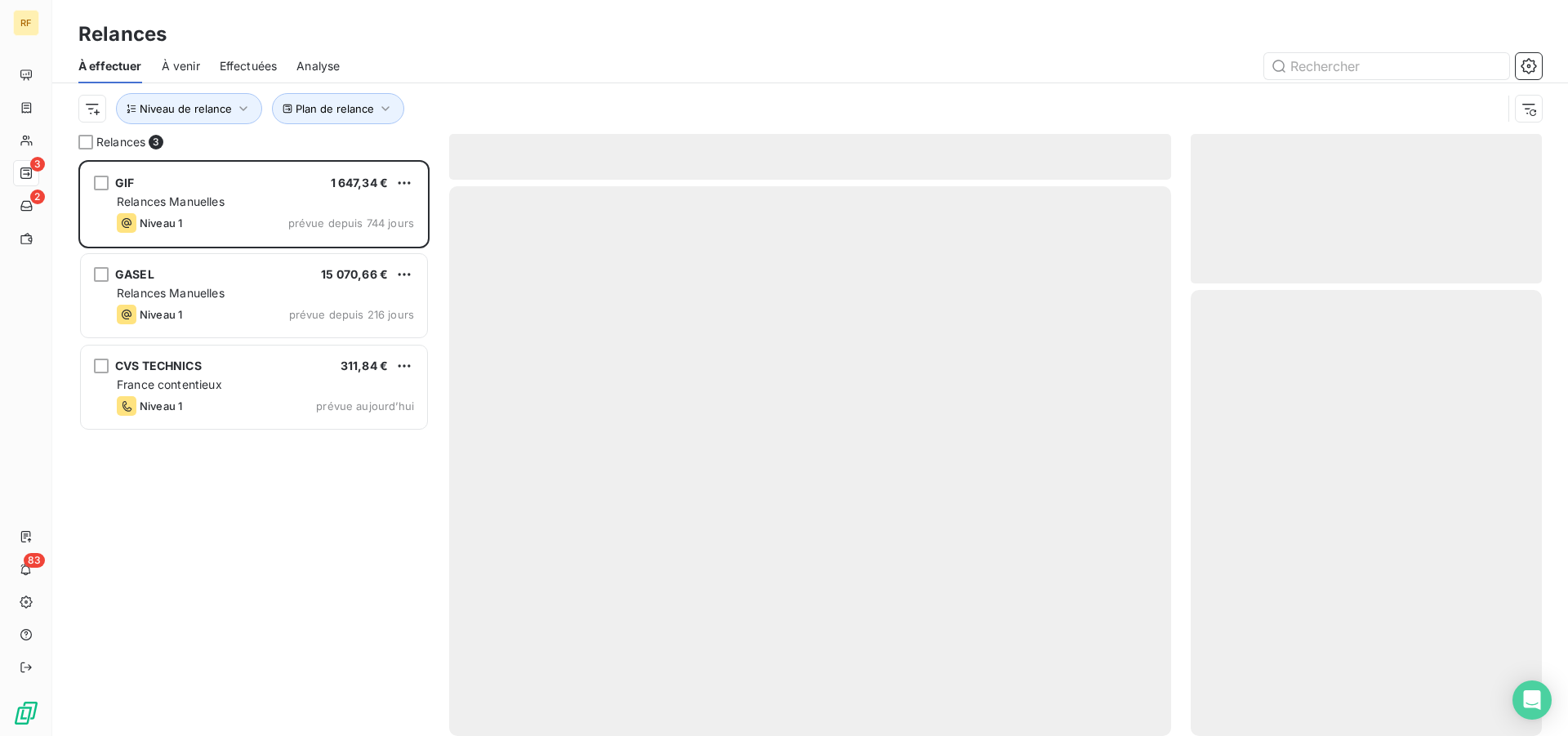
scroll to position [562, 337]
